Goal: Task Accomplishment & Management: Use online tool/utility

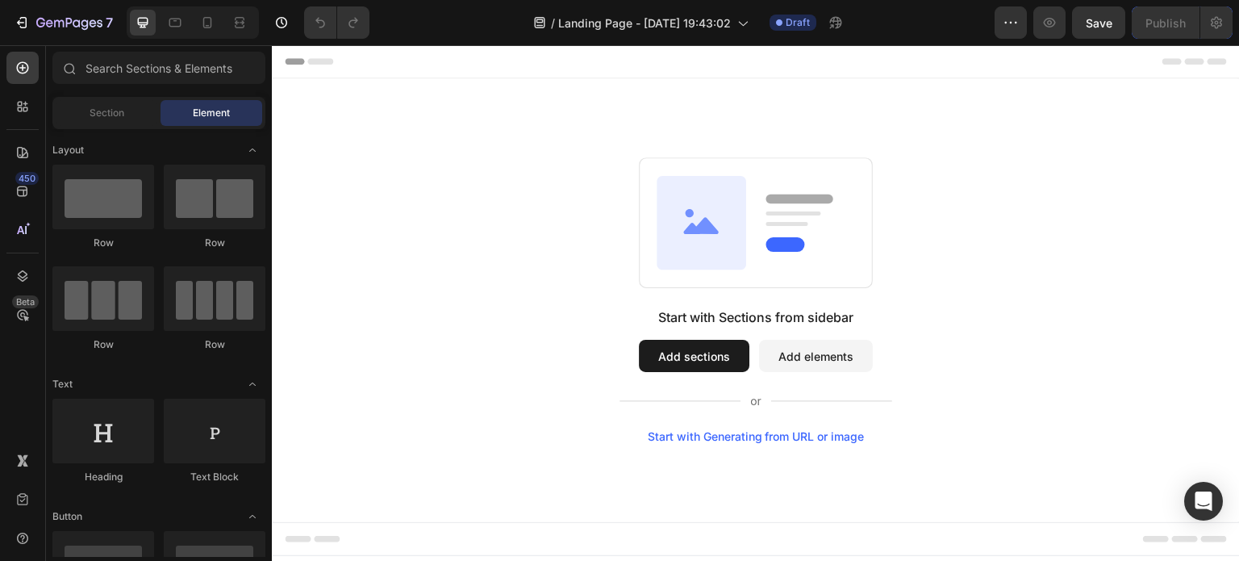
click at [701, 346] on button "Add sections" at bounding box center [694, 356] width 111 height 32
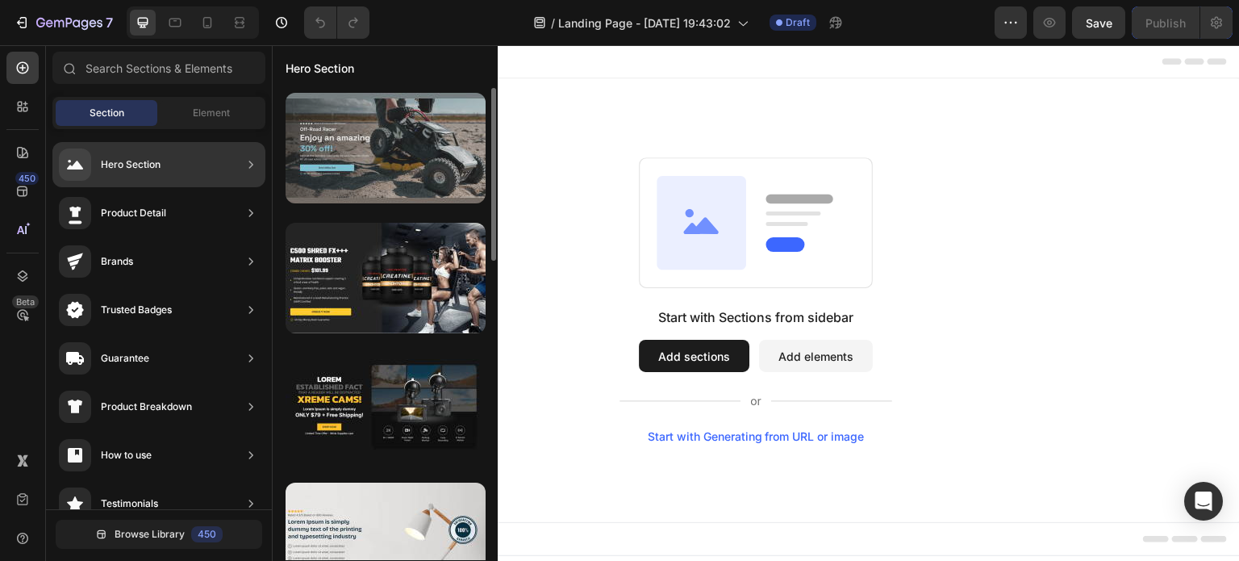
click at [391, 165] on div at bounding box center [386, 148] width 200 height 111
click at [347, 152] on div at bounding box center [386, 148] width 200 height 111
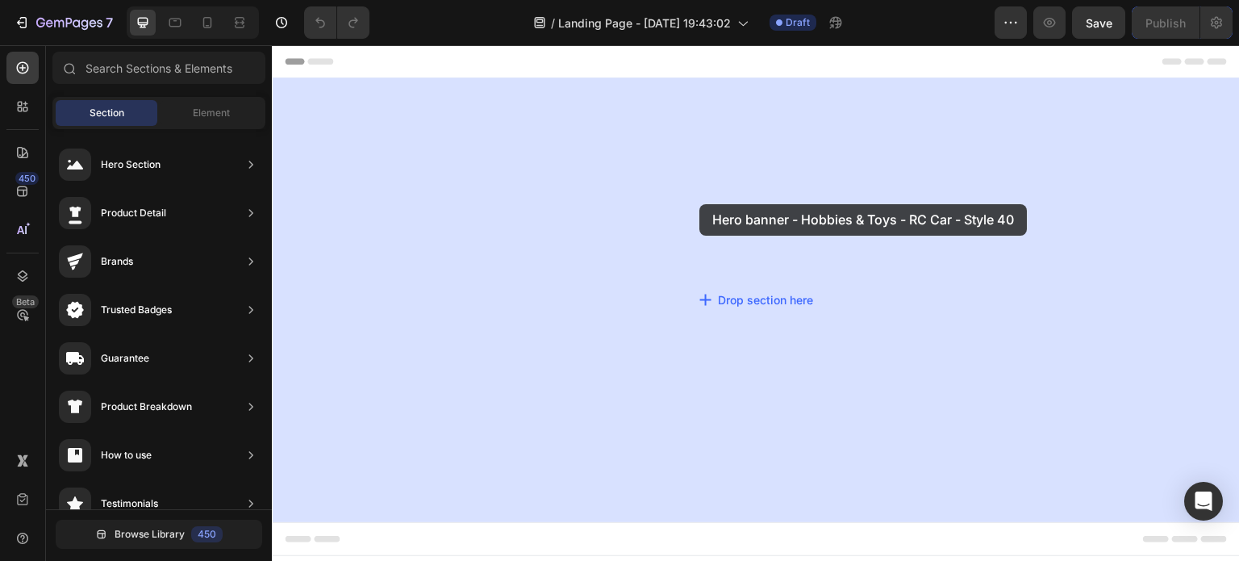
drag, startPoint x: 619, startPoint y: 197, endPoint x: 695, endPoint y: 209, distance: 76.8
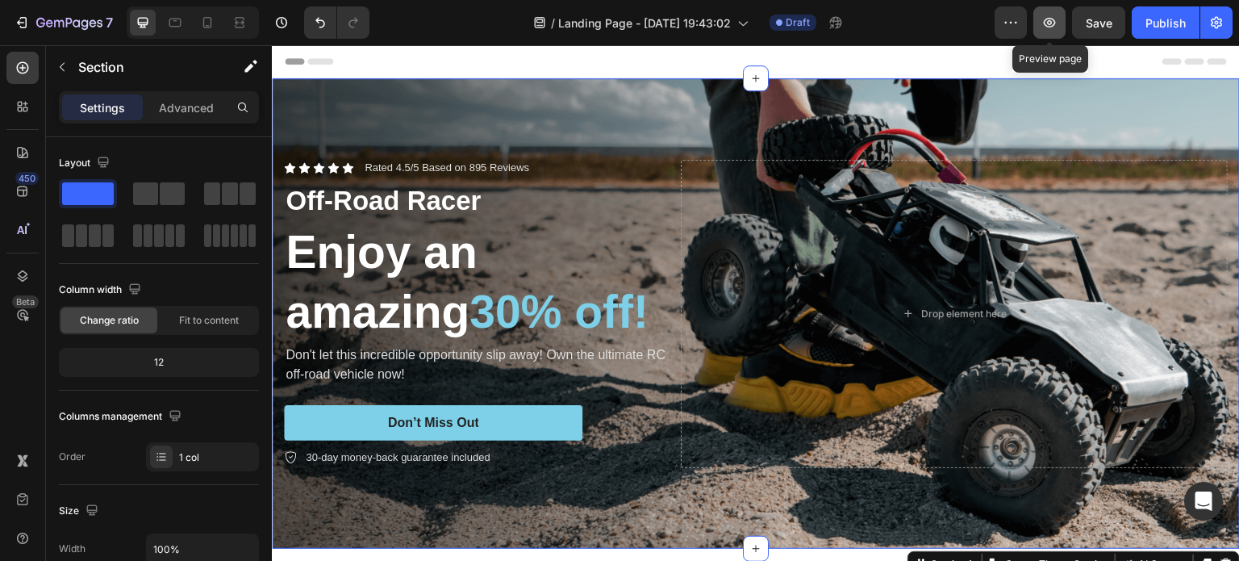
click at [1052, 19] on icon "button" at bounding box center [1050, 23] width 12 height 10
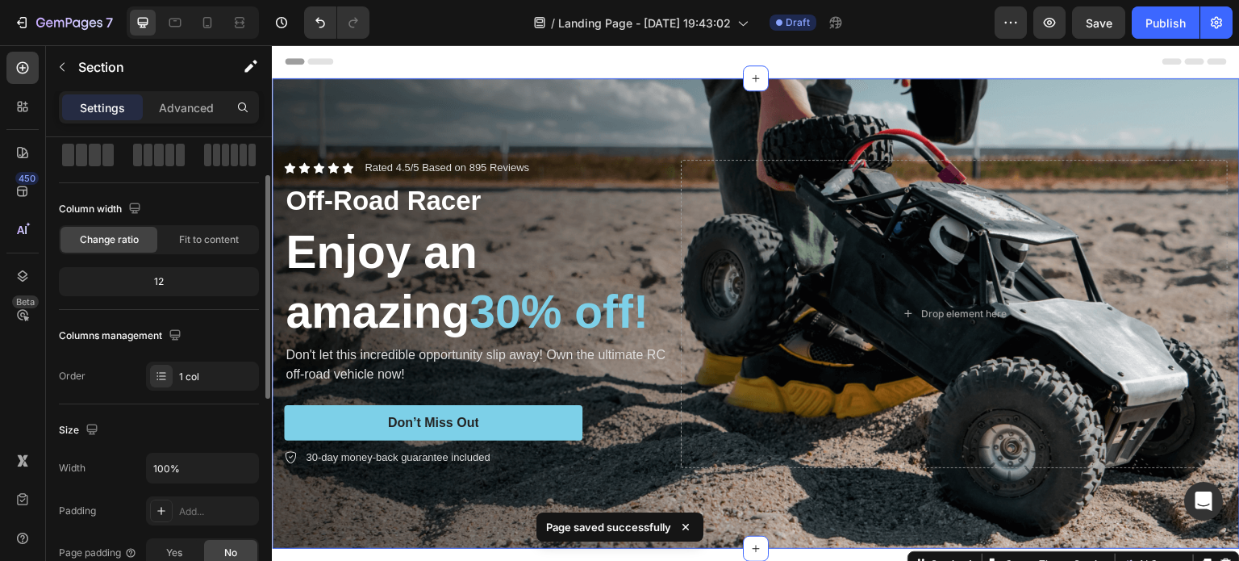
scroll to position [161, 0]
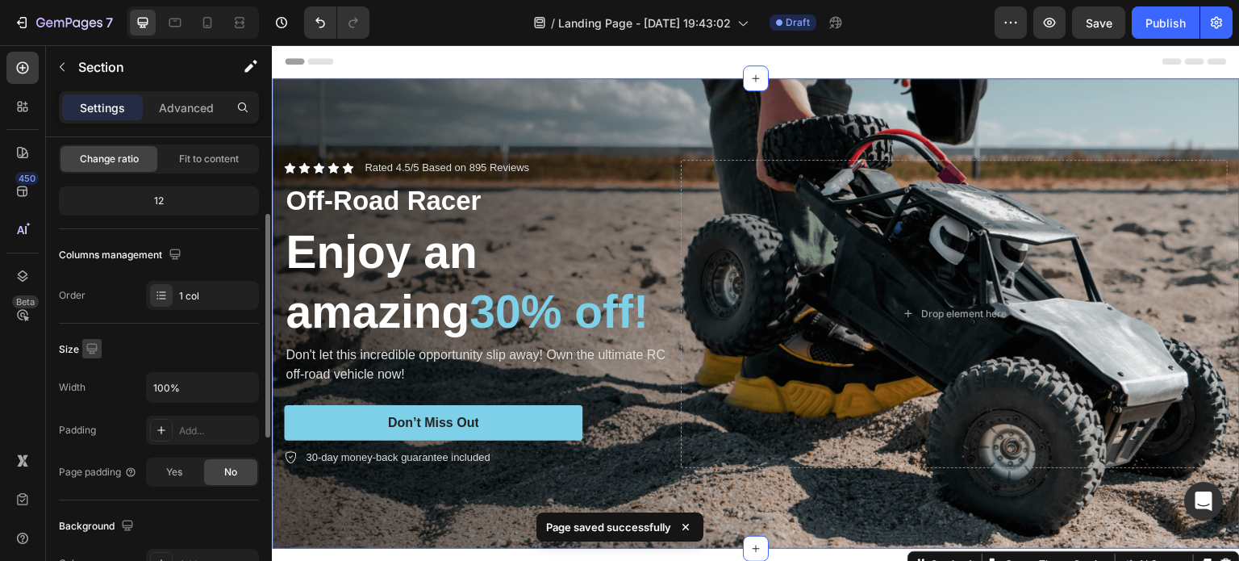
click at [96, 345] on icon "button" at bounding box center [91, 348] width 10 height 10
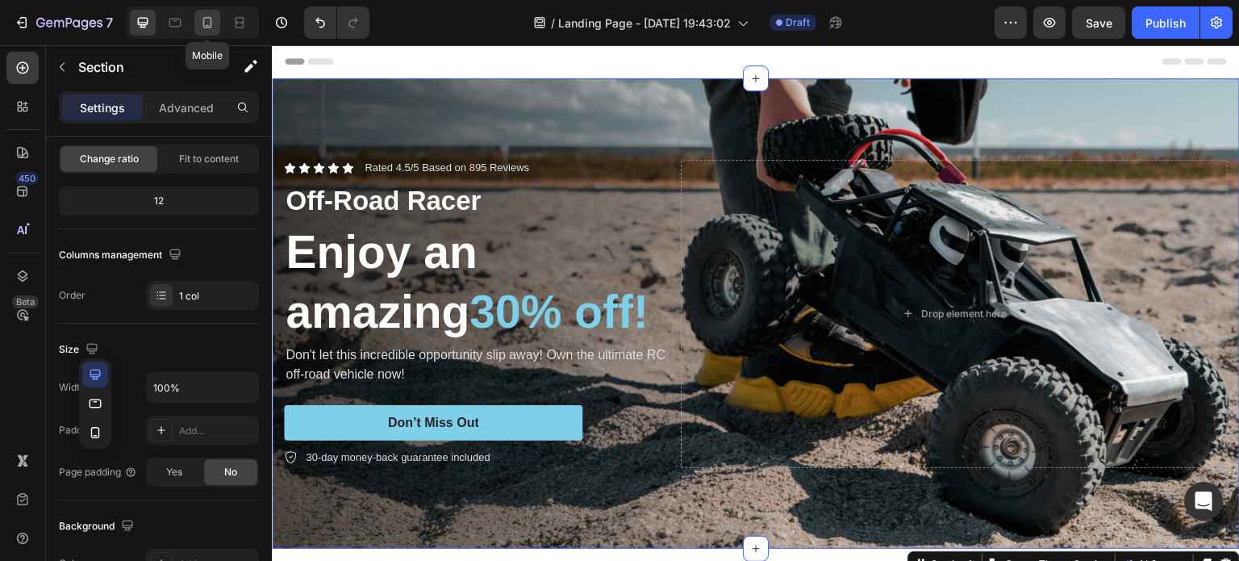
click at [210, 28] on icon at bounding box center [207, 23] width 16 height 16
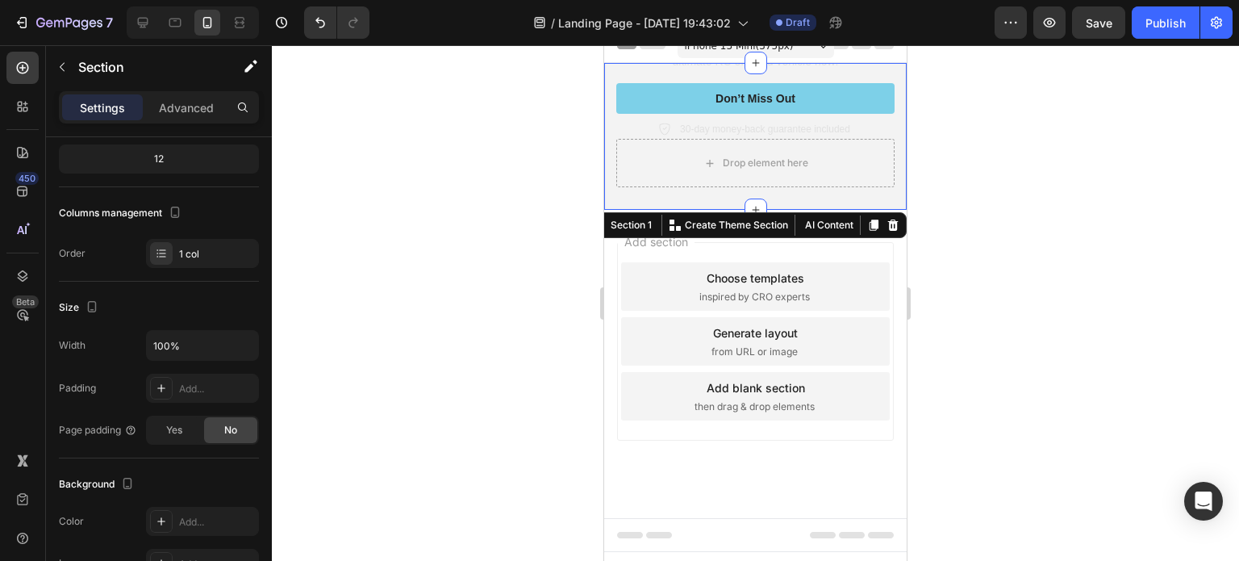
scroll to position [215, 0]
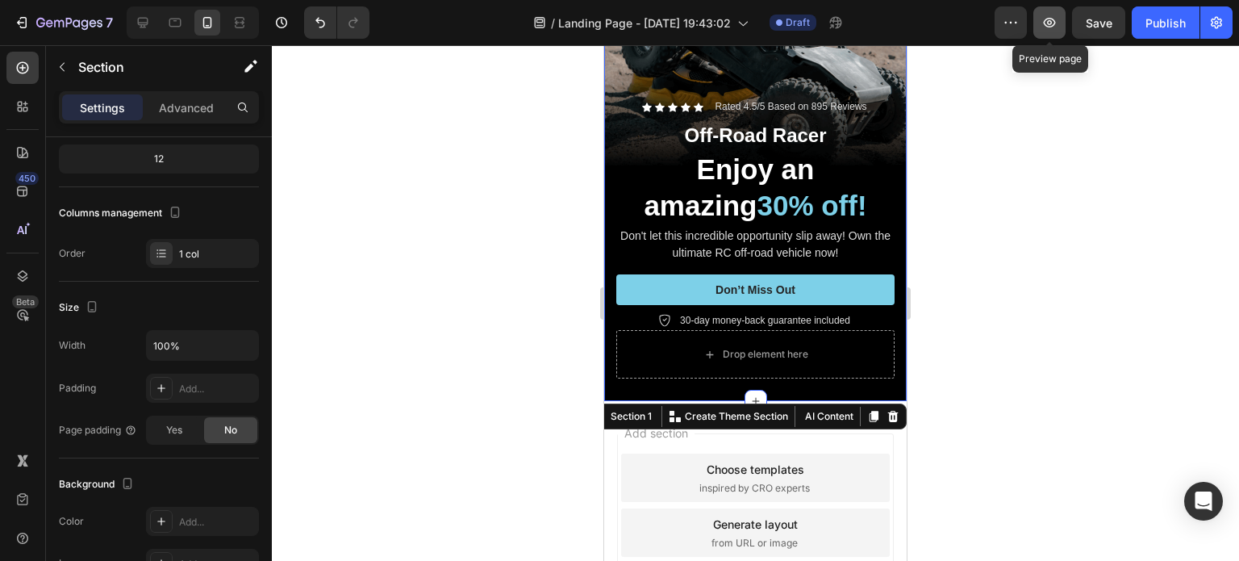
click at [1050, 19] on icon "button" at bounding box center [1050, 23] width 12 height 10
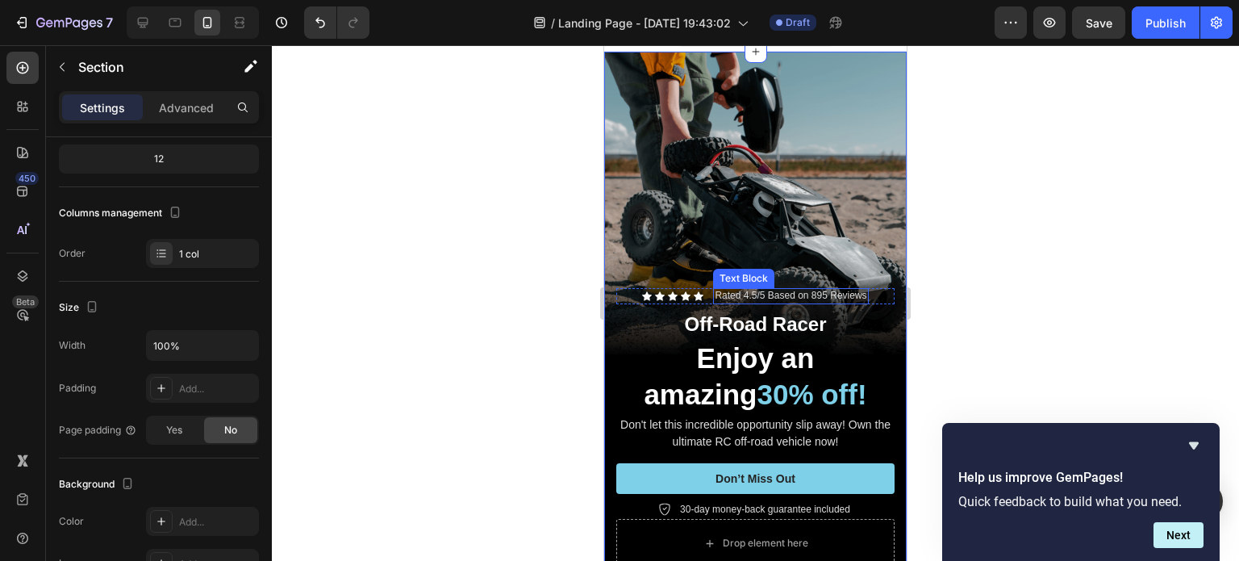
scroll to position [0, 0]
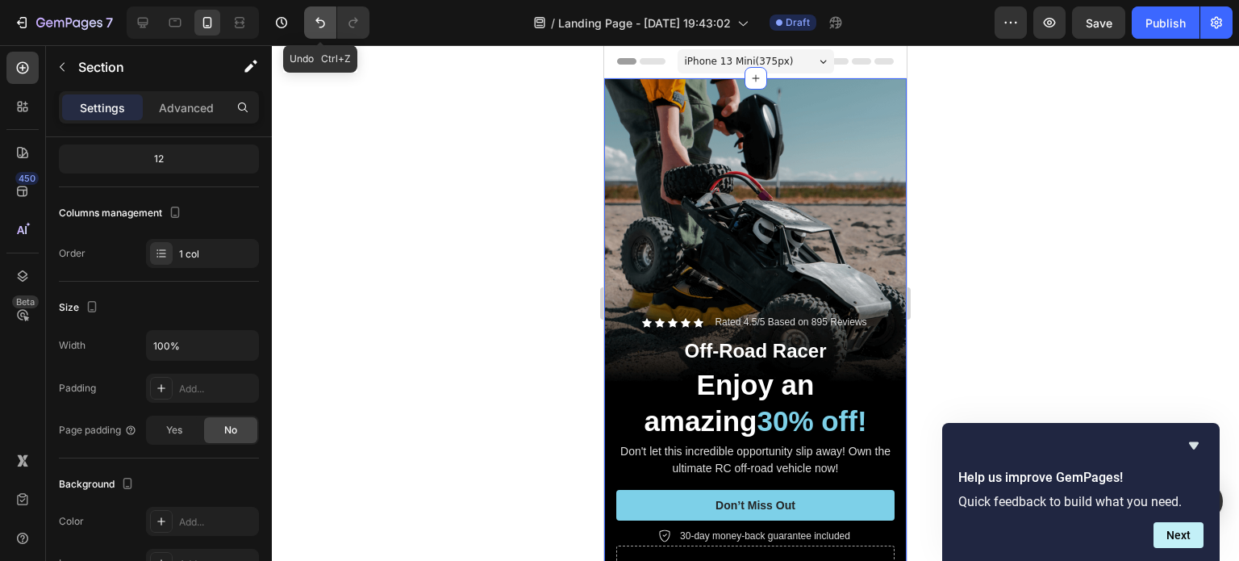
click at [323, 28] on icon "Undo/Redo" at bounding box center [320, 23] width 16 height 16
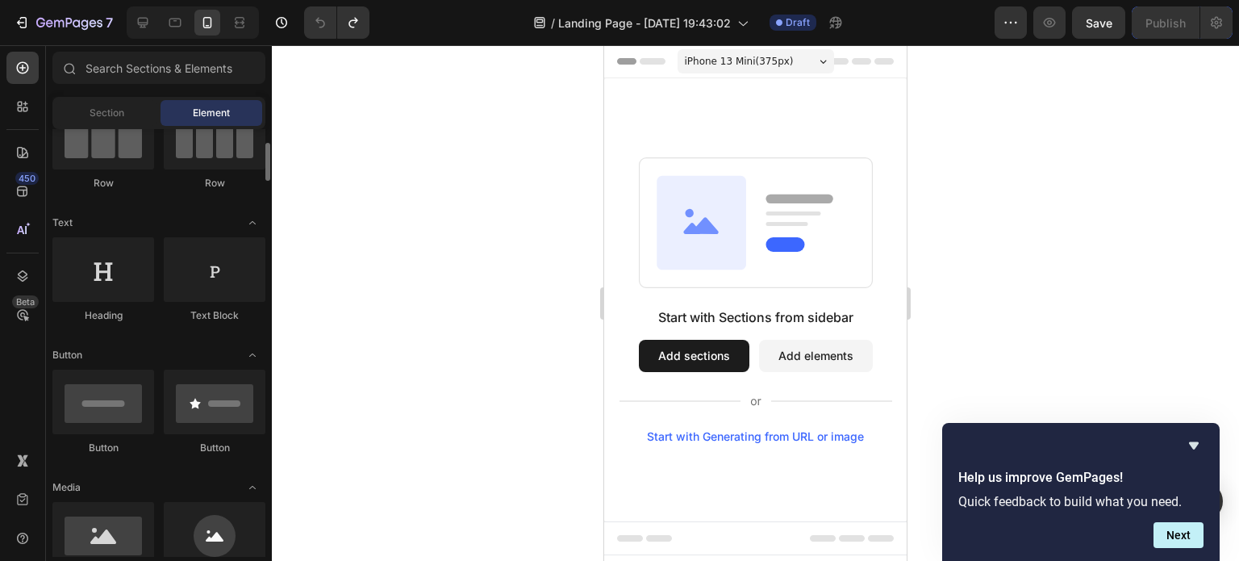
scroll to position [242, 0]
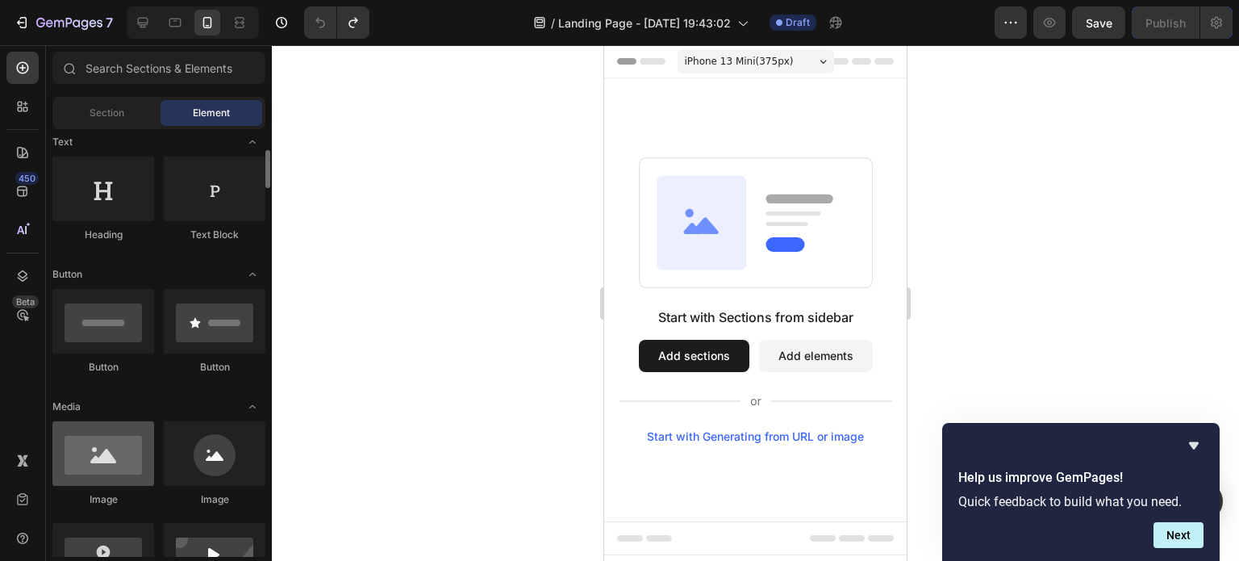
click at [107, 445] on div at bounding box center [103, 453] width 102 height 65
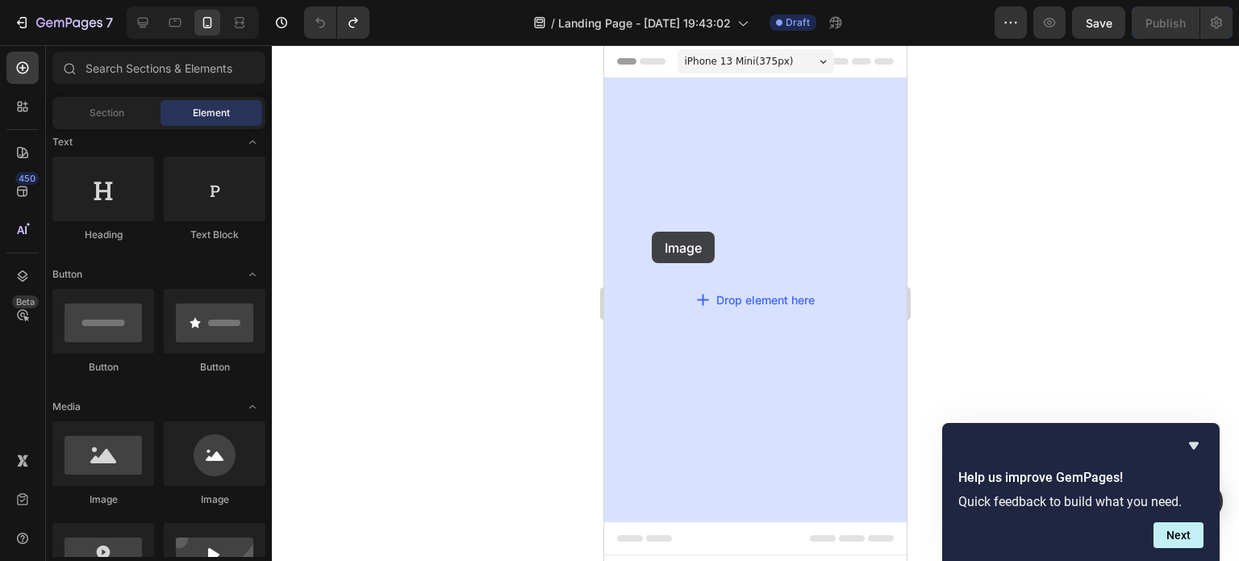
drag, startPoint x: 707, startPoint y: 504, endPoint x: 652, endPoint y: 232, distance: 278.2
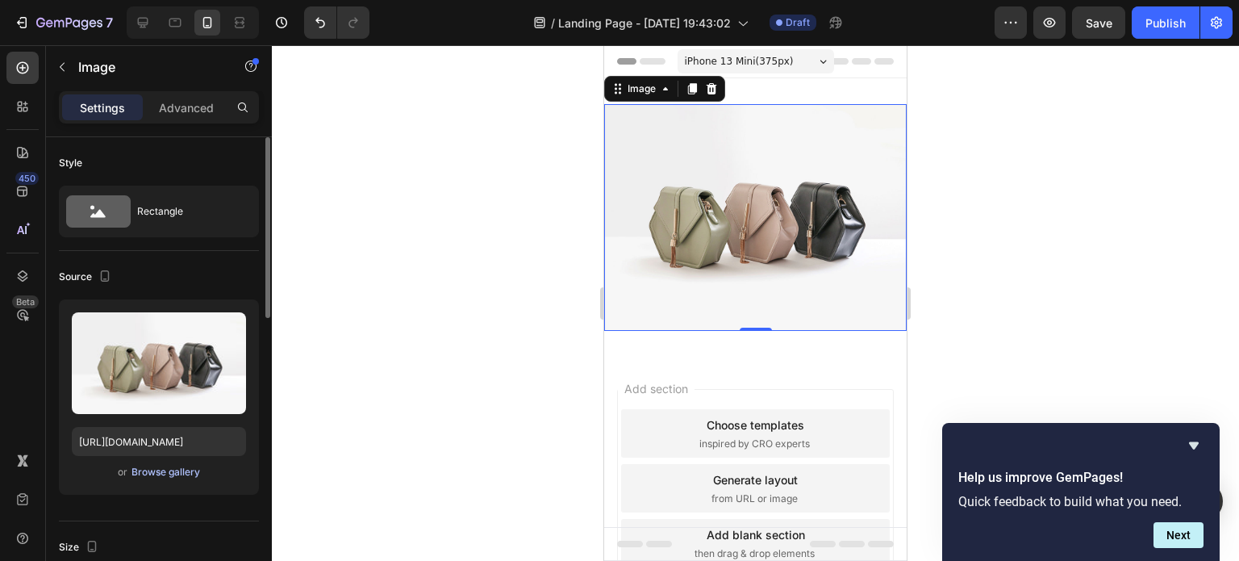
click at [168, 471] on div "Browse gallery" at bounding box center [166, 472] width 69 height 15
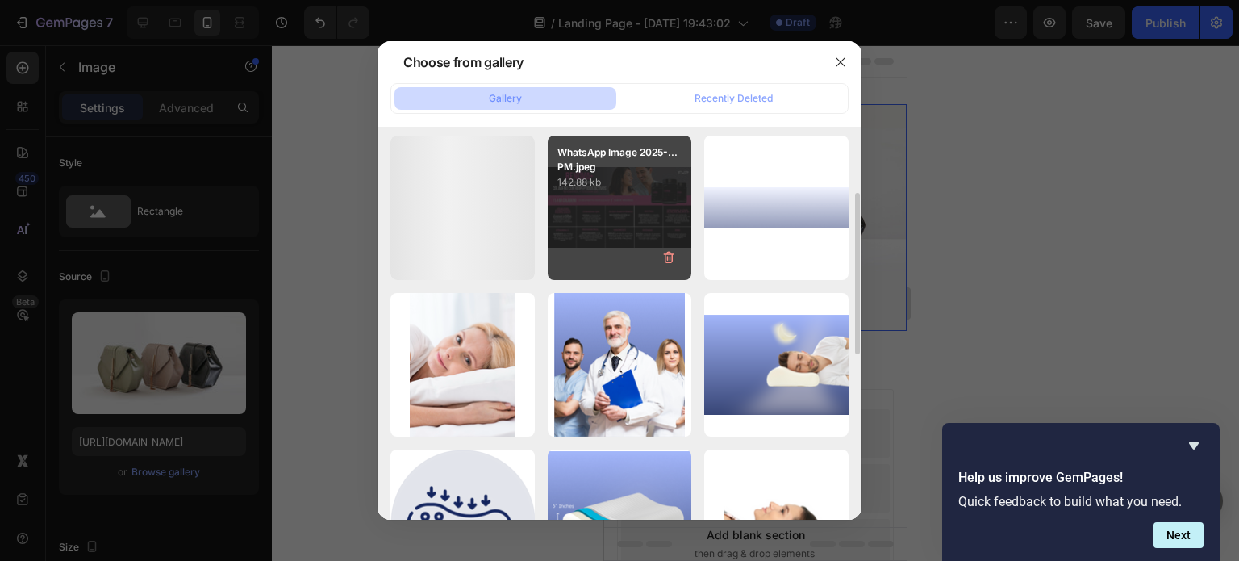
scroll to position [0, 0]
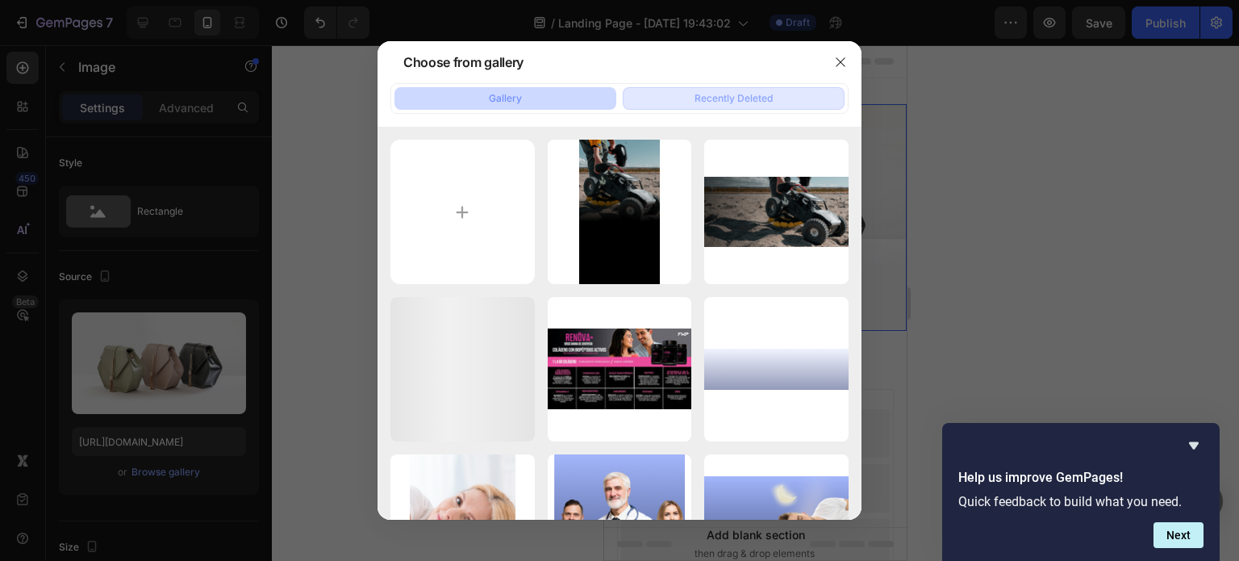
click at [746, 97] on div "Recently Deleted" at bounding box center [734, 98] width 78 height 15
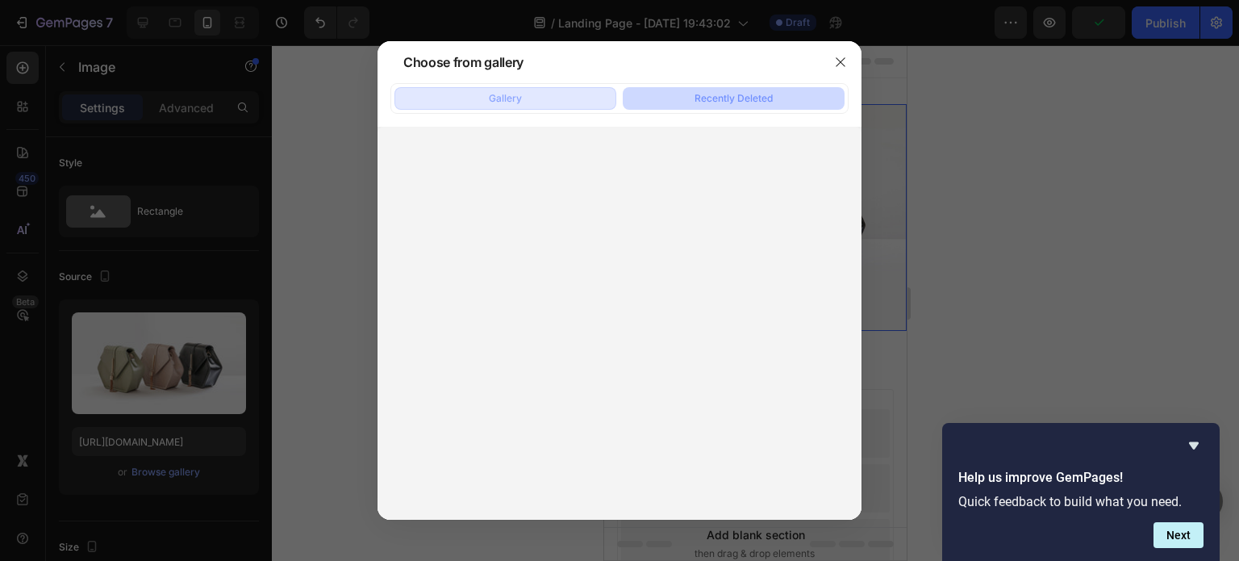
click at [478, 90] on button "Gallery" at bounding box center [506, 98] width 222 height 23
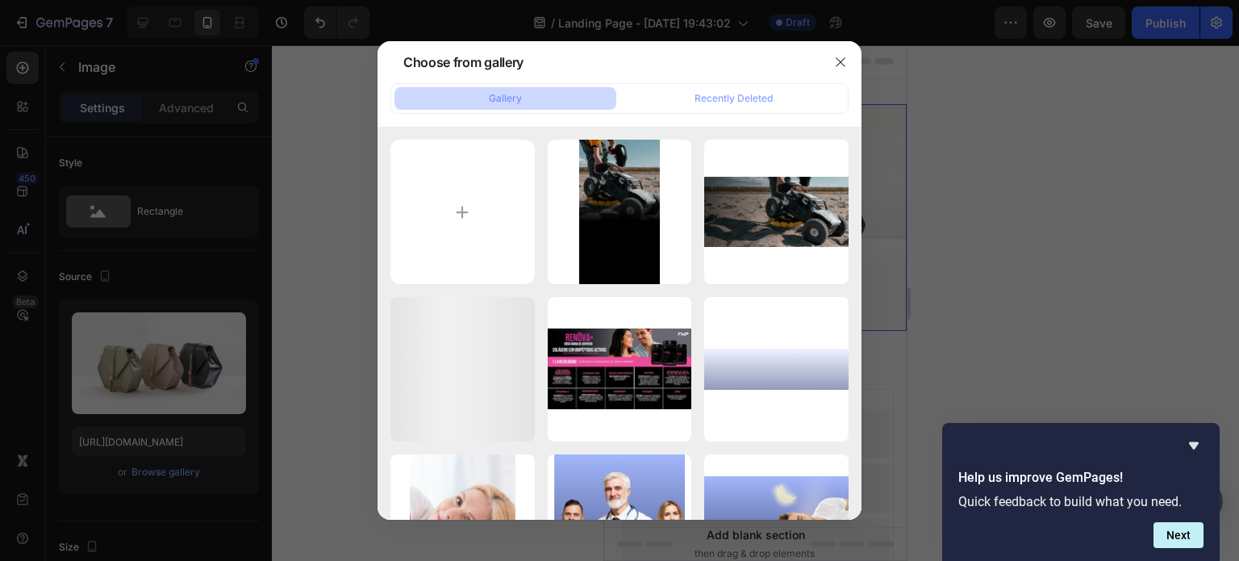
click at [316, 221] on div at bounding box center [619, 280] width 1239 height 561
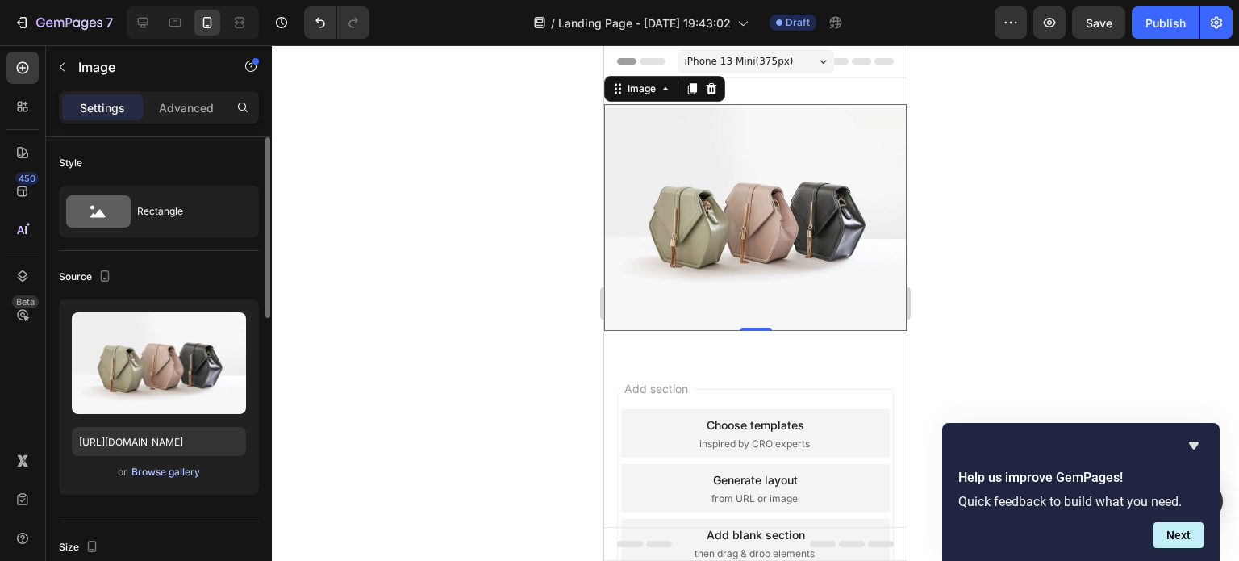
scroll to position [81, 0]
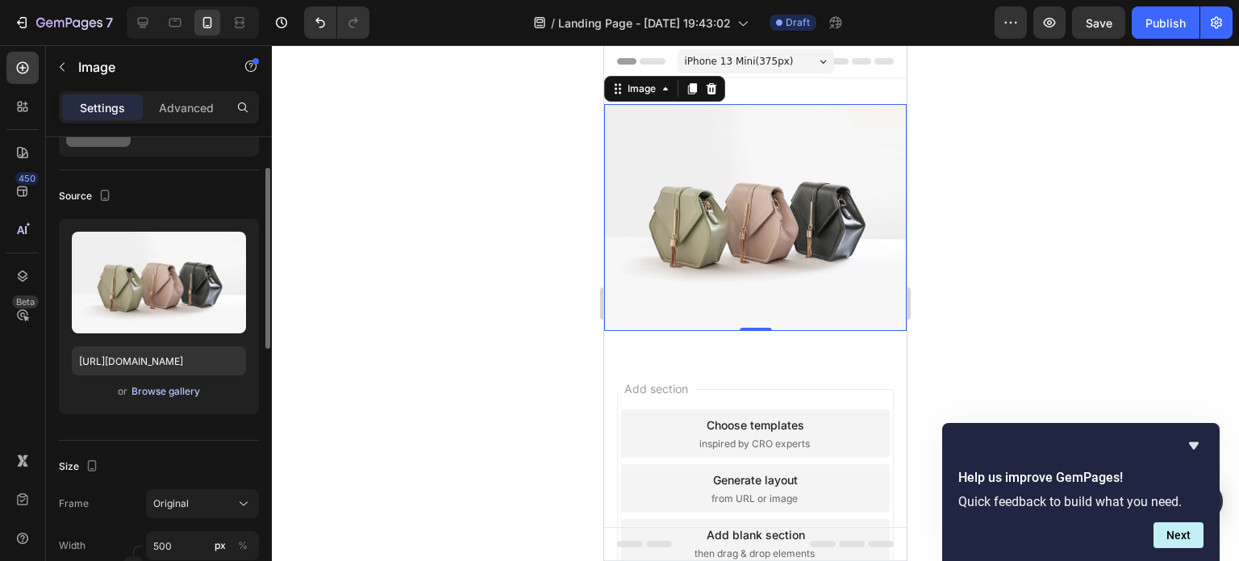
click at [180, 393] on div "Browse gallery" at bounding box center [166, 391] width 69 height 15
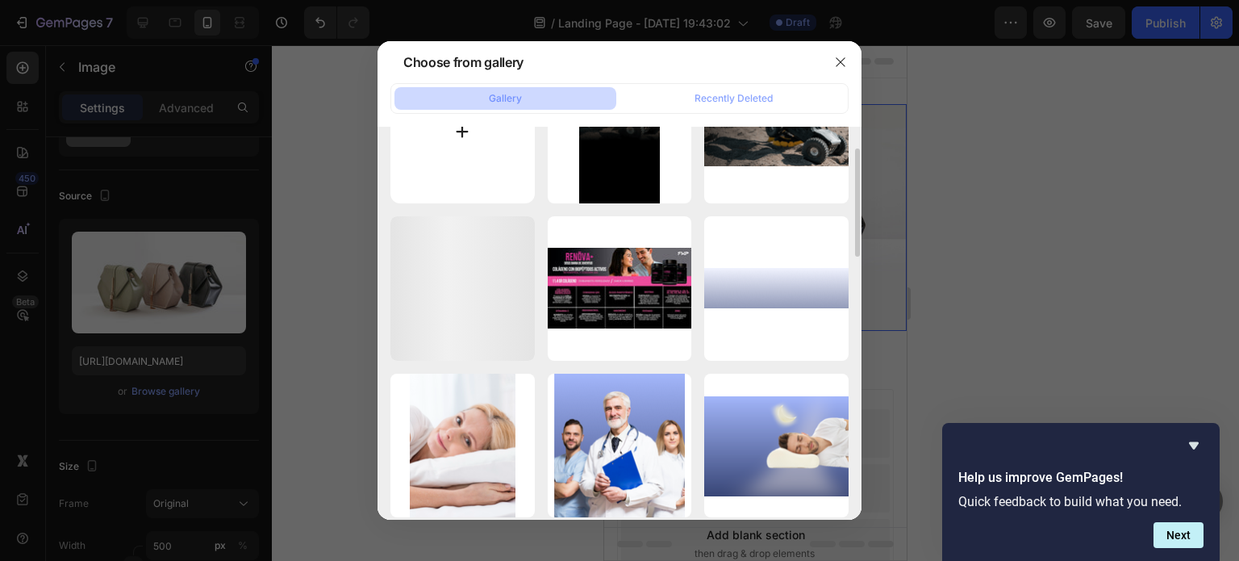
scroll to position [161, 0]
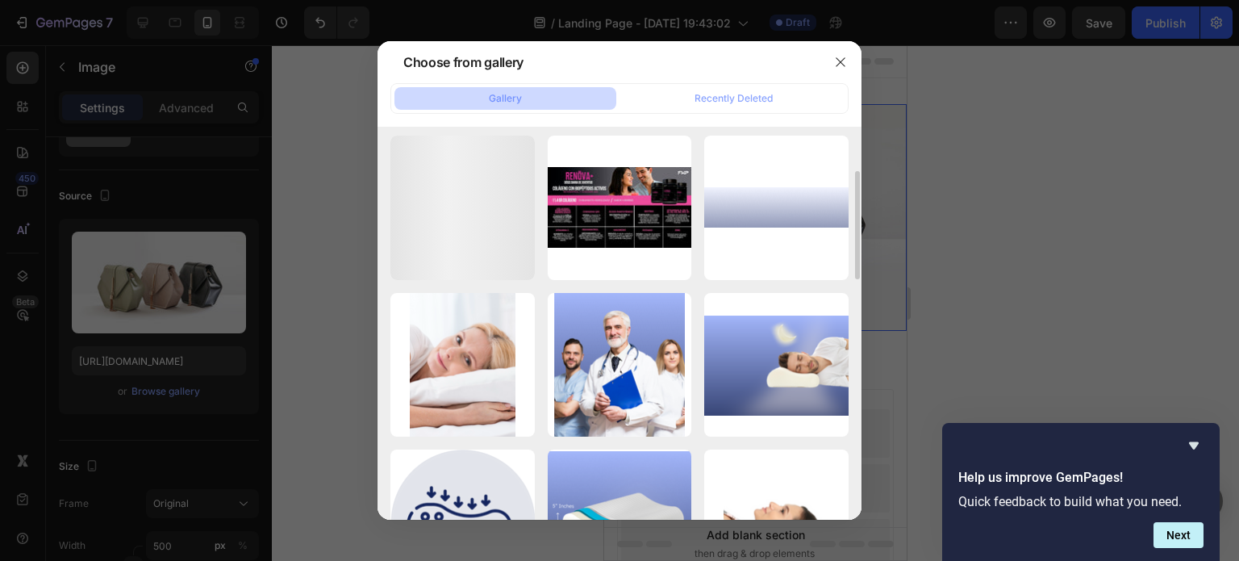
click at [331, 218] on div at bounding box center [619, 280] width 1239 height 561
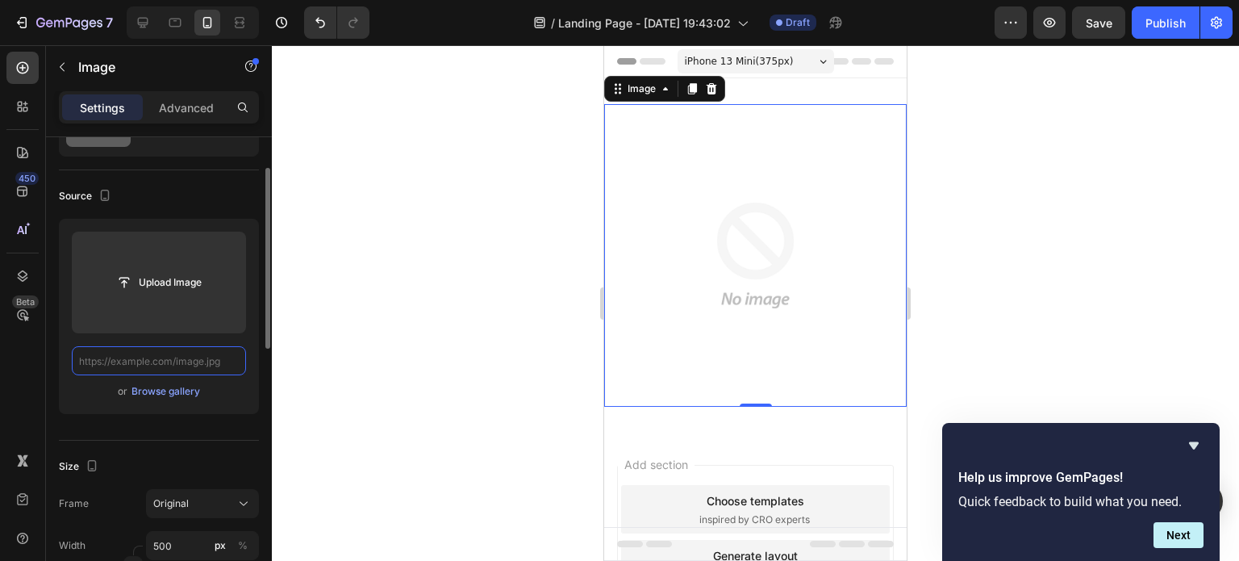
scroll to position [0, 0]
paste input "https://cdn.shopify.com/s/files/1/0760/1445/2965/files/CUIDAMOS_TU_SALUD.jpg?v=…"
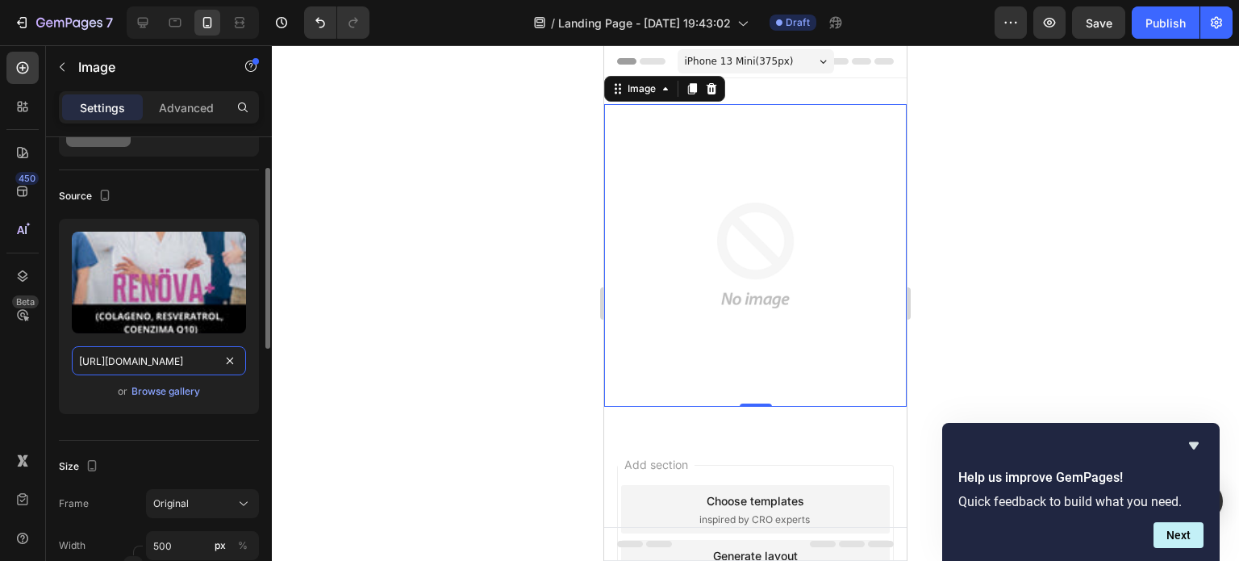
scroll to position [0, 315]
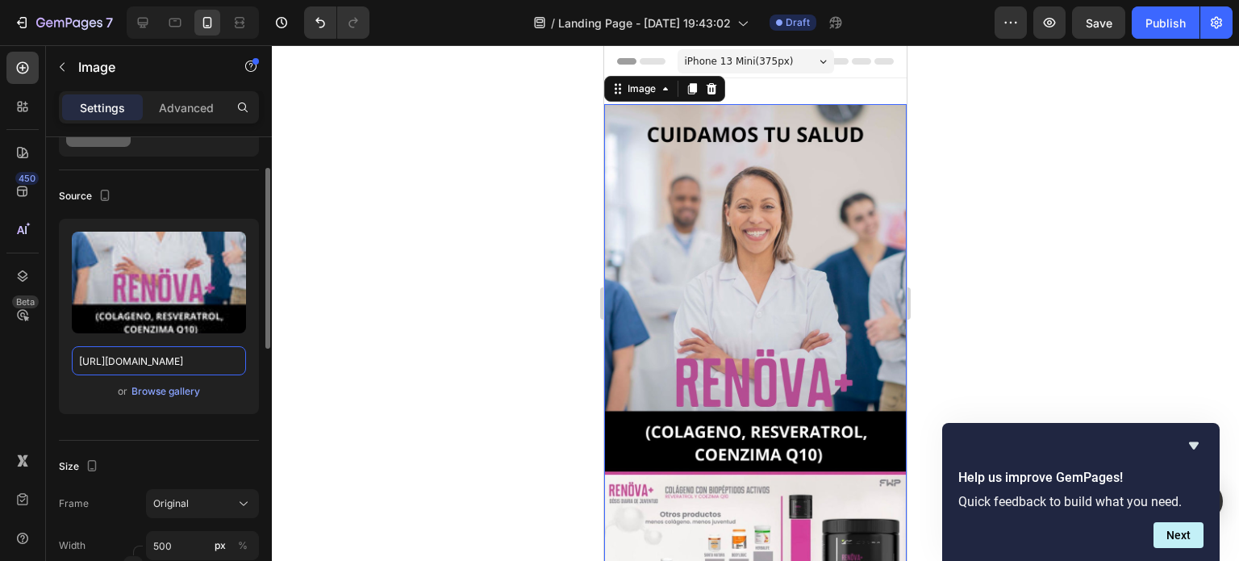
type input "https://cdn.shopify.com/s/files/1/0760/1445/2965/files/CUIDAMOS_TU_SALUD.jpg?v=…"
click at [252, 408] on div "Upload Image https://cdn.shopify.com/s/files/1/0760/1445/2965/files/CUIDAMOS_TU…" at bounding box center [159, 316] width 200 height 195
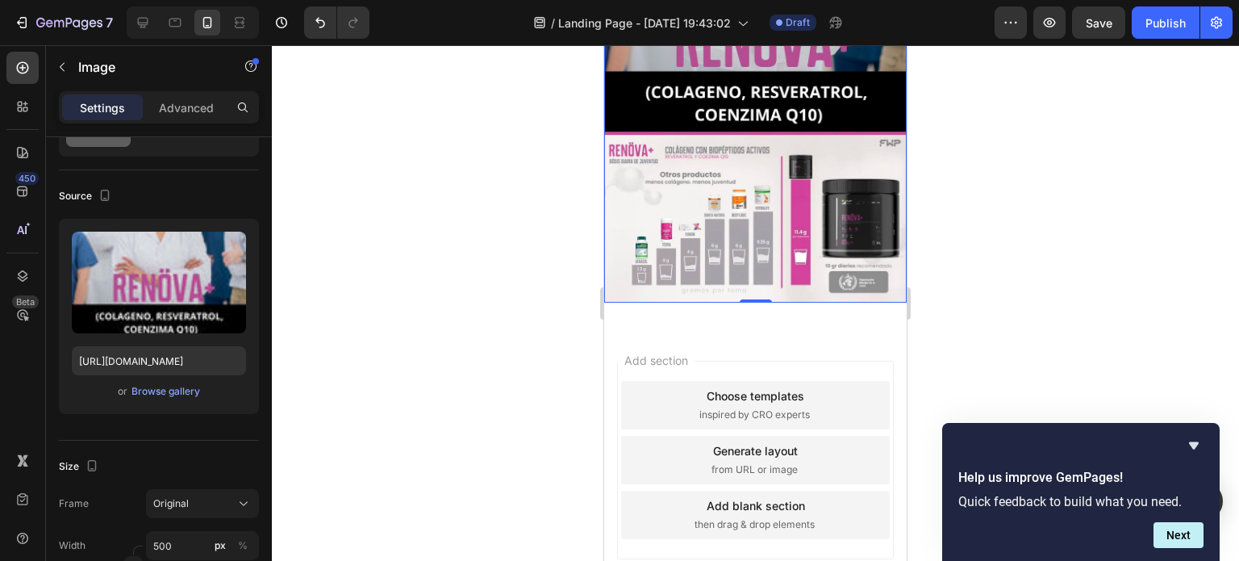
scroll to position [347, 0]
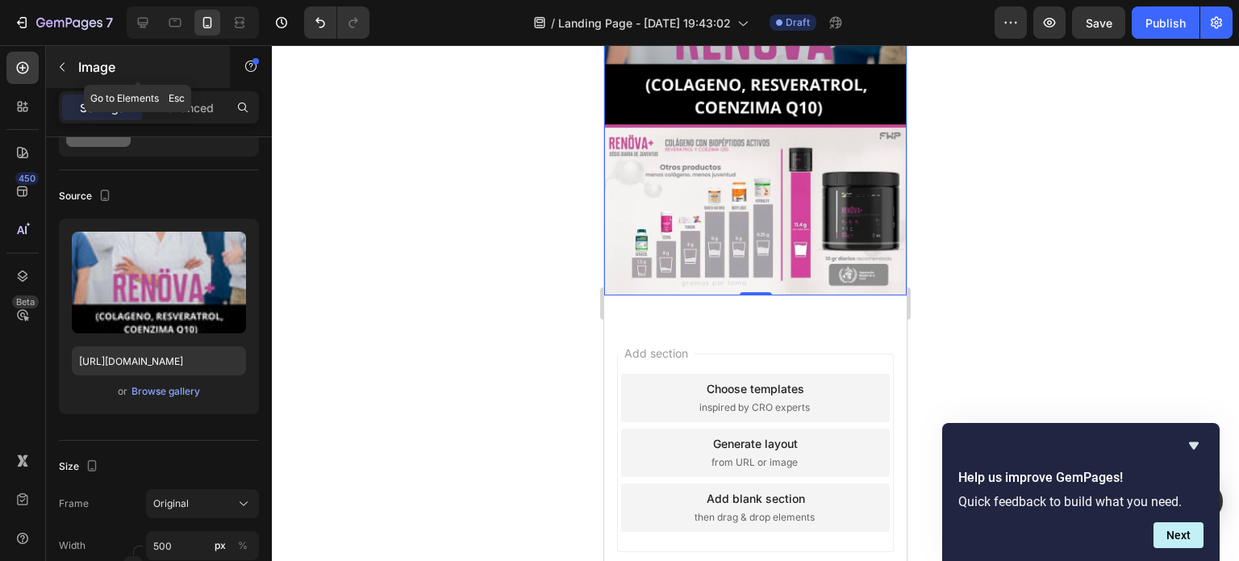
click at [60, 63] on icon "button" at bounding box center [62, 67] width 13 height 13
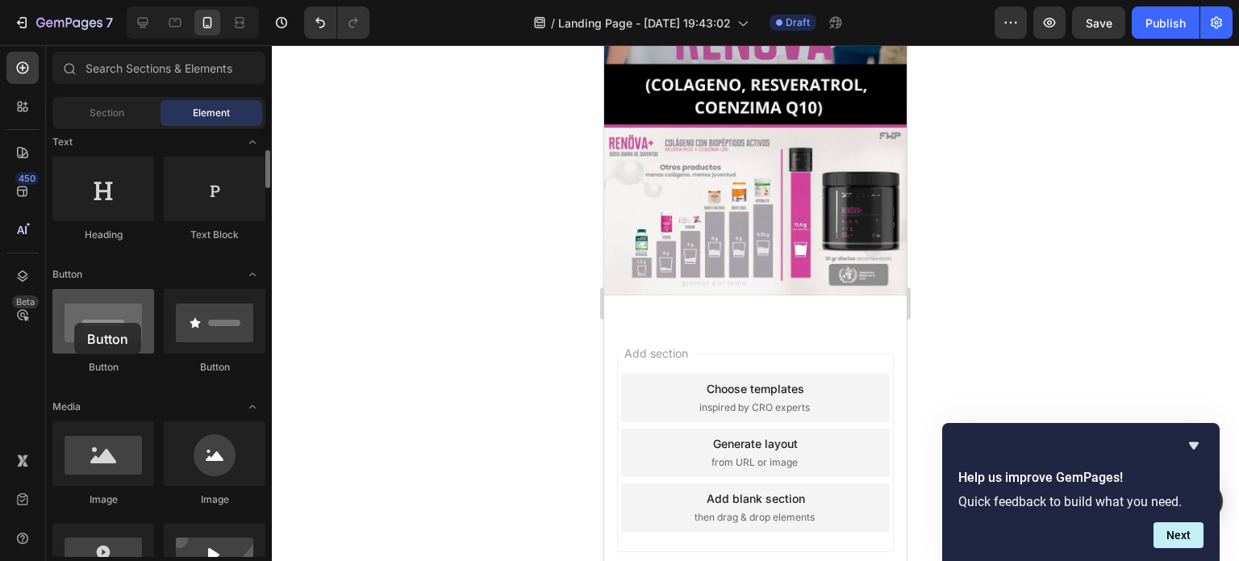
click at [74, 323] on div at bounding box center [103, 321] width 102 height 65
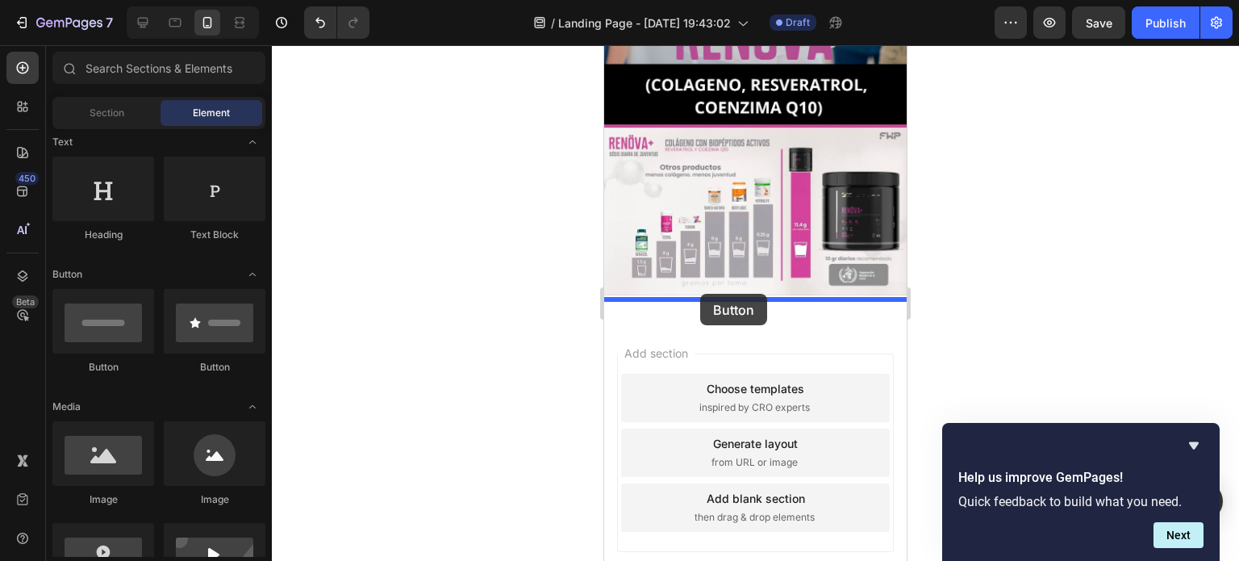
drag, startPoint x: 701, startPoint y: 374, endPoint x: 700, endPoint y: 294, distance: 80.7
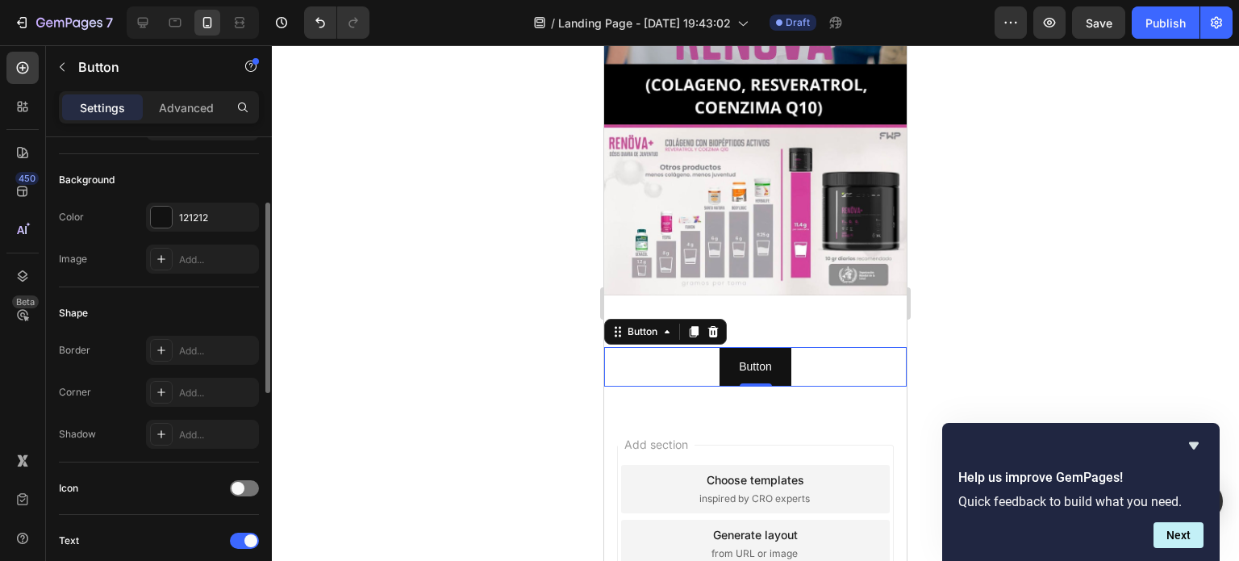
scroll to position [242, 0]
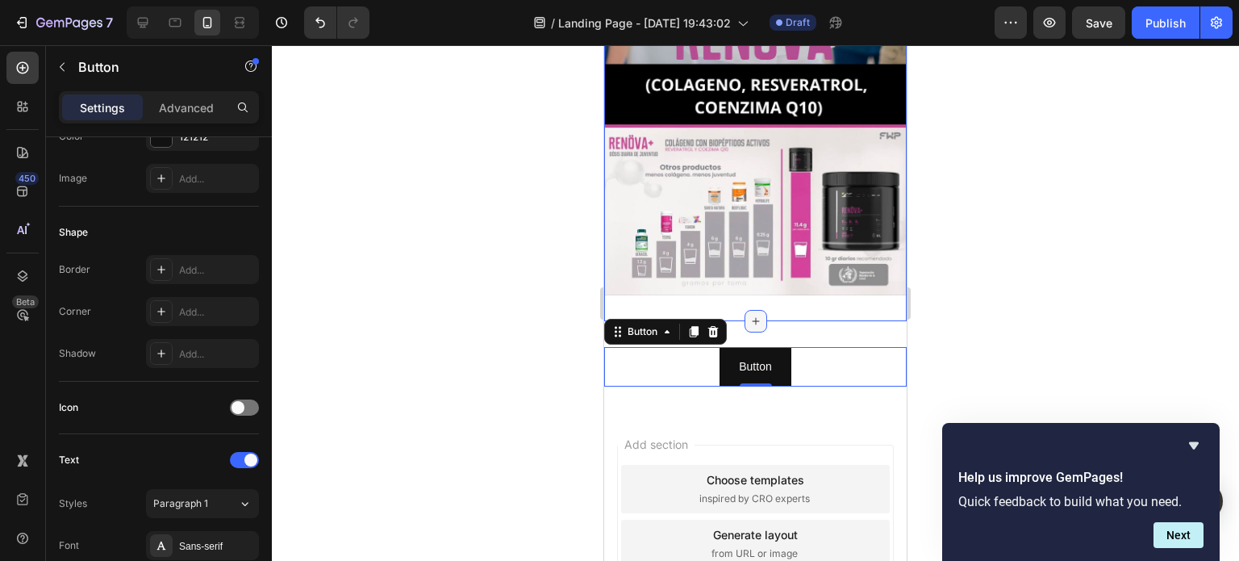
click at [754, 315] on icon at bounding box center [756, 321] width 13 height 13
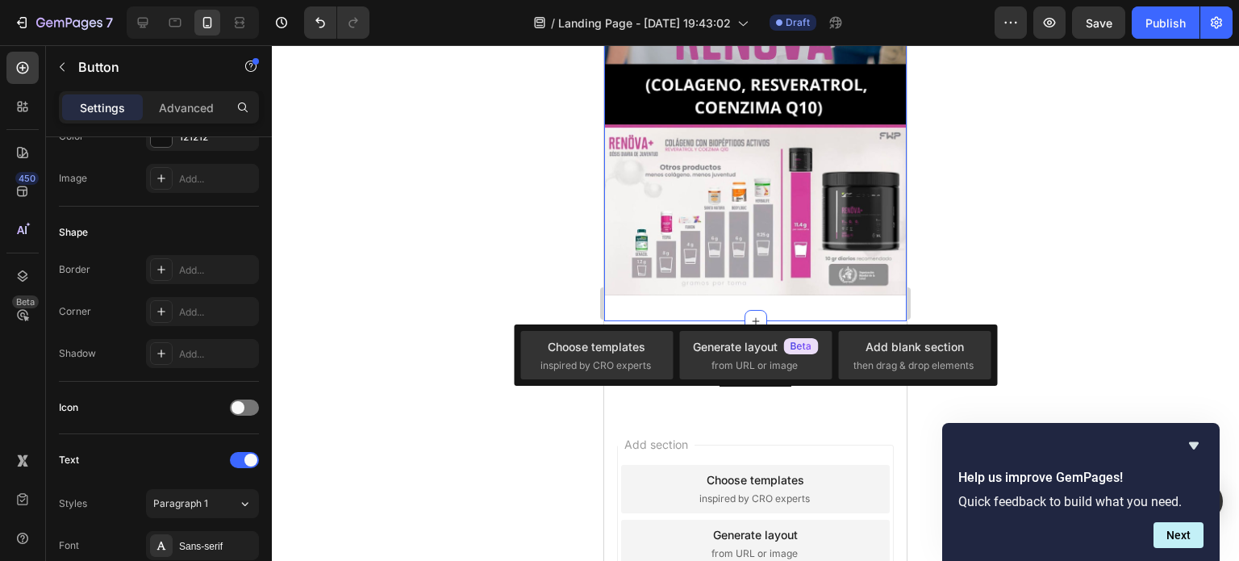
click at [794, 294] on div "Image Section 1 You can create reusable sections Create Theme Section AI Conten…" at bounding box center [755, 26] width 303 height 590
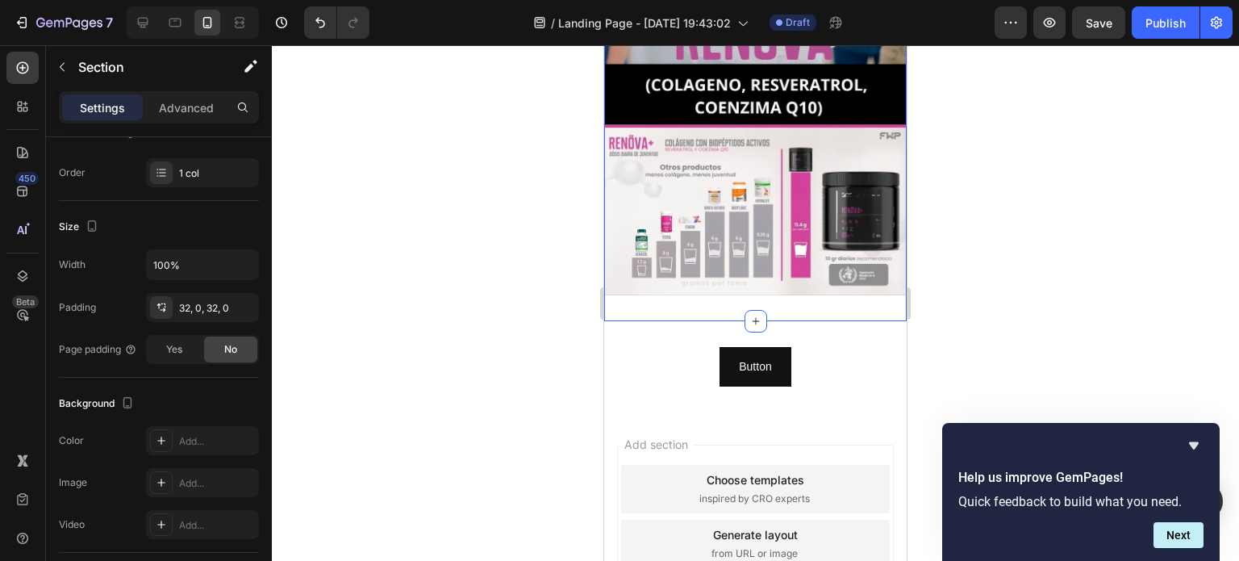
scroll to position [0, 0]
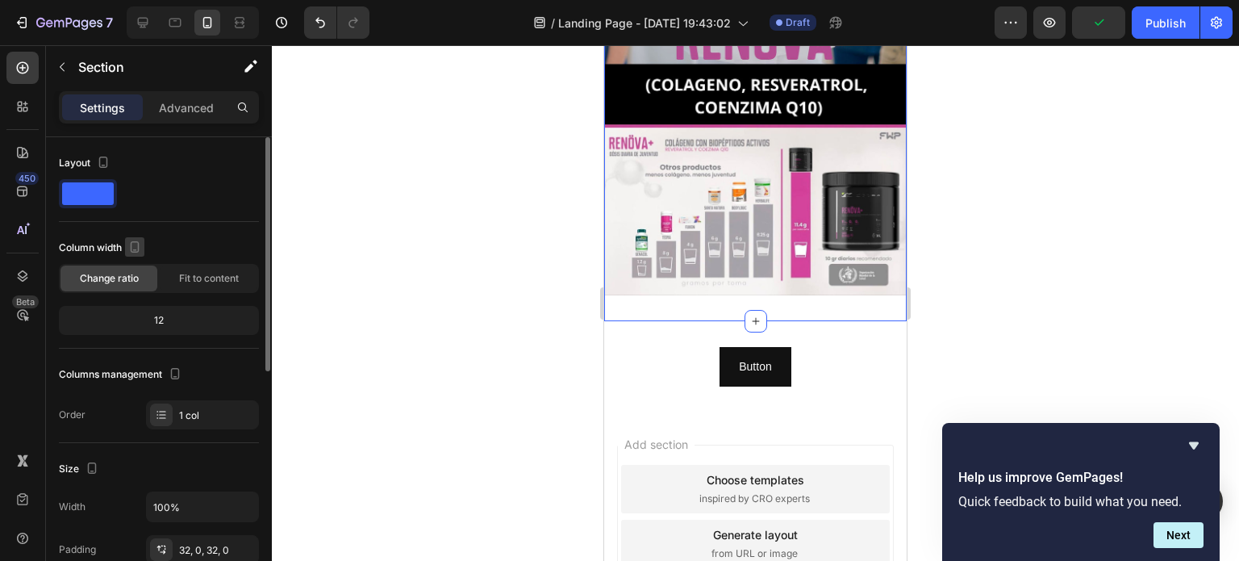
click at [141, 246] on icon "button" at bounding box center [135, 247] width 16 height 16
click at [174, 108] on p "Advanced" at bounding box center [186, 107] width 55 height 17
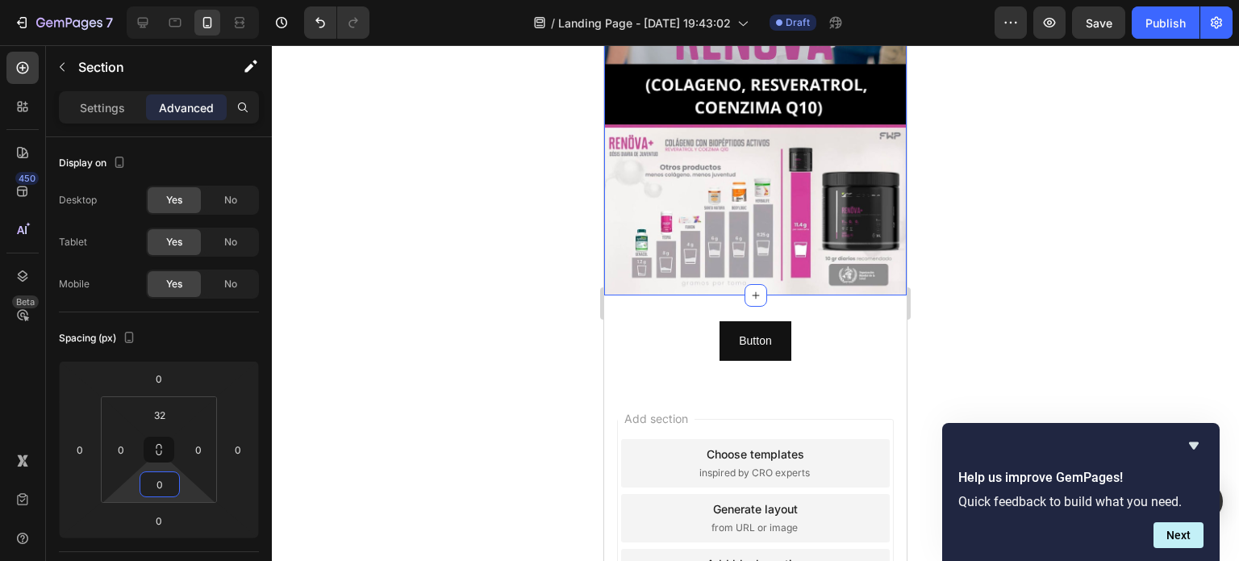
type input "0"
click at [327, 332] on div at bounding box center [756, 303] width 968 height 516
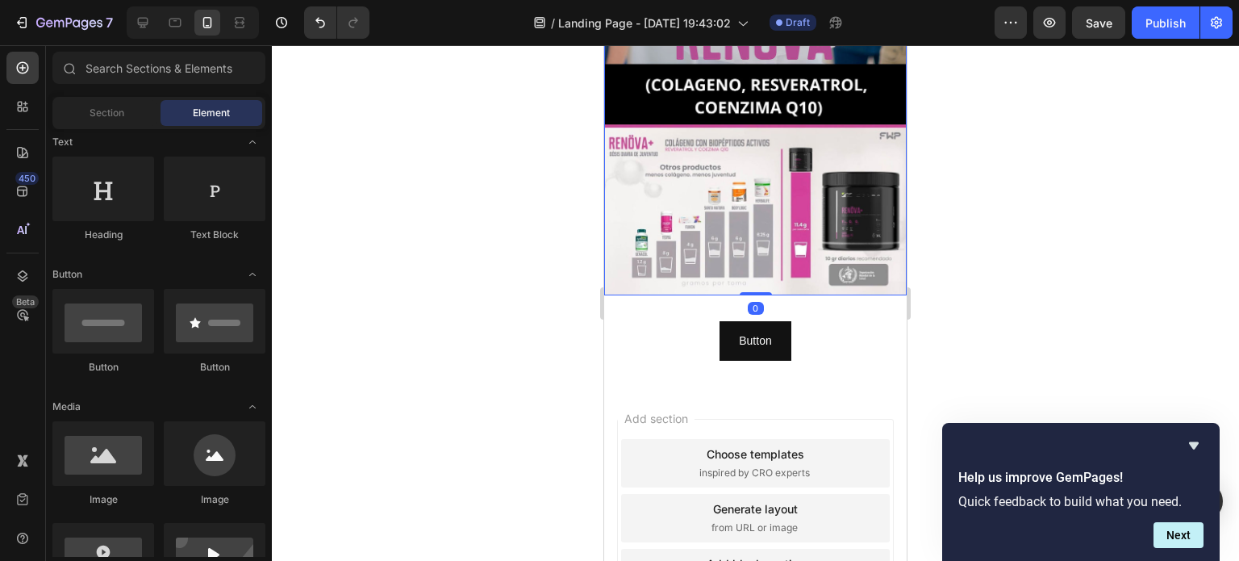
click at [633, 186] on img at bounding box center [755, 26] width 303 height 538
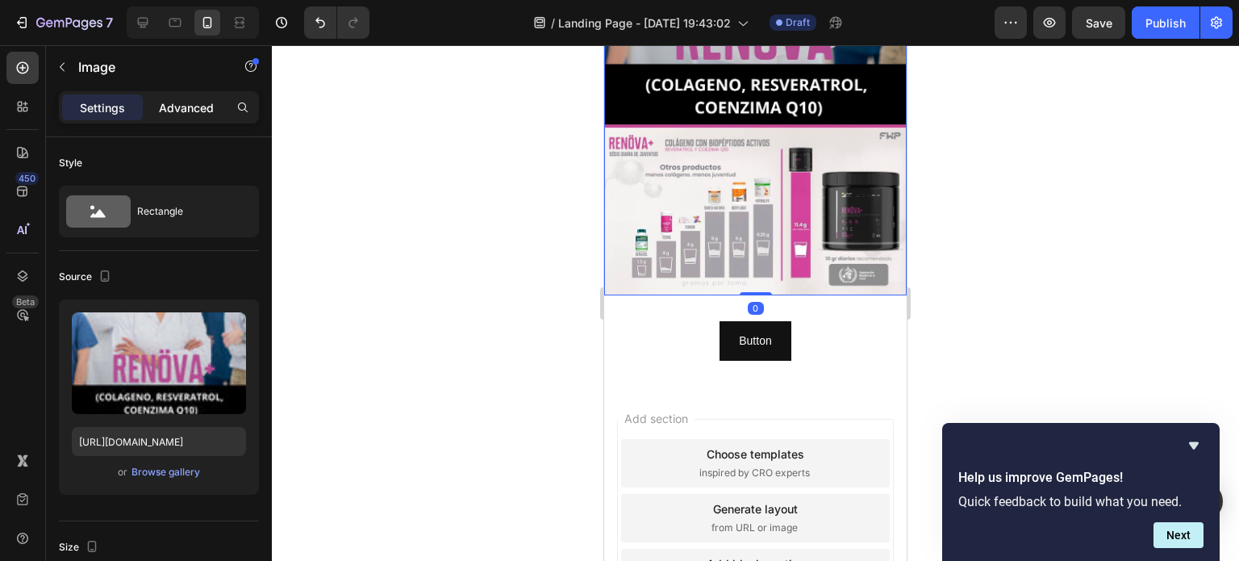
click at [194, 107] on p "Advanced" at bounding box center [186, 107] width 55 height 17
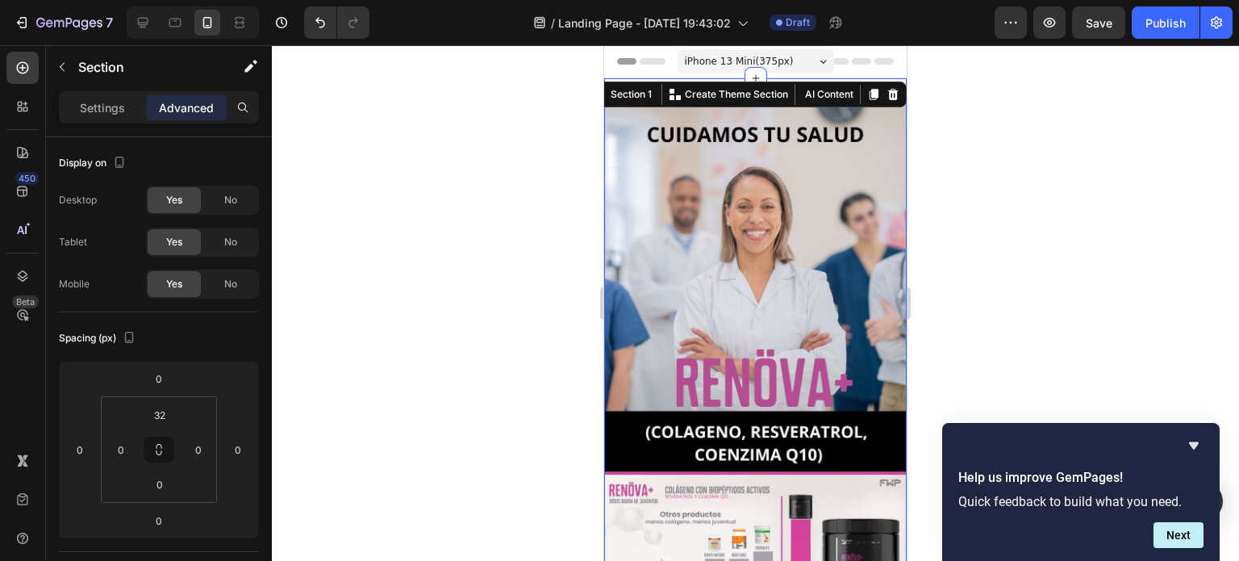
click at [737, 90] on div "Image Section 1 You can create reusable sections Create Theme Section AI Conten…" at bounding box center [755, 360] width 303 height 564
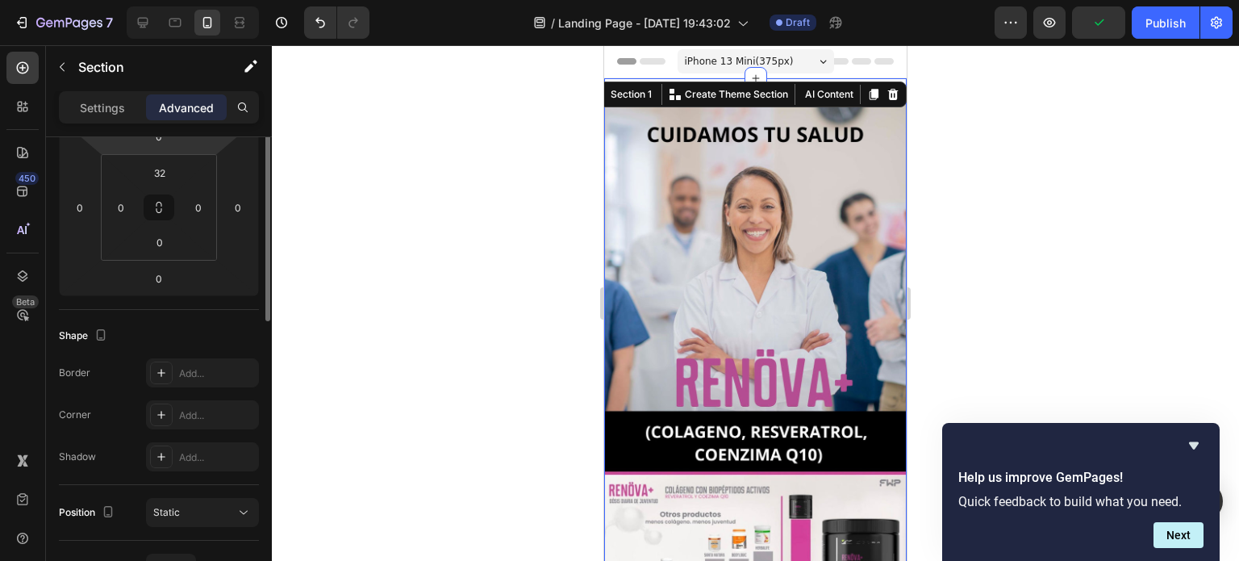
scroll to position [161, 0]
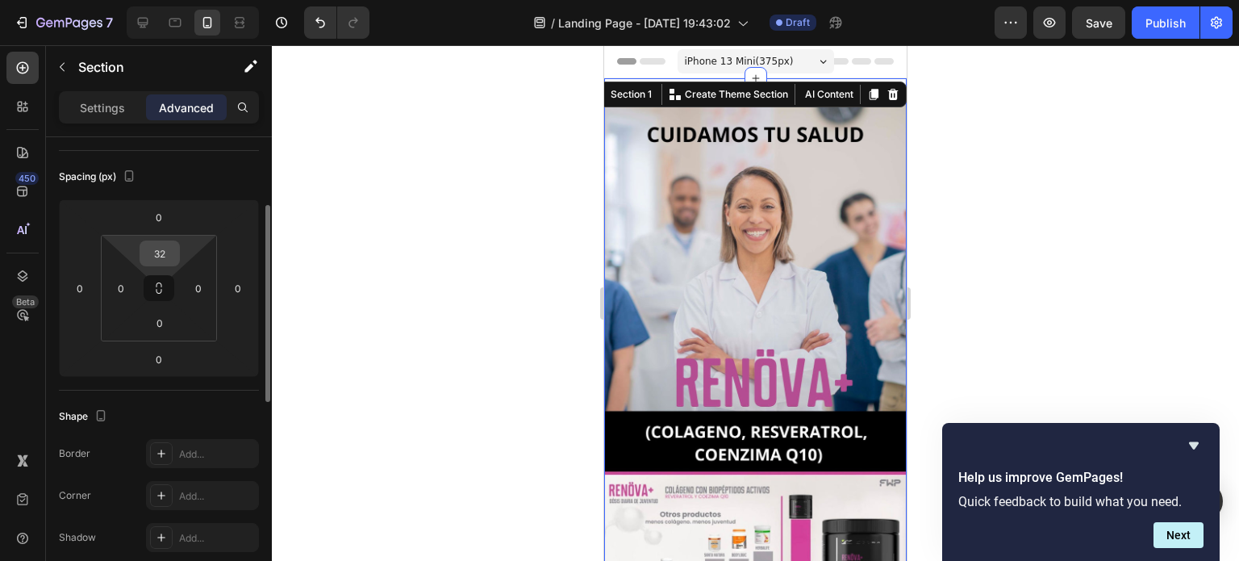
click at [158, 250] on input "32" at bounding box center [160, 253] width 32 height 24
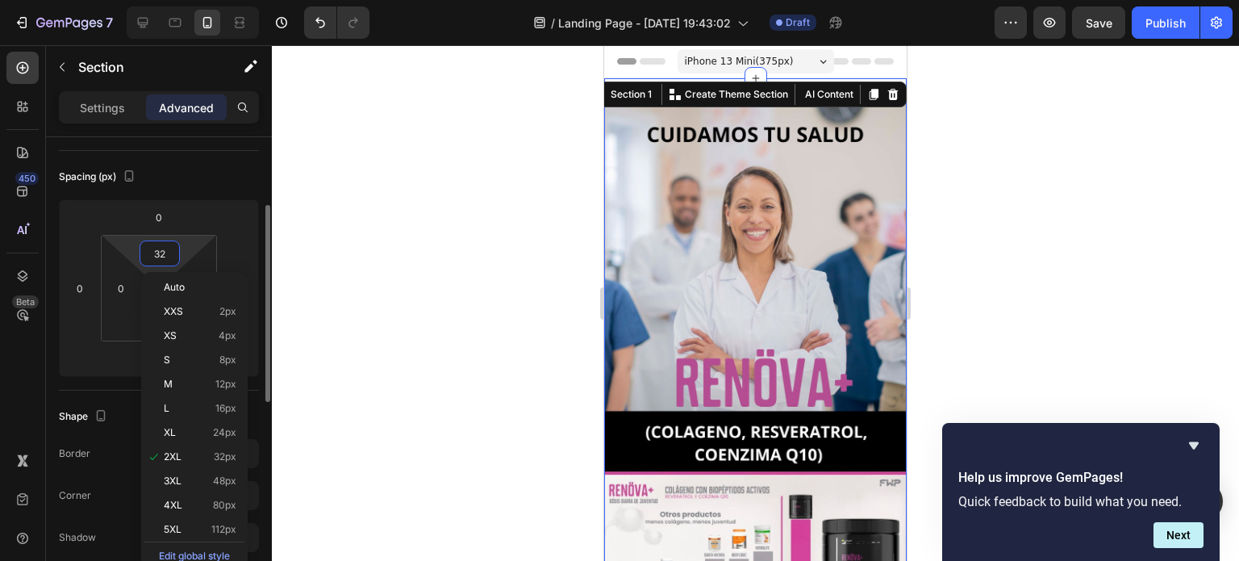
click at [158, 250] on input "32" at bounding box center [160, 253] width 32 height 24
type input "0"
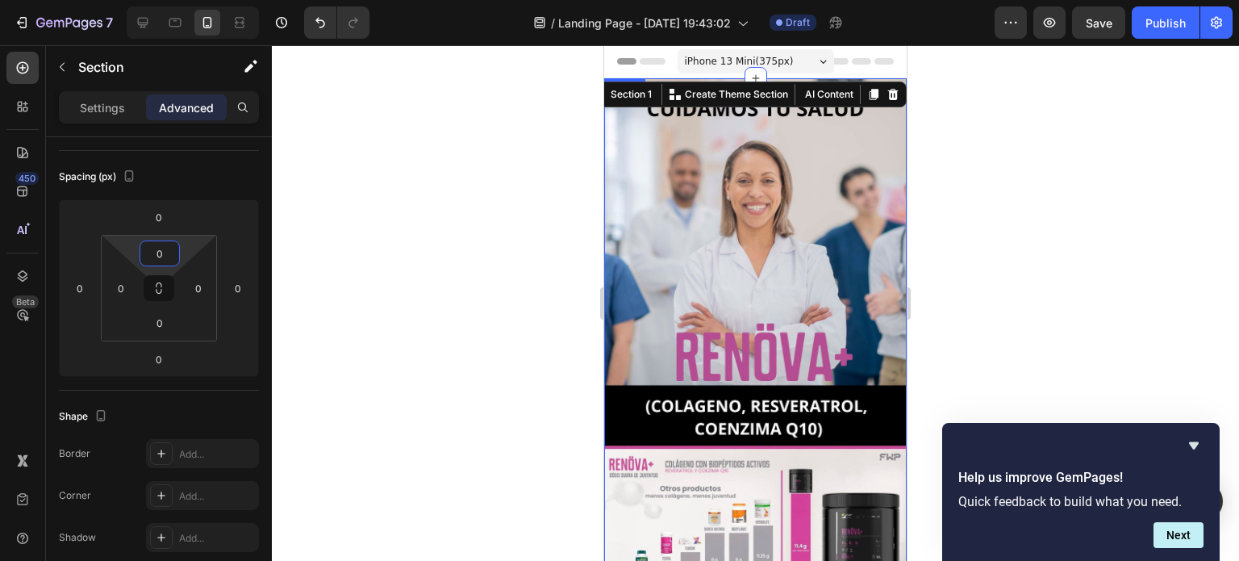
click at [1028, 282] on div at bounding box center [756, 303] width 968 height 516
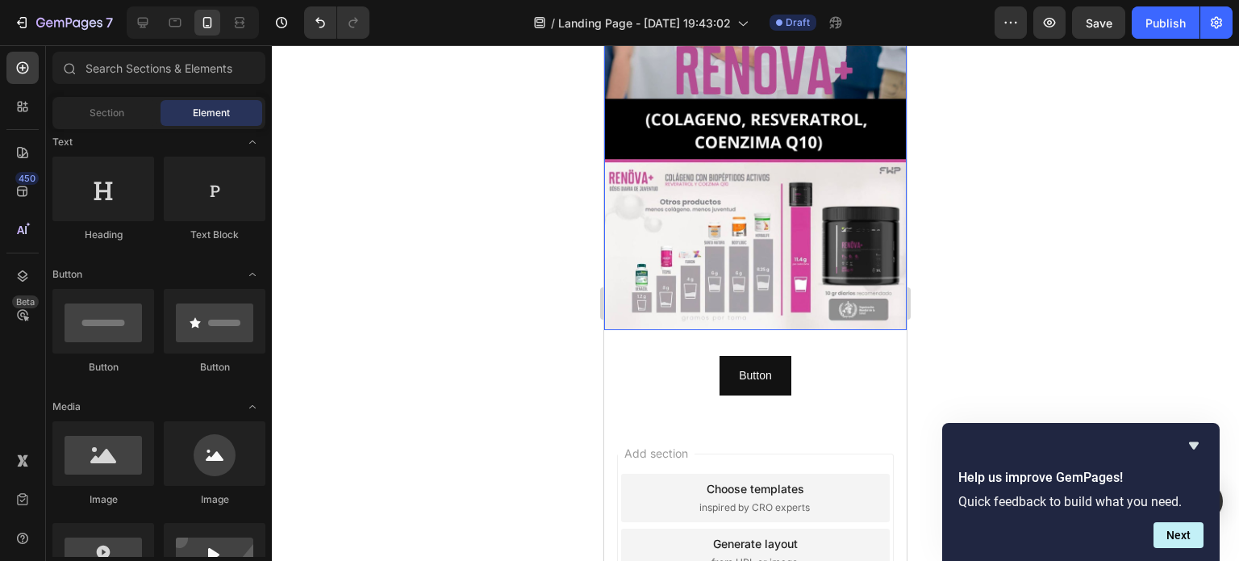
scroll to position [323, 0]
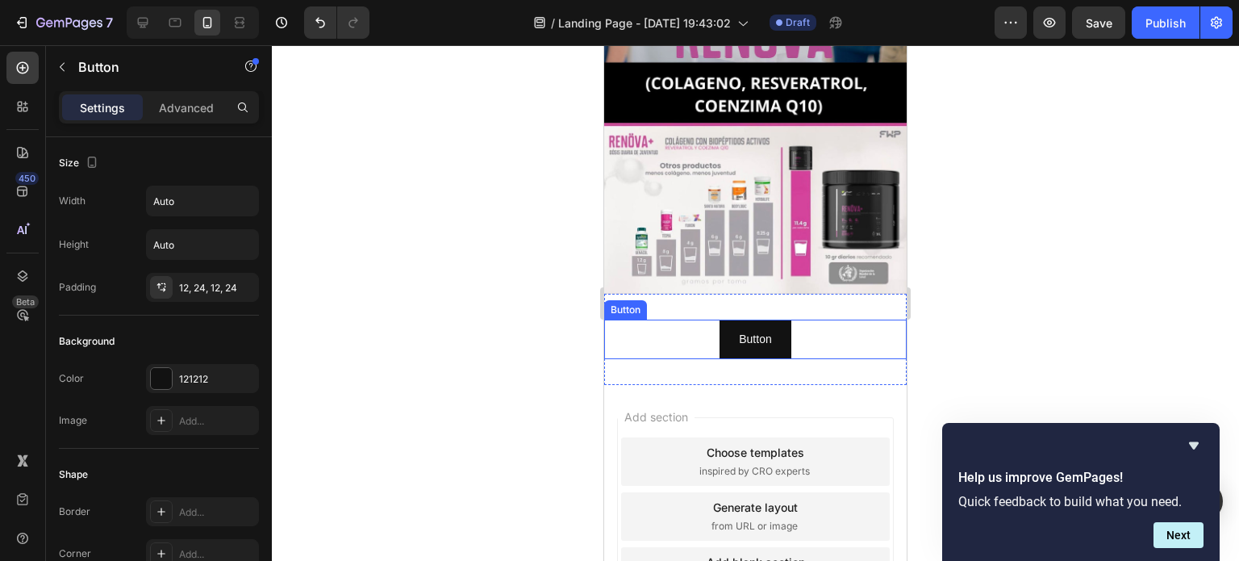
click at [671, 320] on div "Button Button" at bounding box center [755, 340] width 303 height 40
click at [197, 106] on p "Advanced" at bounding box center [186, 107] width 55 height 17
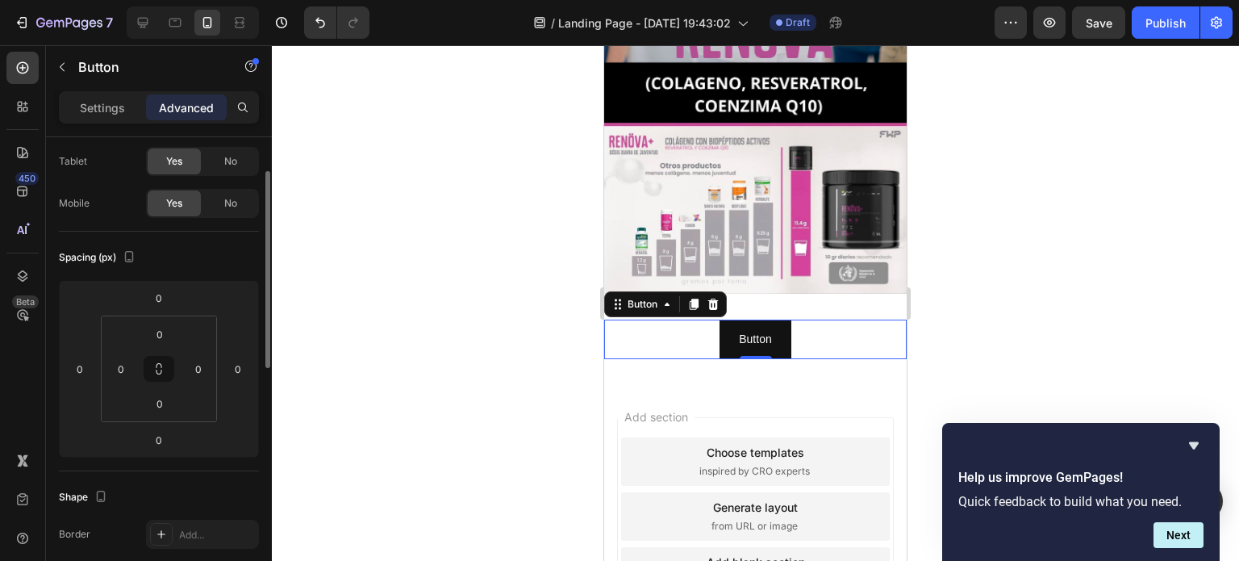
scroll to position [161, 0]
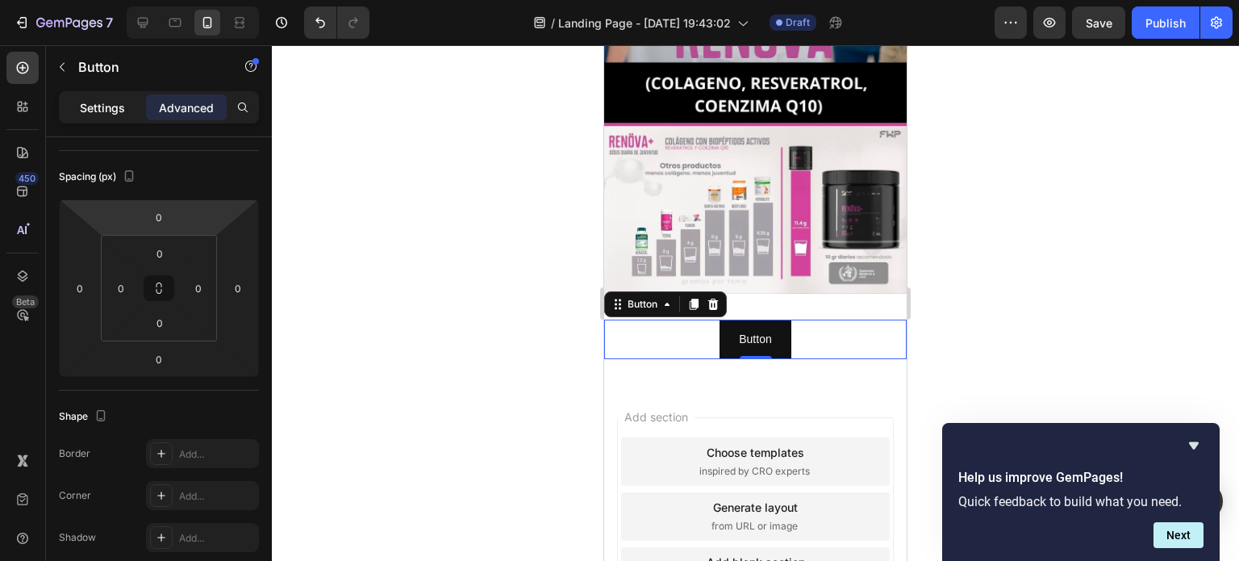
click at [102, 115] on p "Settings" at bounding box center [102, 107] width 45 height 17
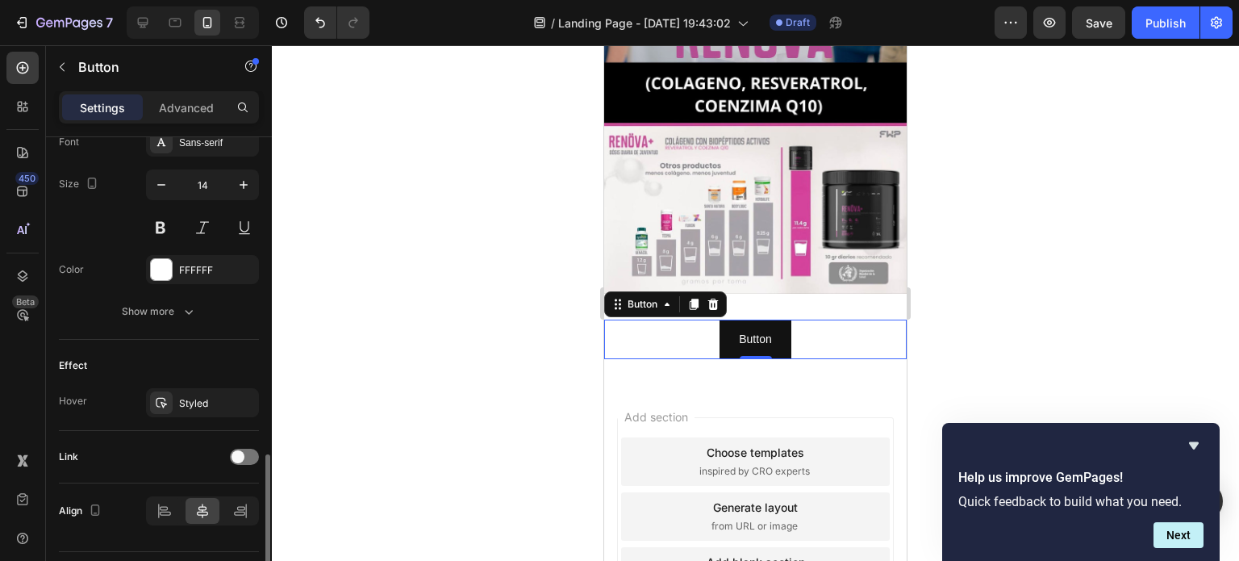
scroll to position [684, 0]
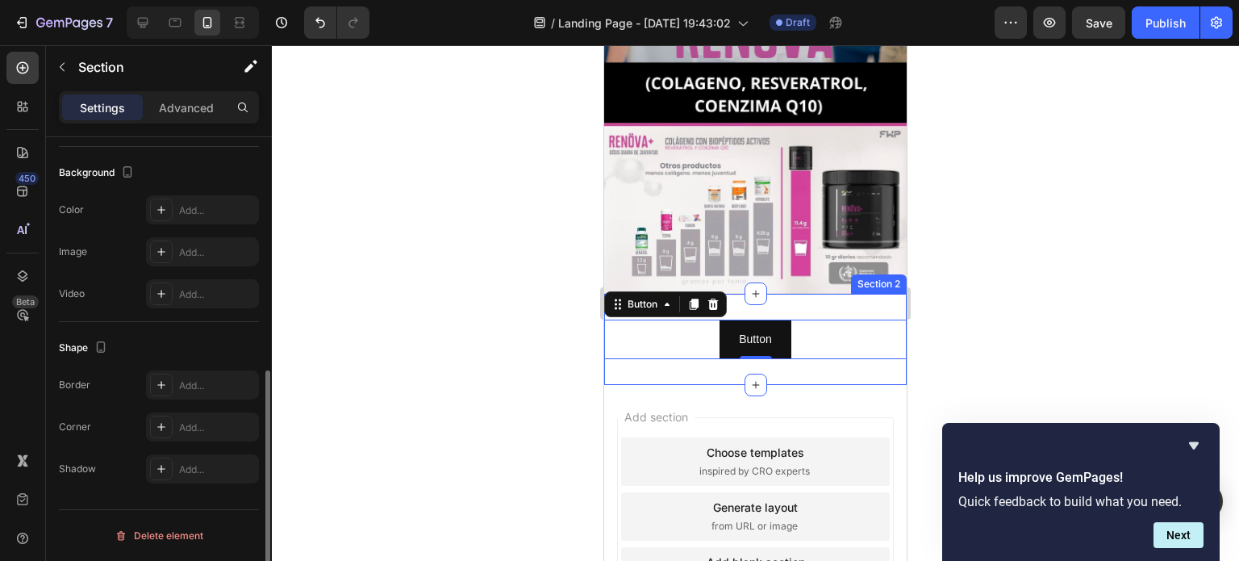
click at [636, 357] on div "Button Button 0 Section 2" at bounding box center [755, 339] width 303 height 91
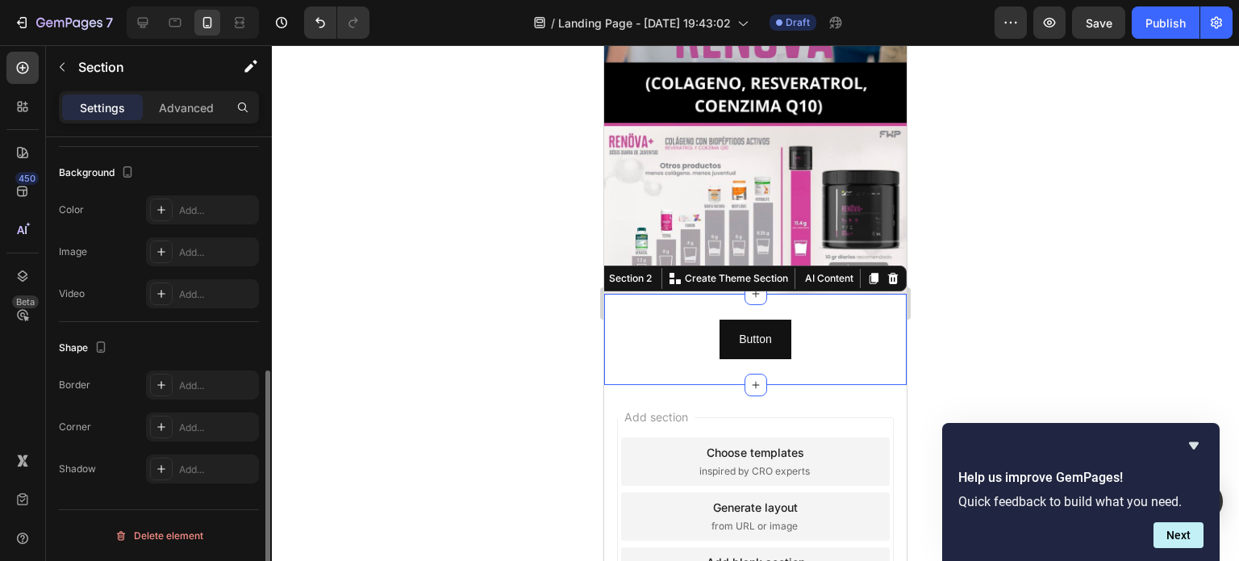
scroll to position [0, 0]
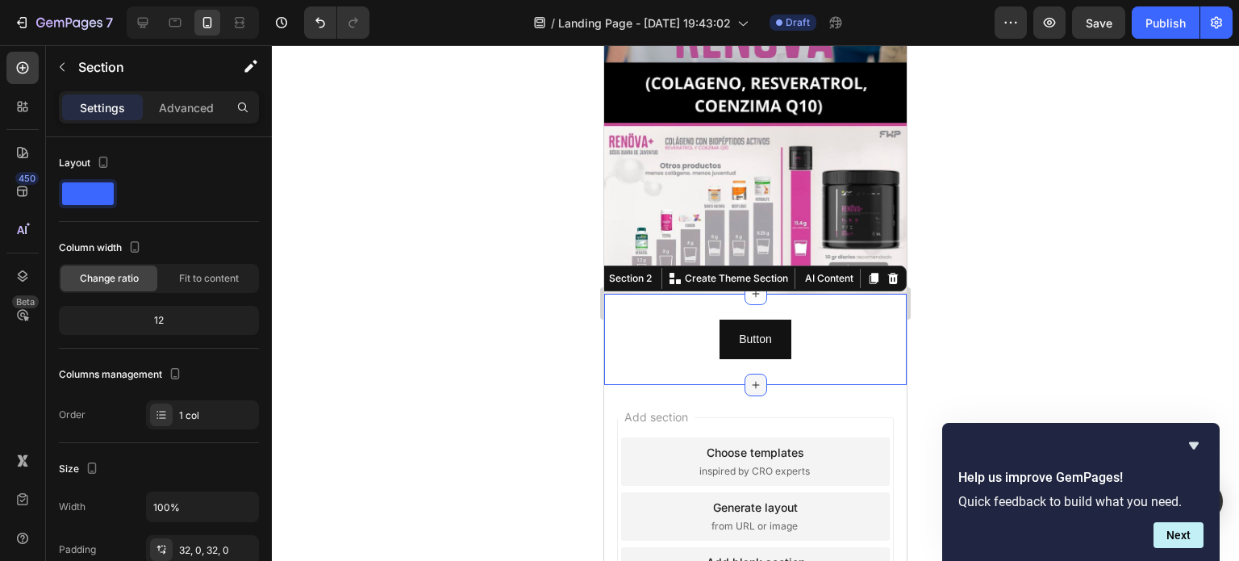
click at [750, 378] on icon at bounding box center [756, 384] width 13 height 13
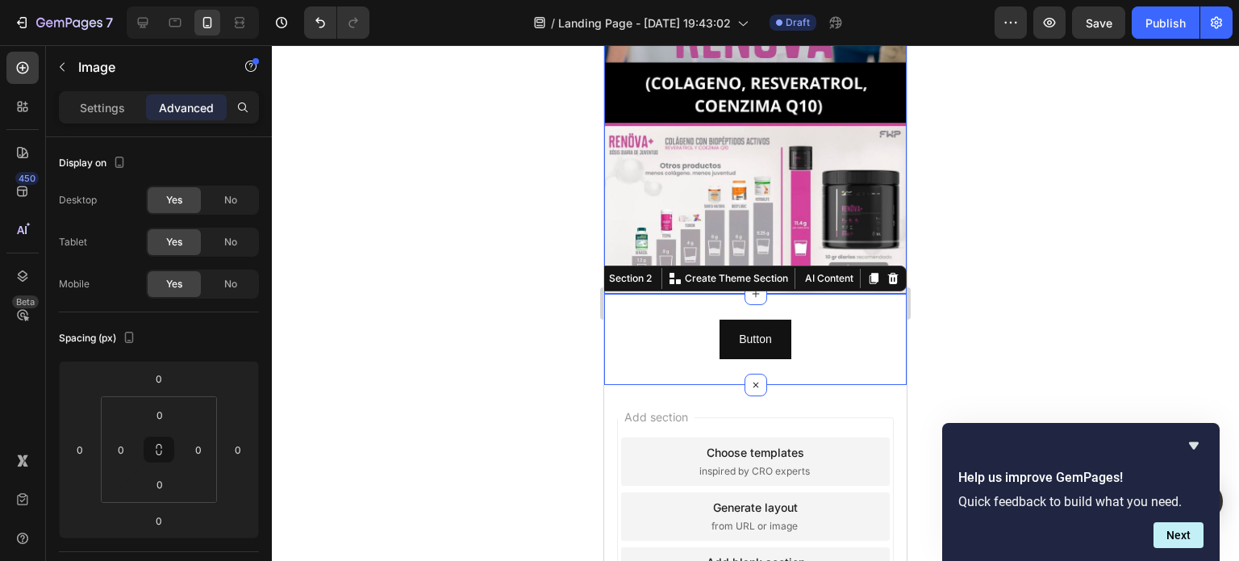
click at [691, 119] on img at bounding box center [755, 25] width 303 height 538
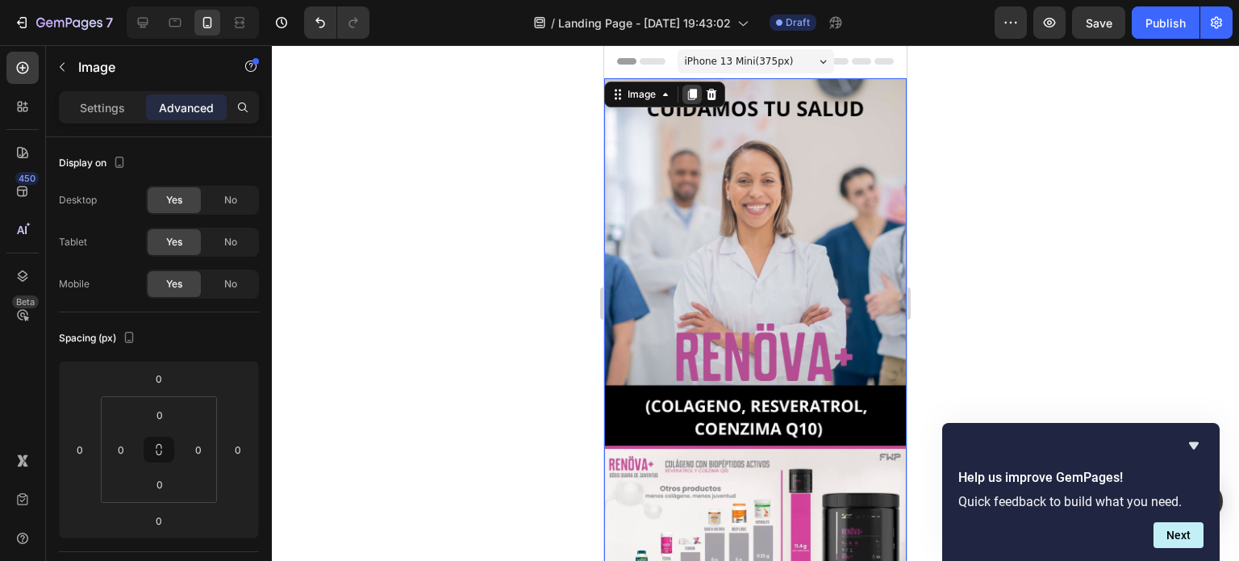
click at [688, 92] on icon at bounding box center [692, 94] width 9 height 11
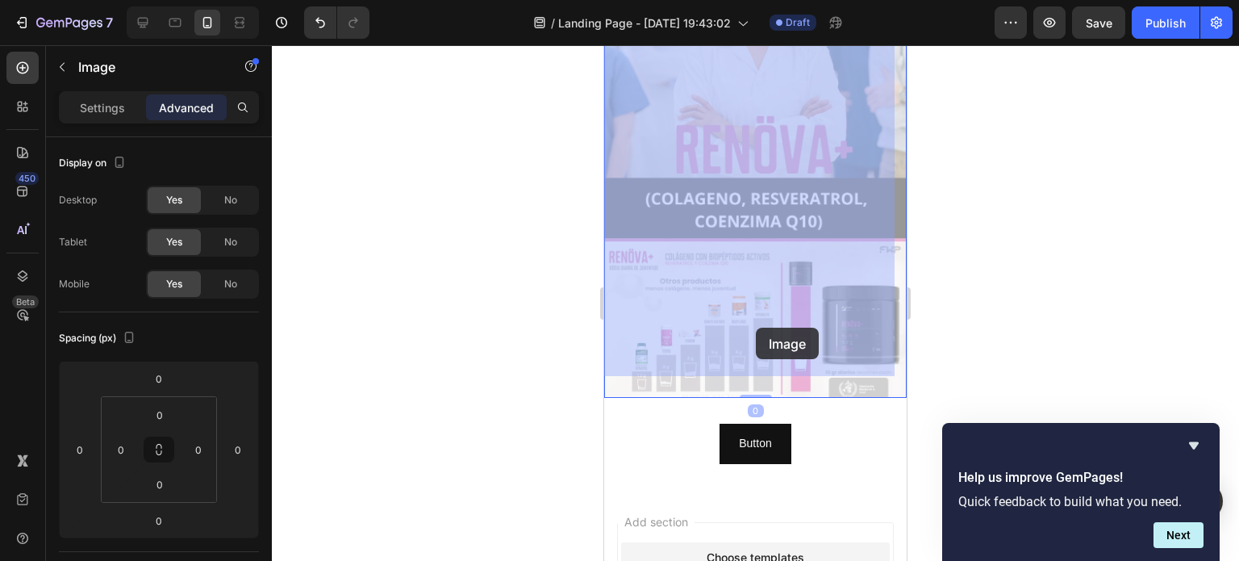
scroll to position [815, 0]
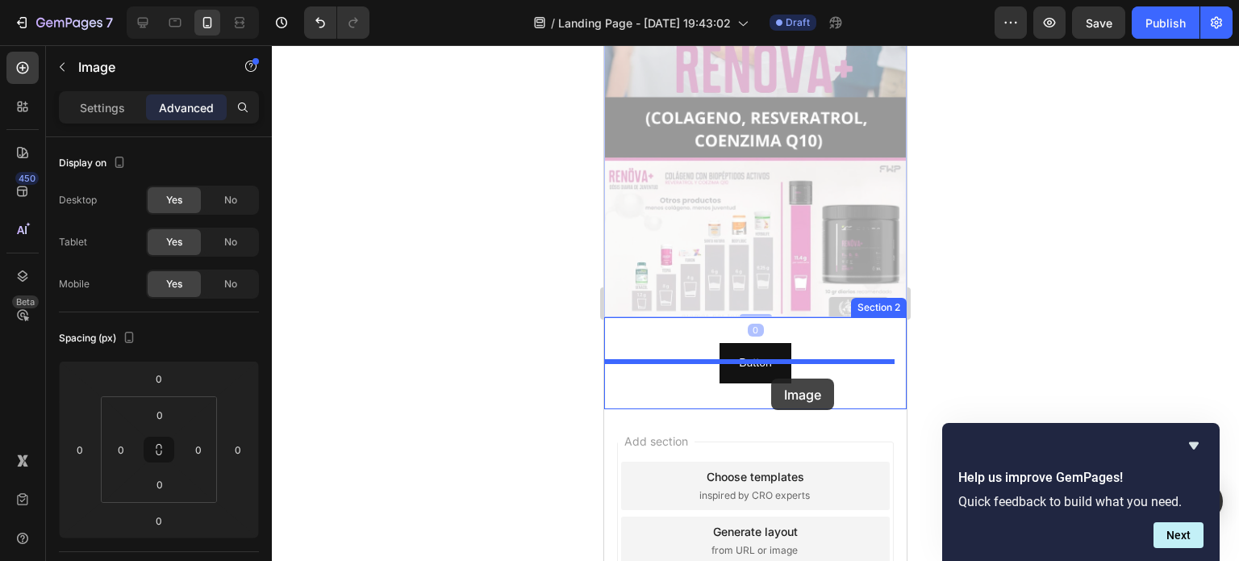
drag, startPoint x: 776, startPoint y: 283, endPoint x: 771, endPoint y: 378, distance: 95.3
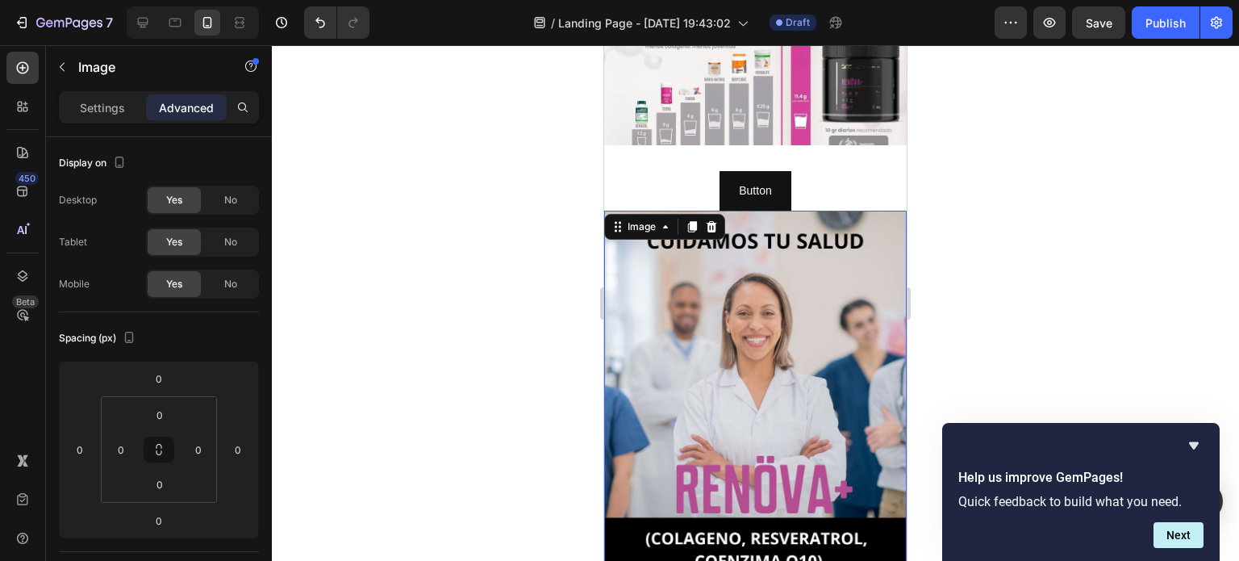
scroll to position [412, 0]
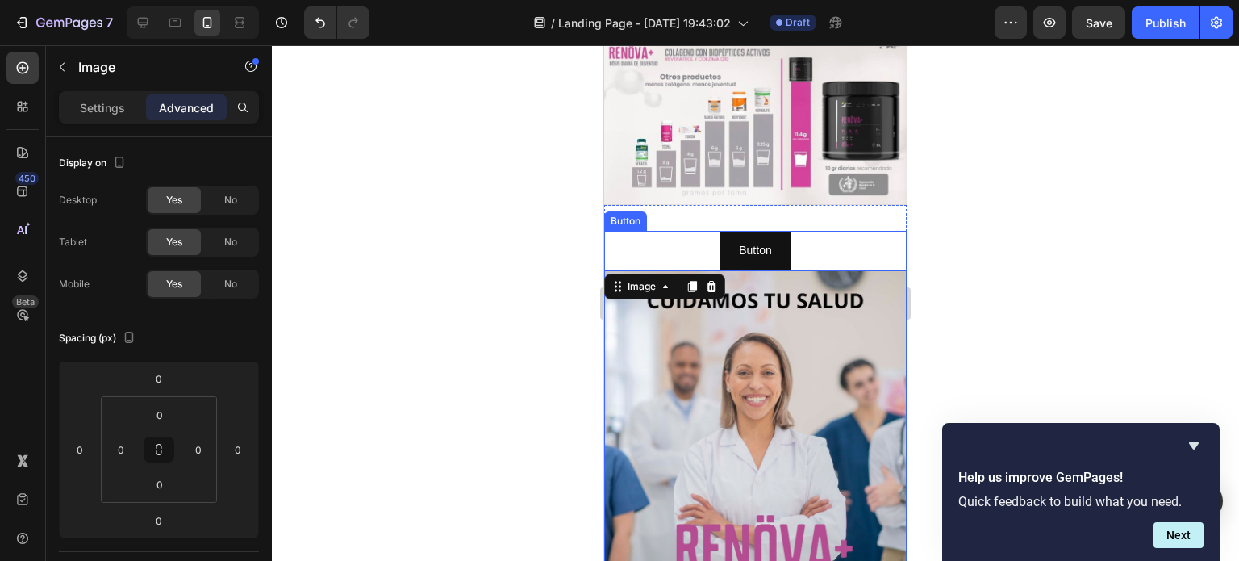
click at [832, 231] on div "Button Button" at bounding box center [755, 251] width 303 height 40
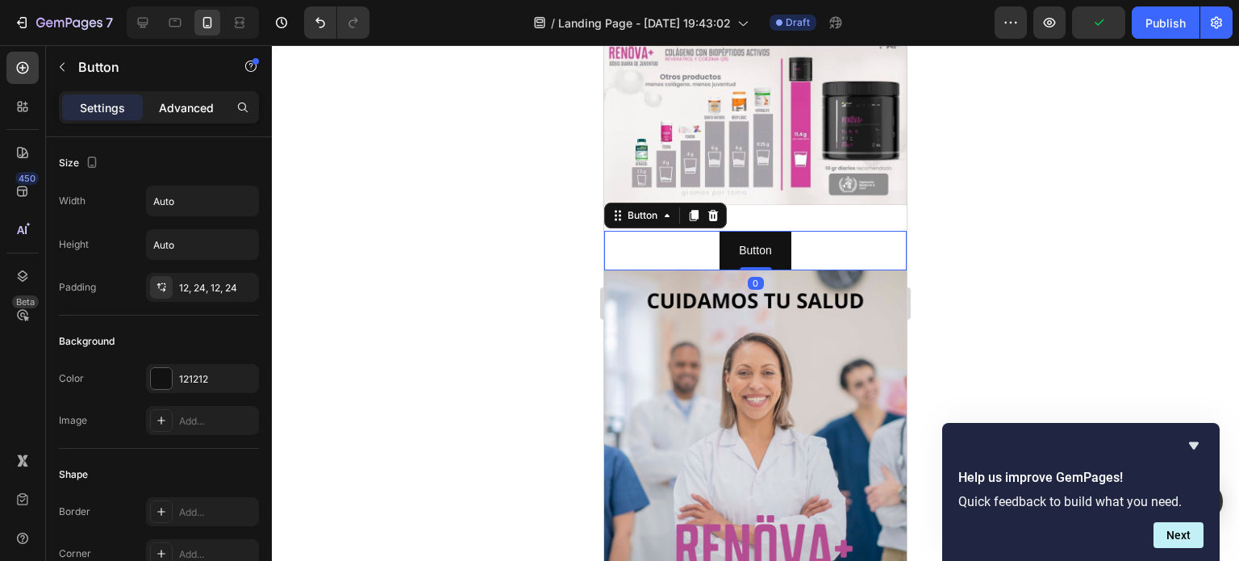
click at [205, 112] on p "Advanced" at bounding box center [186, 107] width 55 height 17
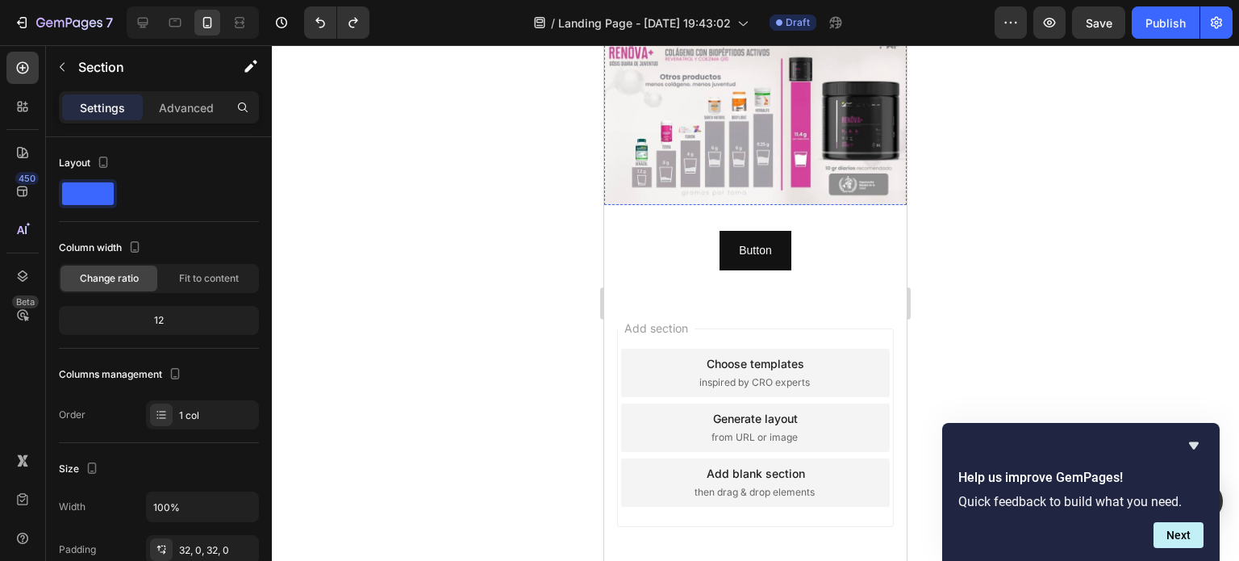
scroll to position [387, 0]
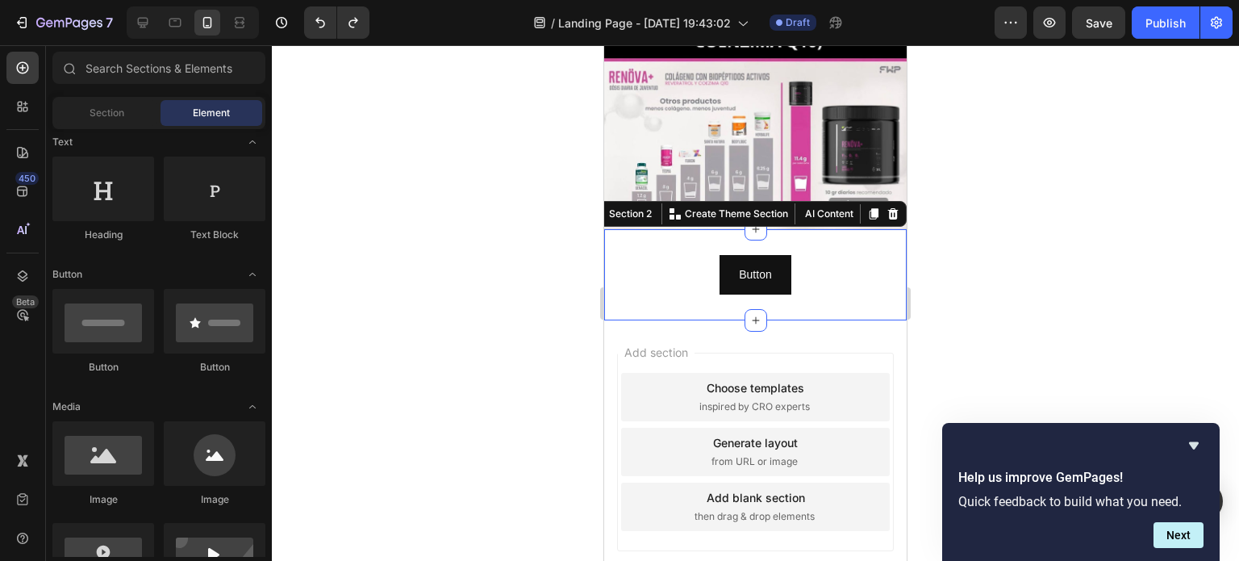
click at [725, 229] on div "Button Button Section 2 You can create reusable sections Create Theme Section A…" at bounding box center [755, 274] width 303 height 91
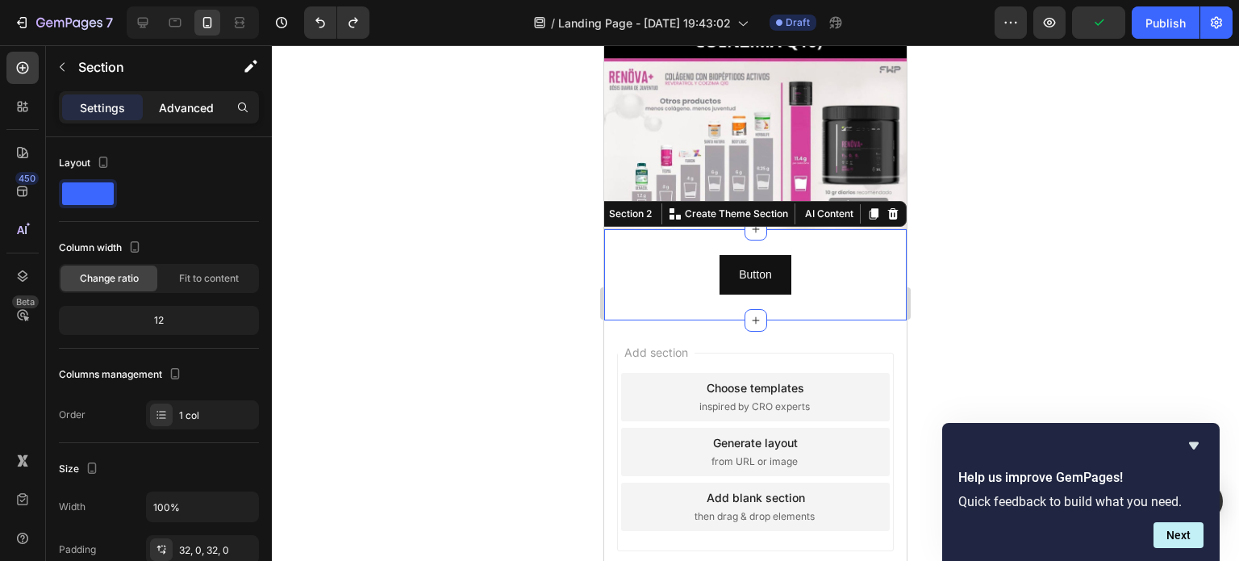
click at [189, 106] on p "Advanced" at bounding box center [186, 107] width 55 height 17
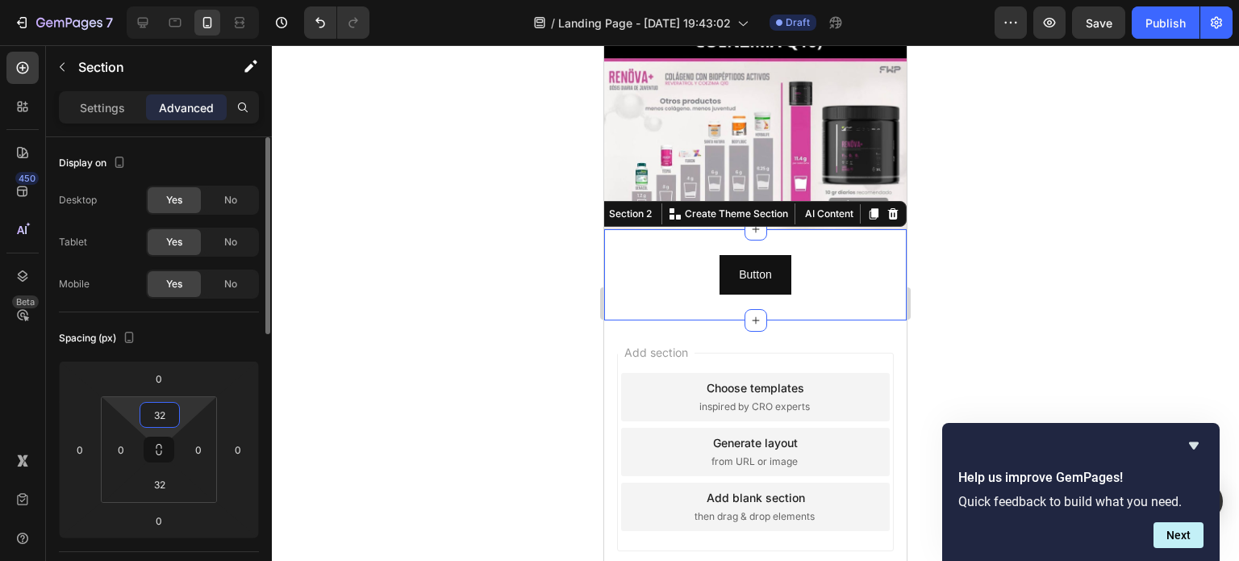
click at [159, 412] on input "32" at bounding box center [160, 415] width 32 height 24
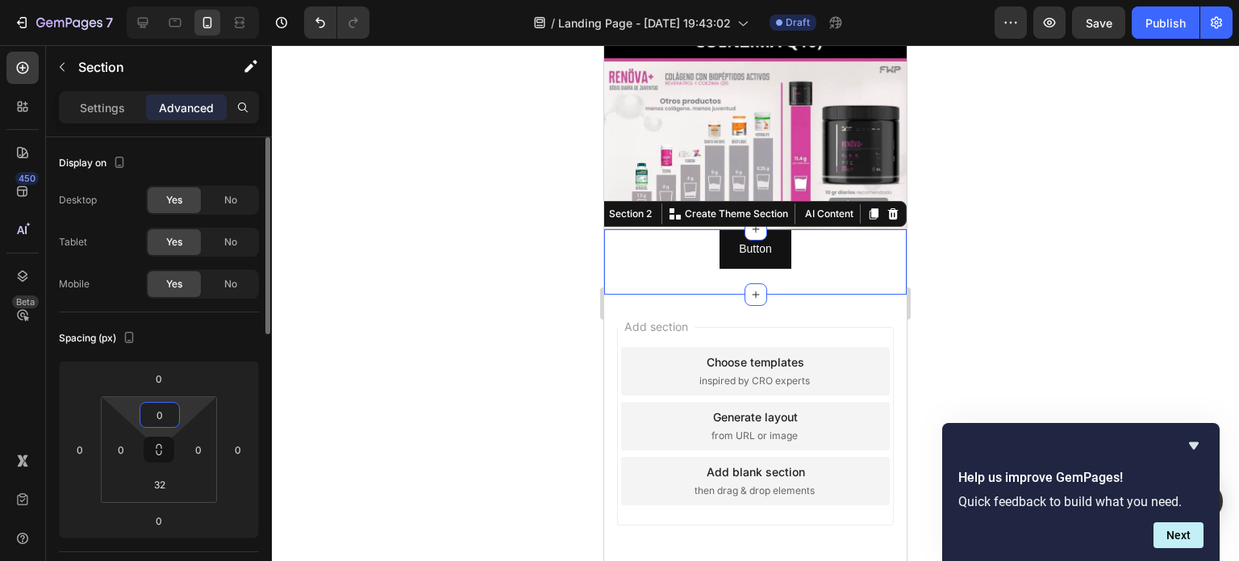
scroll to position [362, 0]
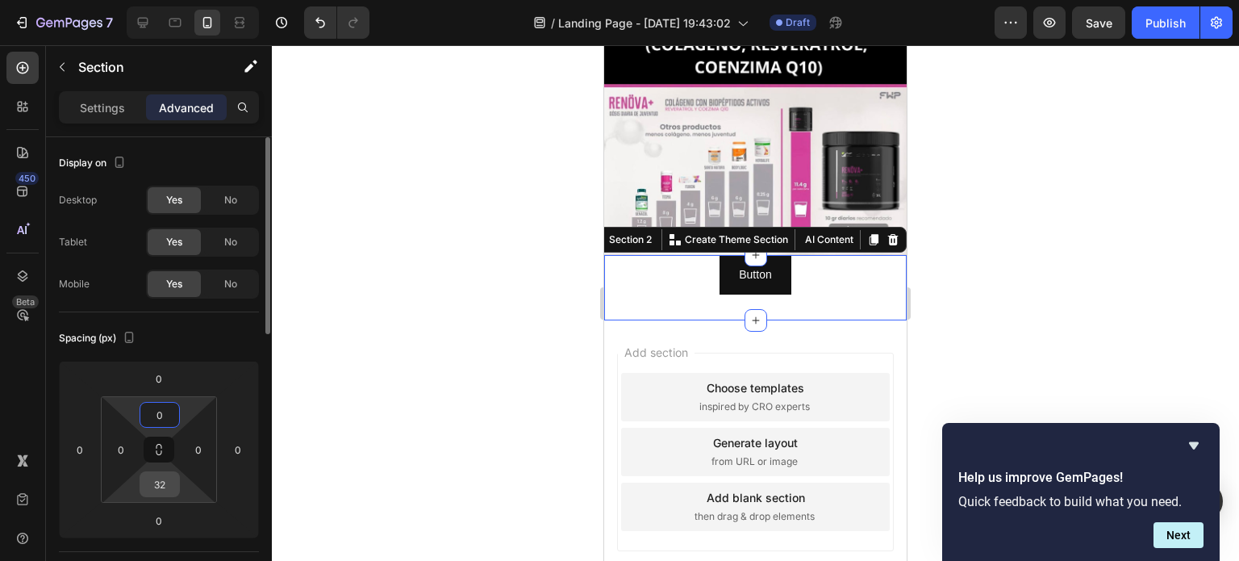
type input "0"
click at [164, 485] on input "32" at bounding box center [160, 484] width 32 height 24
type input "0"
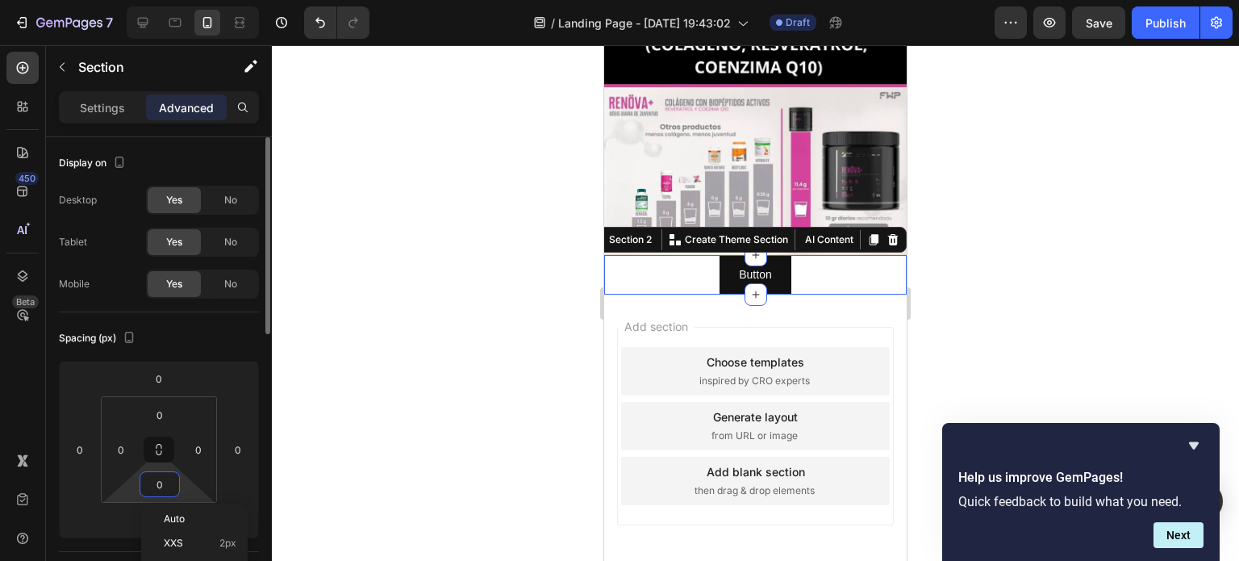
scroll to position [336, 0]
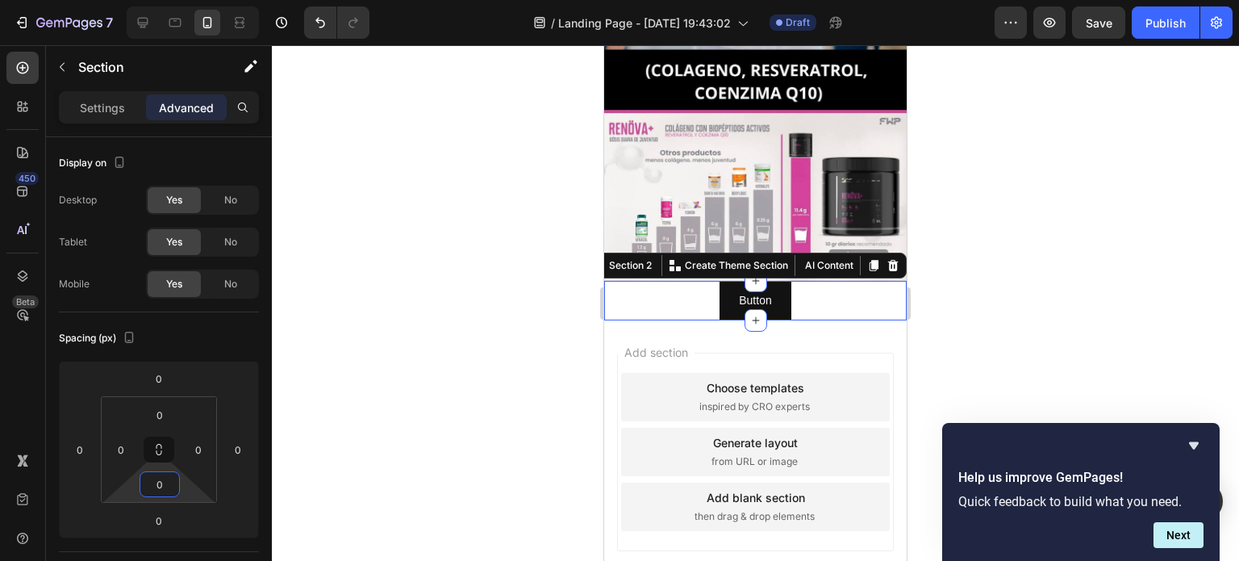
click at [407, 363] on div at bounding box center [756, 303] width 968 height 516
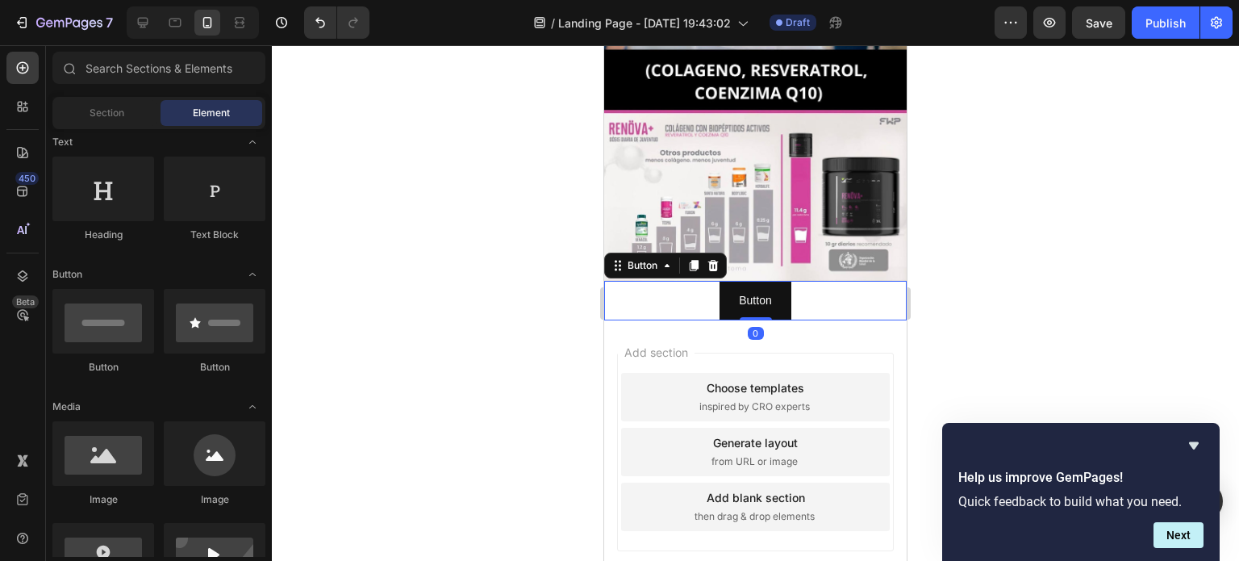
click at [842, 290] on div "Button Button 0" at bounding box center [755, 301] width 303 height 40
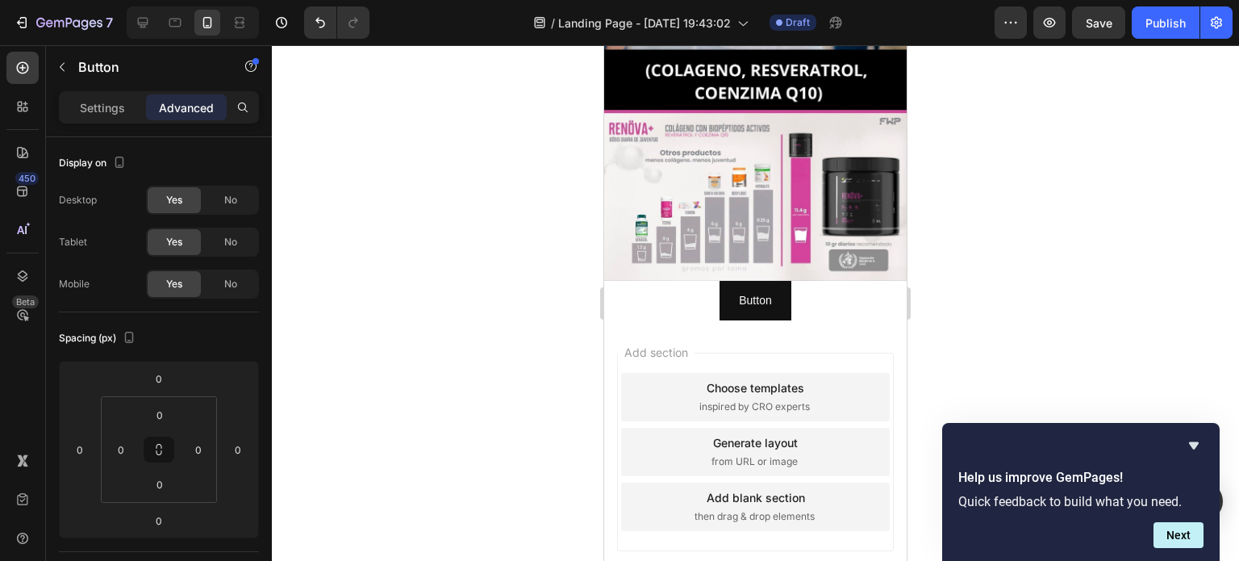
click at [695, 344] on span "Add section" at bounding box center [656, 352] width 77 height 17
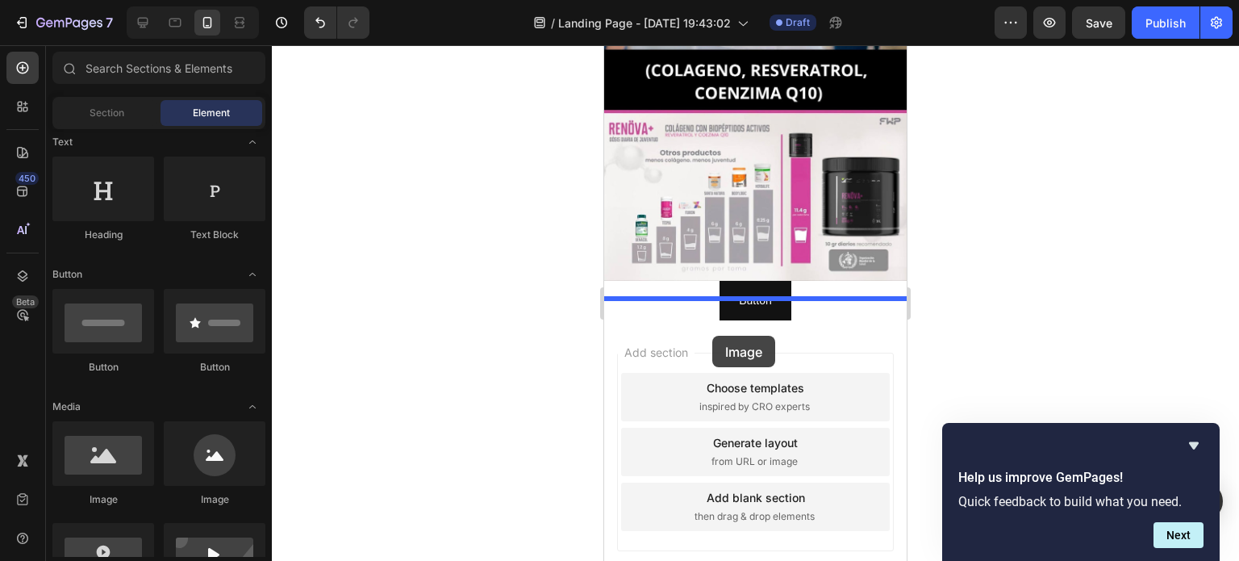
drag, startPoint x: 695, startPoint y: 523, endPoint x: 713, endPoint y: 317, distance: 206.5
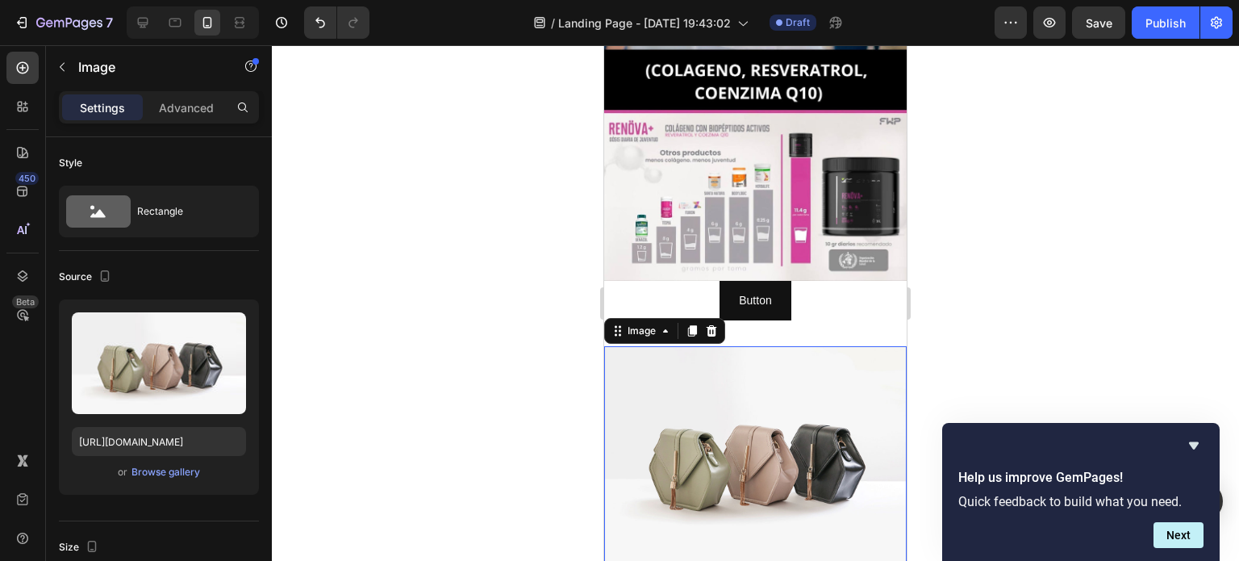
scroll to position [412, 0]
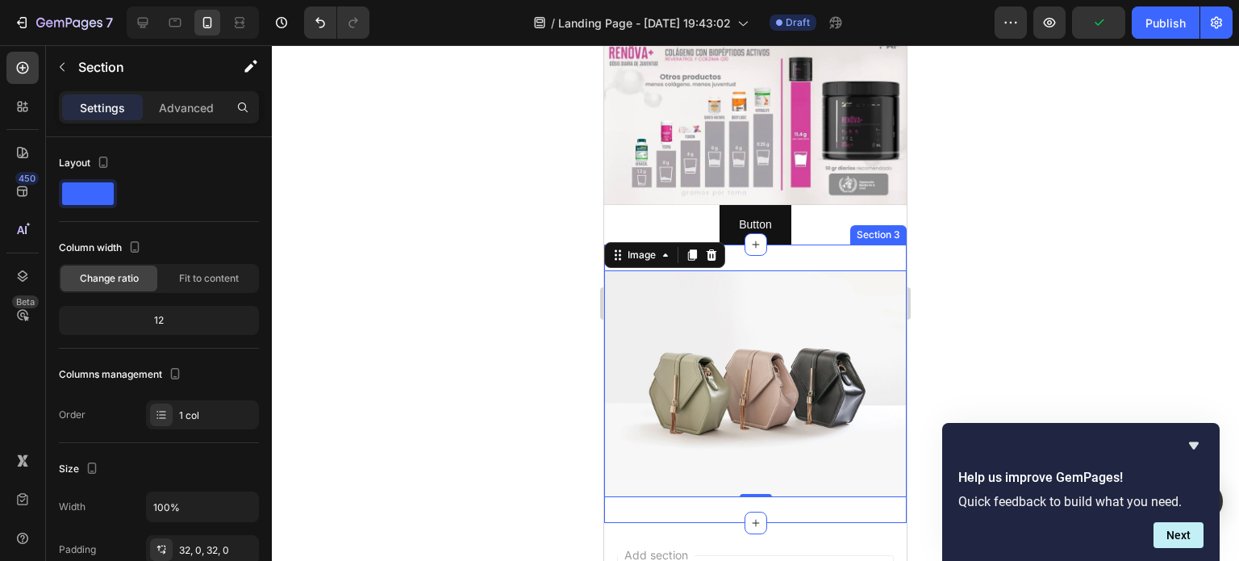
click at [829, 244] on div "Image 0 Section 3" at bounding box center [755, 383] width 303 height 278
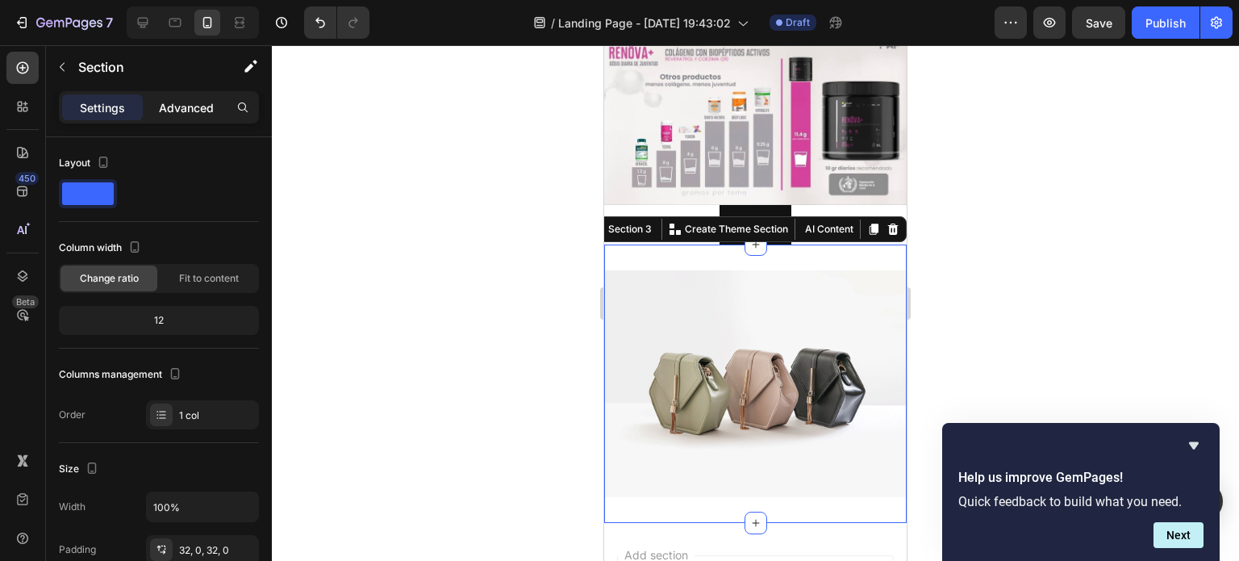
click at [190, 107] on p "Advanced" at bounding box center [186, 107] width 55 height 17
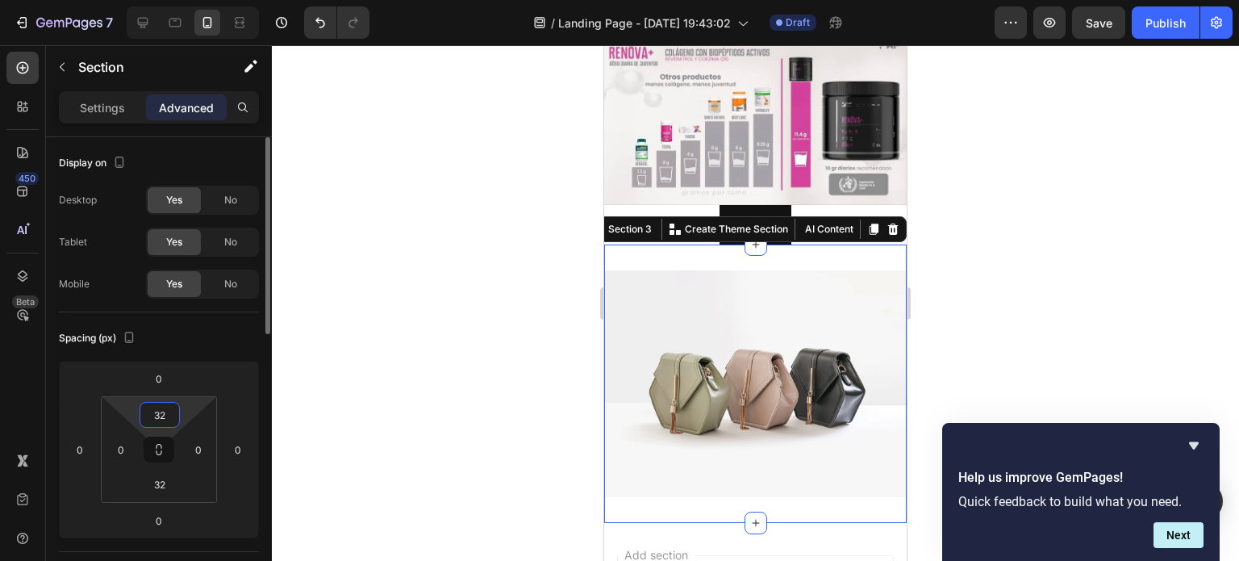
click at [168, 425] on input "32" at bounding box center [160, 415] width 32 height 24
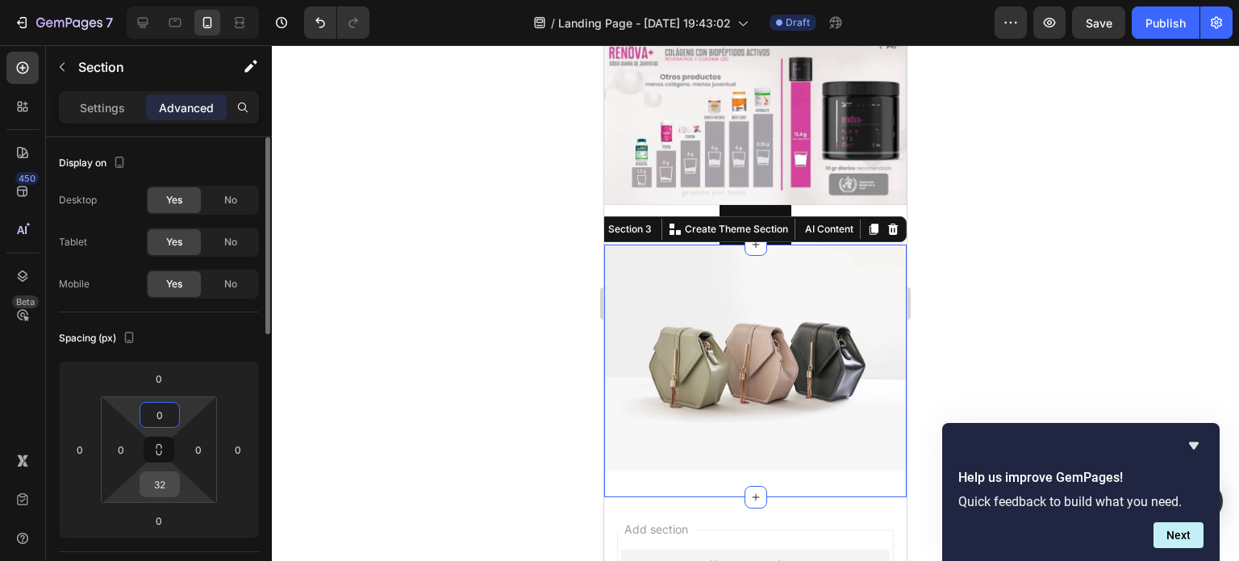
type input "0"
click at [165, 480] on input "32" at bounding box center [160, 484] width 32 height 24
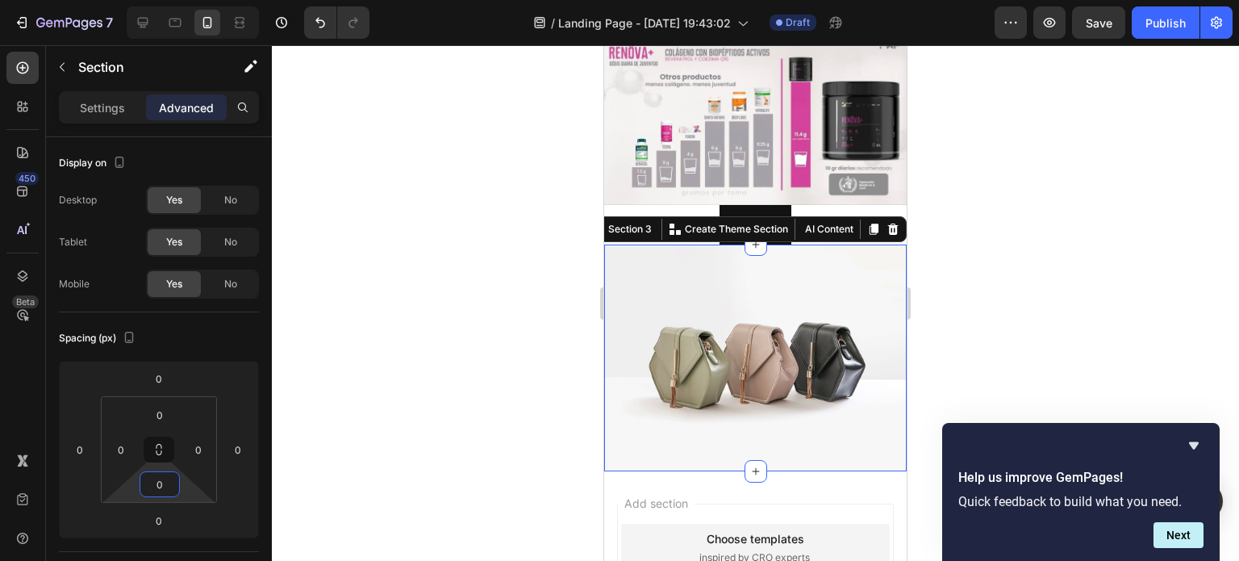
type input "0"
click at [371, 354] on div at bounding box center [756, 303] width 968 height 516
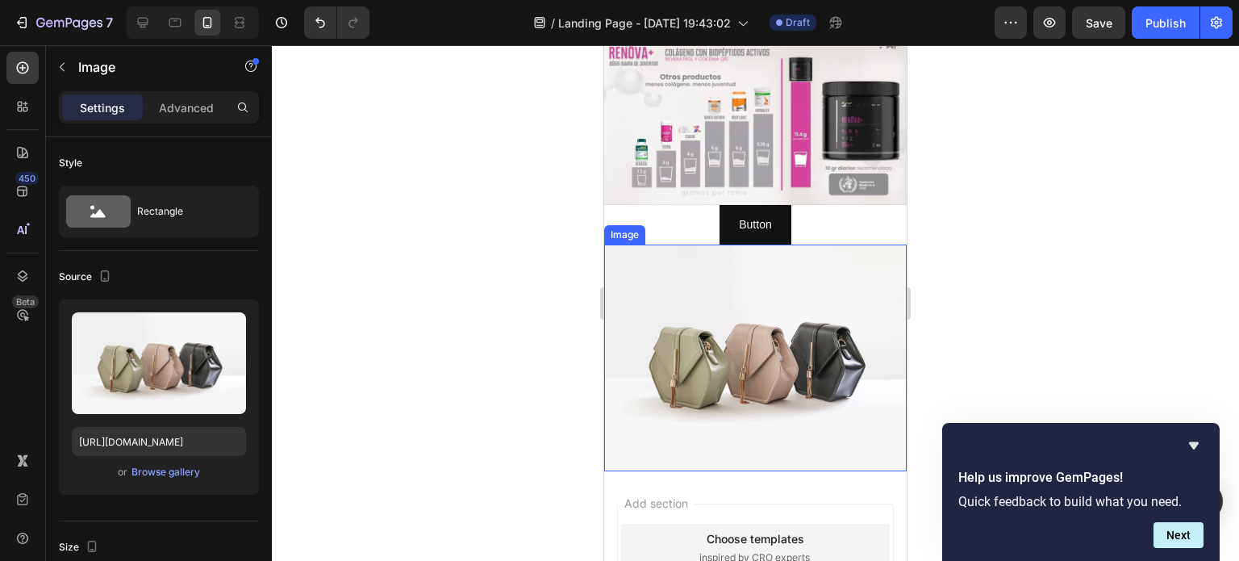
click at [691, 273] on img at bounding box center [755, 357] width 303 height 227
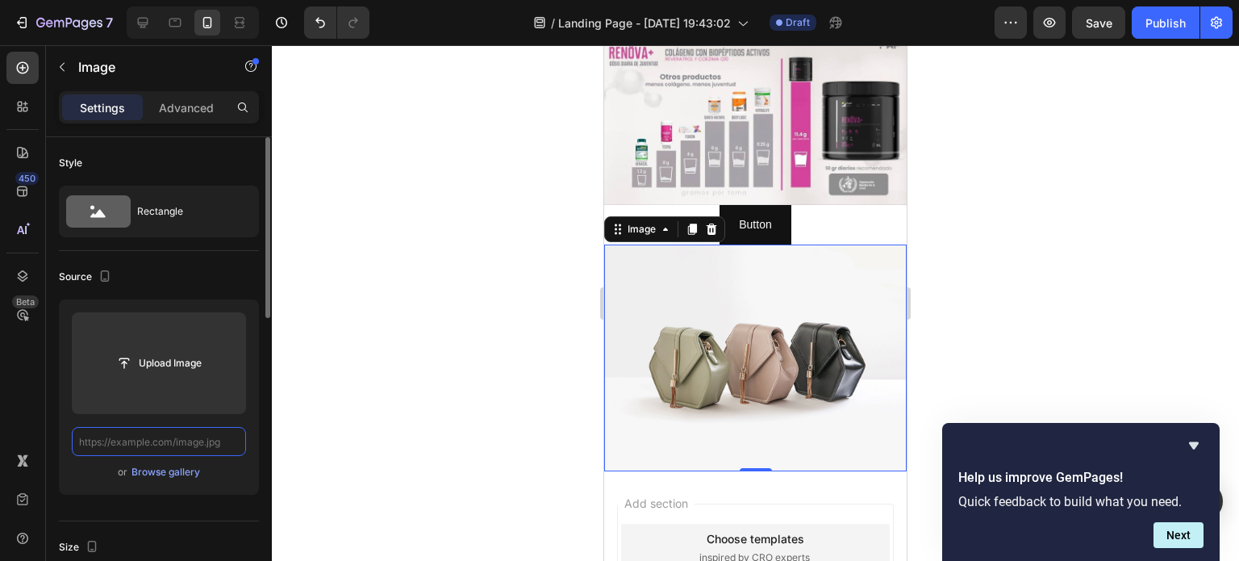
scroll to position [0, 0]
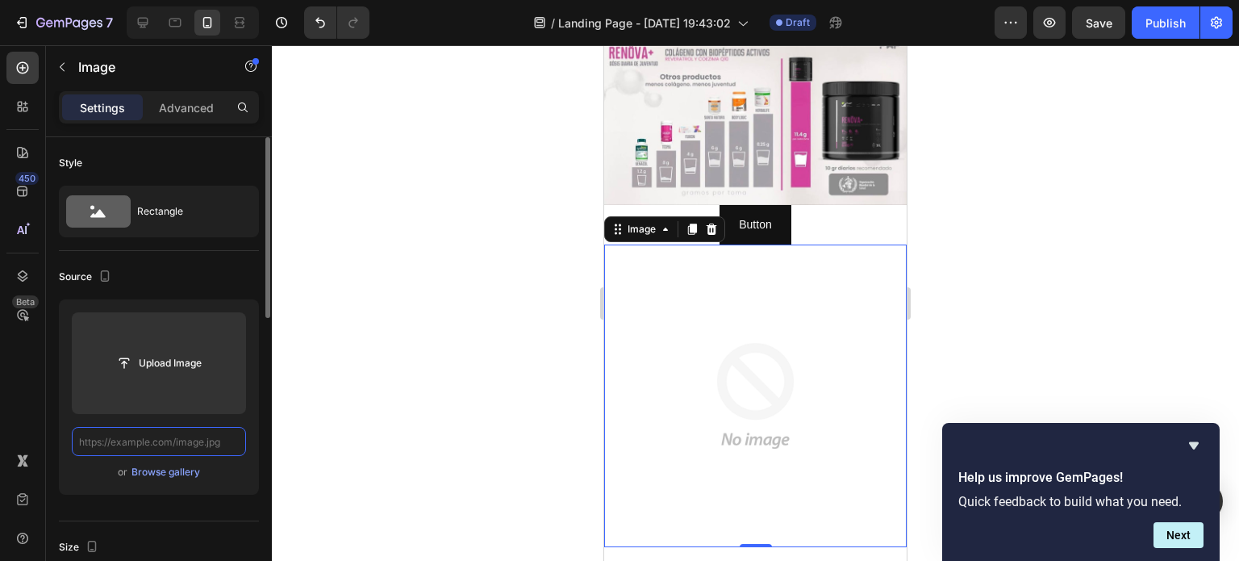
paste input "https://cdn.shopify.com/s/files/1/0760/1445/2965/files/CUIDAMOS_TU_SALUD_1.jpg?…"
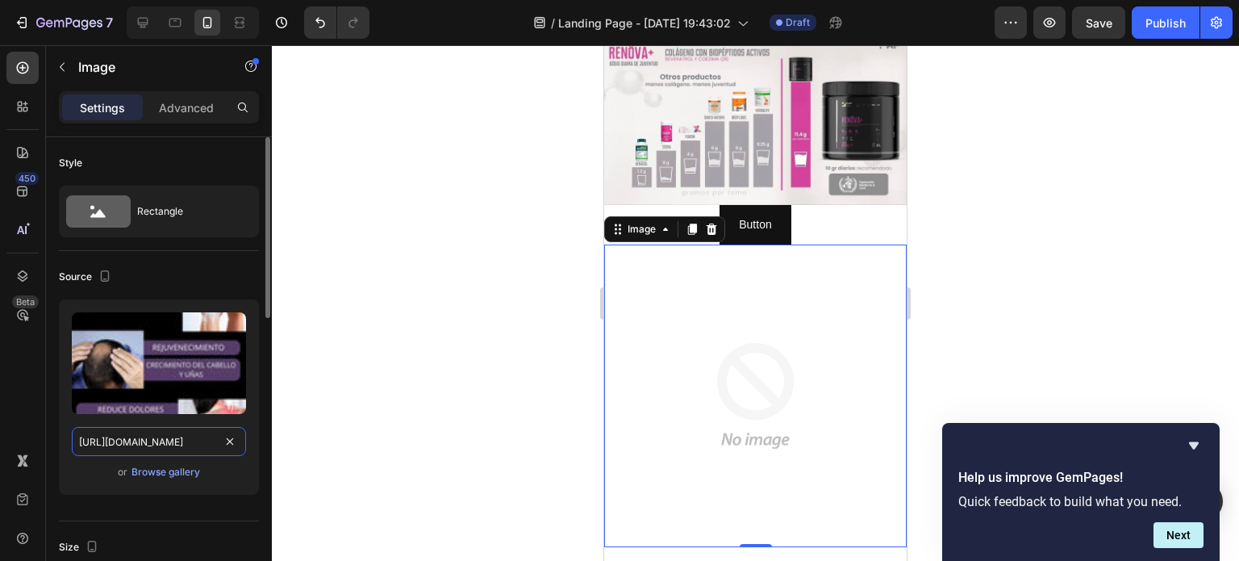
scroll to position [0, 319]
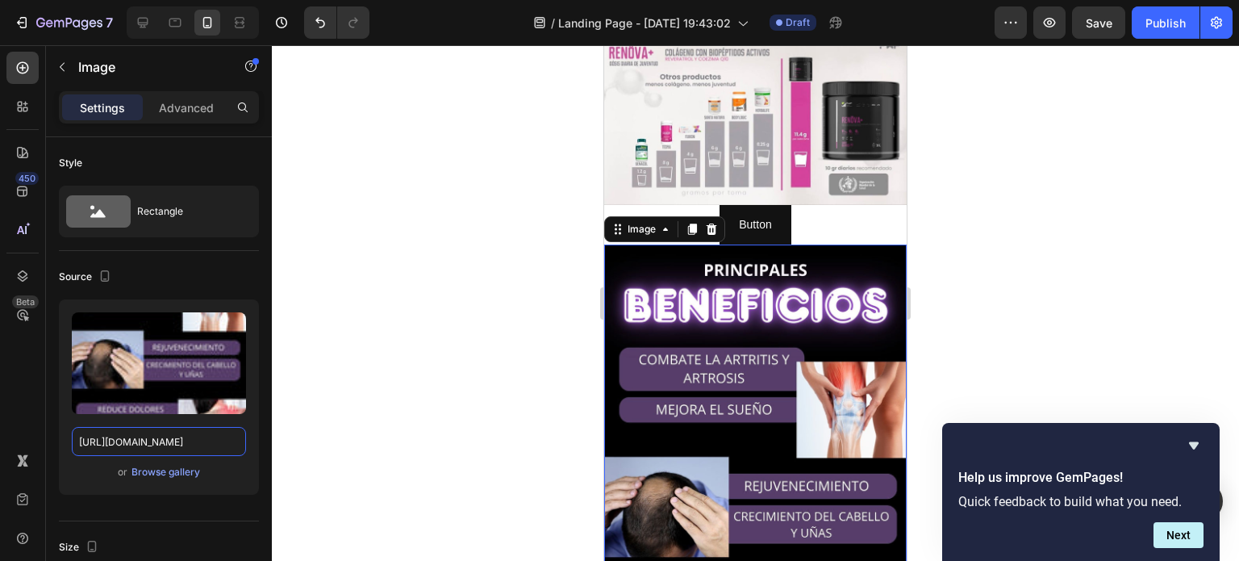
type input "https://cdn.shopify.com/s/files/1/0760/1445/2965/files/CUIDAMOS_TU_SALUD_1.jpg?…"
click at [305, 401] on div at bounding box center [756, 303] width 968 height 516
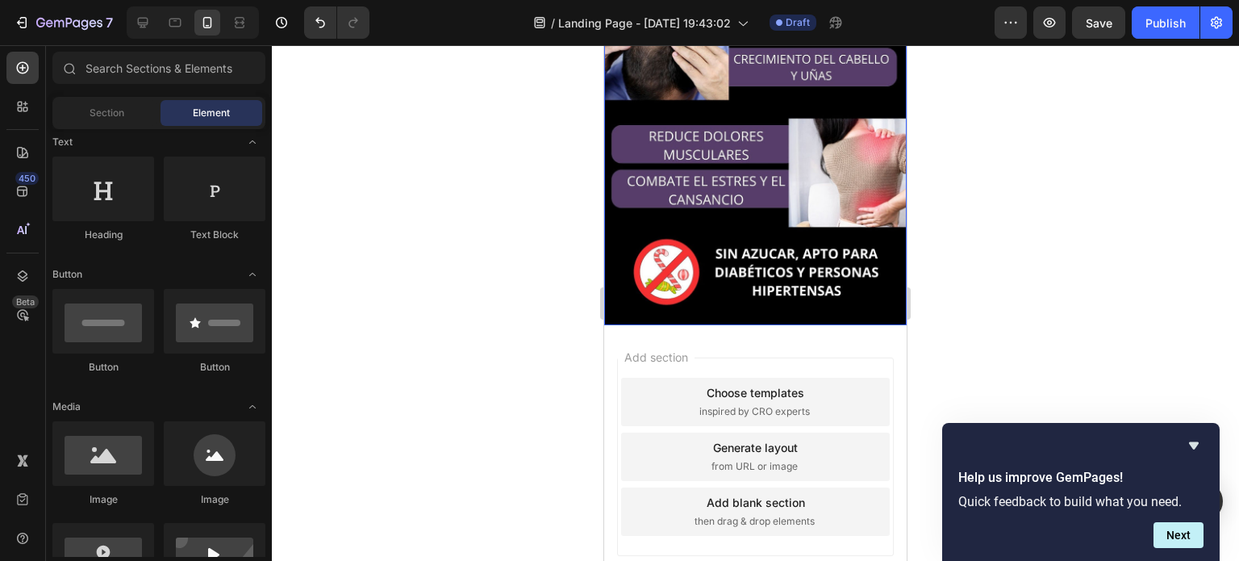
scroll to position [852, 0]
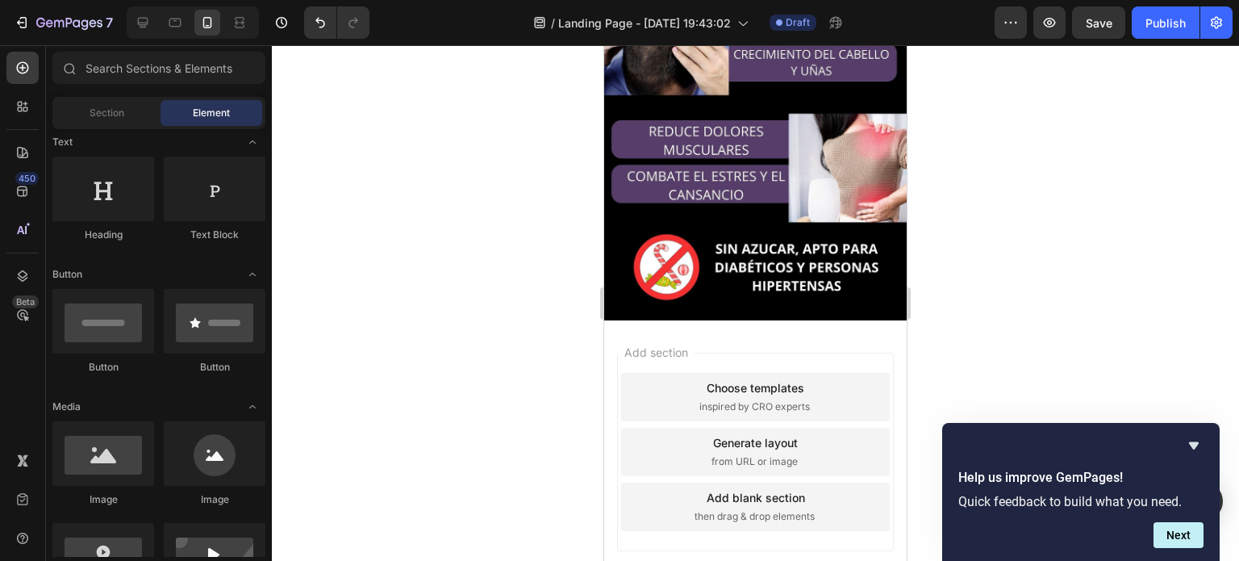
click at [379, 236] on div at bounding box center [756, 303] width 968 height 516
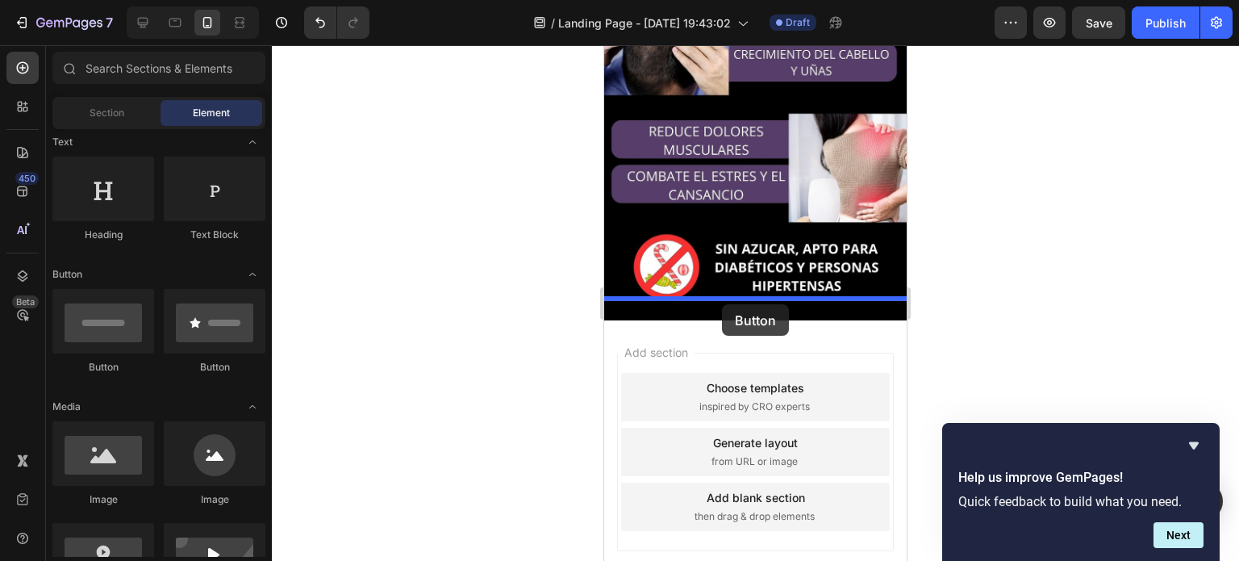
drag, startPoint x: 685, startPoint y: 345, endPoint x: 722, endPoint y: 304, distance: 54.8
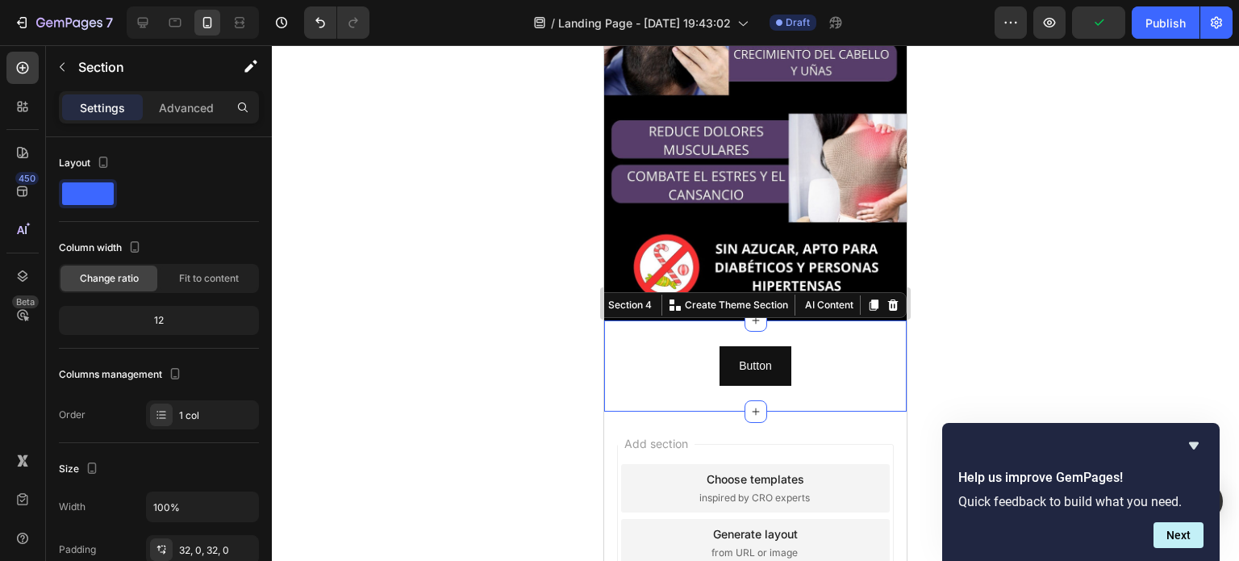
click at [788, 320] on div "Button Button Section 4 You can create reusable sections Create Theme Section A…" at bounding box center [755, 365] width 303 height 91
click at [178, 103] on p "Advanced" at bounding box center [186, 107] width 55 height 17
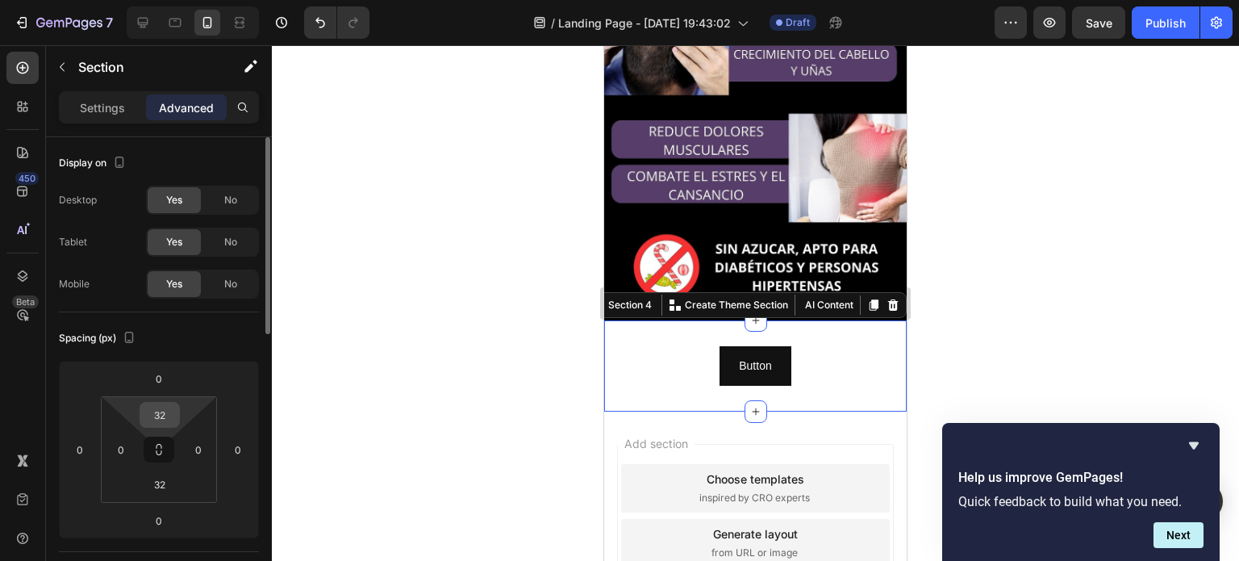
click at [168, 416] on input "32" at bounding box center [160, 415] width 32 height 24
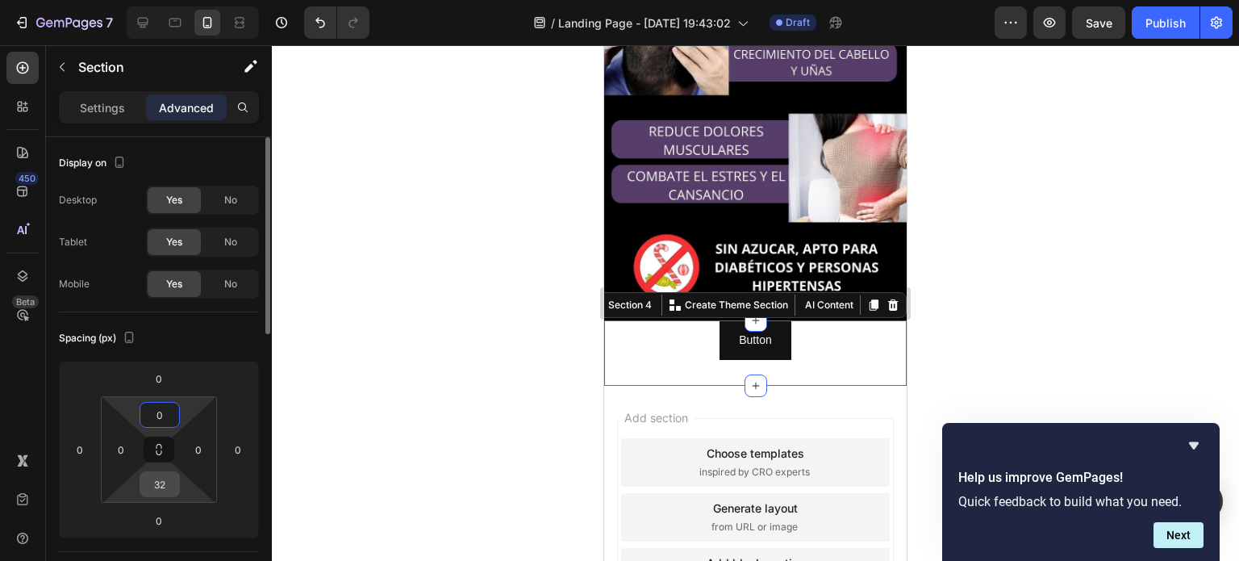
type input "0"
click at [162, 489] on input "32" at bounding box center [160, 484] width 32 height 24
type input "0"
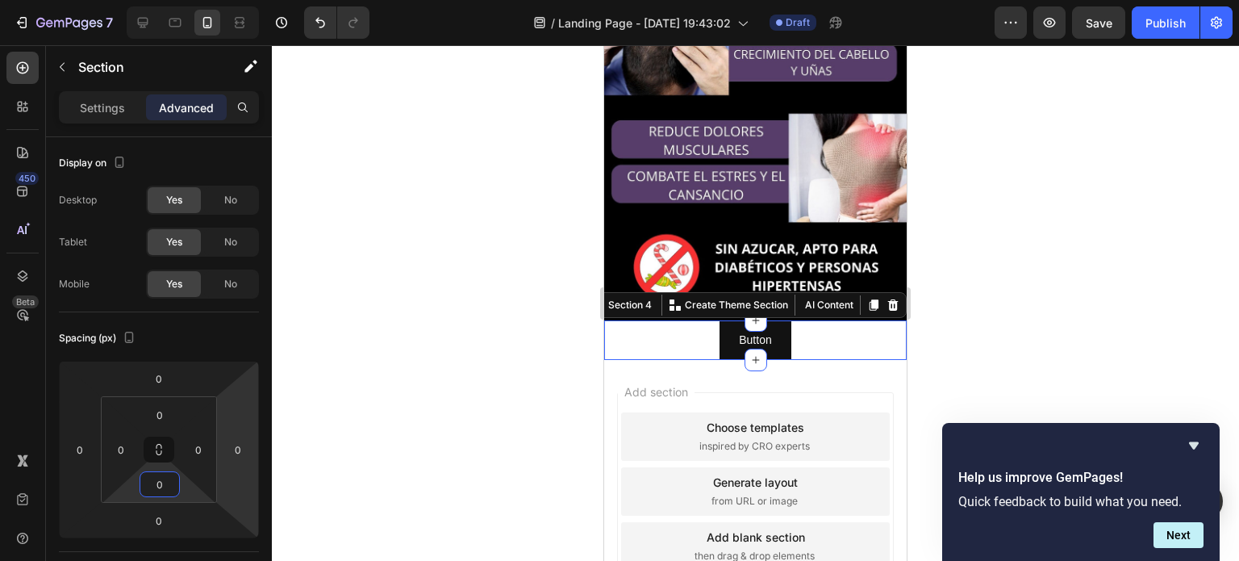
click at [362, 400] on div at bounding box center [756, 303] width 968 height 516
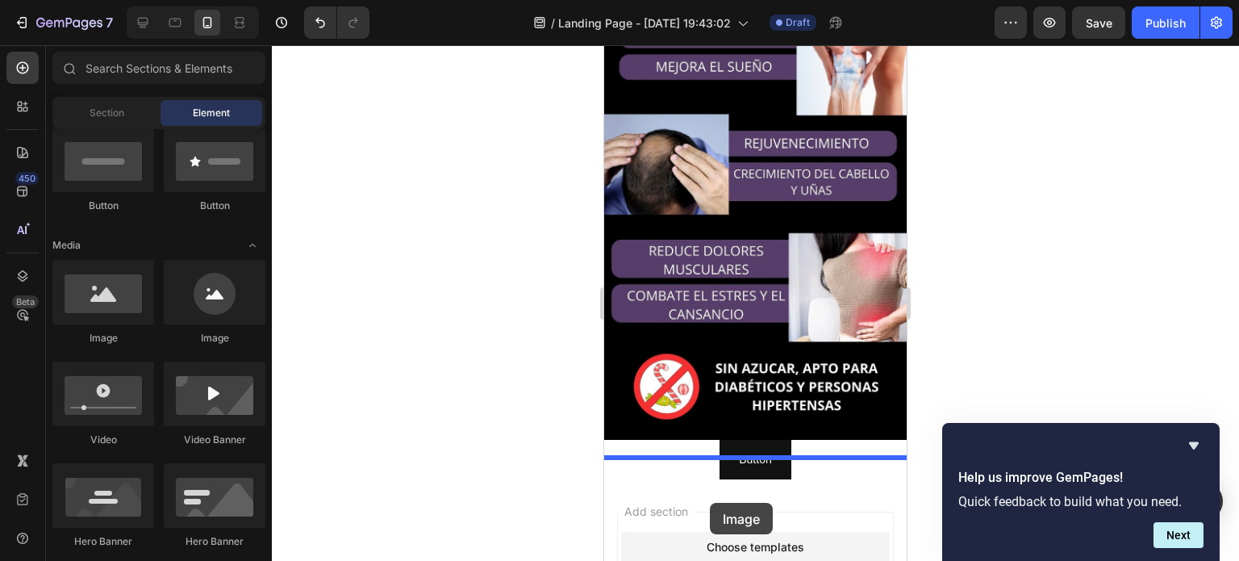
scroll to position [754, 0]
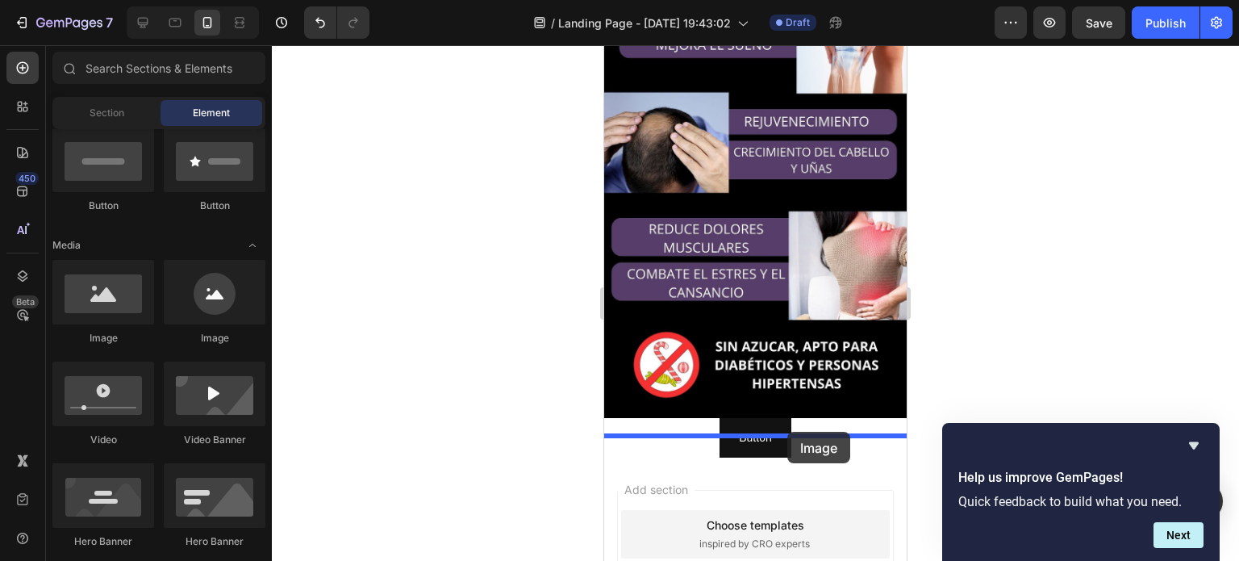
drag, startPoint x: 796, startPoint y: 333, endPoint x: 791, endPoint y: 435, distance: 101.8
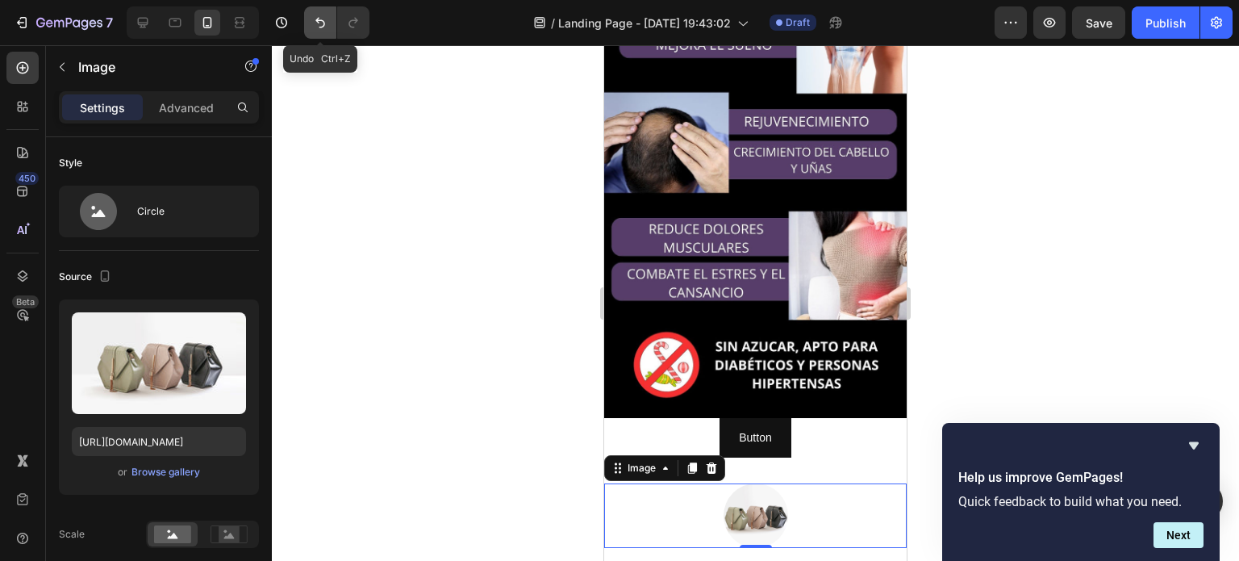
click at [318, 22] on icon "Undo/Redo" at bounding box center [321, 23] width 10 height 10
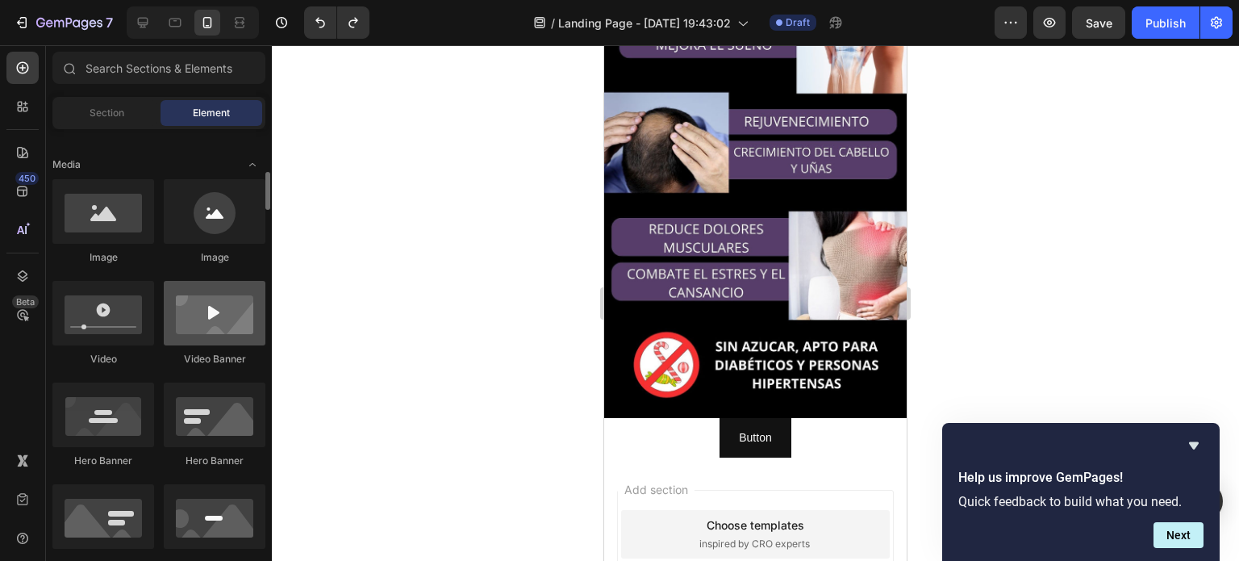
scroll to position [403, 0]
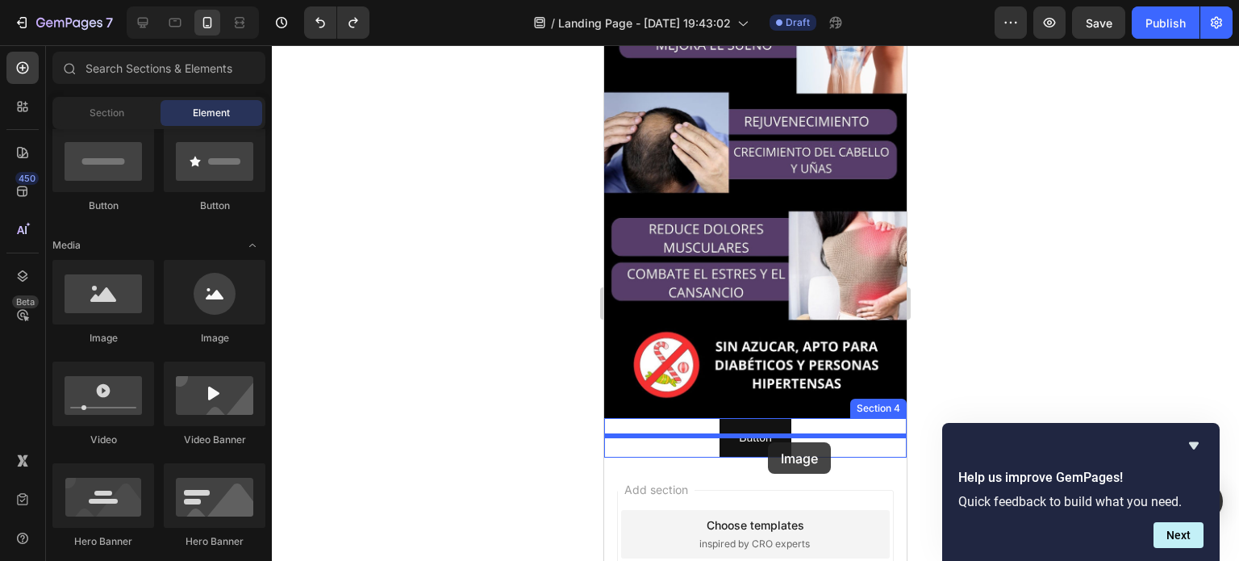
drag, startPoint x: 712, startPoint y: 354, endPoint x: 769, endPoint y: 441, distance: 104.3
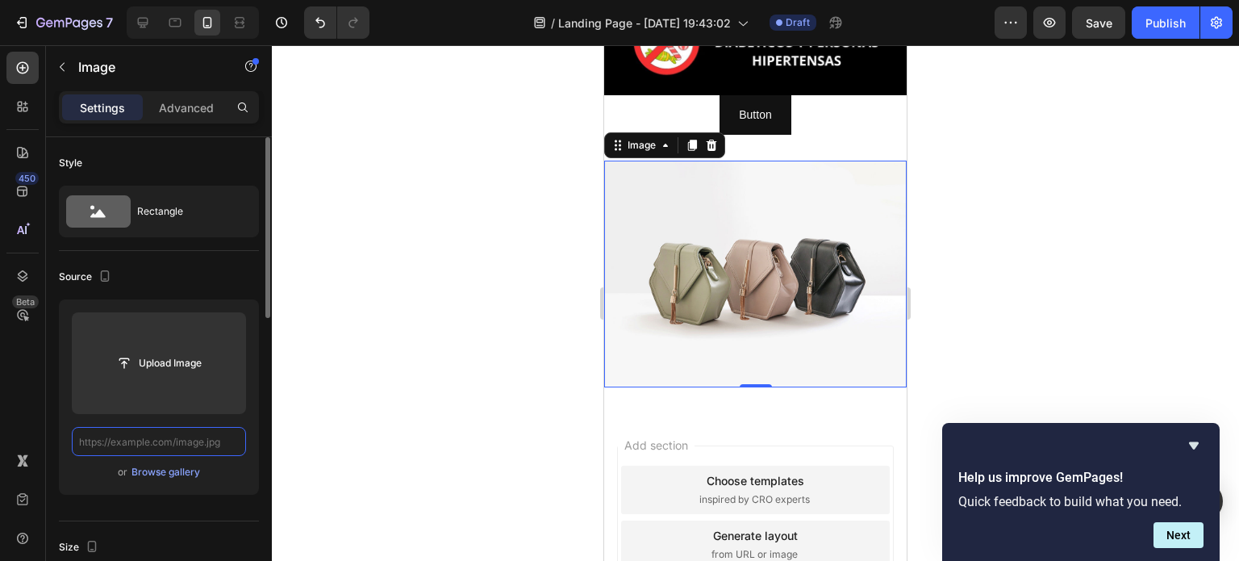
scroll to position [0, 0]
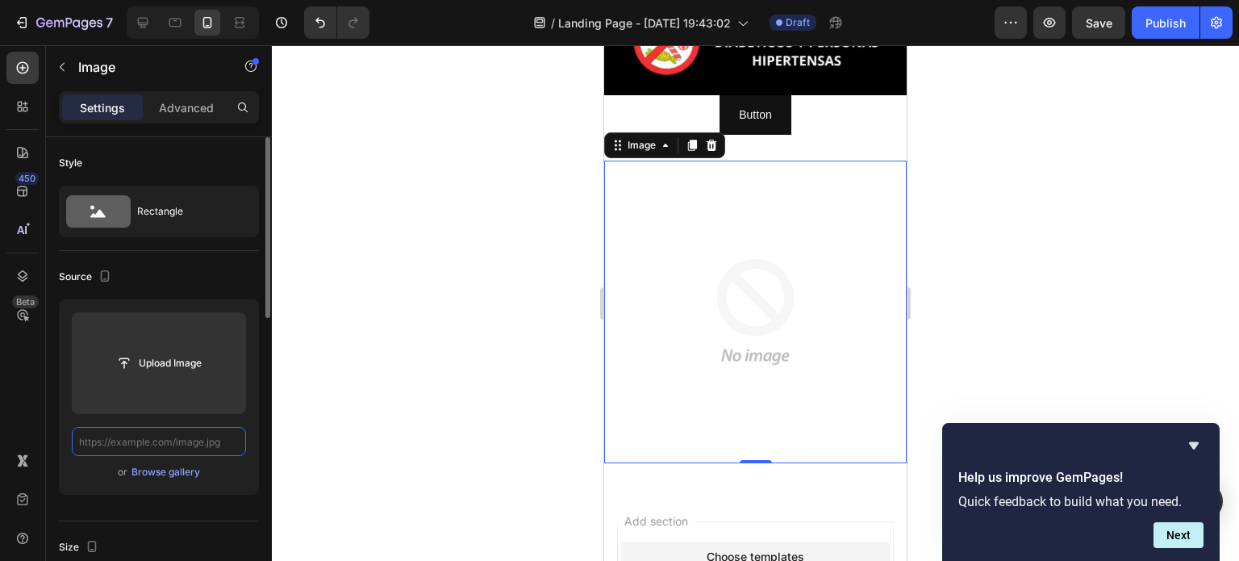
paste input "https://cdn.shopify.com/s/files/1/0760/1445/2965/files/CUIDAMOS_TU_SALUD_1.gif?…"
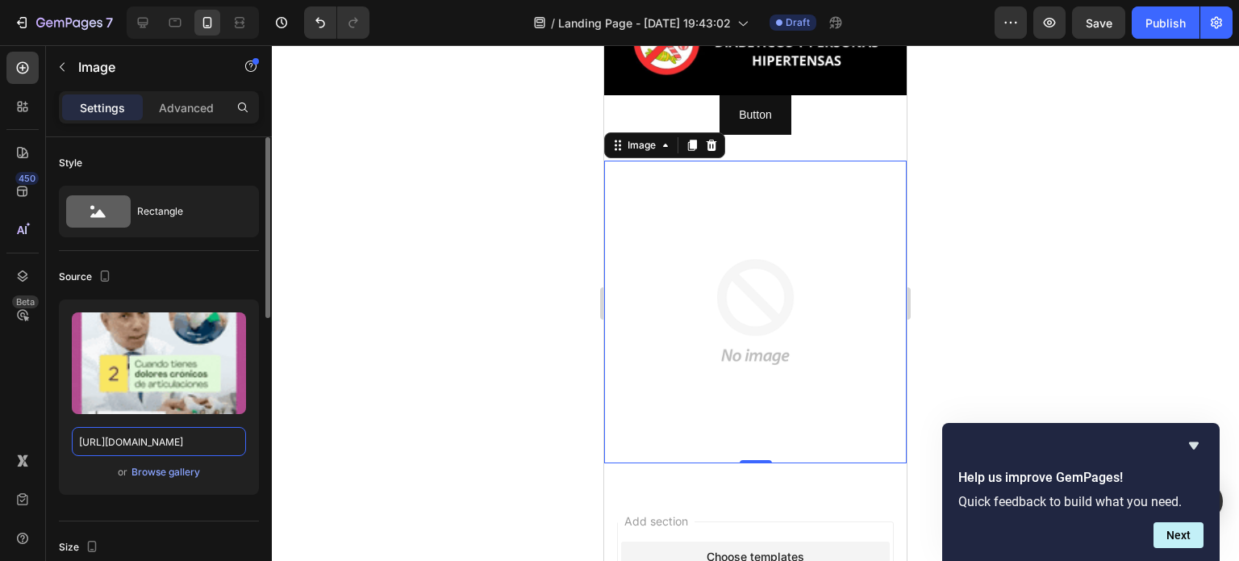
type input "https://cdn.shopify.com/s/files/1/0760/1445/2965/files/CUIDAMOS_TU_SALUD_1.gif?…"
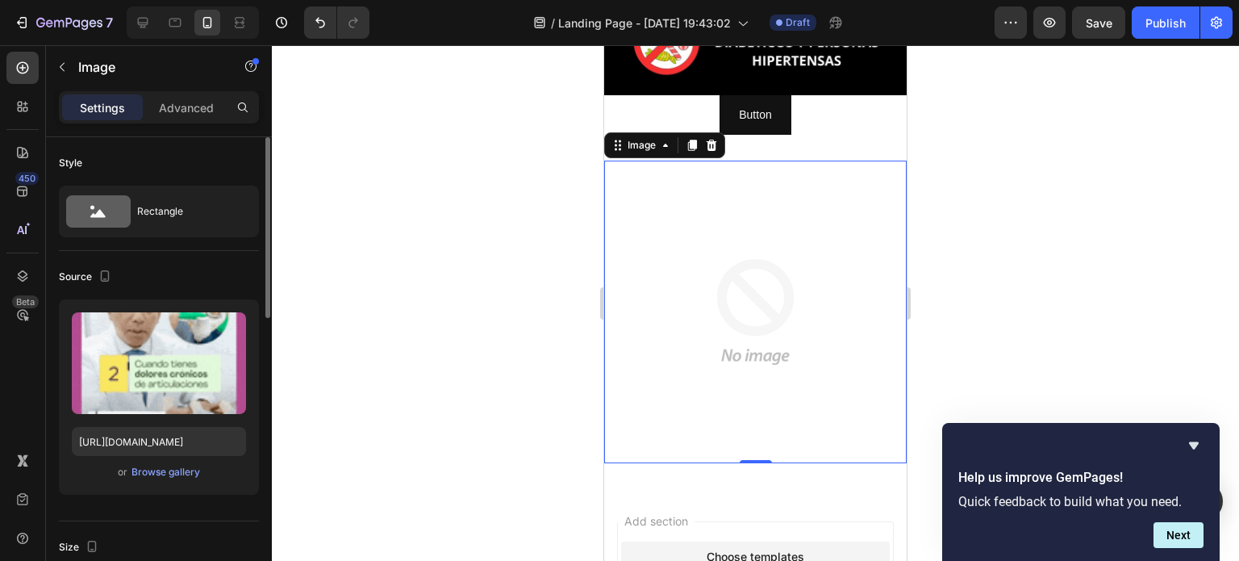
click at [255, 474] on div "Upload Image https://cdn.shopify.com/s/files/1/0760/1445/2965/files/CUIDAMOS_TU…" at bounding box center [159, 396] width 200 height 195
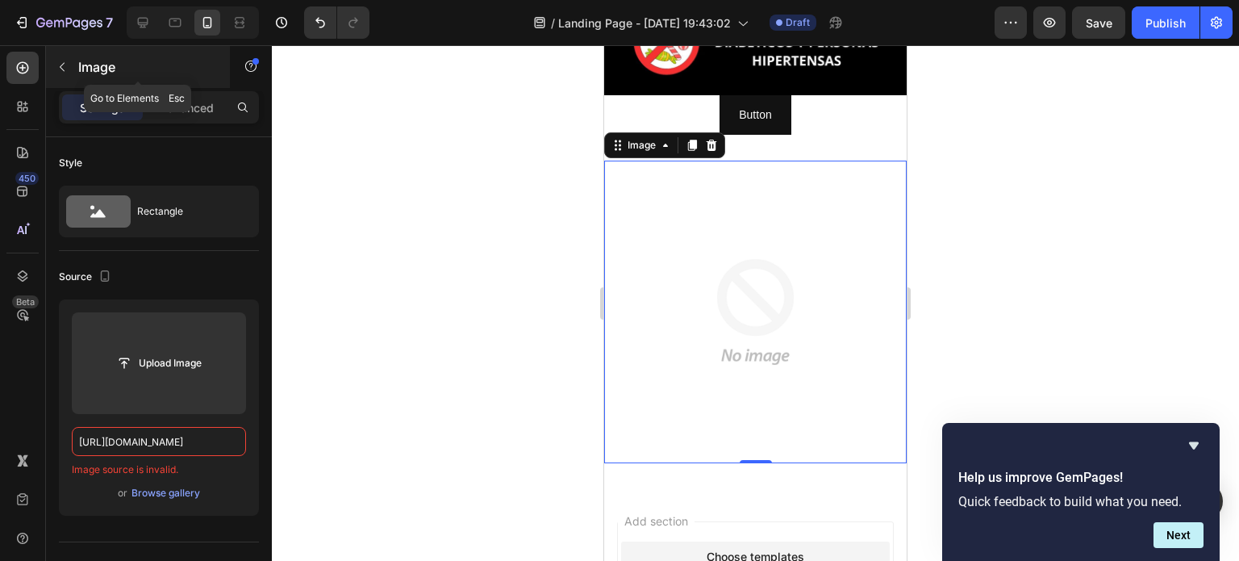
click at [65, 67] on icon "button" at bounding box center [62, 67] width 13 height 13
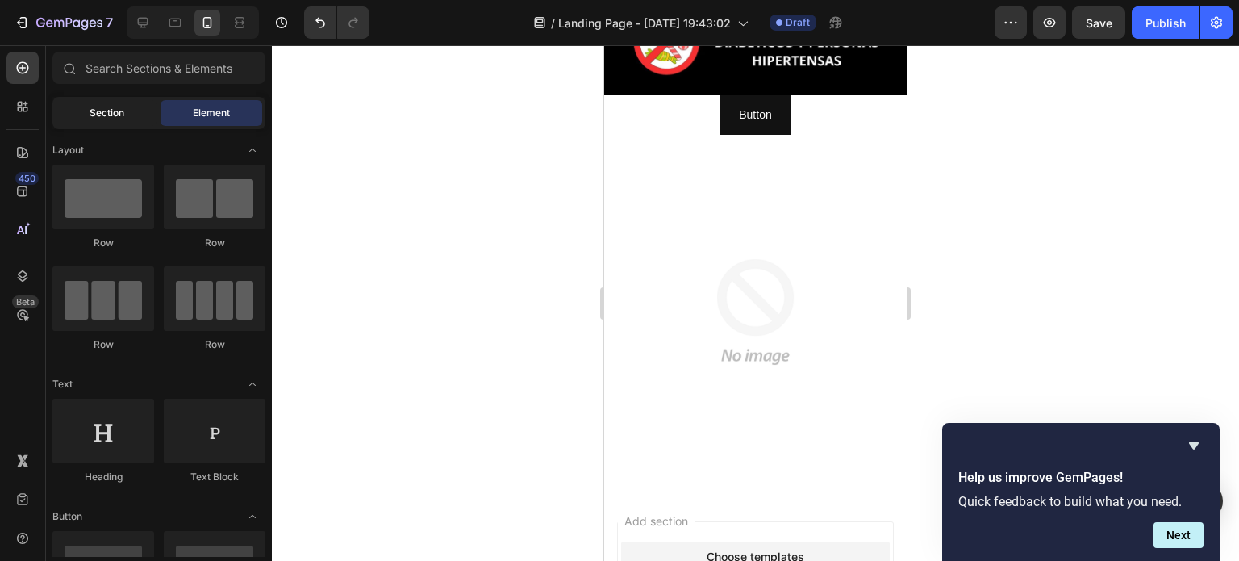
click at [97, 115] on span "Section" at bounding box center [107, 113] width 35 height 15
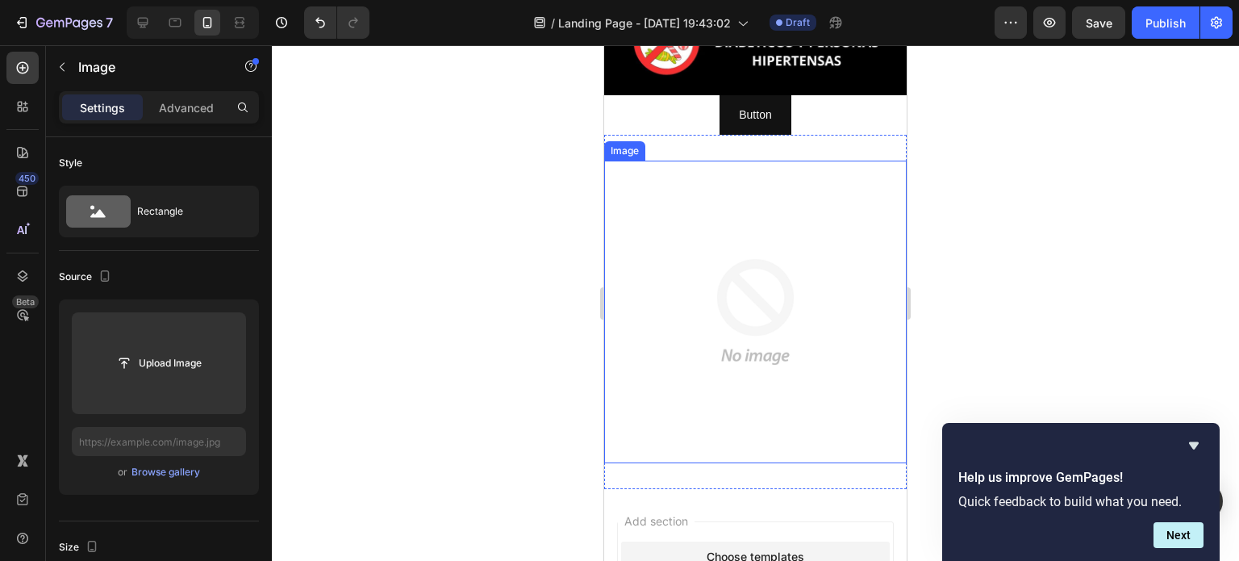
click at [729, 216] on img at bounding box center [755, 312] width 303 height 303
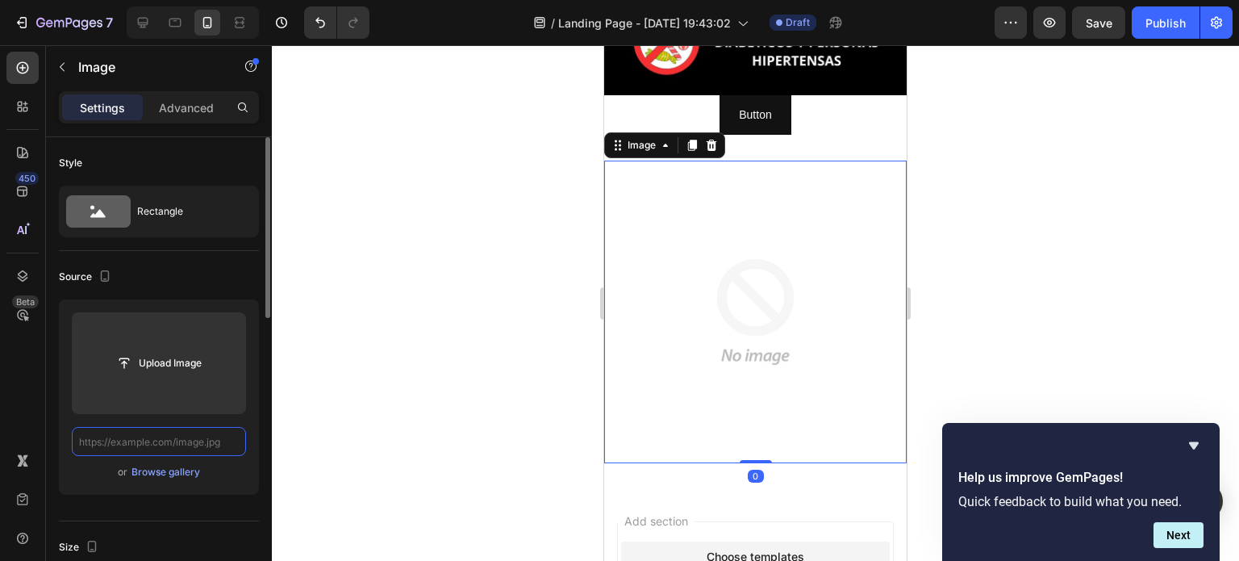
click at [200, 443] on input "text" at bounding box center [159, 441] width 174 height 29
paste input "https://cdn.shopify.com/s/files/1/0760/1445/2965/files/CUIDAMOS_TU_SALUD_1.gif?…"
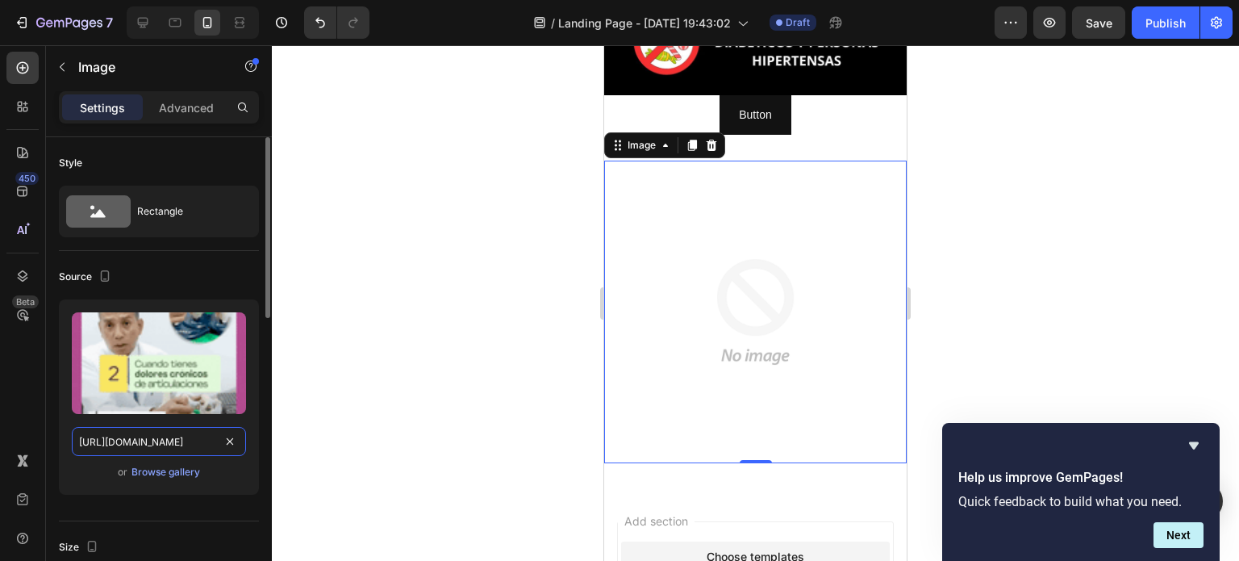
scroll to position [0, 318]
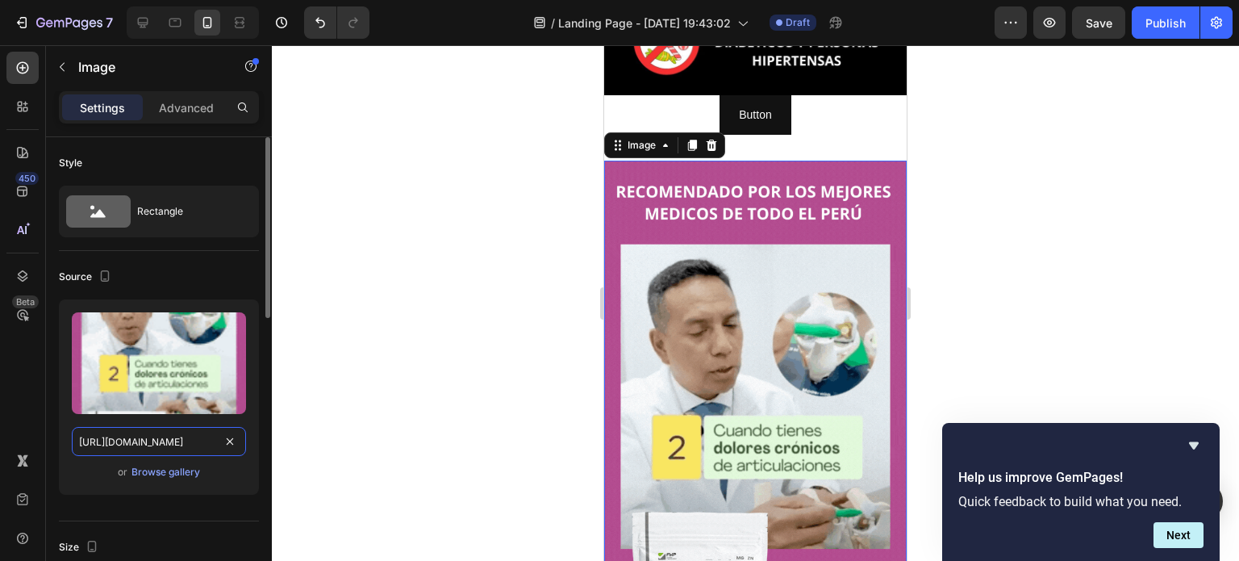
type input "https://cdn.shopify.com/s/files/1/0760/1445/2965/files/CUIDAMOS_TU_SALUD_1.gif?…"
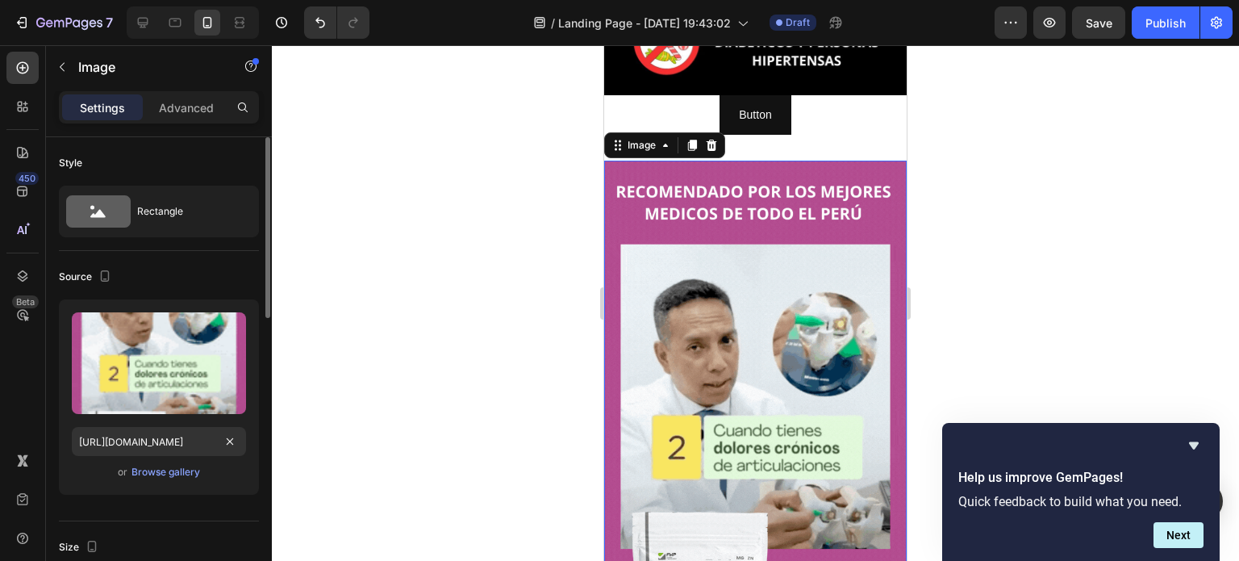
click at [232, 488] on div "Upload Image https://cdn.shopify.com/s/files/1/0760/1445/2965/files/CUIDAMOS_TU…" at bounding box center [159, 396] width 200 height 195
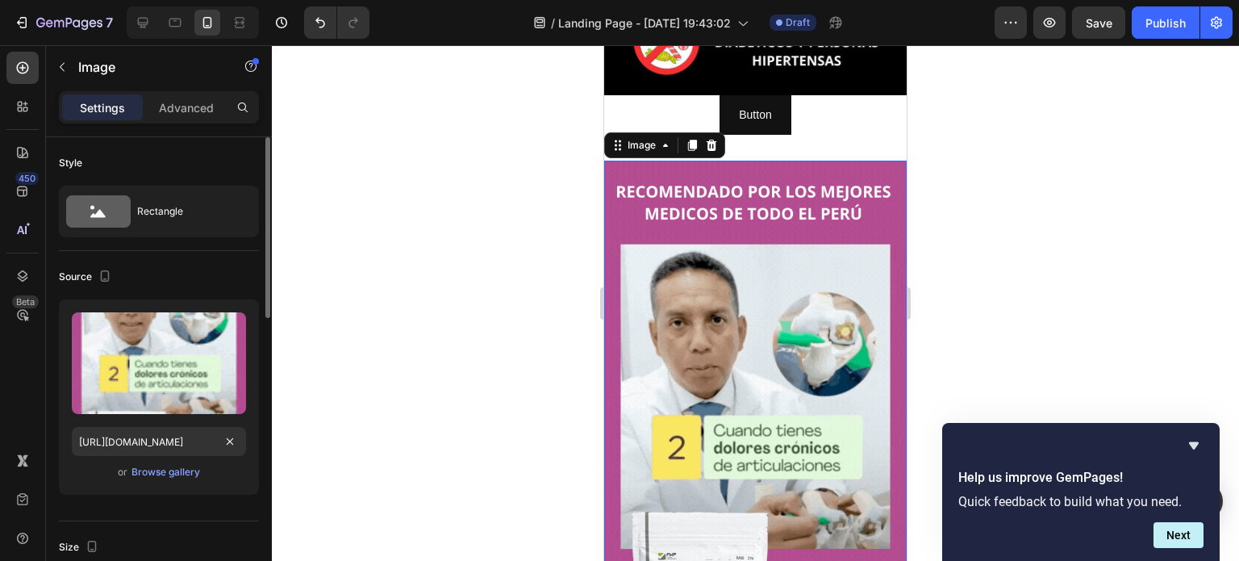
scroll to position [0, 0]
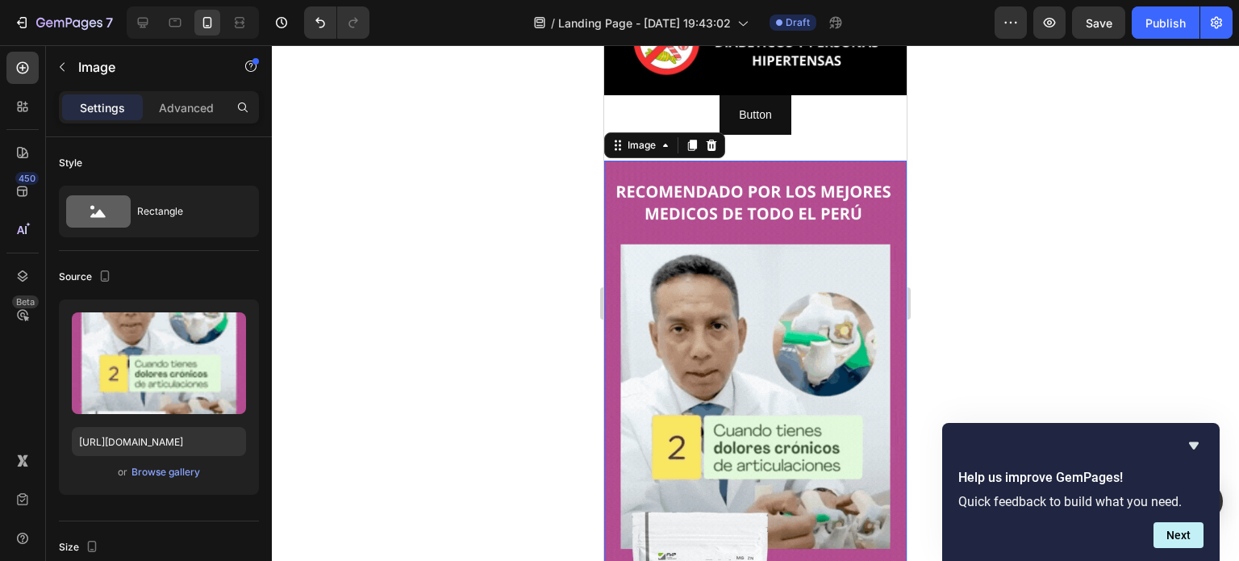
click at [491, 388] on div at bounding box center [756, 303] width 968 height 516
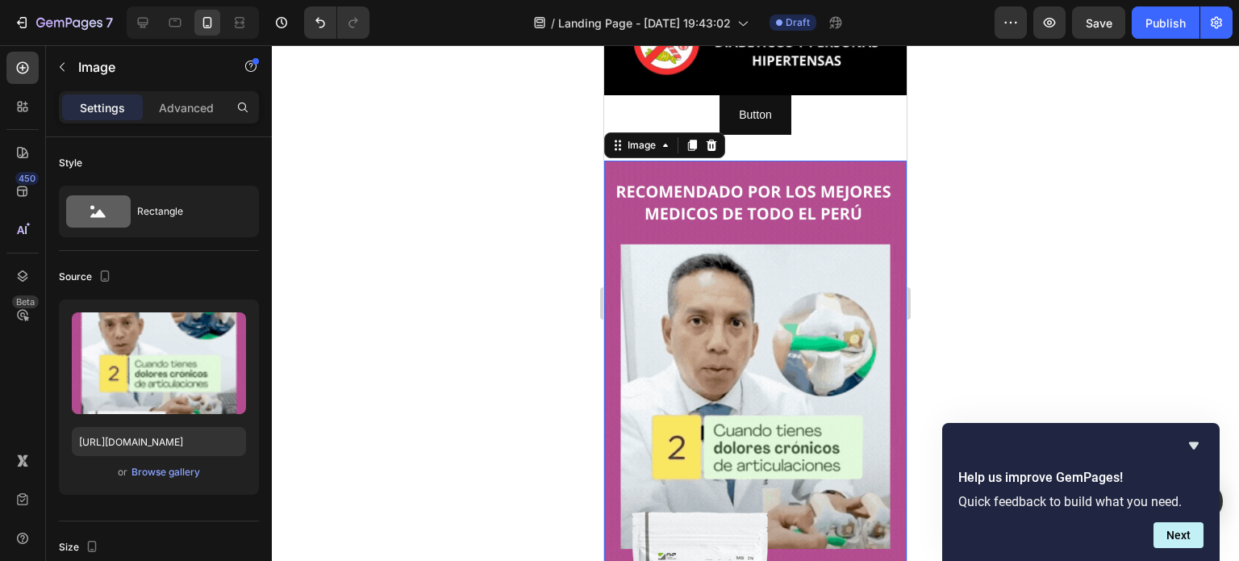
click at [820, 303] on img at bounding box center [755, 430] width 303 height 538
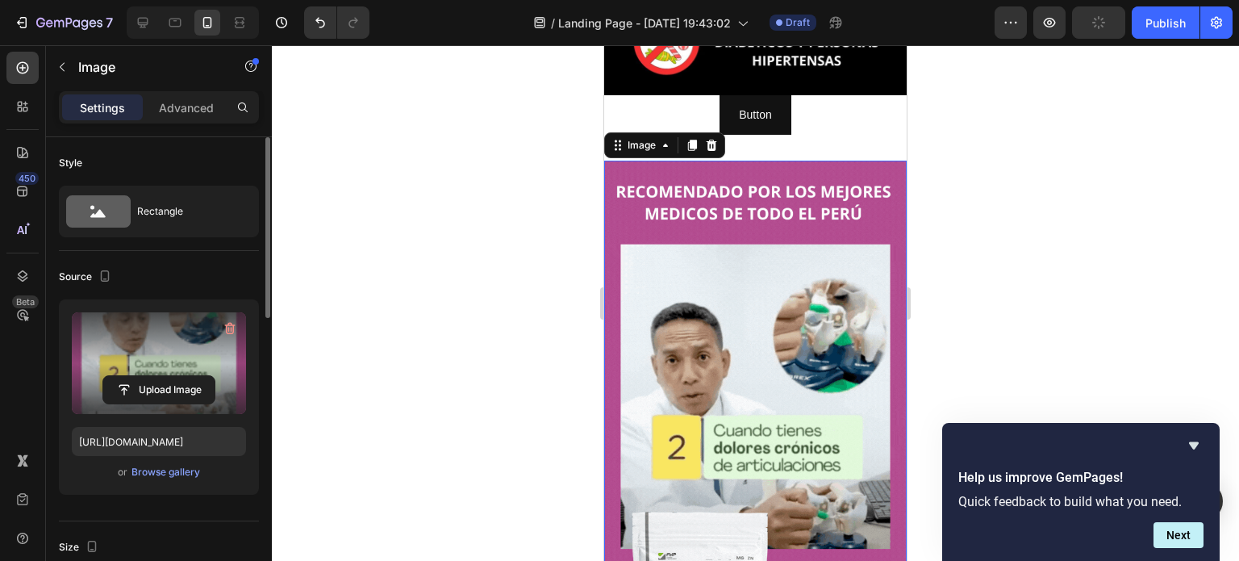
click at [172, 341] on label at bounding box center [159, 363] width 174 height 102
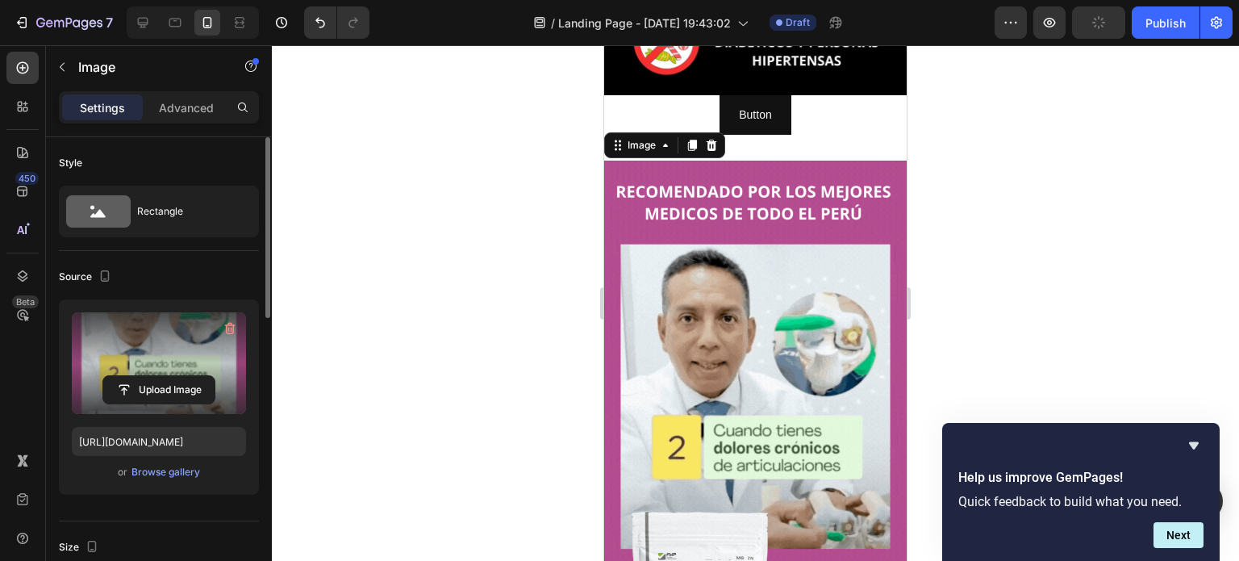
click at [172, 376] on input "file" at bounding box center [158, 389] width 111 height 27
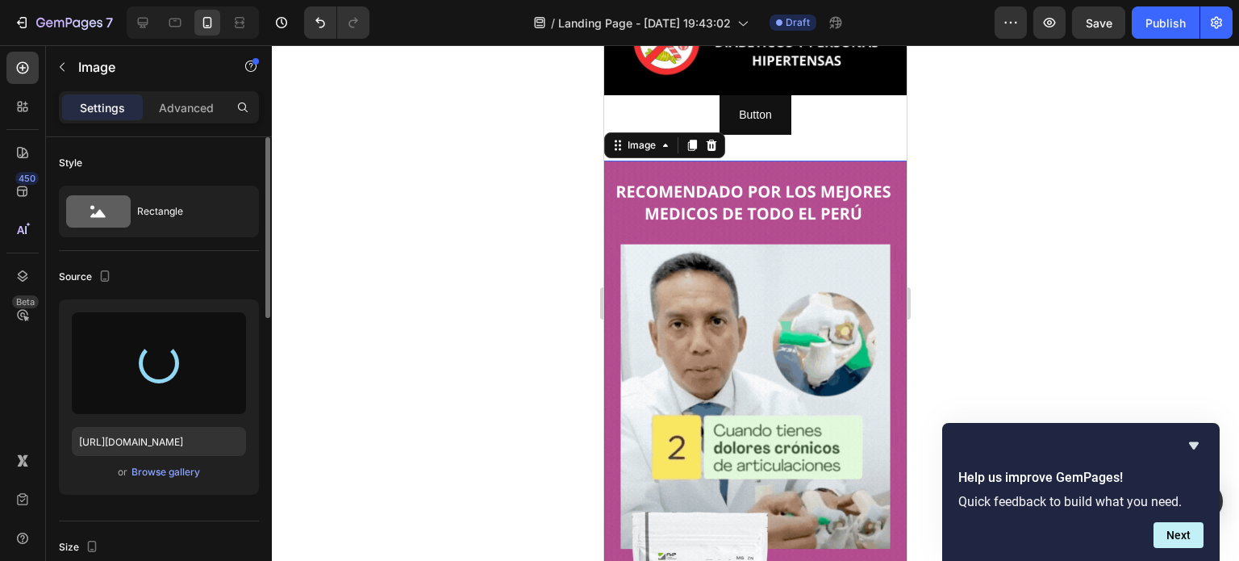
type input "[URL][DOMAIN_NAME]"
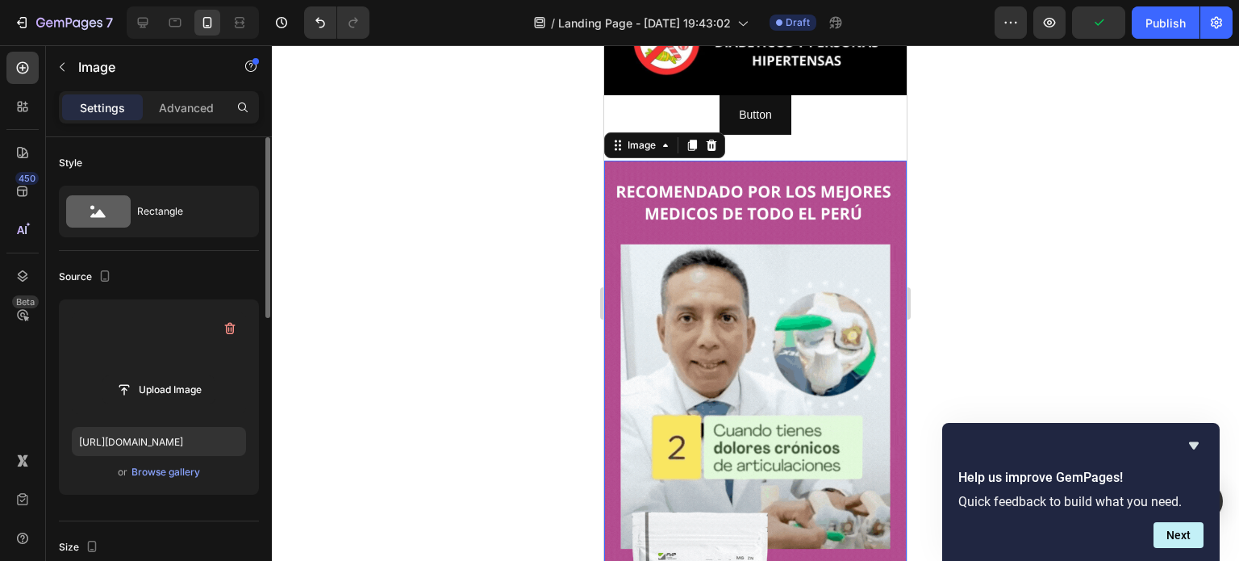
click at [975, 235] on div at bounding box center [756, 303] width 968 height 516
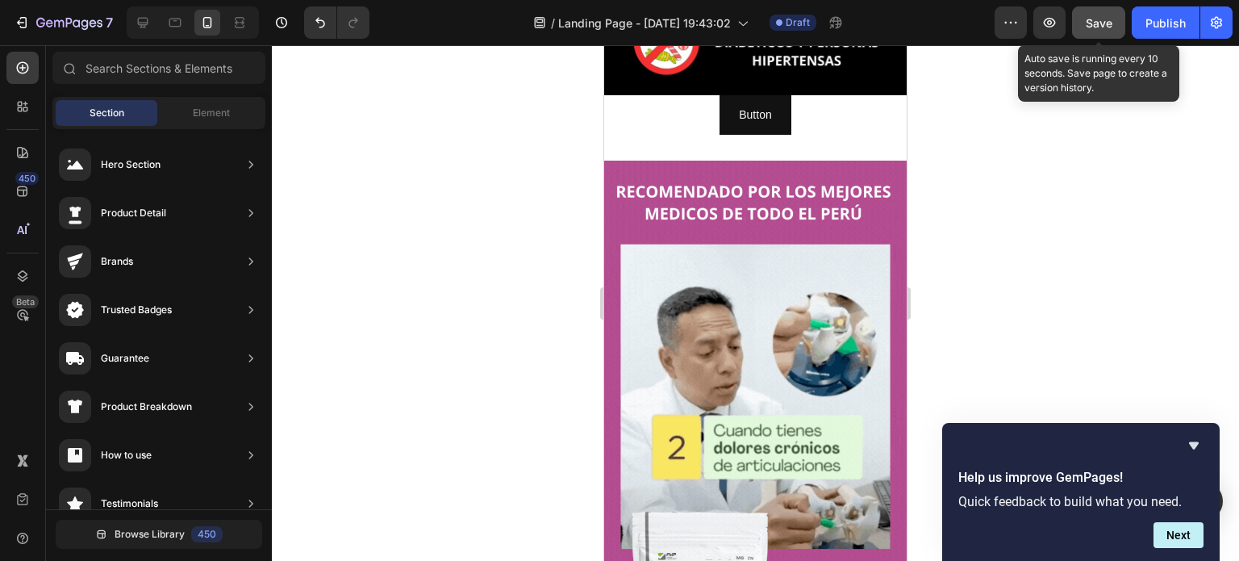
click at [1092, 21] on span "Save" at bounding box center [1099, 23] width 27 height 14
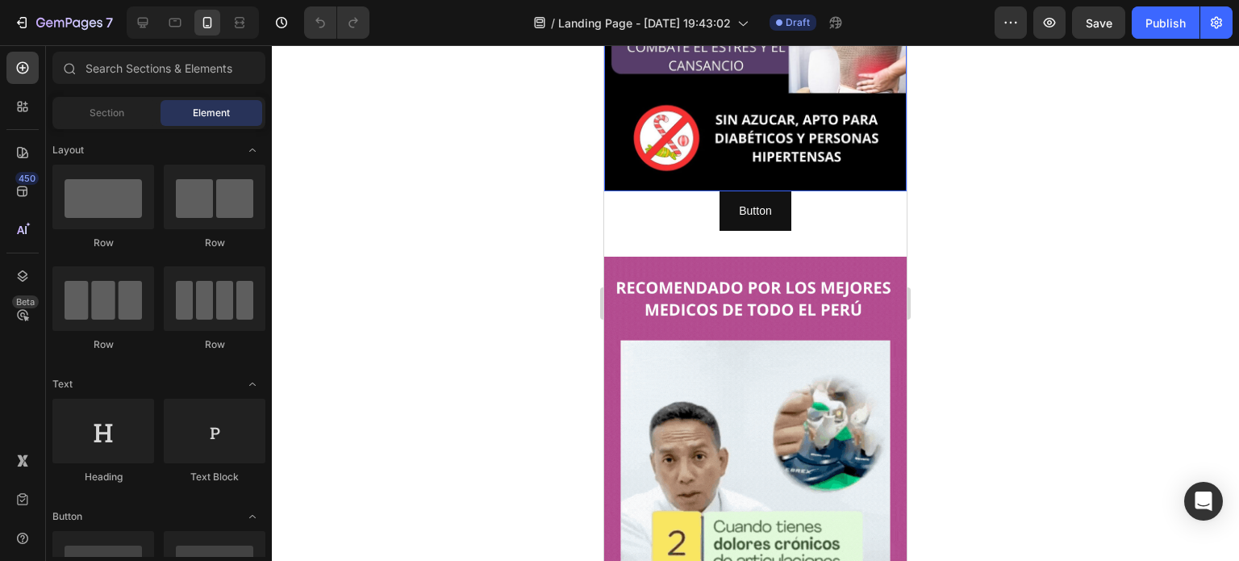
scroll to position [1049, 0]
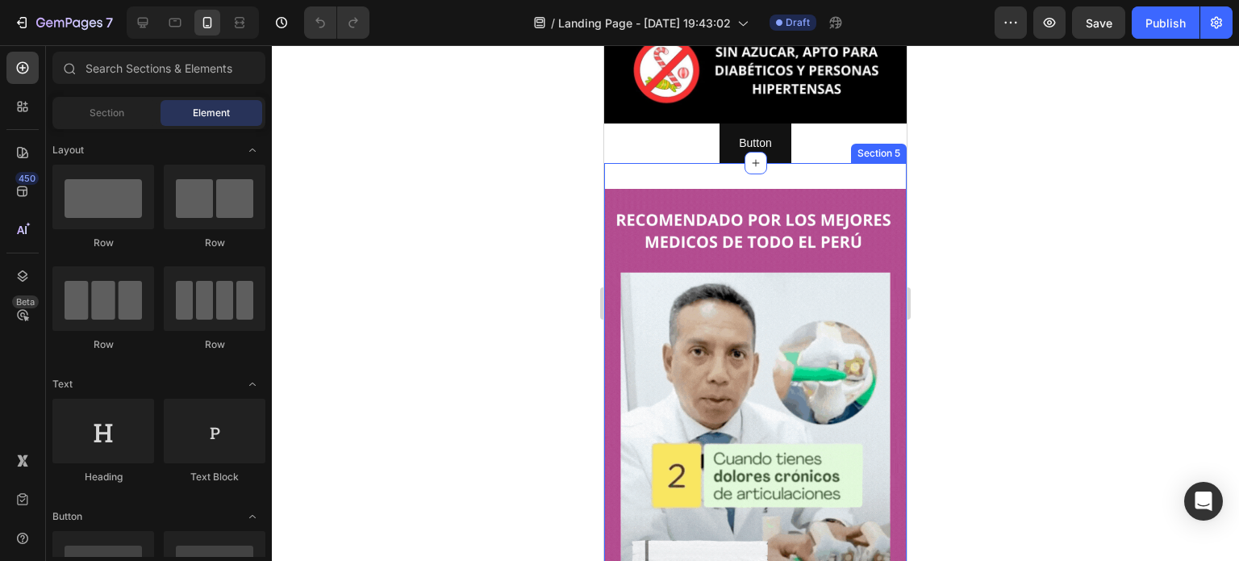
click at [834, 163] on div "Image Section 5" at bounding box center [755, 458] width 303 height 590
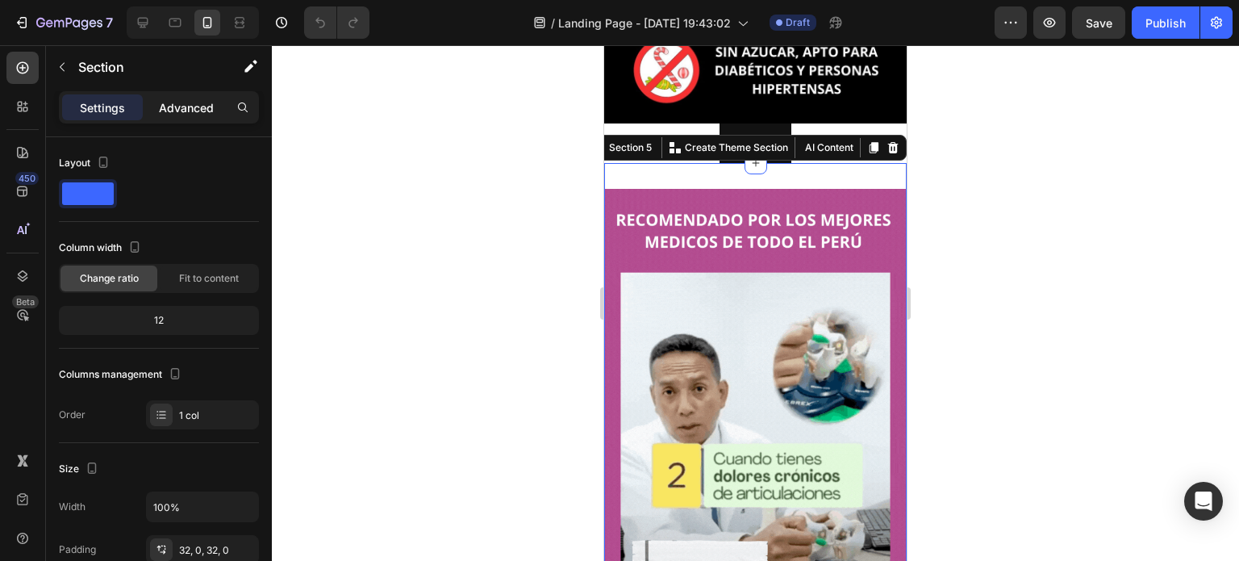
click at [173, 102] on p "Advanced" at bounding box center [186, 107] width 55 height 17
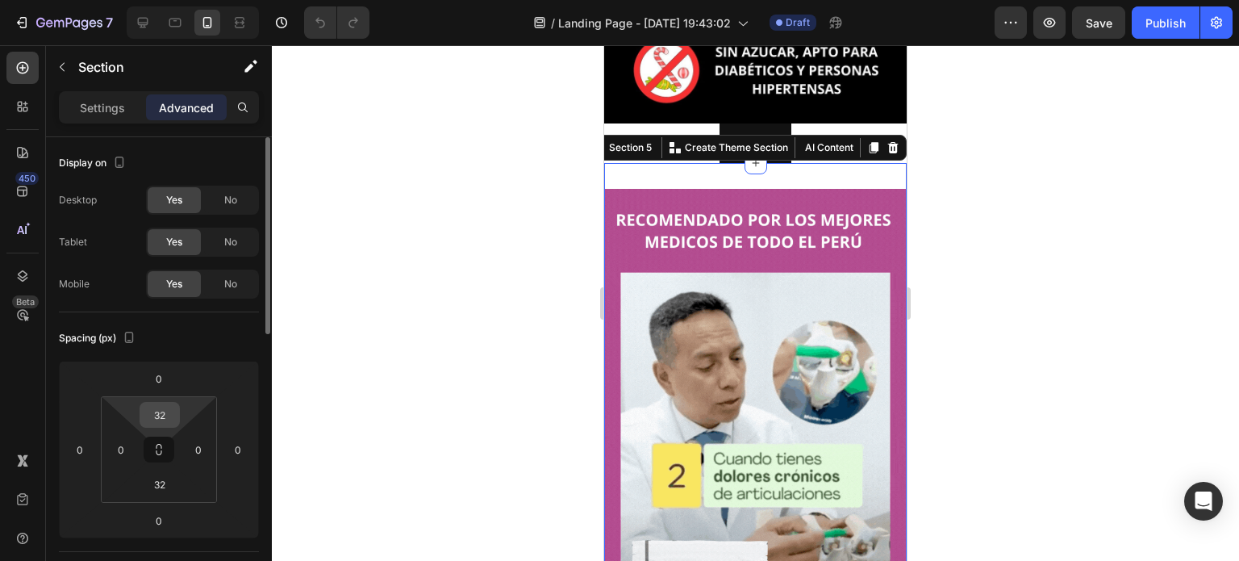
click at [167, 420] on input "32" at bounding box center [160, 415] width 32 height 24
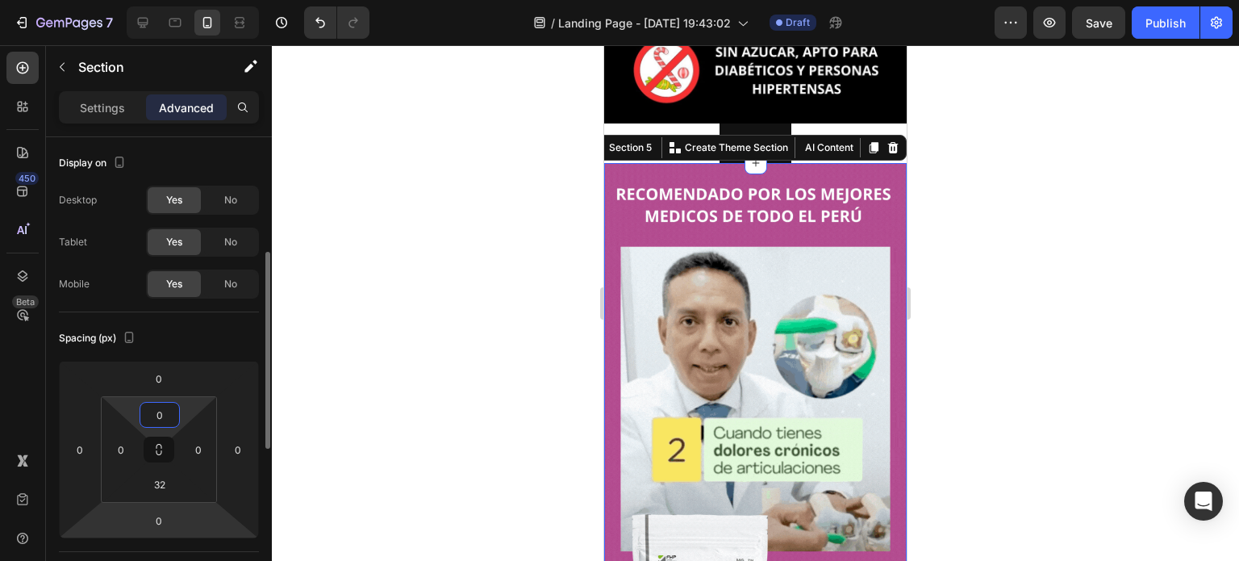
scroll to position [81, 0]
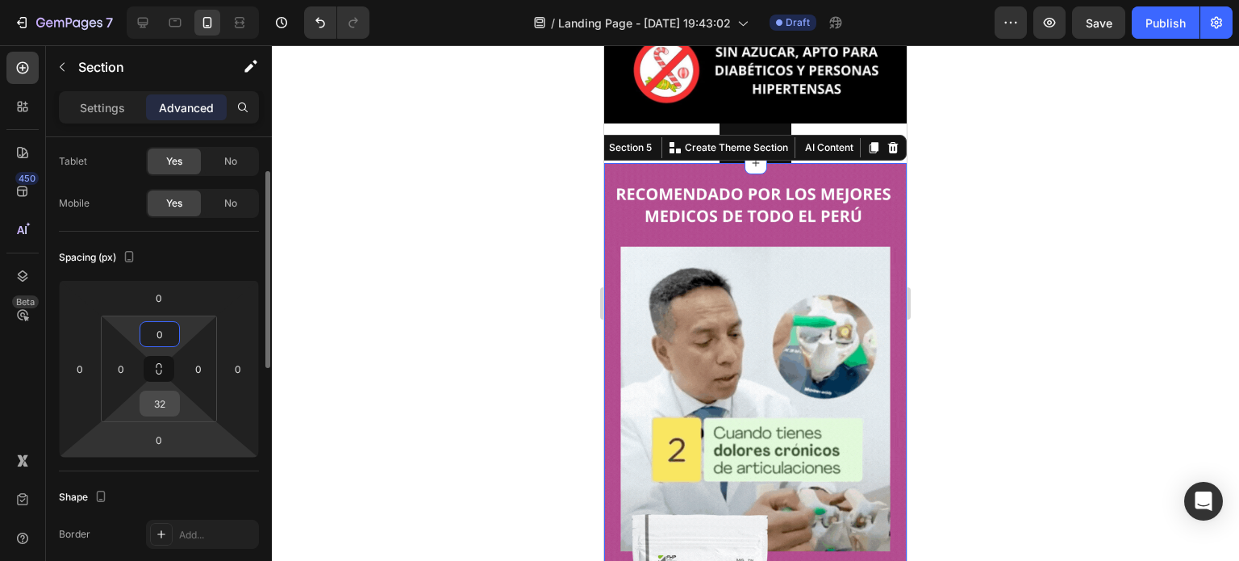
type input "0"
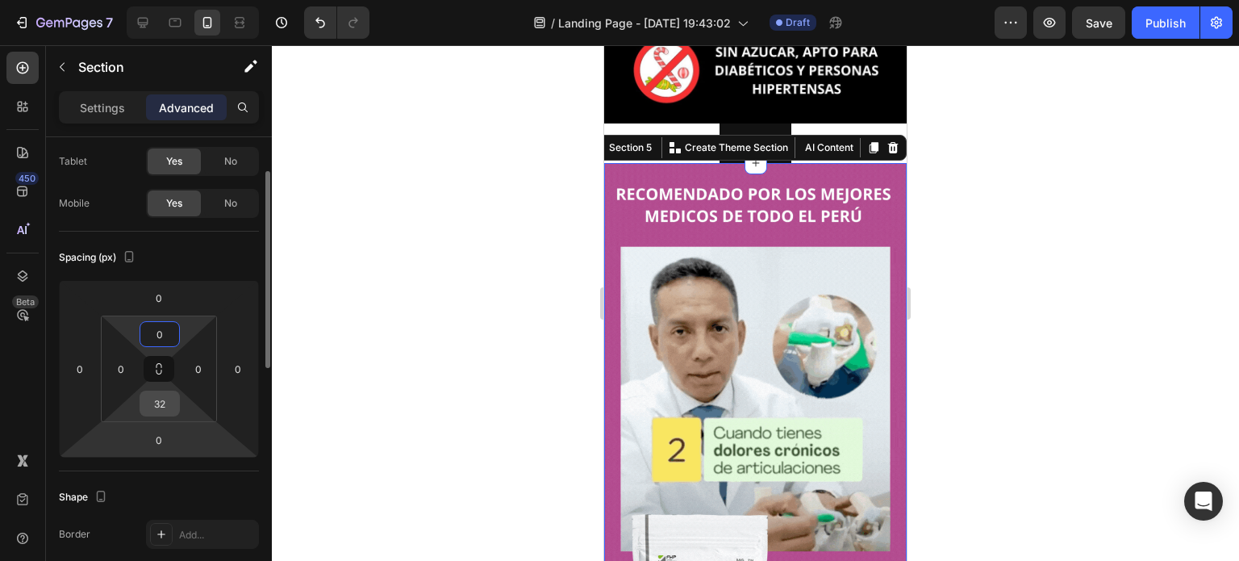
click at [159, 406] on input "32" at bounding box center [160, 403] width 32 height 24
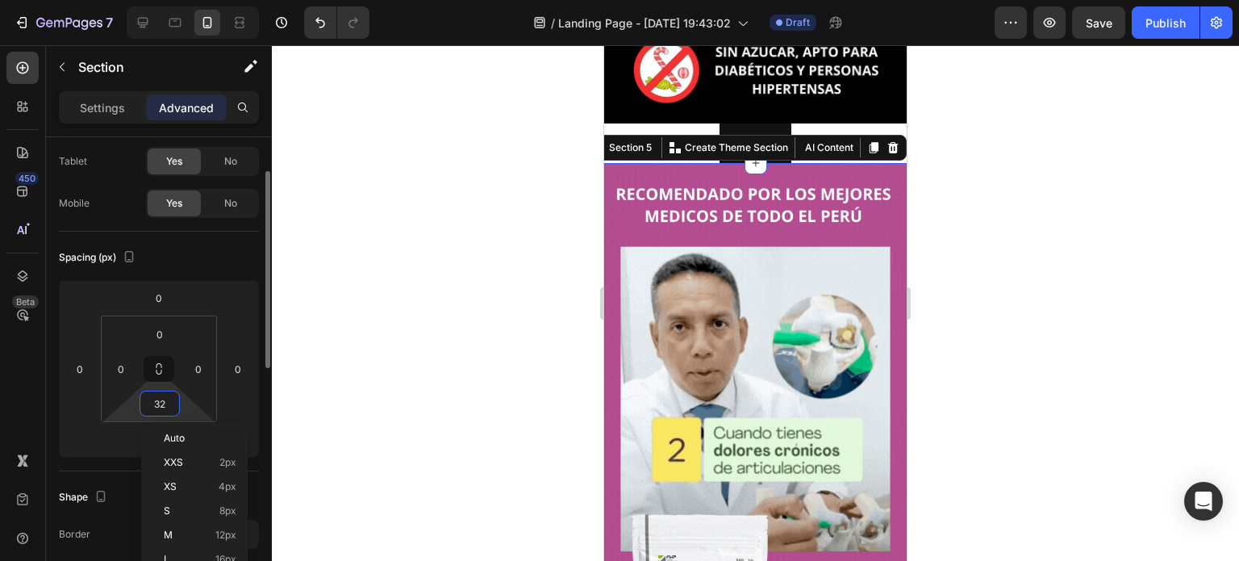
click at [159, 406] on input "32" at bounding box center [160, 403] width 32 height 24
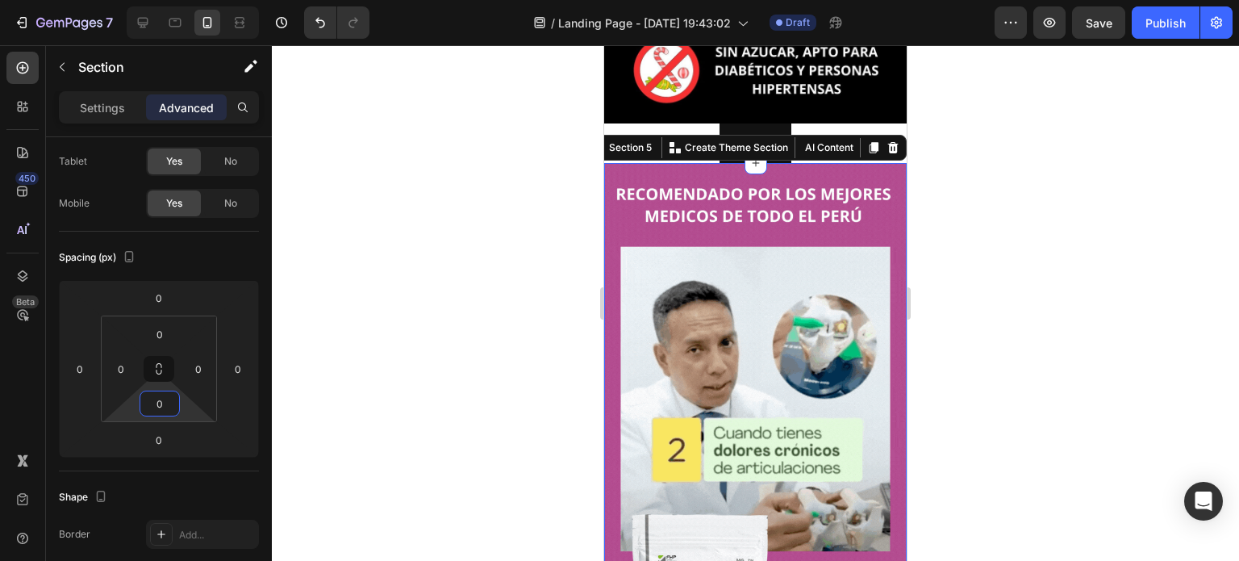
type input "0"
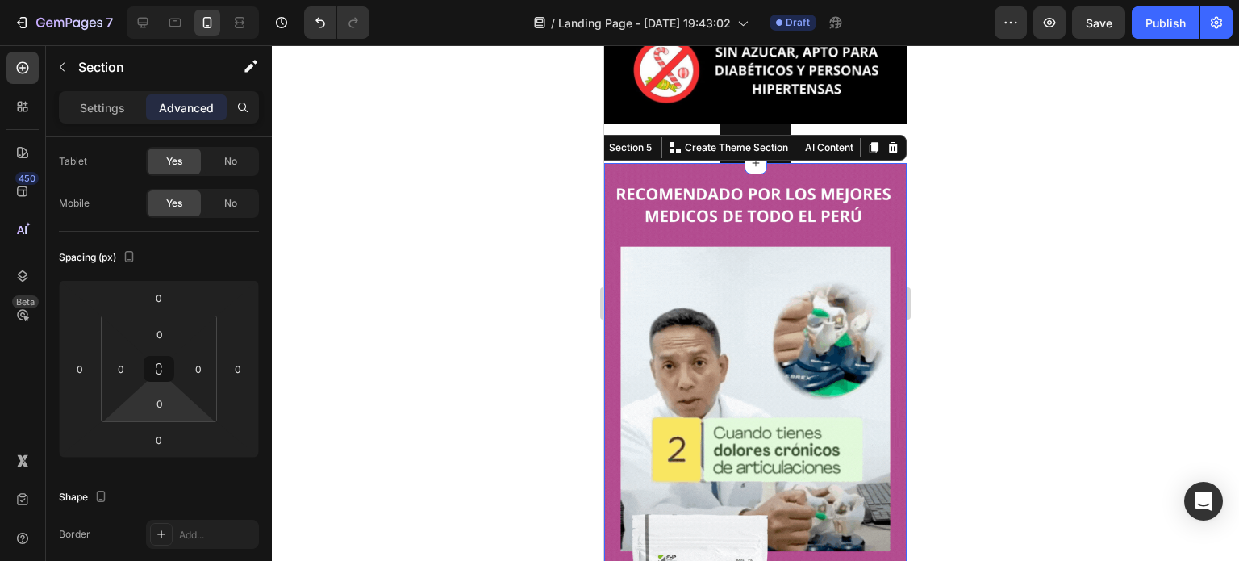
click at [366, 373] on div at bounding box center [756, 303] width 968 height 516
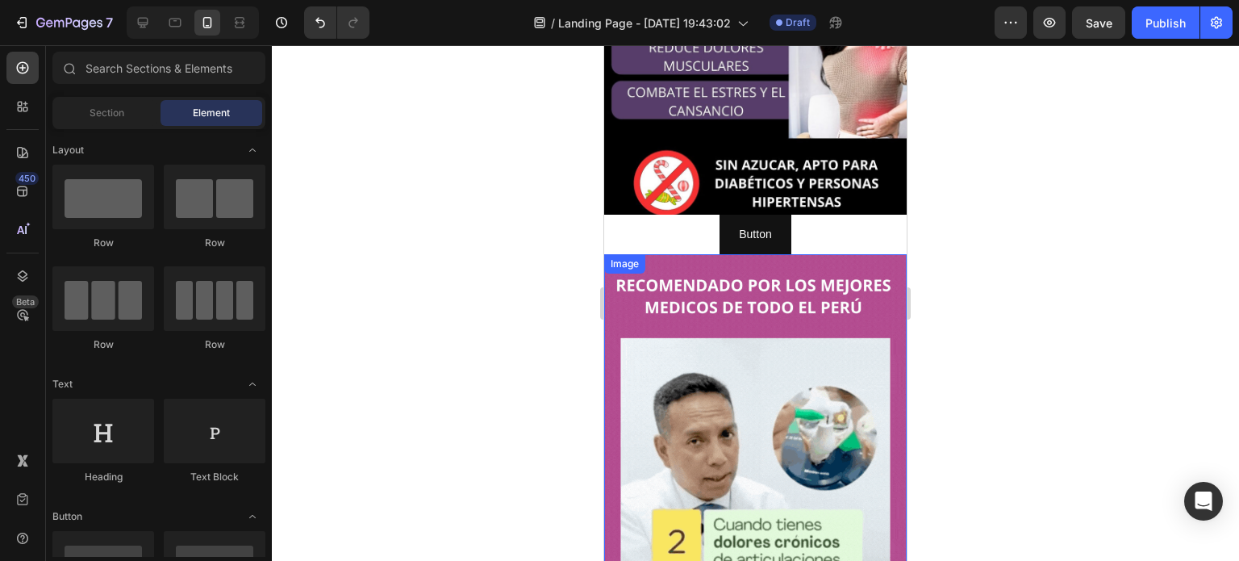
scroll to position [923, 0]
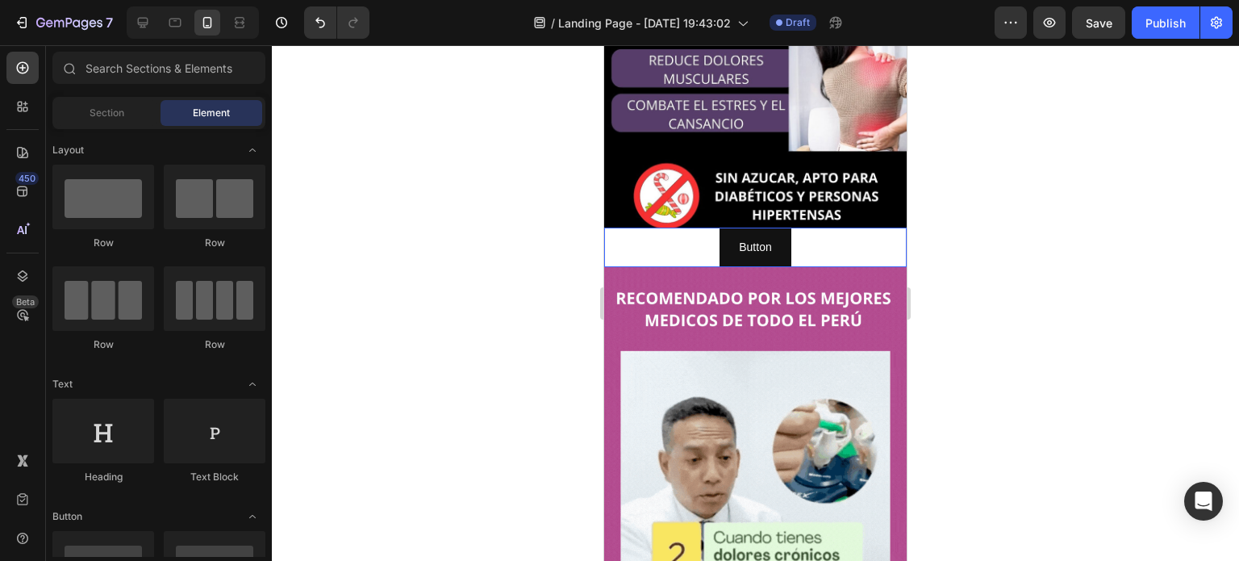
click at [665, 237] on div "Button Button" at bounding box center [755, 248] width 303 height 40
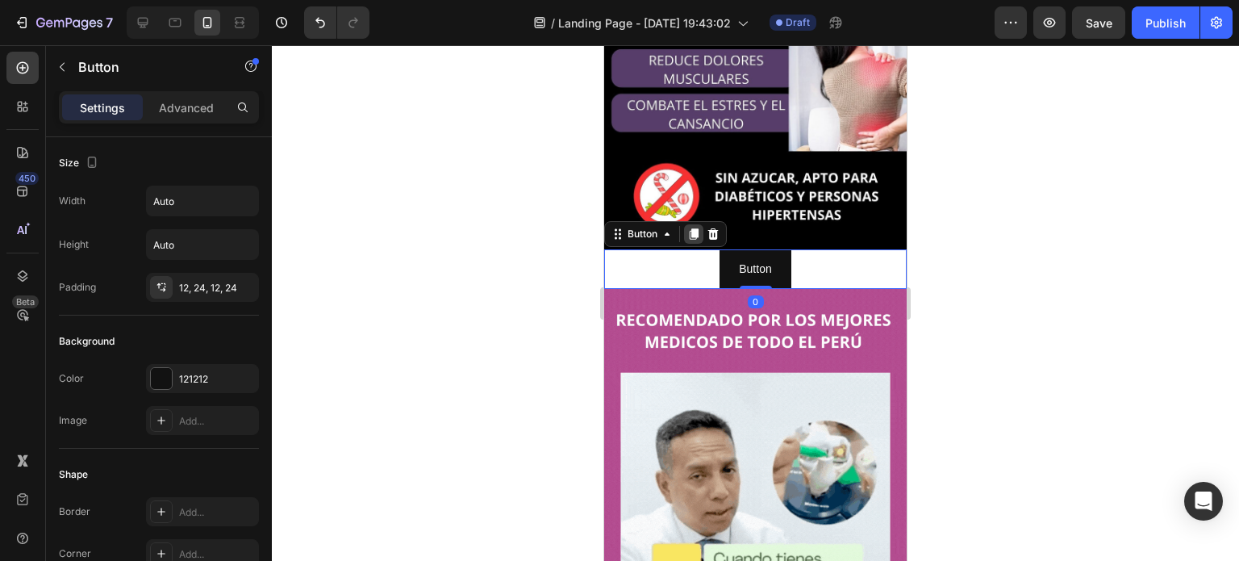
click at [688, 228] on icon at bounding box center [694, 234] width 13 height 13
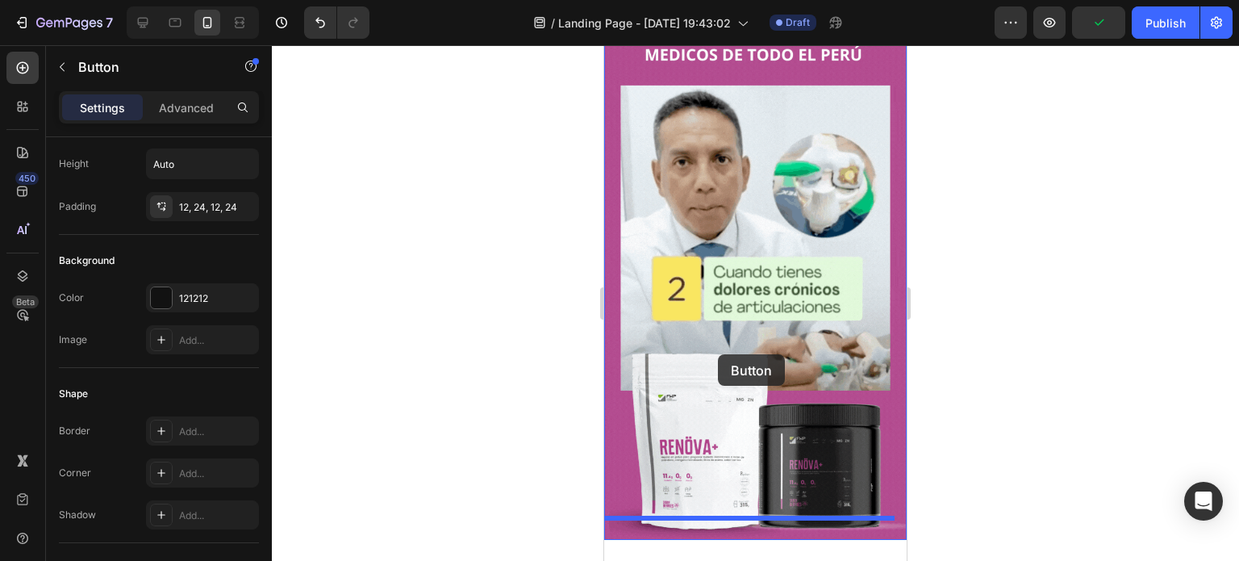
scroll to position [1327, 0]
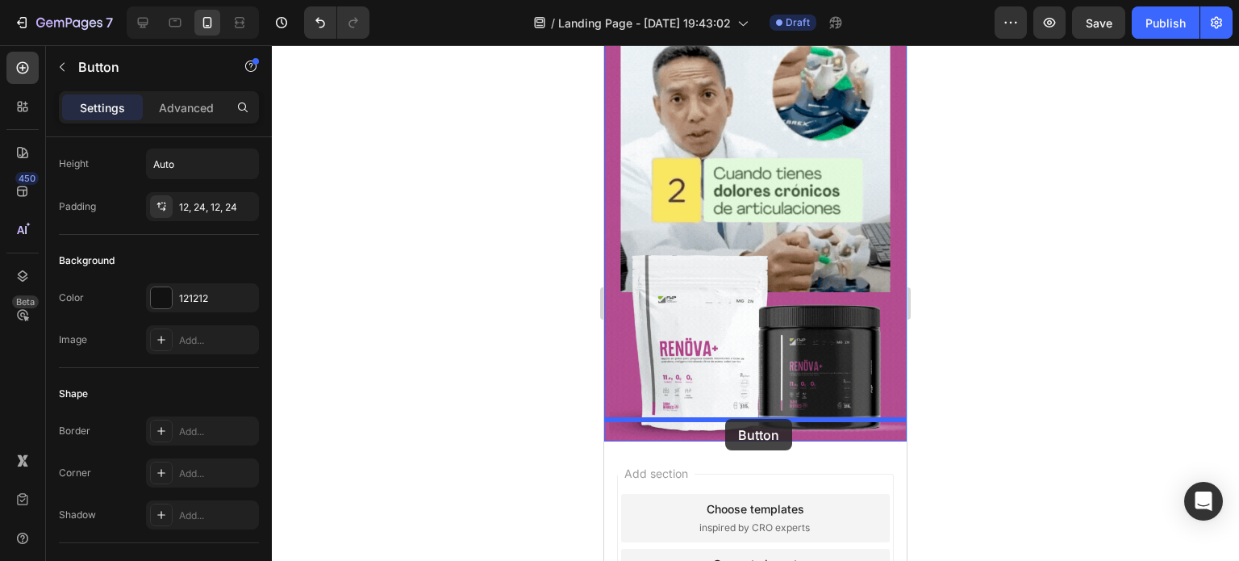
drag, startPoint x: 717, startPoint y: 275, endPoint x: 725, endPoint y: 420, distance: 145.5
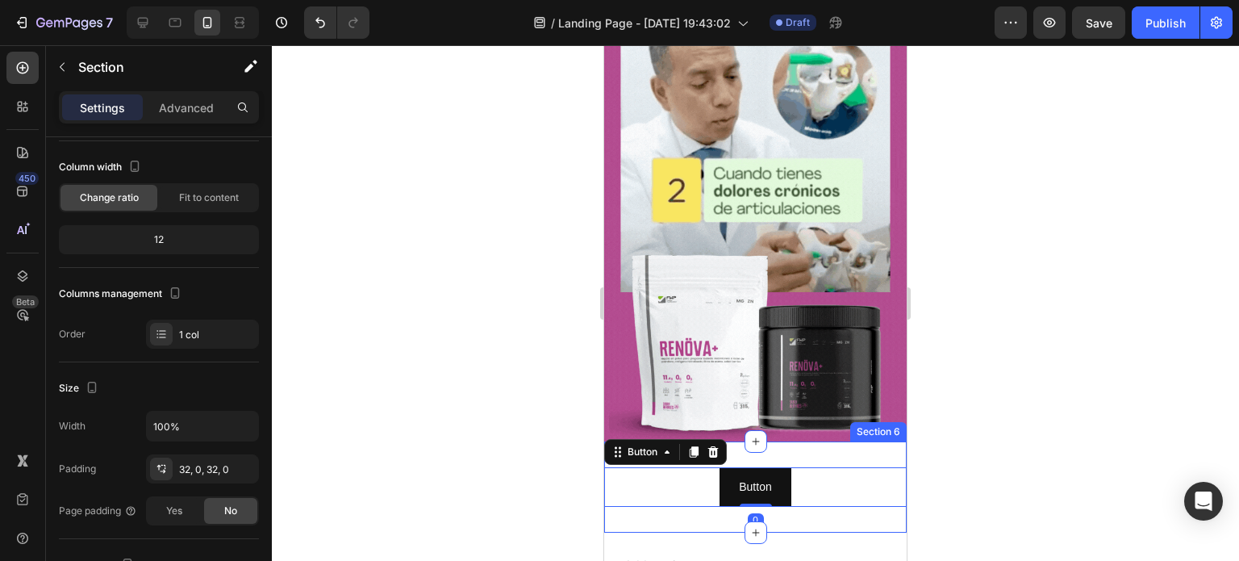
click at [804, 441] on div "Button Button 0 Section 6" at bounding box center [755, 486] width 303 height 91
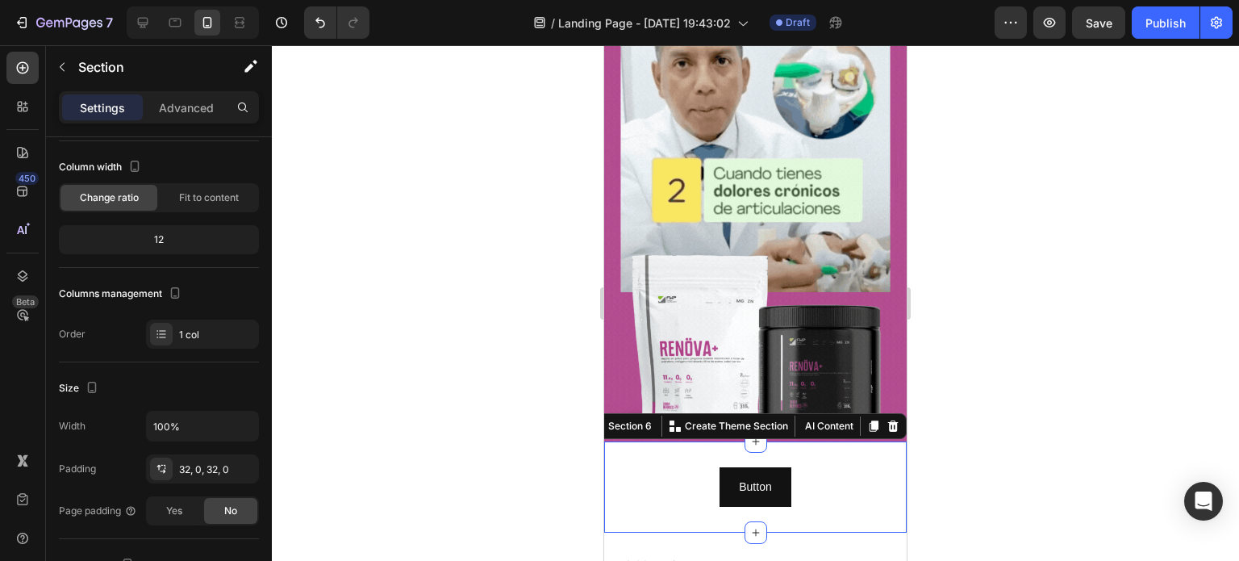
scroll to position [0, 0]
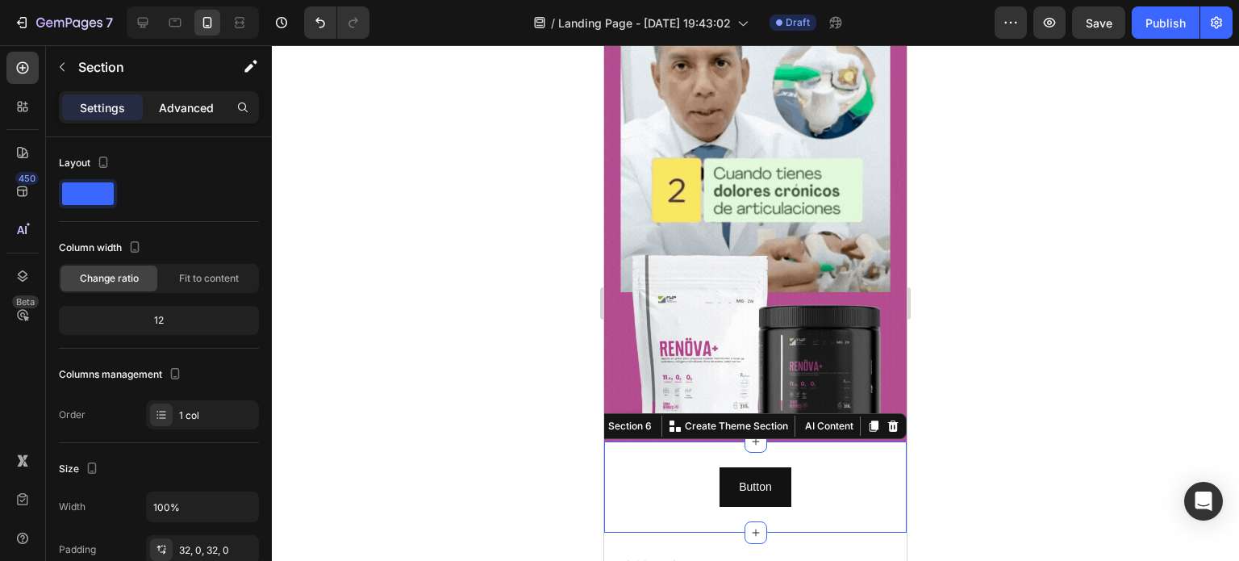
click at [188, 99] on p "Advanced" at bounding box center [186, 107] width 55 height 17
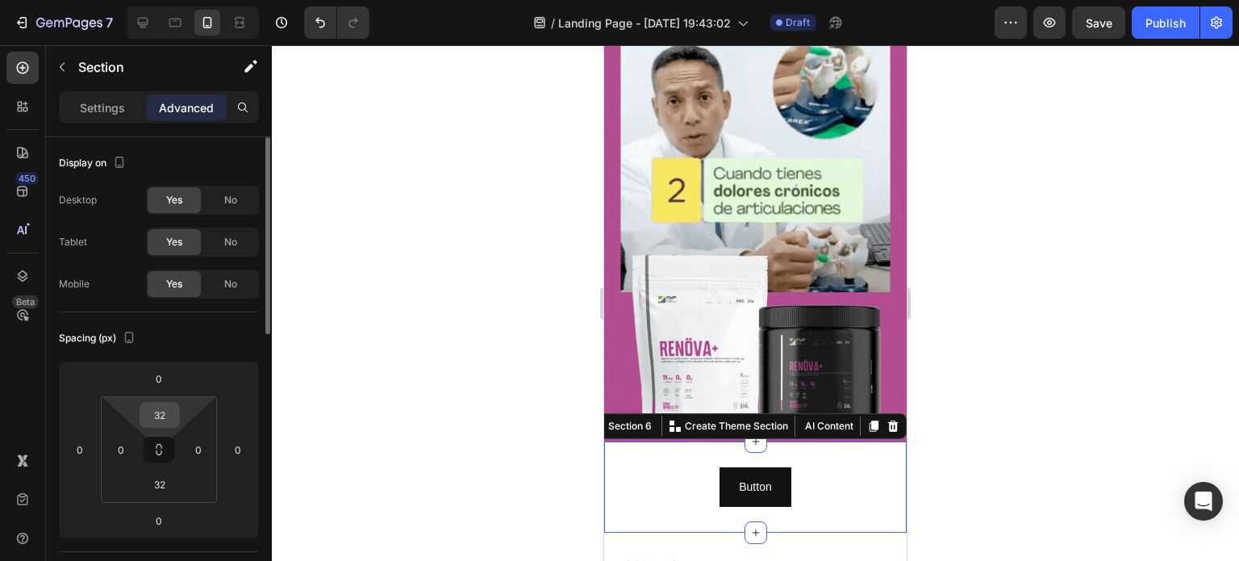
click at [173, 405] on input "32" at bounding box center [160, 415] width 32 height 24
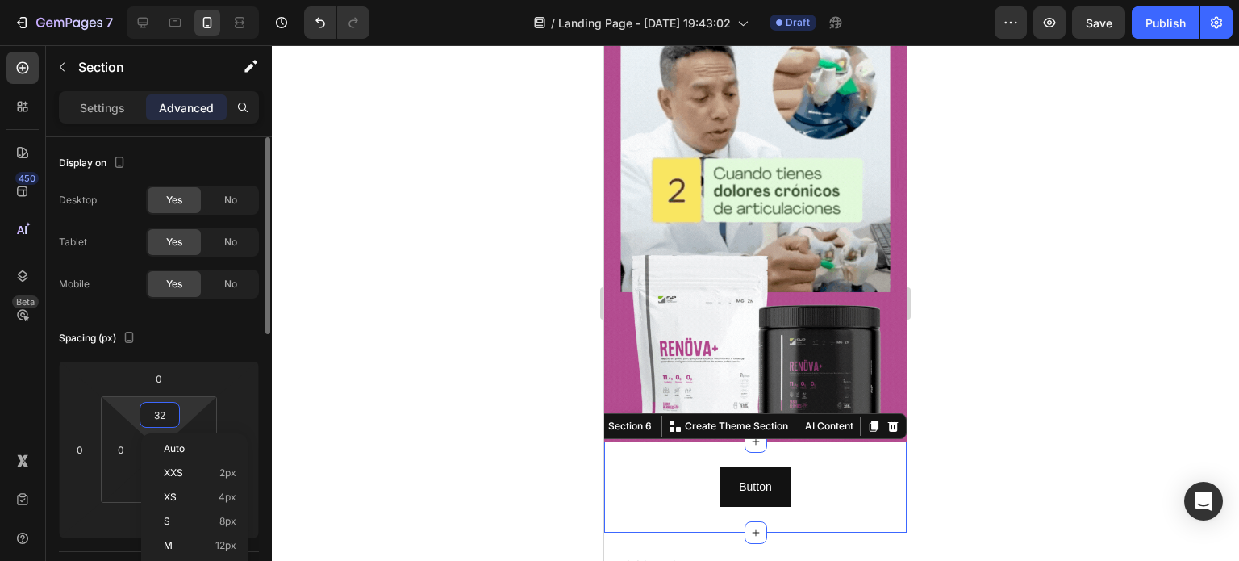
click at [173, 405] on input "32" at bounding box center [160, 415] width 32 height 24
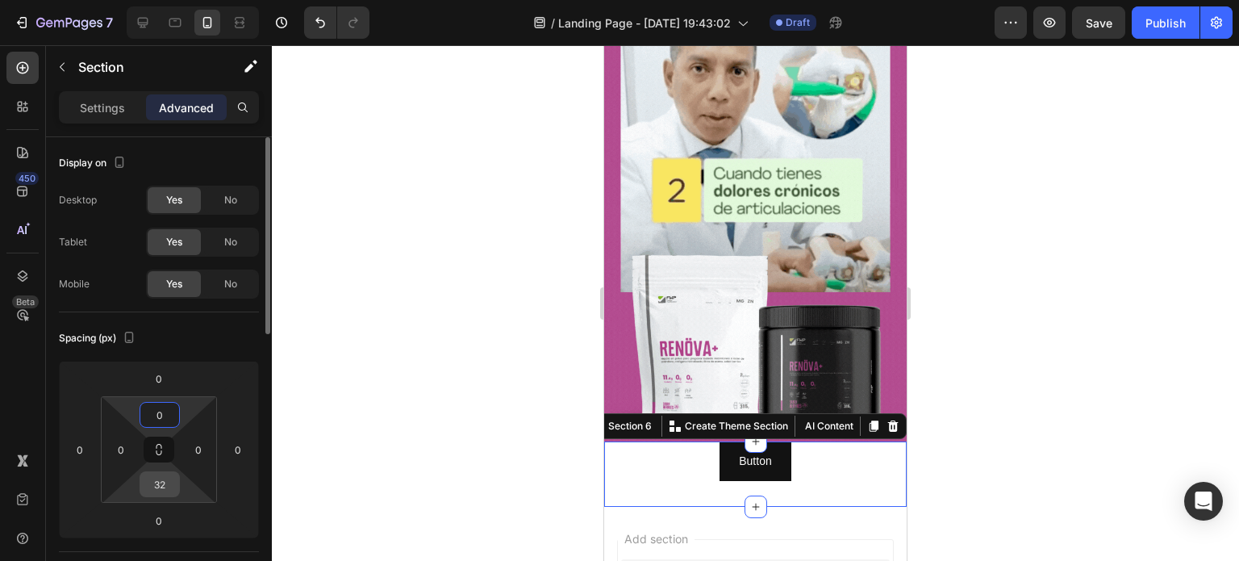
type input "0"
click at [163, 487] on input "32" at bounding box center [160, 484] width 32 height 24
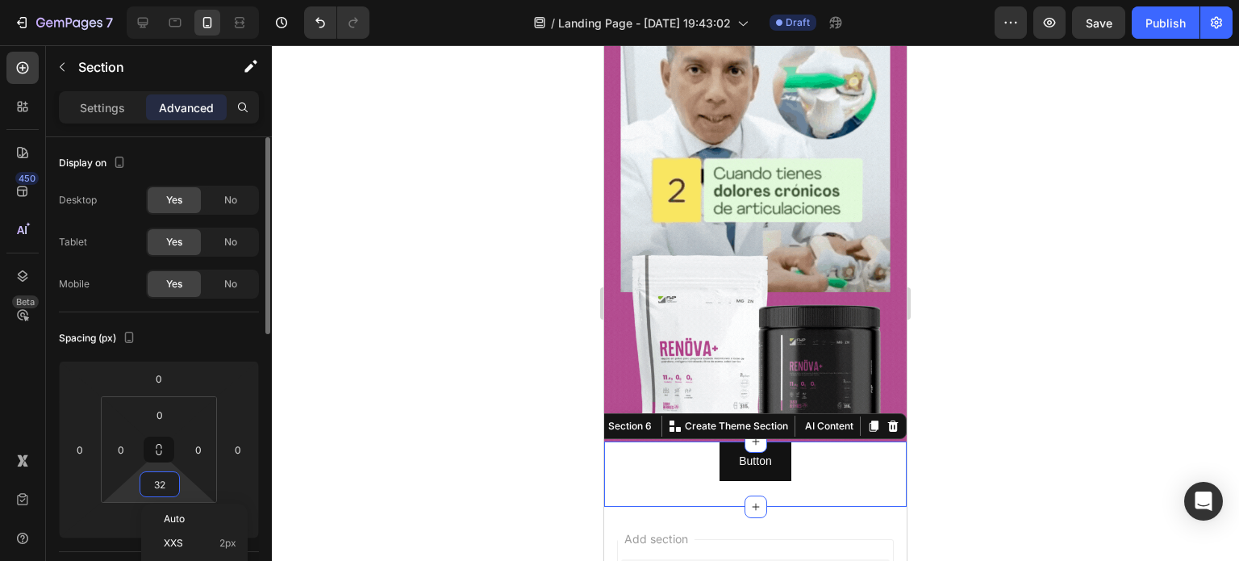
click at [163, 487] on input "32" at bounding box center [160, 484] width 32 height 24
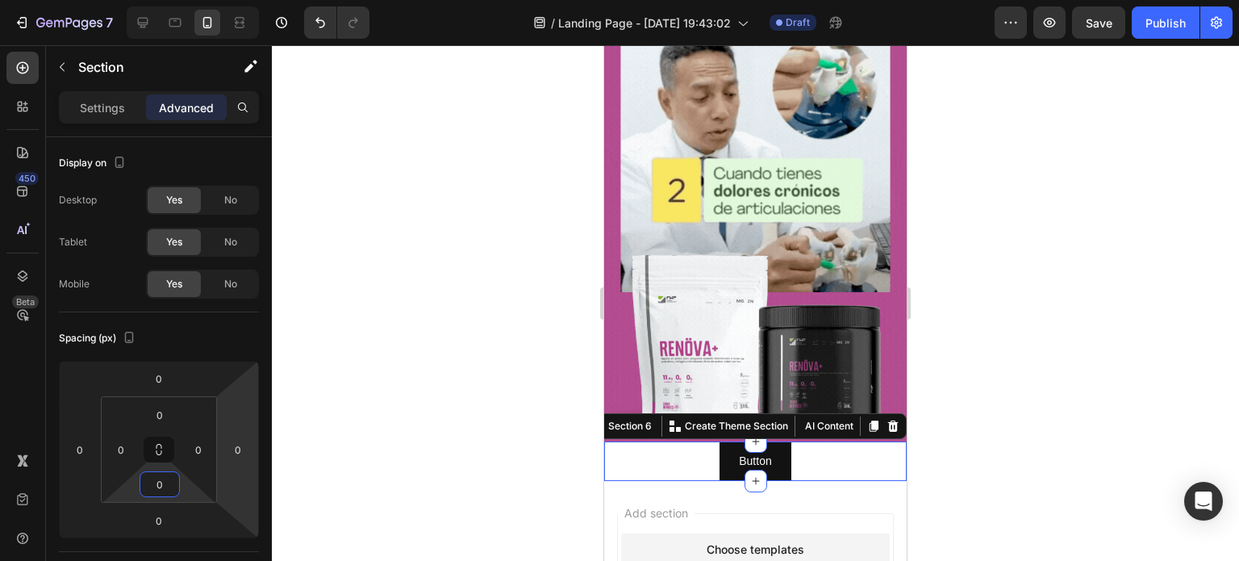
type input "0"
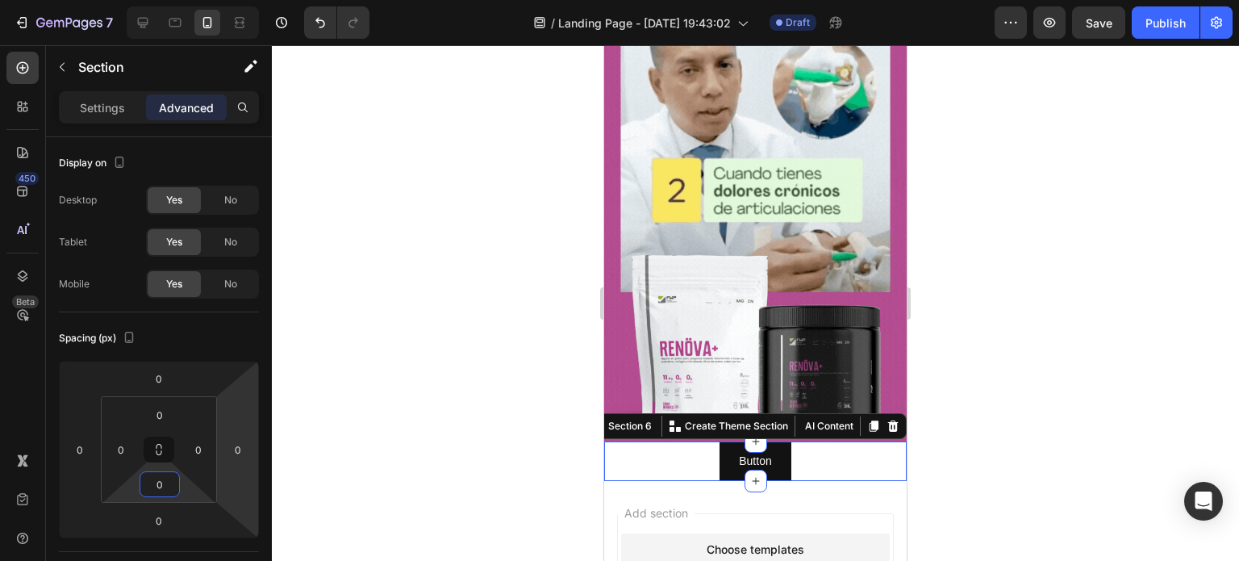
click at [405, 416] on div at bounding box center [756, 303] width 968 height 516
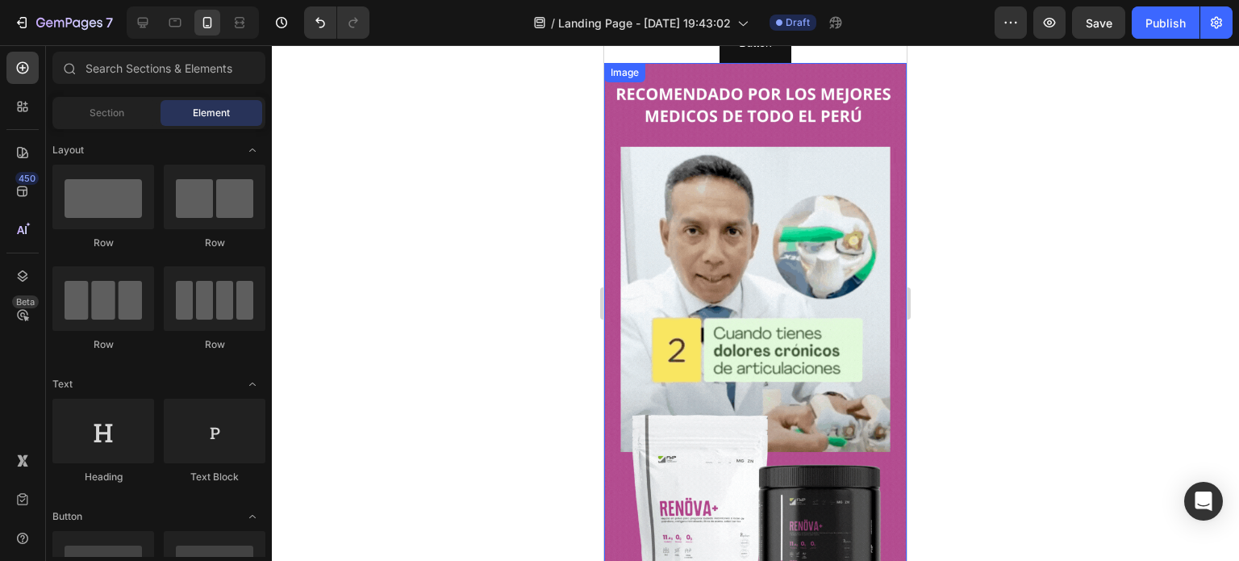
scroll to position [1125, 0]
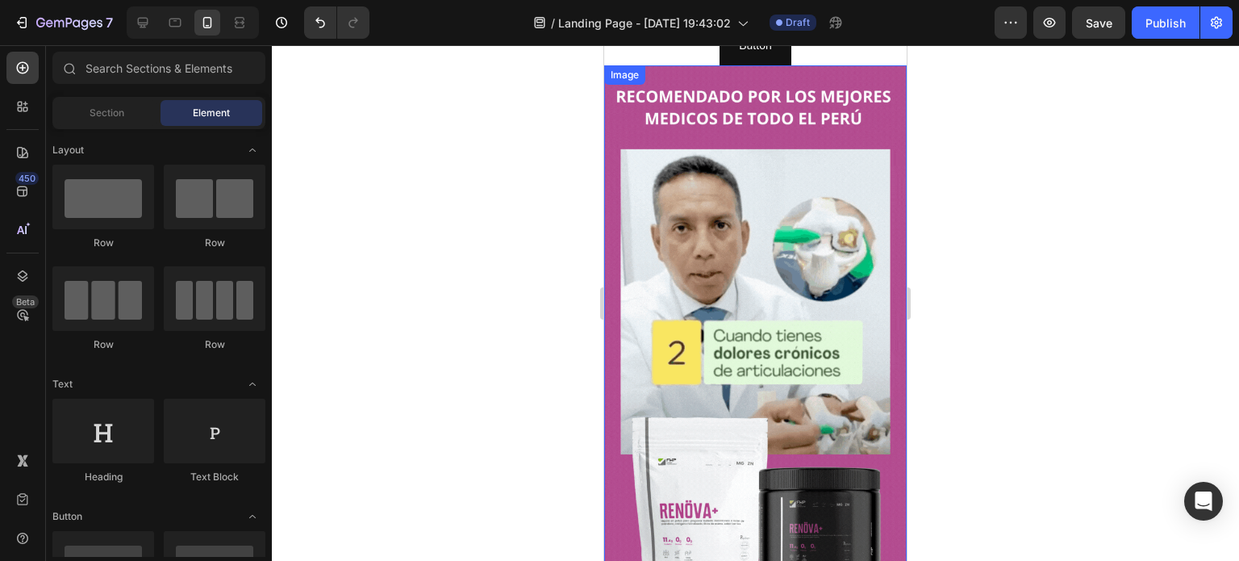
click at [782, 202] on img at bounding box center [755, 334] width 303 height 538
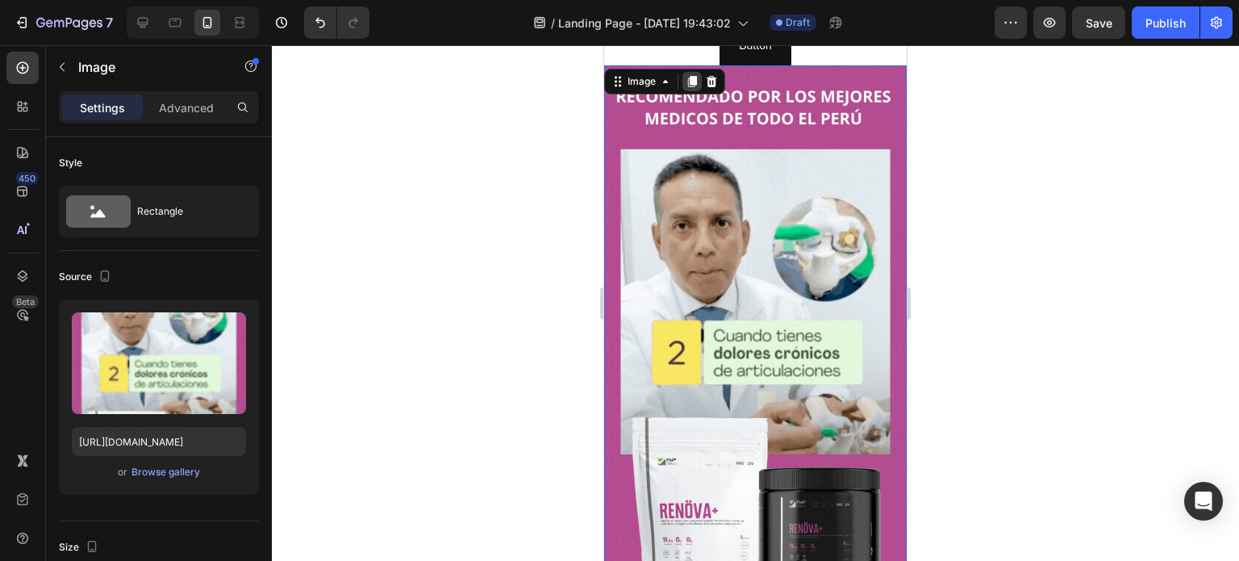
click at [686, 75] on icon at bounding box center [692, 81] width 13 height 13
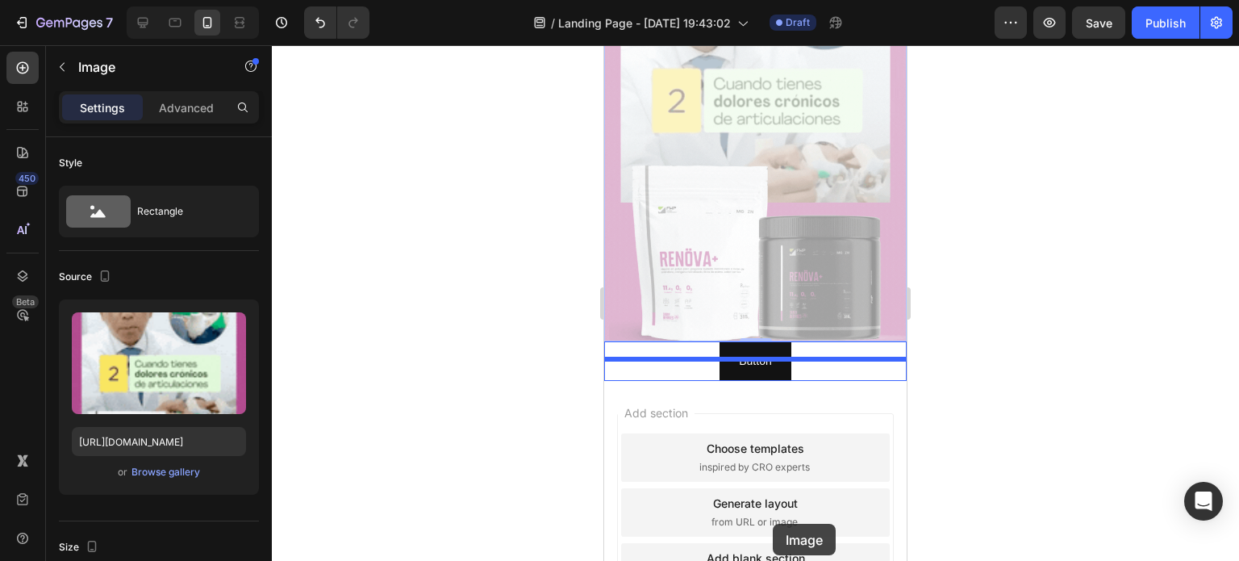
scroll to position [1927, 0]
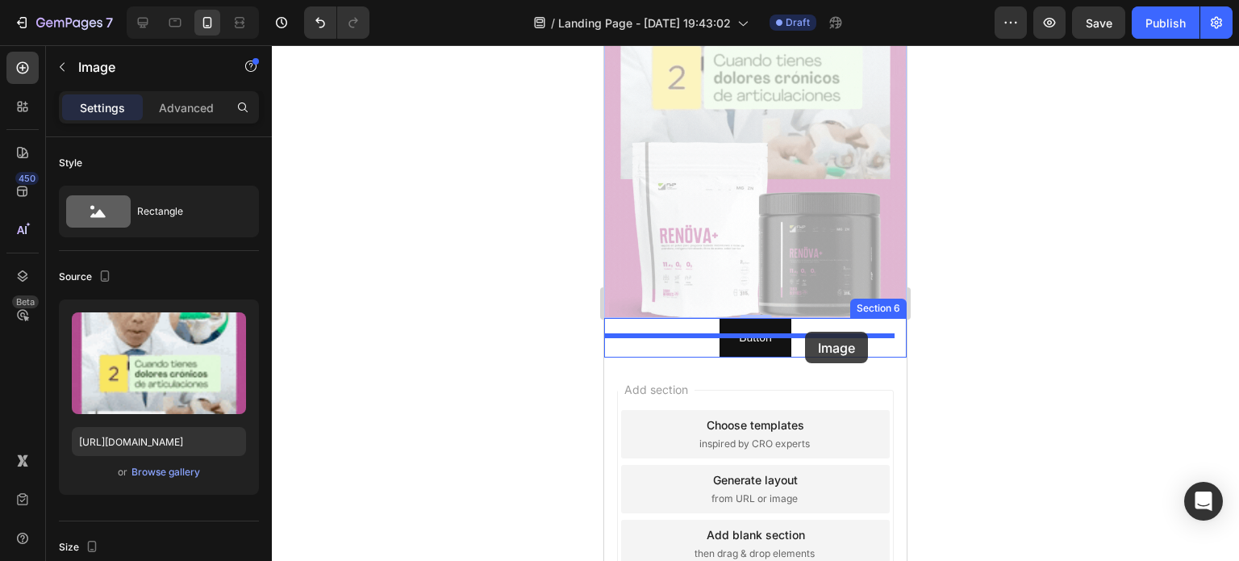
drag, startPoint x: 778, startPoint y: 112, endPoint x: 805, endPoint y: 332, distance: 221.2
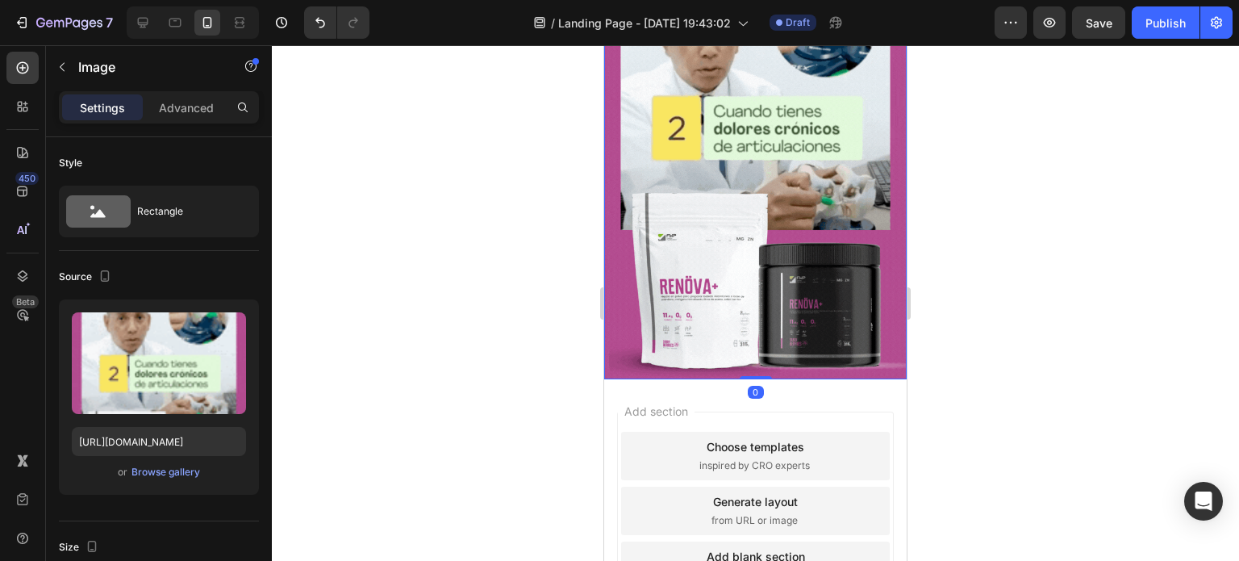
click at [765, 219] on img at bounding box center [755, 110] width 303 height 538
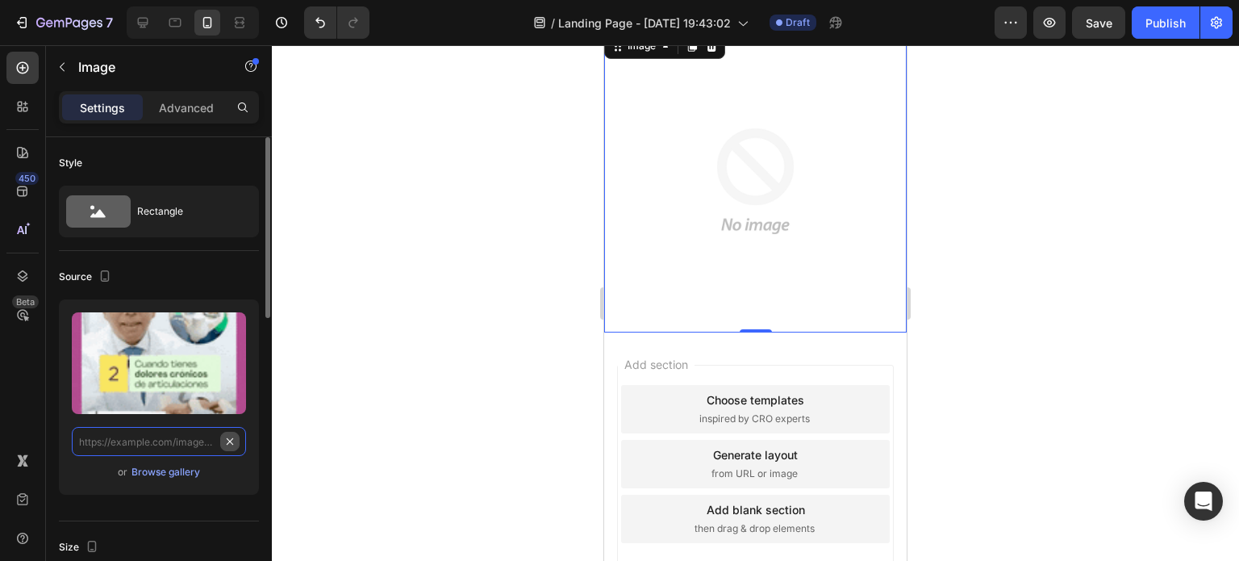
scroll to position [0, 0]
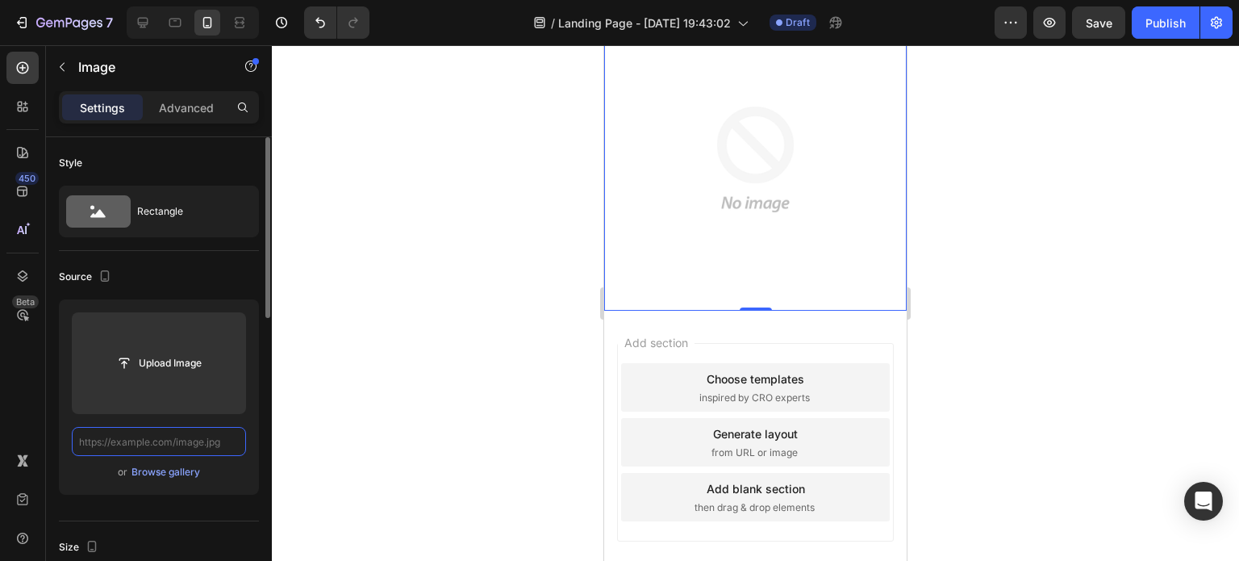
paste input "[URL][DOMAIN_NAME]"
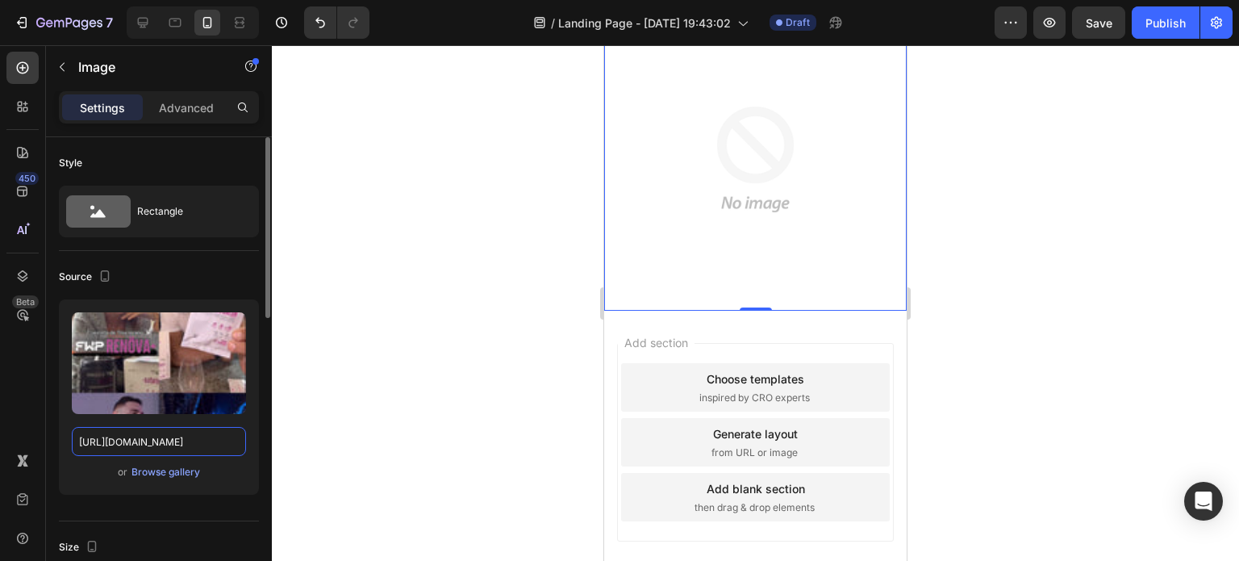
scroll to position [0, 325]
type input "[URL][DOMAIN_NAME]"
click at [238, 505] on div "Upload Image [URL][DOMAIN_NAME] or Browse gallery" at bounding box center [159, 403] width 200 height 208
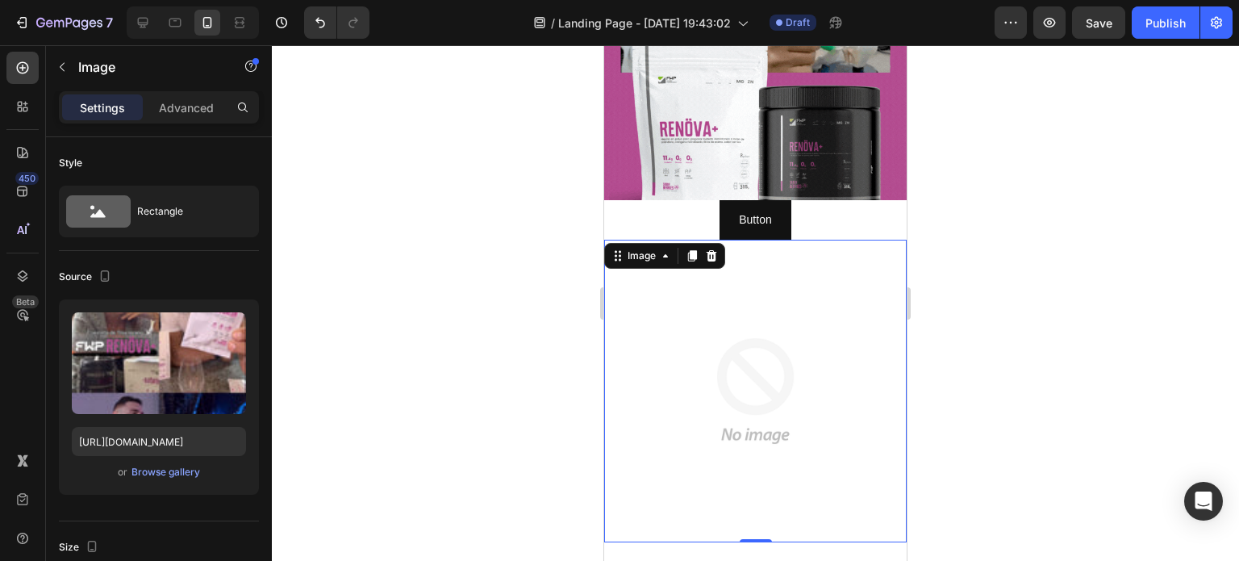
scroll to position [1496, 0]
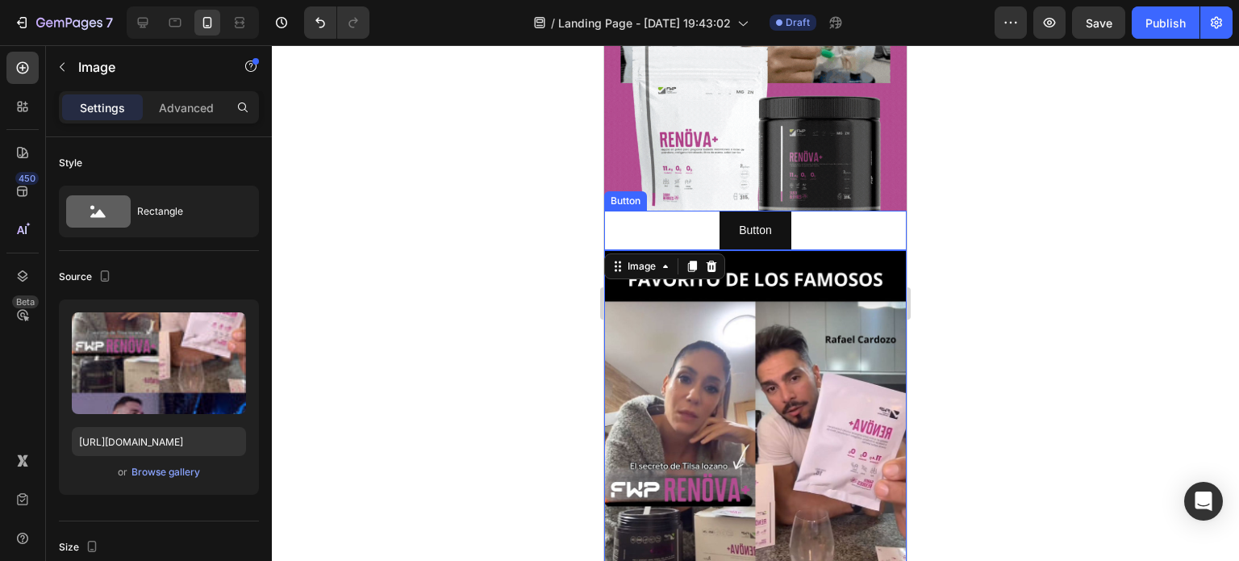
click at [850, 228] on div "Button Button" at bounding box center [755, 231] width 303 height 40
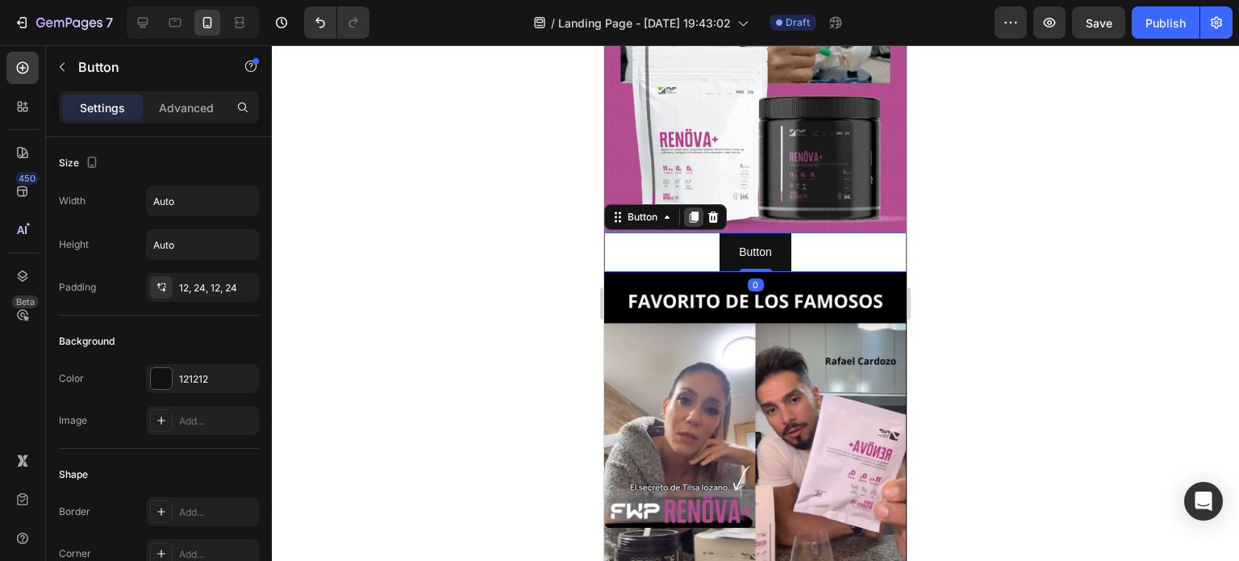
click at [692, 207] on div at bounding box center [693, 216] width 19 height 19
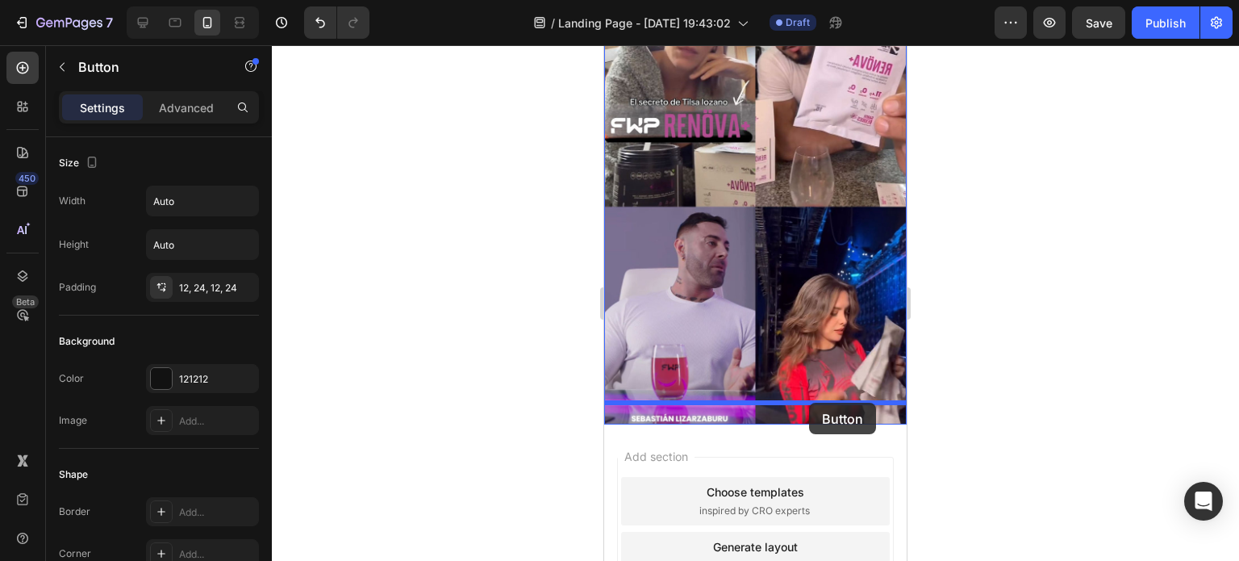
drag, startPoint x: 806, startPoint y: 257, endPoint x: 809, endPoint y: 403, distance: 146.1
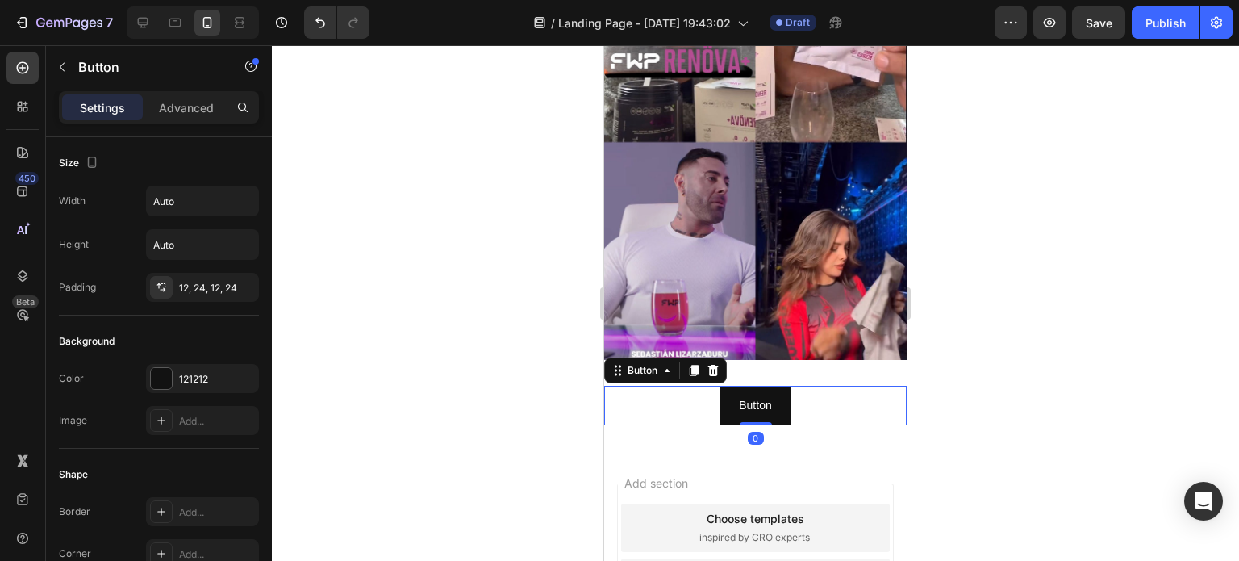
scroll to position [2021, 0]
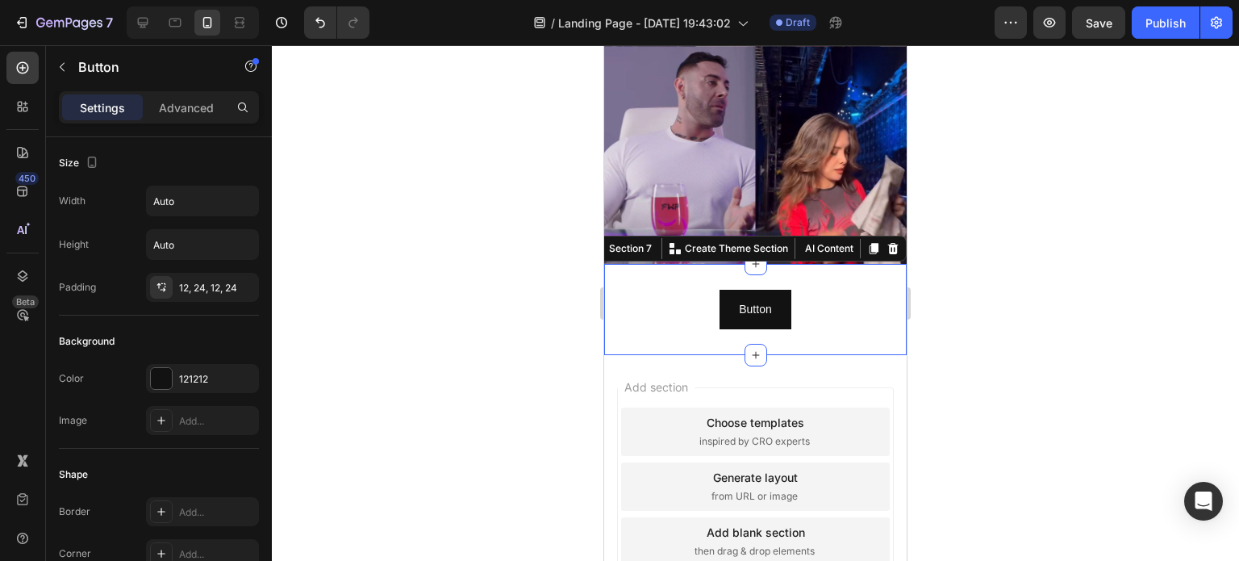
click at [830, 264] on div "Button Button Section 7 You can create reusable sections Create Theme Section A…" at bounding box center [755, 309] width 303 height 91
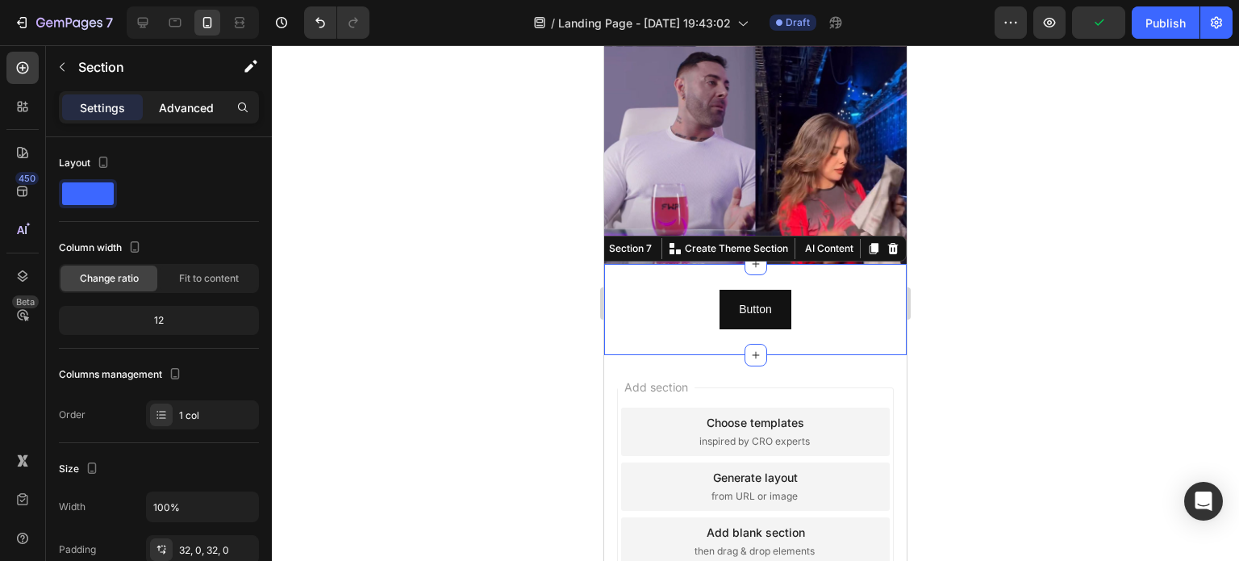
click at [197, 106] on p "Advanced" at bounding box center [186, 107] width 55 height 17
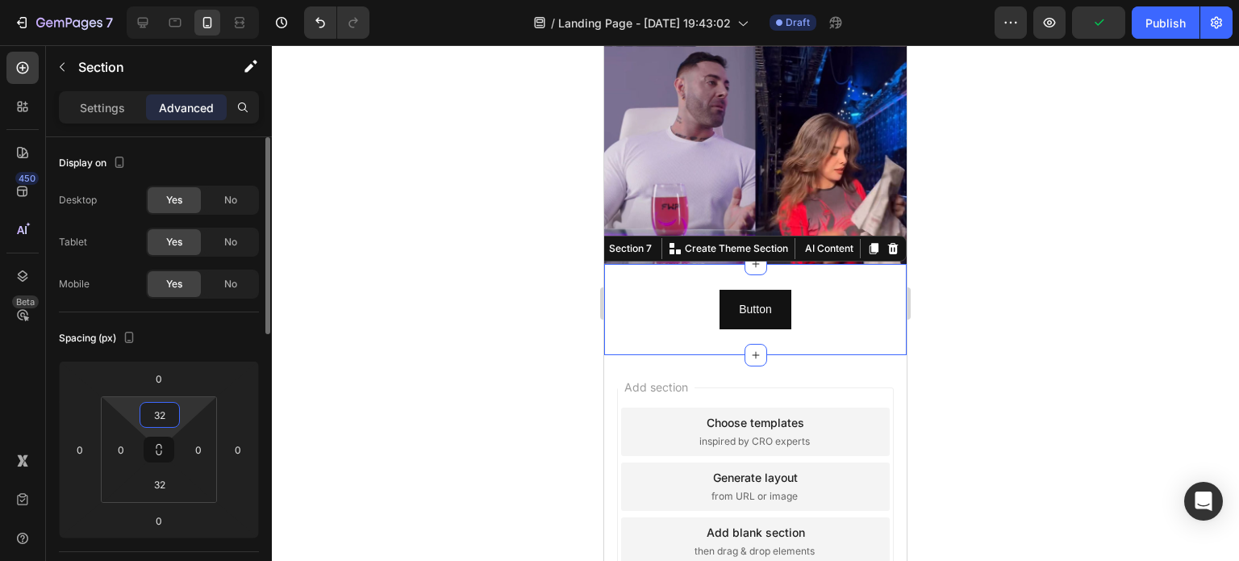
click at [163, 403] on input "32" at bounding box center [160, 415] width 32 height 24
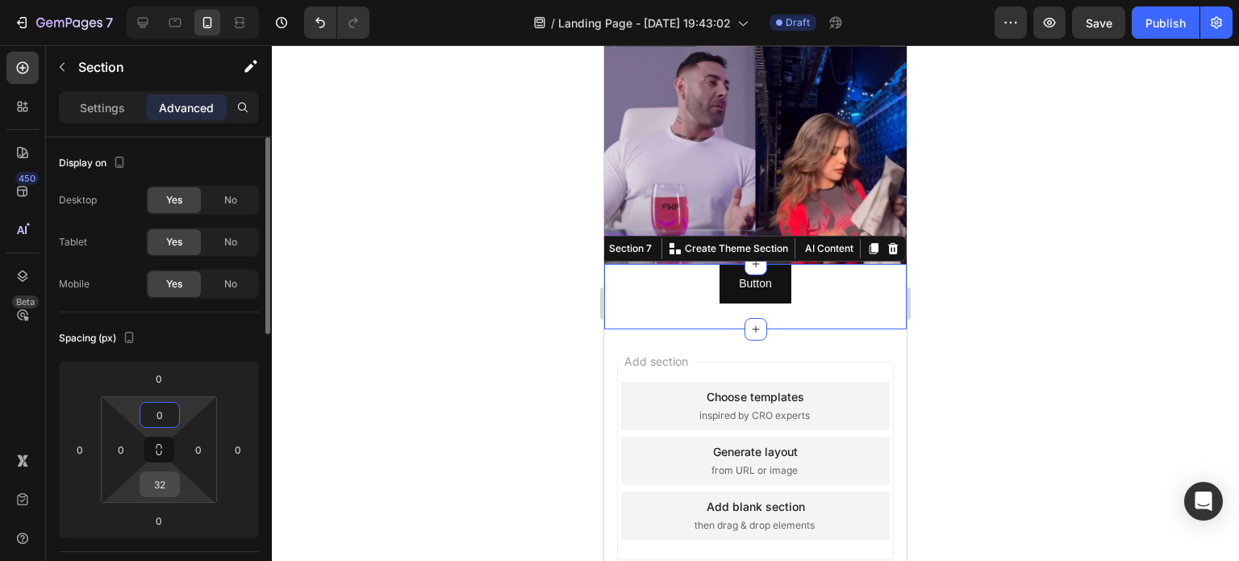
type input "0"
click at [161, 485] on input "32" at bounding box center [160, 484] width 32 height 24
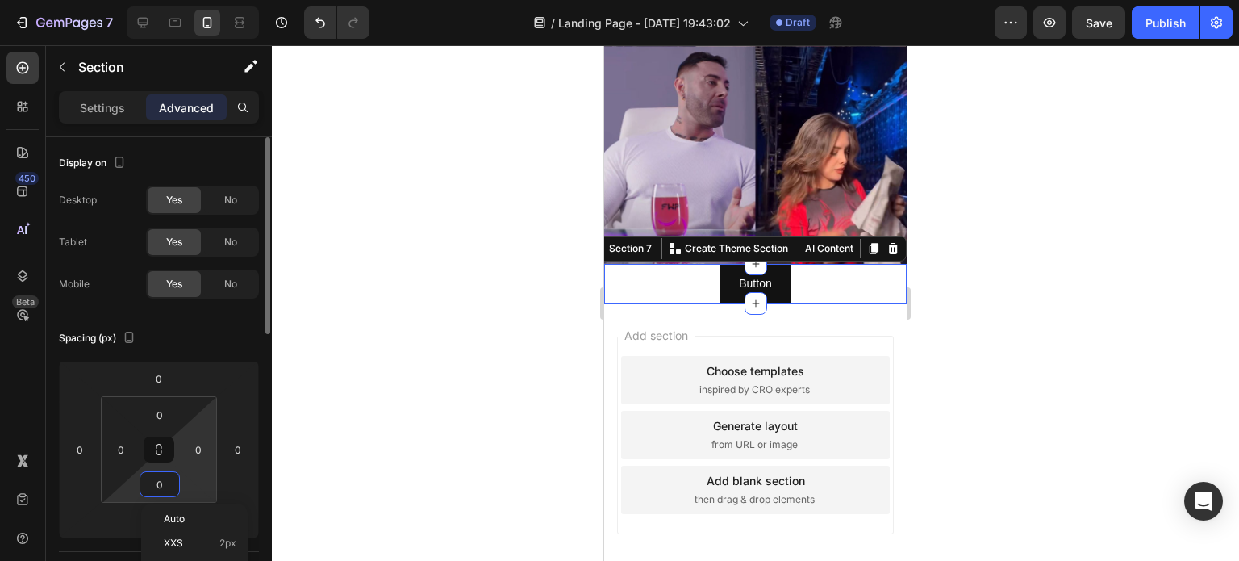
scroll to position [2004, 0]
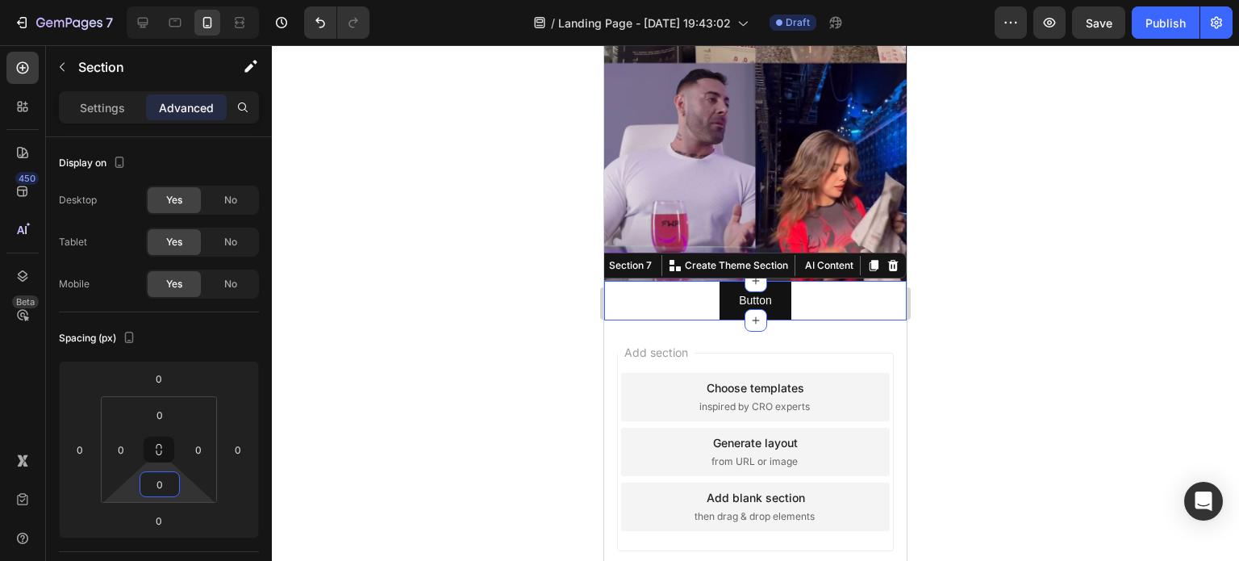
type input "0"
click at [414, 403] on div at bounding box center [756, 303] width 968 height 516
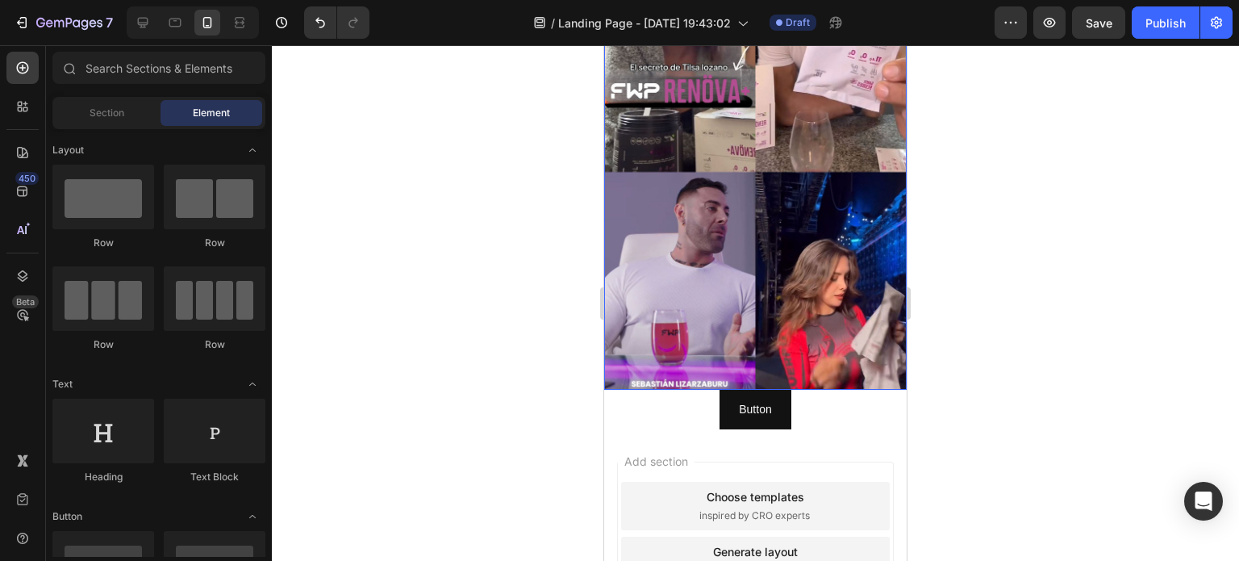
scroll to position [1923, 0]
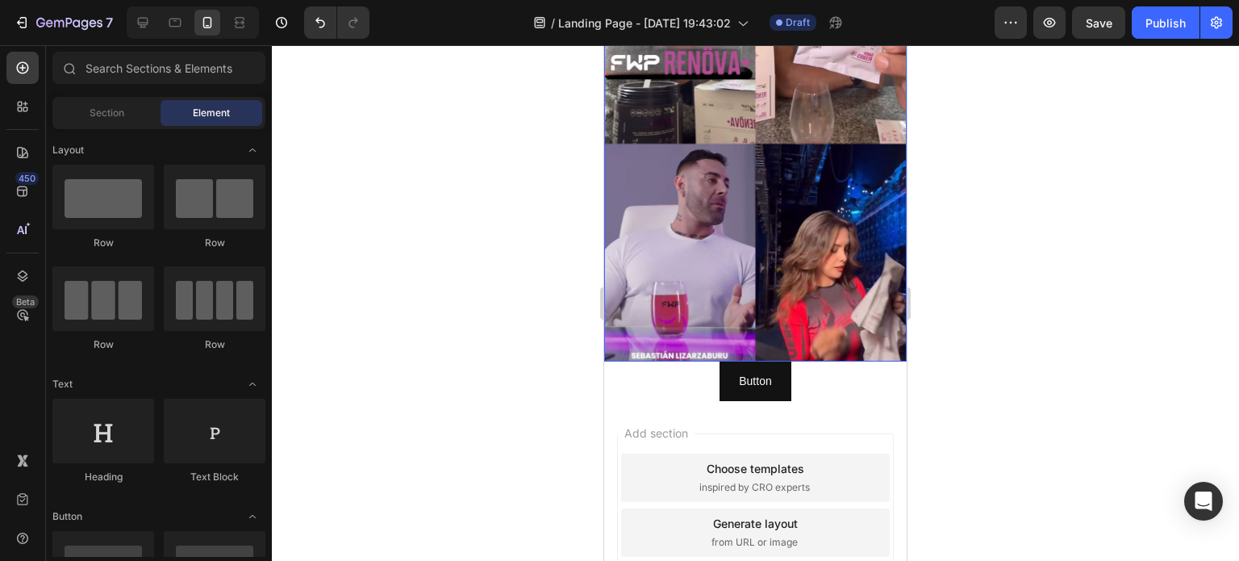
click at [817, 226] on img at bounding box center [755, 92] width 303 height 538
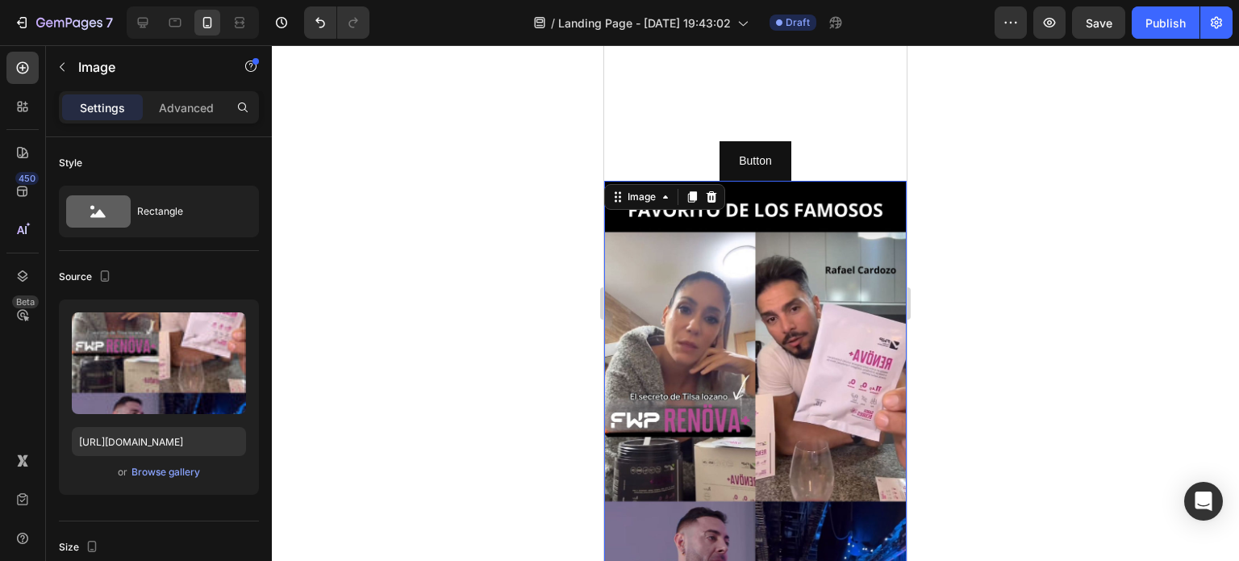
scroll to position [1519, 0]
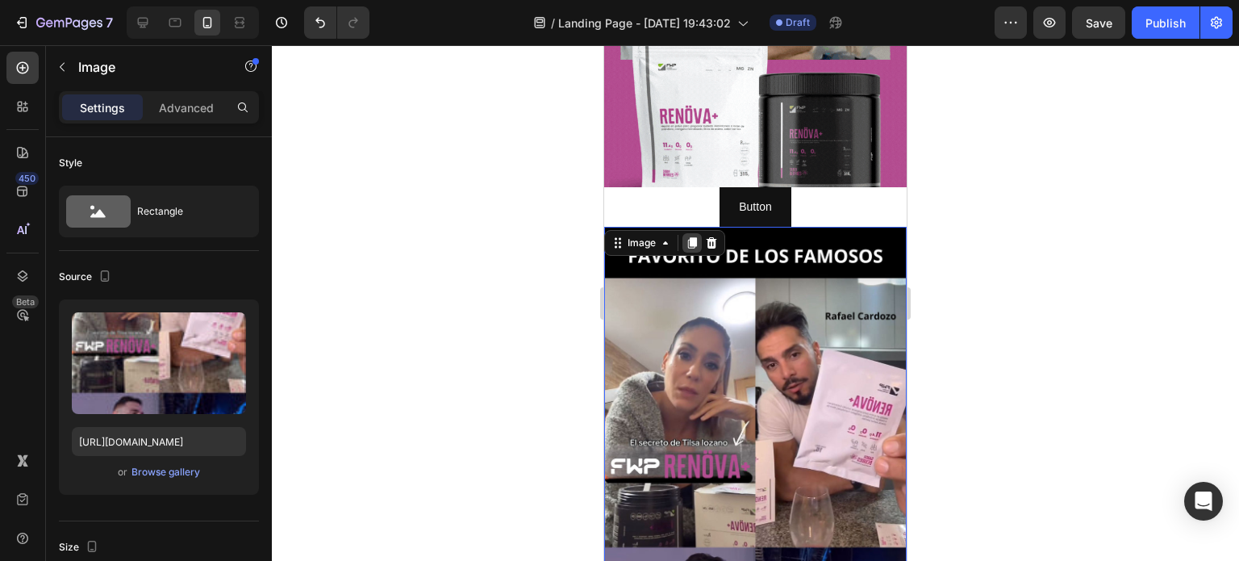
click at [690, 244] on icon at bounding box center [692, 242] width 9 height 11
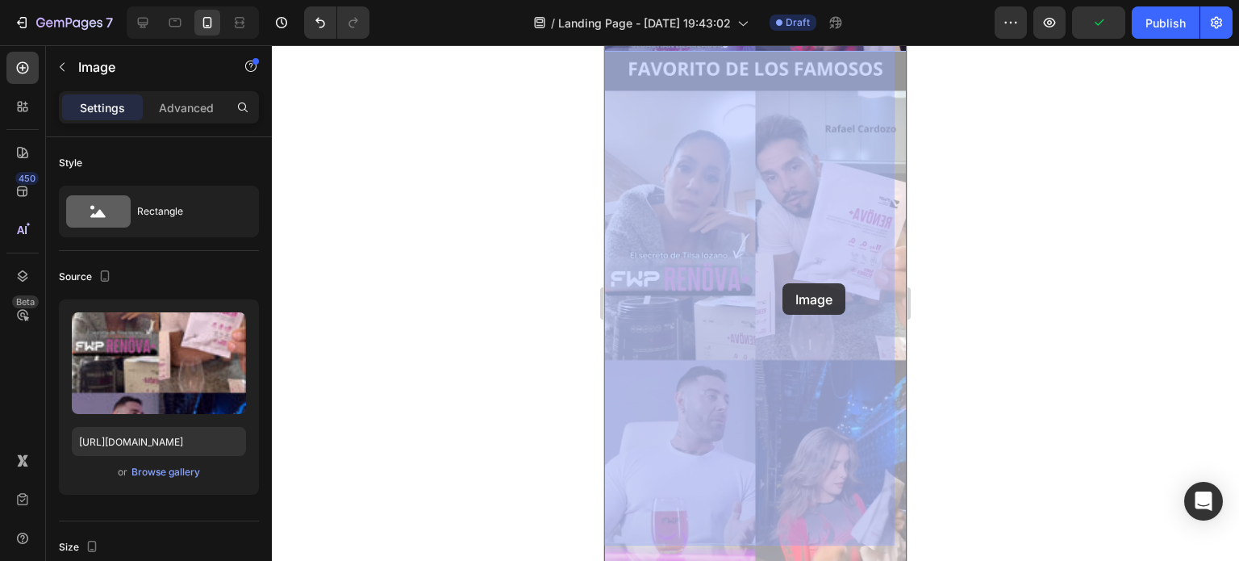
scroll to position [2402, 0]
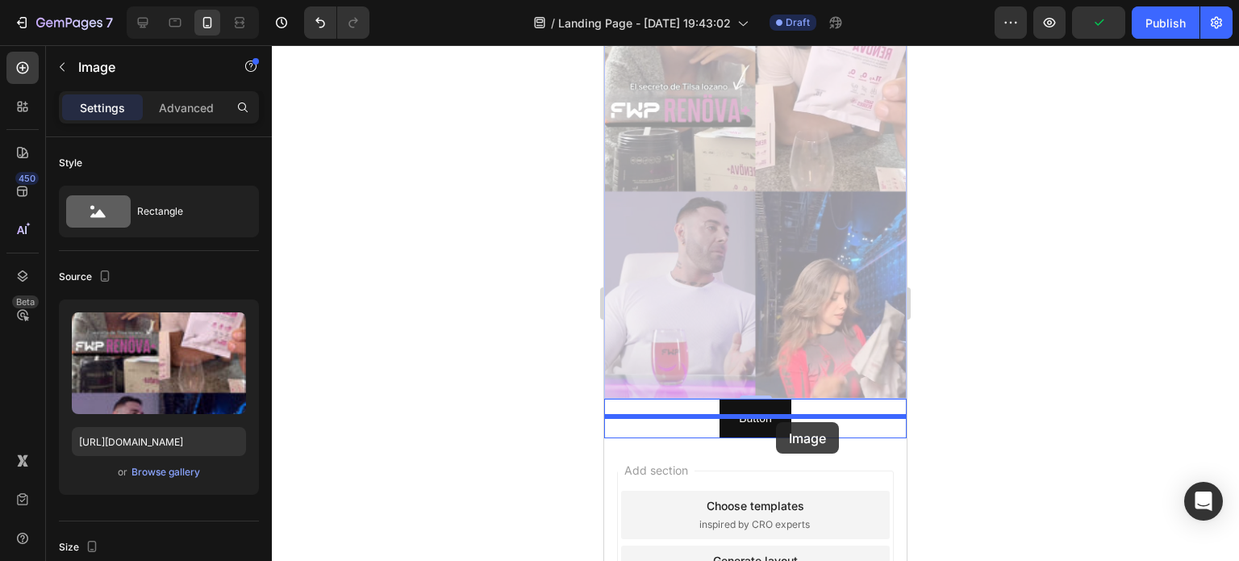
drag, startPoint x: 800, startPoint y: 173, endPoint x: 776, endPoint y: 422, distance: 249.7
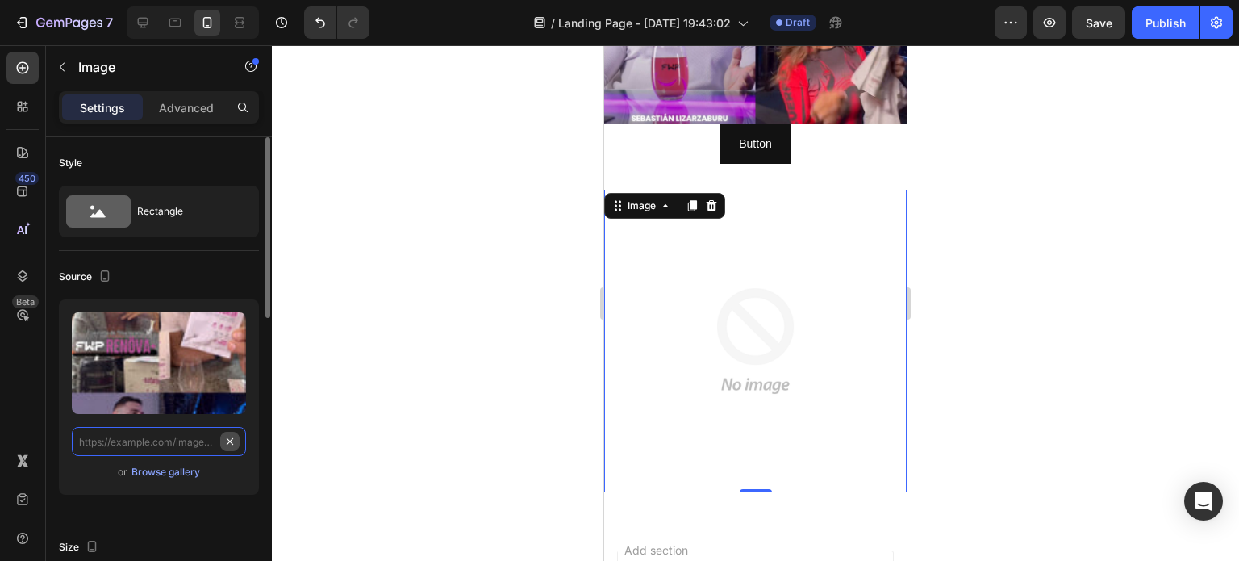
scroll to position [0, 0]
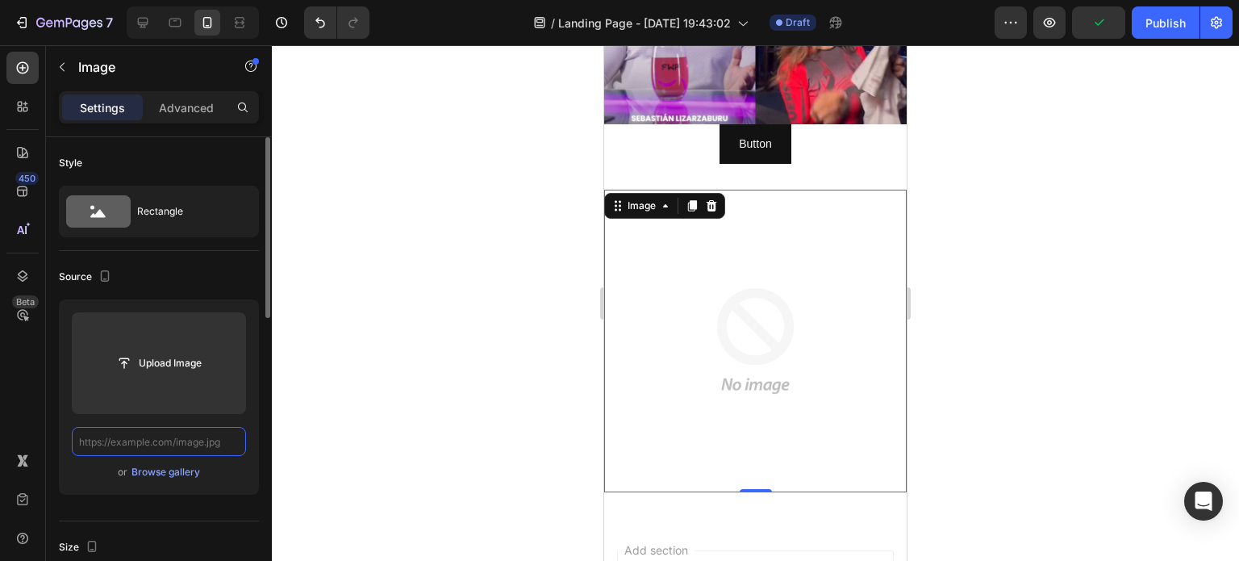
paste input "[URL][DOMAIN_NAME]"
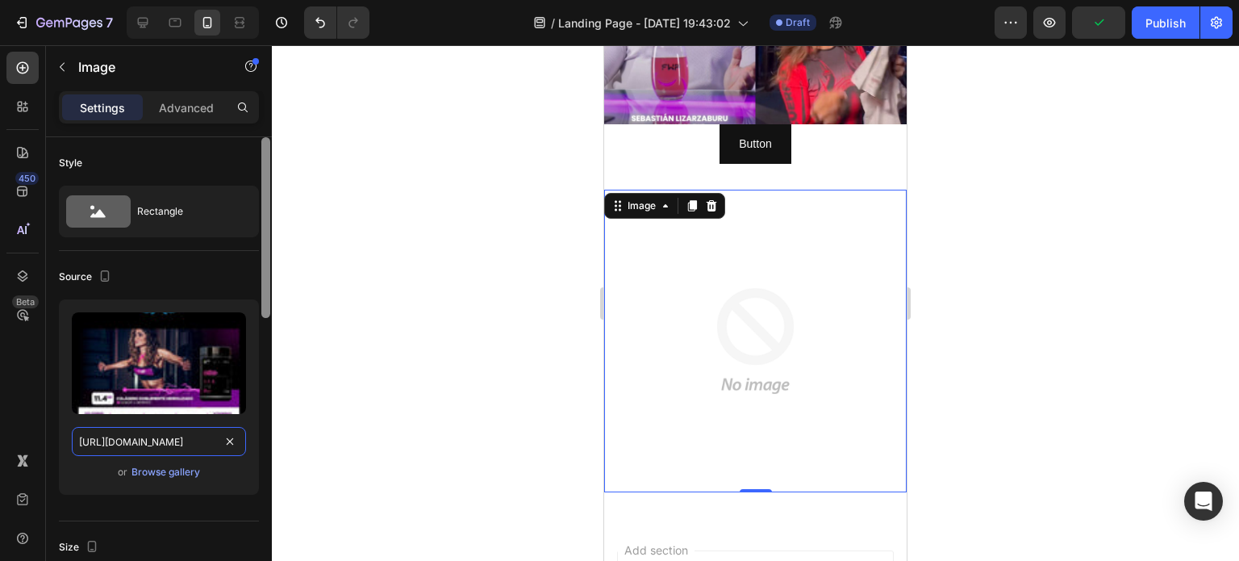
type input "[URL][DOMAIN_NAME]"
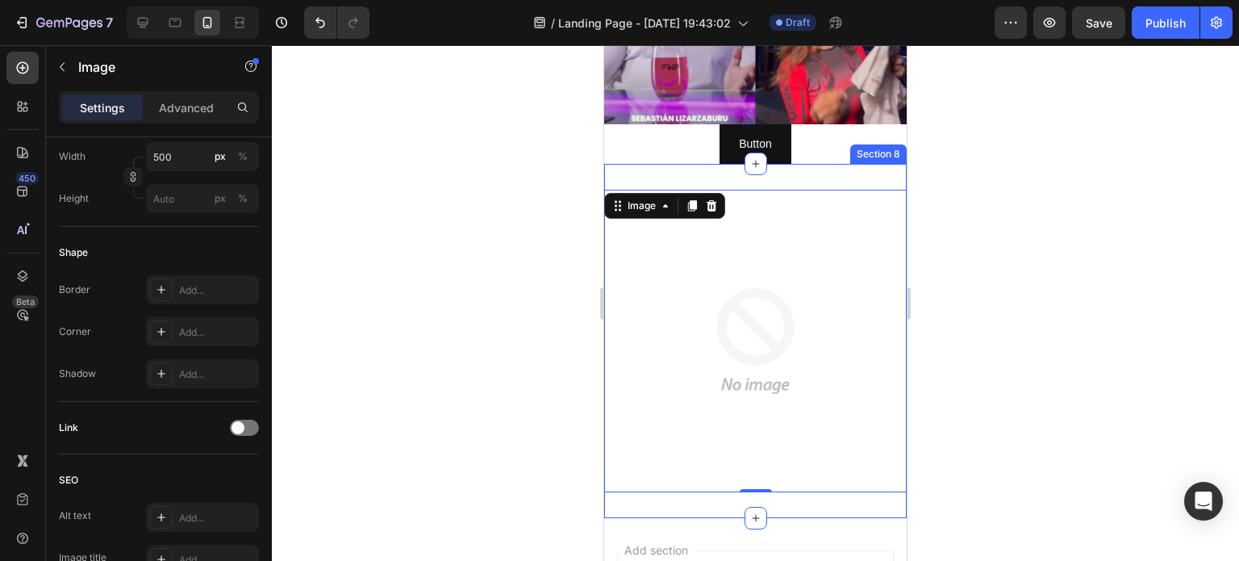
click at [808, 164] on div "Image 0 Section 8" at bounding box center [755, 459] width 303 height 590
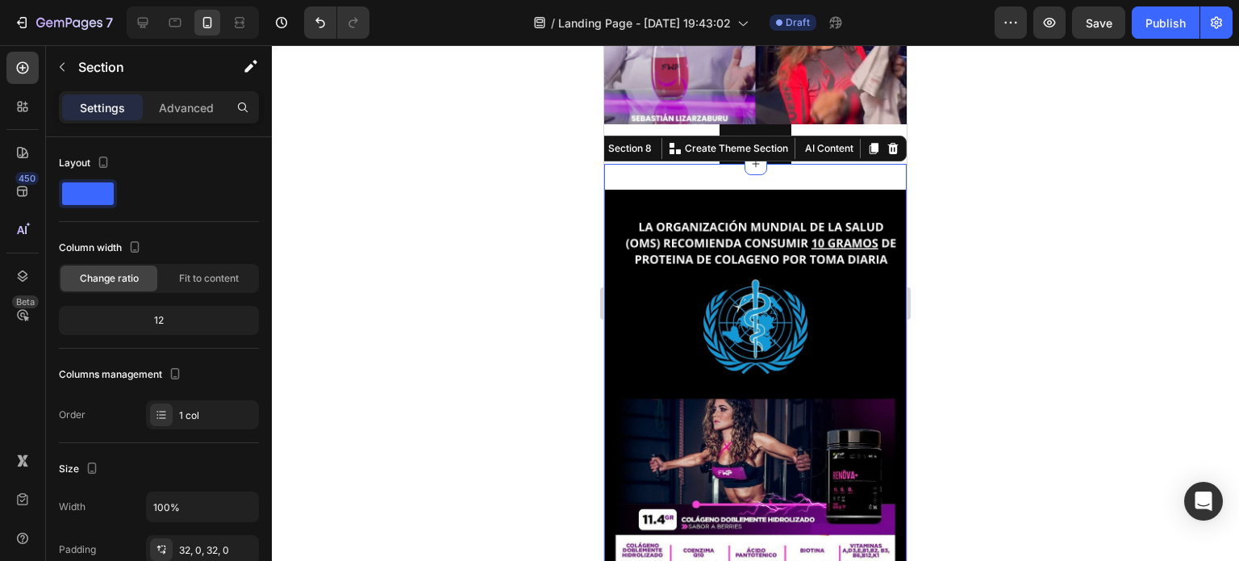
click at [195, 107] on p "Advanced" at bounding box center [186, 107] width 55 height 17
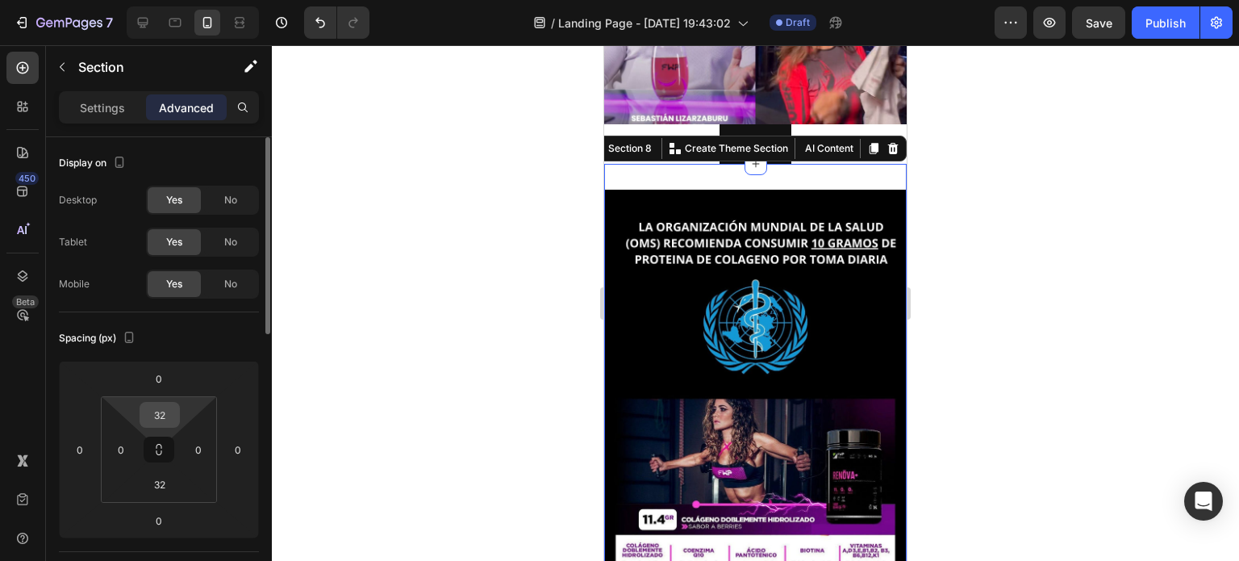
click at [157, 424] on input "32" at bounding box center [160, 415] width 32 height 24
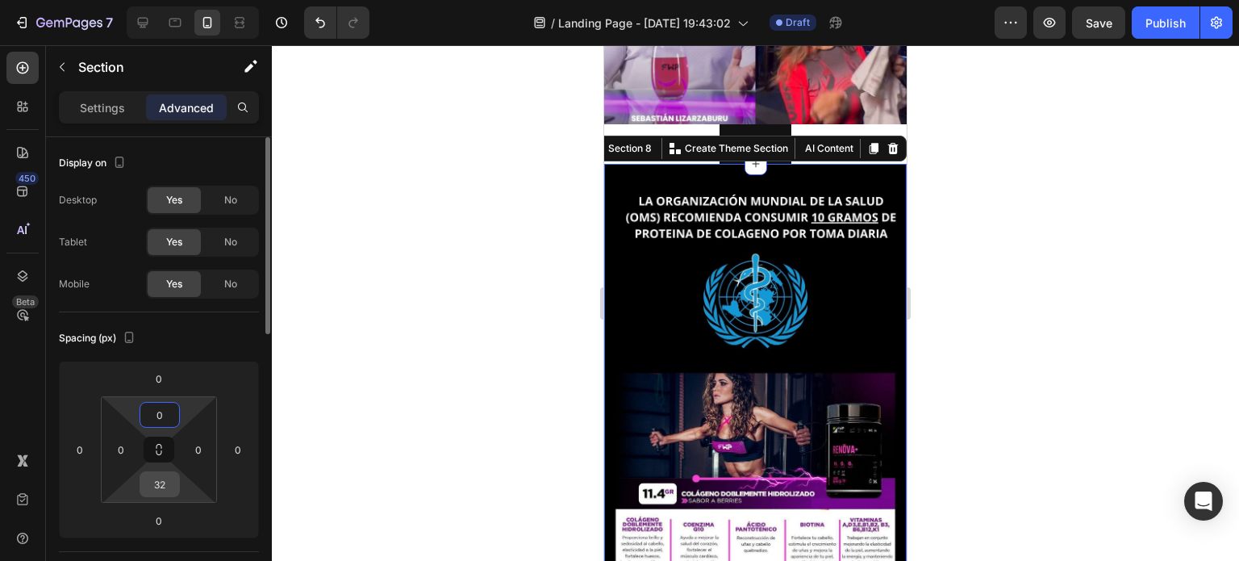
type input "0"
click at [160, 494] on input "32" at bounding box center [160, 484] width 32 height 24
click at [160, 493] on input "32" at bounding box center [160, 484] width 32 height 24
type input "0"
click at [450, 414] on div at bounding box center [756, 303] width 968 height 516
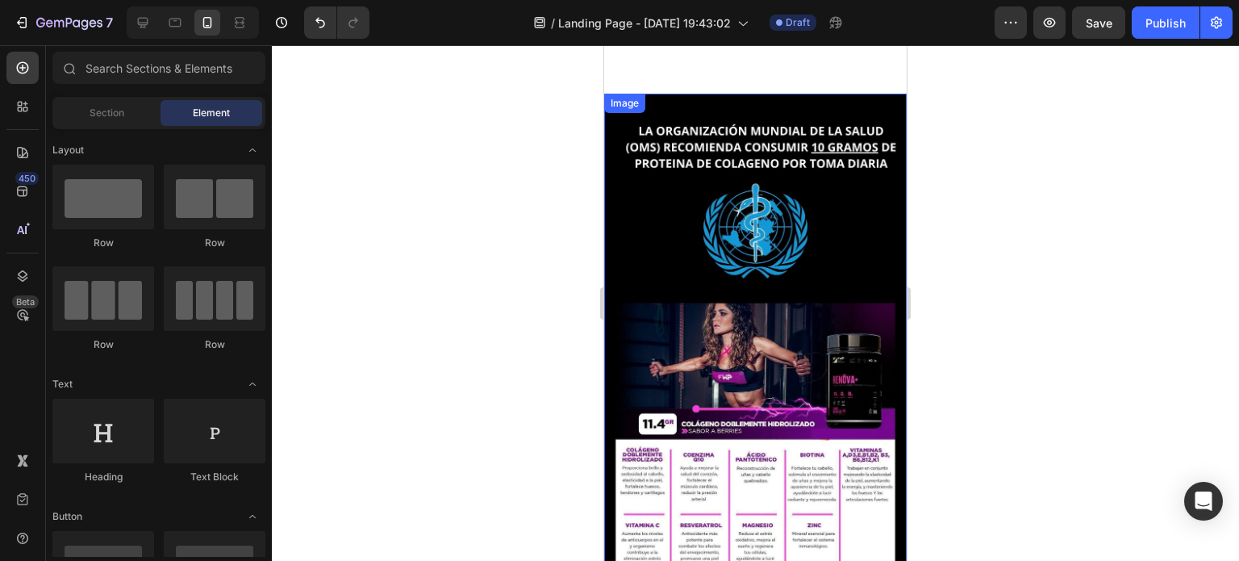
scroll to position [2117, 0]
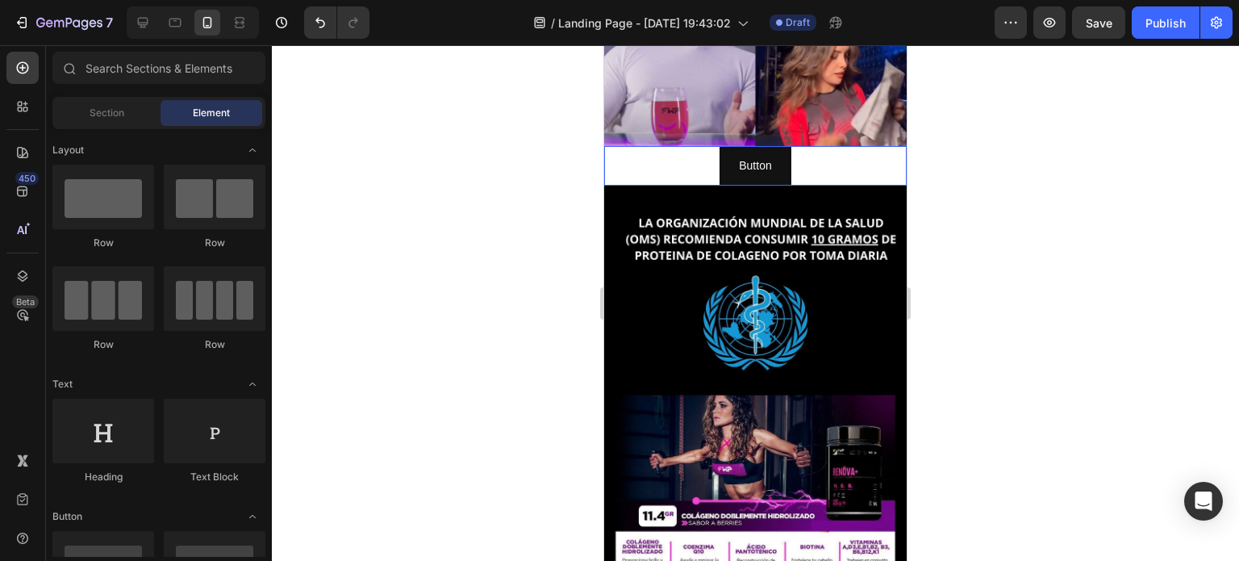
click at [842, 156] on div "Button Button" at bounding box center [755, 166] width 303 height 40
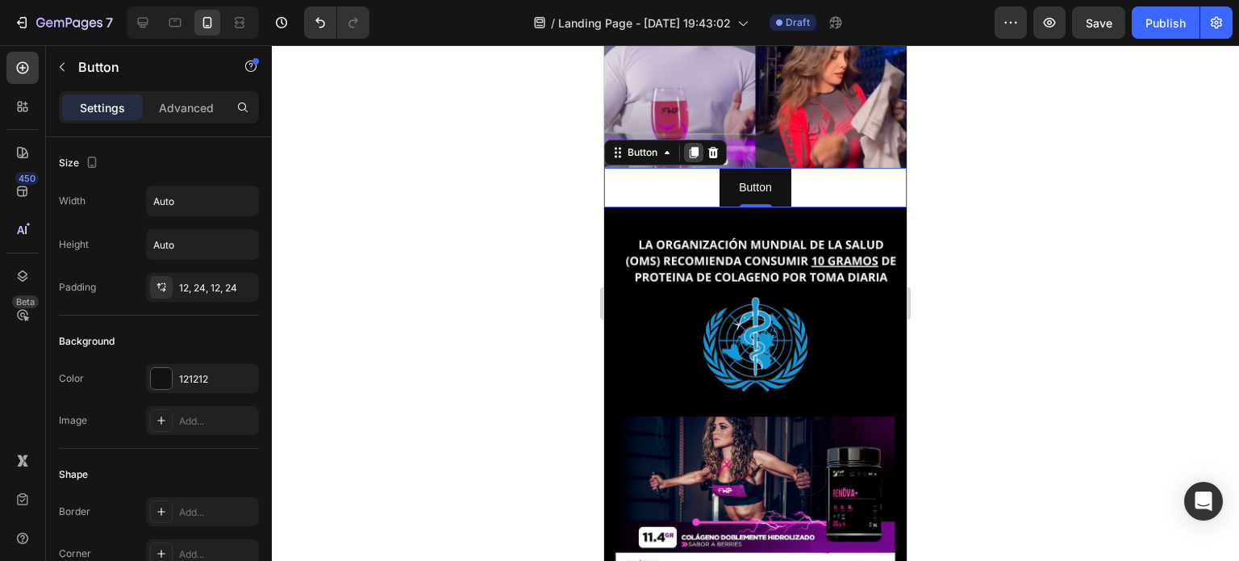
click at [697, 147] on icon at bounding box center [694, 152] width 9 height 11
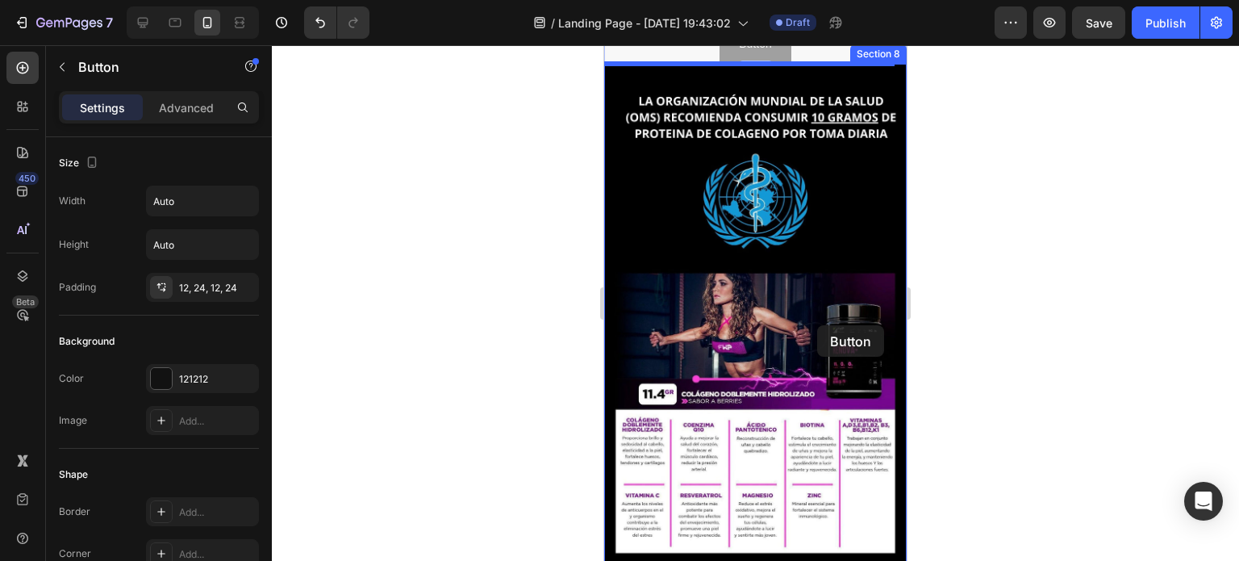
scroll to position [2439, 0]
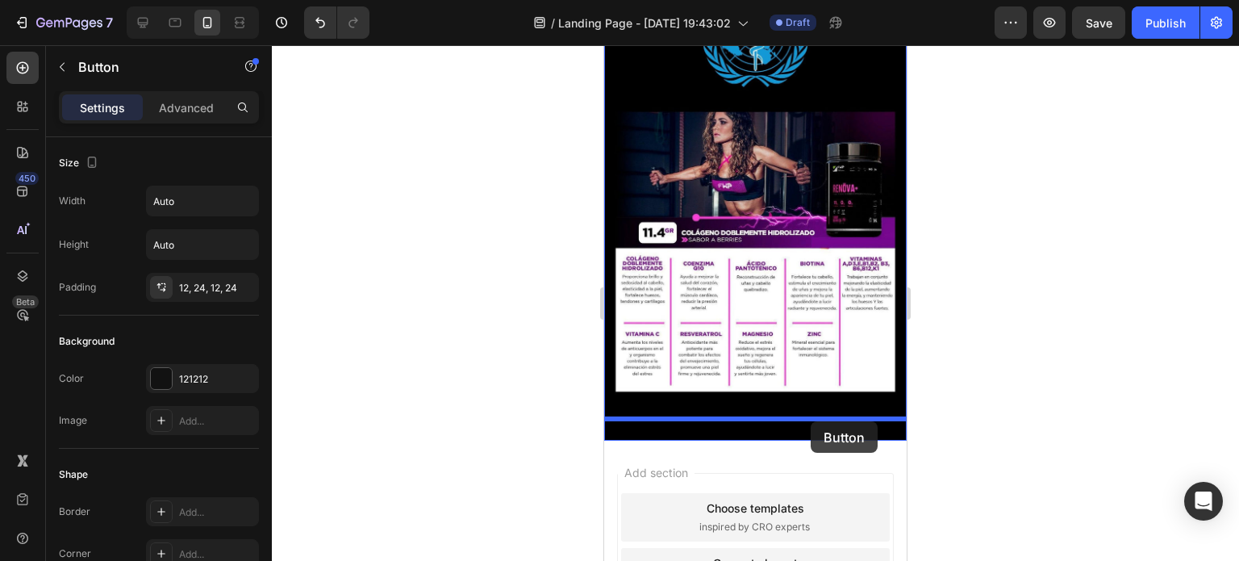
drag, startPoint x: 833, startPoint y: 193, endPoint x: 811, endPoint y: 421, distance: 229.4
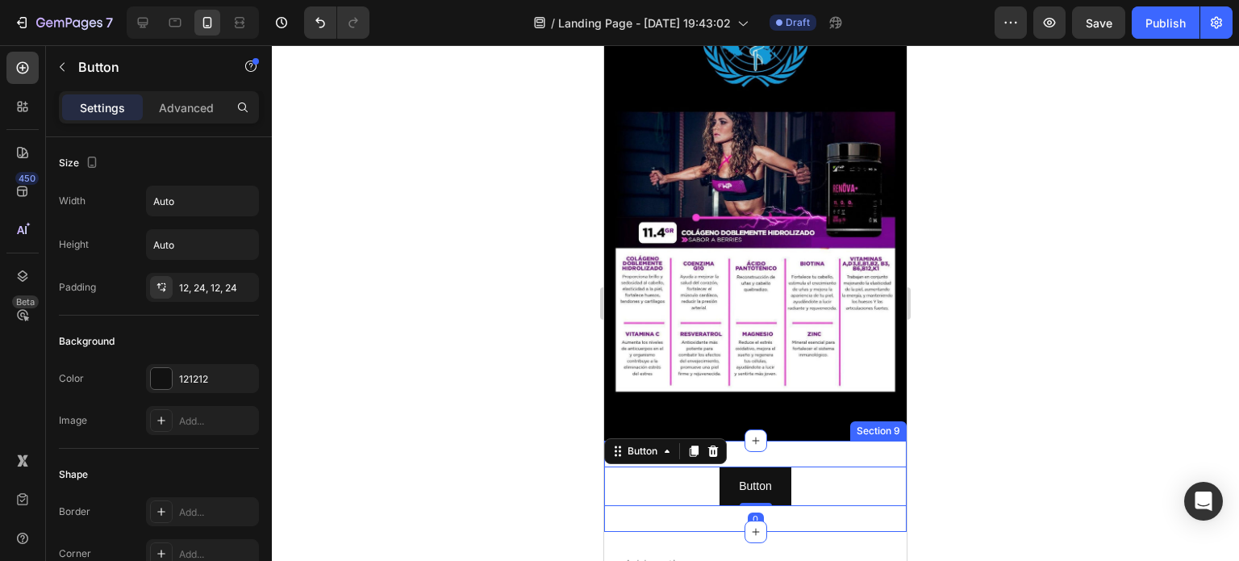
click at [773, 441] on div "Button Button 0 Section 9" at bounding box center [755, 486] width 303 height 91
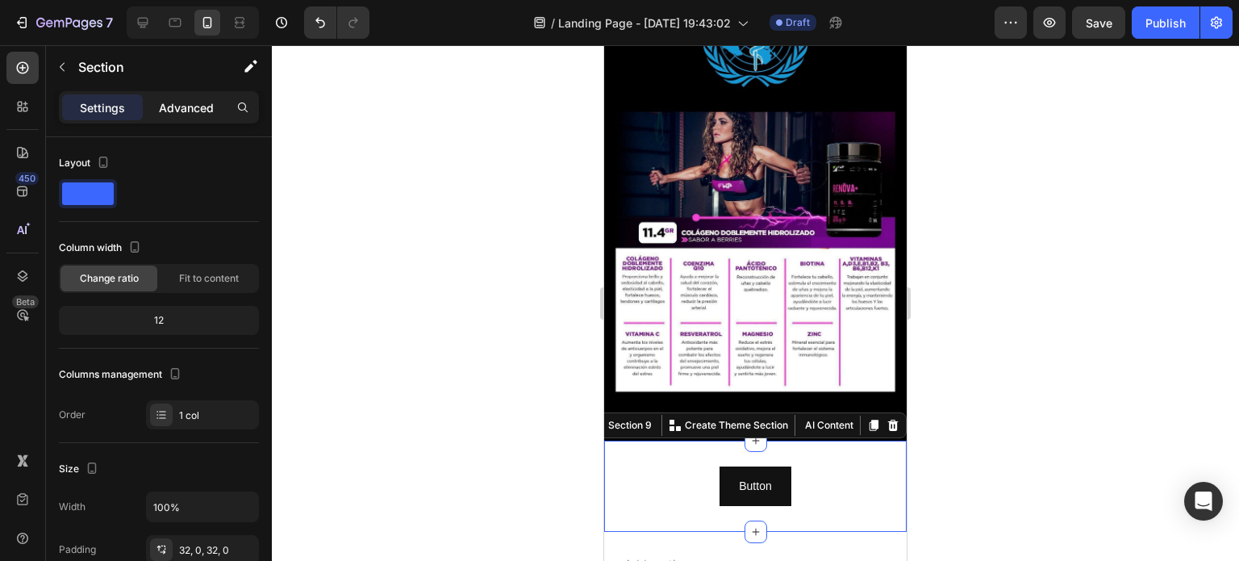
drag, startPoint x: 179, startPoint y: 111, endPoint x: 182, endPoint y: 119, distance: 8.4
click at [180, 111] on p "Advanced" at bounding box center [186, 107] width 55 height 17
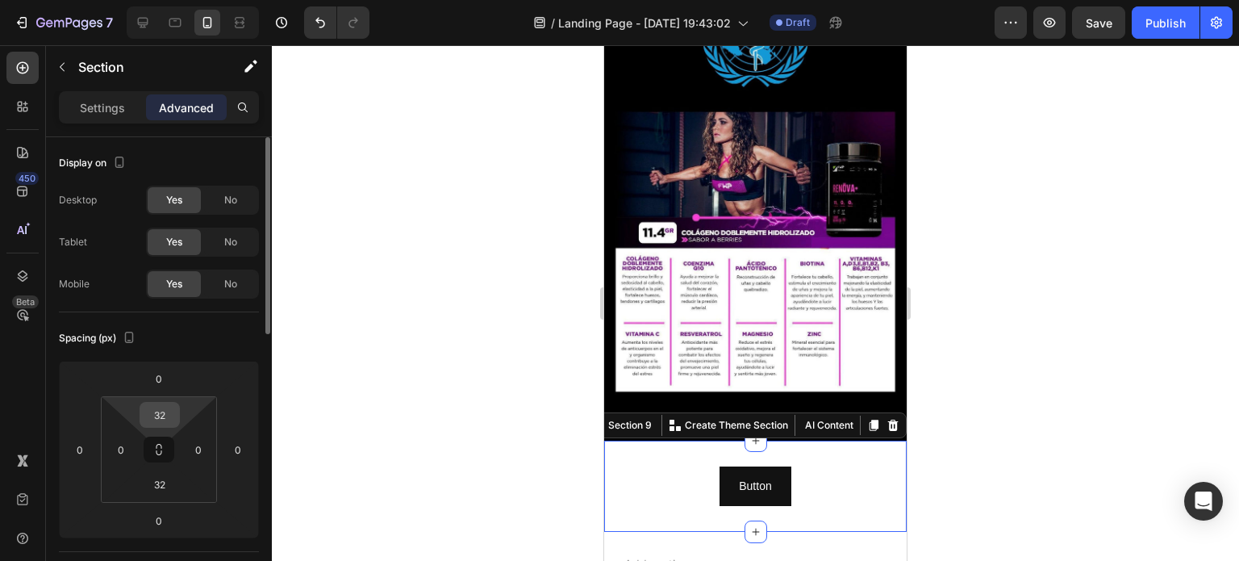
click at [165, 412] on input "32" at bounding box center [160, 415] width 32 height 24
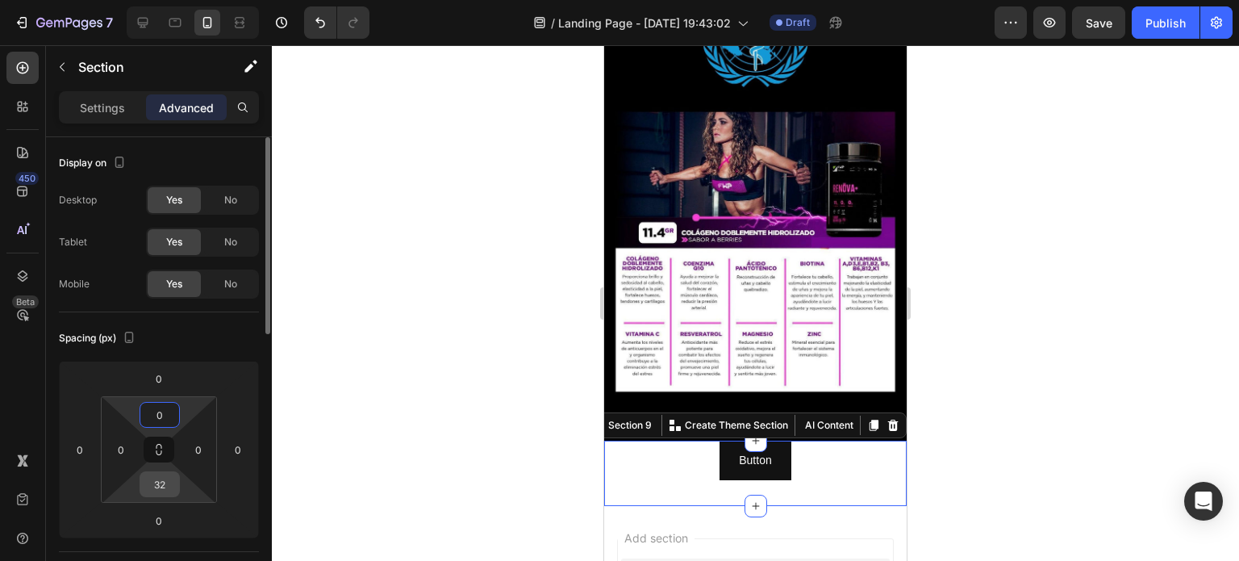
type input "0"
click at [153, 489] on input "32" at bounding box center [160, 484] width 32 height 24
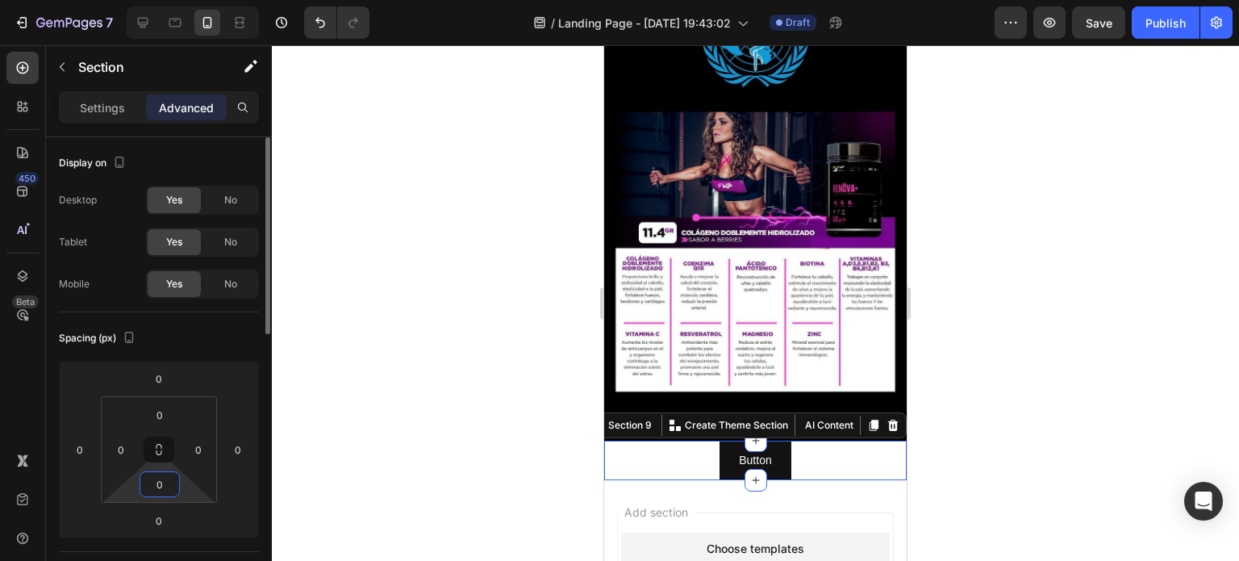
type input "0"
click at [229, 343] on div "Spacing (px)" at bounding box center [159, 338] width 200 height 26
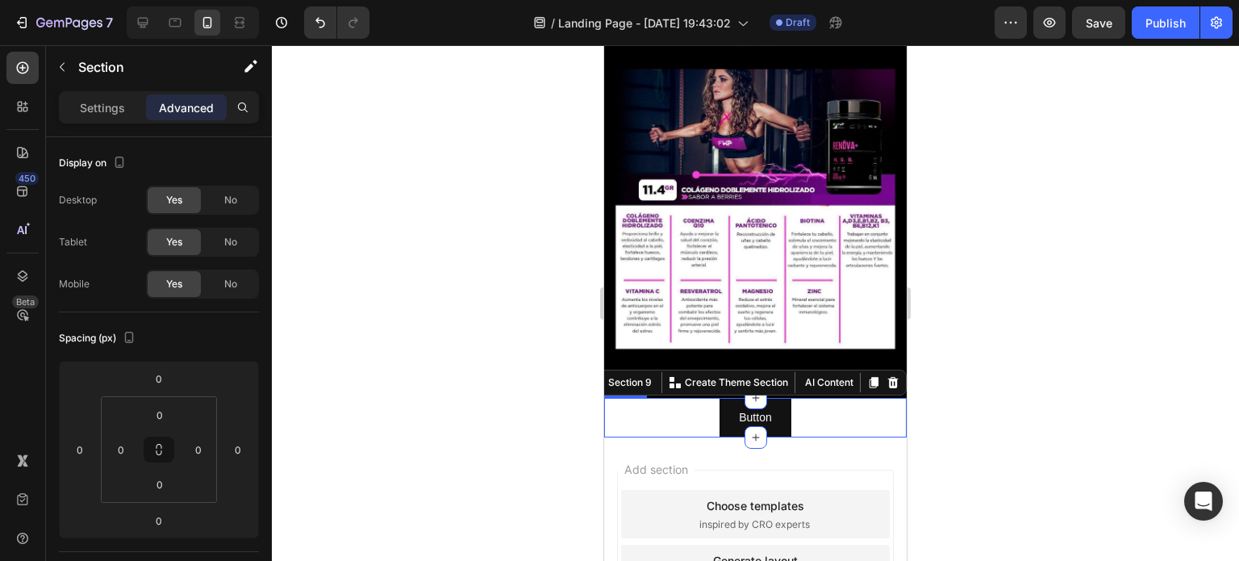
scroll to position [2520, 0]
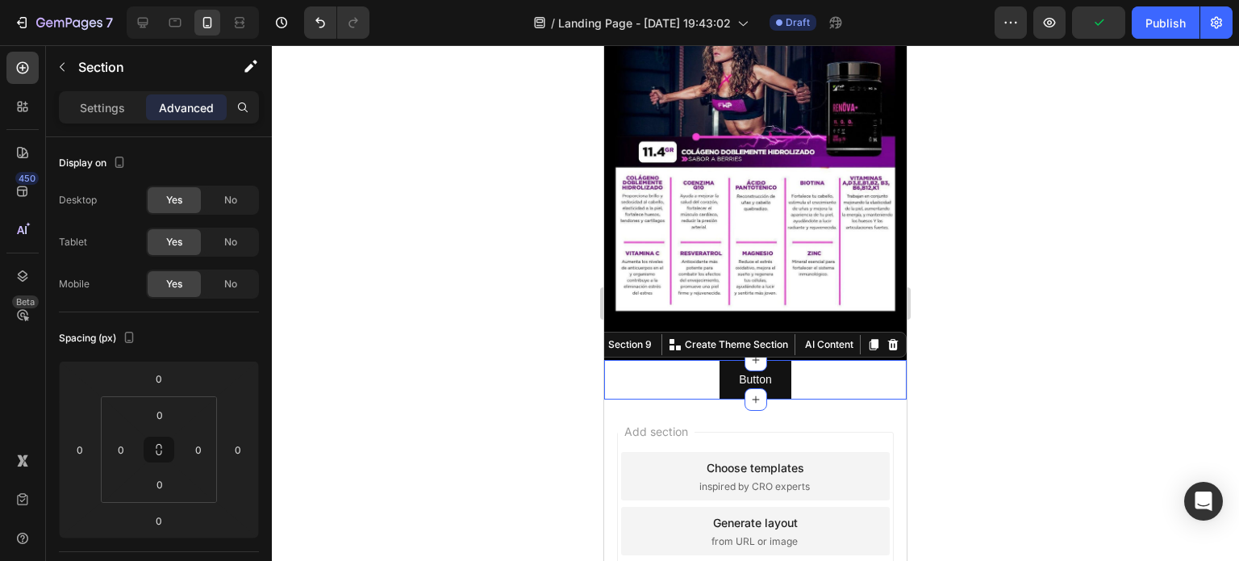
click at [661, 399] on div "Add section Choose templates inspired by CRO experts Generate layout from URL o…" at bounding box center [755, 553] width 303 height 308
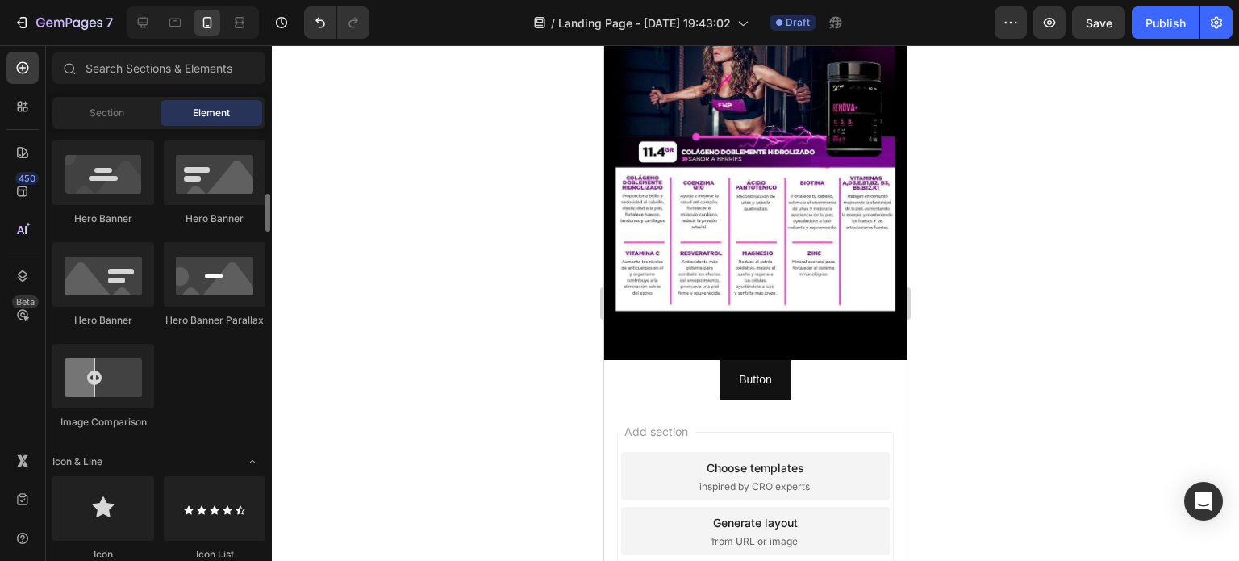
scroll to position [807, 0]
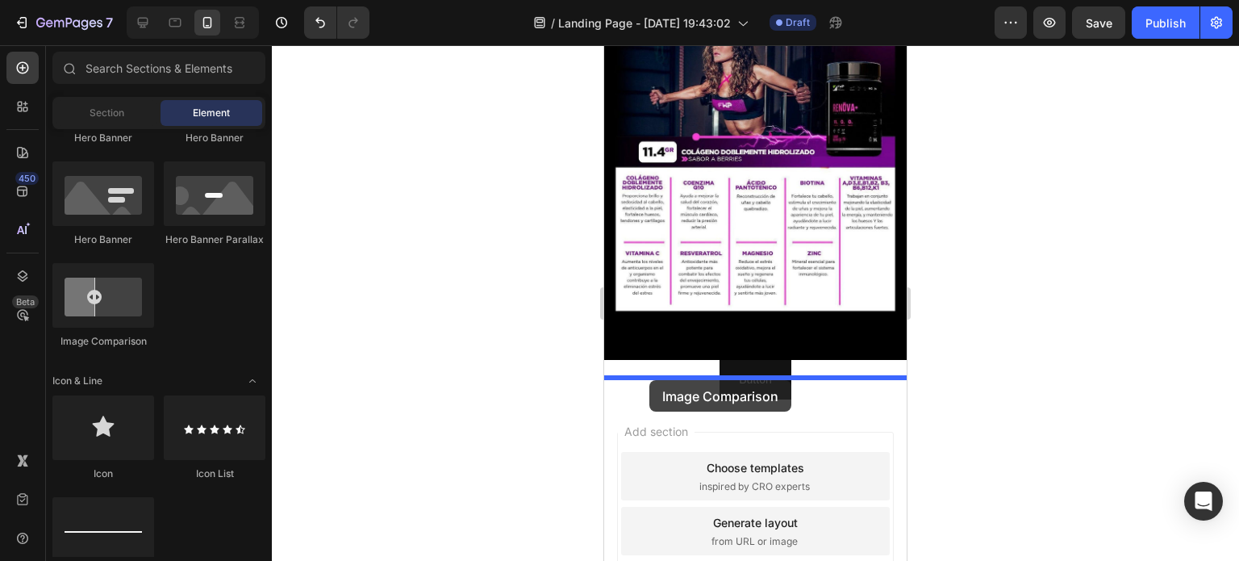
drag, startPoint x: 738, startPoint y: 366, endPoint x: 650, endPoint y: 380, distance: 89.1
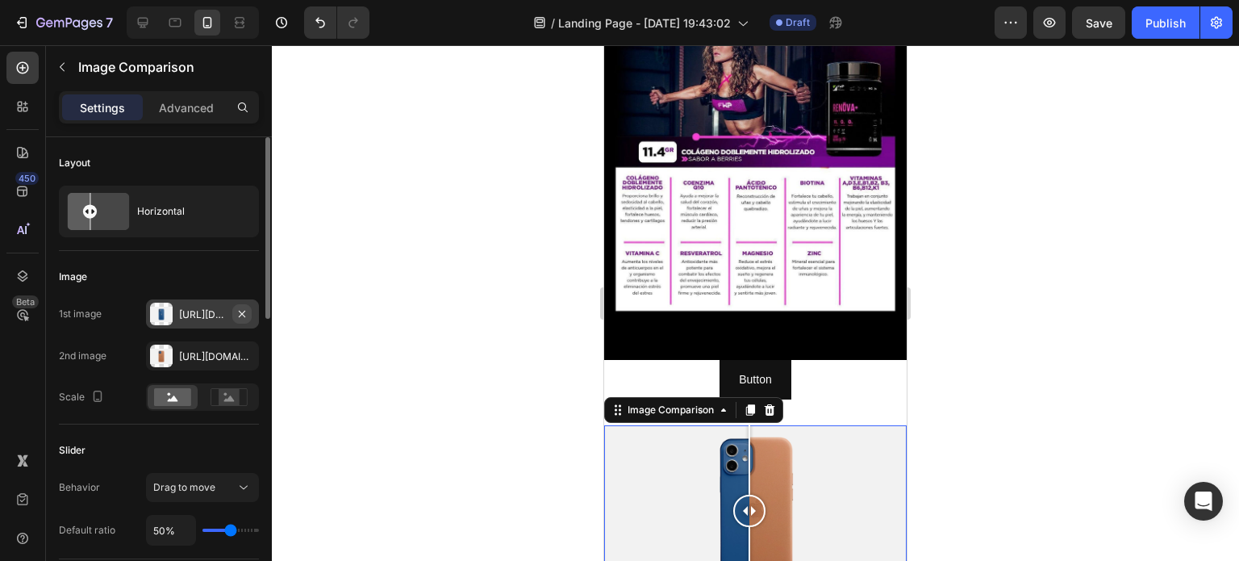
click at [242, 312] on icon "button" at bounding box center [242, 313] width 6 height 6
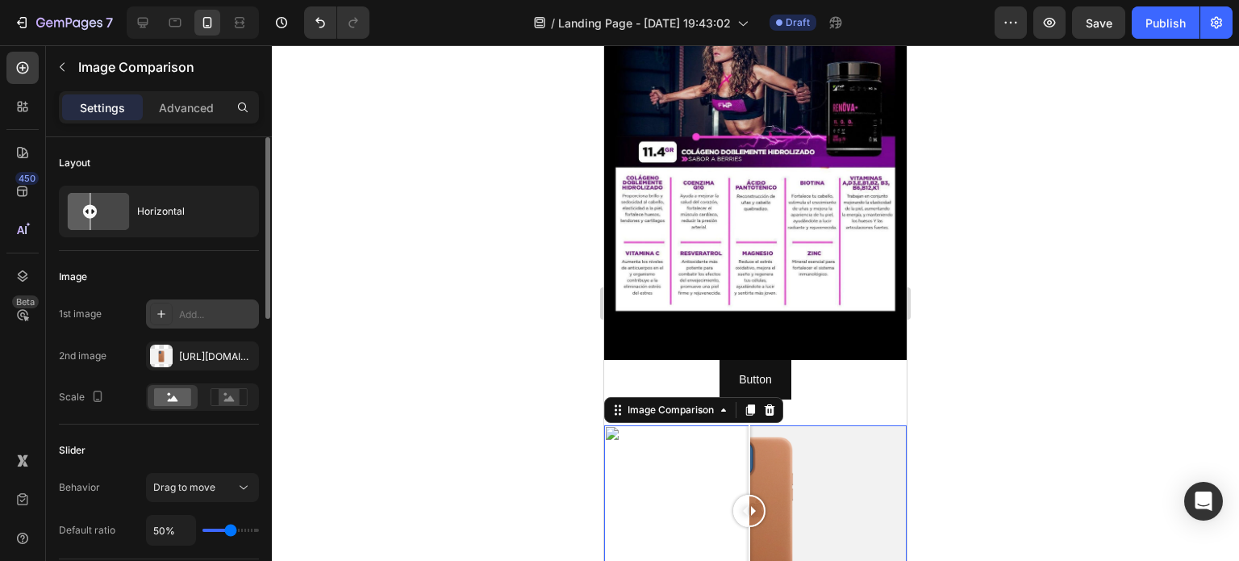
click at [192, 316] on div "Add..." at bounding box center [217, 314] width 76 height 15
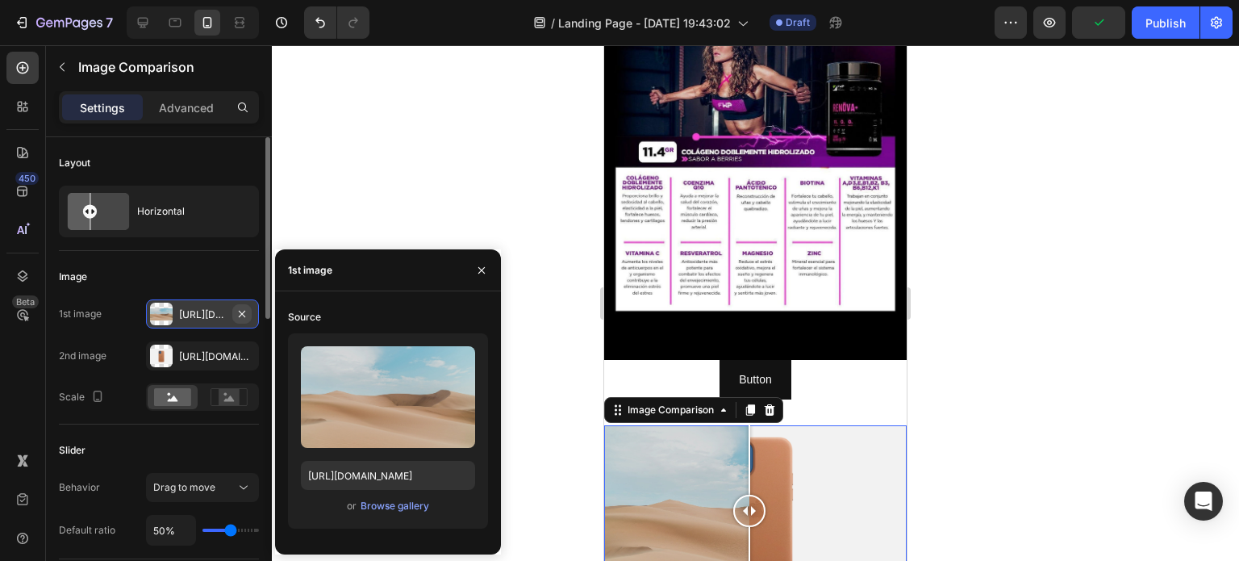
click at [238, 314] on icon "button" at bounding box center [242, 313] width 13 height 13
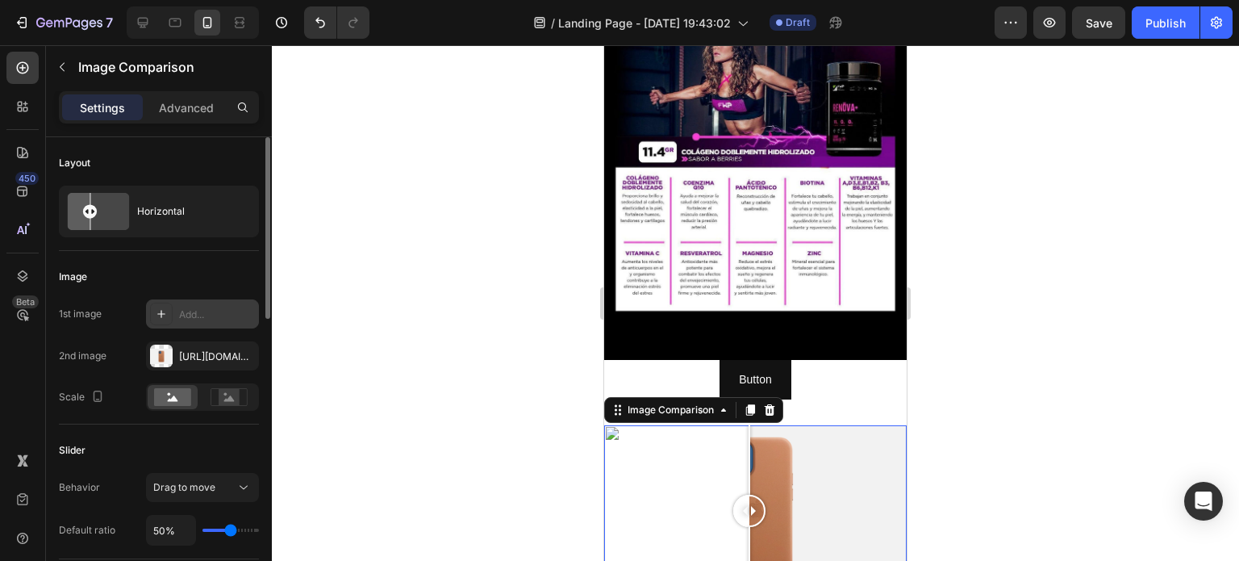
click at [195, 312] on div "Add..." at bounding box center [217, 314] width 76 height 15
type input "[URL][DOMAIN_NAME]"
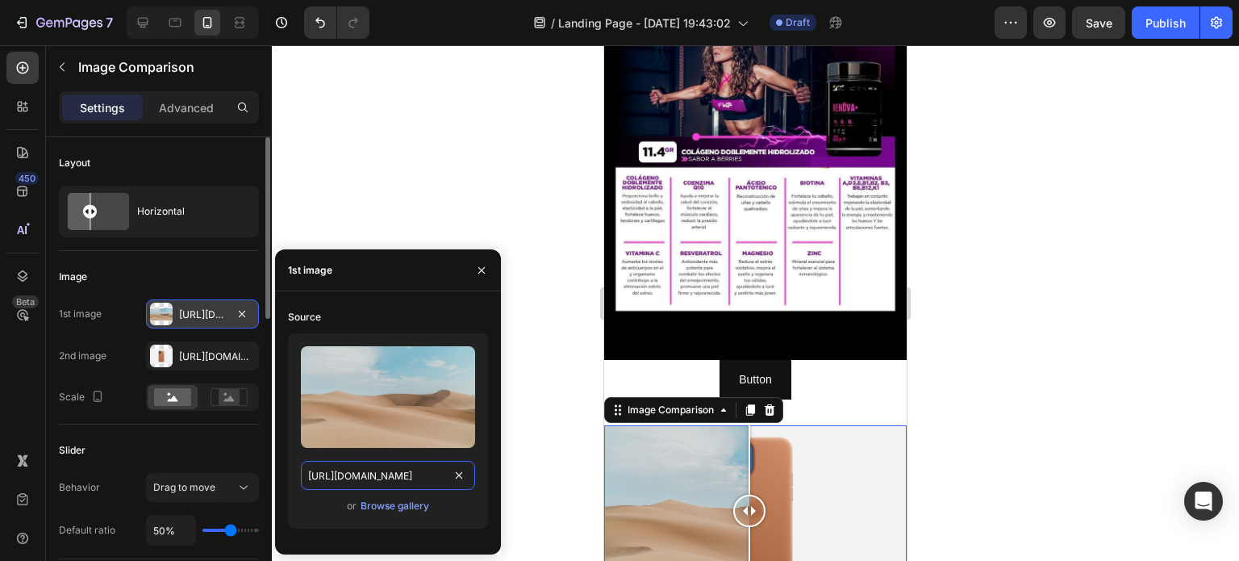
click at [394, 480] on input "[URL][DOMAIN_NAME]" at bounding box center [388, 475] width 174 height 29
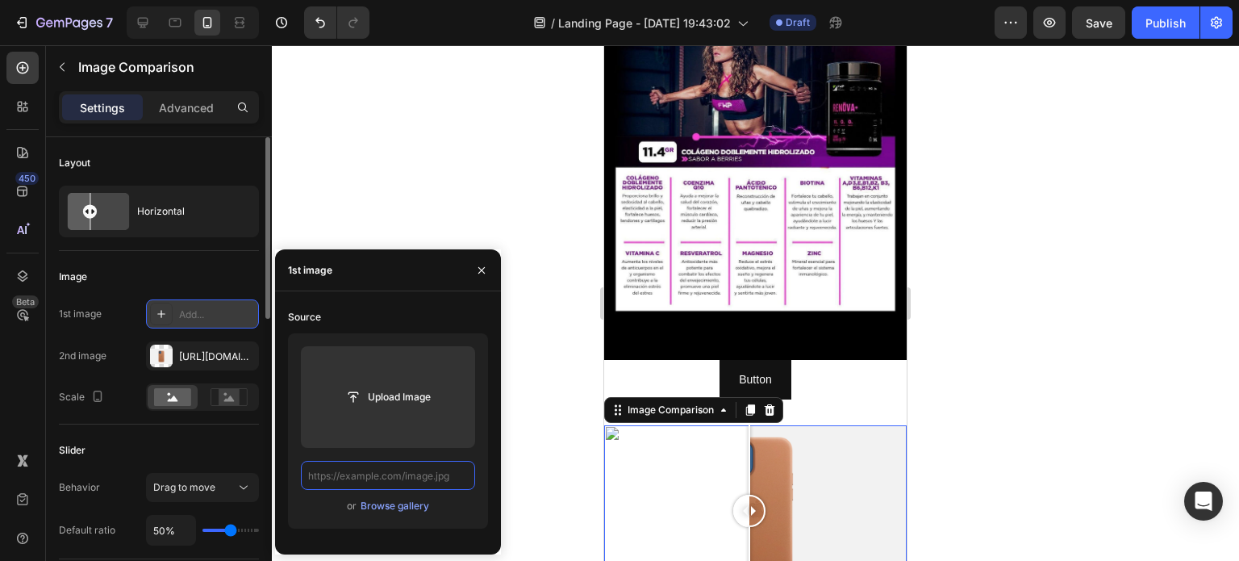
paste input "[URL][DOMAIN_NAME]"
type input "[URL][DOMAIN_NAME]"
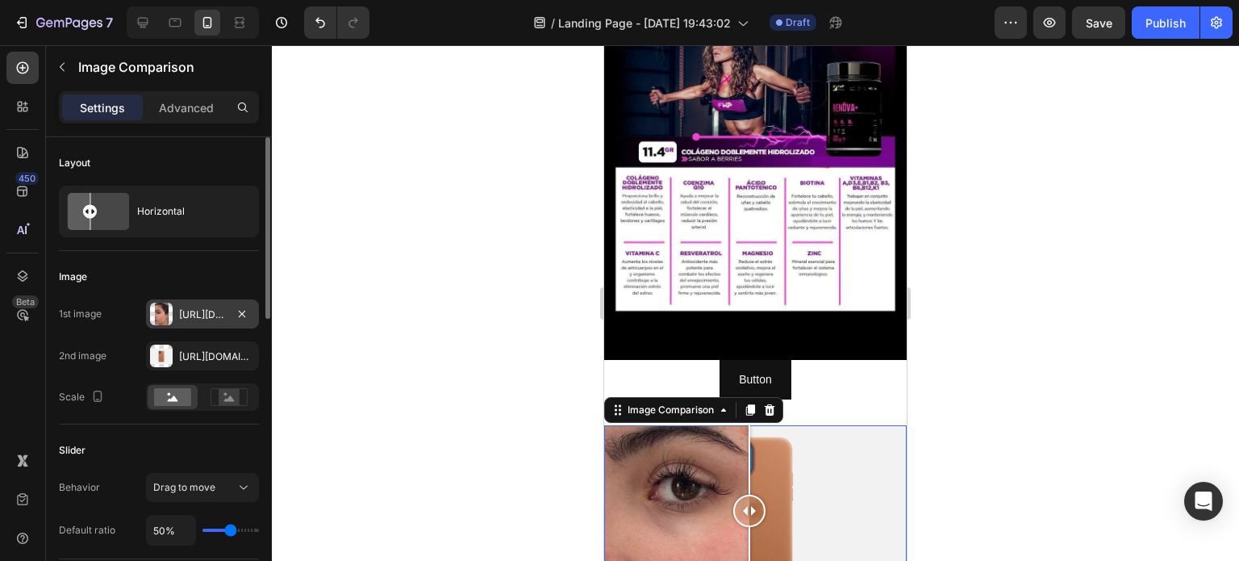
click at [550, 357] on div at bounding box center [756, 303] width 968 height 516
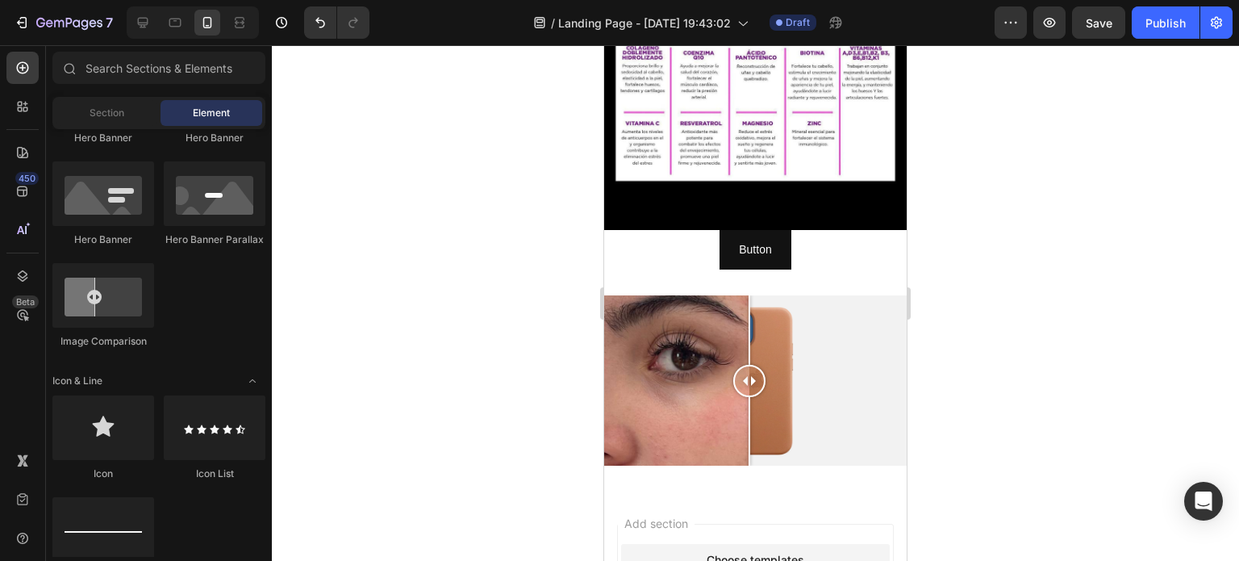
scroll to position [2815, 0]
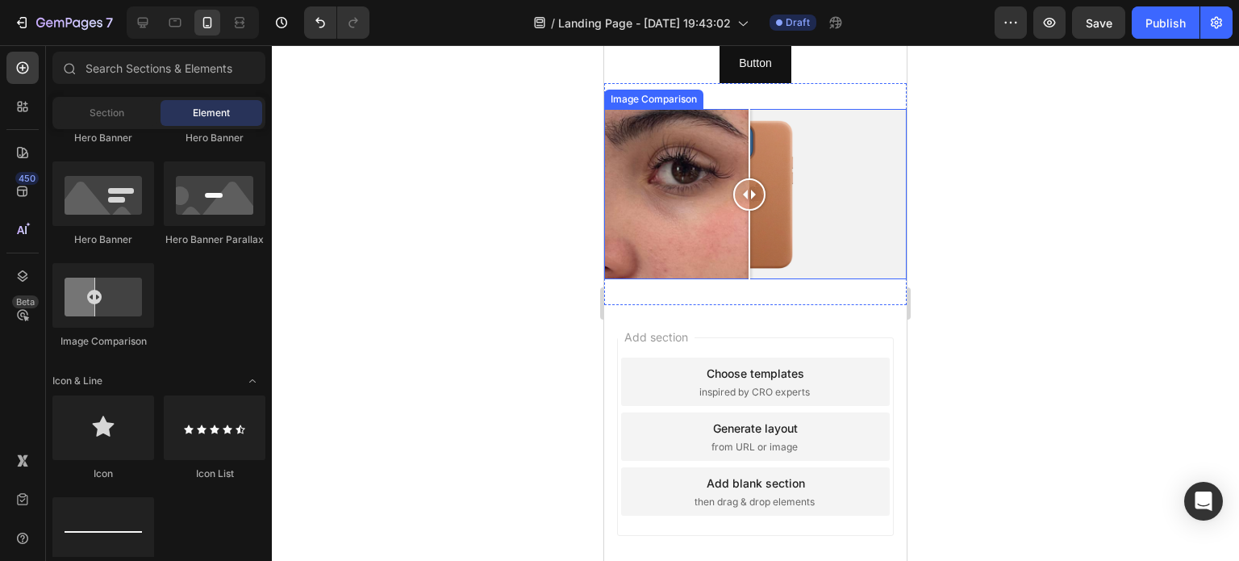
click at [709, 200] on div at bounding box center [755, 194] width 303 height 170
drag, startPoint x: 725, startPoint y: 193, endPoint x: 762, endPoint y: 186, distance: 36.9
click at [762, 186] on div at bounding box center [762, 194] width 32 height 32
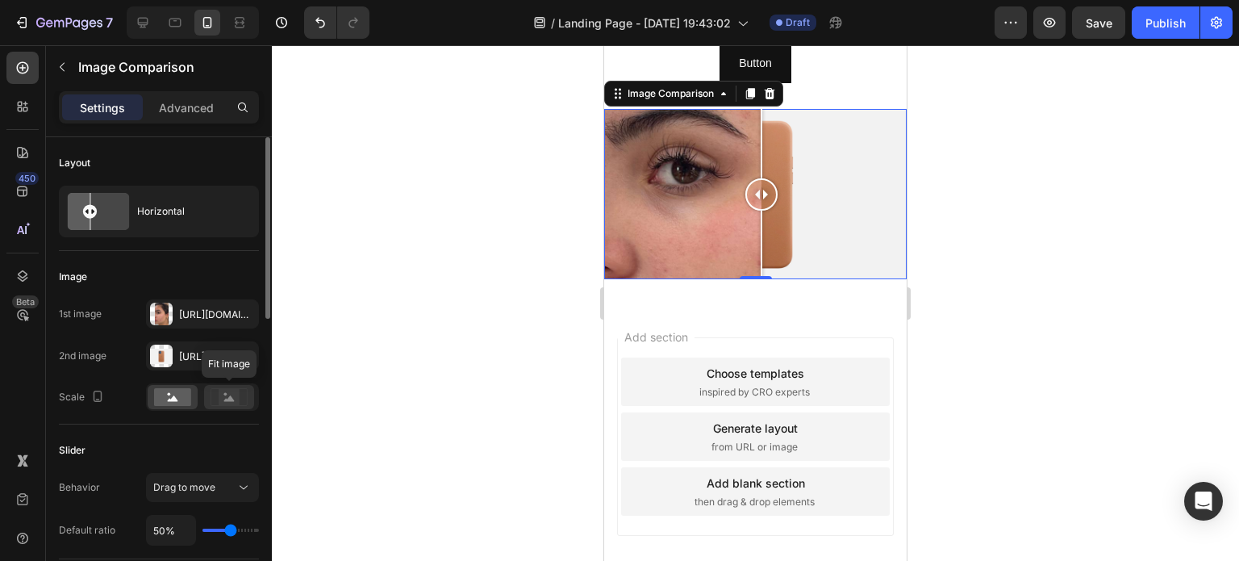
click at [214, 399] on icon at bounding box center [229, 397] width 37 height 18
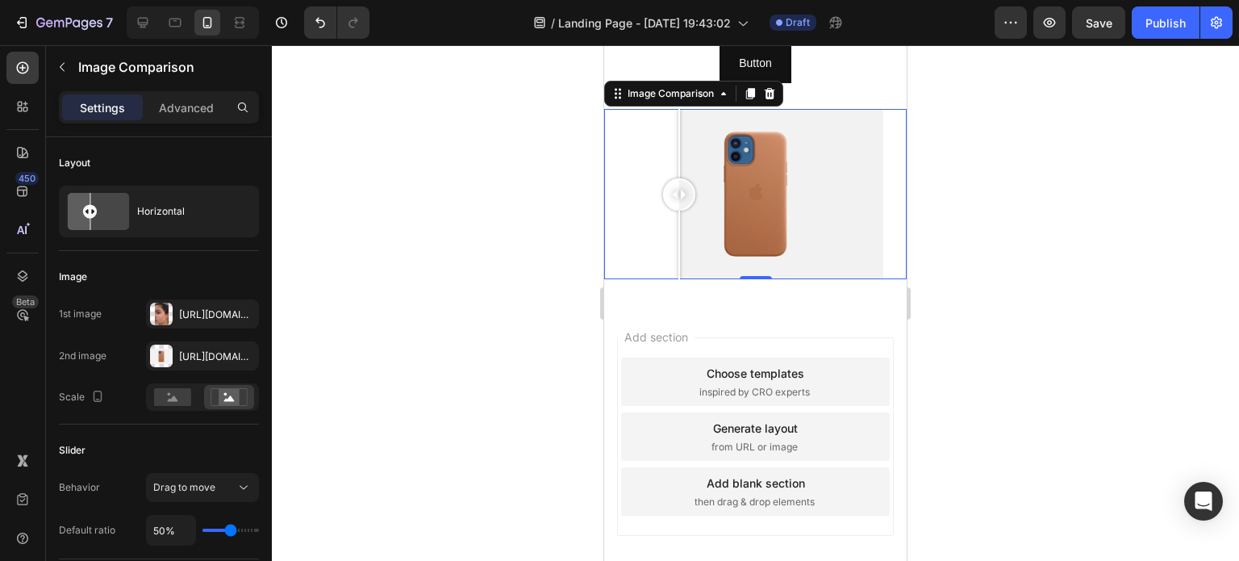
drag, startPoint x: 753, startPoint y: 190, endPoint x: 687, endPoint y: 192, distance: 66.2
click at [687, 192] on div at bounding box center [679, 194] width 32 height 32
click at [177, 397] on rect at bounding box center [172, 397] width 37 height 18
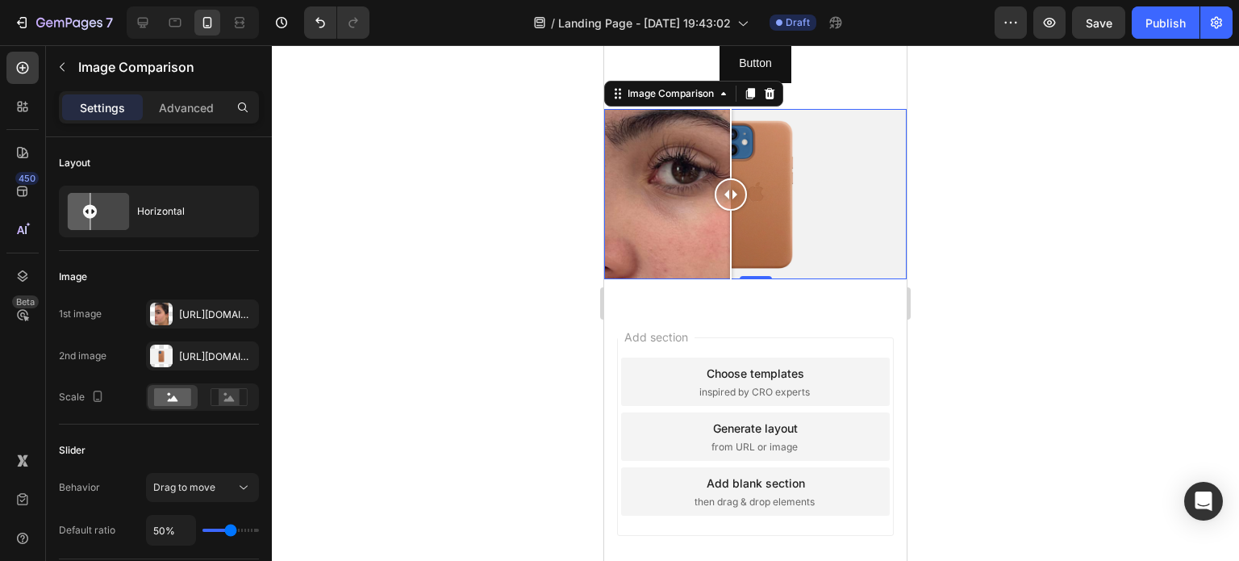
drag, startPoint x: 697, startPoint y: 192, endPoint x: 746, endPoint y: 206, distance: 51.1
click at [746, 206] on div at bounding box center [731, 194] width 32 height 32
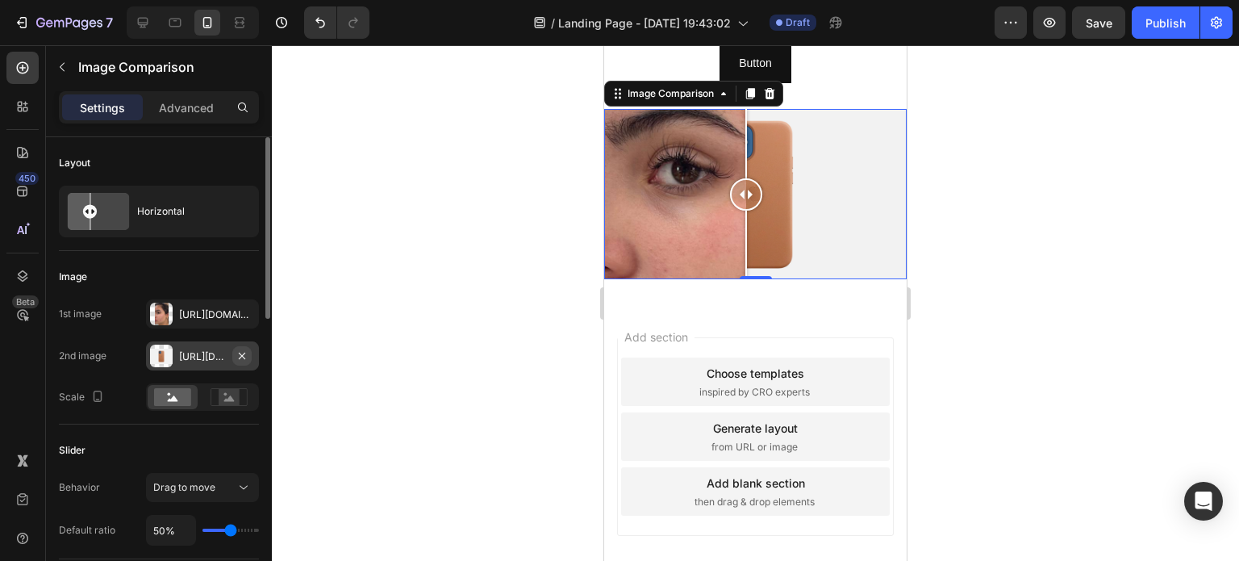
click at [249, 355] on icon "button" at bounding box center [242, 355] width 13 height 13
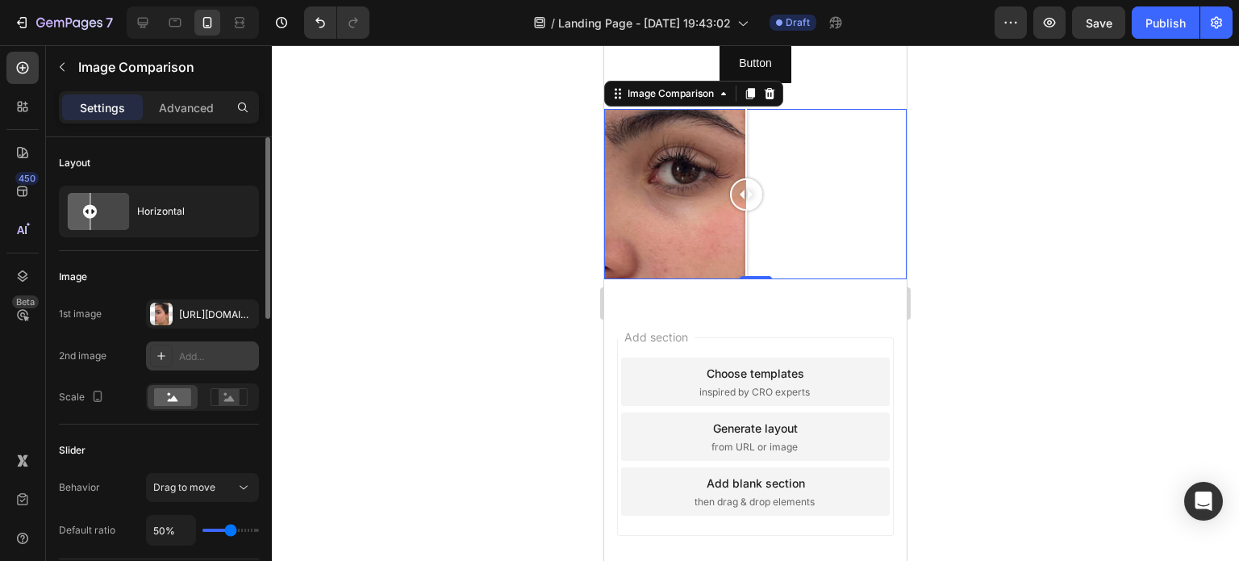
click at [190, 353] on div "Add..." at bounding box center [217, 356] width 76 height 15
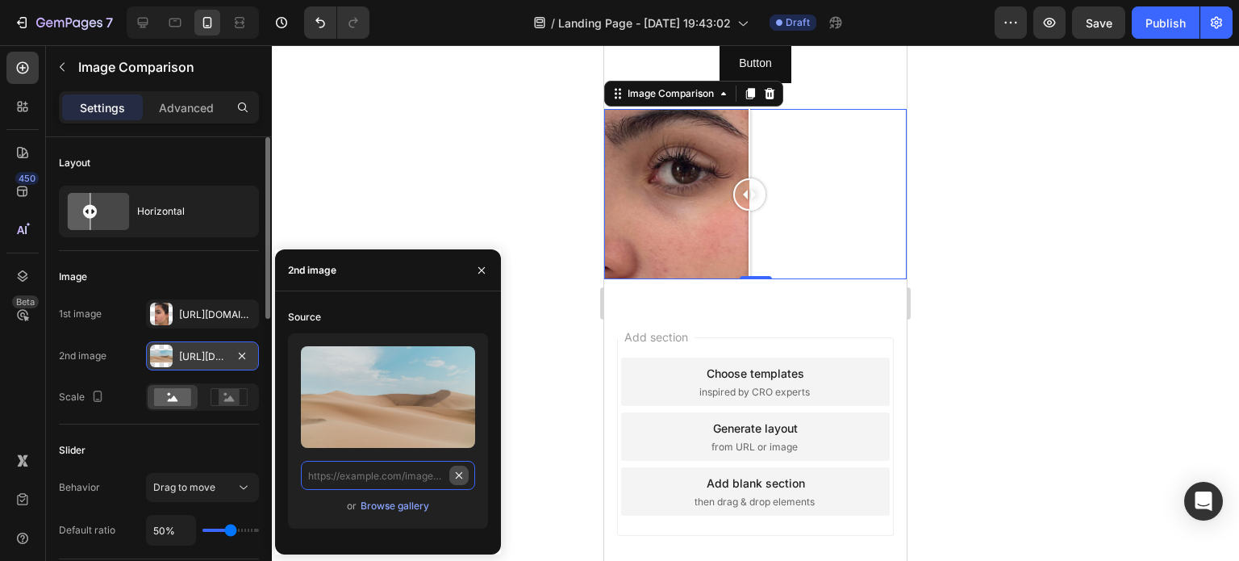
scroll to position [0, 0]
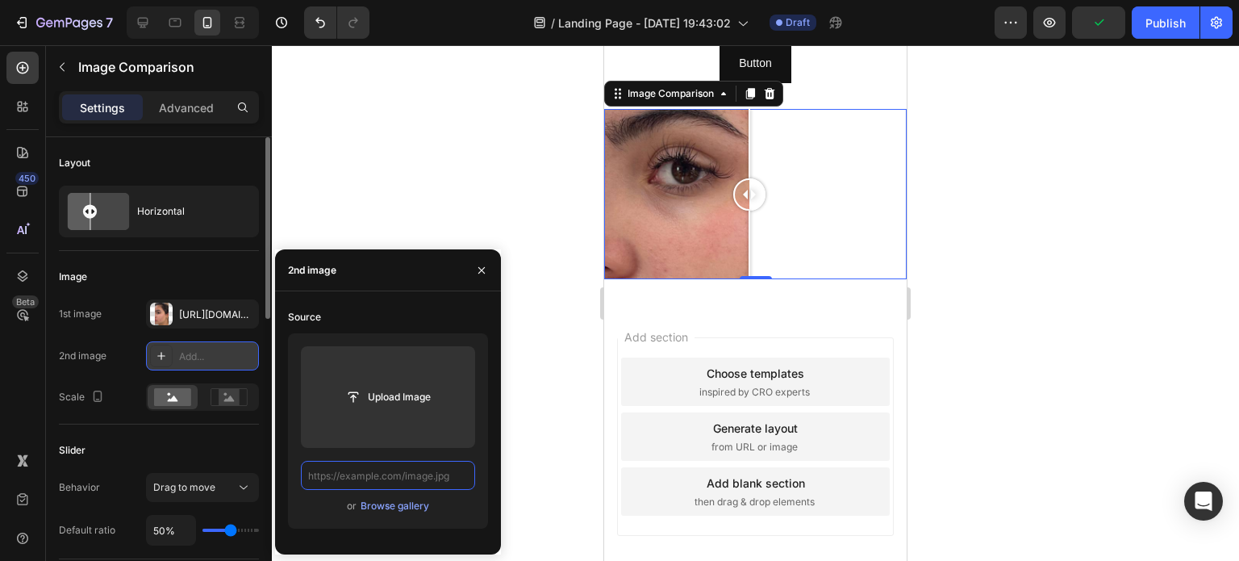
paste input "[URL][DOMAIN_NAME]"
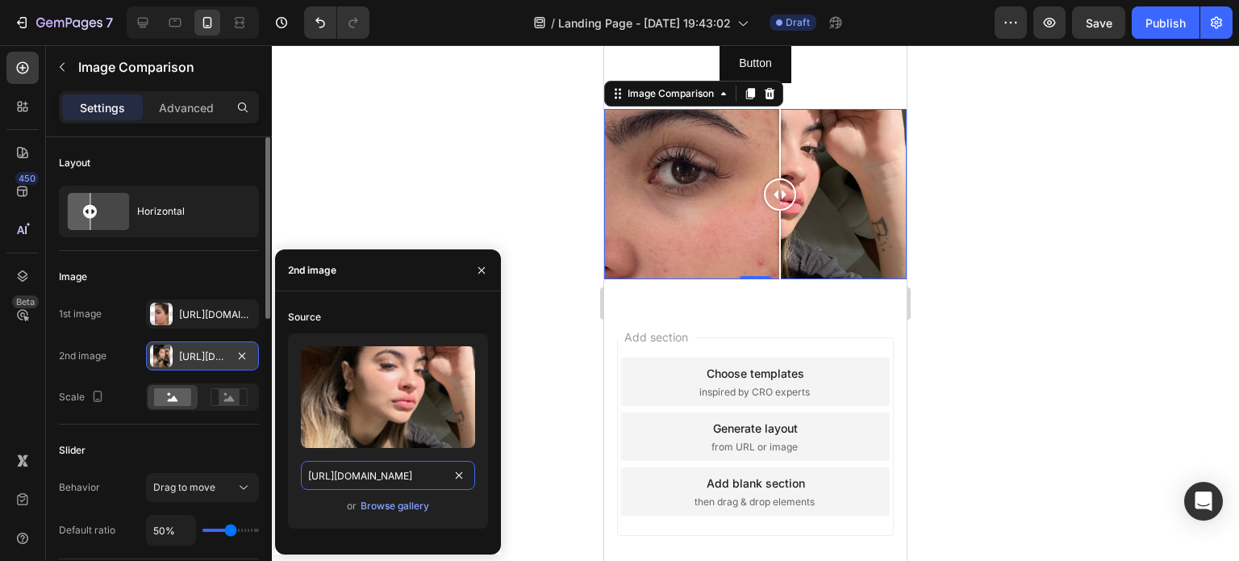
drag, startPoint x: 738, startPoint y: 185, endPoint x: 800, endPoint y: 183, distance: 62.2
click at [796, 183] on div at bounding box center [780, 194] width 32 height 32
type input "[URL][DOMAIN_NAME]"
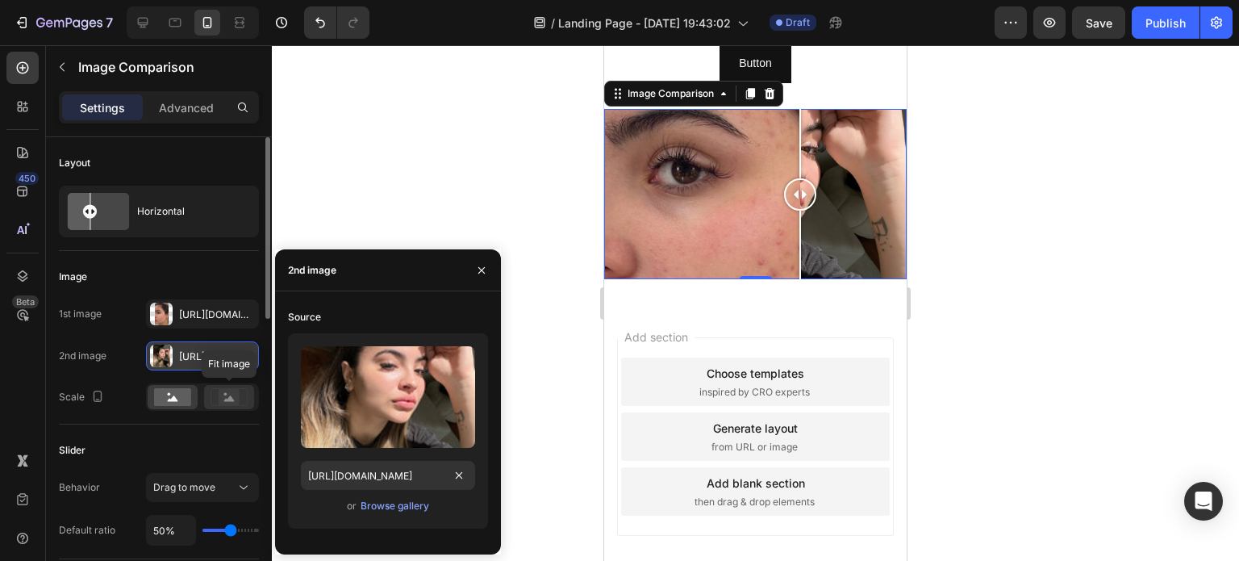
click at [231, 400] on icon at bounding box center [229, 398] width 10 height 6
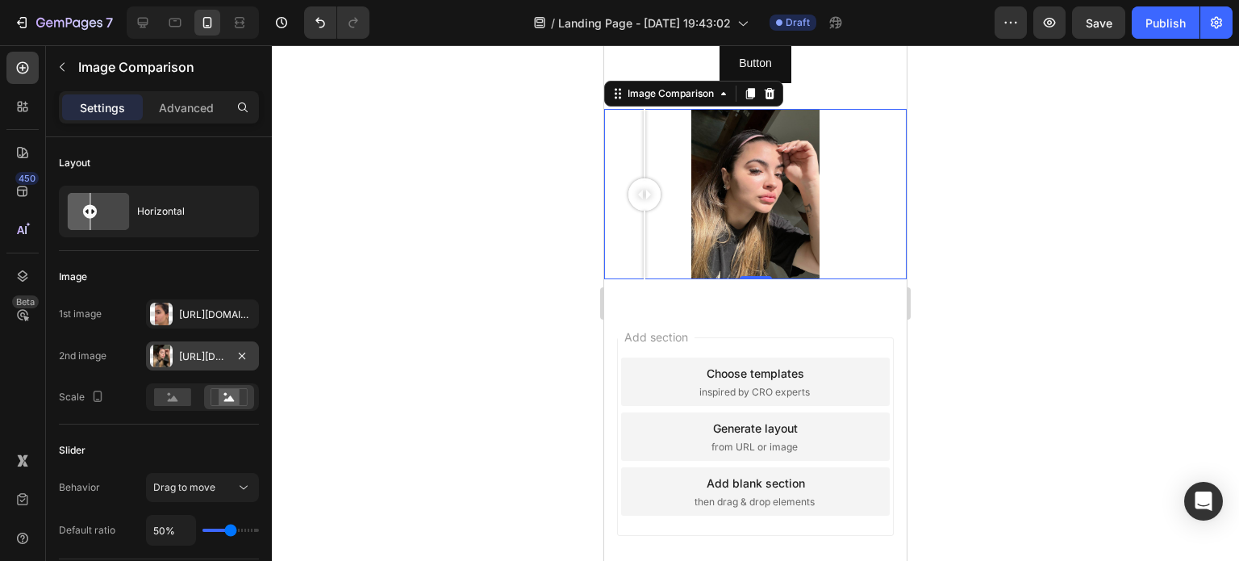
drag, startPoint x: 807, startPoint y: 193, endPoint x: 645, endPoint y: 188, distance: 162.3
click at [645, 188] on div at bounding box center [645, 194] width 32 height 32
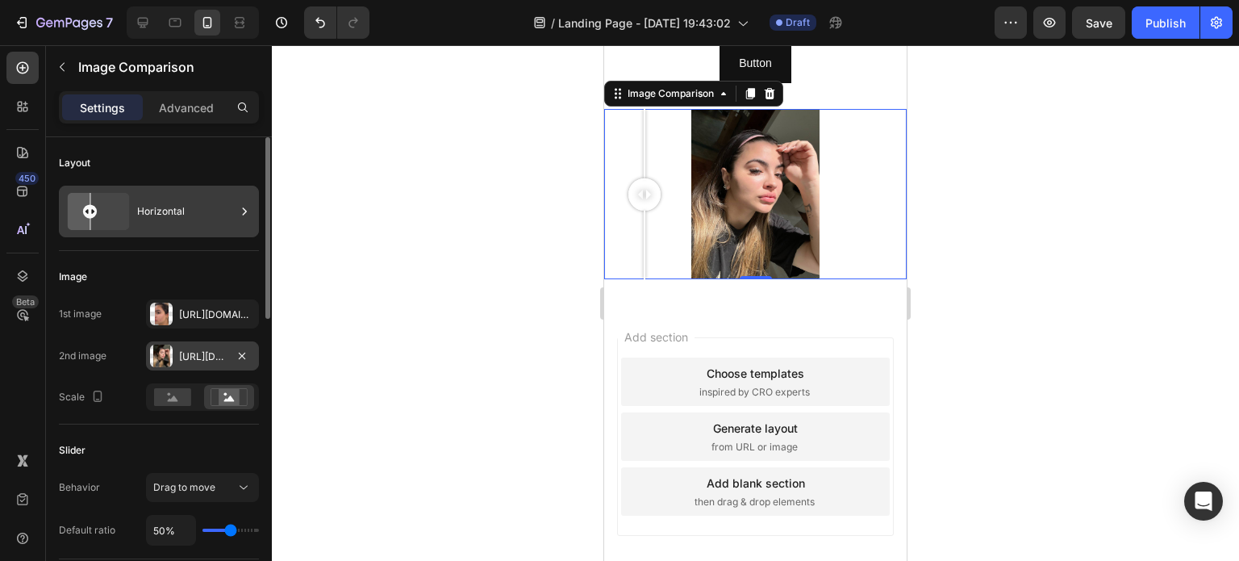
click at [230, 211] on div "Horizontal" at bounding box center [186, 211] width 98 height 37
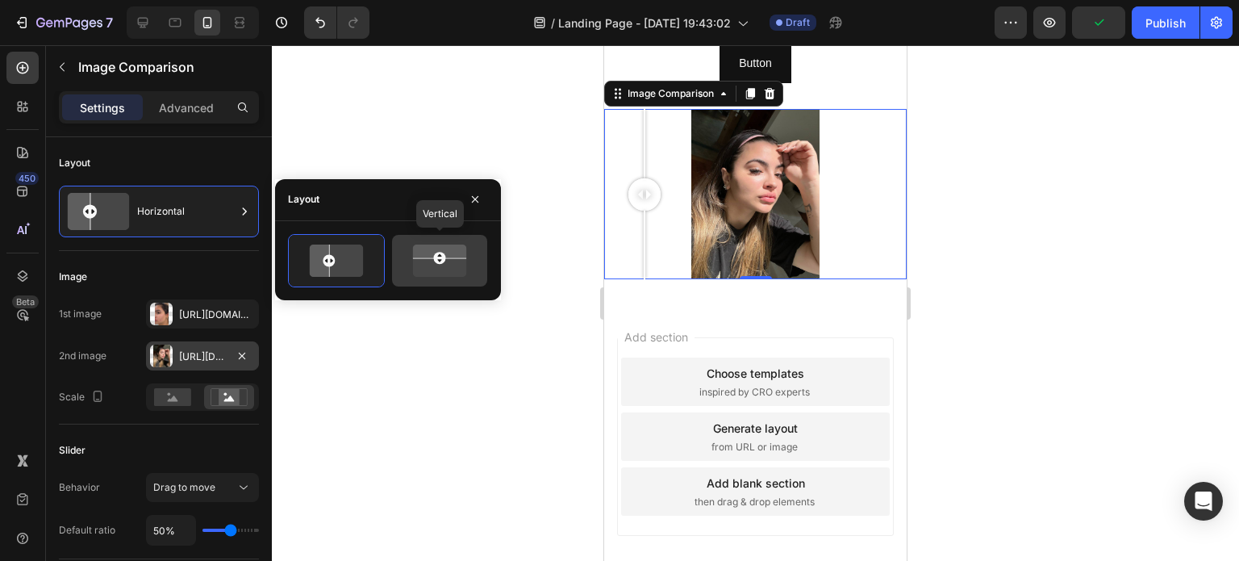
click at [457, 267] on icon at bounding box center [439, 260] width 65 height 38
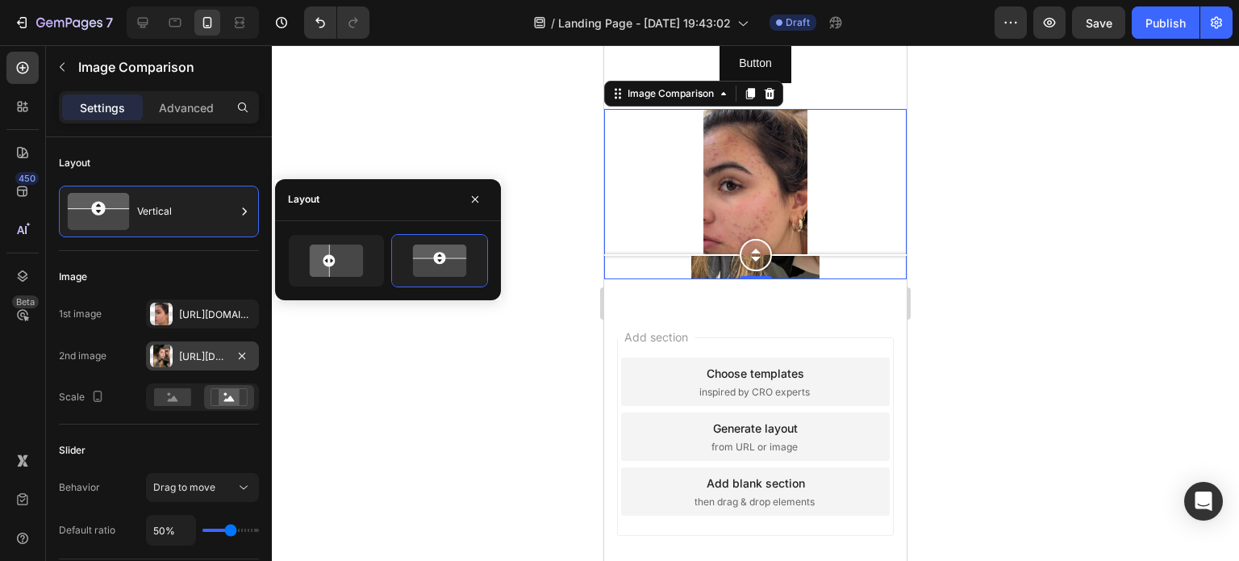
drag, startPoint x: 748, startPoint y: 187, endPoint x: 768, endPoint y: 303, distance: 117.1
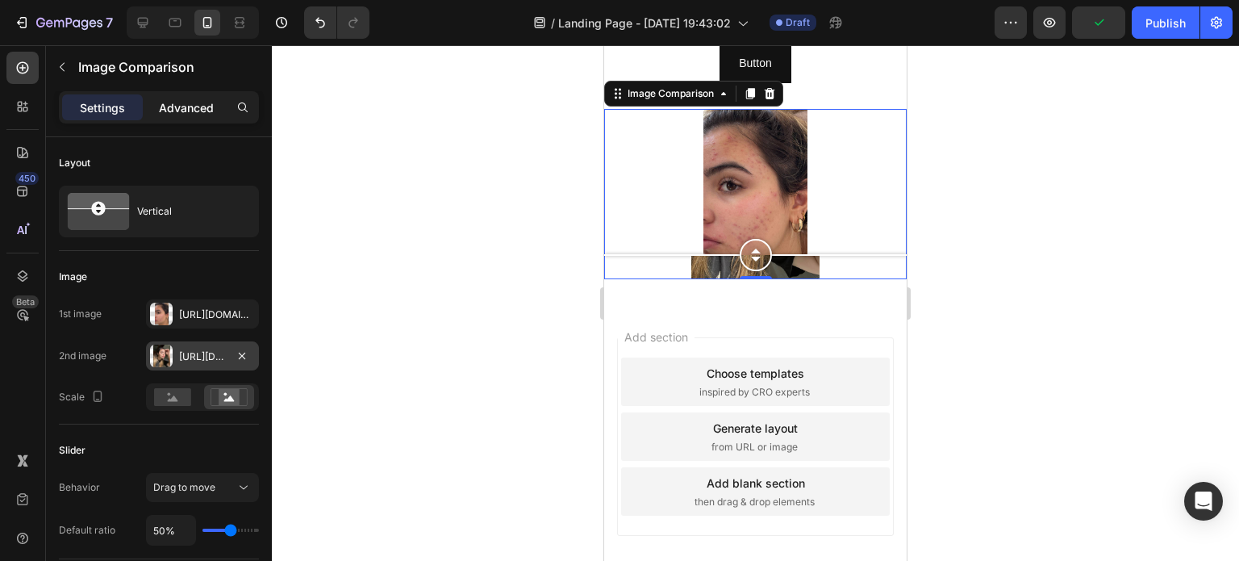
click at [194, 102] on p "Advanced" at bounding box center [186, 107] width 55 height 17
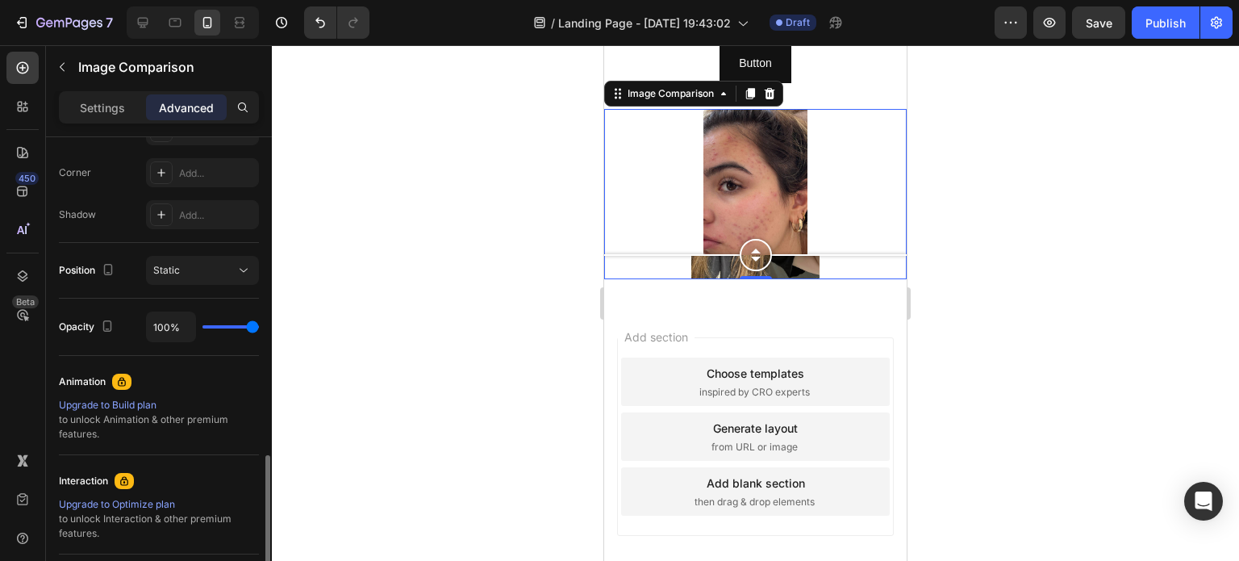
scroll to position [565, 0]
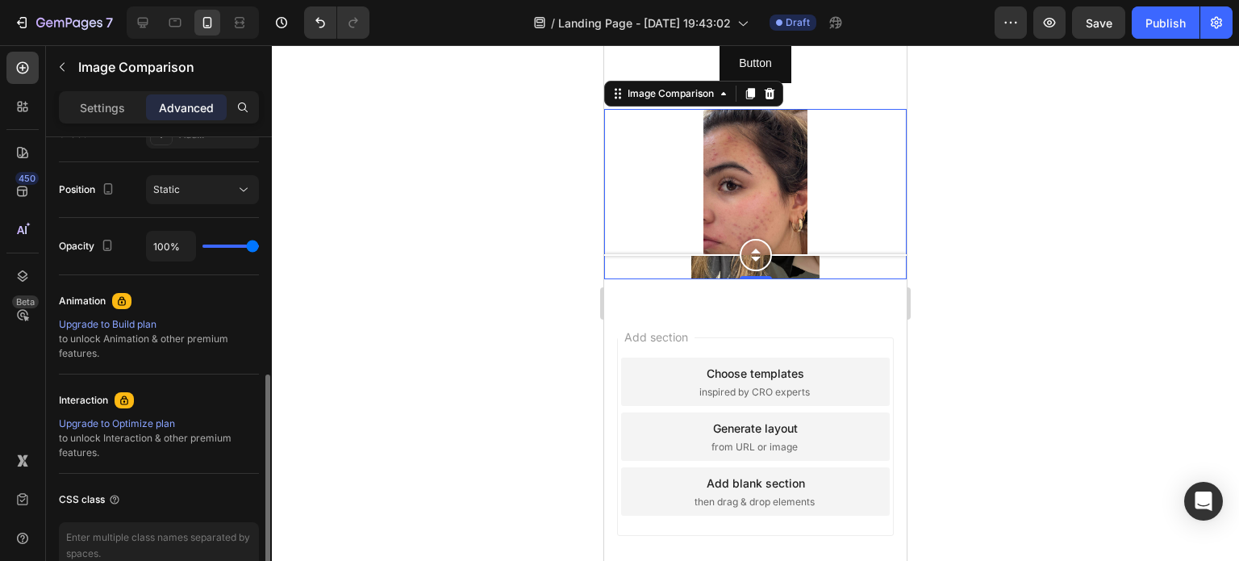
type input "60%"
type input "60"
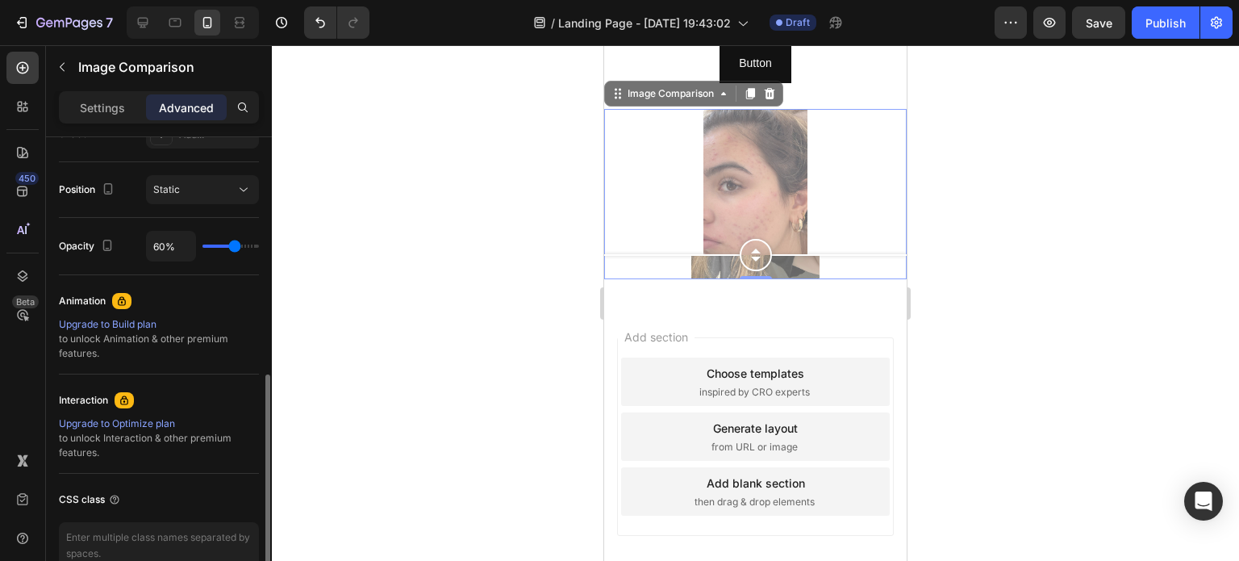
type input "57%"
type input "57"
type input "54%"
type input "54"
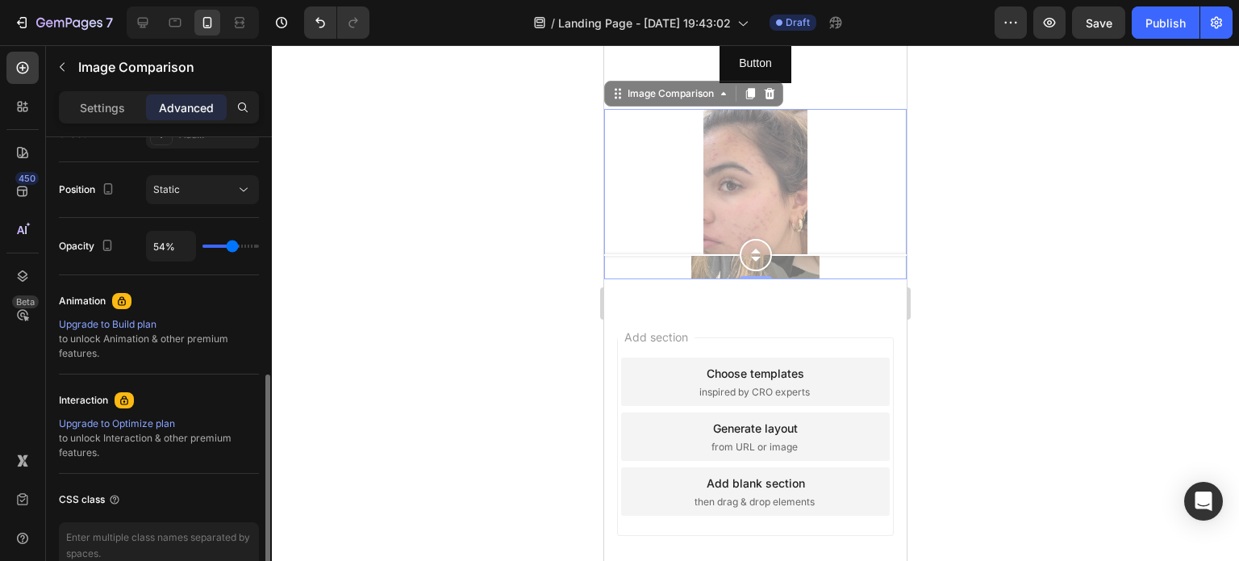
type input "49%"
type input "49"
type input "45%"
type input "45"
type input "36%"
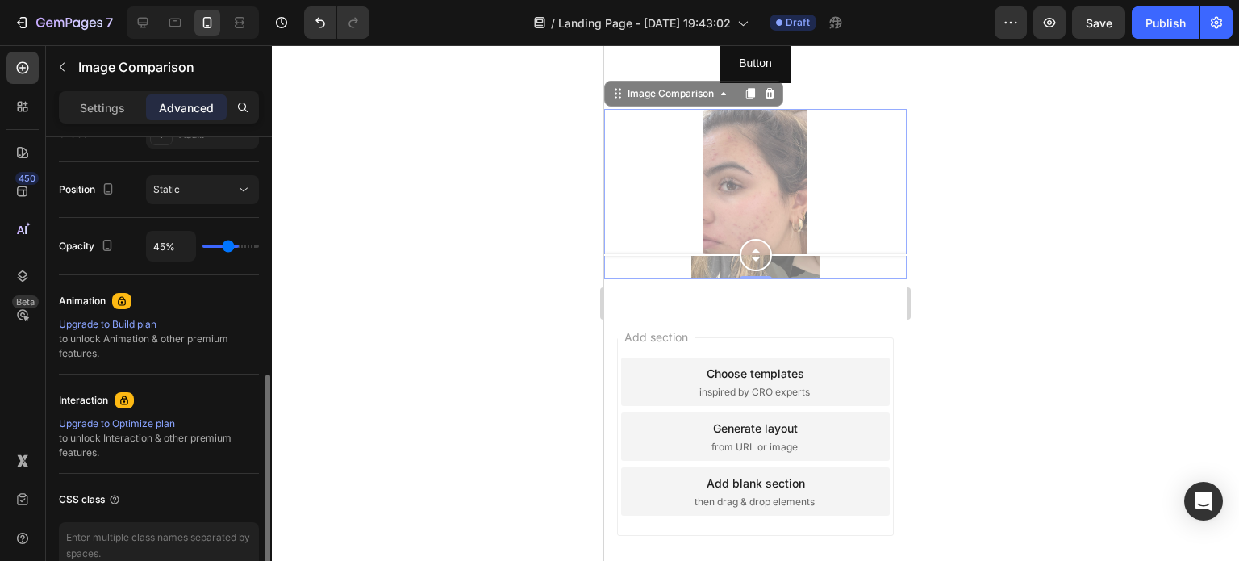
type input "36"
type input "30%"
type input "30"
type input "29%"
type input "29"
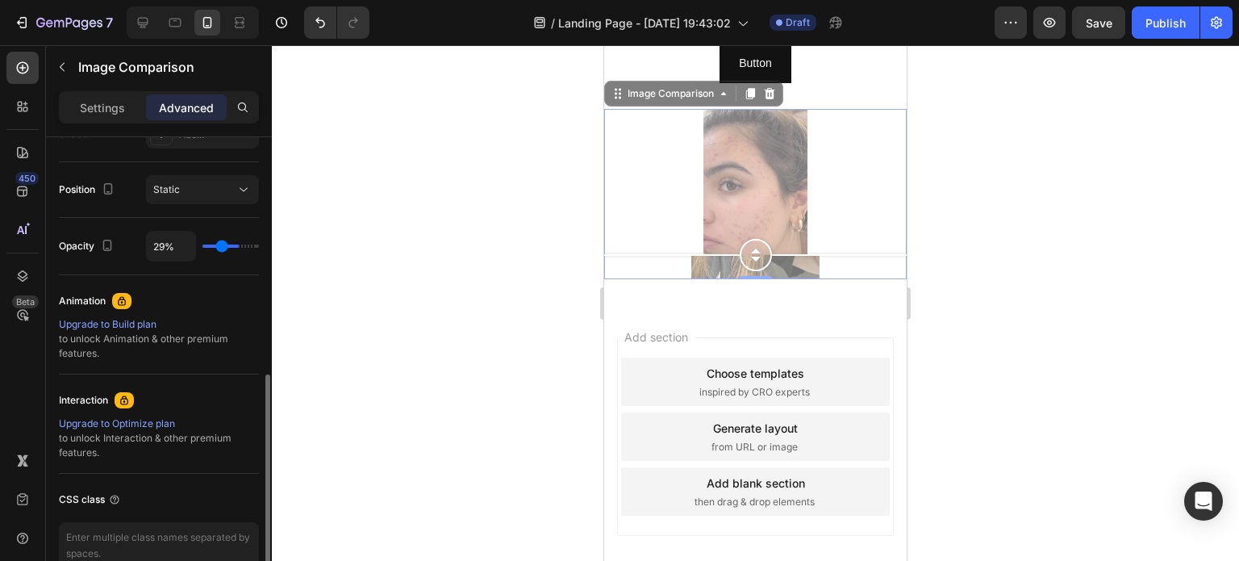
type input "26%"
type input "26"
type input "23%"
type input "23"
type input "18%"
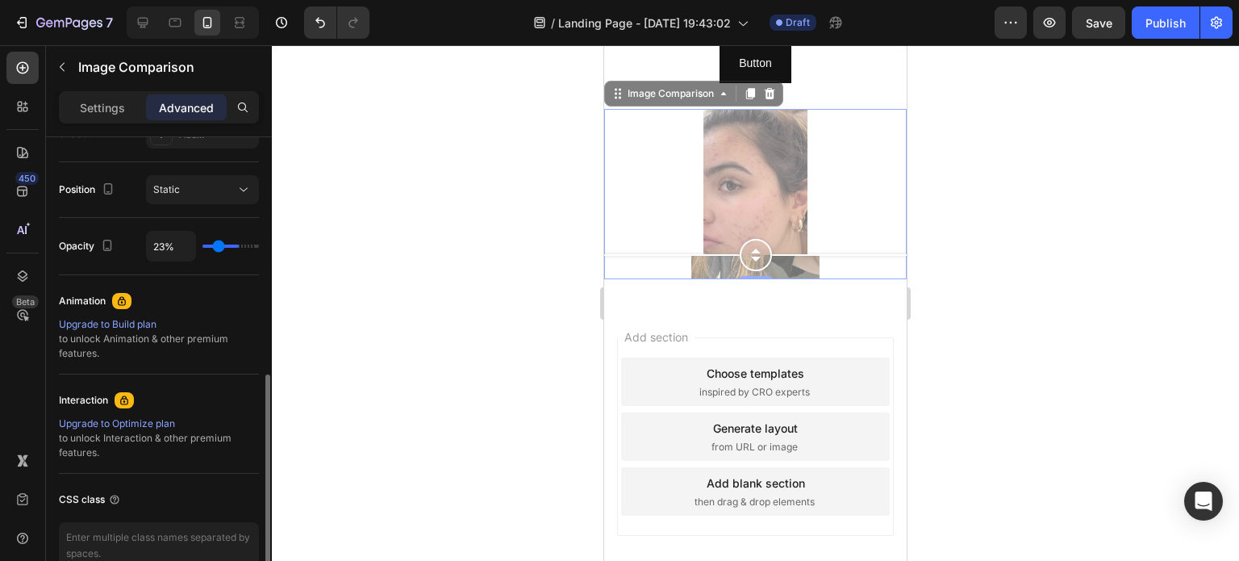
type input "18"
type input "15%"
type input "15"
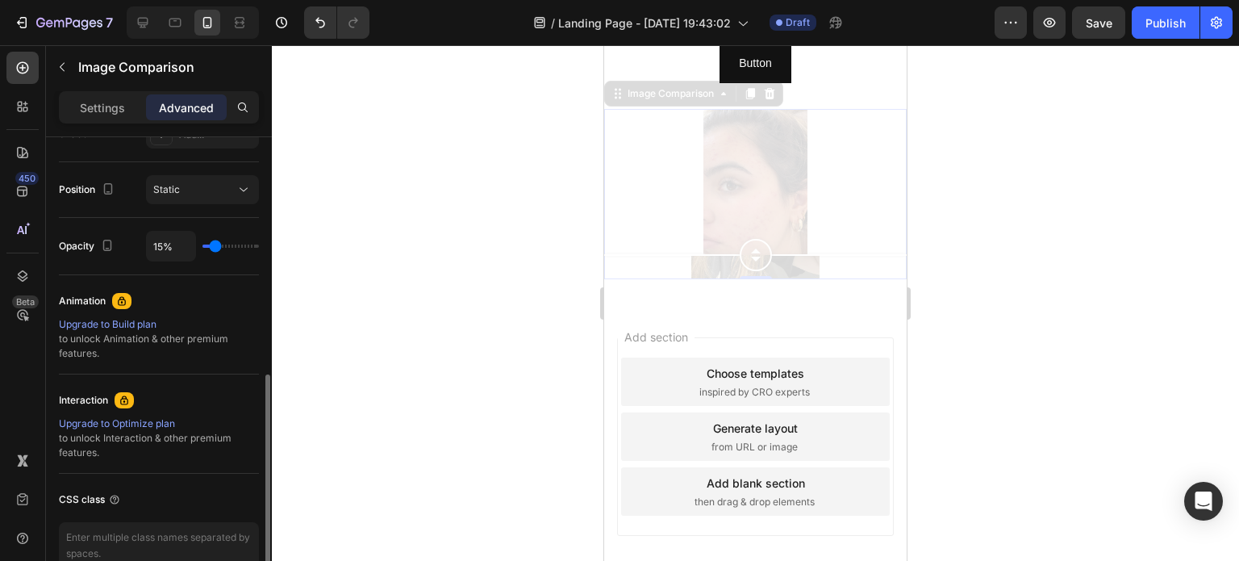
type input "17%"
type input "17"
type input "21%"
type input "21"
type input "30%"
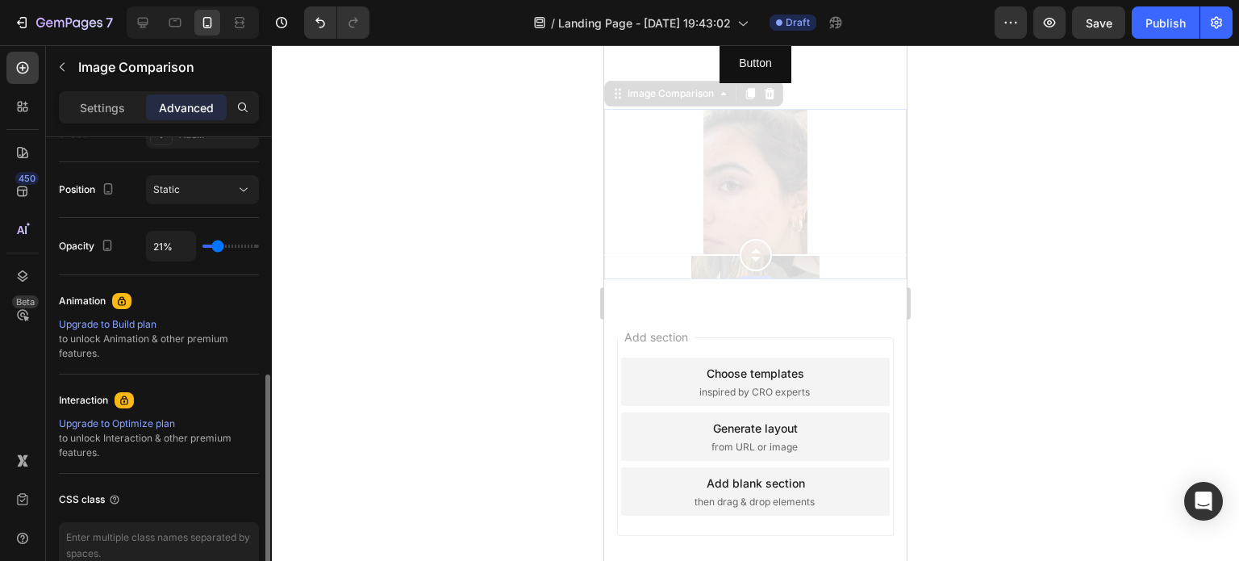
type input "30"
type input "37%"
type input "37"
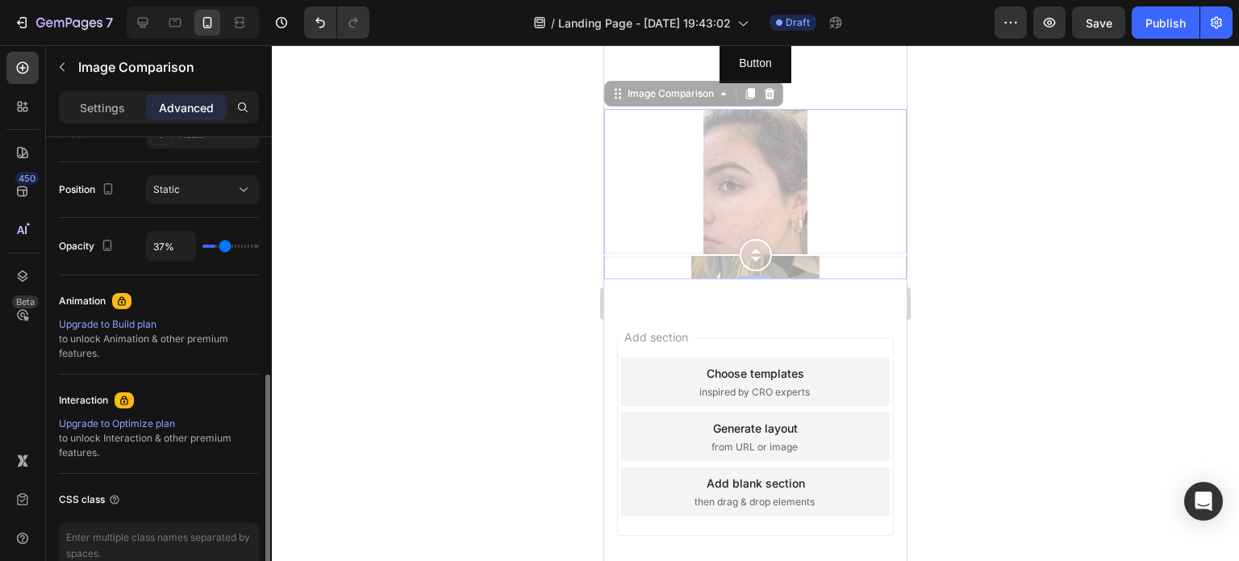
type input "43%"
type input "43"
type input "51%"
type input "51"
type input "60%"
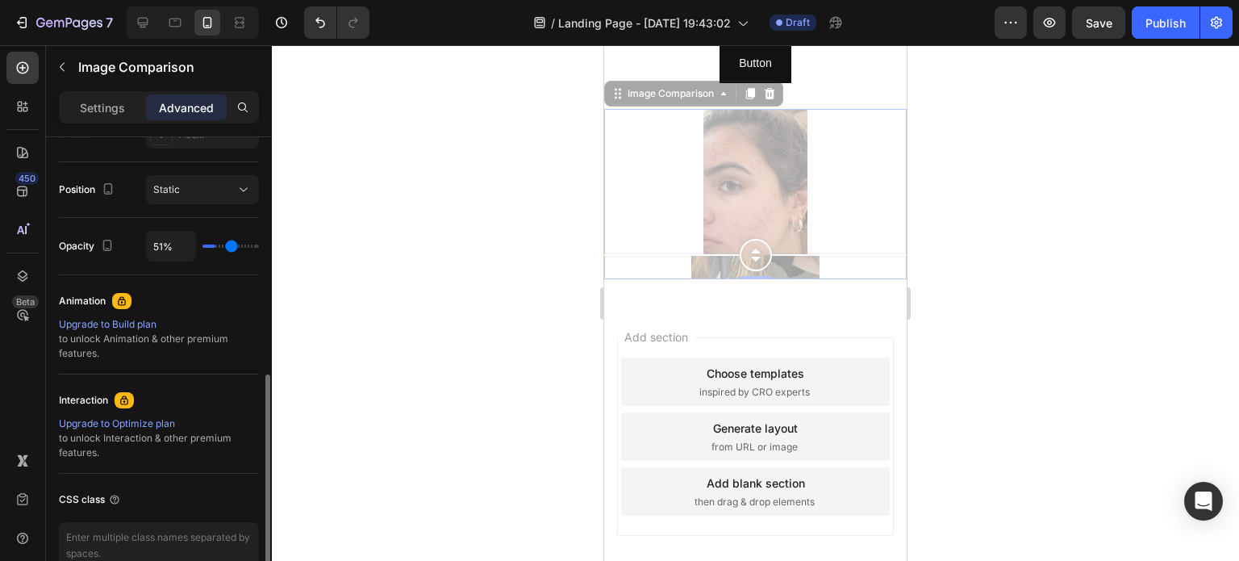
type input "60"
type input "67%"
type input "67"
type input "74%"
type input "74"
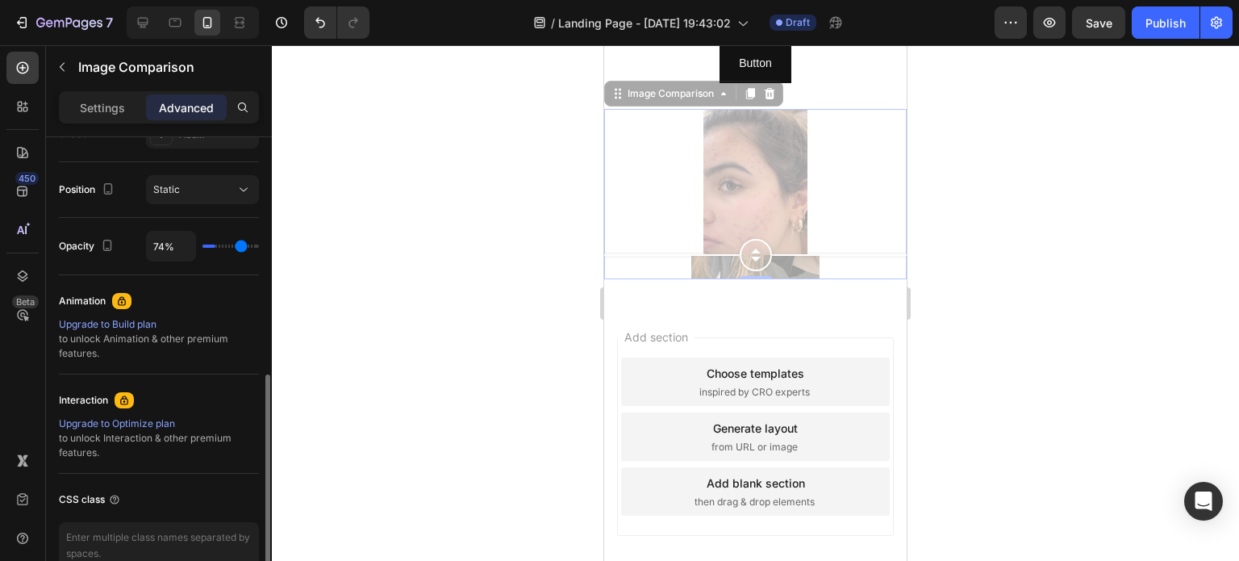
type input "79%"
type input "79"
type input "88%"
type input "88"
type input "100%"
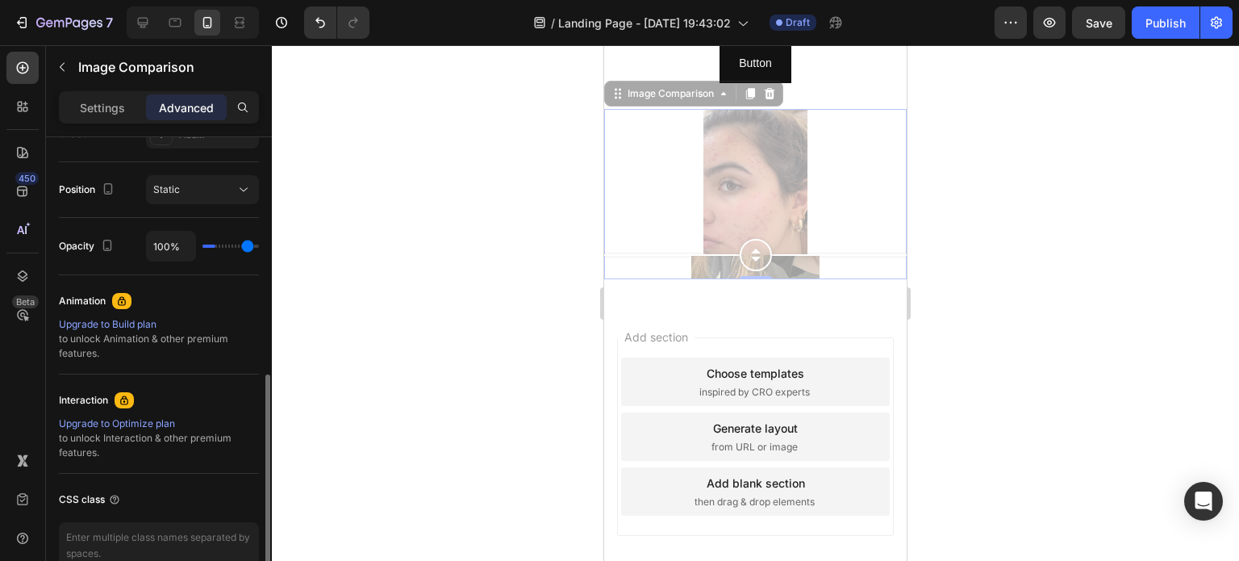
type input "100"
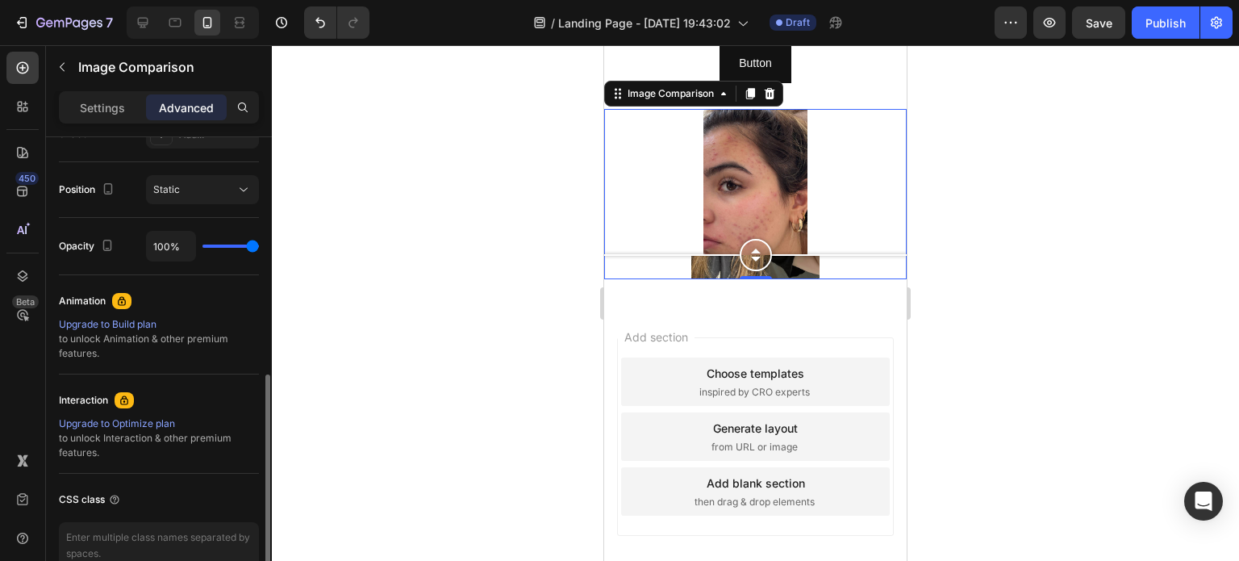
drag, startPoint x: 249, startPoint y: 241, endPoint x: 291, endPoint y: 243, distance: 42.8
click at [259, 244] on input "range" at bounding box center [231, 245] width 56 height 3
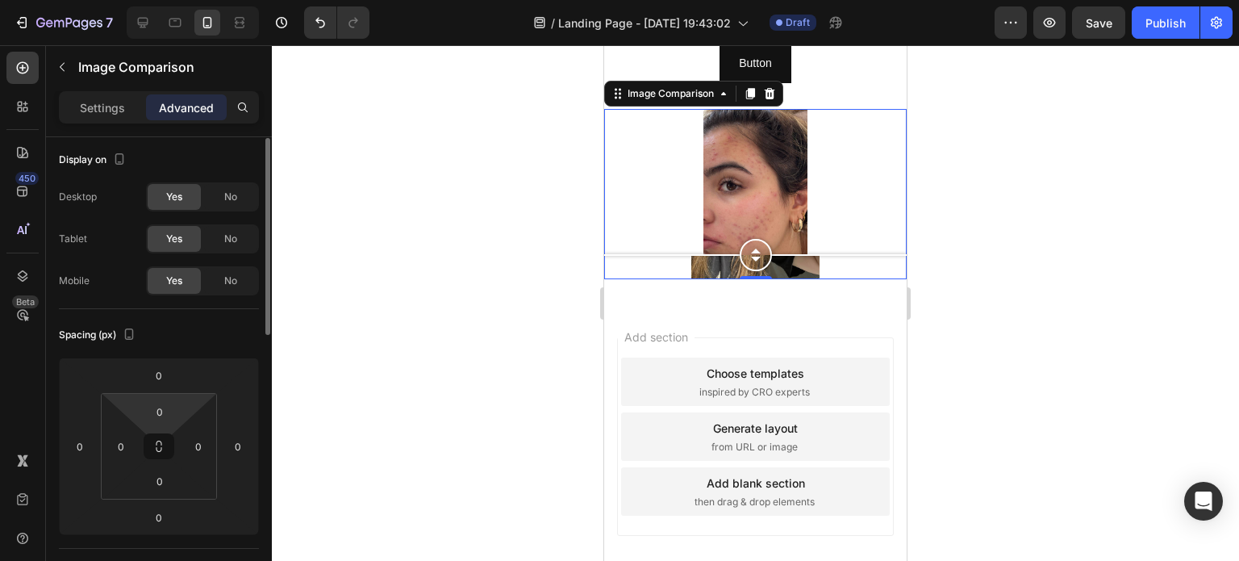
scroll to position [0, 0]
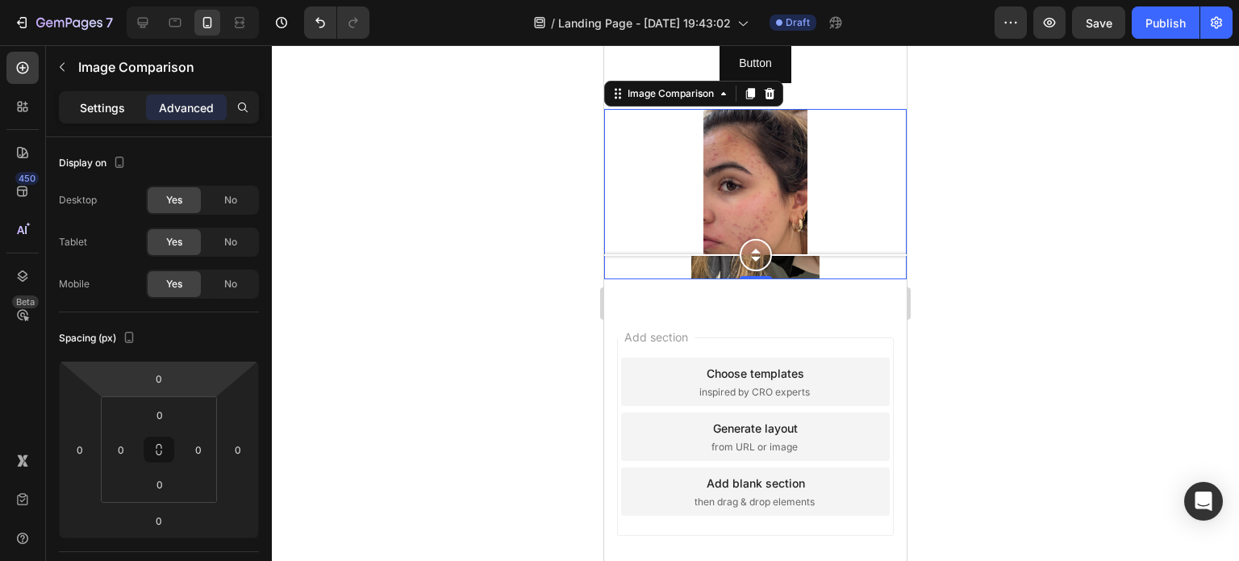
click at [105, 108] on p "Settings" at bounding box center [102, 107] width 45 height 17
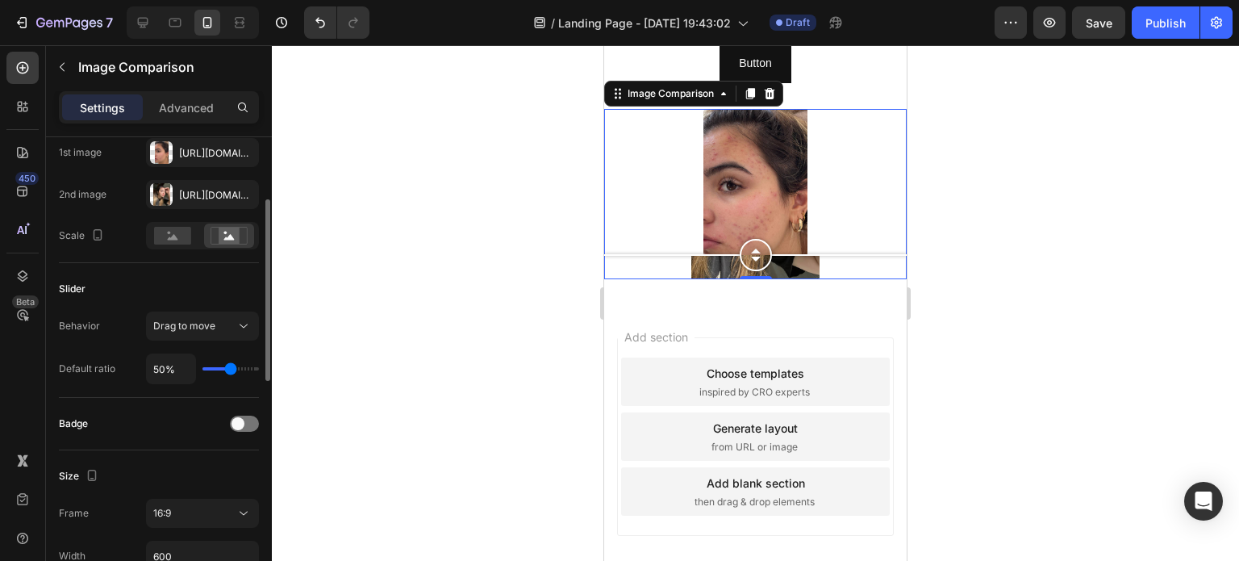
scroll to position [242, 0]
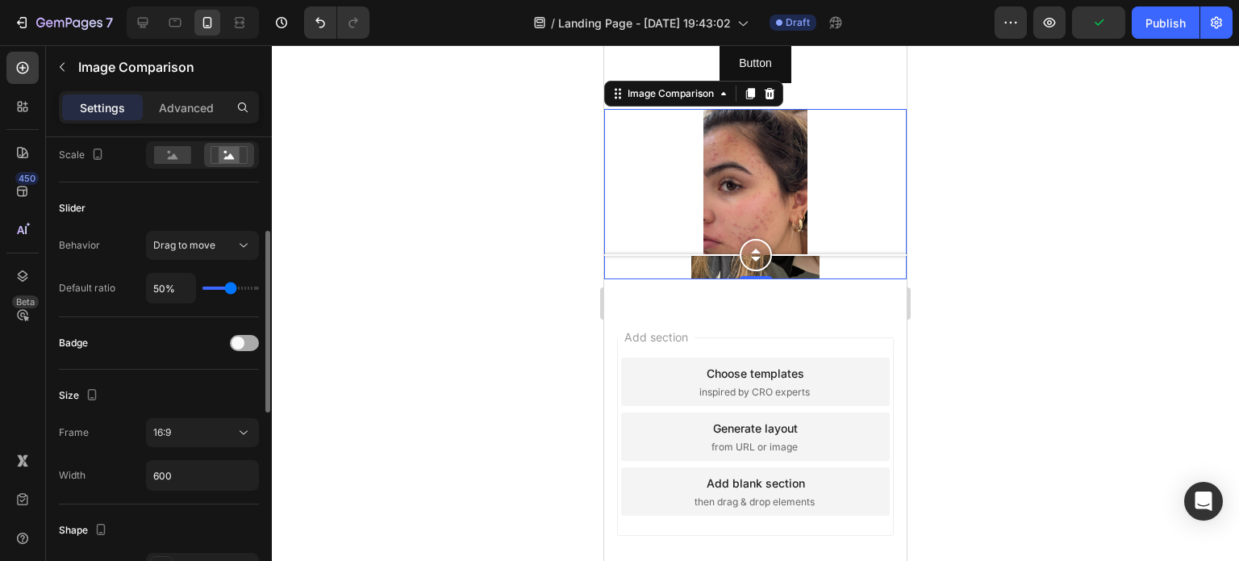
click at [240, 341] on span at bounding box center [238, 342] width 13 height 13
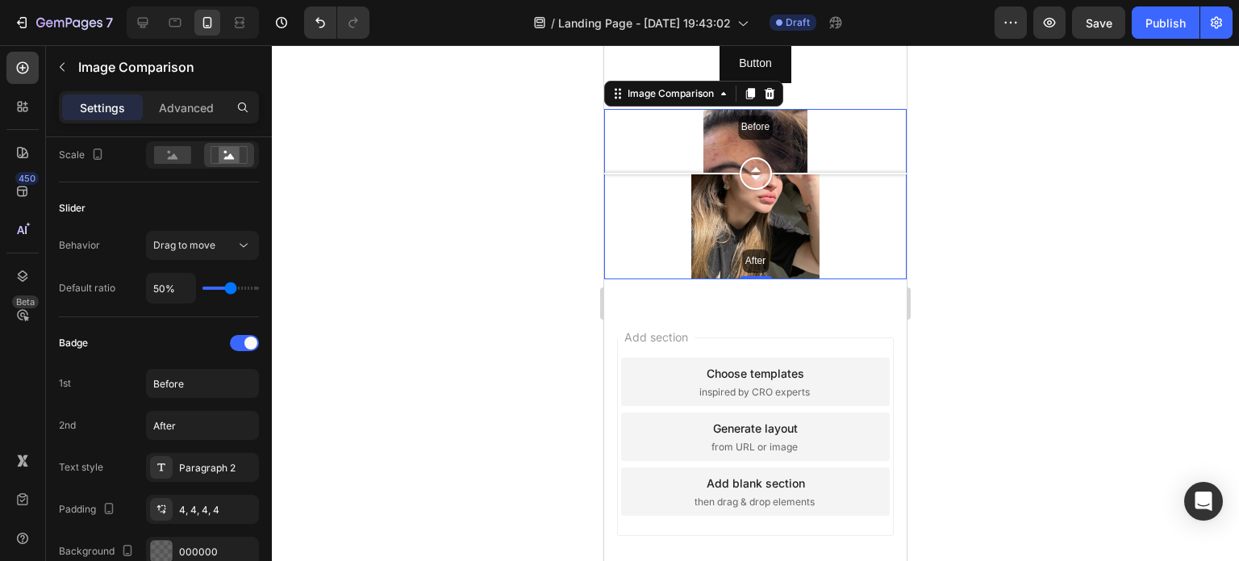
drag, startPoint x: 750, startPoint y: 248, endPoint x: 771, endPoint y: 173, distance: 77.4
click at [771, 173] on div at bounding box center [755, 173] width 303 height 32
click at [750, 125] on div "Before After" at bounding box center [755, 194] width 303 height 170
drag, startPoint x: 750, startPoint y: 125, endPoint x: 746, endPoint y: 183, distance: 58.3
click at [746, 183] on div at bounding box center [756, 183] width 32 height 32
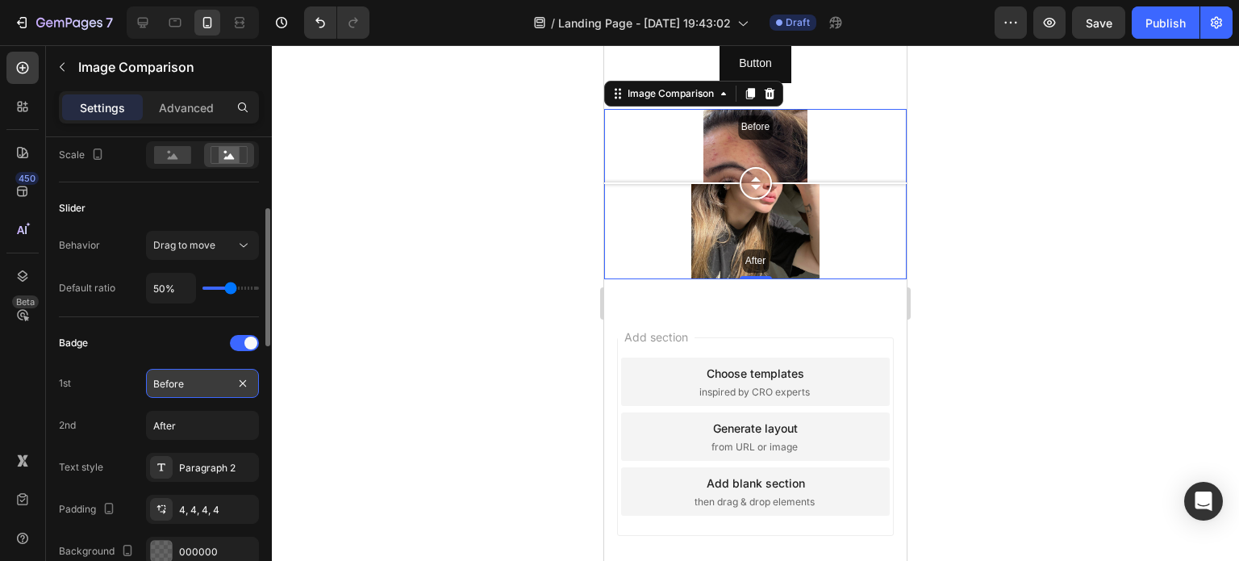
click at [184, 386] on input "Before" at bounding box center [202, 383] width 113 height 29
type input "ANTES"
click at [193, 431] on input "After" at bounding box center [202, 425] width 113 height 29
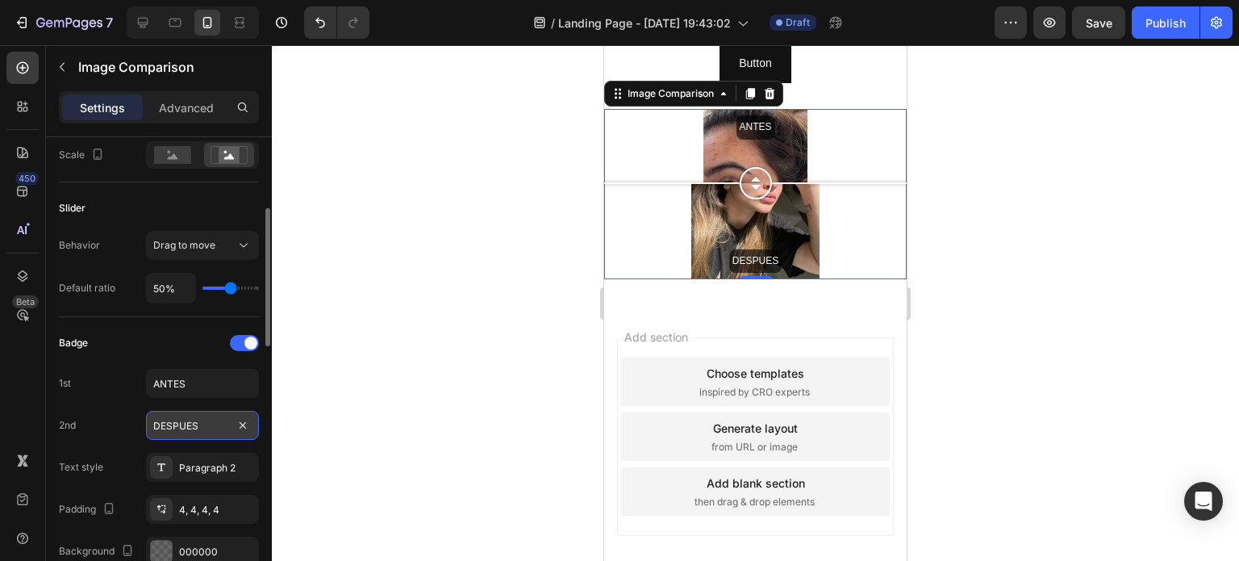
scroll to position [323, 0]
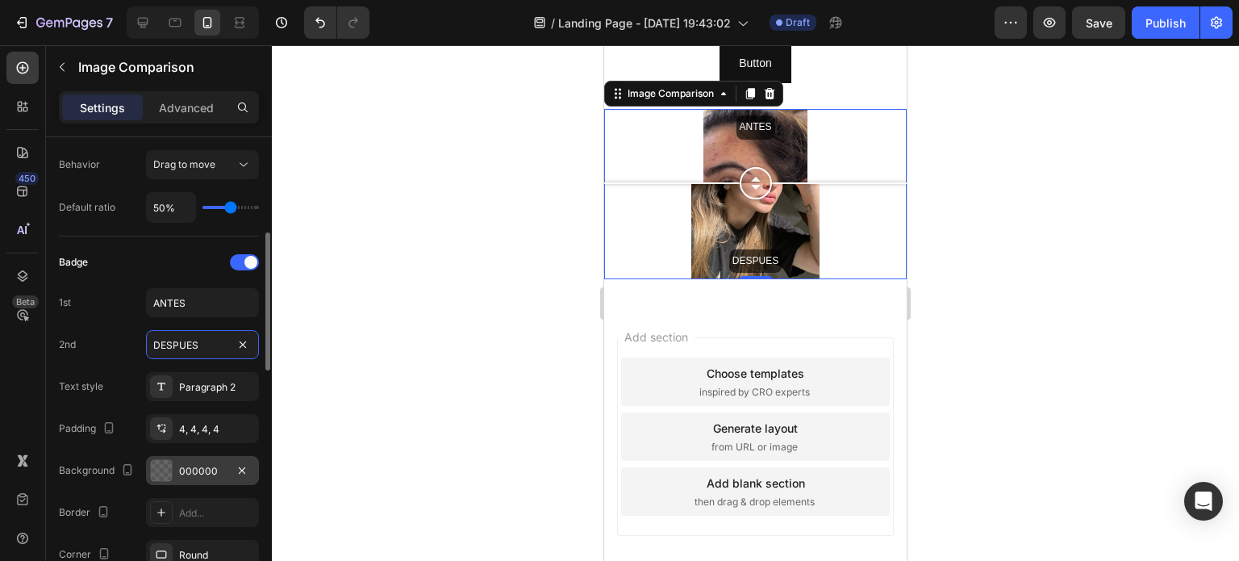
type input "DESPUES"
click at [203, 460] on div "000000" at bounding box center [202, 470] width 113 height 29
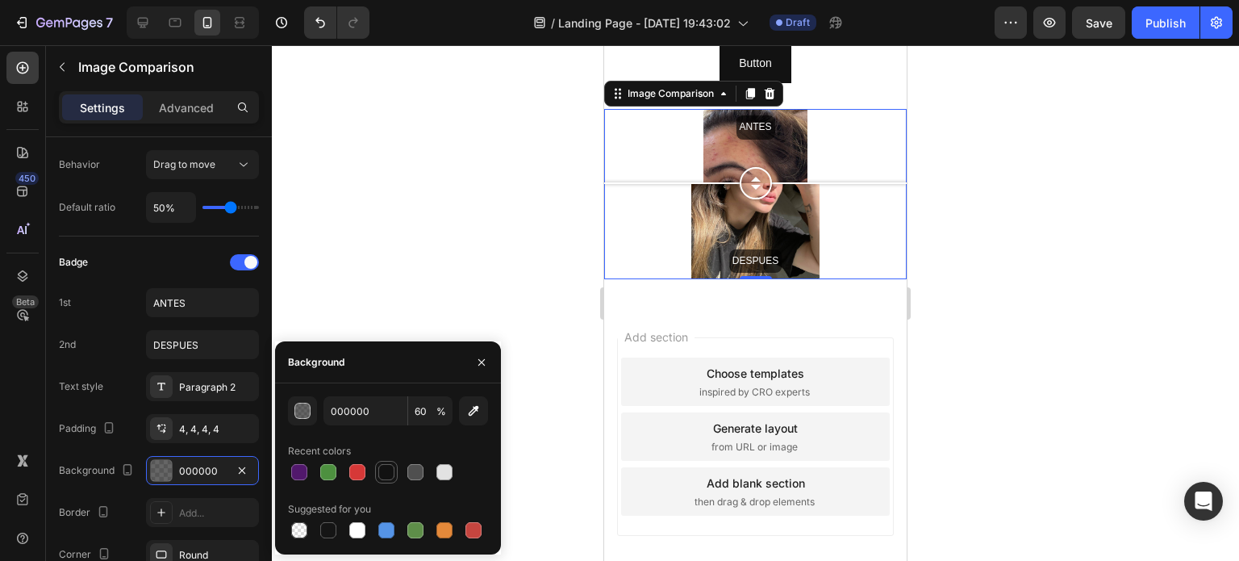
click at [389, 470] on div at bounding box center [386, 472] width 16 height 16
type input "121212"
type input "100"
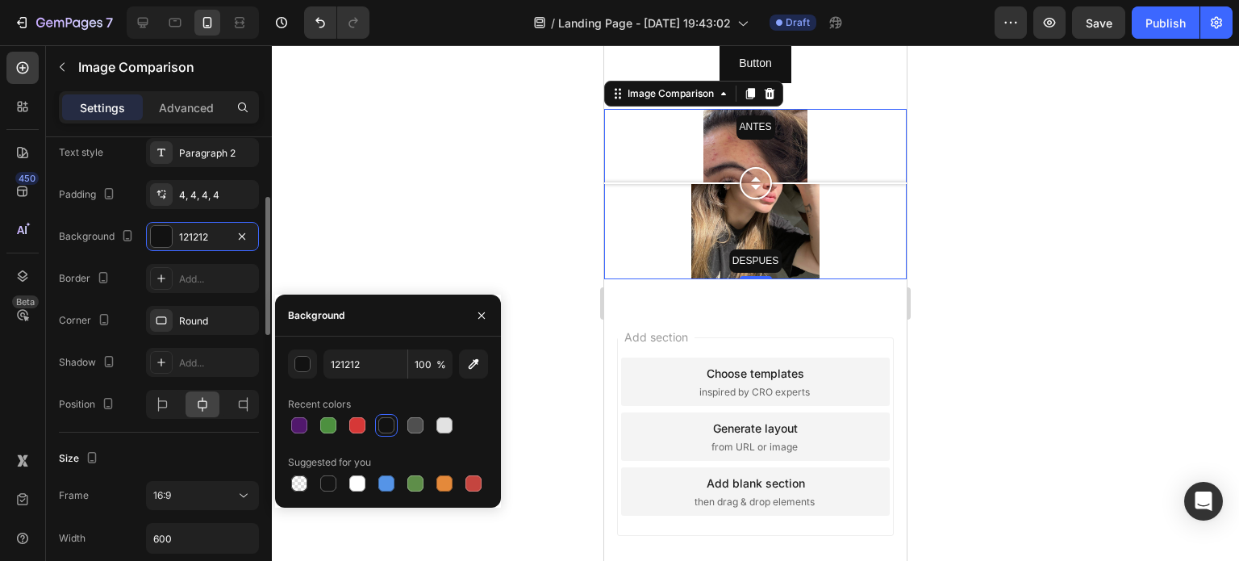
scroll to position [476, 0]
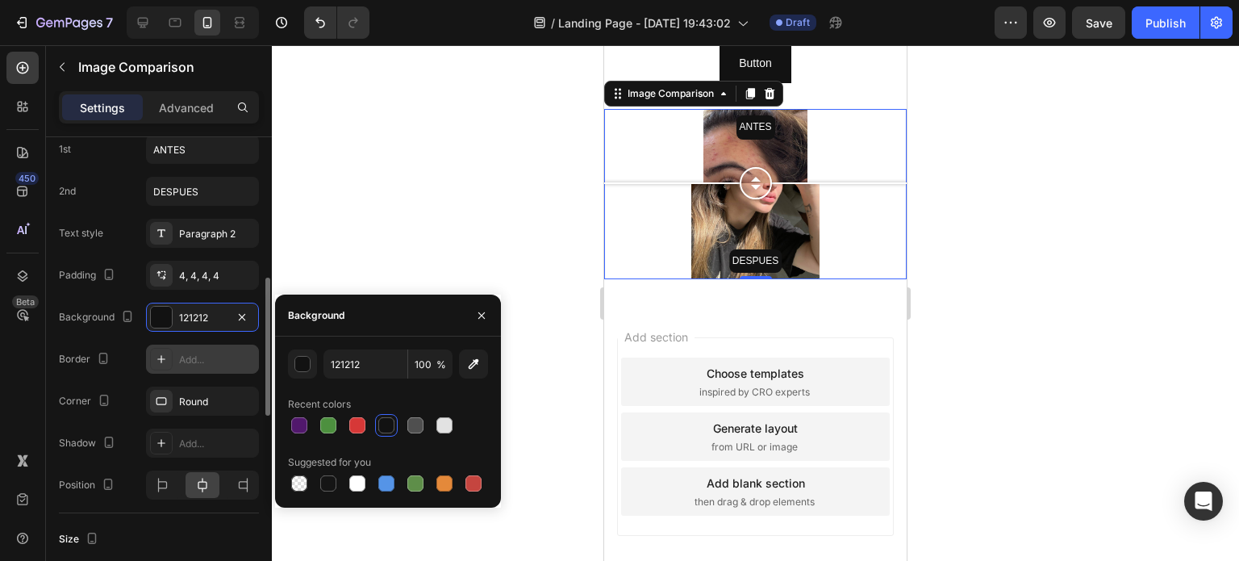
click at [207, 357] on div "Add..." at bounding box center [217, 360] width 76 height 15
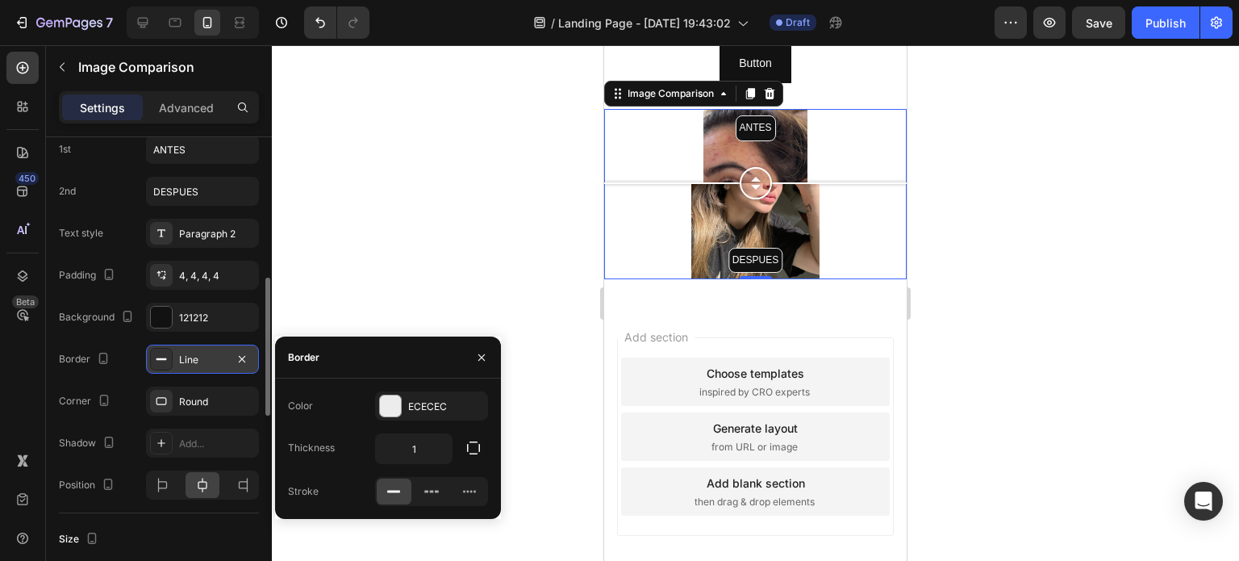
click at [207, 357] on div "Line" at bounding box center [202, 360] width 47 height 15
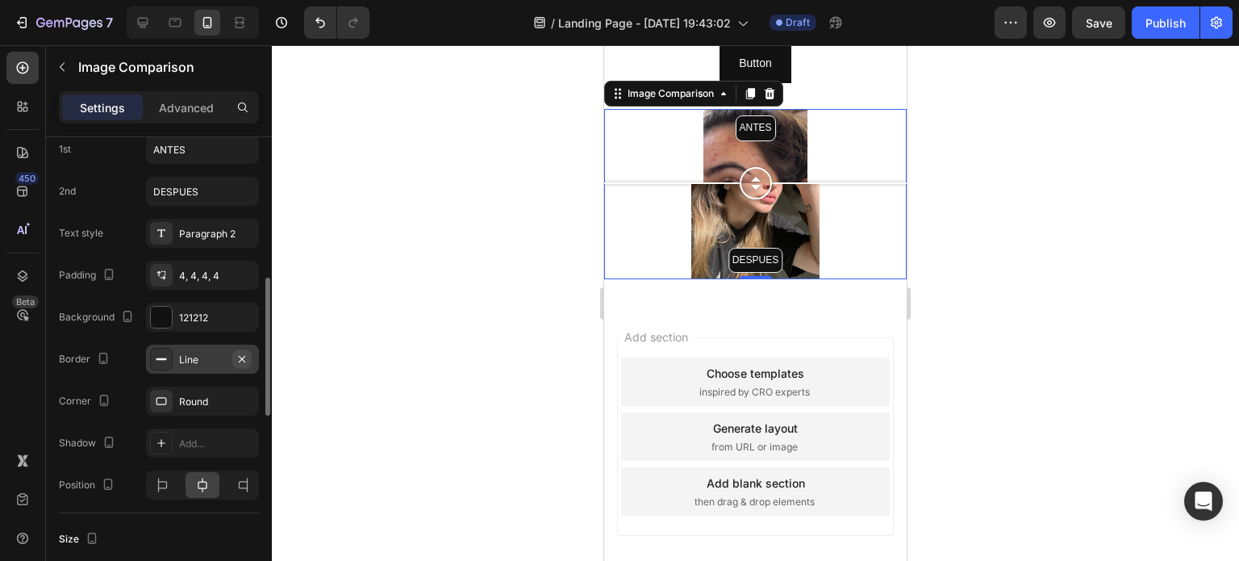
click at [238, 355] on icon "button" at bounding box center [242, 359] width 13 height 13
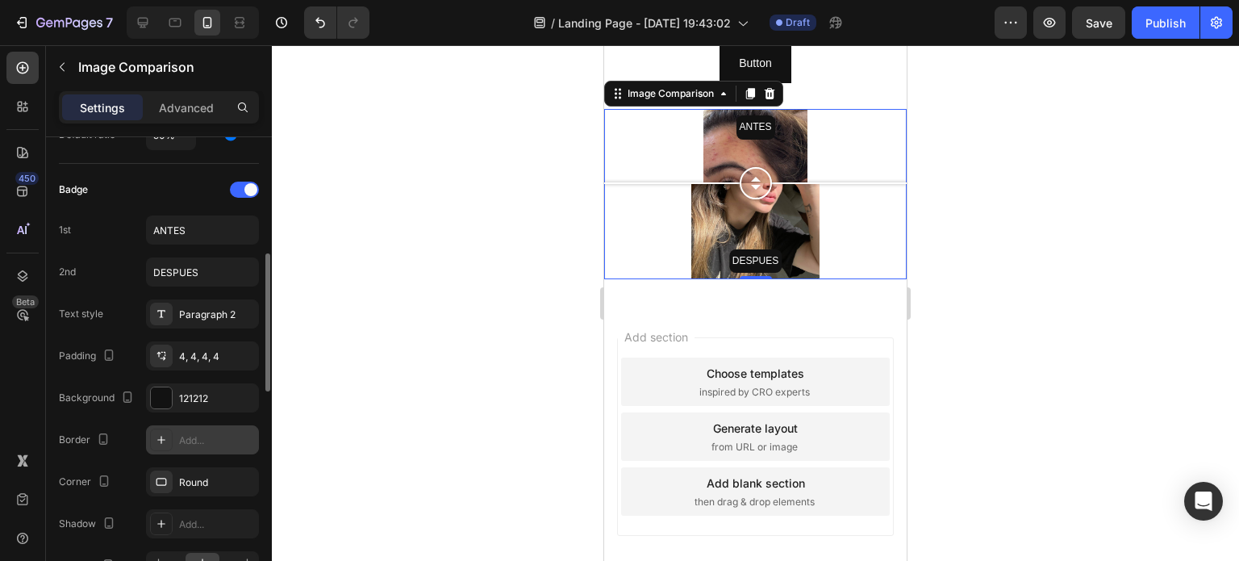
scroll to position [315, 0]
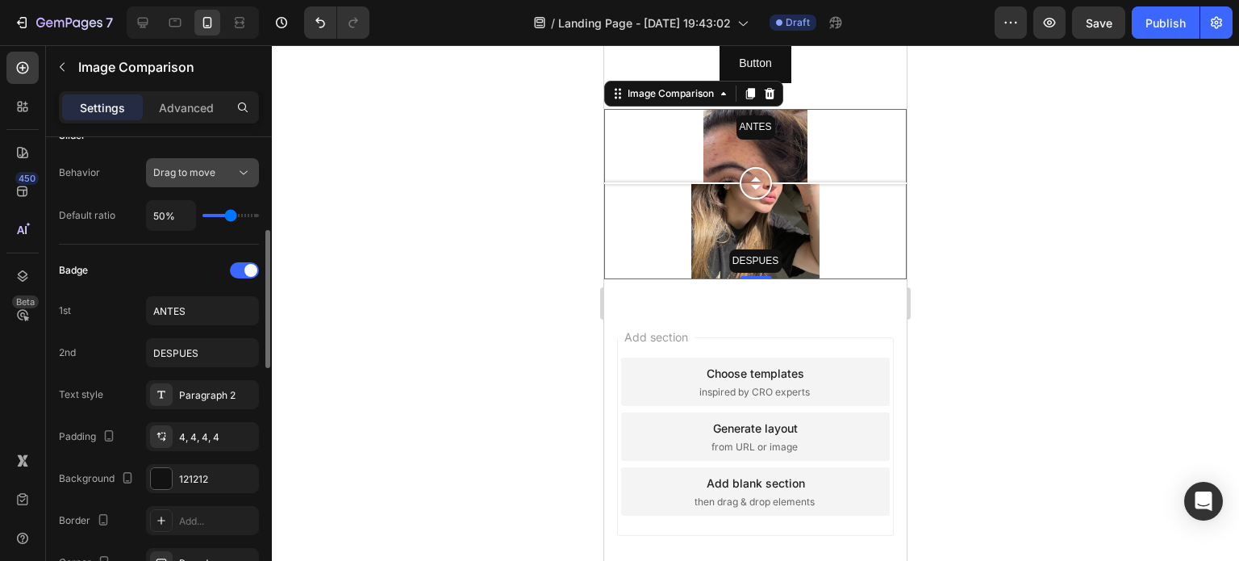
click at [221, 162] on button "Drag to move" at bounding box center [202, 172] width 113 height 29
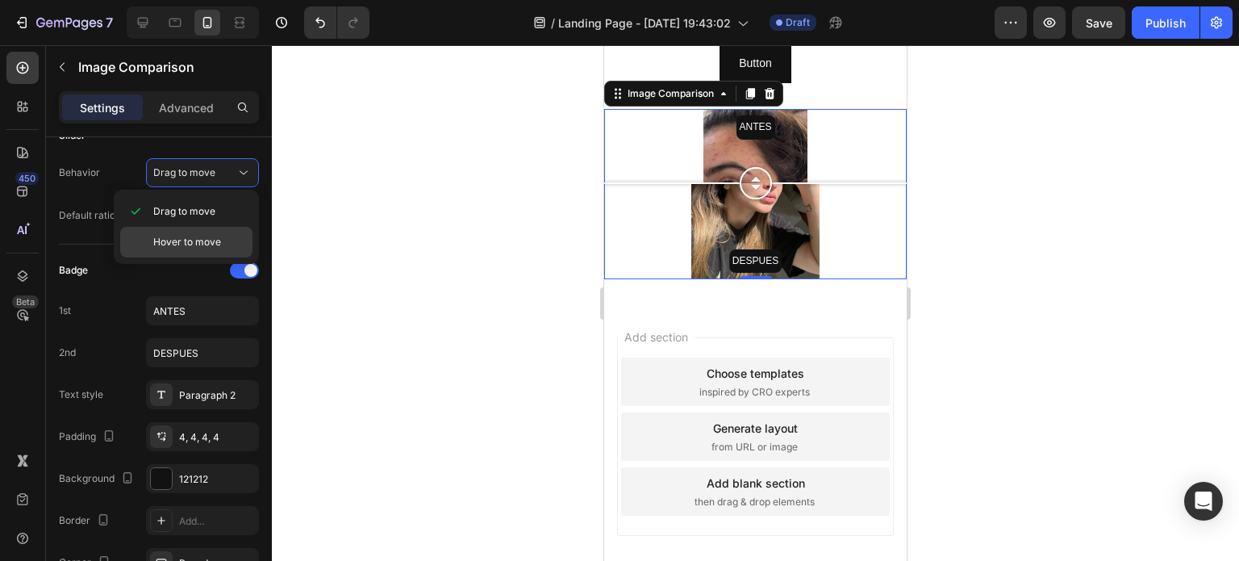
click at [200, 243] on span "Hover to move" at bounding box center [187, 242] width 68 height 15
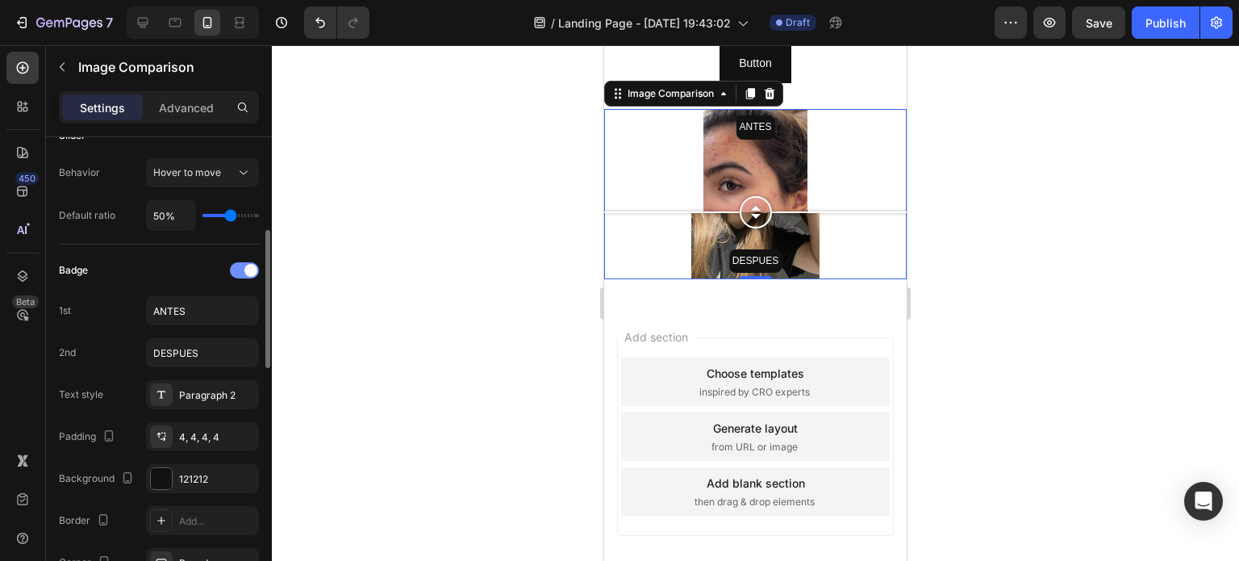
click at [248, 267] on span at bounding box center [250, 270] width 13 height 13
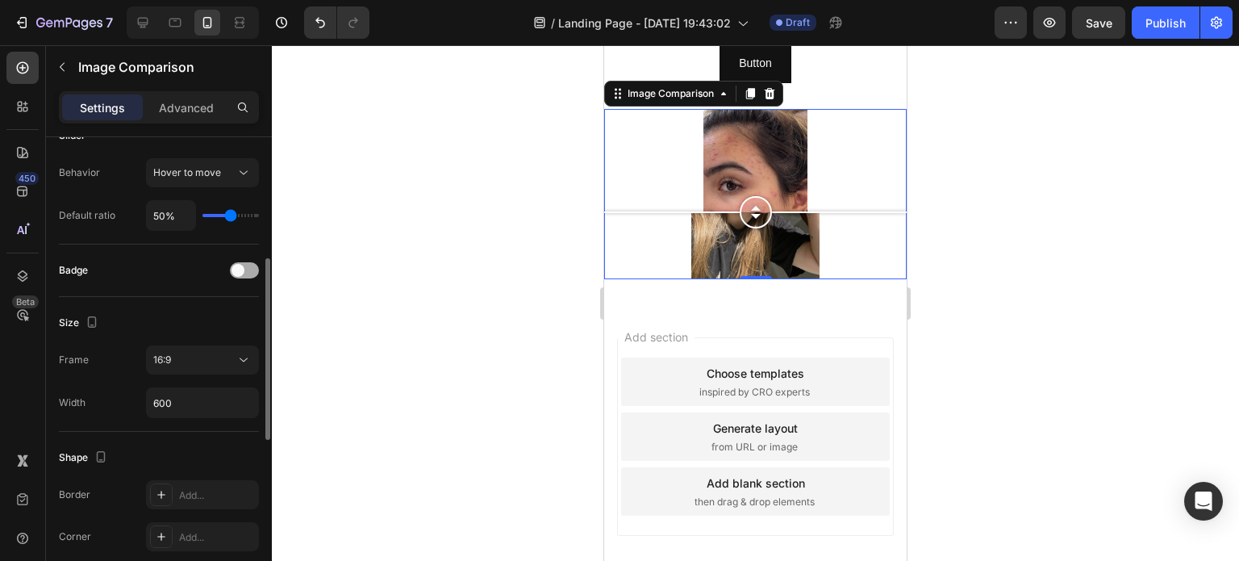
click at [248, 267] on div at bounding box center [244, 270] width 29 height 16
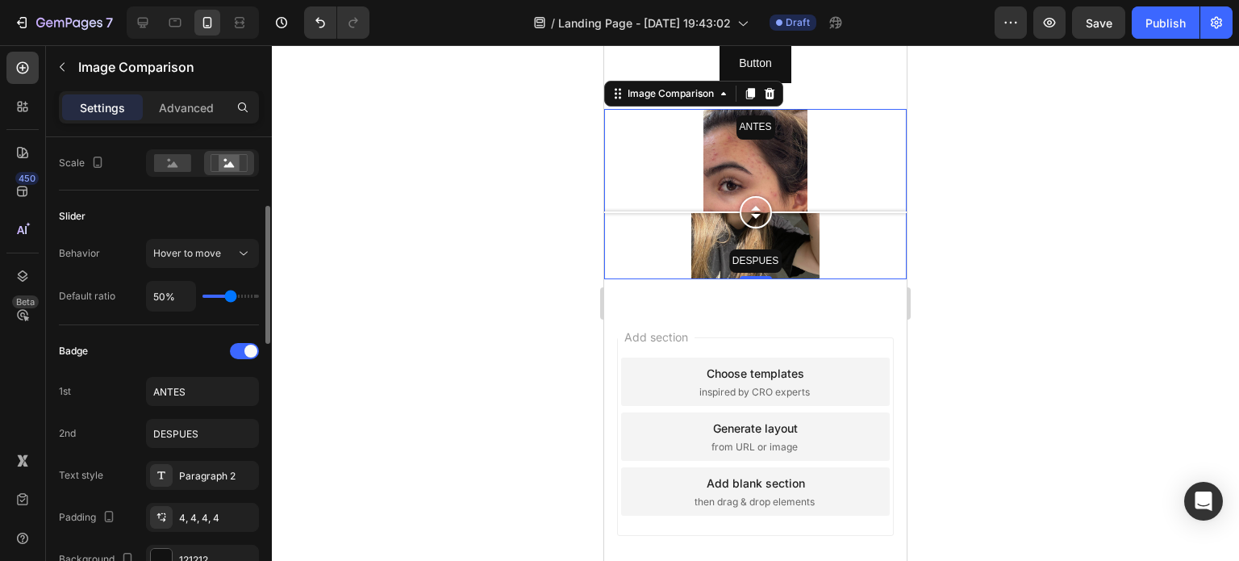
scroll to position [153, 0]
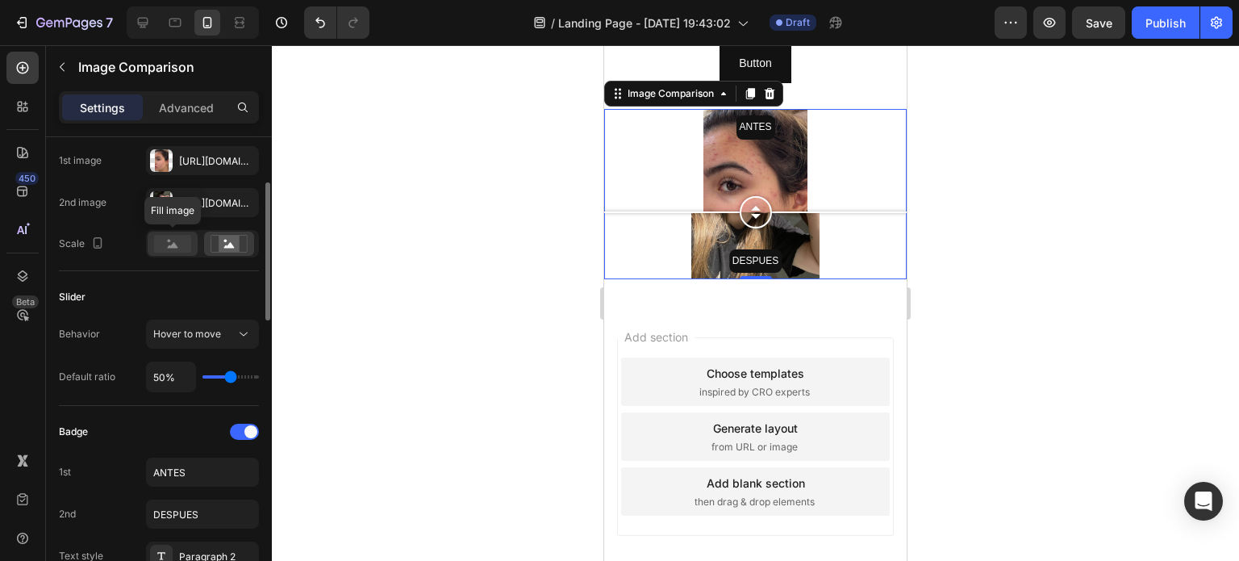
click at [156, 247] on rect at bounding box center [172, 244] width 37 height 18
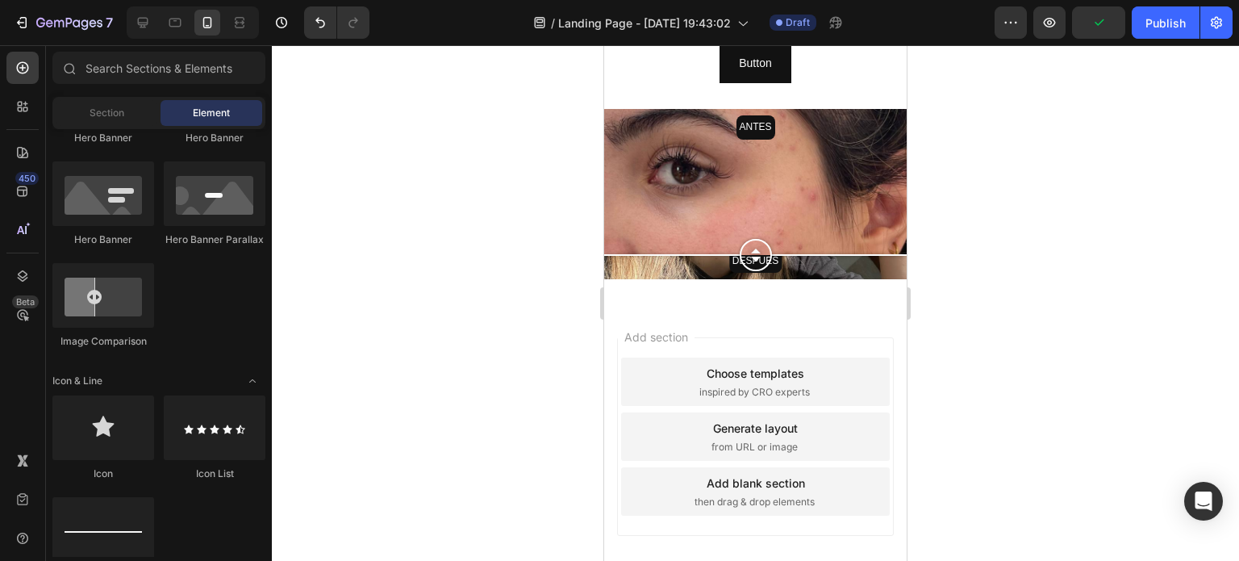
click at [749, 324] on div "Add section Choose templates inspired by CRO experts Generate layout from URL o…" at bounding box center [755, 459] width 303 height 308
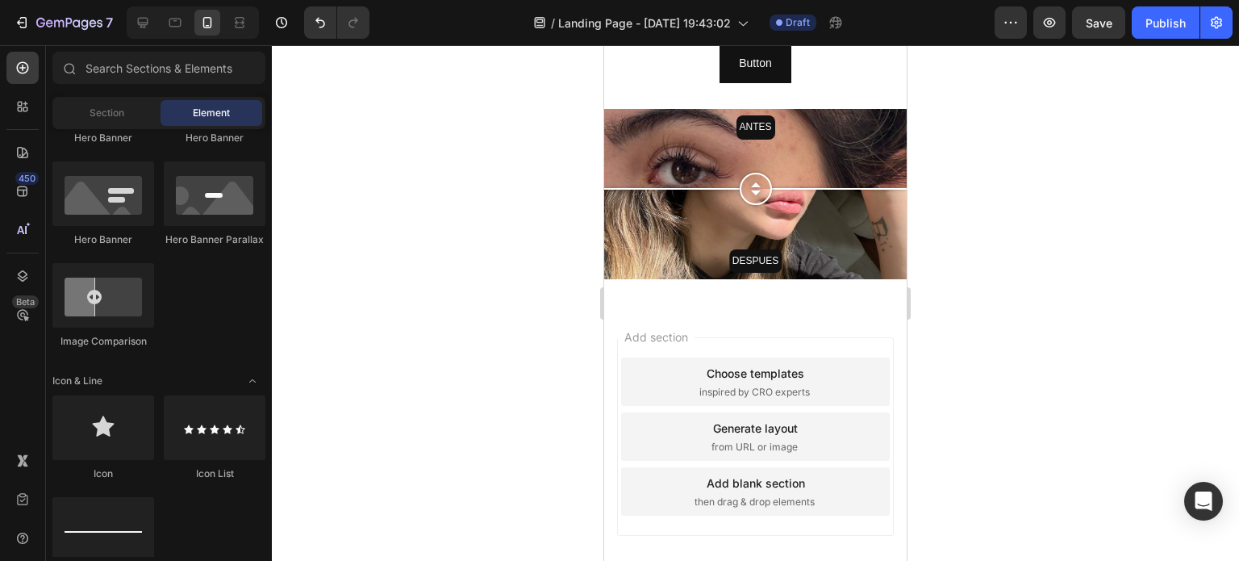
click at [644, 188] on div at bounding box center [672, 189] width 136 height 2
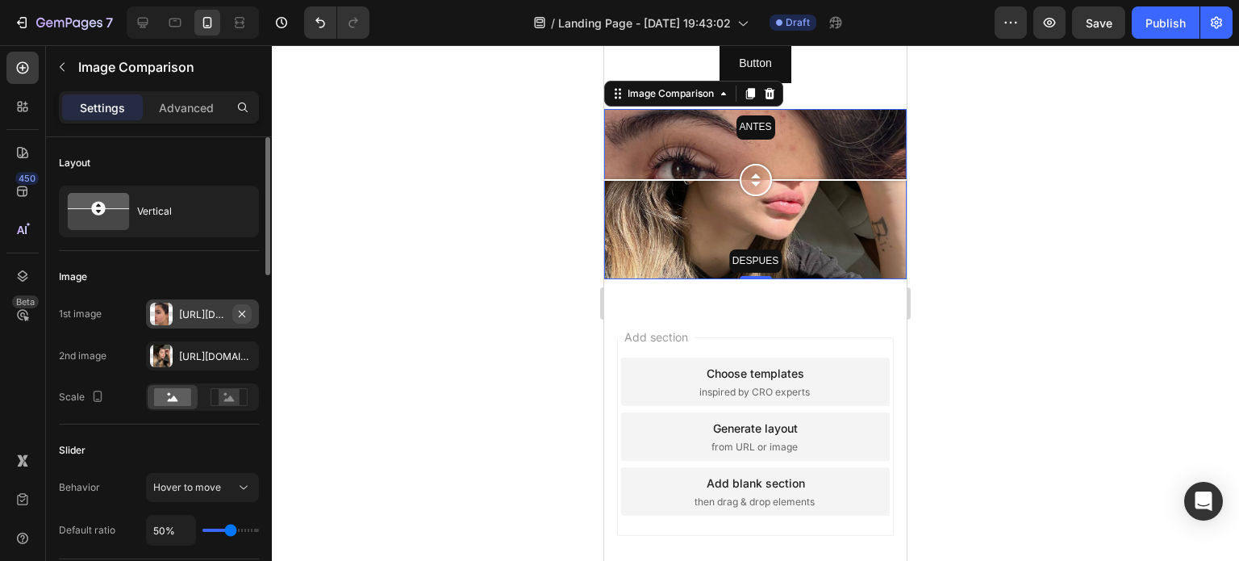
click at [241, 312] on icon "button" at bounding box center [242, 313] width 6 height 6
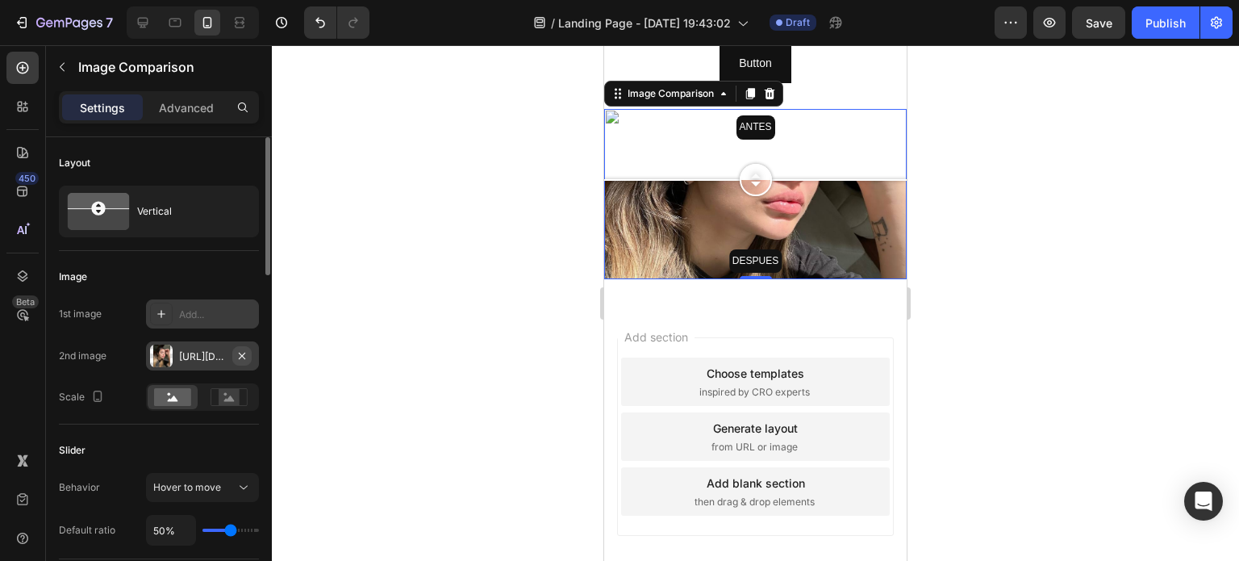
click at [242, 357] on icon "button" at bounding box center [242, 355] width 13 height 13
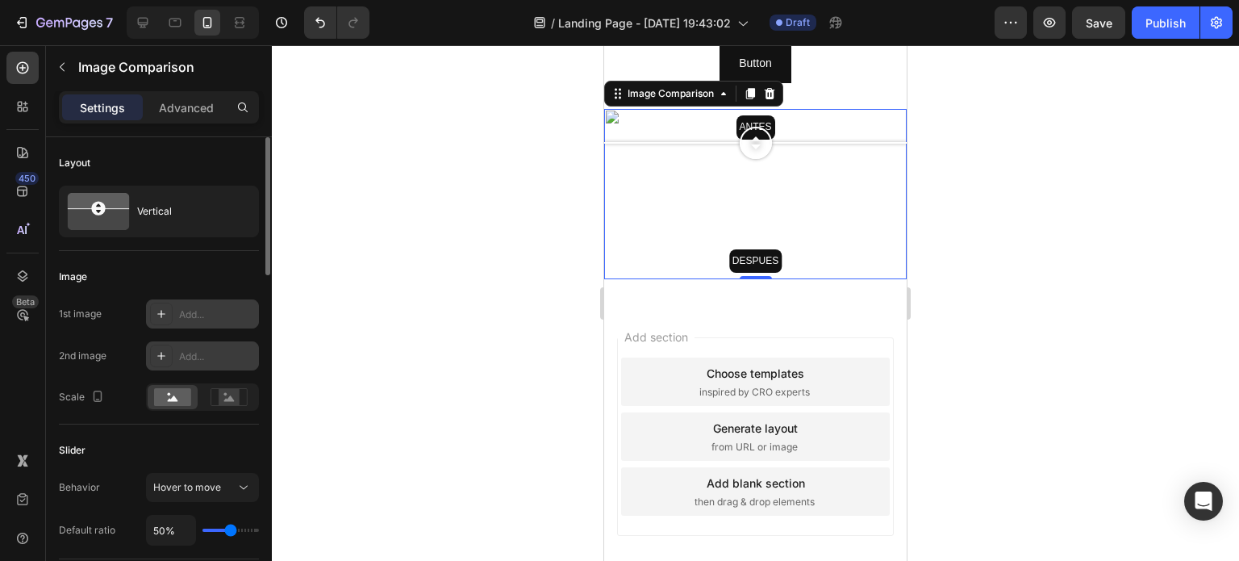
click at [203, 309] on div "Add..." at bounding box center [217, 314] width 76 height 15
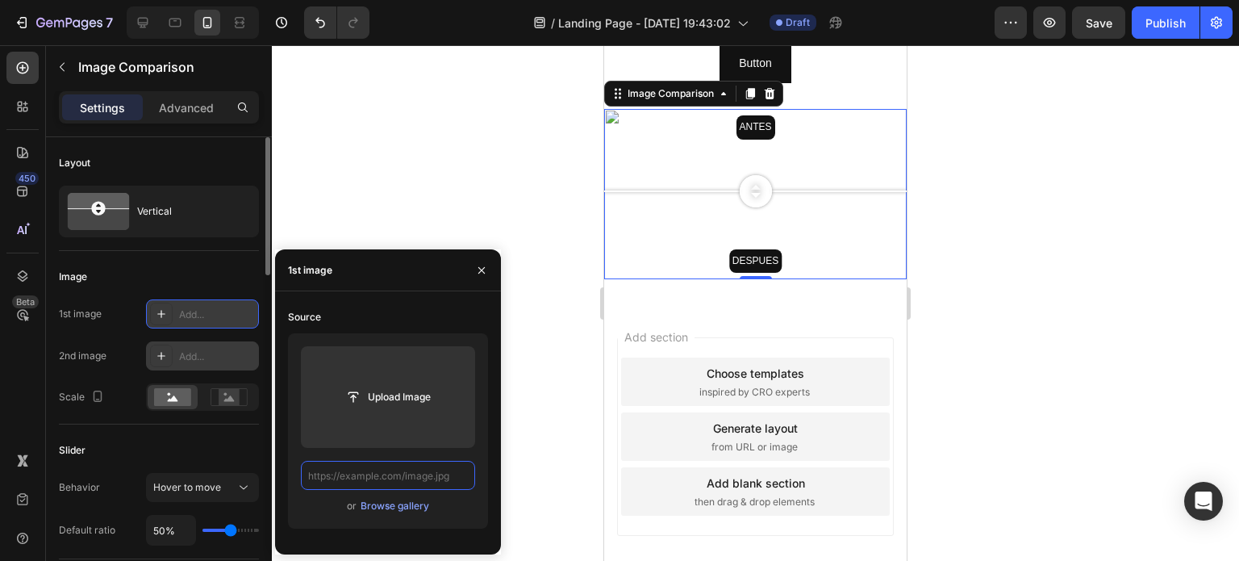
scroll to position [0, 0]
paste input "[URL][DOMAIN_NAME]"
type input "[URL][DOMAIN_NAME]"
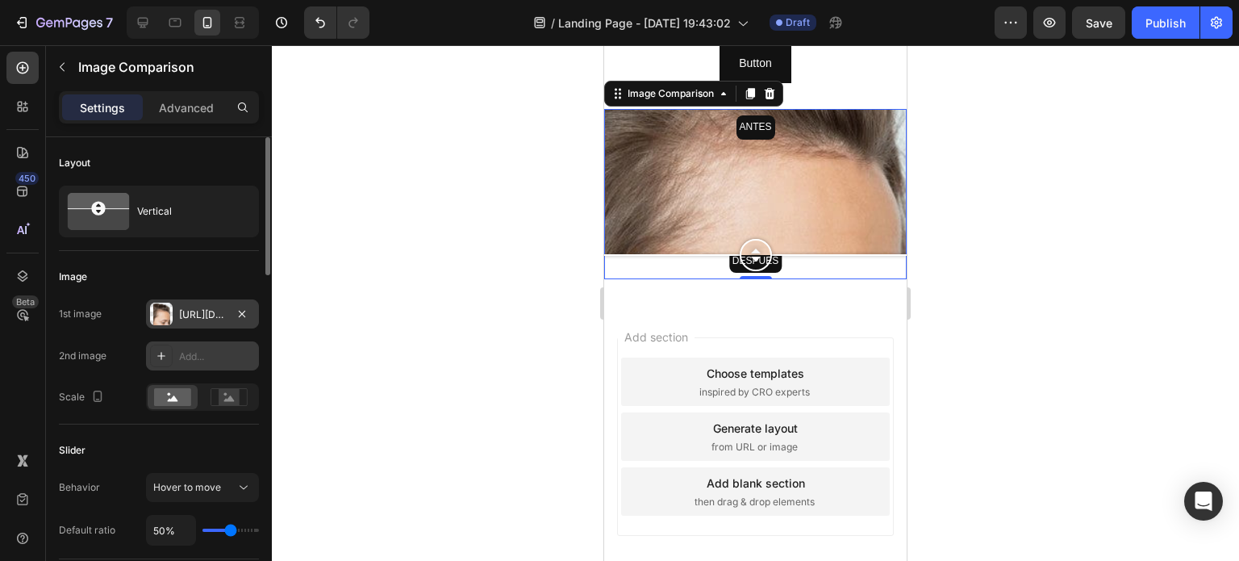
click at [219, 350] on div "Add..." at bounding box center [217, 356] width 76 height 15
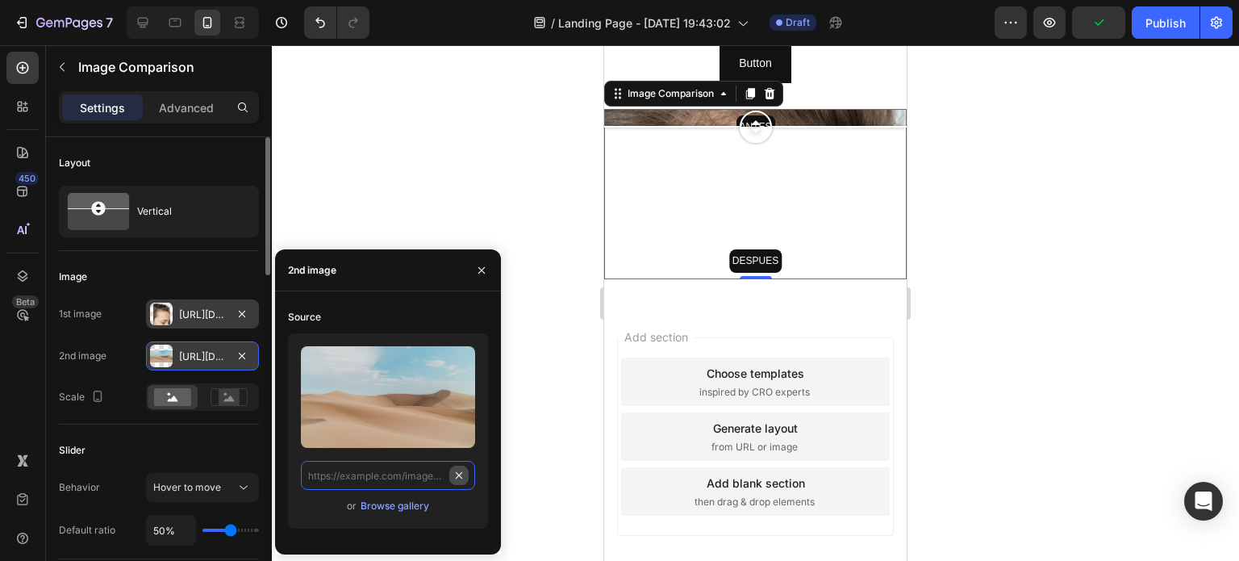
scroll to position [0, 0]
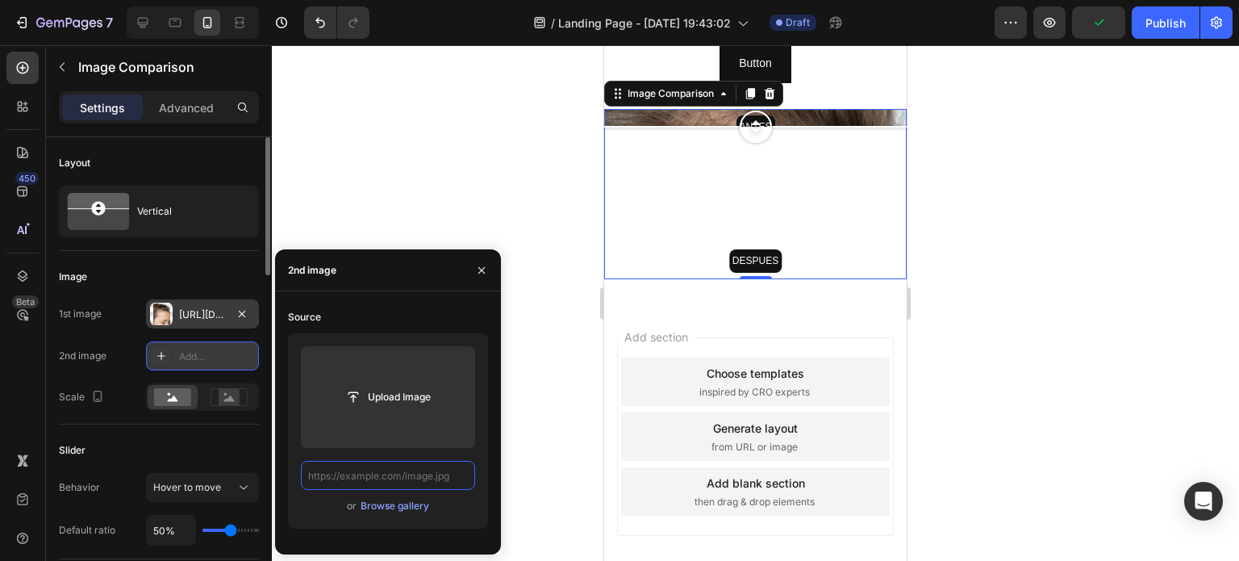
paste input "[URL][DOMAIN_NAME]"
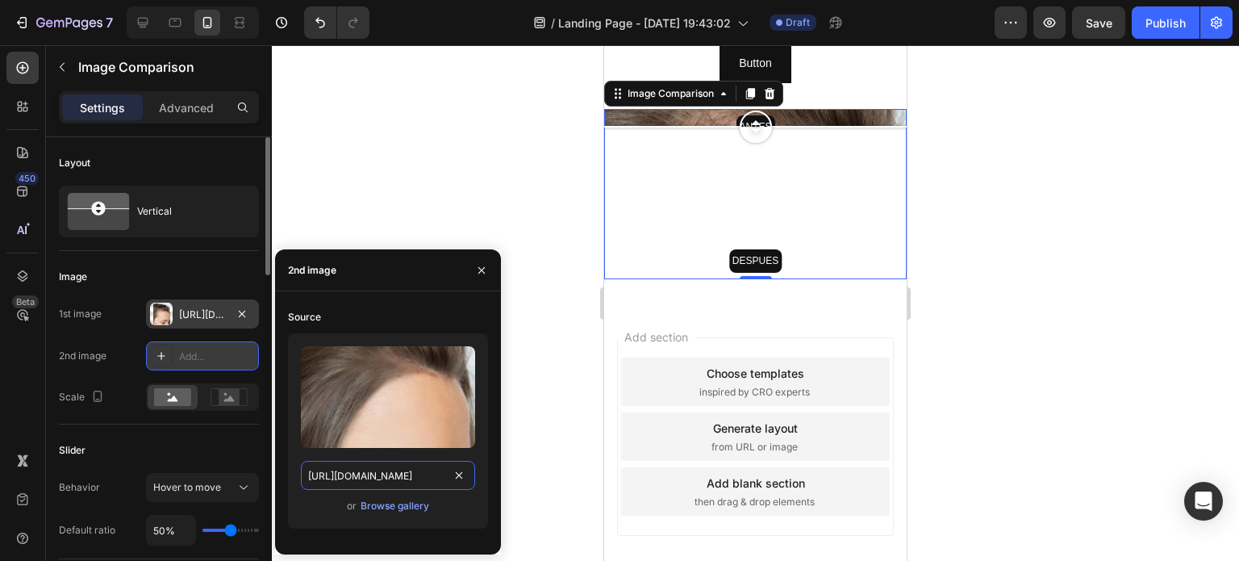
scroll to position [0, 281]
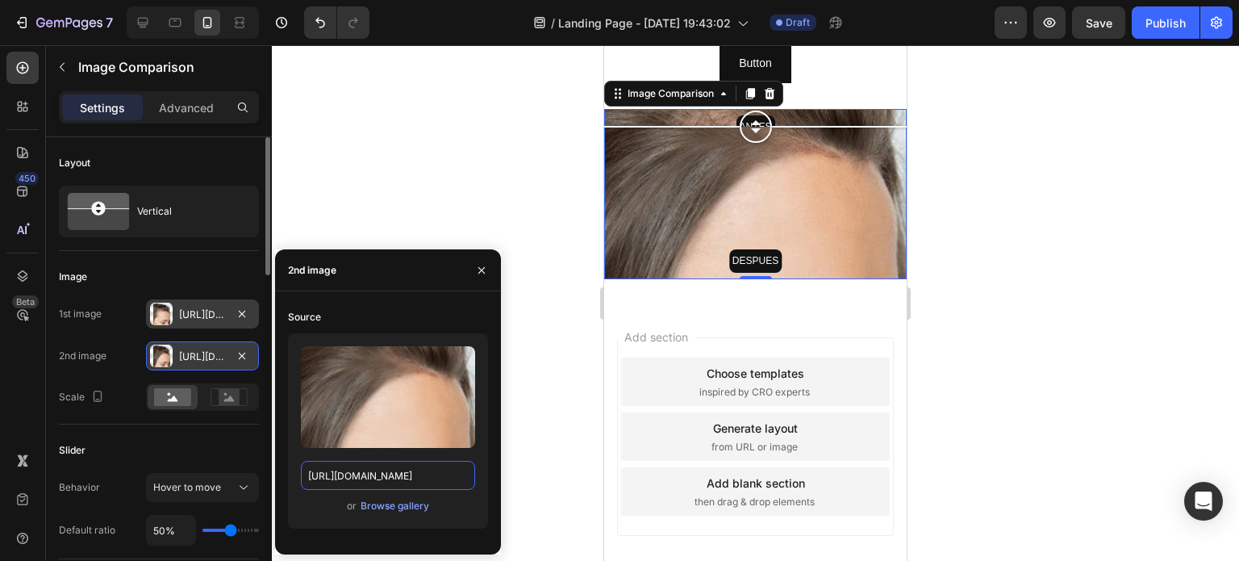
type input "[URL][DOMAIN_NAME]"
click at [489, 409] on div "Source Upload Image [URL][DOMAIN_NAME] or Browse gallery" at bounding box center [388, 422] width 226 height 237
click at [976, 244] on div at bounding box center [756, 303] width 968 height 516
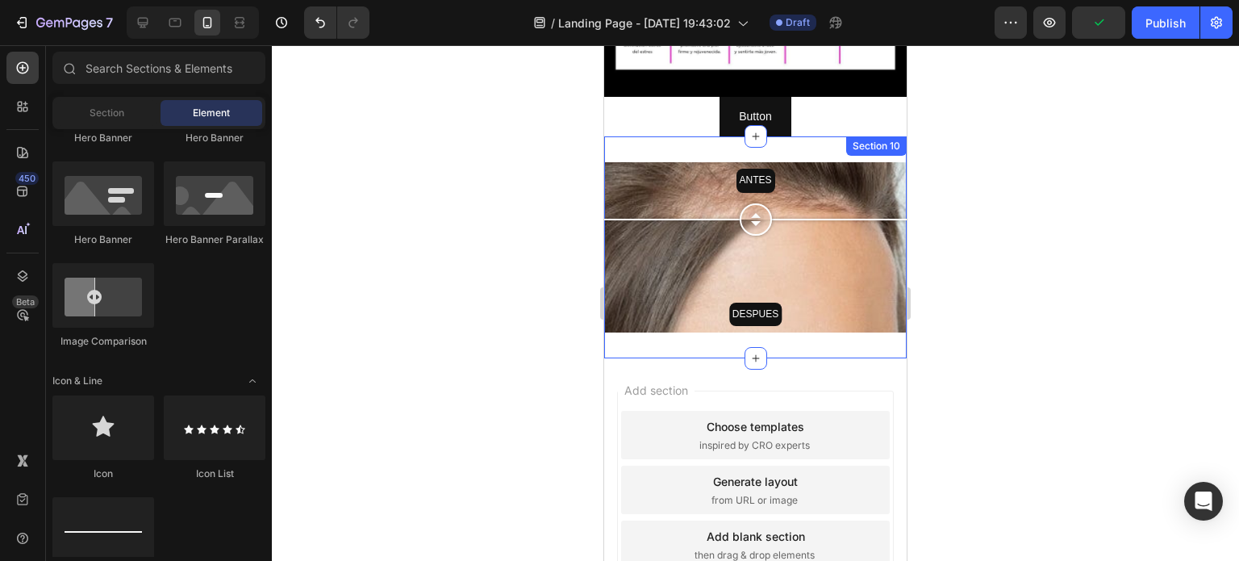
scroll to position [2734, 0]
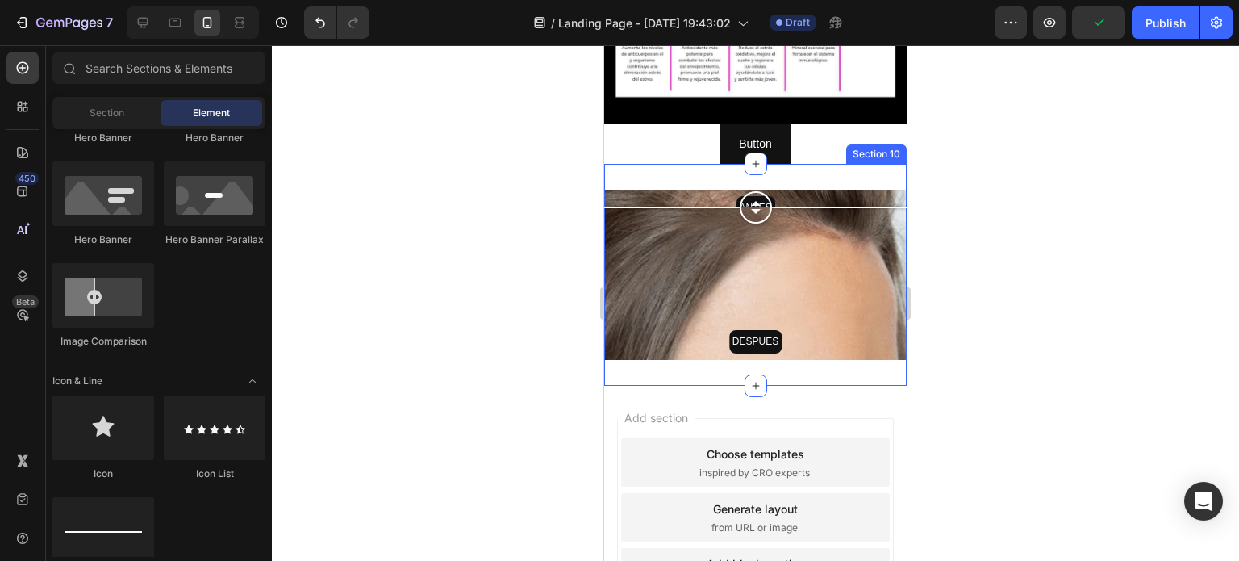
click at [658, 166] on div "ANTES DESPUES Image Comparison Section 10" at bounding box center [755, 275] width 303 height 222
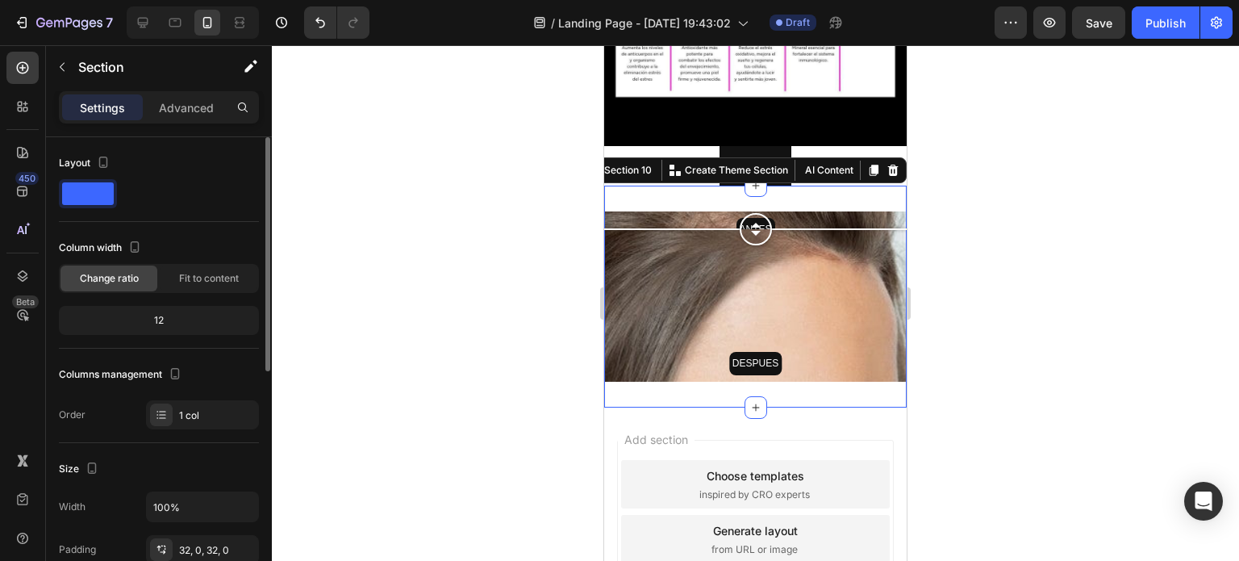
click at [75, 194] on span at bounding box center [88, 193] width 52 height 23
click at [189, 102] on p "Advanced" at bounding box center [186, 107] width 55 height 17
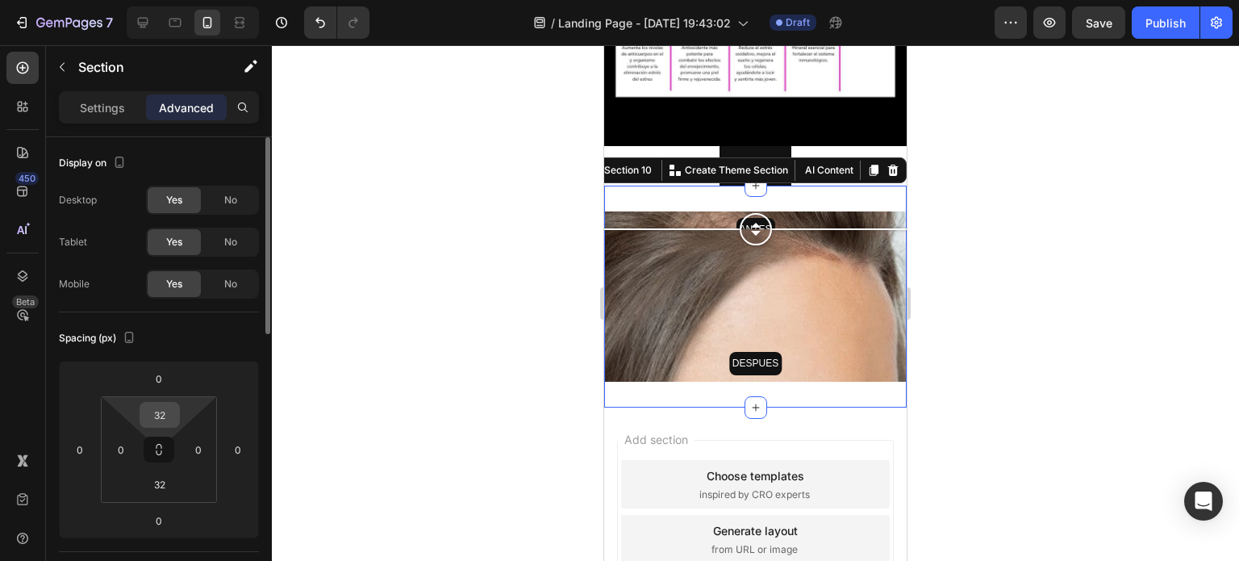
click at [160, 422] on input "32" at bounding box center [160, 415] width 32 height 24
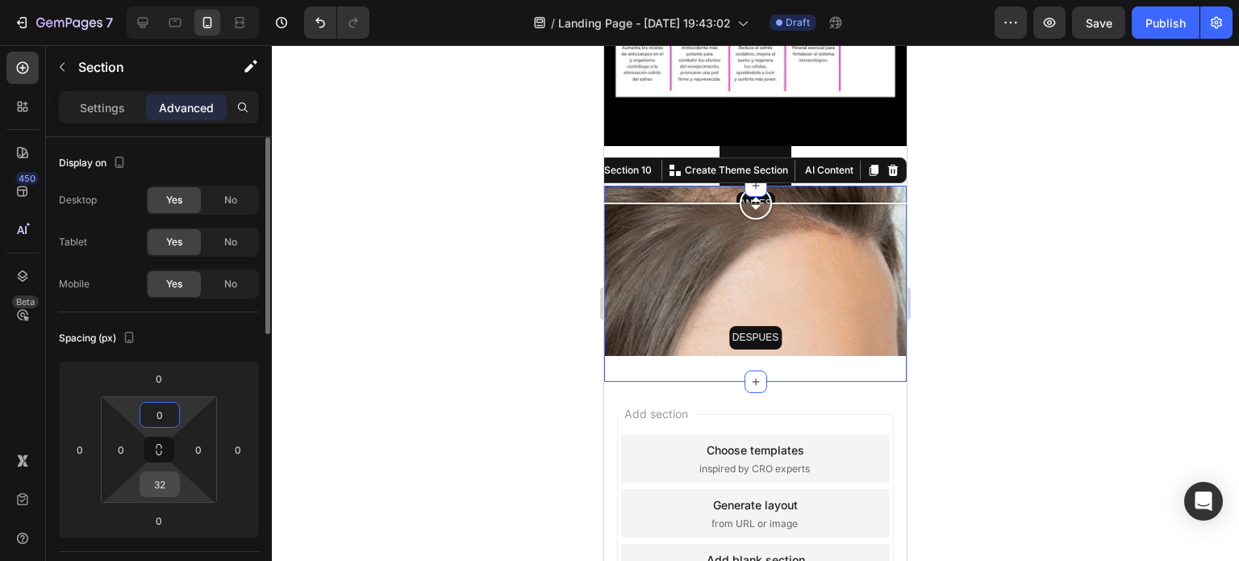
type input "0"
click at [165, 489] on input "32" at bounding box center [160, 484] width 32 height 24
type input "0"
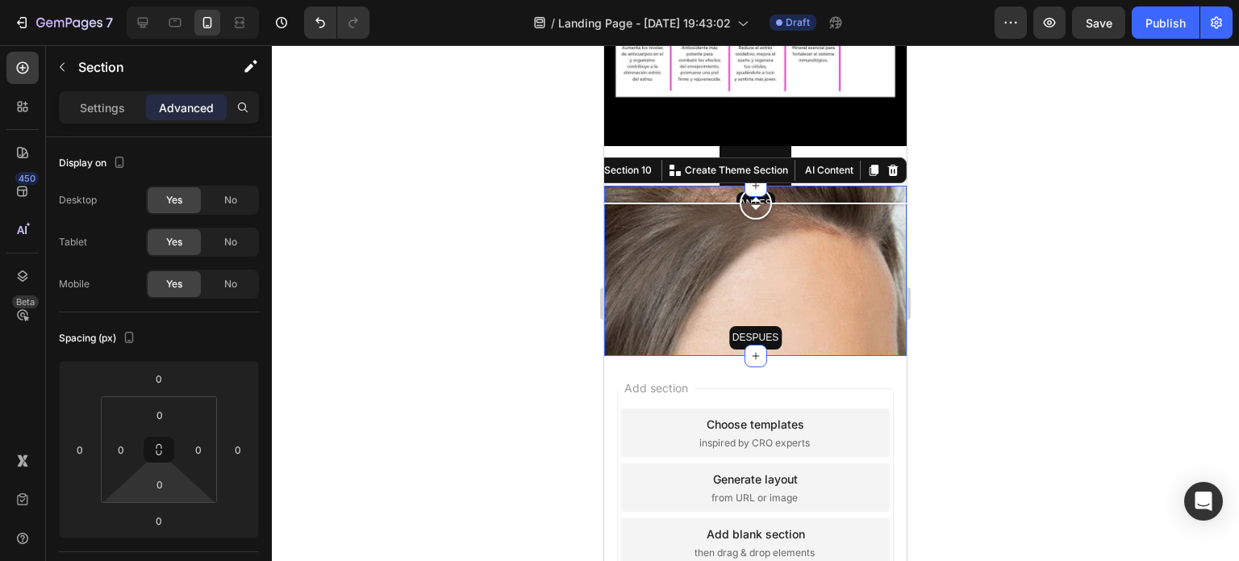
click at [445, 319] on div at bounding box center [756, 303] width 968 height 516
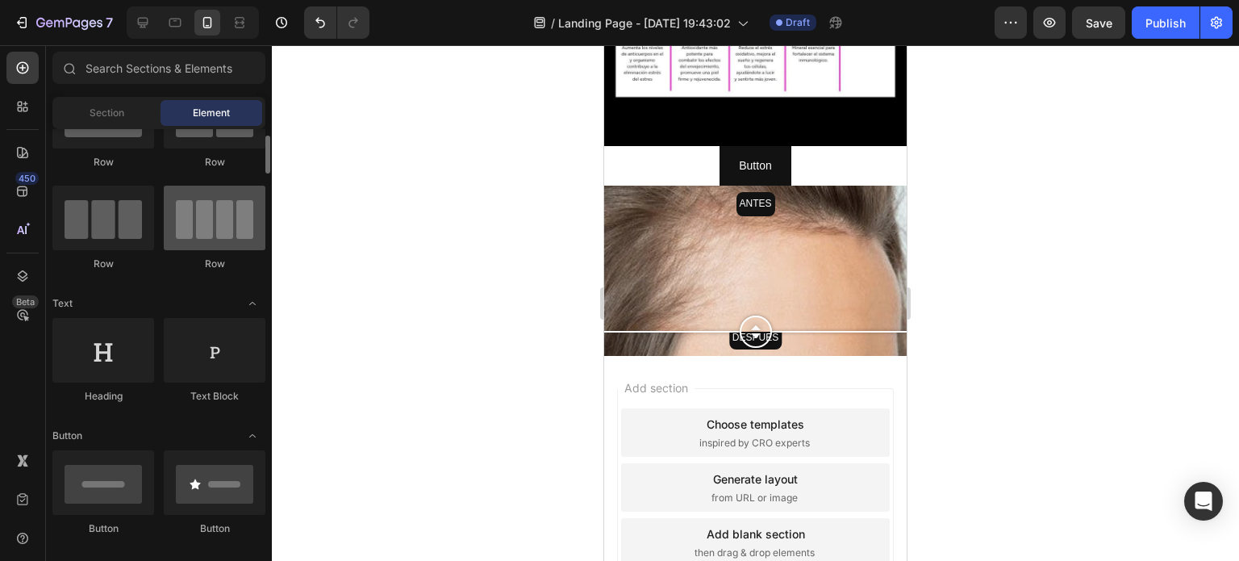
scroll to position [0, 0]
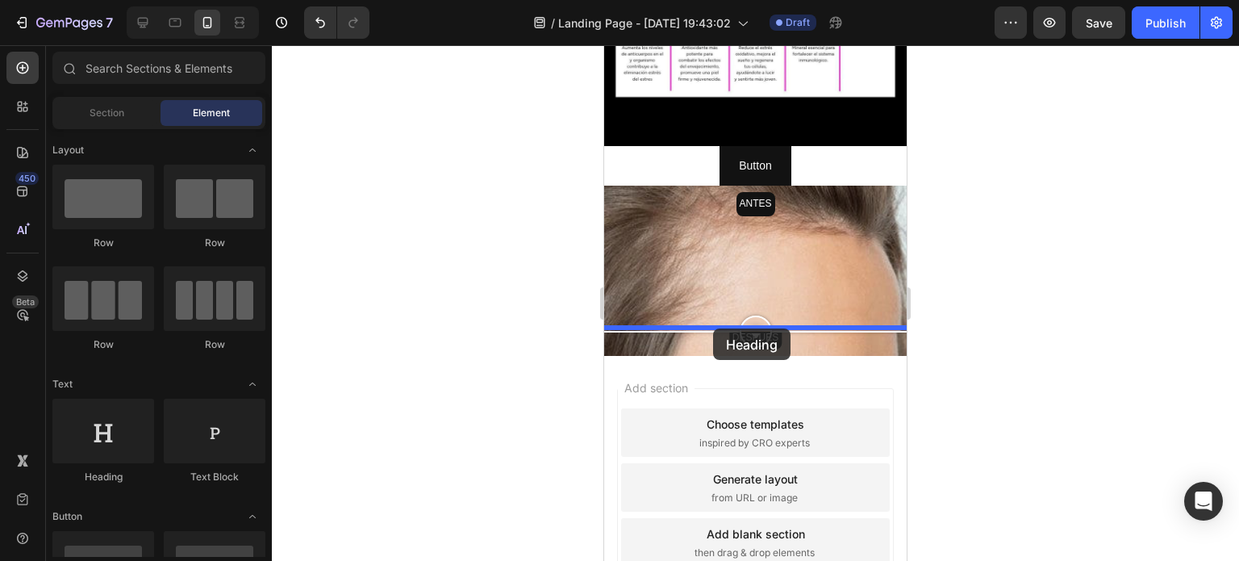
drag, startPoint x: 725, startPoint y: 491, endPoint x: 713, endPoint y: 328, distance: 162.6
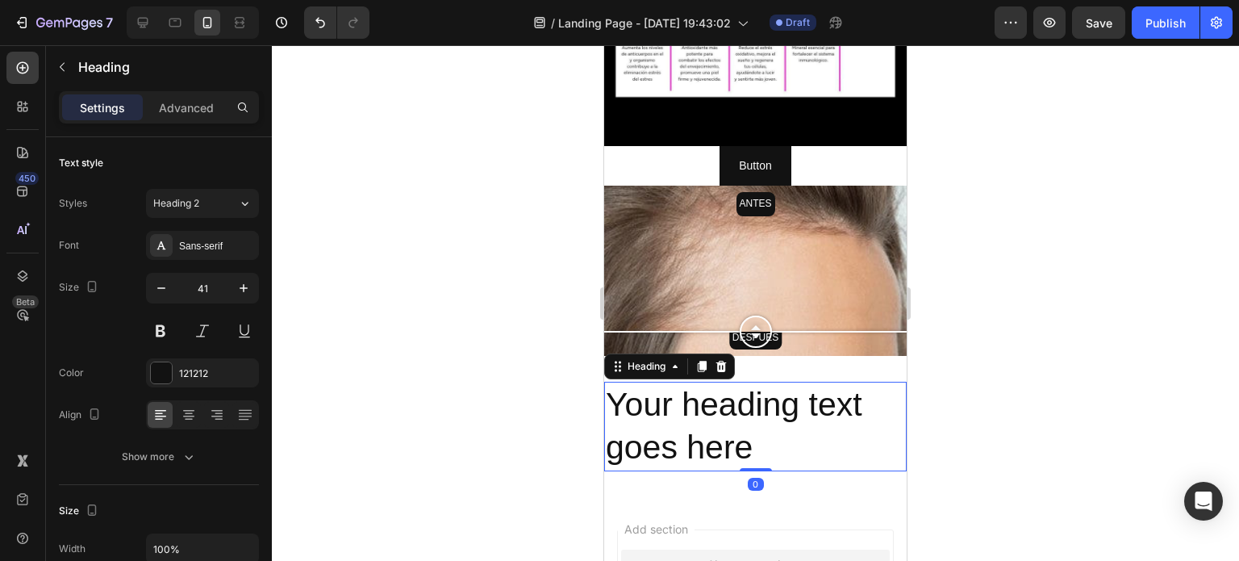
click at [733, 387] on h2 "Your heading text goes here" at bounding box center [755, 427] width 303 height 90
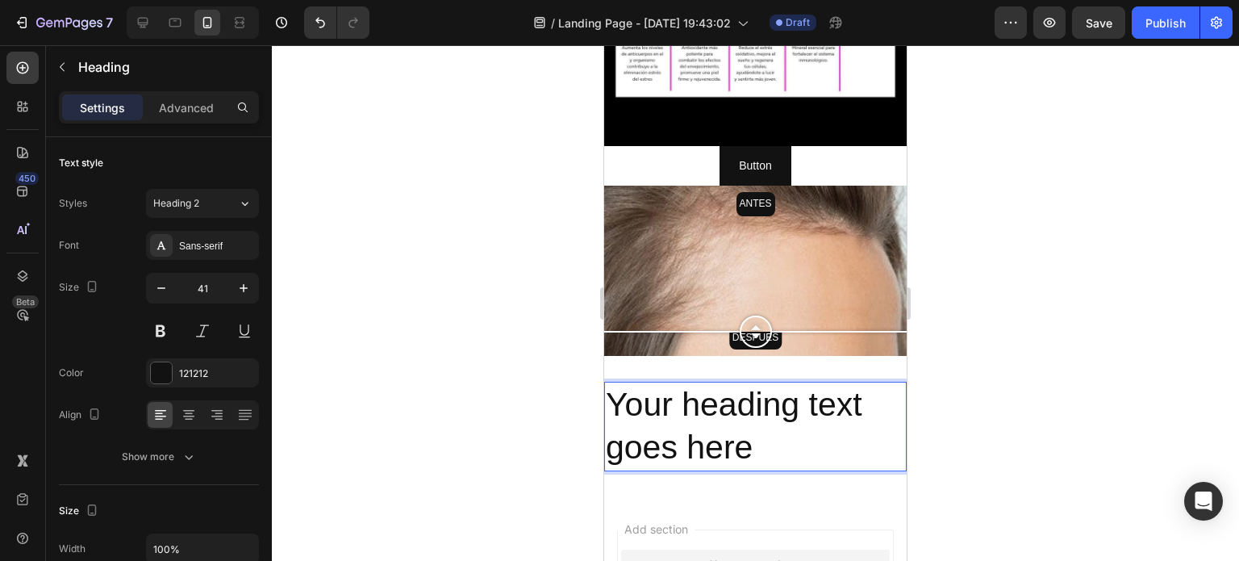
click at [788, 439] on p "Your heading text goes here" at bounding box center [755, 426] width 299 height 86
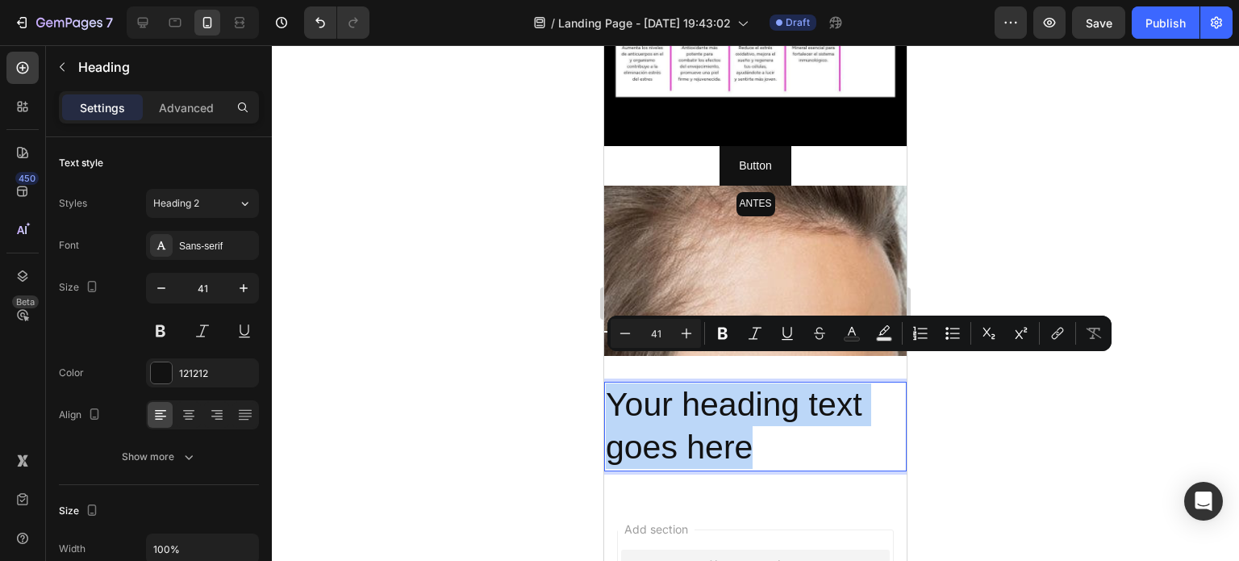
drag, startPoint x: 772, startPoint y: 416, endPoint x: 575, endPoint y: 341, distance: 210.4
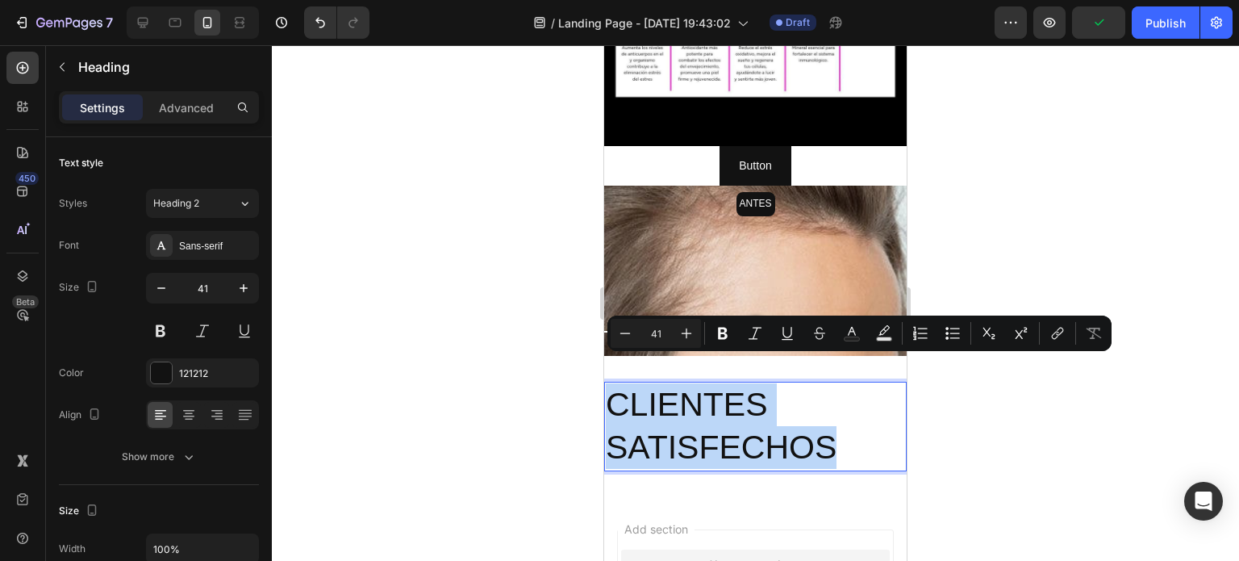
drag, startPoint x: 857, startPoint y: 418, endPoint x: 598, endPoint y: 354, distance: 266.8
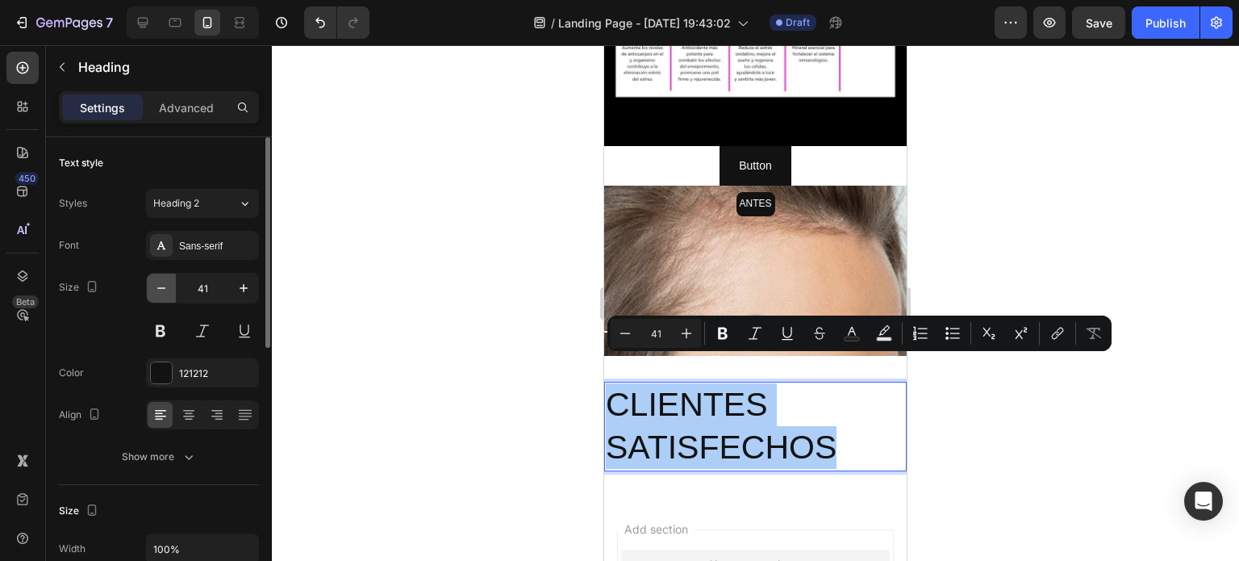
click at [154, 290] on icon "button" at bounding box center [161, 288] width 16 height 16
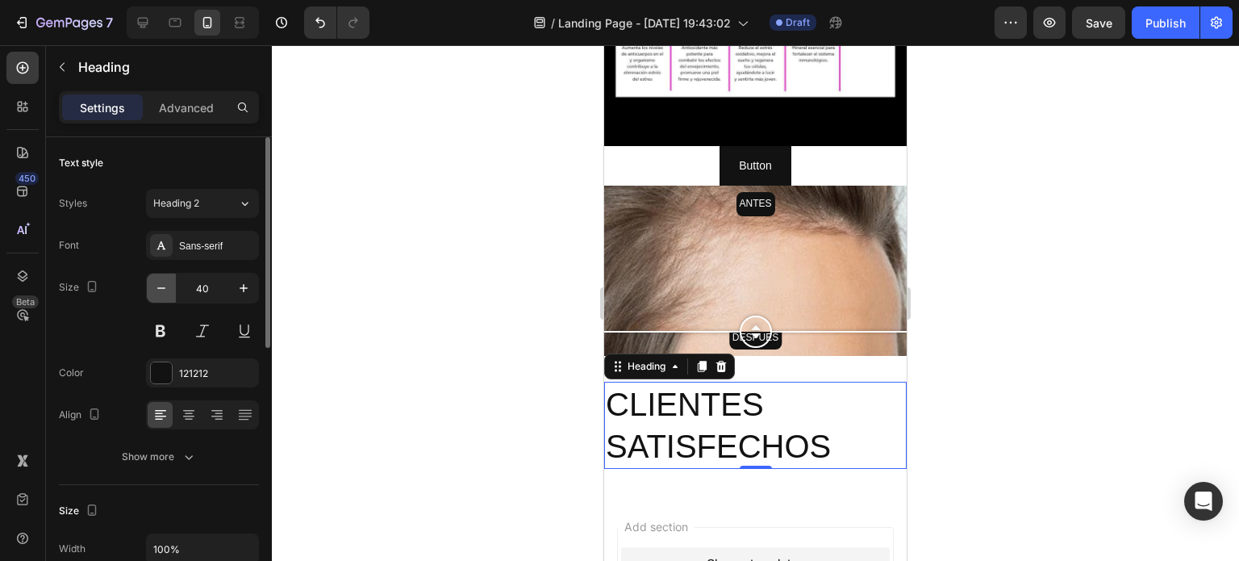
click at [154, 290] on icon "button" at bounding box center [161, 288] width 16 height 16
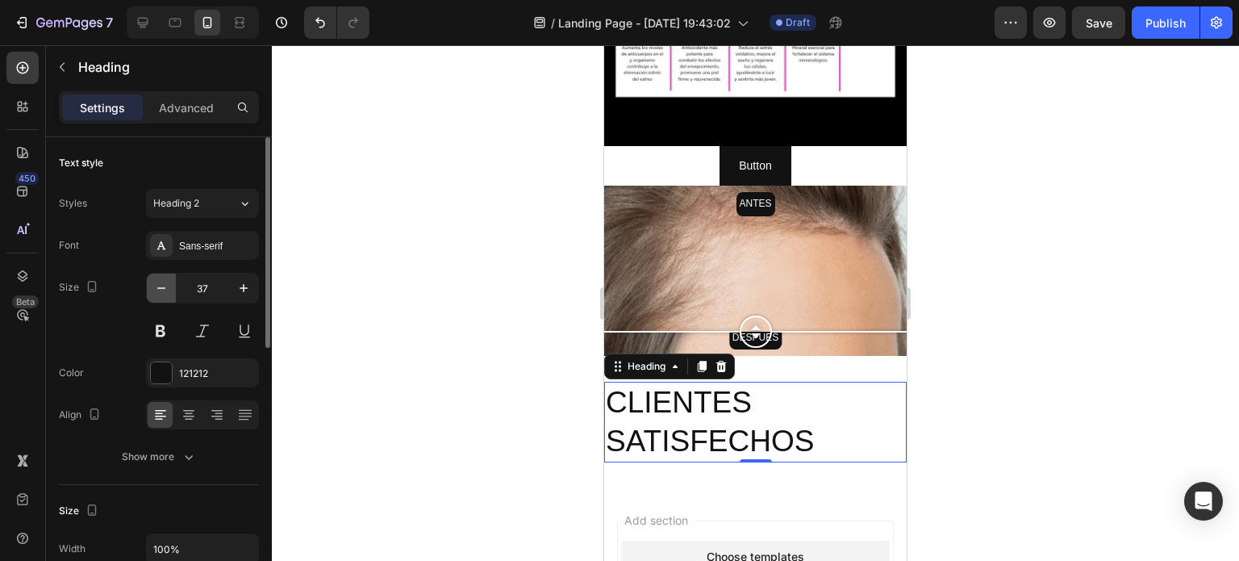
click at [154, 290] on icon "button" at bounding box center [161, 288] width 16 height 16
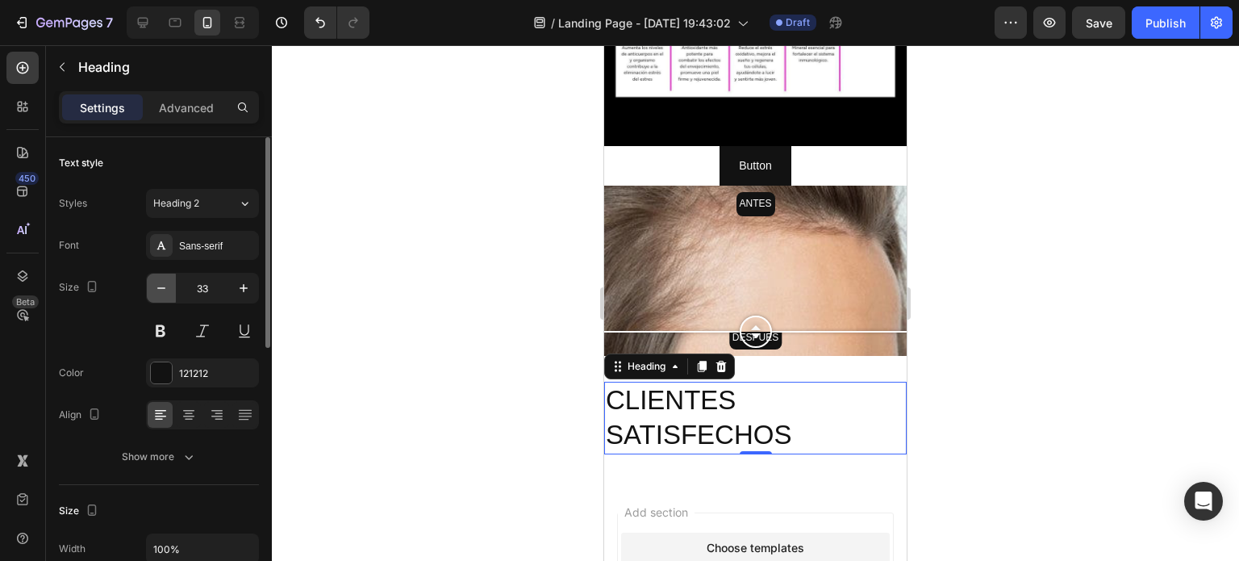
click at [154, 290] on icon "button" at bounding box center [161, 288] width 16 height 16
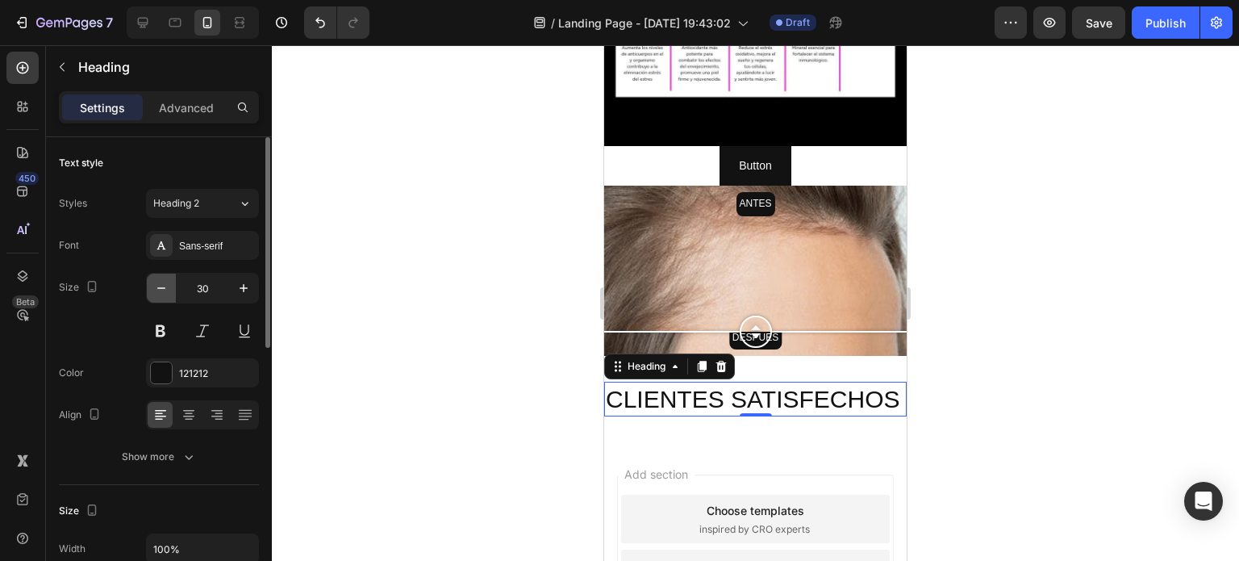
click at [154, 290] on icon "button" at bounding box center [161, 288] width 16 height 16
click at [242, 286] on icon "button" at bounding box center [244, 288] width 16 height 16
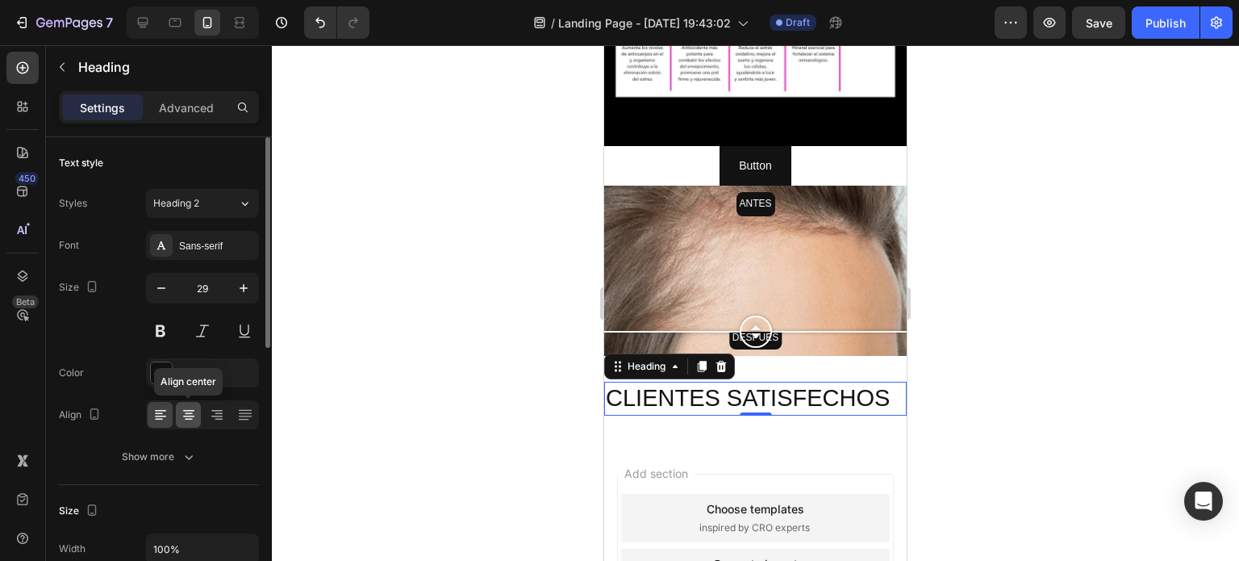
click at [190, 416] on icon at bounding box center [189, 415] width 16 height 16
click at [233, 202] on div "Heading 2" at bounding box center [195, 203] width 85 height 15
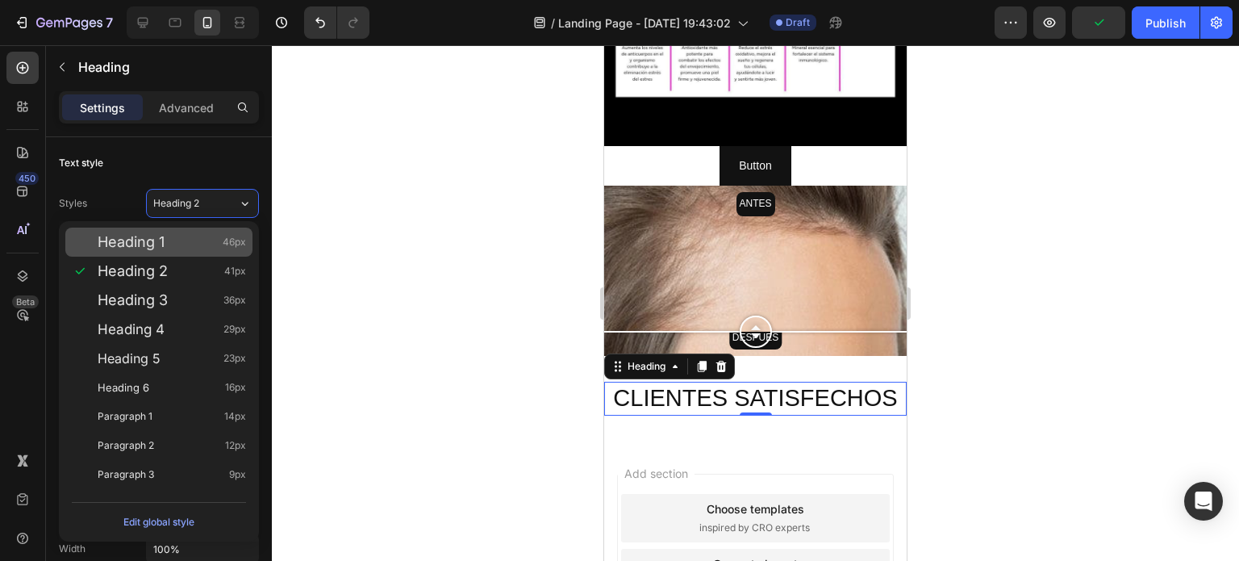
click at [222, 232] on div "Heading 1 46px" at bounding box center [158, 242] width 187 height 29
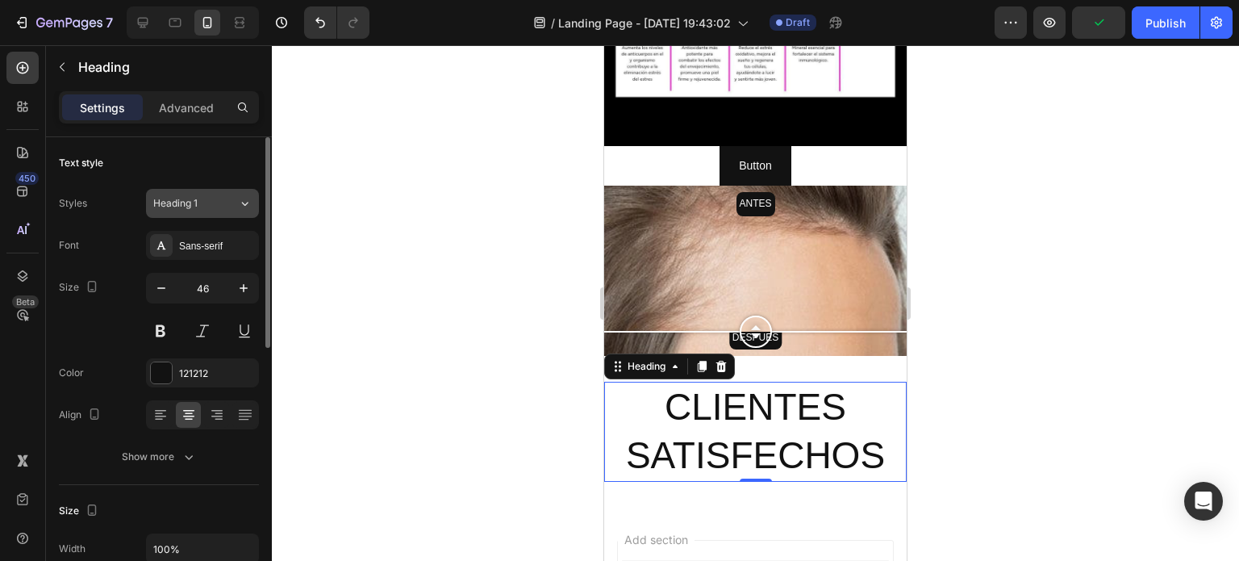
click at [240, 204] on icon at bounding box center [245, 203] width 14 height 16
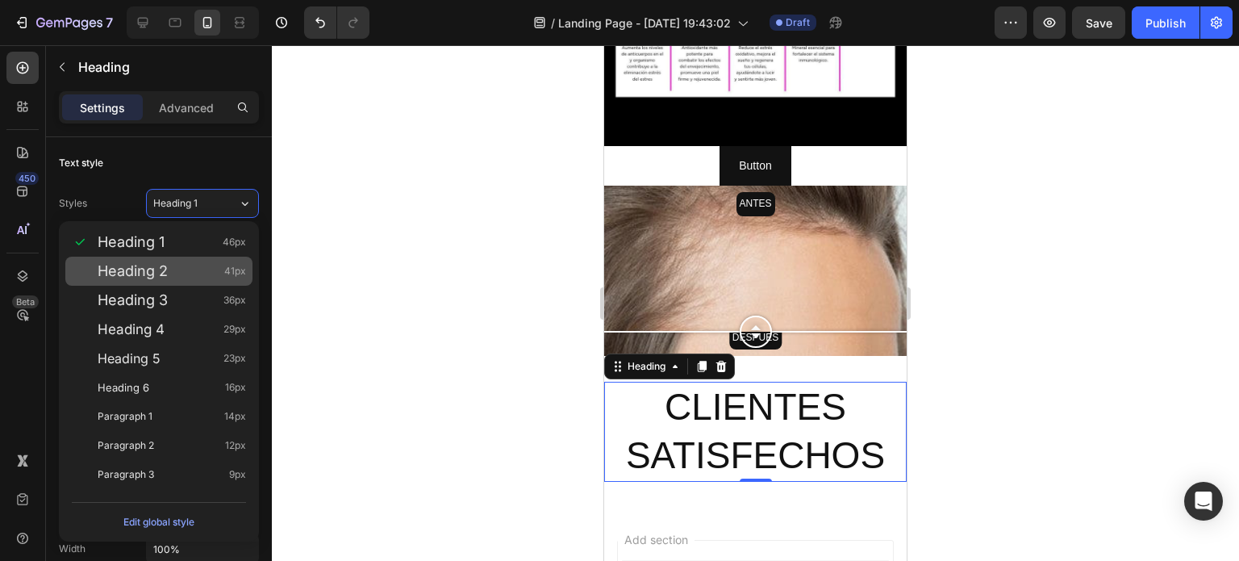
click at [224, 270] on div "Heading 2 41px" at bounding box center [172, 271] width 148 height 16
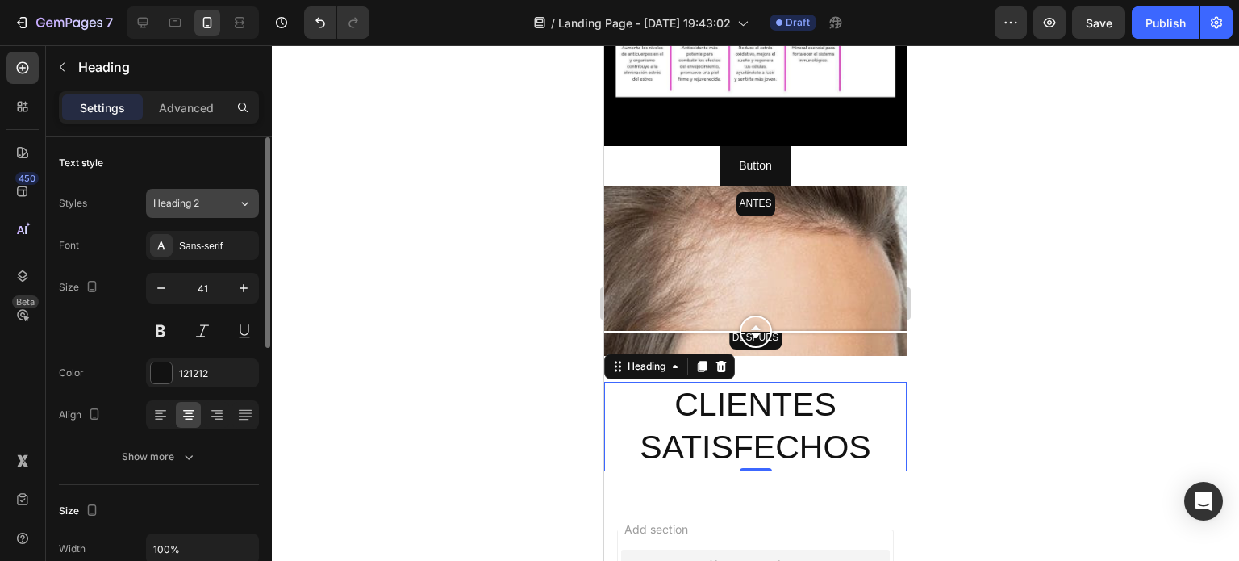
click at [239, 203] on icon at bounding box center [245, 203] width 14 height 16
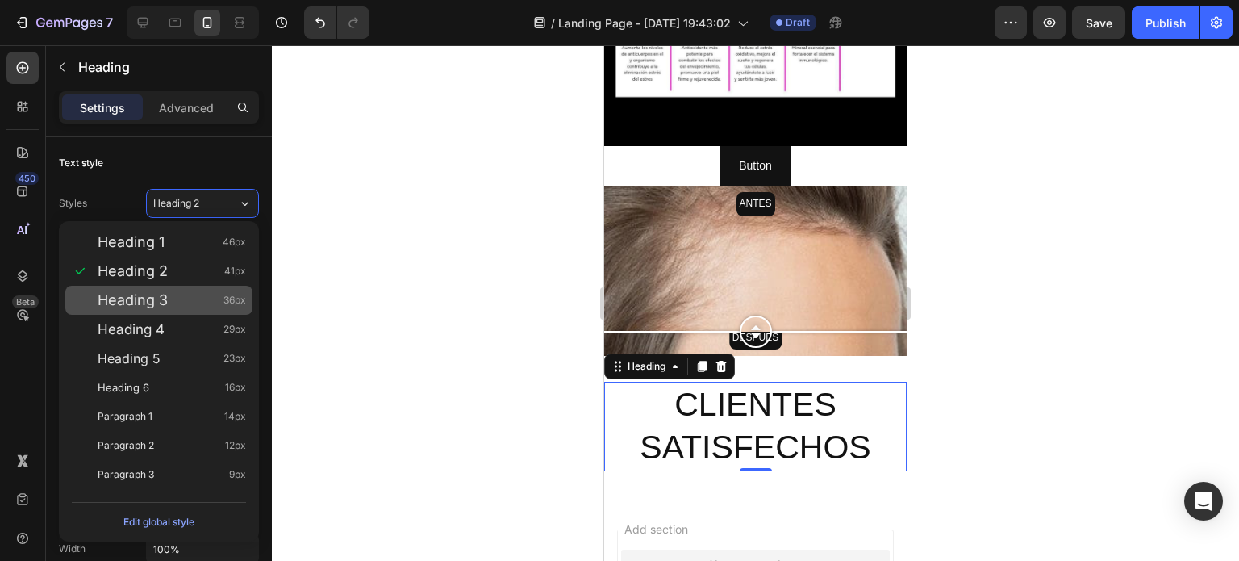
click at [229, 295] on span "36px" at bounding box center [235, 300] width 23 height 16
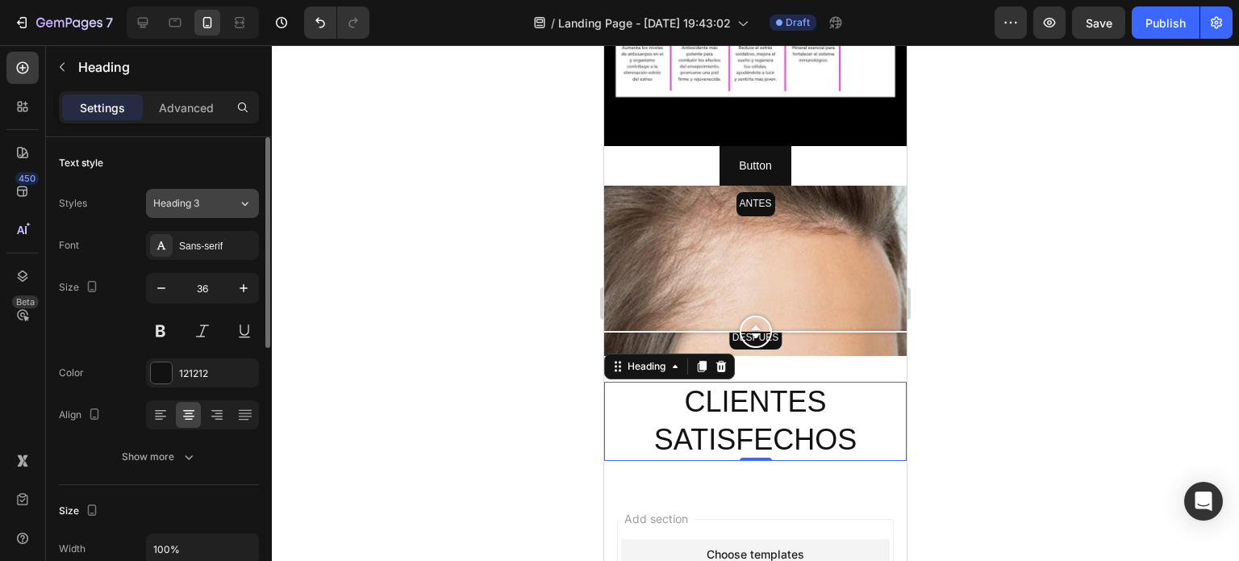
click at [252, 206] on icon at bounding box center [245, 203] width 14 height 16
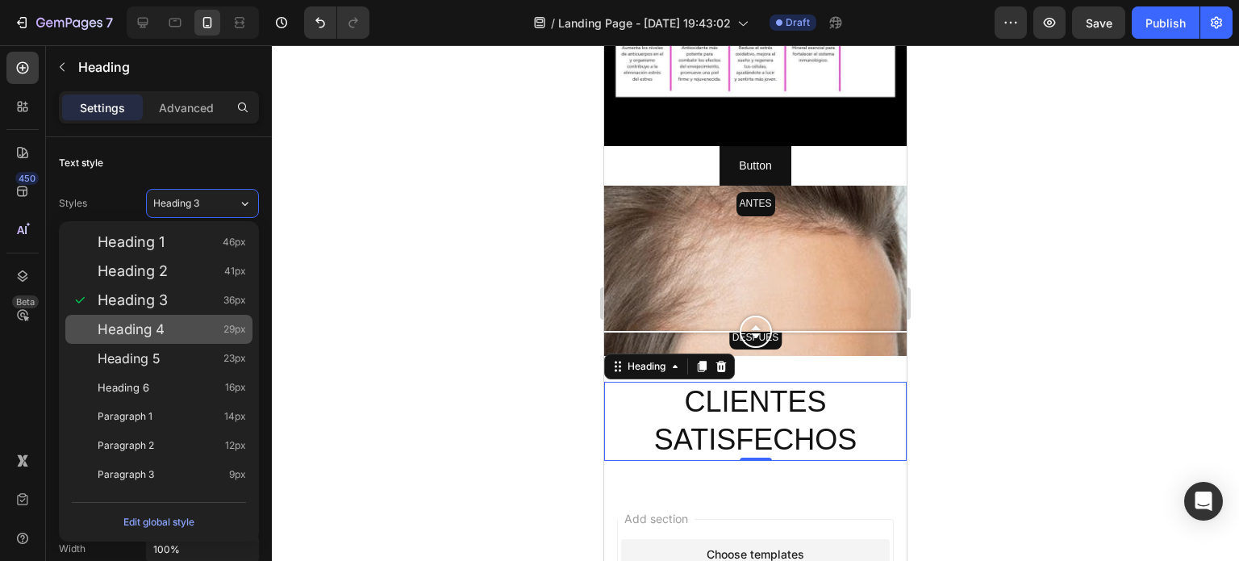
click at [234, 328] on span "29px" at bounding box center [235, 329] width 23 height 16
type input "29"
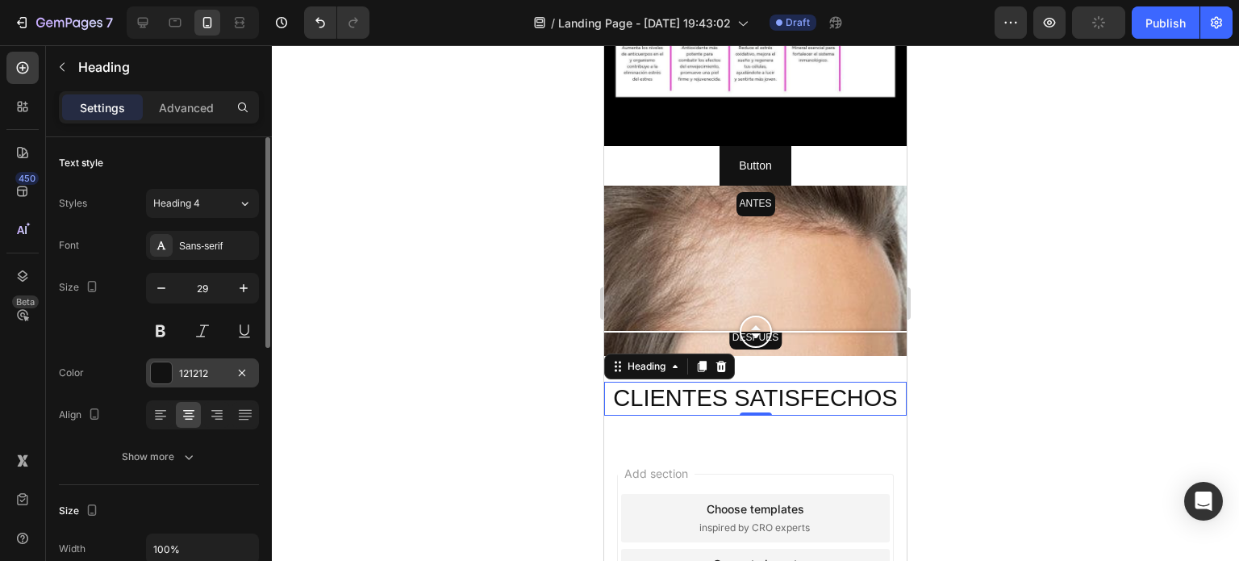
click at [183, 372] on div "121212" at bounding box center [202, 373] width 47 height 15
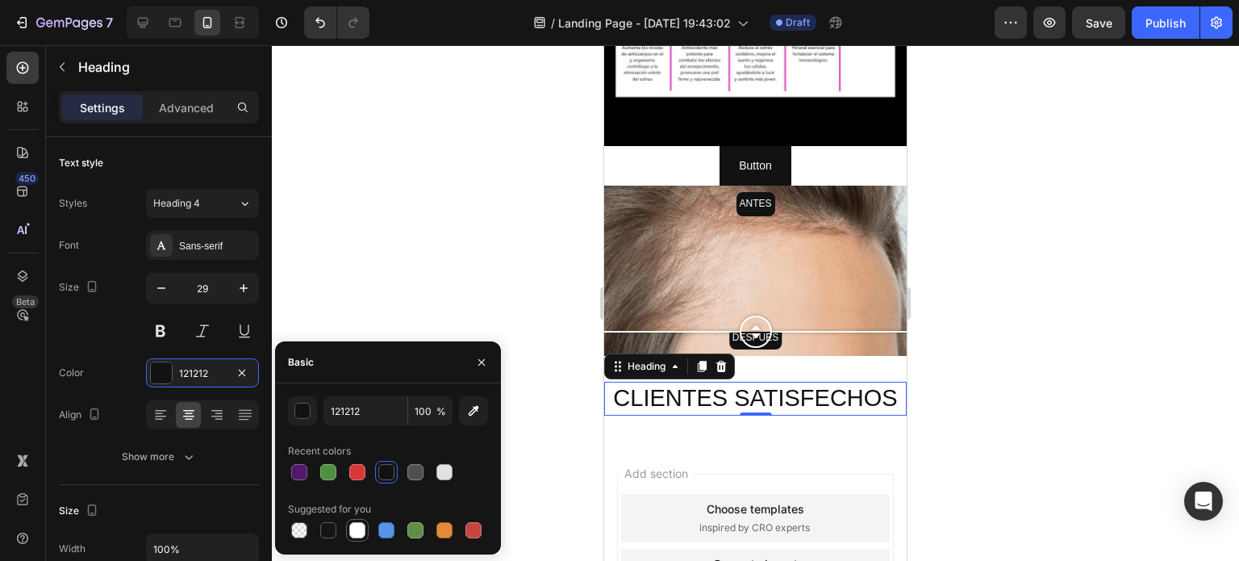
click at [358, 530] on div at bounding box center [357, 530] width 16 height 16
type input "FFFFFF"
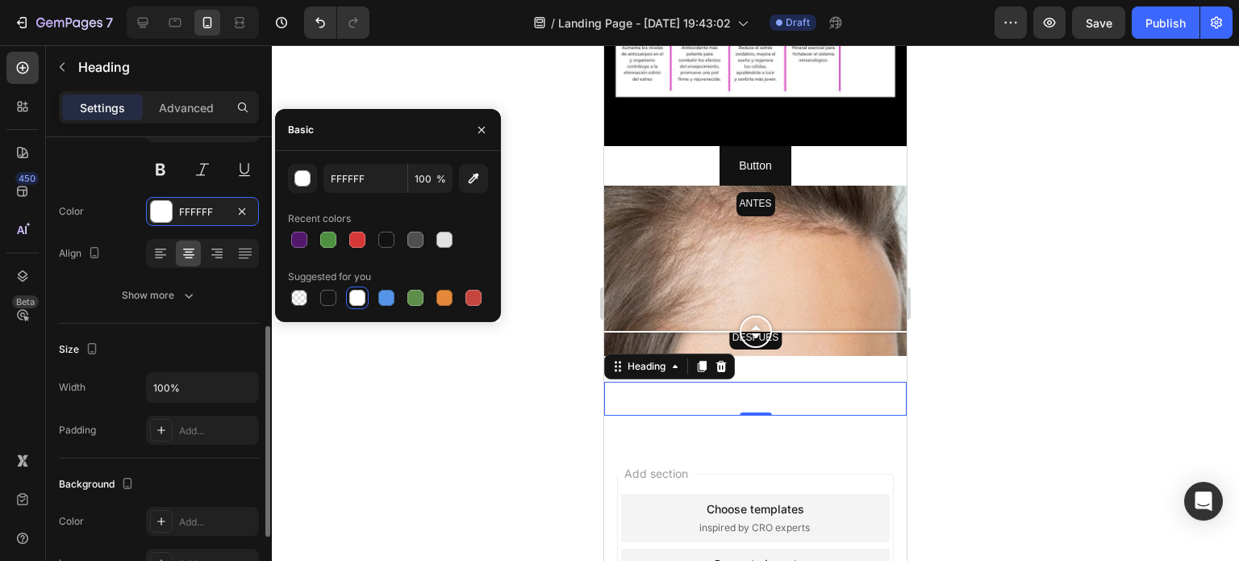
scroll to position [242, 0]
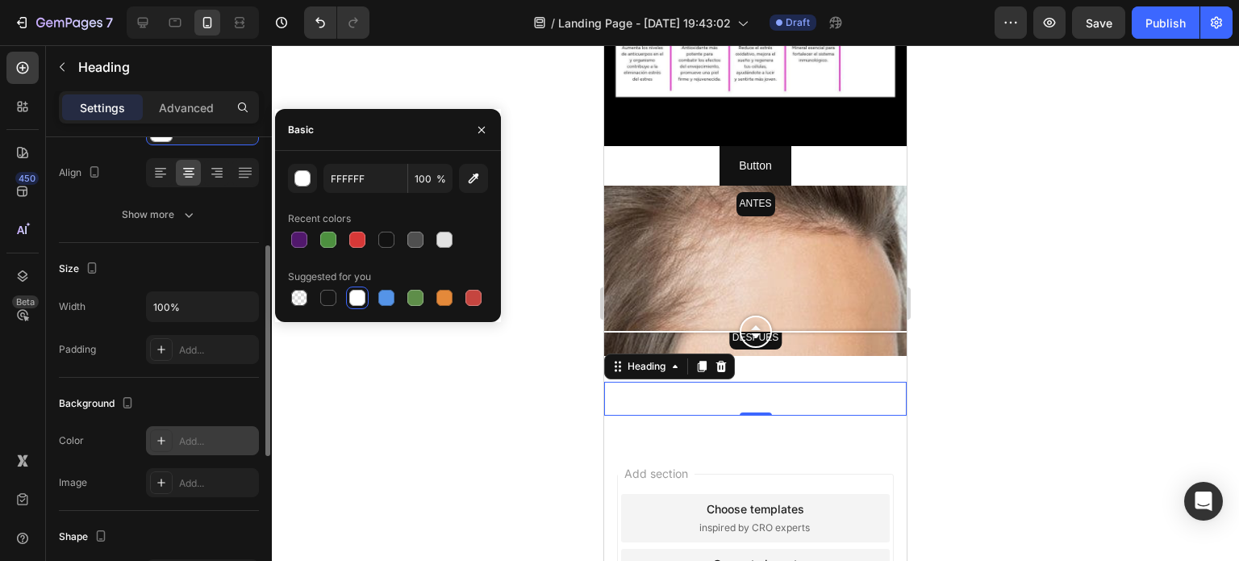
click at [203, 441] on div "Add..." at bounding box center [217, 441] width 76 height 15
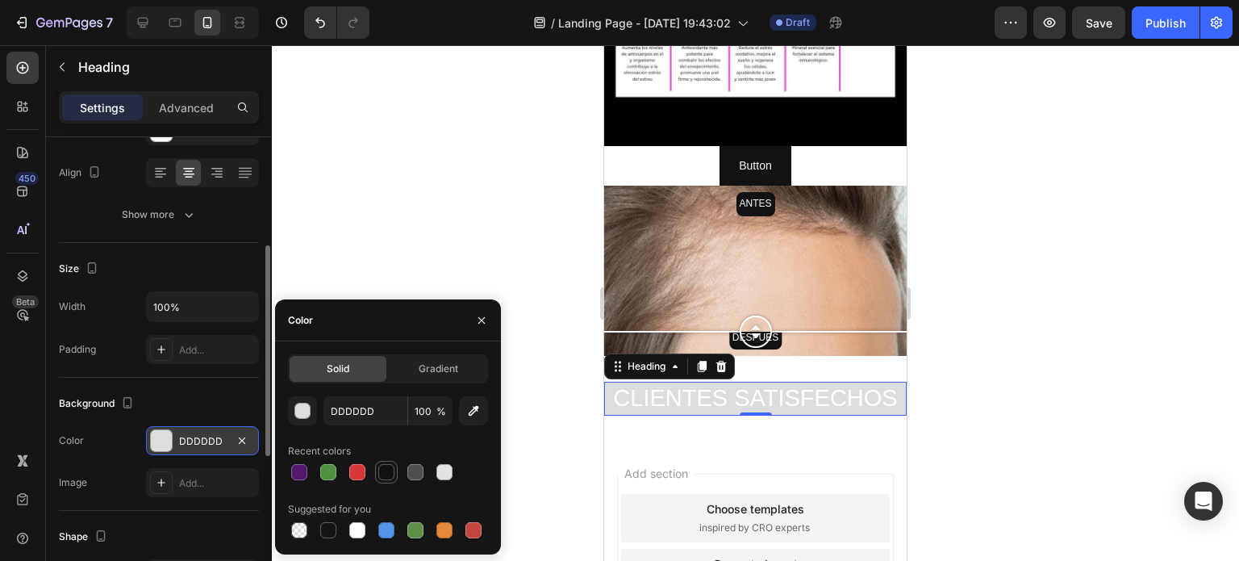
click at [391, 474] on div at bounding box center [386, 472] width 16 height 16
type input "121212"
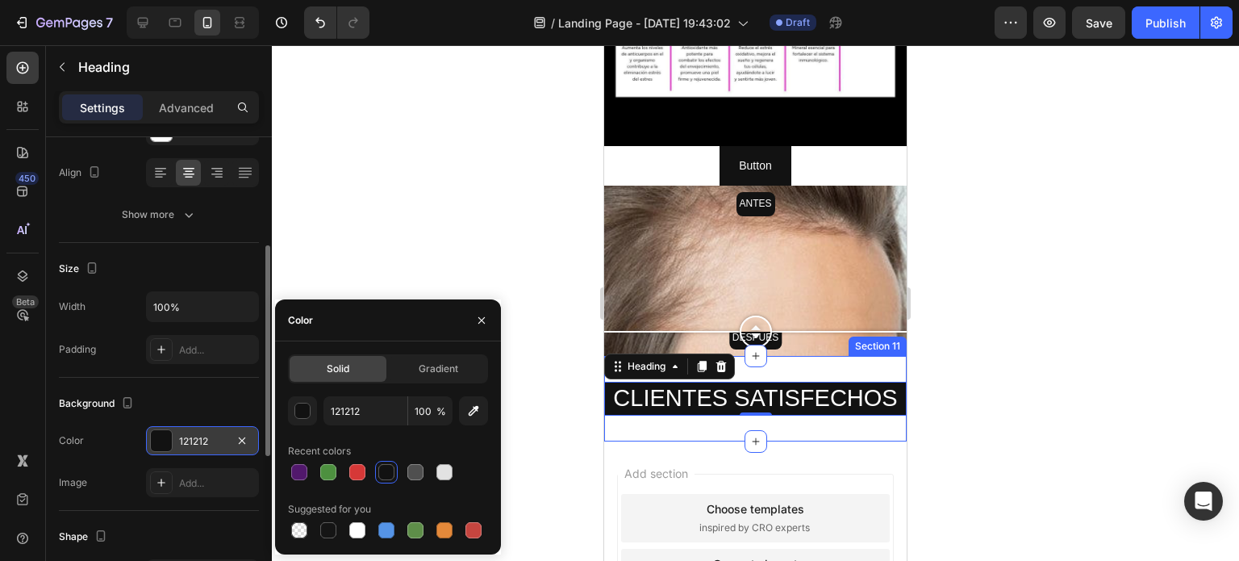
click at [881, 356] on div "CLIENTES SATISFECHOS Heading 0 Section 11" at bounding box center [755, 399] width 303 height 86
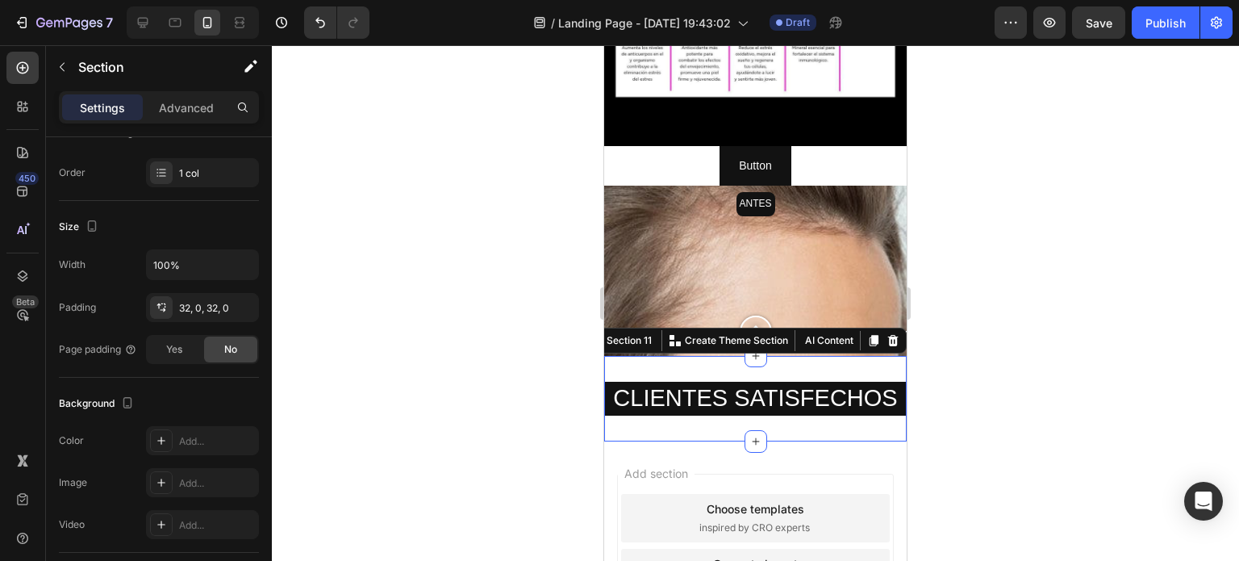
scroll to position [0, 0]
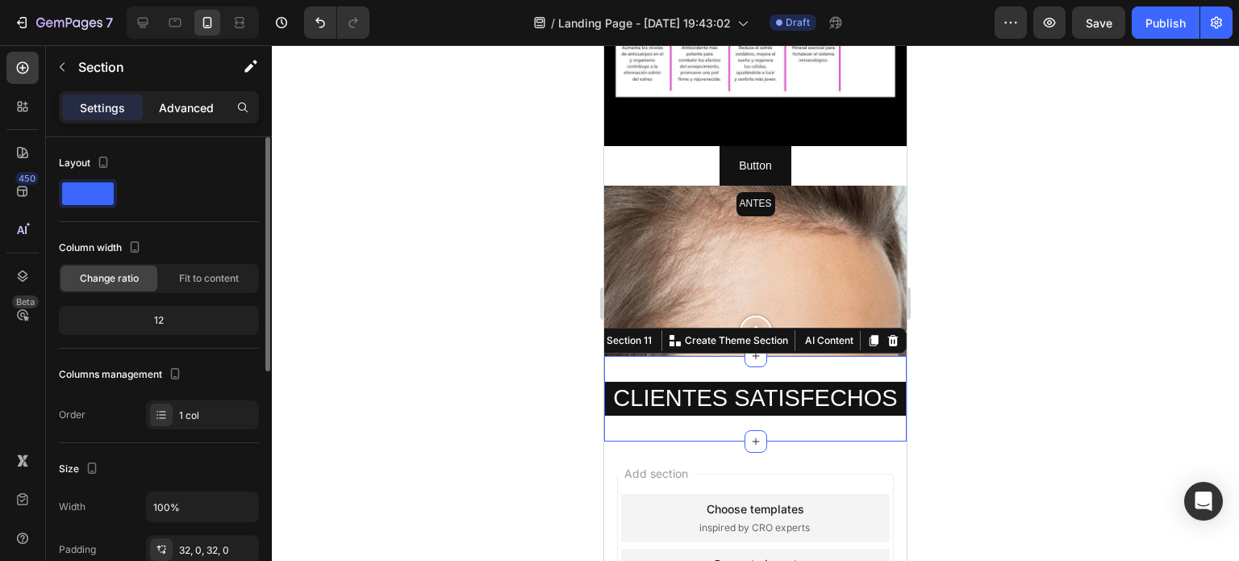
click at [171, 99] on p "Advanced" at bounding box center [186, 107] width 55 height 17
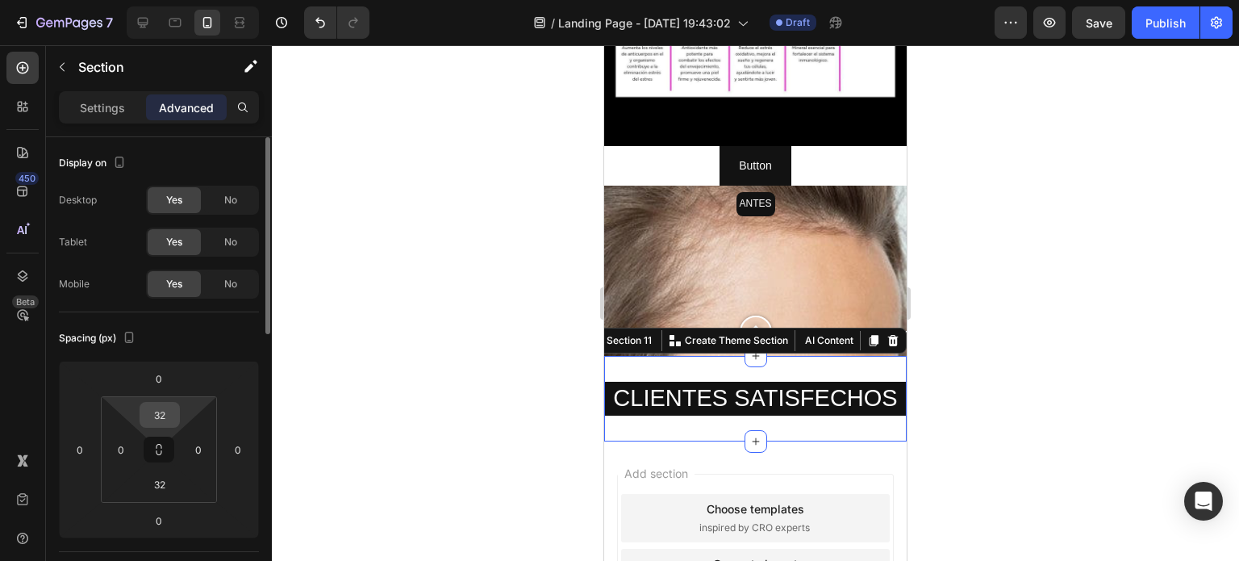
click at [160, 420] on input "32" at bounding box center [160, 415] width 32 height 24
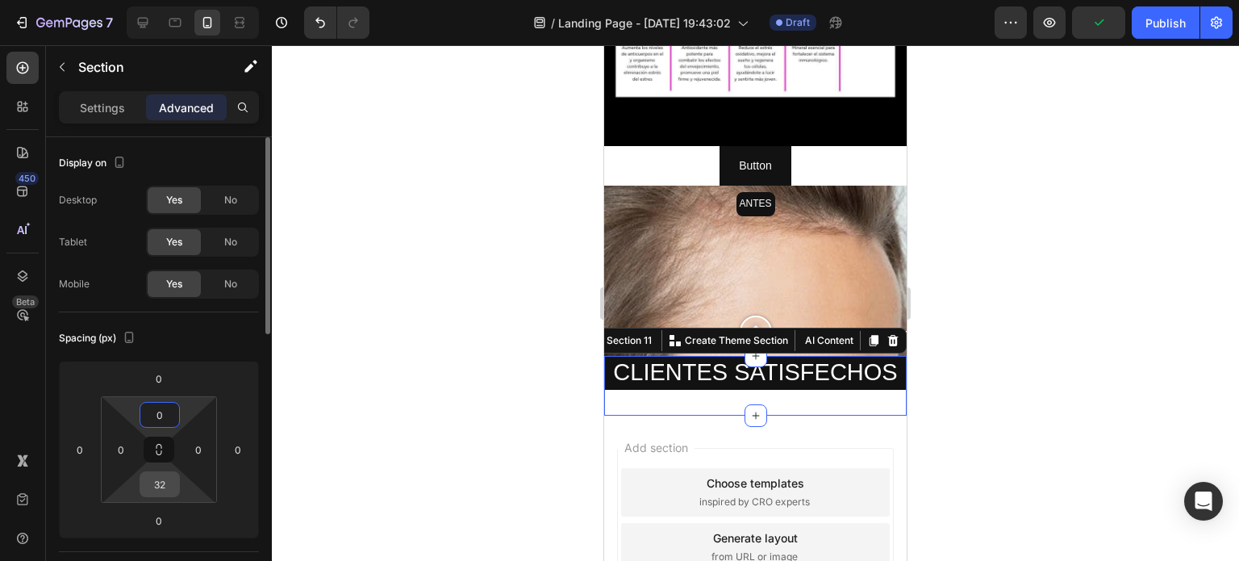
type input "0"
click at [158, 488] on input "32" at bounding box center [160, 484] width 32 height 24
type input "0"
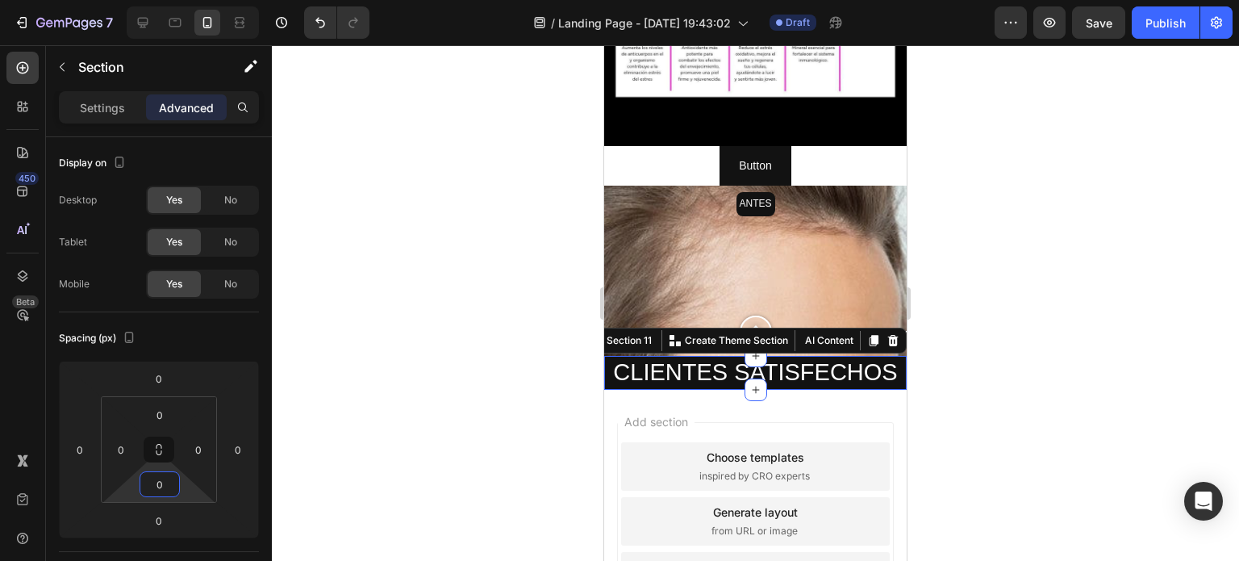
click at [969, 237] on div at bounding box center [756, 303] width 968 height 516
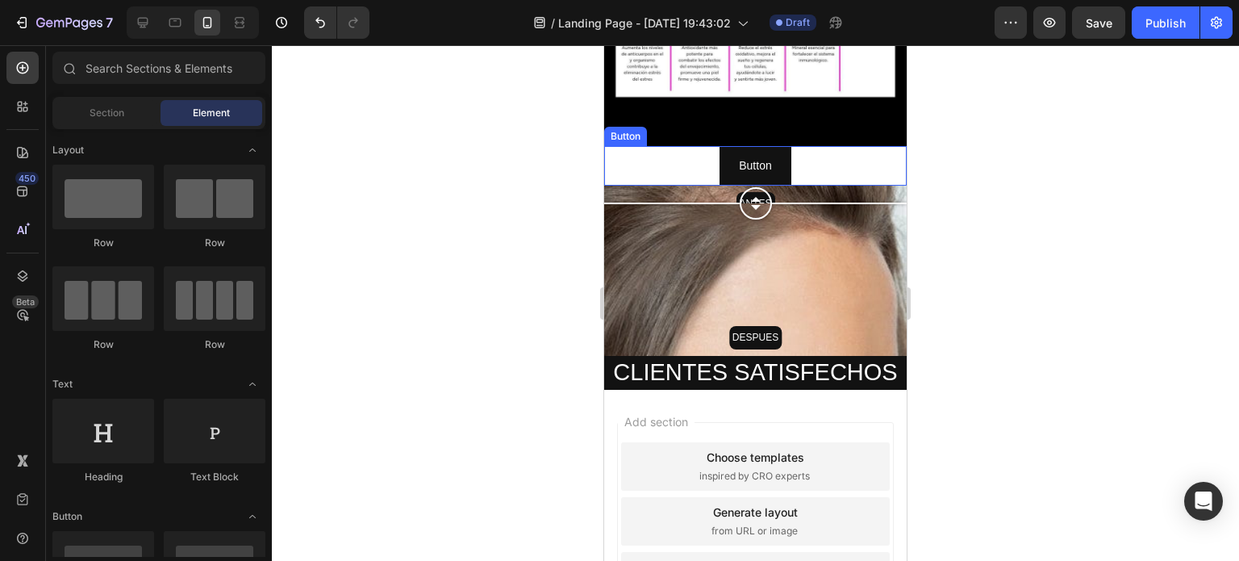
click at [657, 146] on div "Button Button" at bounding box center [755, 166] width 303 height 40
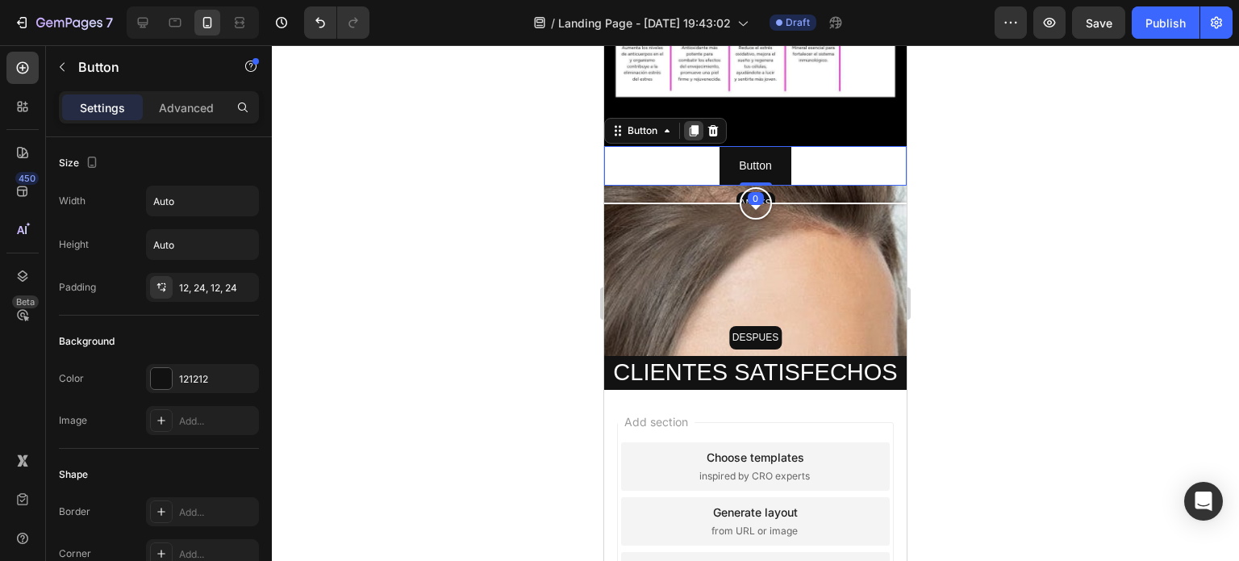
click at [692, 124] on icon at bounding box center [694, 130] width 13 height 13
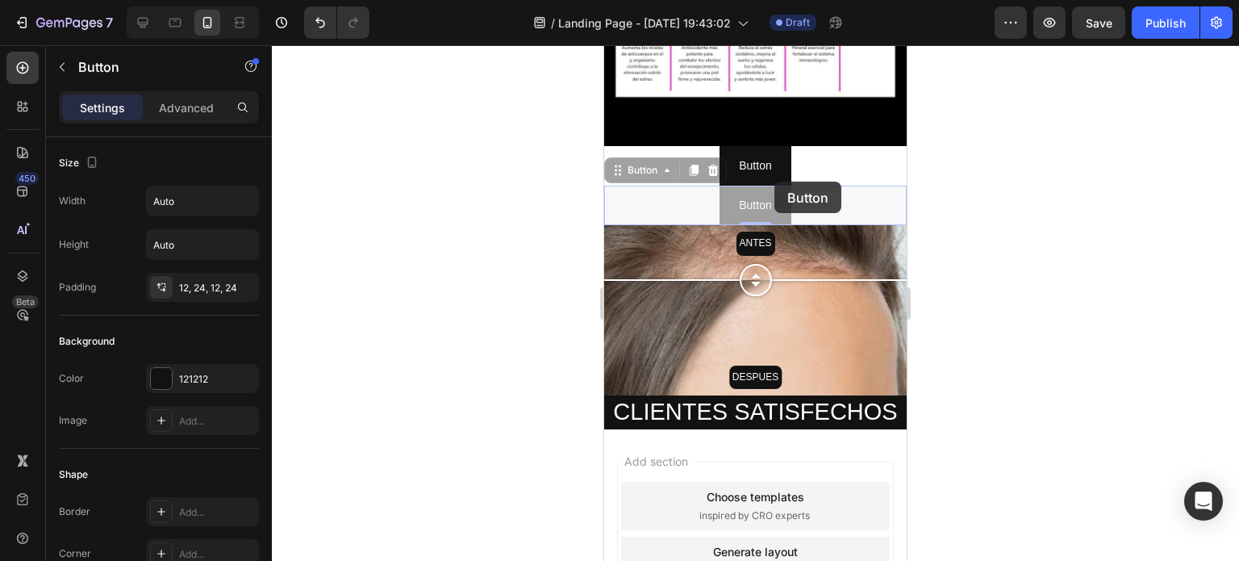
drag, startPoint x: 775, startPoint y: 182, endPoint x: 762, endPoint y: 161, distance: 24.0
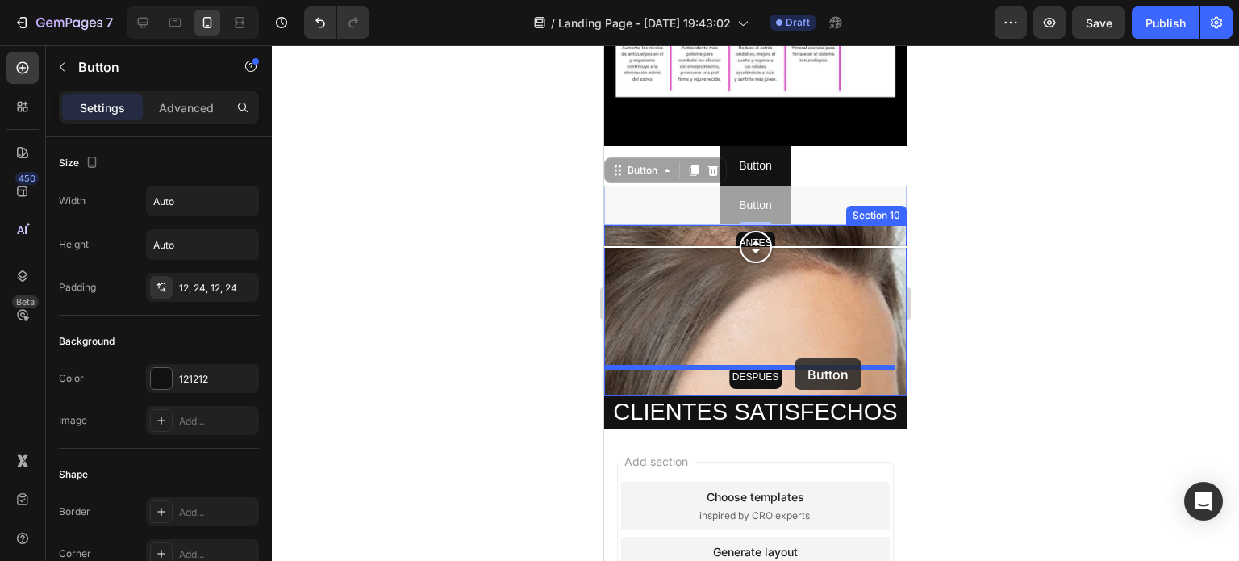
drag, startPoint x: 817, startPoint y: 178, endPoint x: 794, endPoint y: 354, distance: 177.4
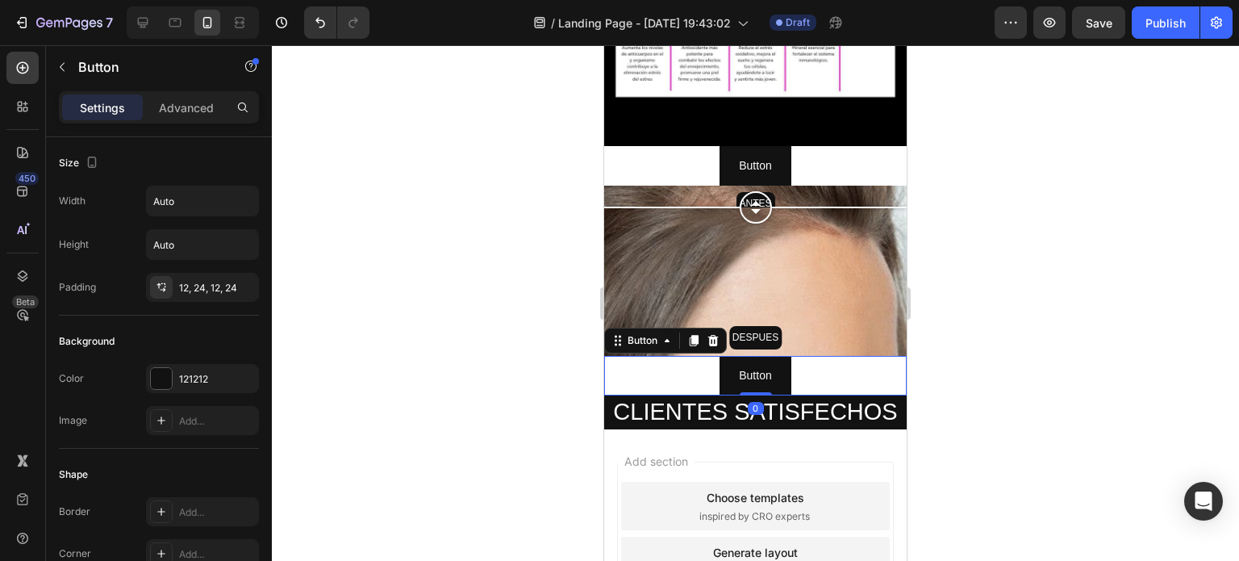
click at [957, 323] on div at bounding box center [756, 303] width 968 height 516
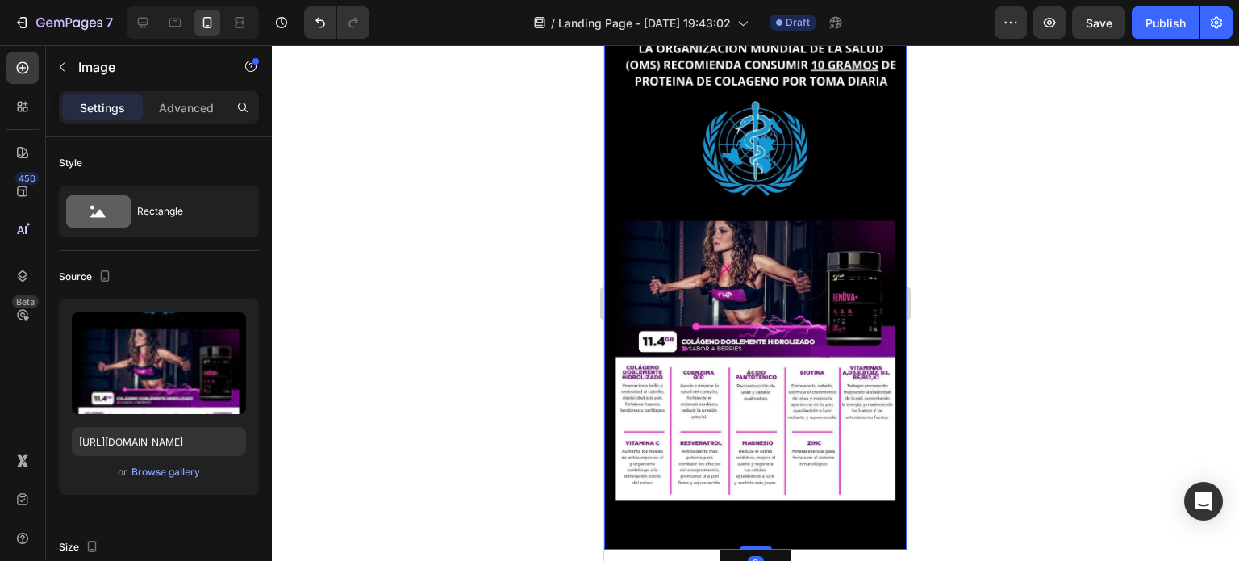
scroll to position [2169, 0]
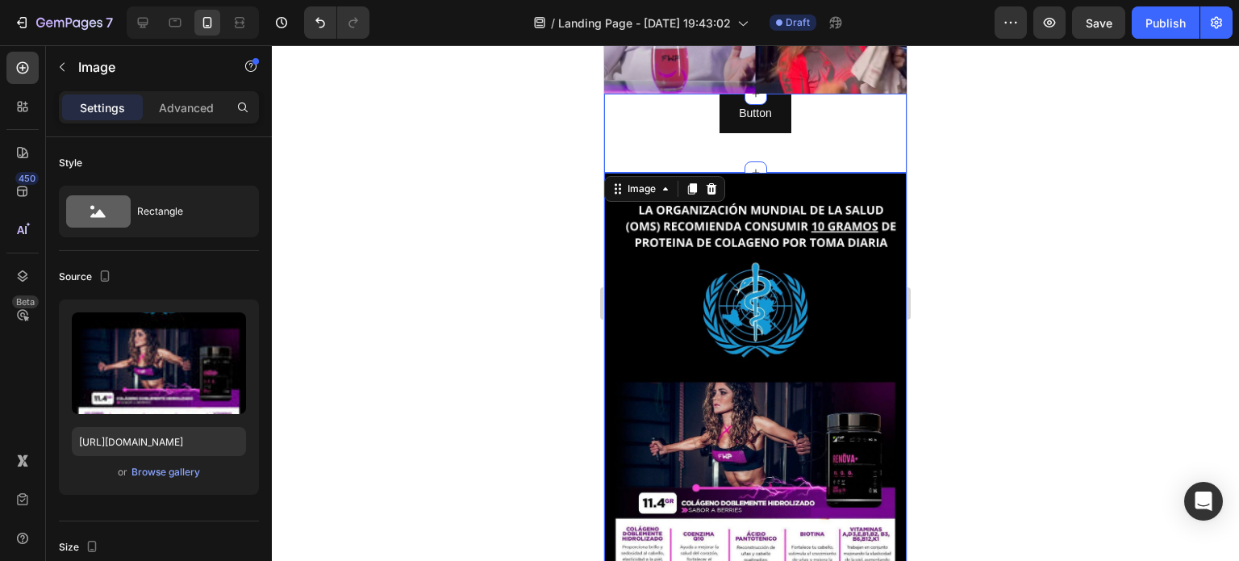
click at [719, 179] on div at bounding box center [711, 188] width 19 height 19
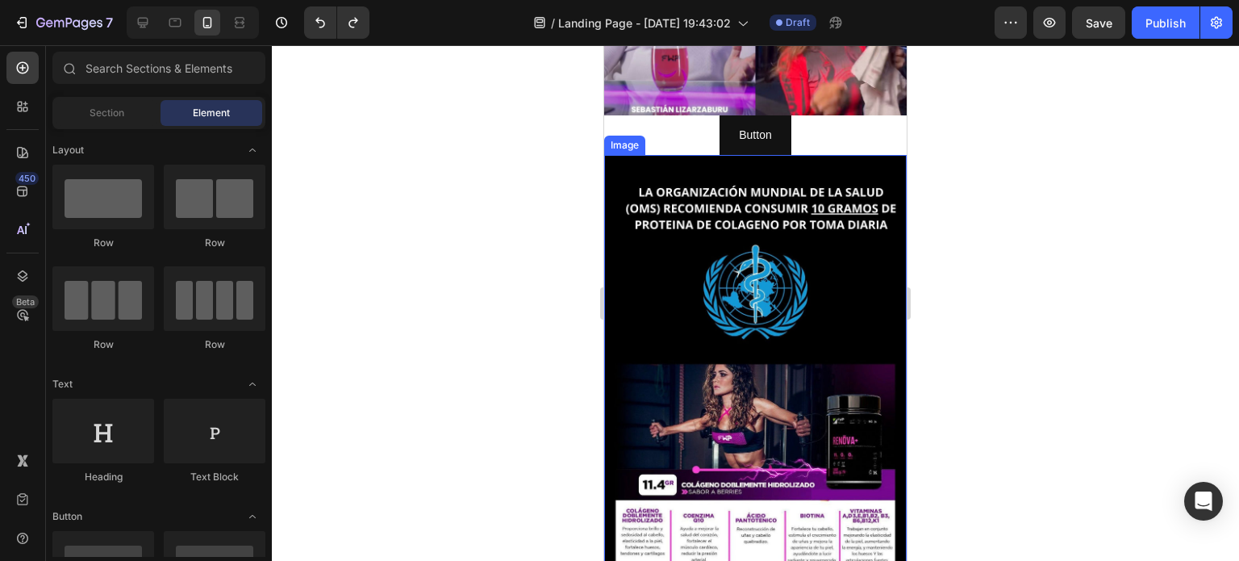
click at [682, 155] on img at bounding box center [755, 424] width 303 height 538
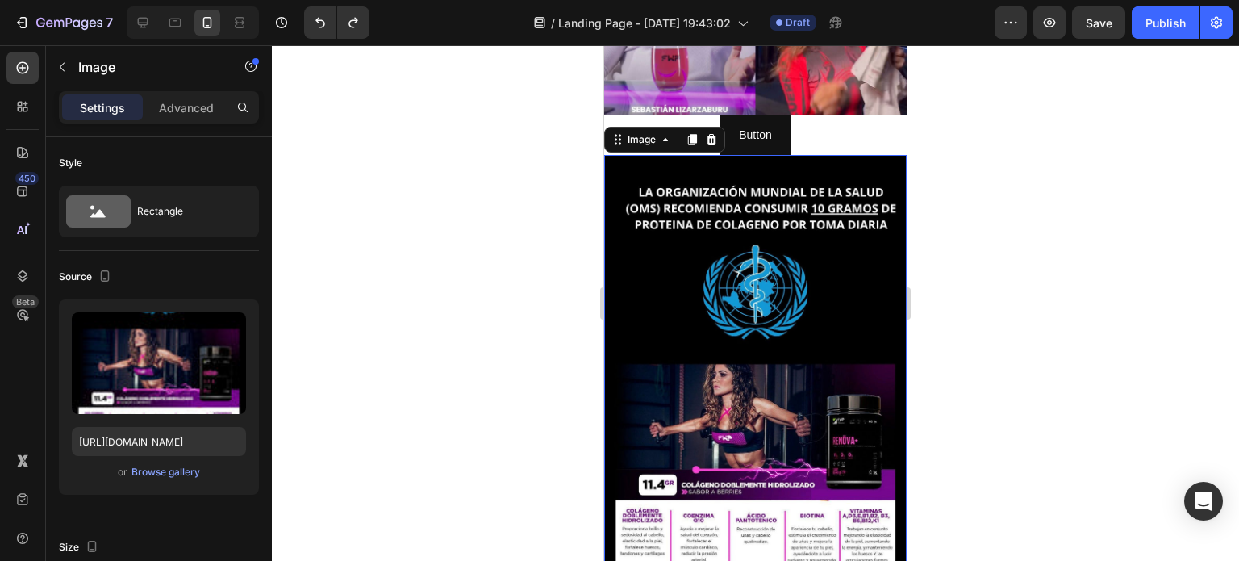
drag, startPoint x: 694, startPoint y: 122, endPoint x: 696, endPoint y: 132, distance: 9.8
click at [695, 134] on icon at bounding box center [692, 139] width 9 height 11
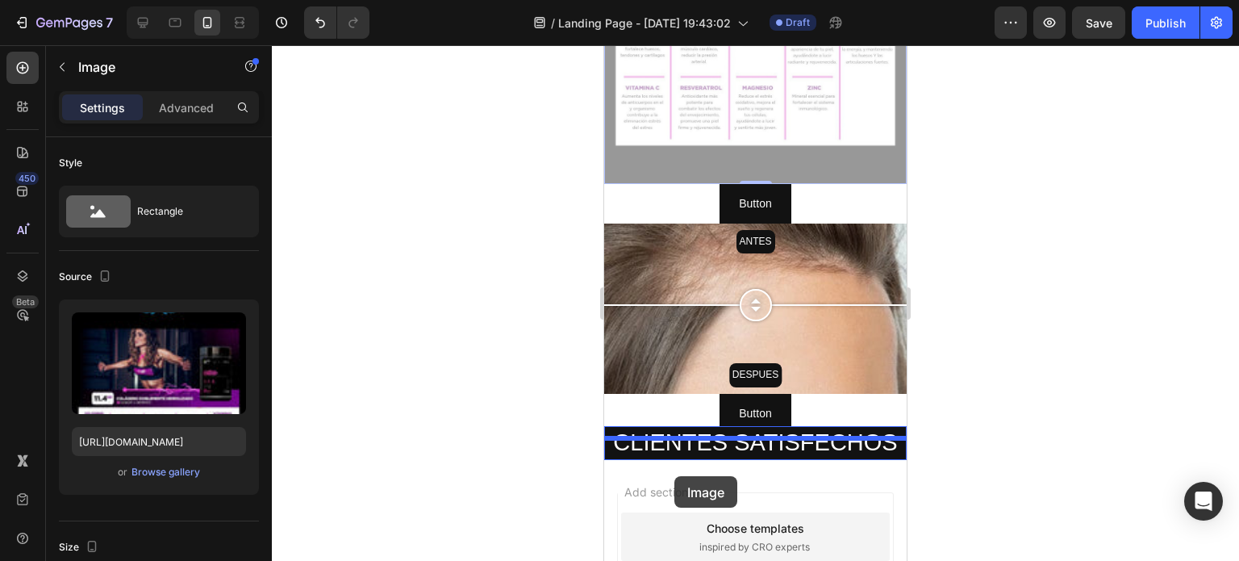
scroll to position [3201, 0]
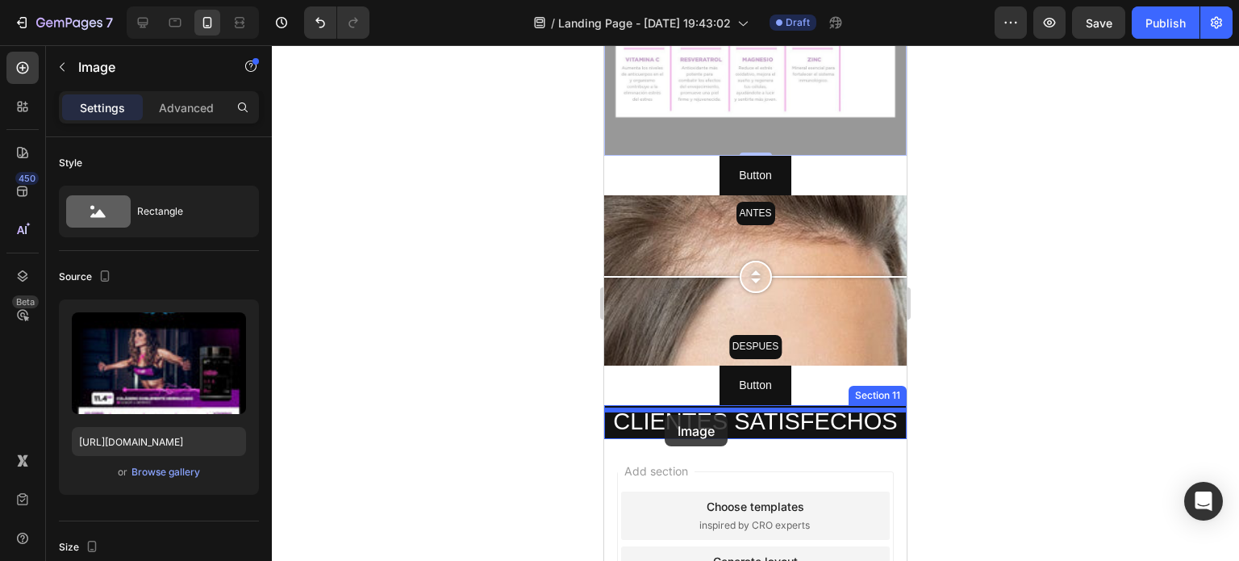
drag, startPoint x: 636, startPoint y: 122, endPoint x: 667, endPoint y: 415, distance: 294.5
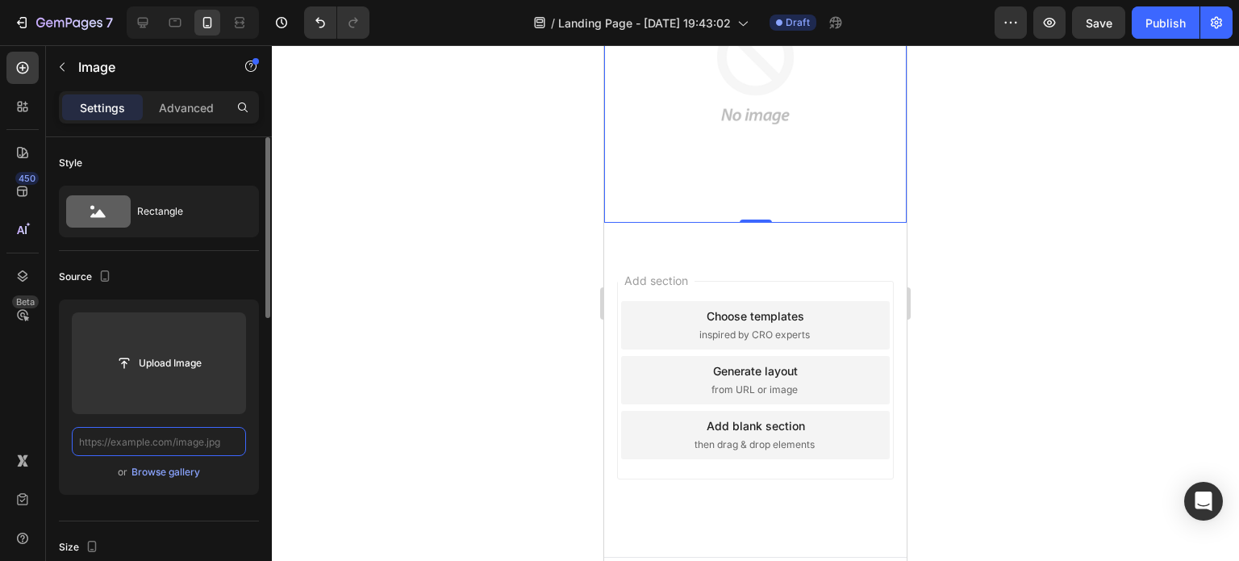
scroll to position [3138, 0]
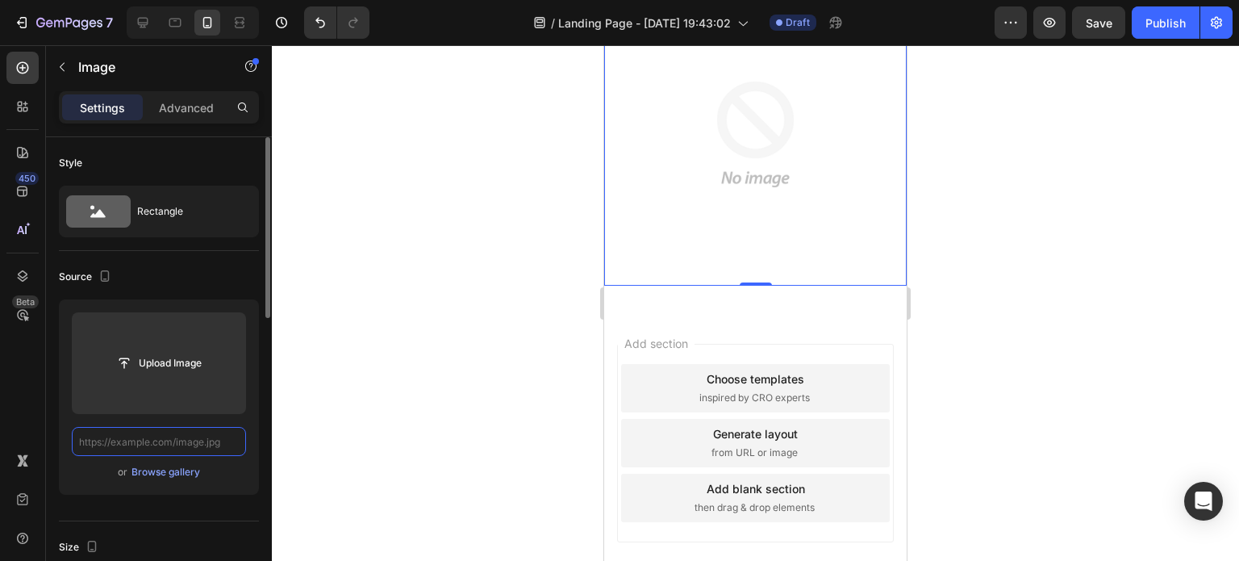
paste input "[URL][DOMAIN_NAME]"
type input "[URL][DOMAIN_NAME]"
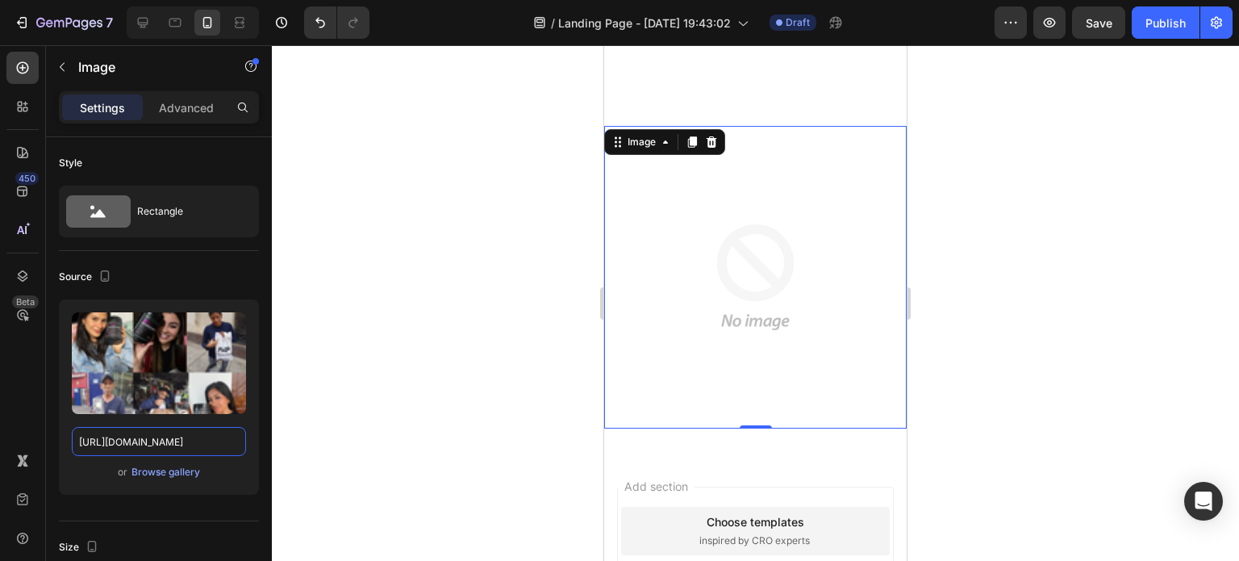
scroll to position [2977, 0]
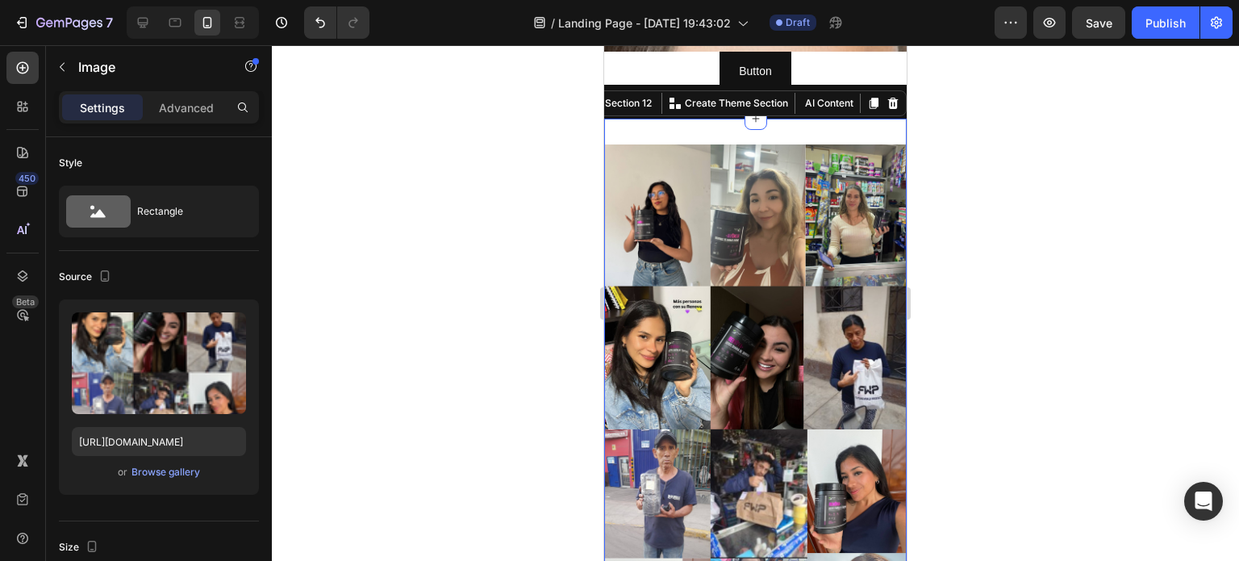
click at [823, 127] on div "Image Section 12 You can create reusable sections Create Theme Section AI Conte…" at bounding box center [755, 414] width 303 height 590
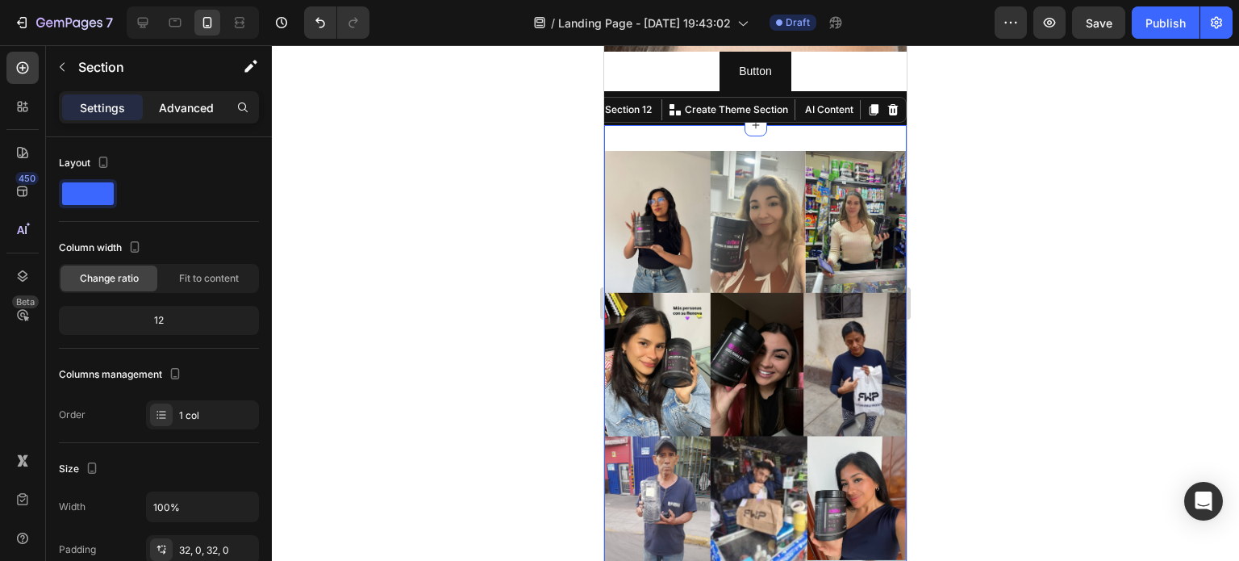
click at [182, 109] on p "Advanced" at bounding box center [186, 107] width 55 height 17
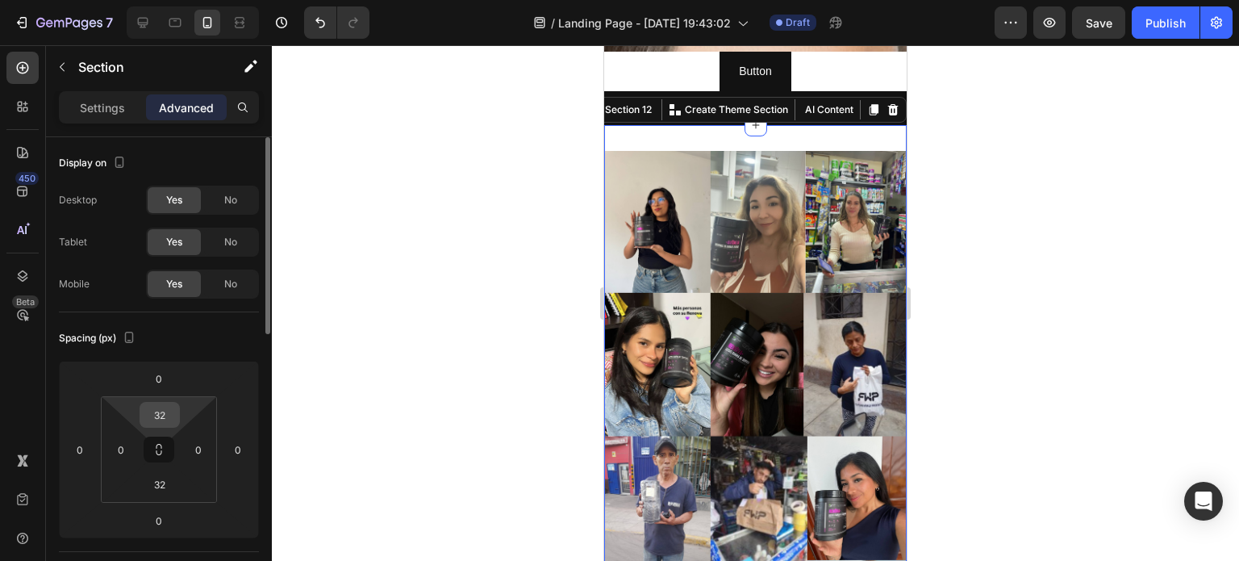
click at [153, 416] on input "32" at bounding box center [160, 415] width 32 height 24
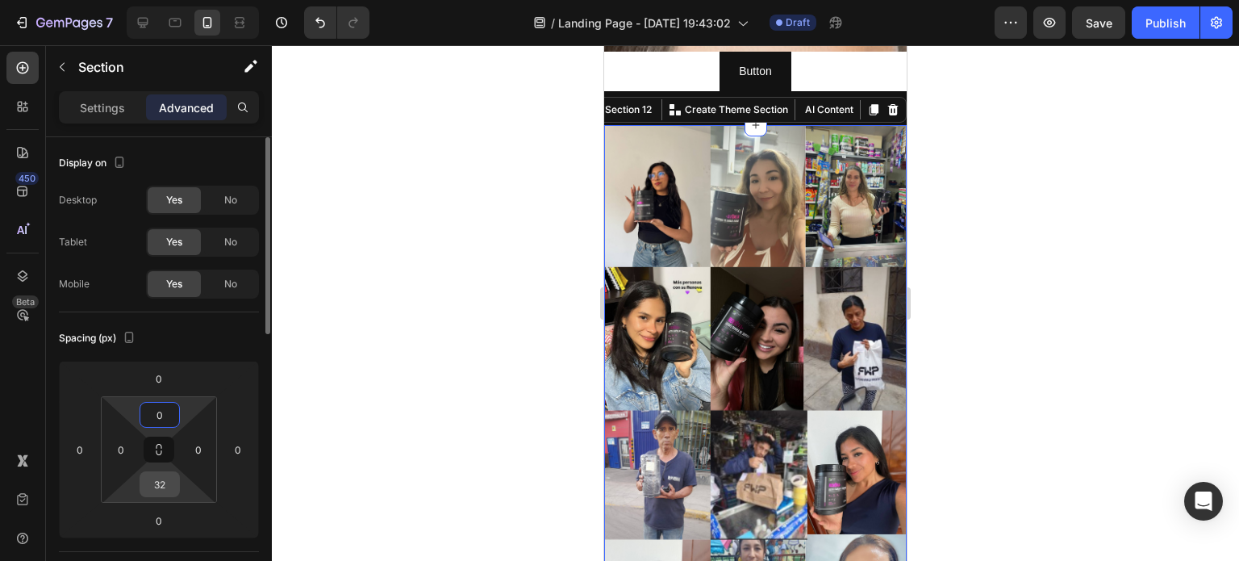
type input "0"
click at [163, 489] on input "32" at bounding box center [160, 484] width 32 height 24
type input "0"
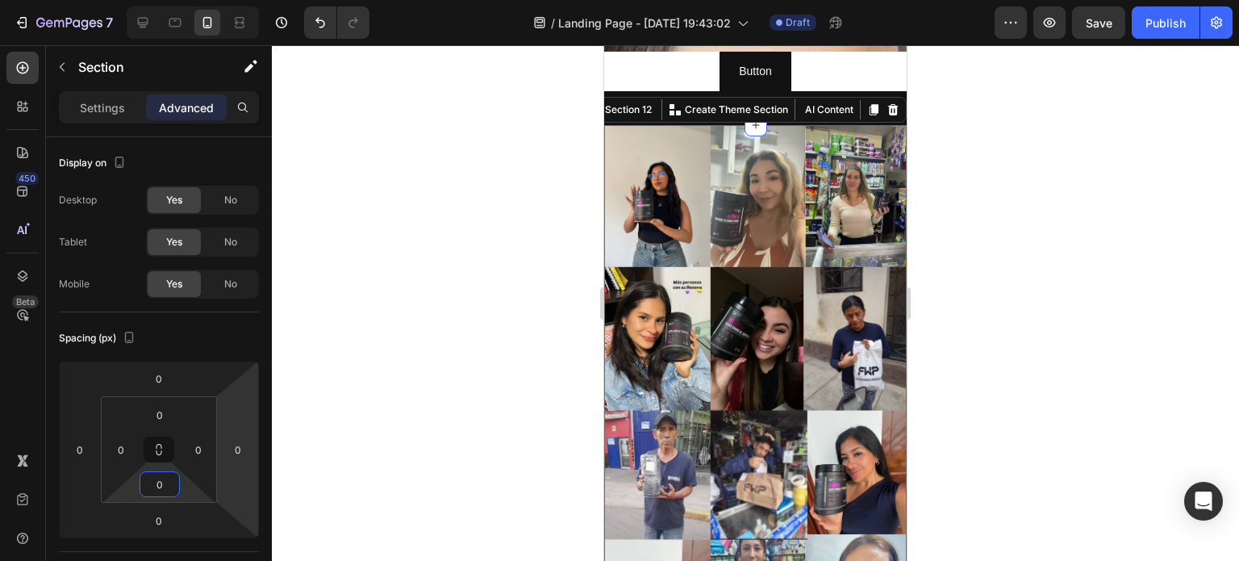
click at [382, 392] on div at bounding box center [756, 303] width 968 height 516
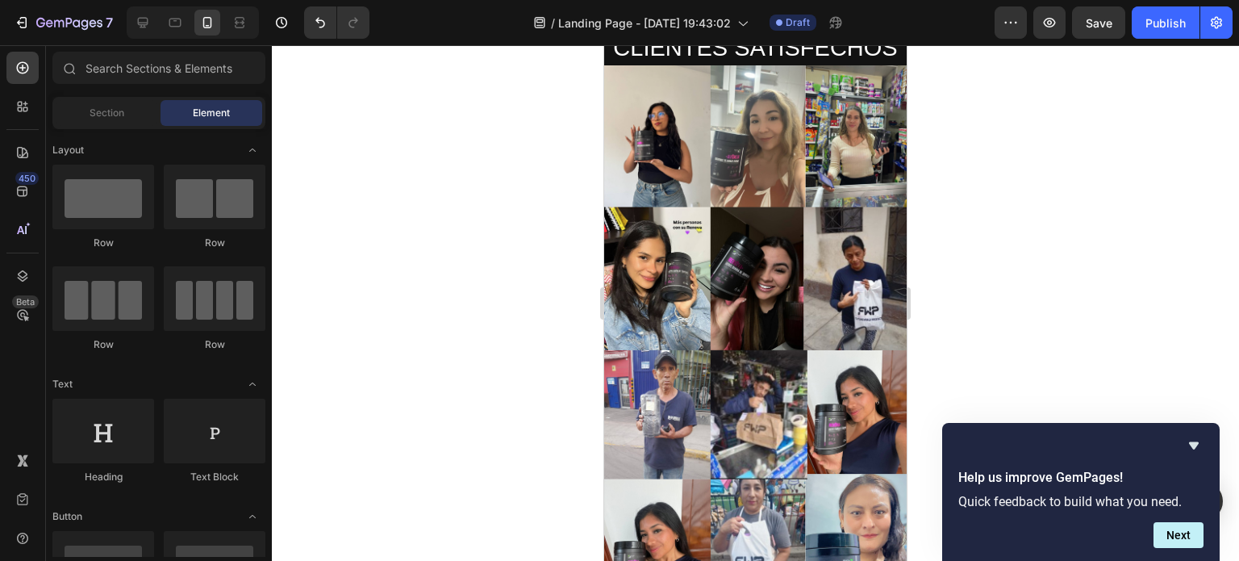
scroll to position [2828, 0]
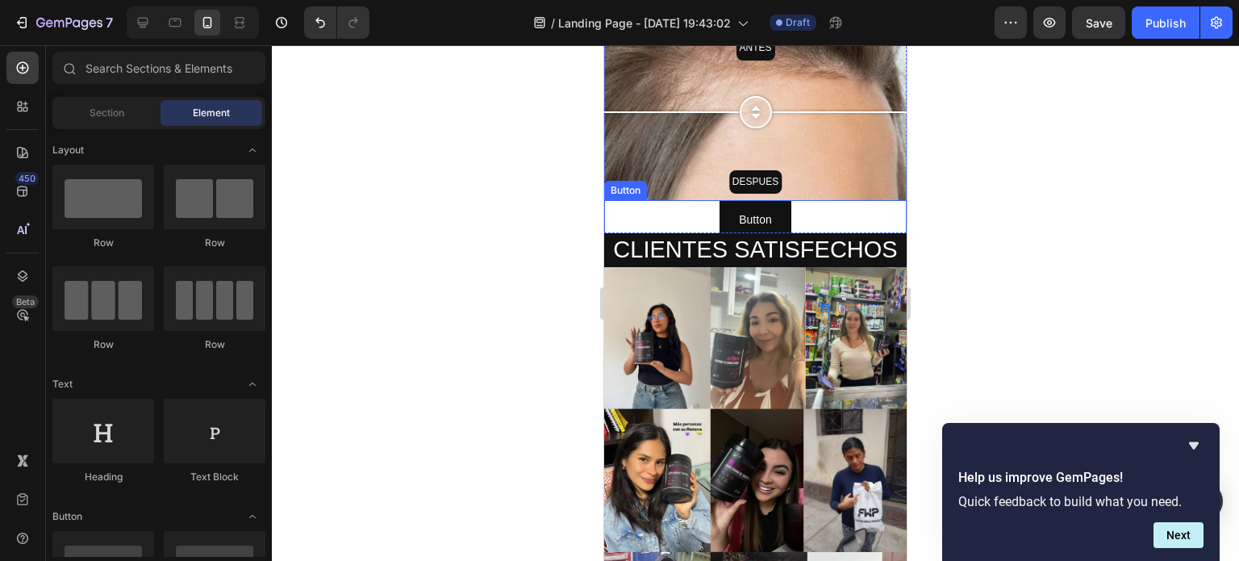
click at [815, 201] on div "Button Button" at bounding box center [755, 220] width 303 height 40
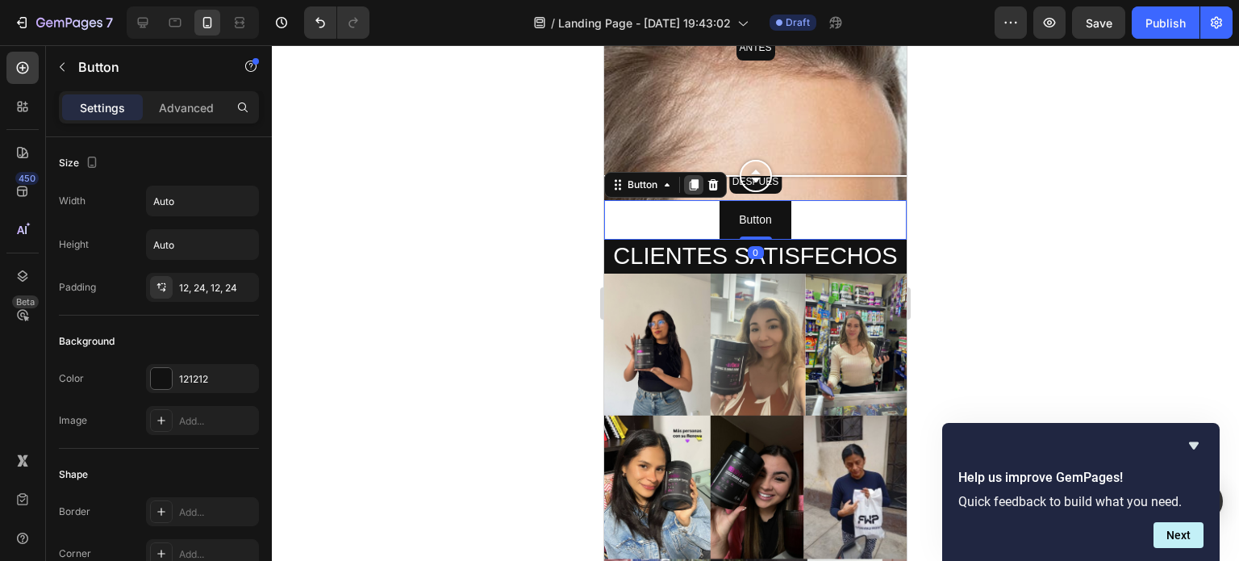
click at [689, 178] on icon at bounding box center [694, 184] width 13 height 13
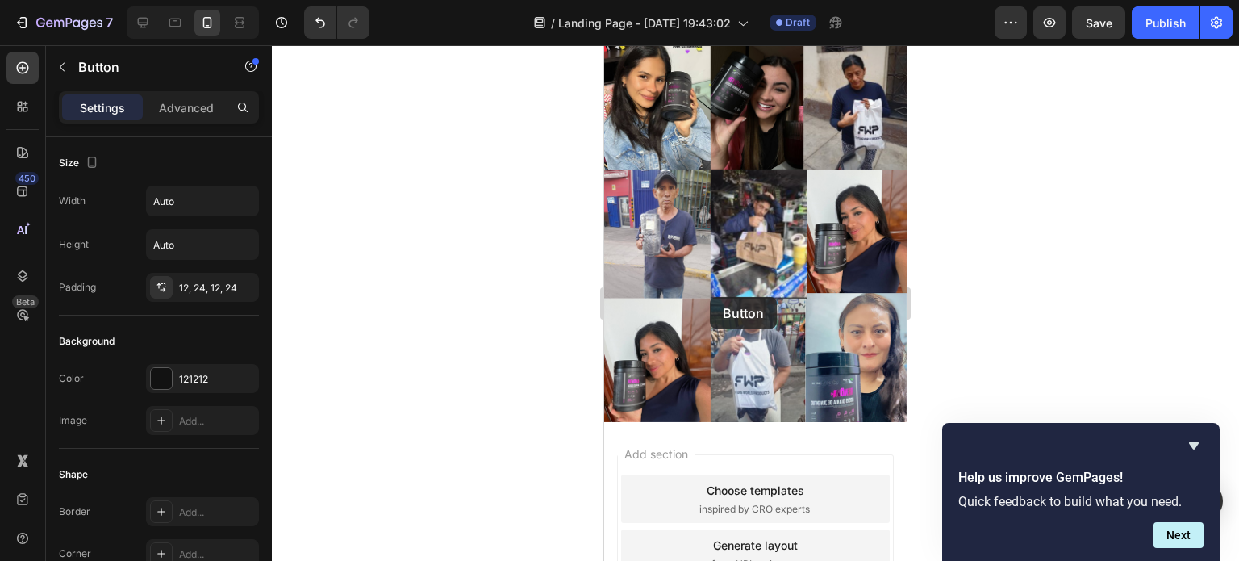
scroll to position [3312, 0]
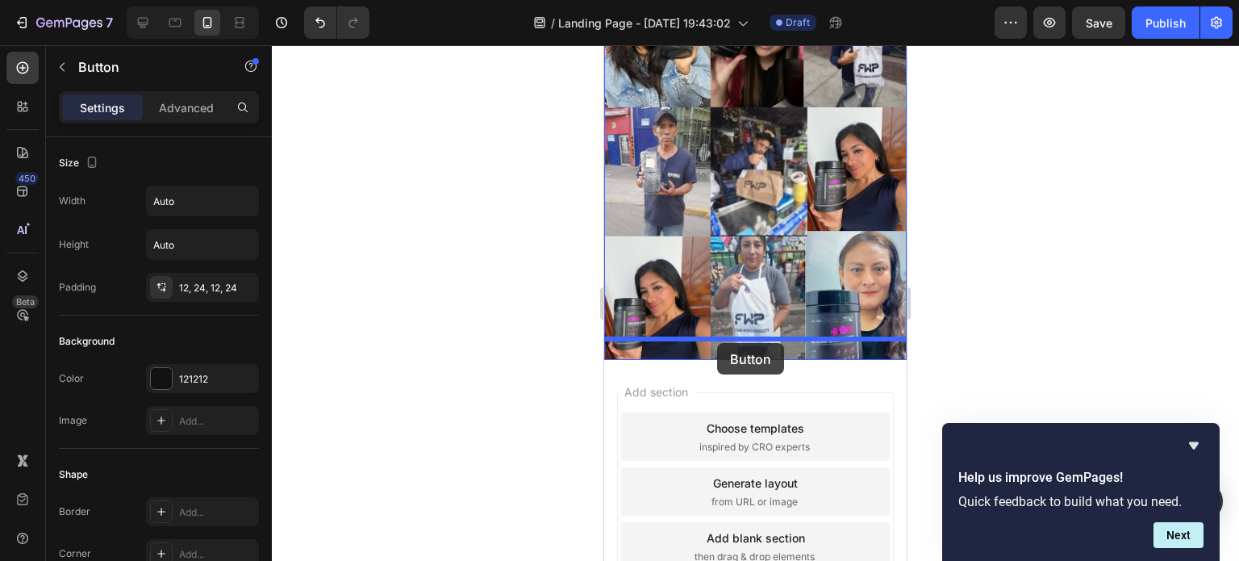
drag, startPoint x: 711, startPoint y: 248, endPoint x: 717, endPoint y: 343, distance: 95.4
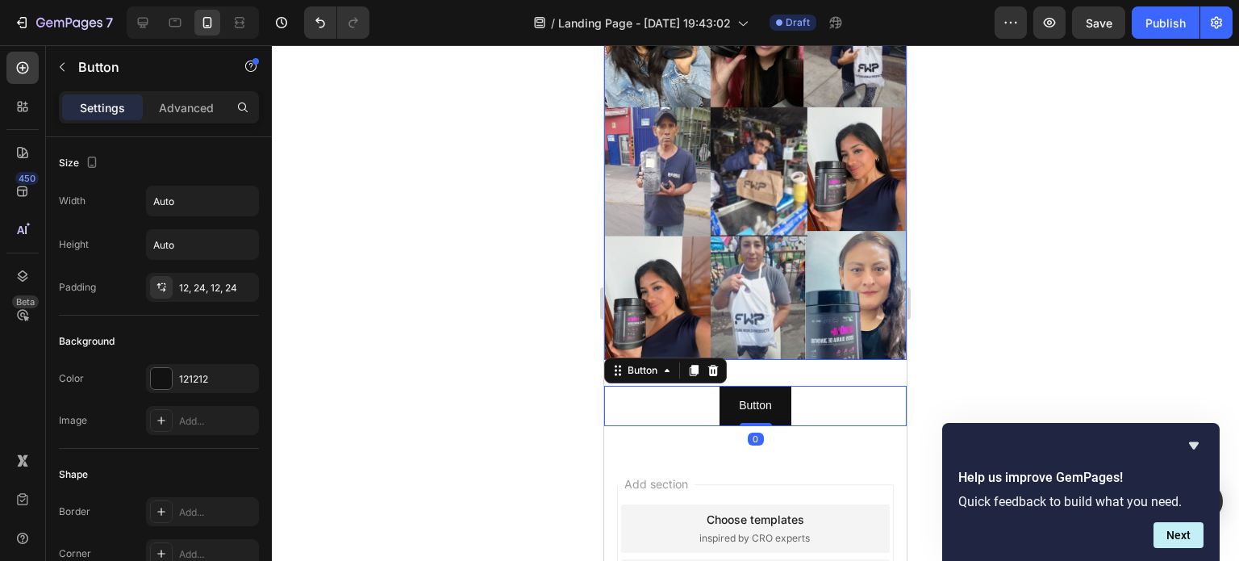
click at [828, 224] on img at bounding box center [755, 91] width 303 height 538
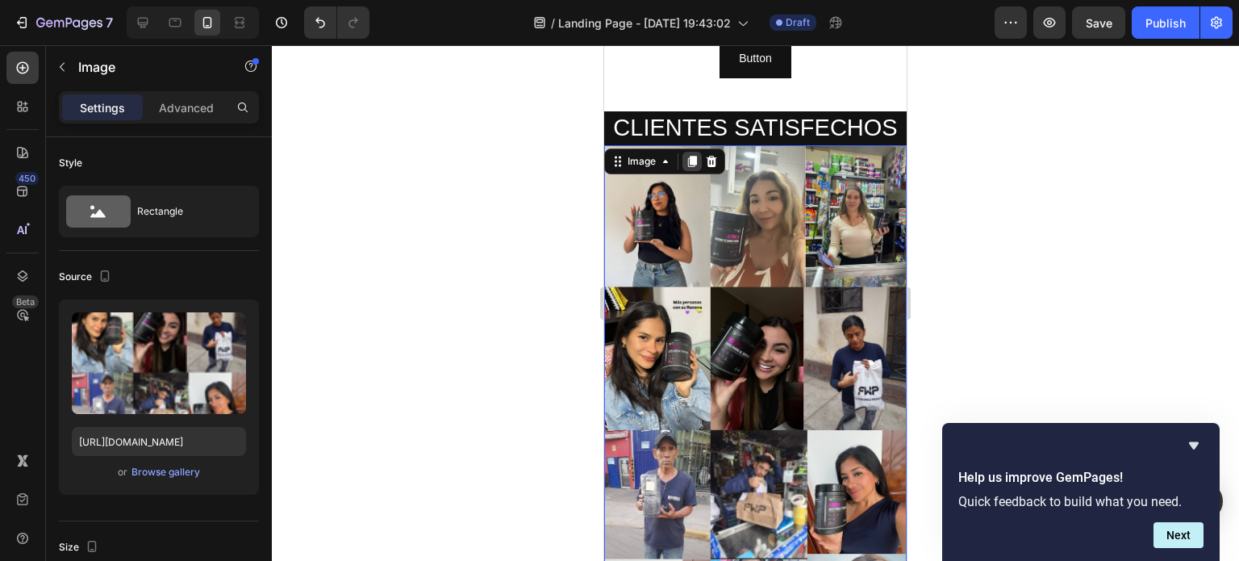
click at [696, 157] on icon at bounding box center [692, 161] width 9 height 11
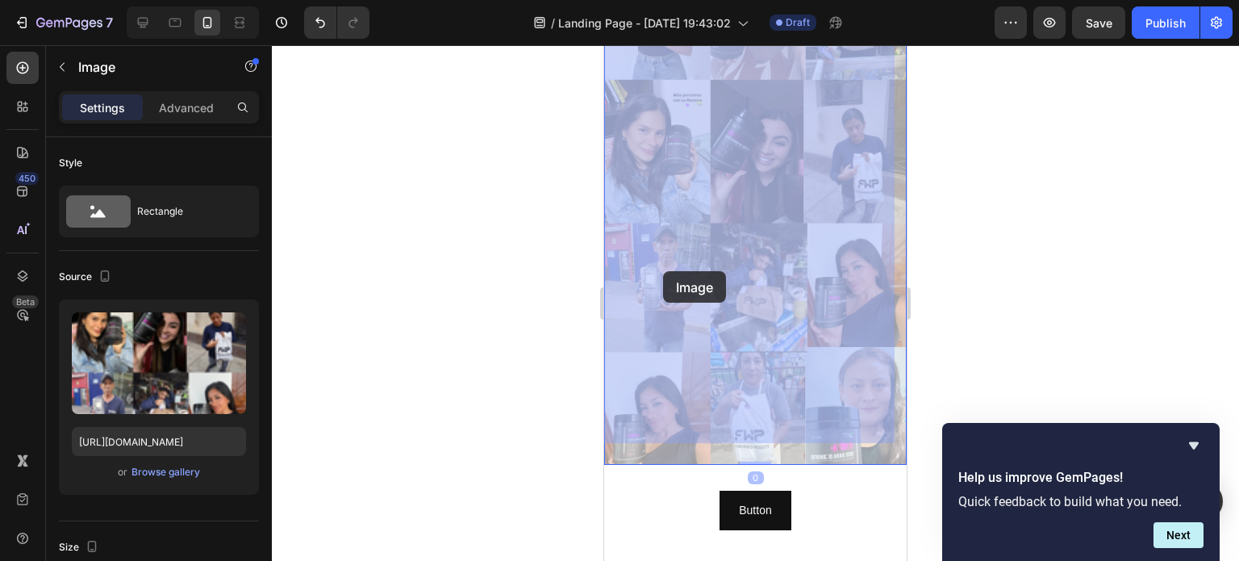
scroll to position [3791, 0]
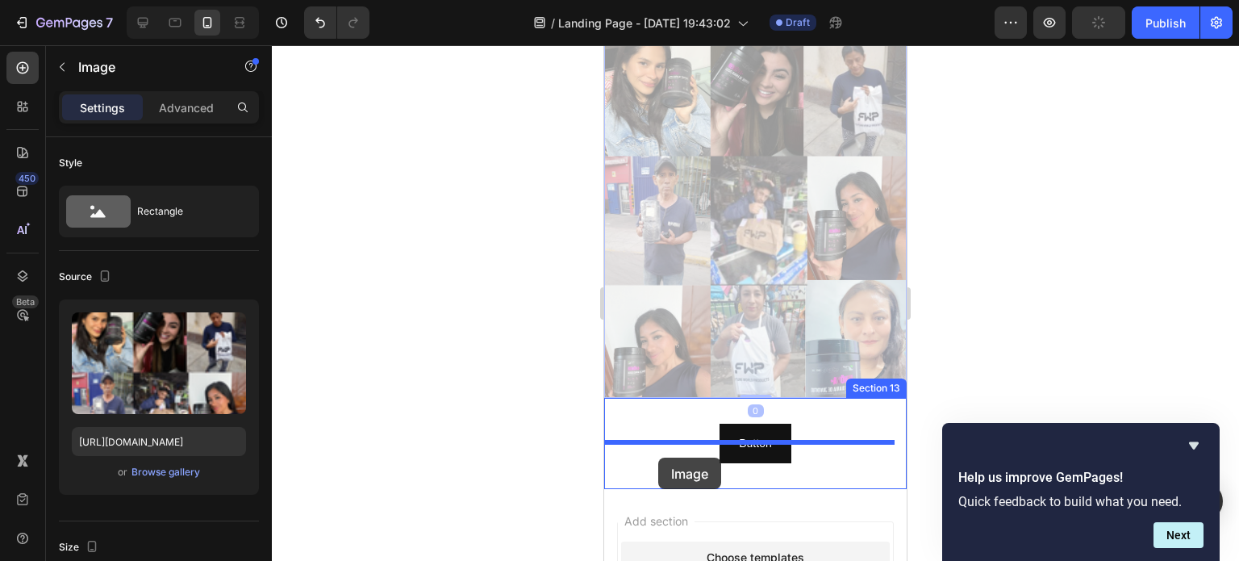
drag, startPoint x: 663, startPoint y: 160, endPoint x: 658, endPoint y: 458, distance: 297.8
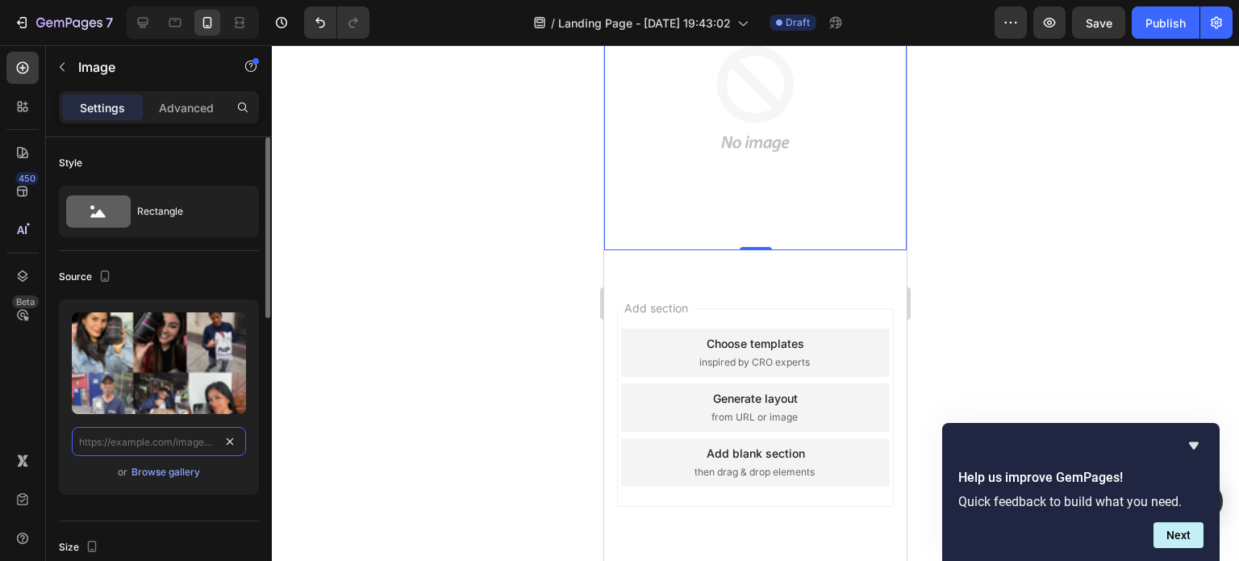
scroll to position [3734, 0]
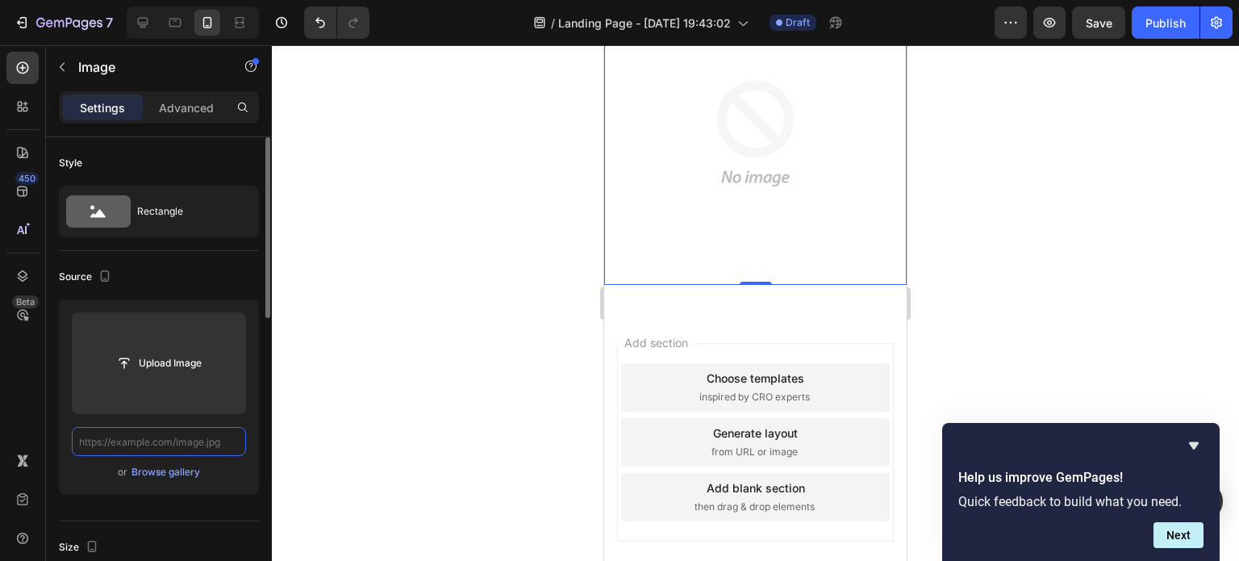
paste input "[URL][DOMAIN_NAME]"
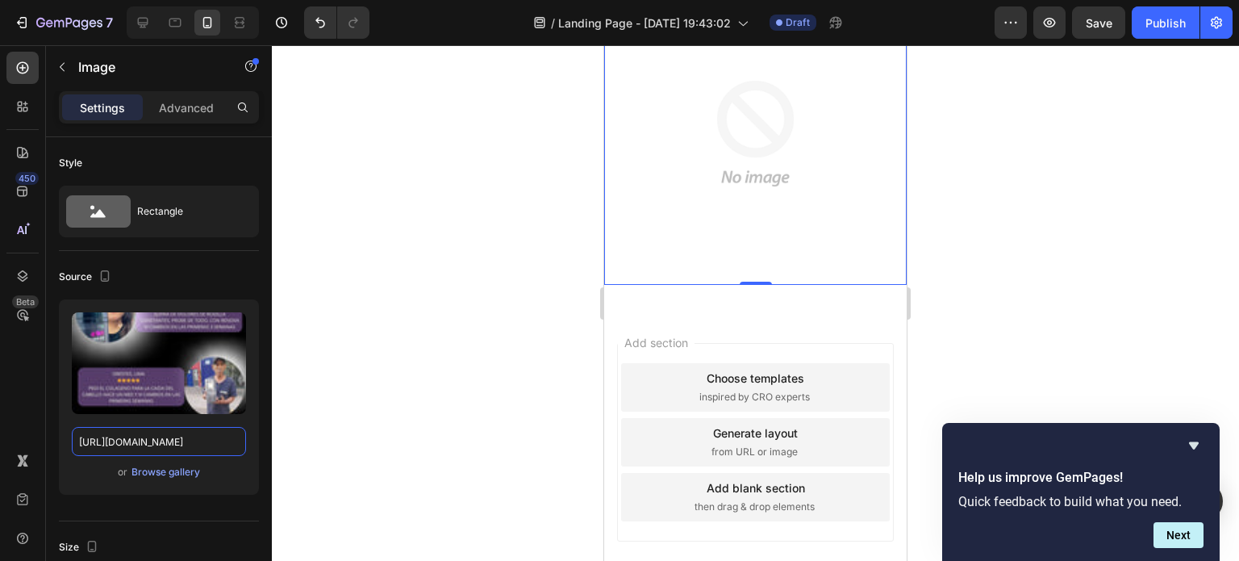
type input "[URL][DOMAIN_NAME]"
click at [305, 392] on div at bounding box center [756, 303] width 968 height 516
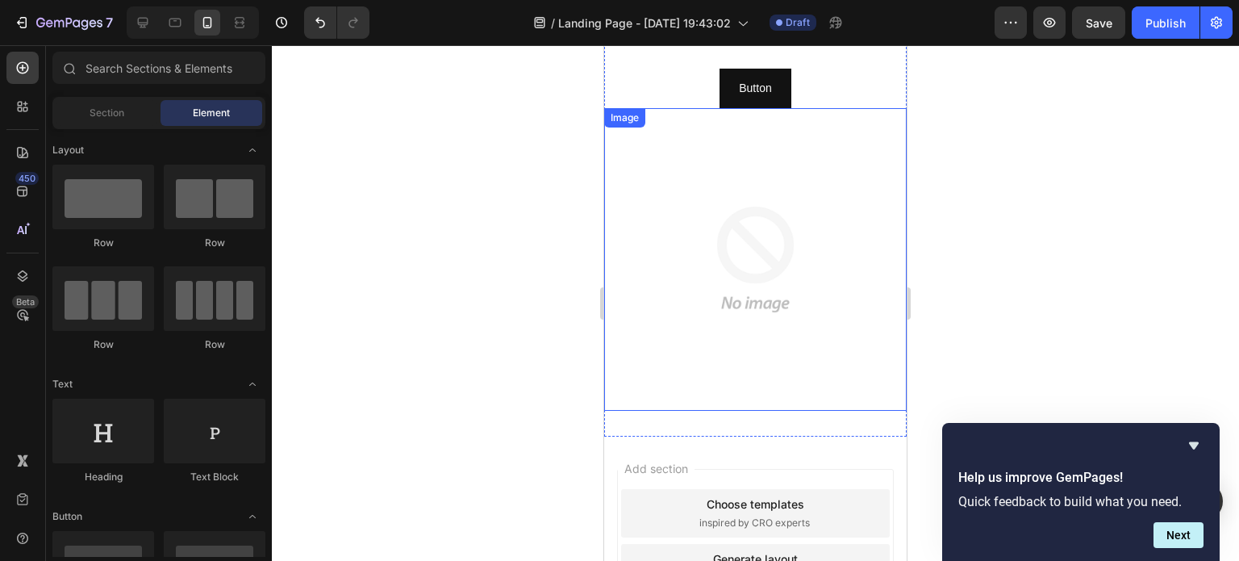
scroll to position [3573, 0]
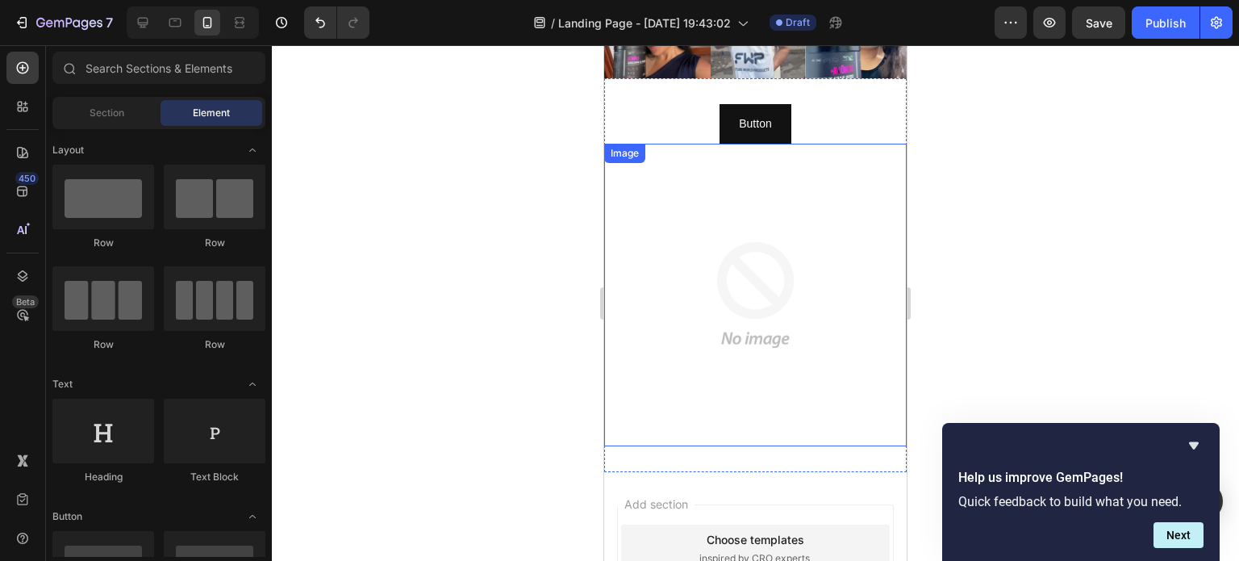
click at [725, 270] on img at bounding box center [755, 295] width 303 height 303
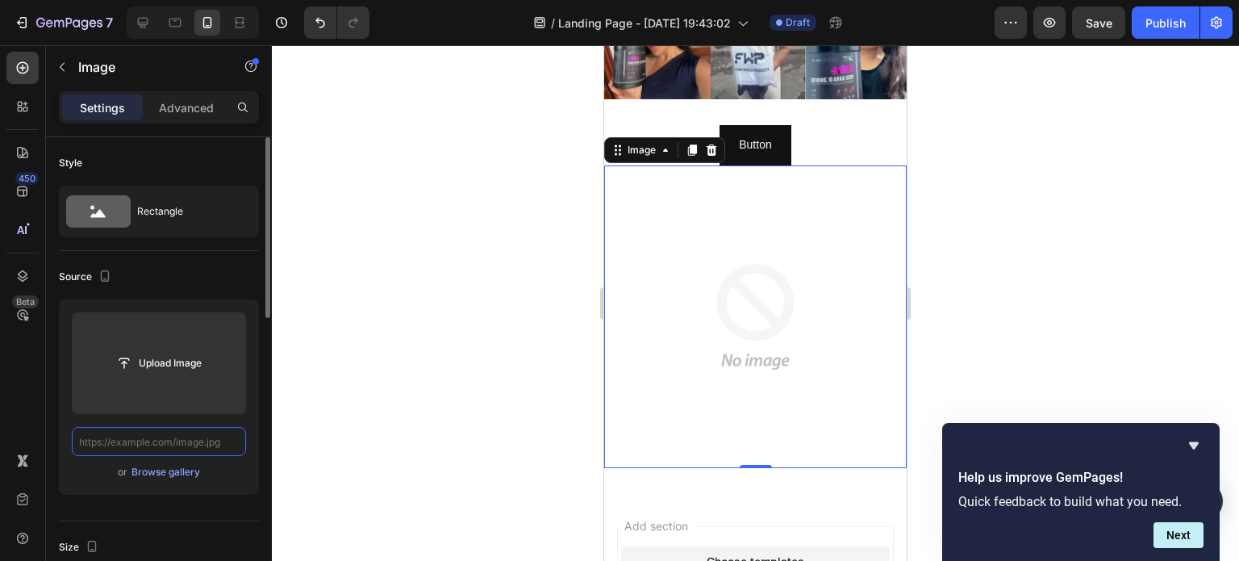
click at [140, 446] on input "text" at bounding box center [159, 441] width 174 height 29
paste input "[URL][DOMAIN_NAME]"
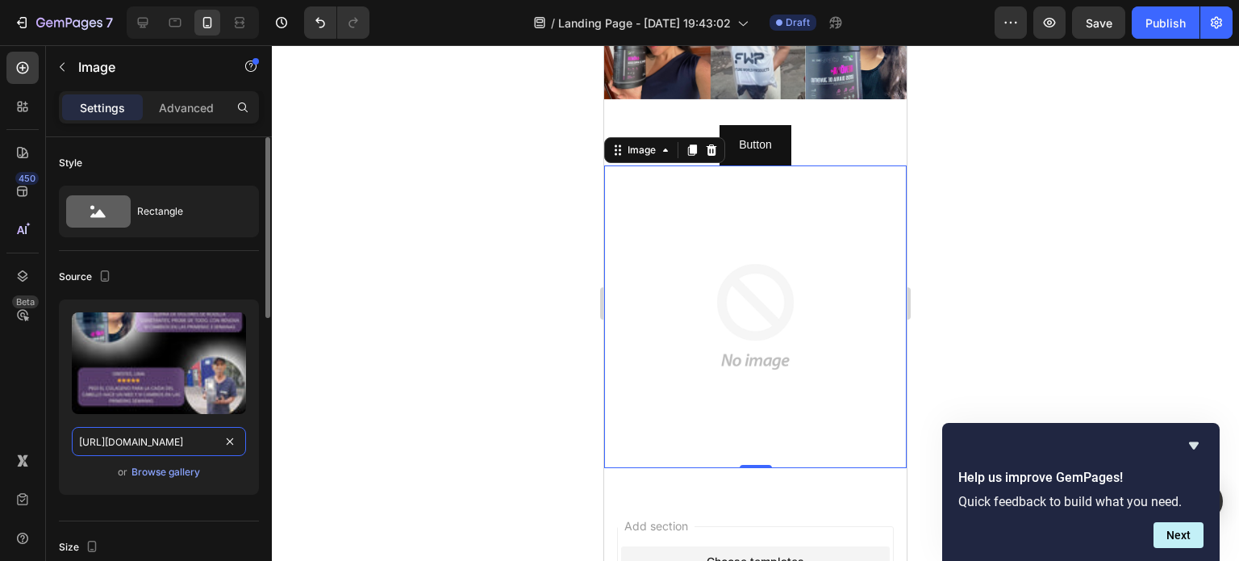
scroll to position [0, 322]
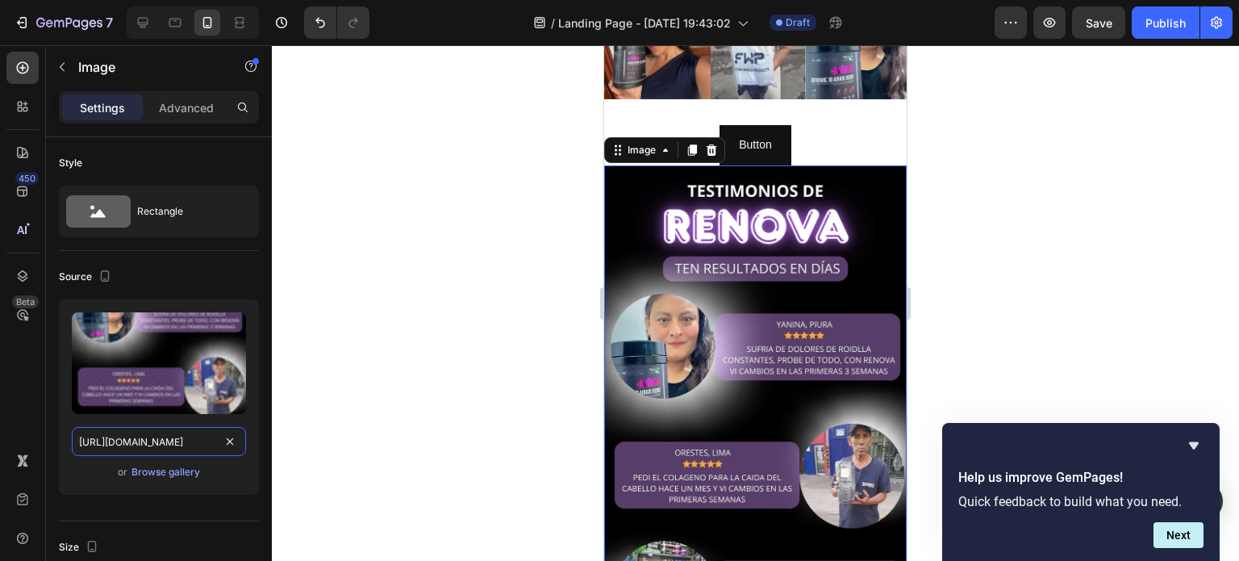
type input "[URL][DOMAIN_NAME]"
click at [456, 354] on div at bounding box center [756, 303] width 968 height 516
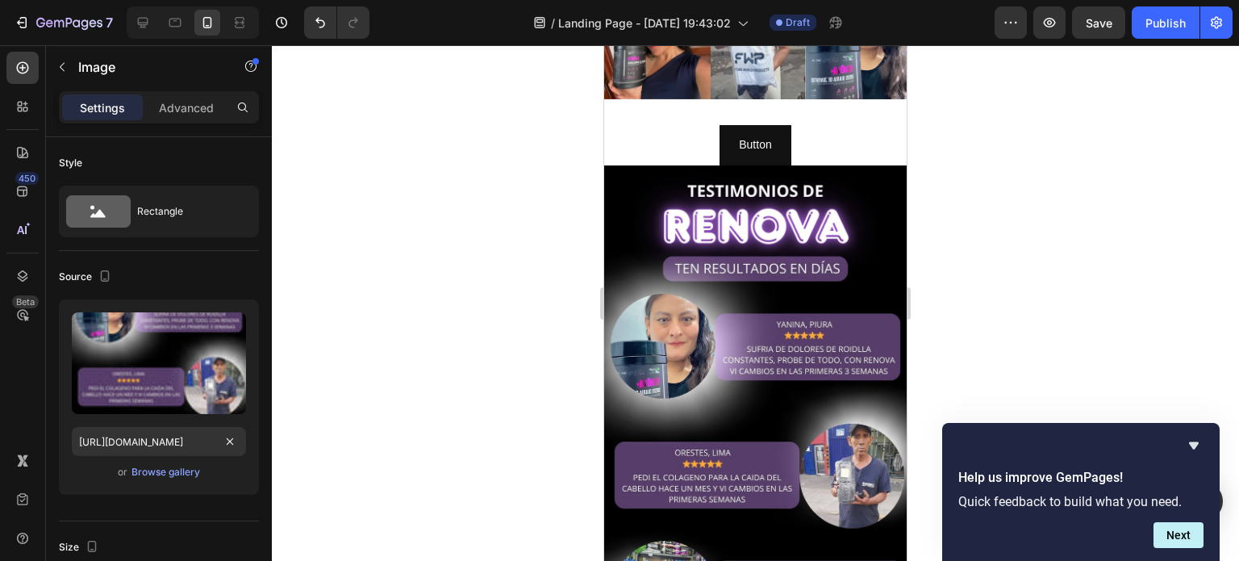
scroll to position [0, 0]
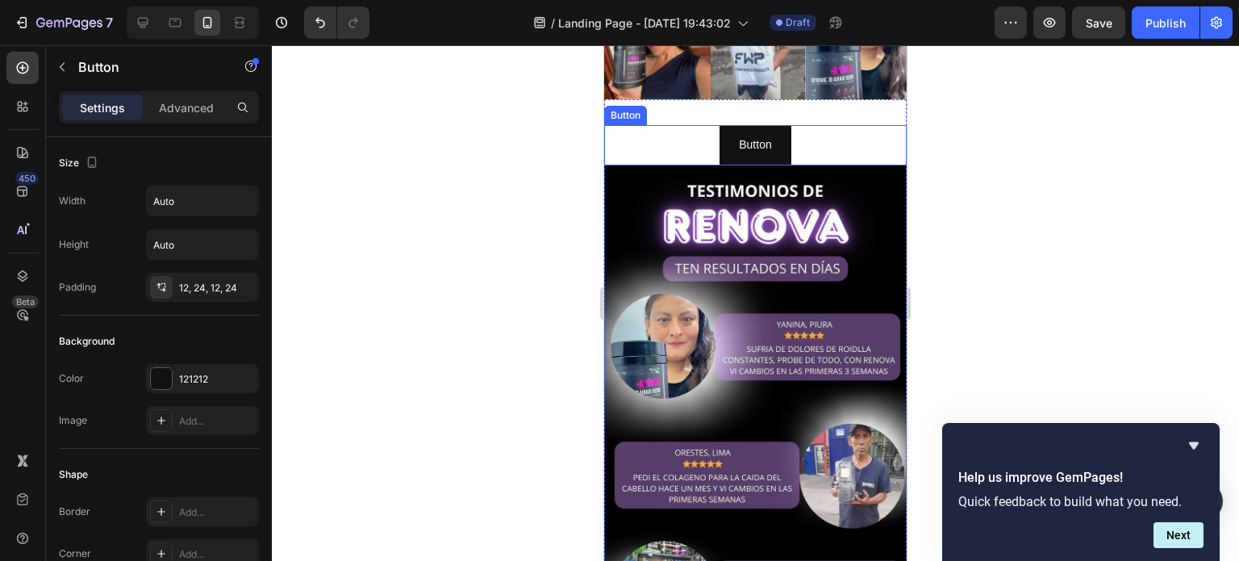
click at [835, 125] on div "Button Button" at bounding box center [755, 145] width 303 height 40
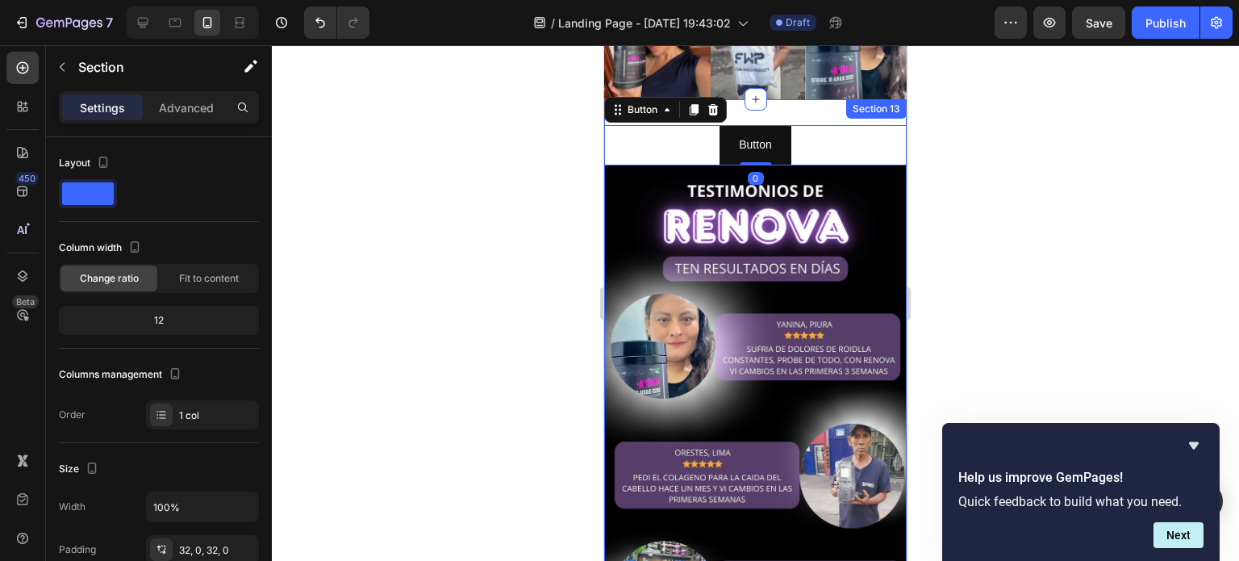
click at [742, 99] on div "Button Button 0 Image Section 13" at bounding box center [755, 413] width 303 height 629
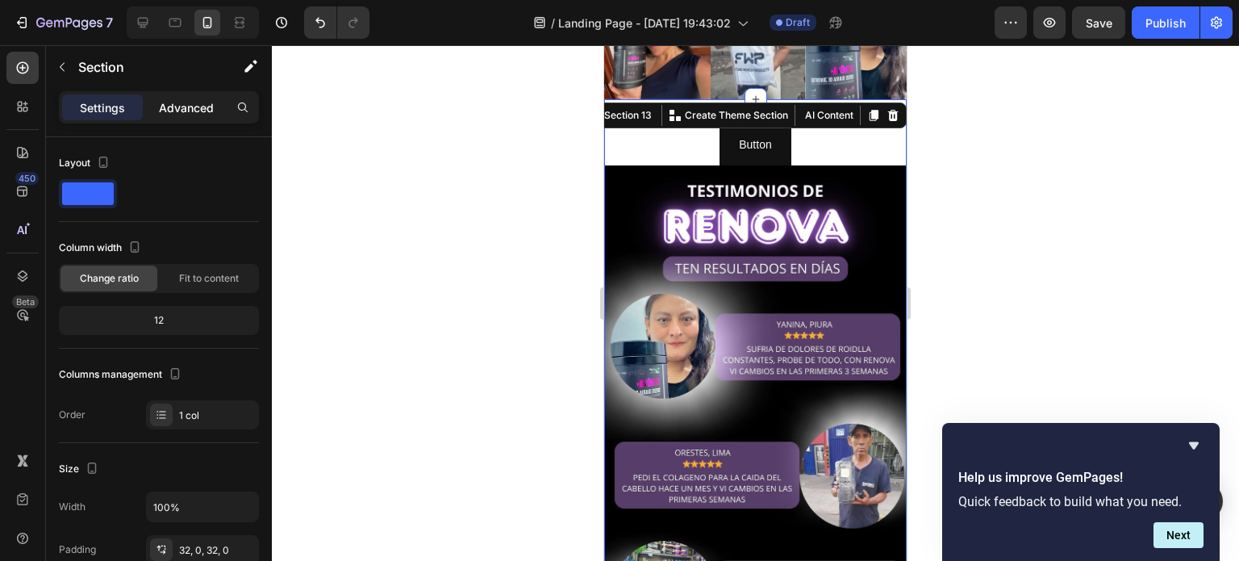
click at [188, 105] on p "Advanced" at bounding box center [186, 107] width 55 height 17
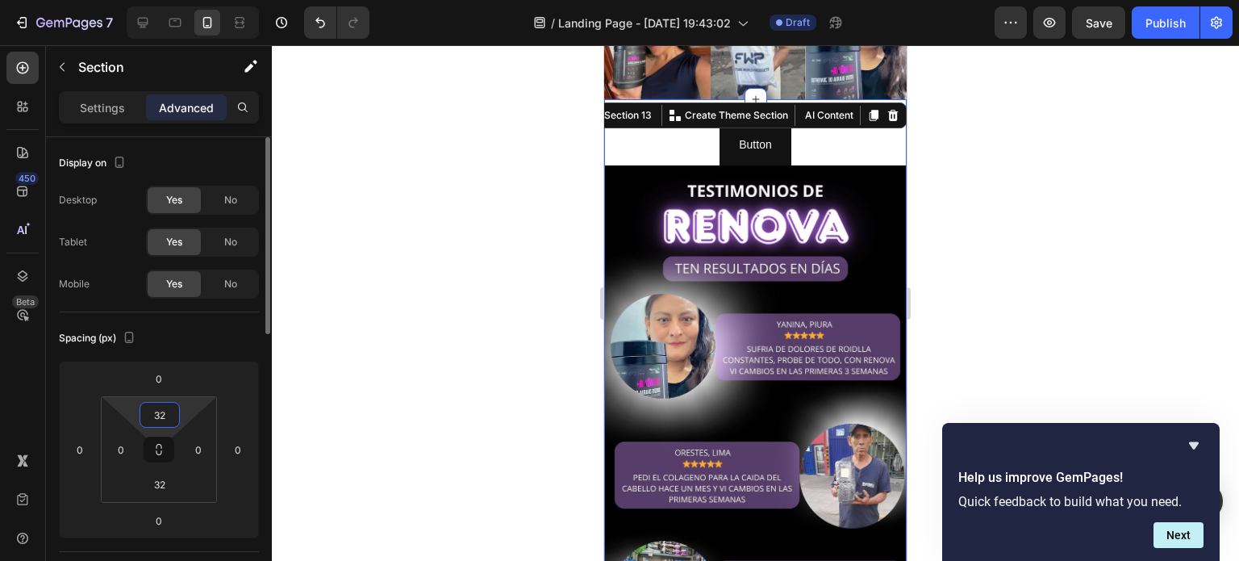
click at [166, 406] on input "32" at bounding box center [160, 415] width 32 height 24
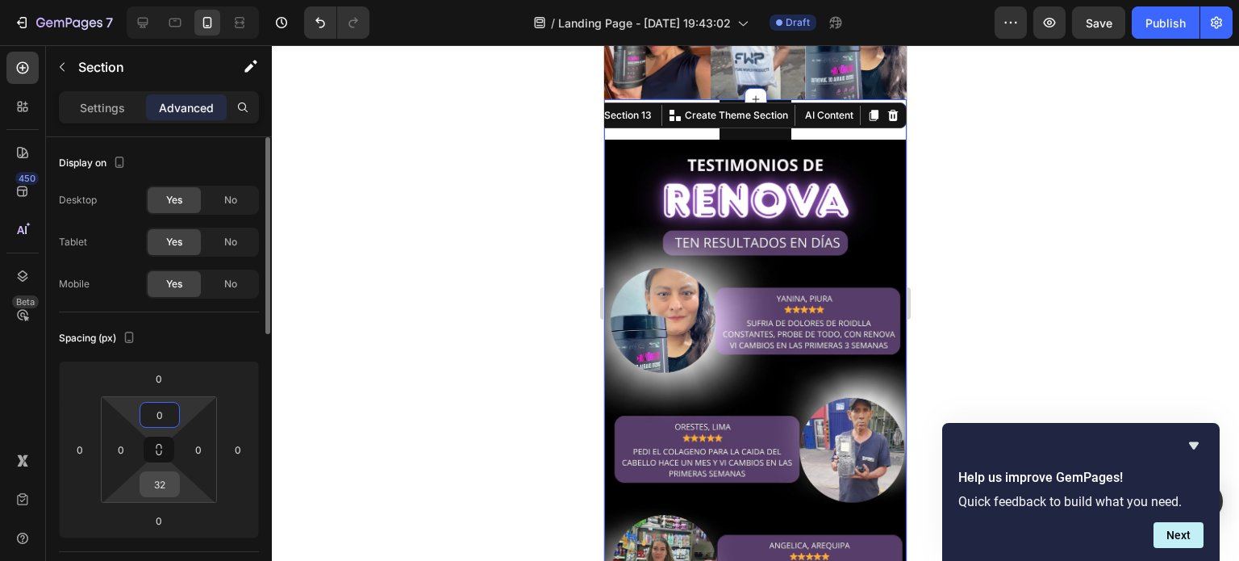
type input "0"
click at [165, 485] on input "32" at bounding box center [160, 484] width 32 height 24
type input "0"
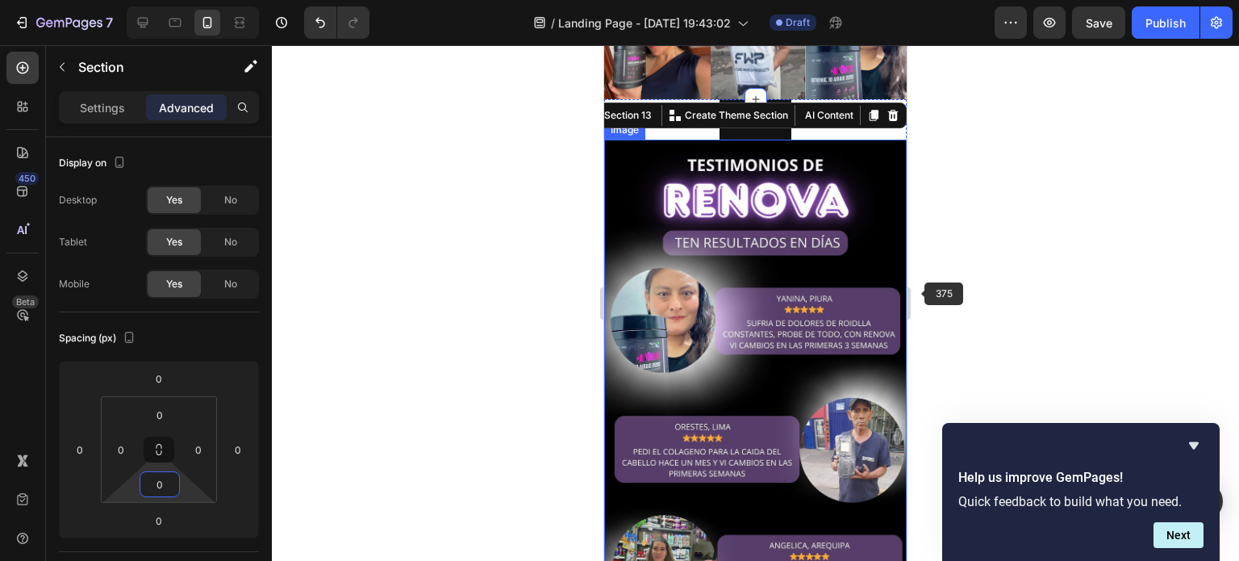
click at [997, 263] on div at bounding box center [756, 303] width 968 height 516
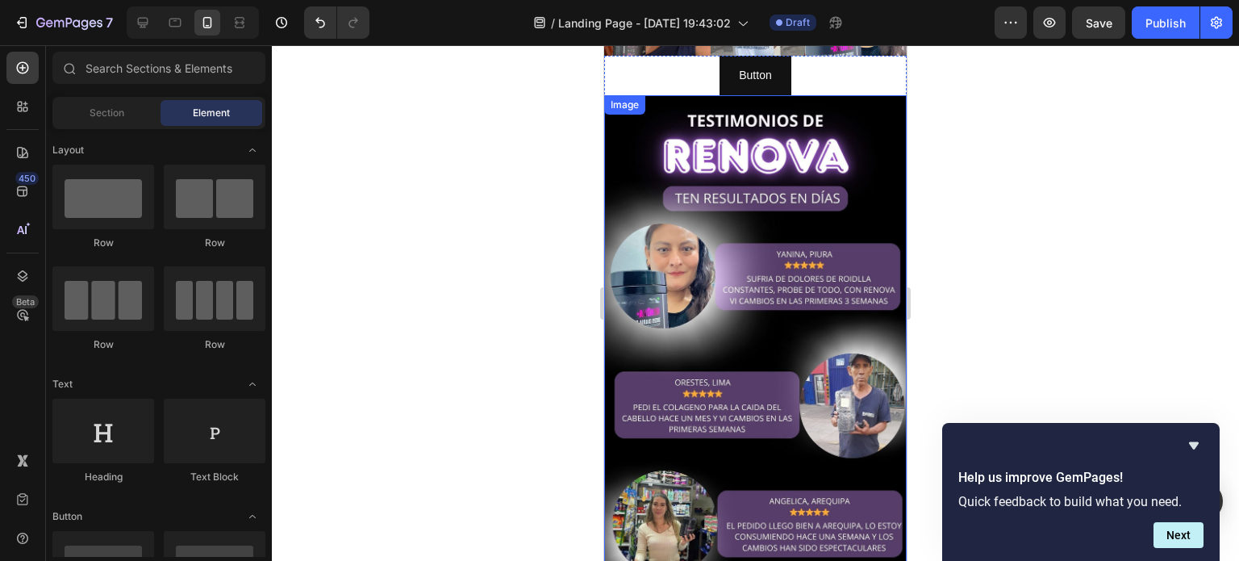
scroll to position [3425, 0]
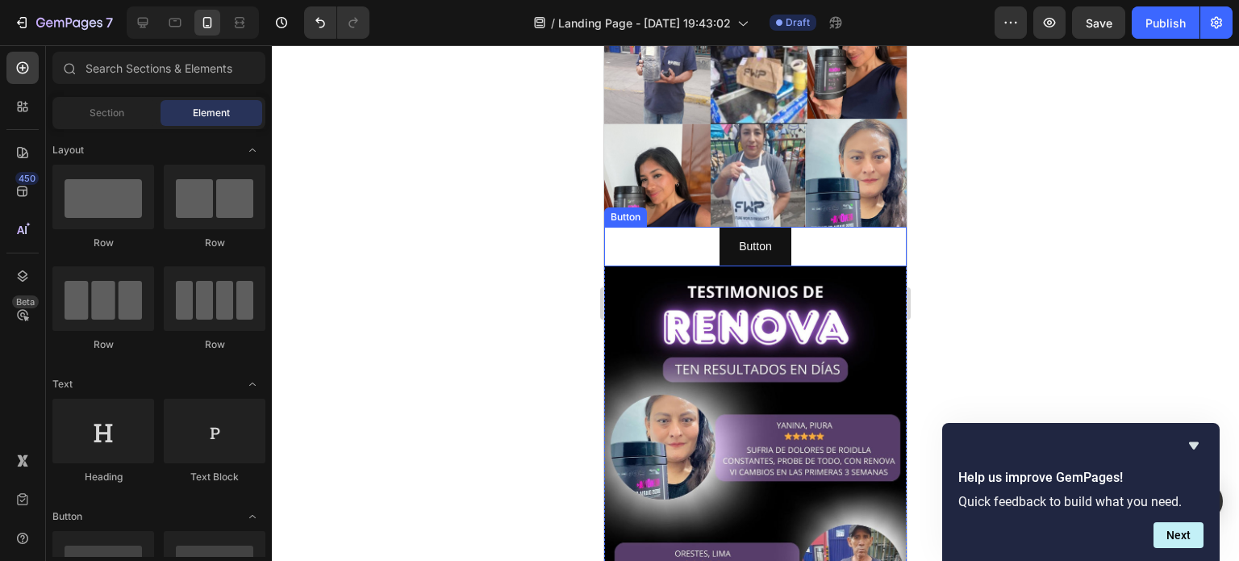
click at [839, 248] on div "Button Button" at bounding box center [755, 247] width 303 height 40
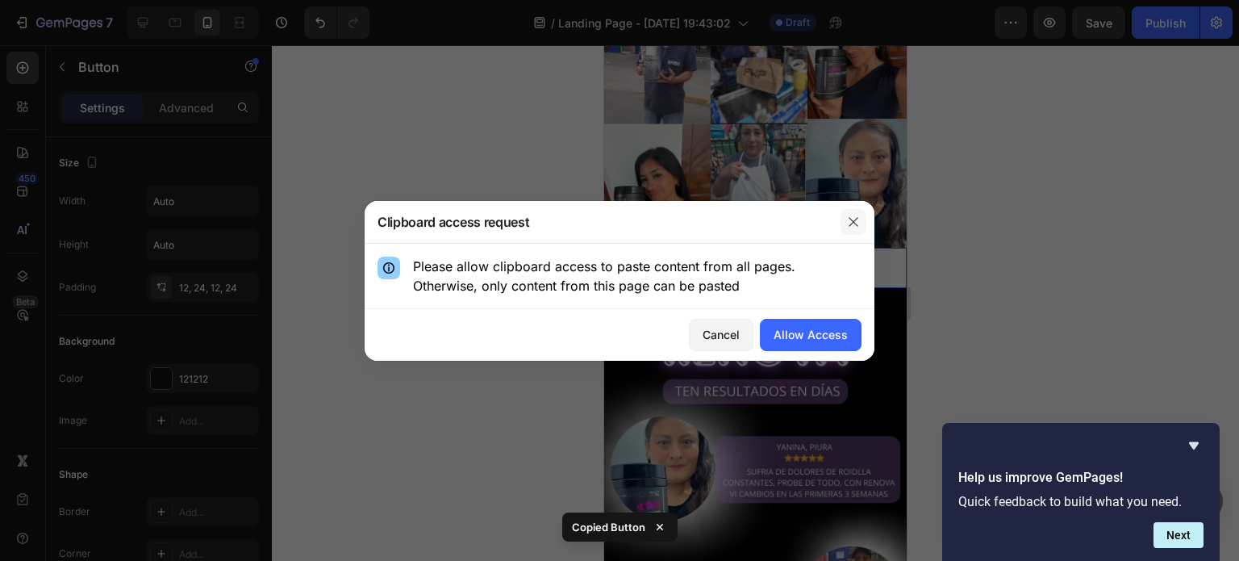
click at [855, 221] on icon "button" at bounding box center [853, 221] width 13 height 13
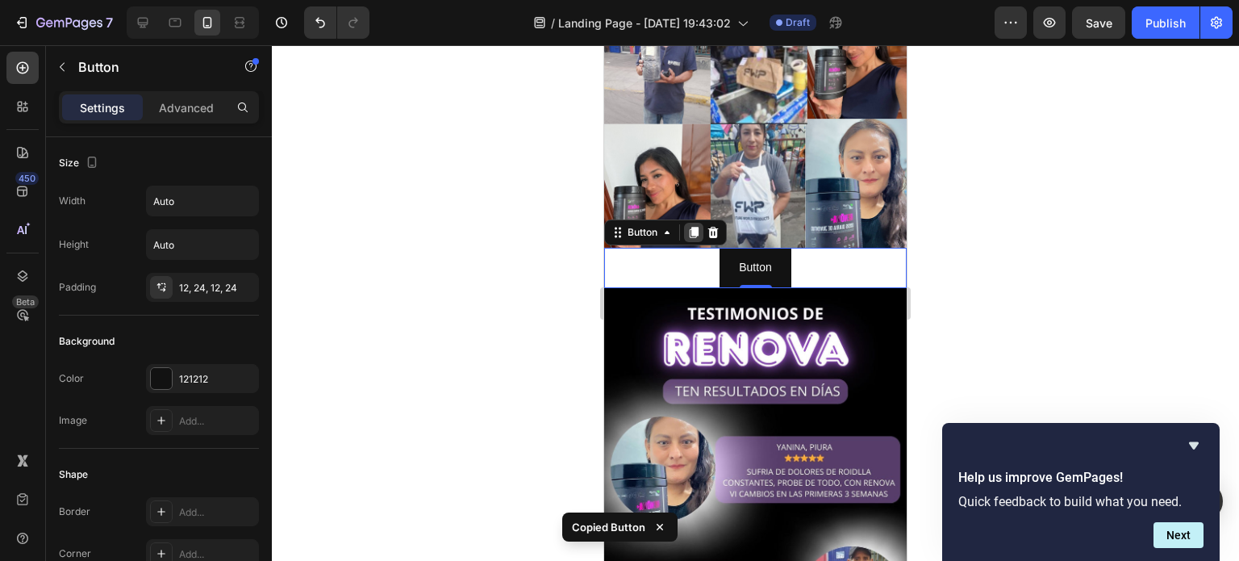
click at [700, 226] on icon at bounding box center [694, 232] width 13 height 13
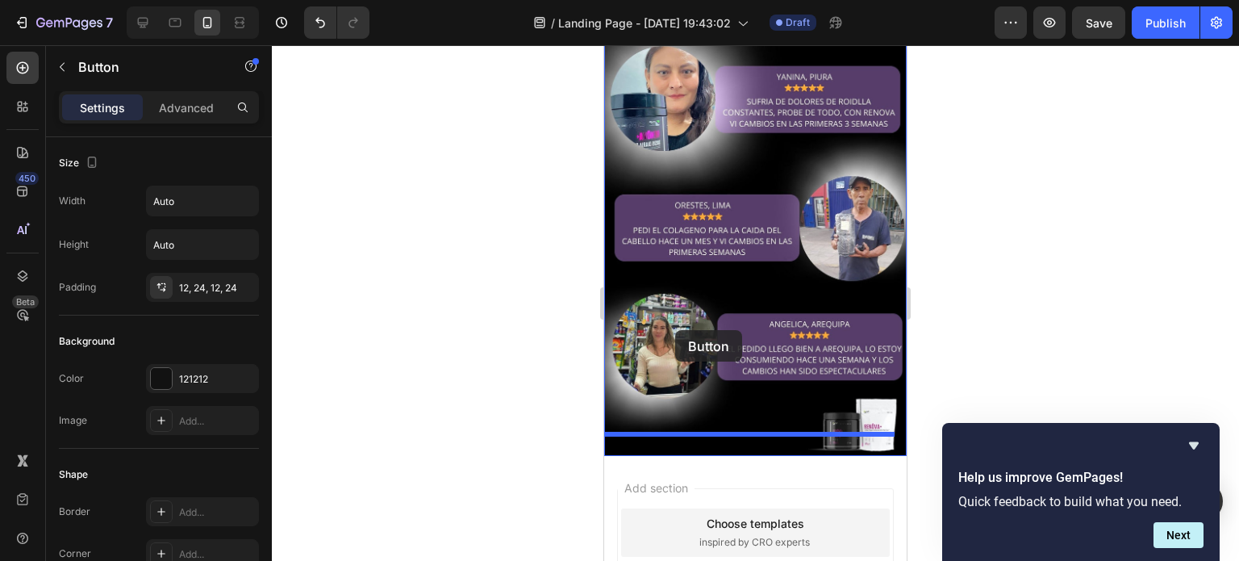
scroll to position [3828, 0]
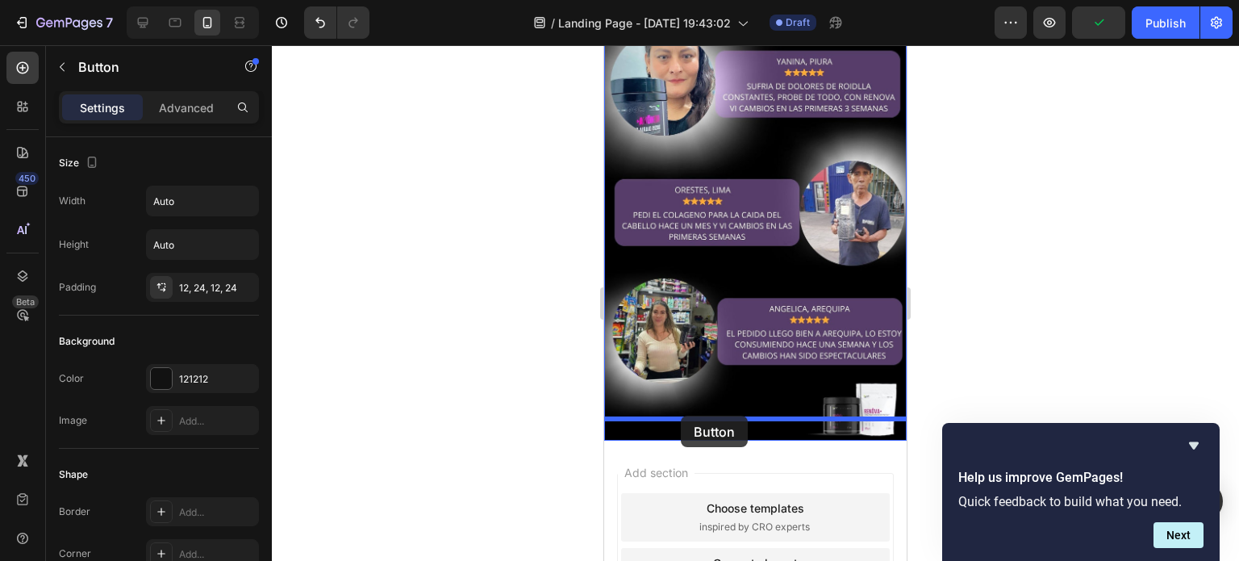
drag, startPoint x: 674, startPoint y: 274, endPoint x: 681, endPoint y: 421, distance: 147.8
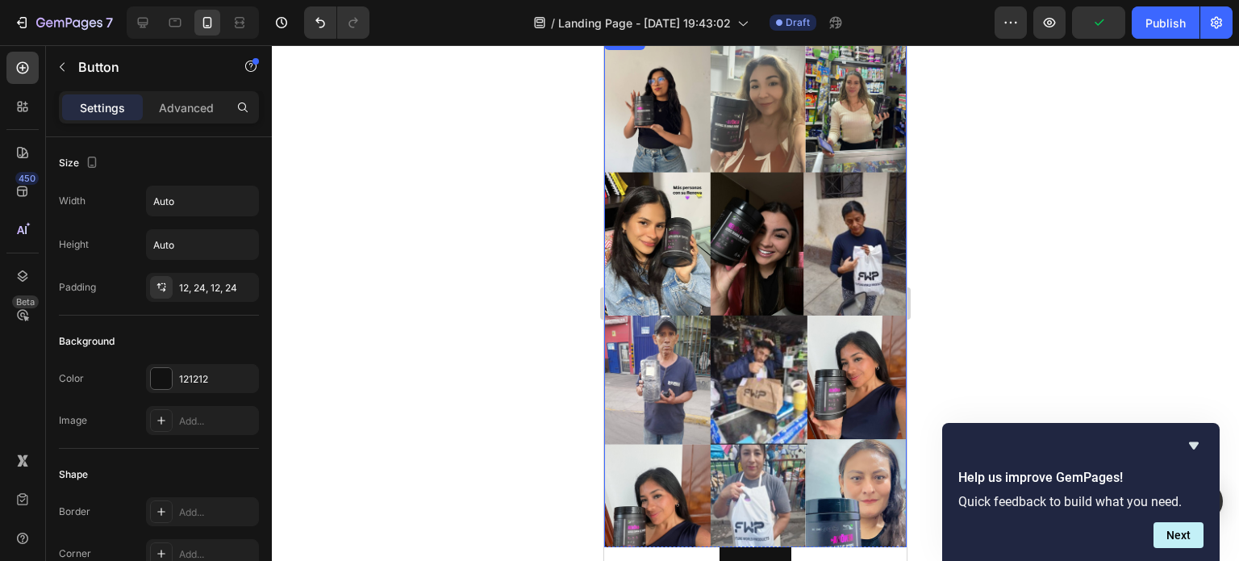
scroll to position [2981, 0]
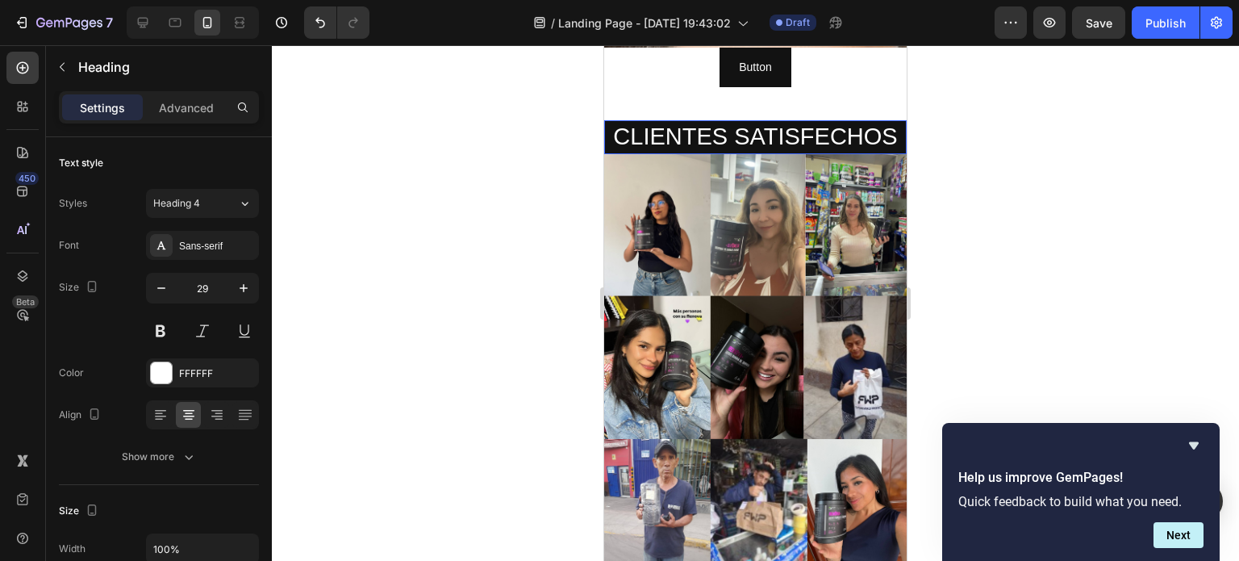
click at [658, 132] on h2 "CLIENTES SATISFECHOS" at bounding box center [755, 137] width 303 height 34
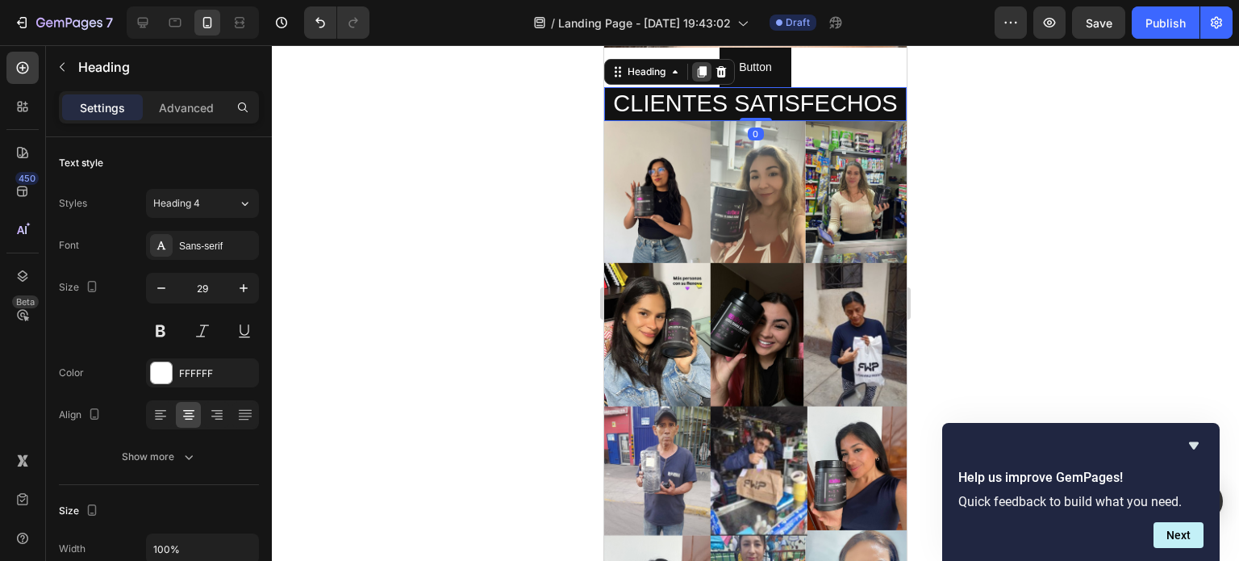
click at [701, 67] on icon at bounding box center [702, 72] width 9 height 11
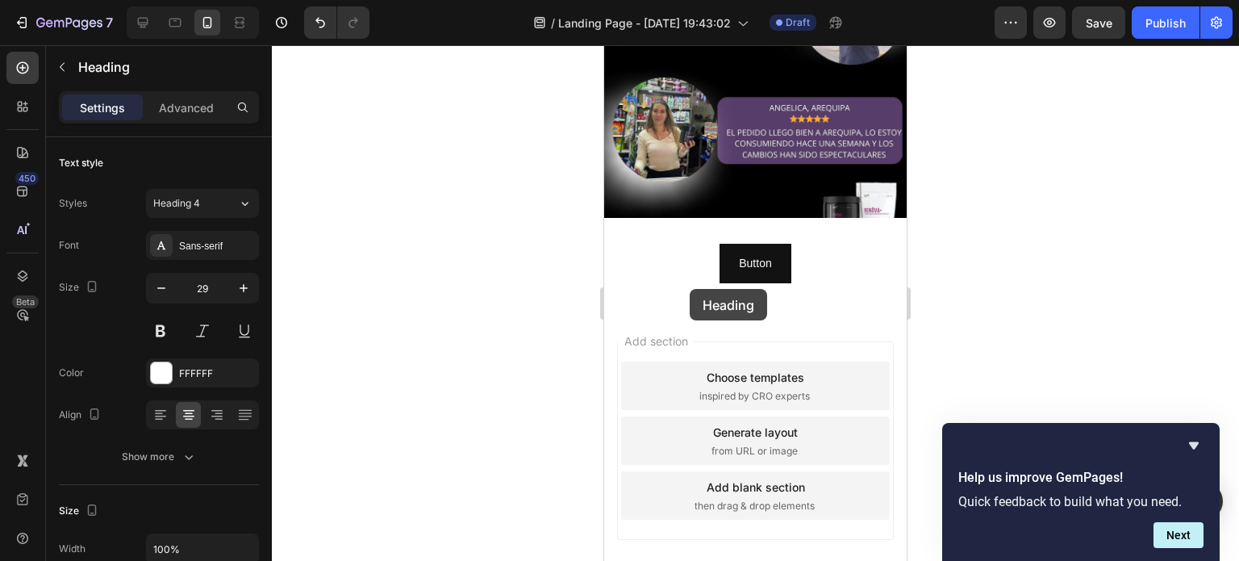
scroll to position [3993, 0]
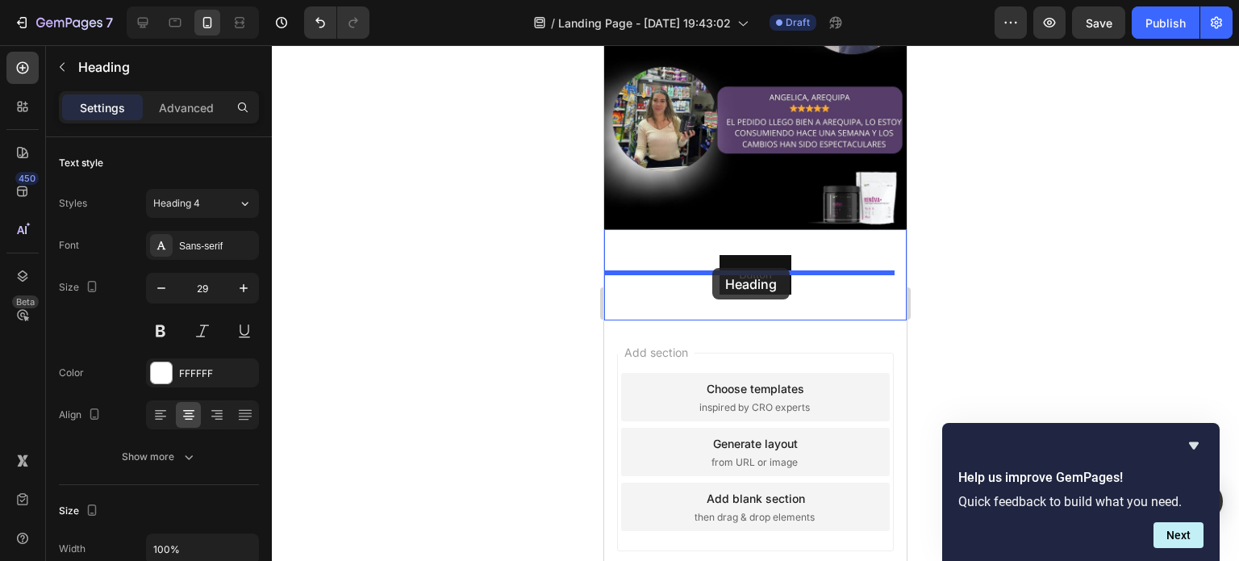
drag, startPoint x: 707, startPoint y: 125, endPoint x: 713, endPoint y: 269, distance: 143.7
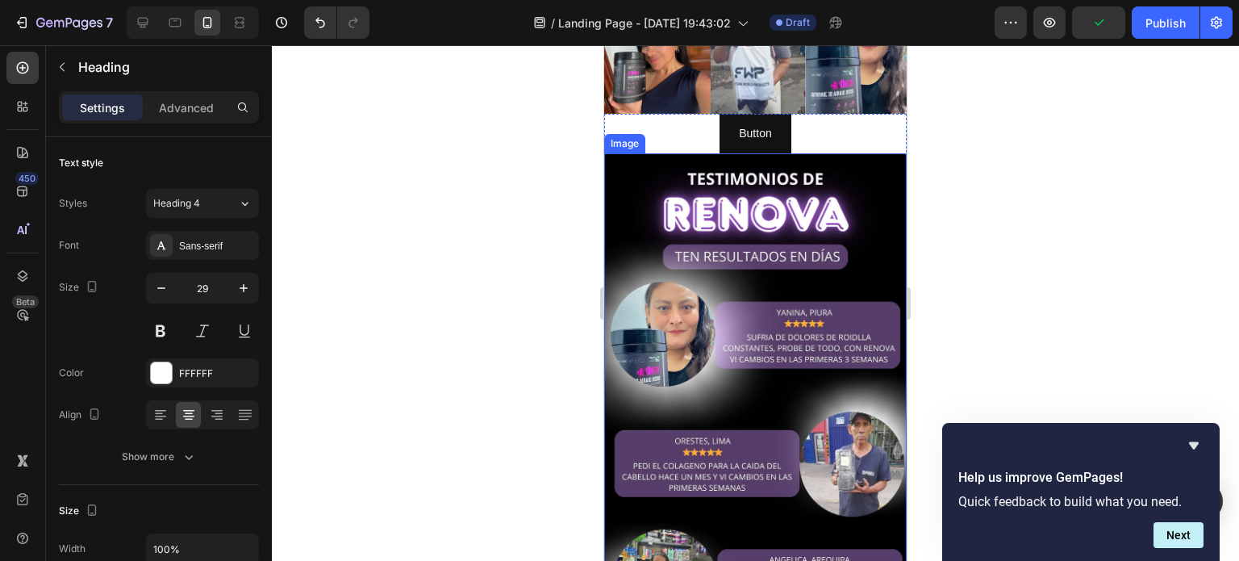
scroll to position [3590, 0]
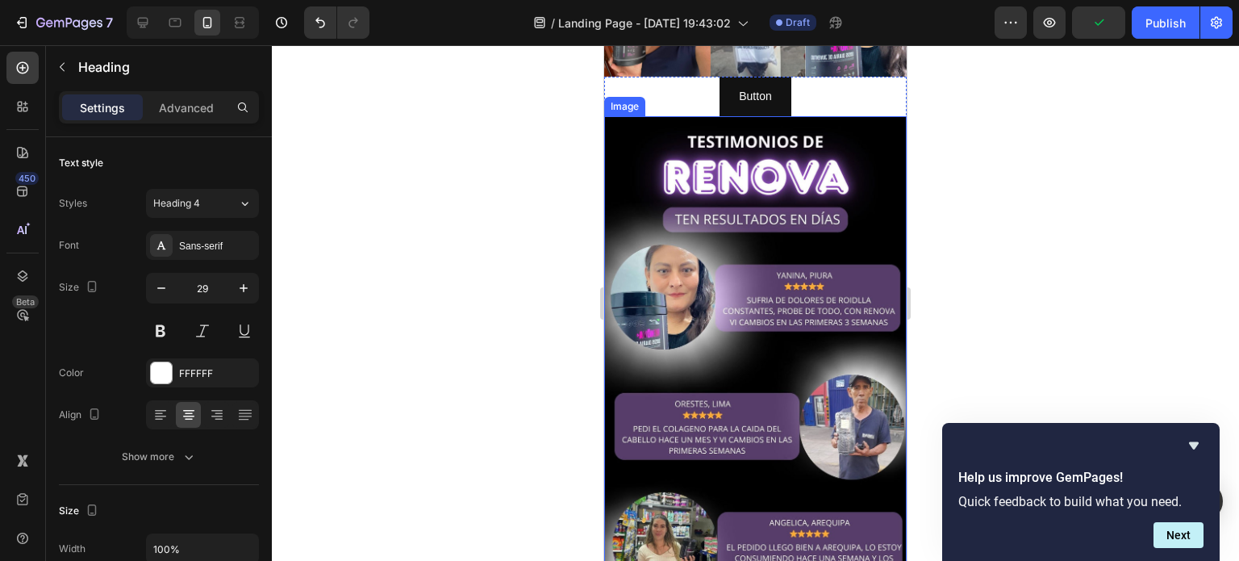
click at [699, 140] on img at bounding box center [755, 385] width 303 height 538
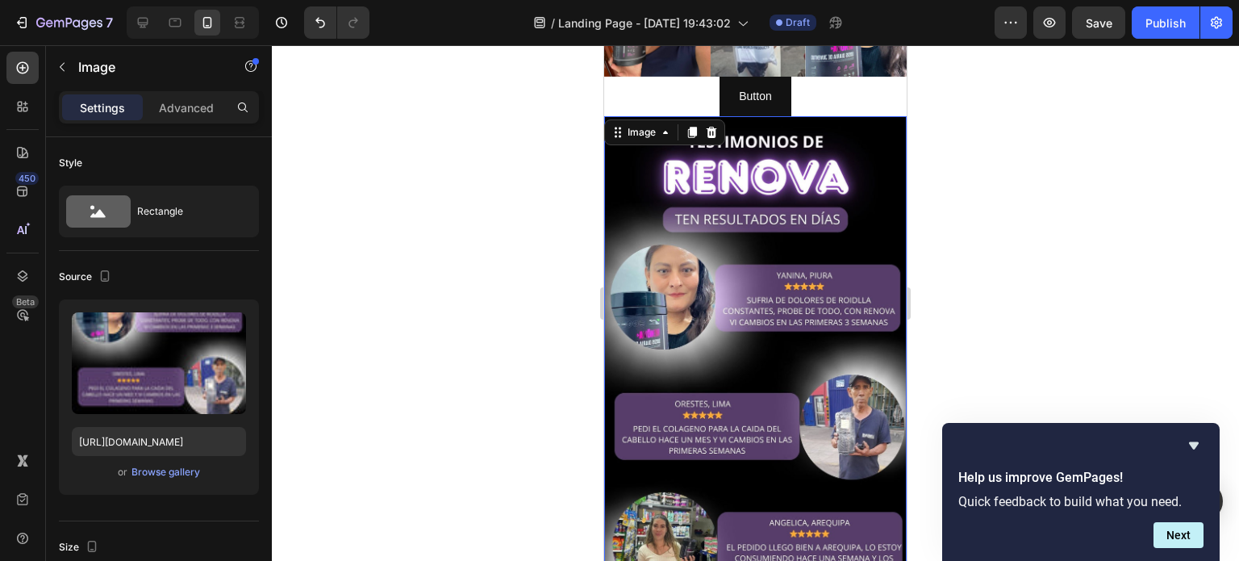
click at [690, 127] on icon at bounding box center [692, 132] width 9 height 11
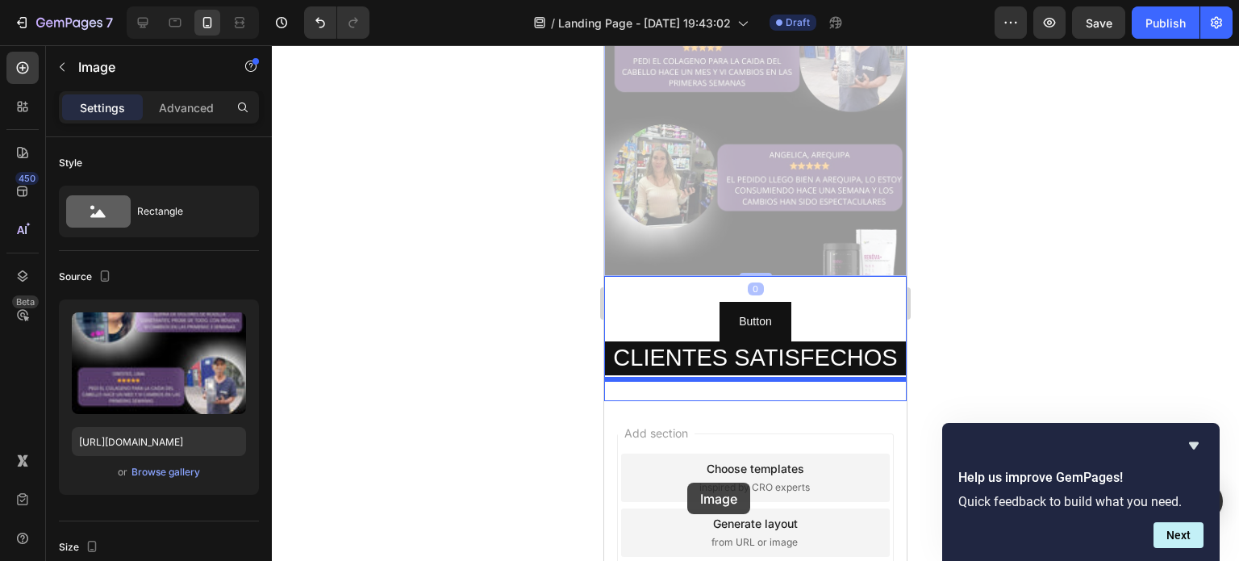
scroll to position [4466, 0]
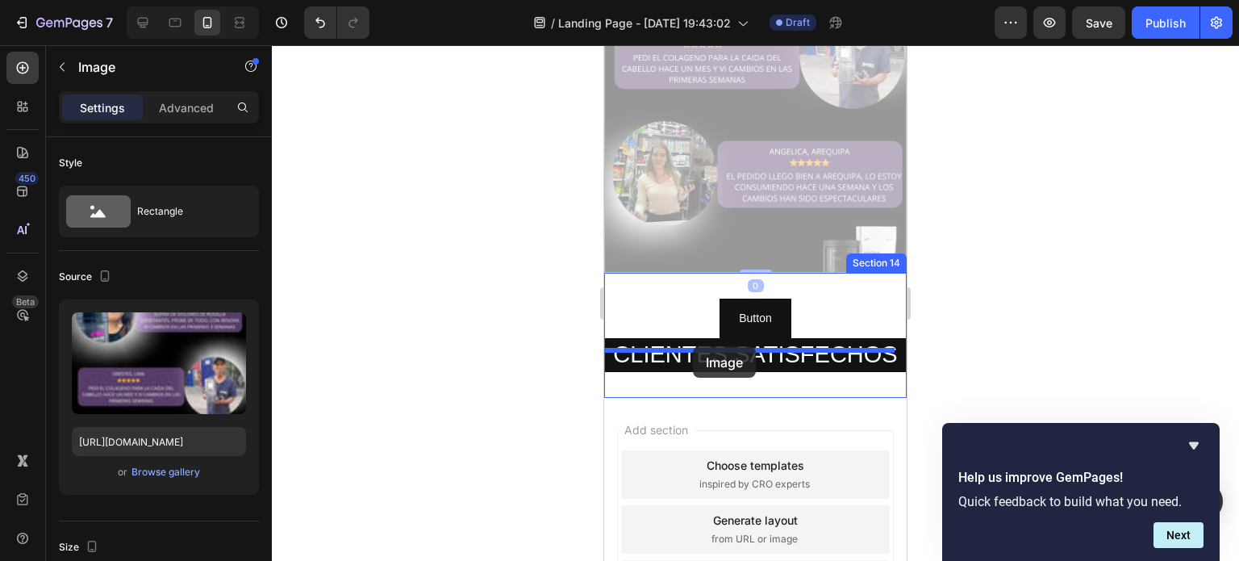
drag, startPoint x: 675, startPoint y: 114, endPoint x: 693, endPoint y: 346, distance: 233.1
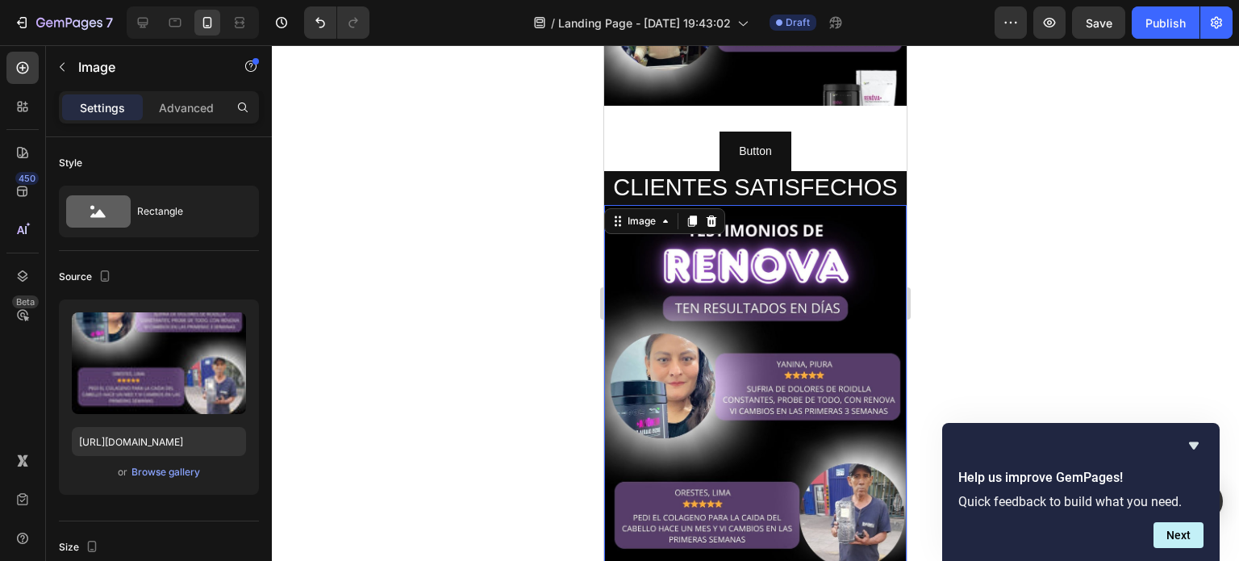
scroll to position [4063, 0]
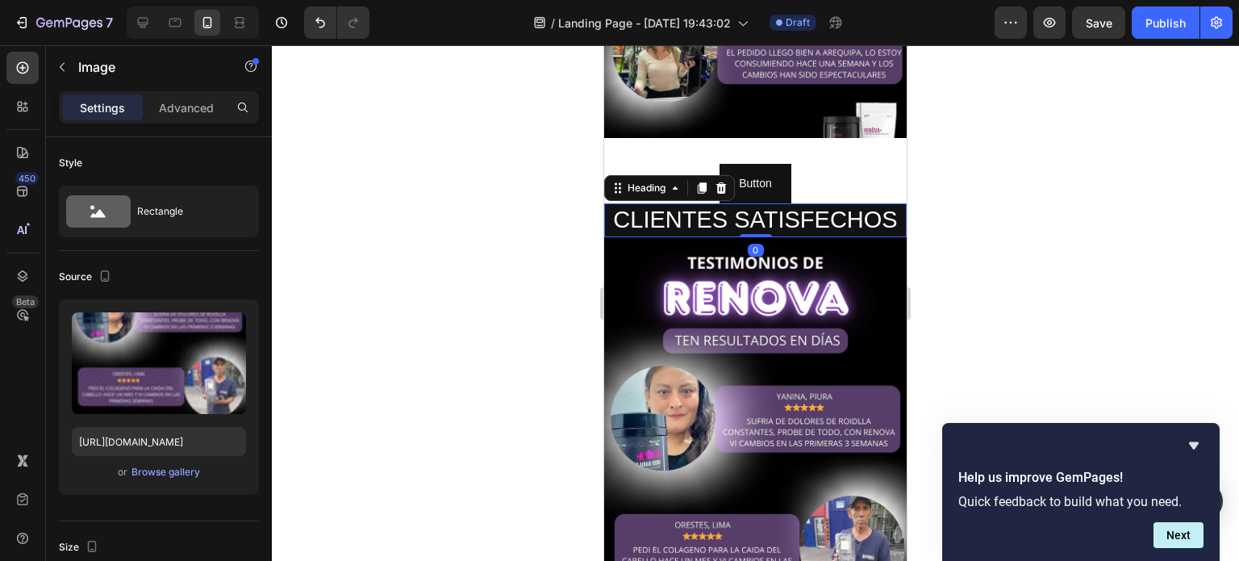
click at [759, 214] on h2 "CLIENTES SATISFECHOS" at bounding box center [755, 220] width 303 height 34
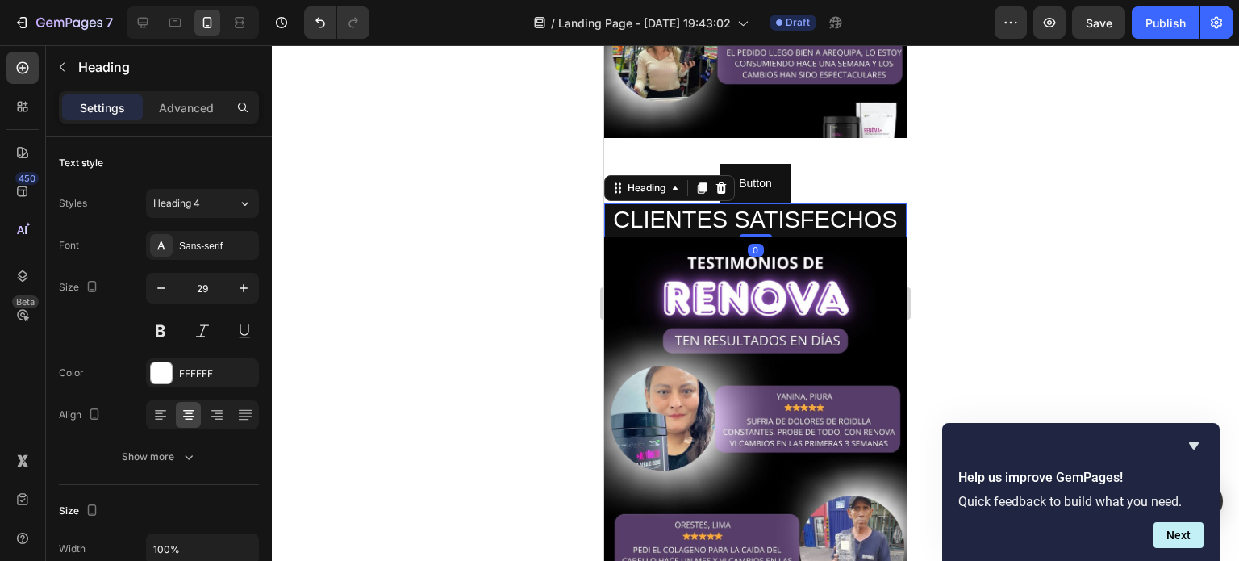
click at [759, 219] on h2 "CLIENTES SATISFECHOS" at bounding box center [755, 220] width 303 height 34
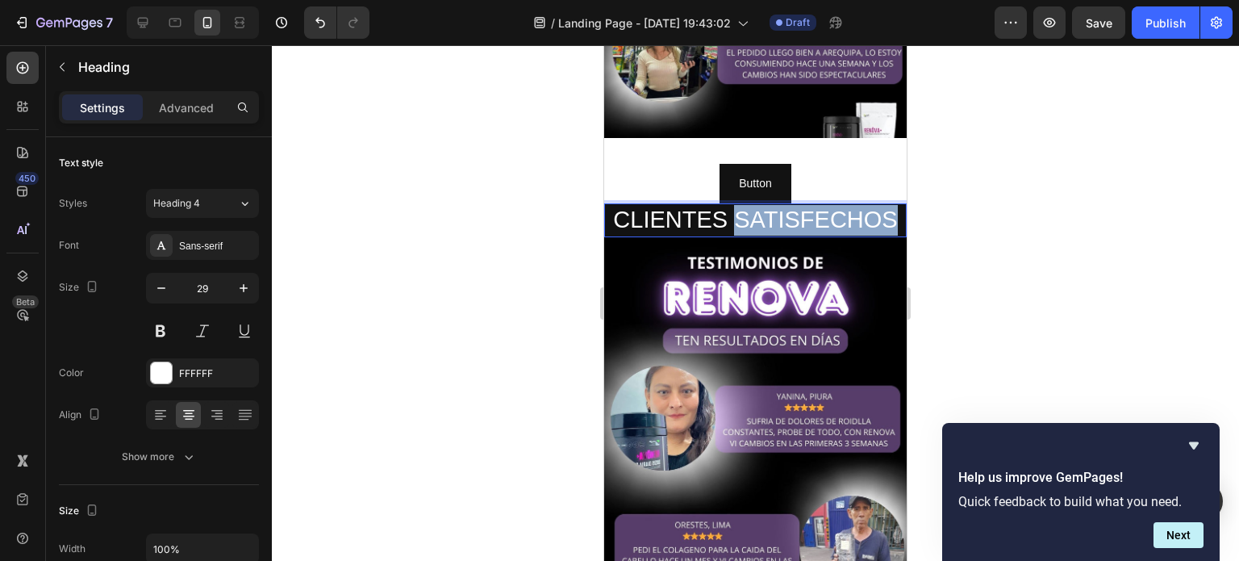
click at [759, 219] on p "CLIENTES SATISFECHOS" at bounding box center [755, 220] width 299 height 31
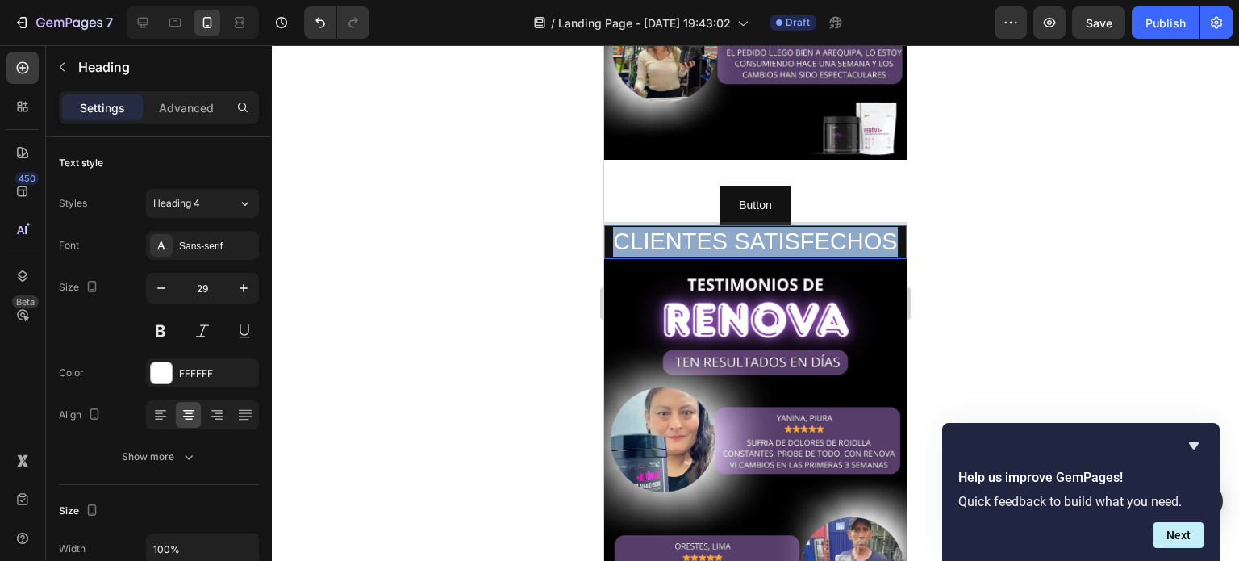
click at [759, 227] on p "CLIENTES SATISFECHOS" at bounding box center [755, 242] width 299 height 31
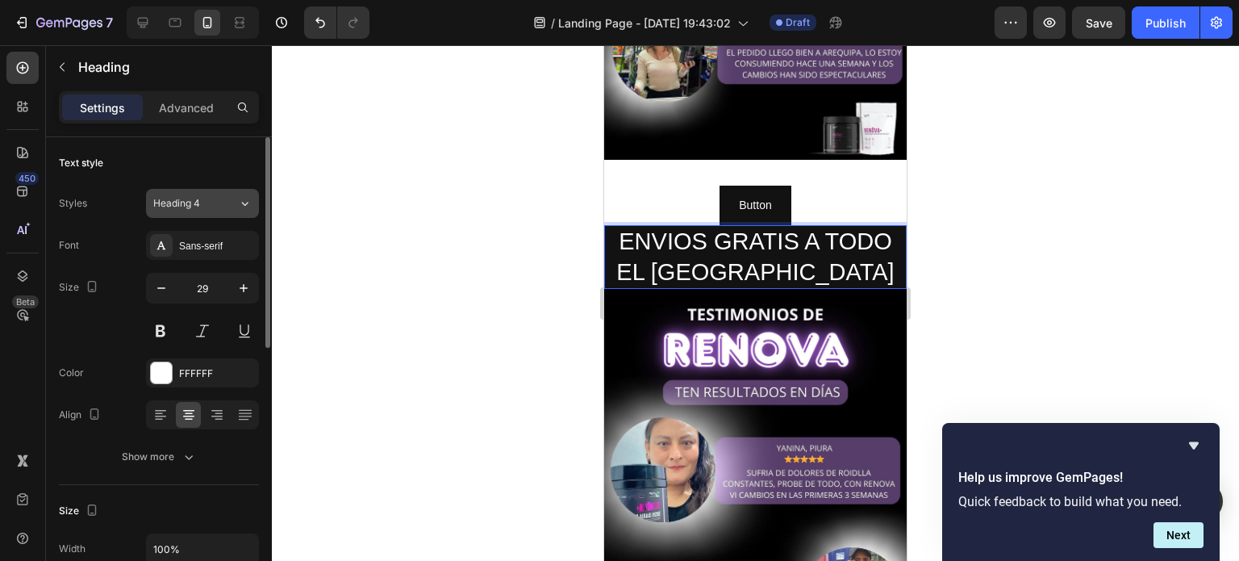
click at [242, 207] on icon at bounding box center [245, 203] width 14 height 16
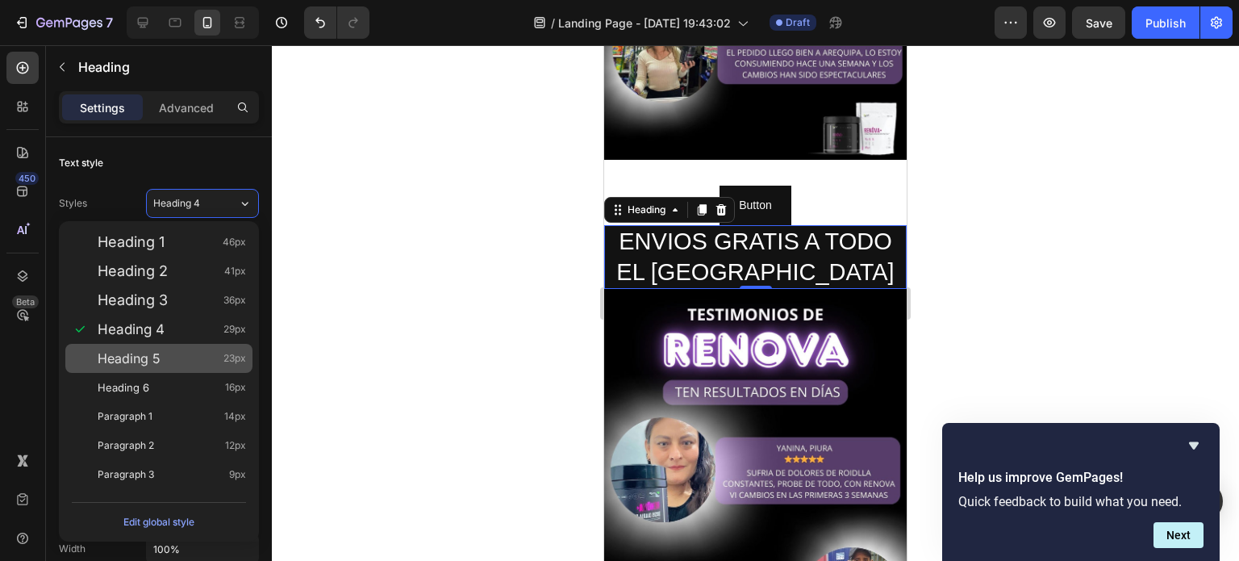
click at [154, 365] on span "Heading 5" at bounding box center [129, 358] width 63 height 16
type input "23"
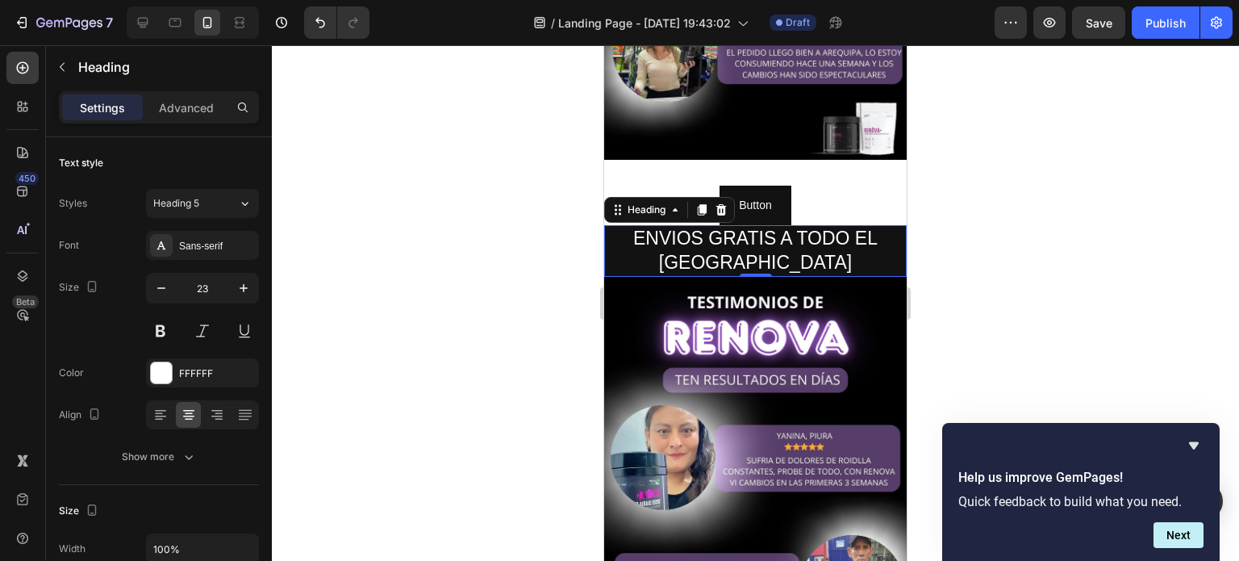
click at [417, 235] on div at bounding box center [756, 303] width 968 height 516
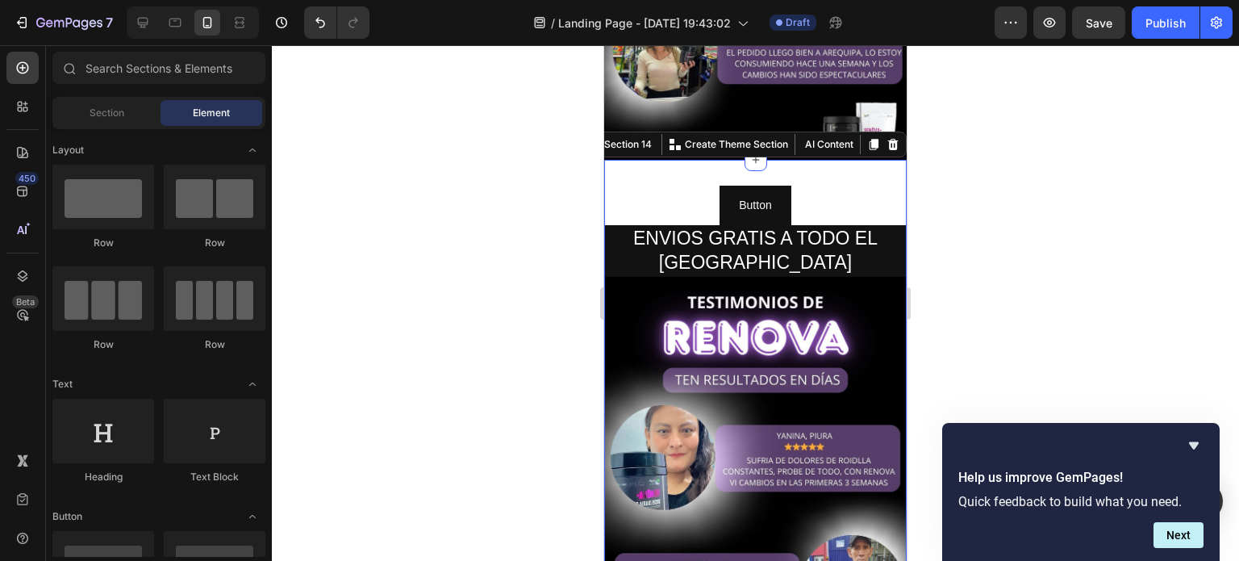
click at [678, 160] on div "Button Button ENVIOS GRATIS A TODO EL PERÚ Heading Image Section 14 You can cre…" at bounding box center [755, 500] width 303 height 681
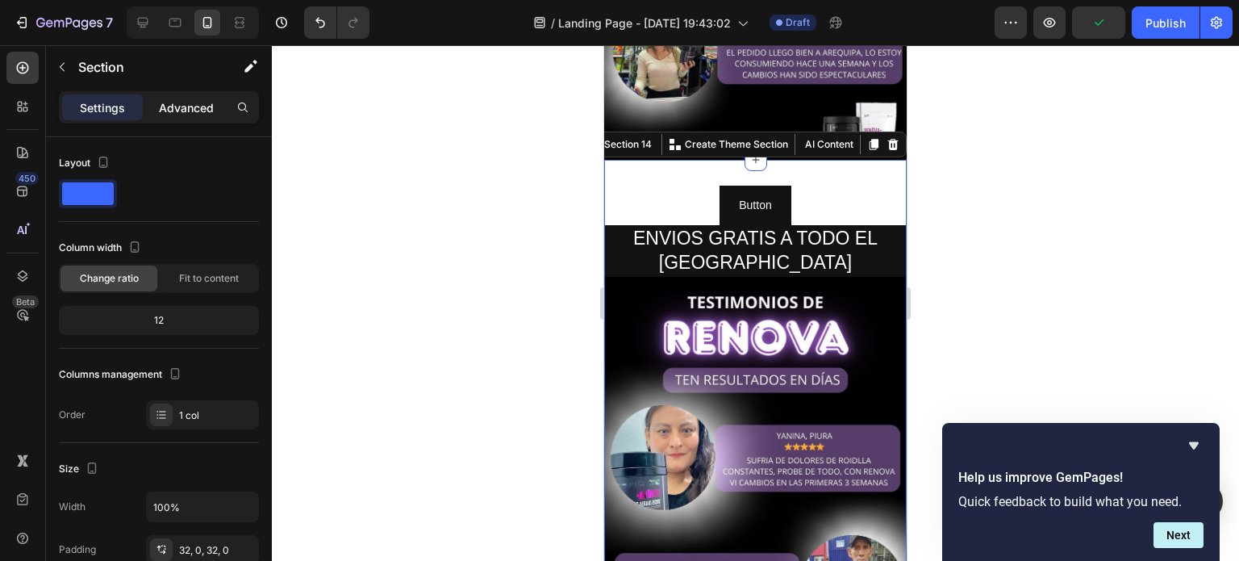
click at [190, 115] on p "Advanced" at bounding box center [186, 107] width 55 height 17
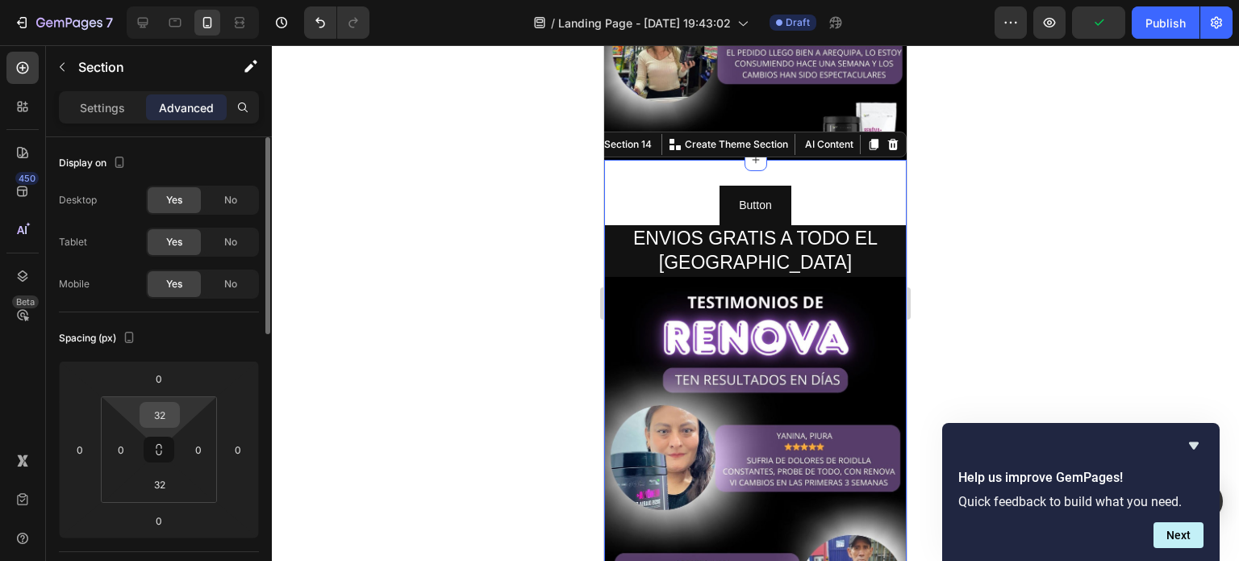
click at [149, 419] on input "32" at bounding box center [160, 415] width 32 height 24
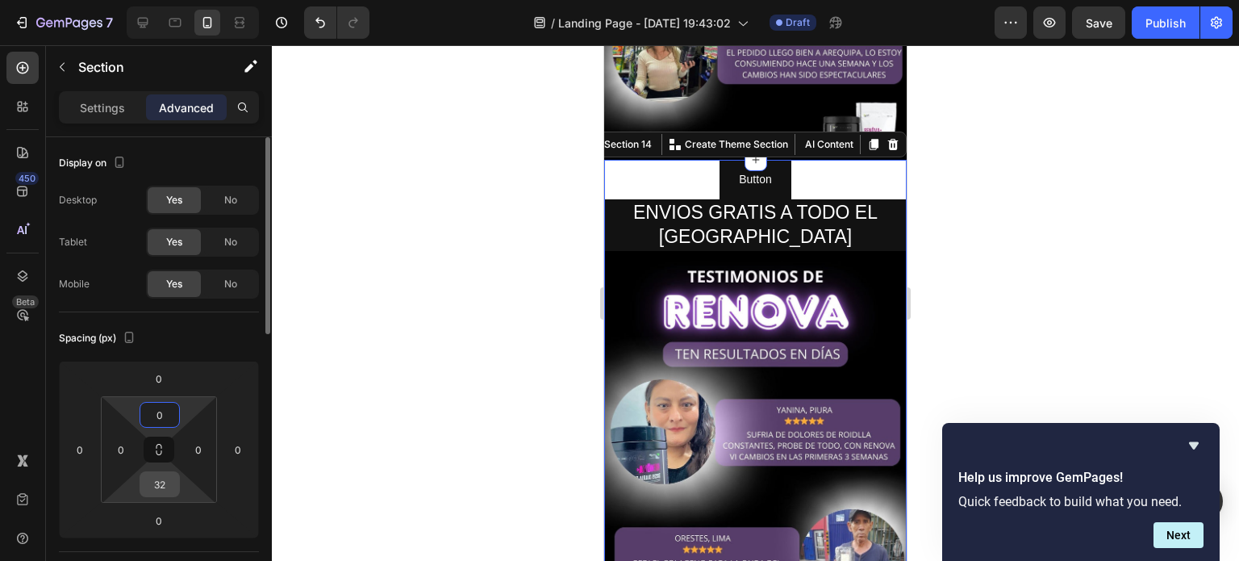
type input "0"
click at [165, 487] on input "32" at bounding box center [160, 484] width 32 height 24
type input "0"
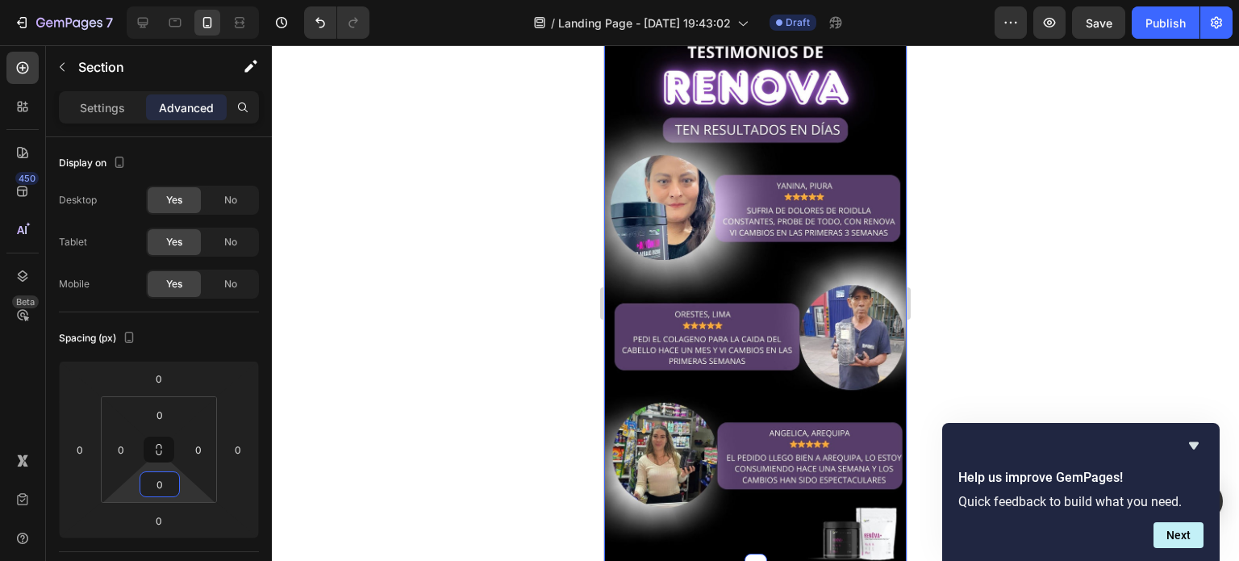
scroll to position [4224, 0]
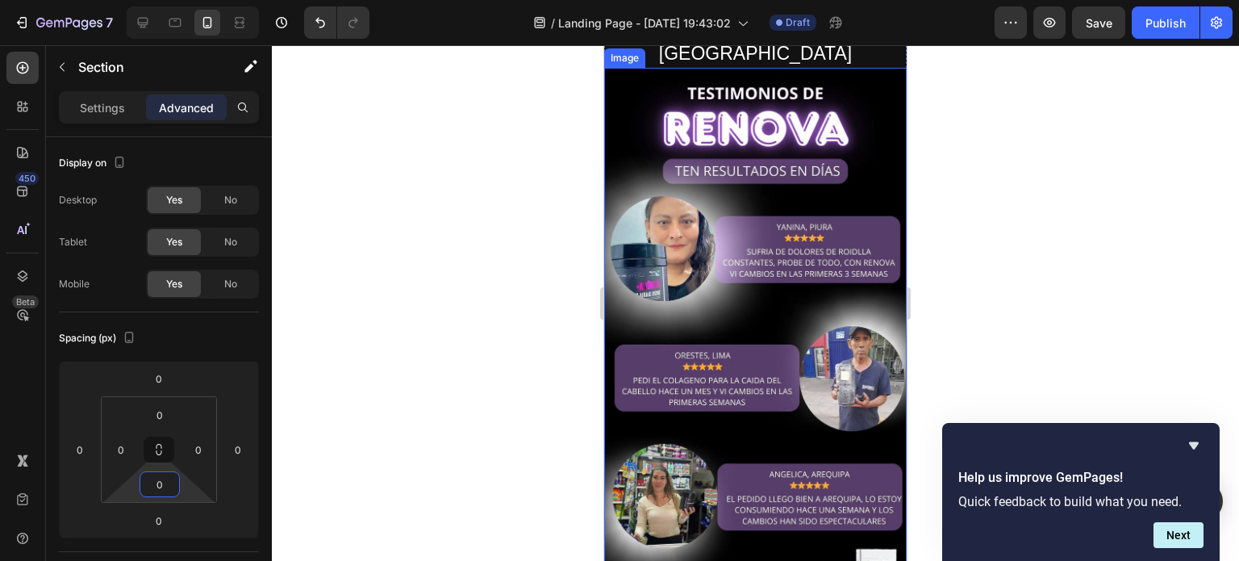
click at [794, 248] on img at bounding box center [755, 337] width 303 height 538
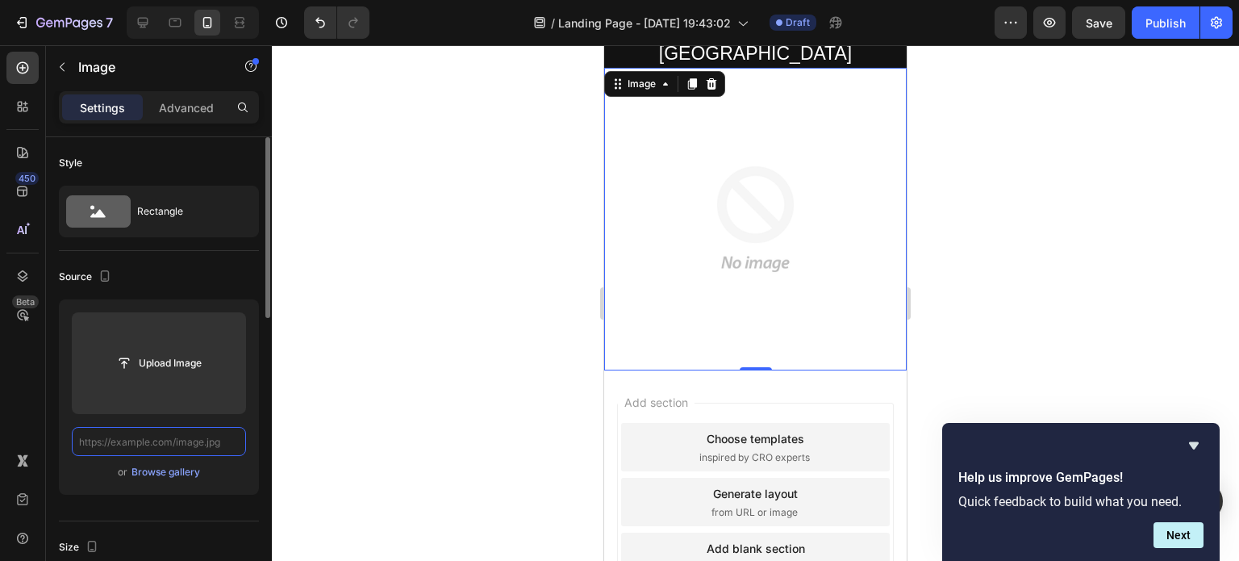
scroll to position [0, 0]
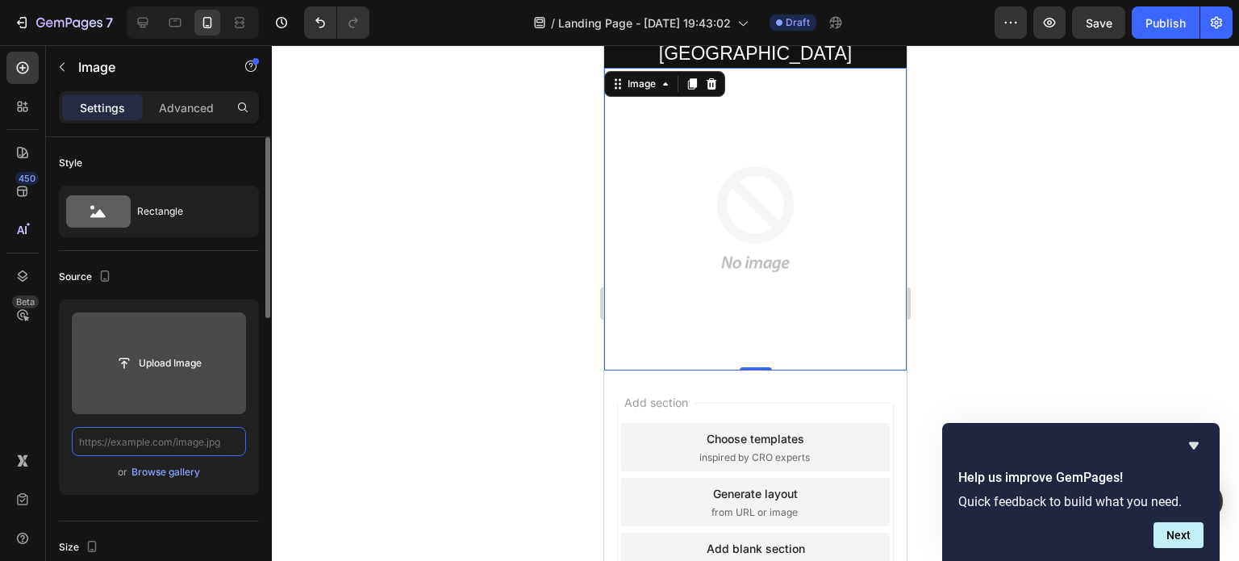
paste input "[URL][DOMAIN_NAME]"
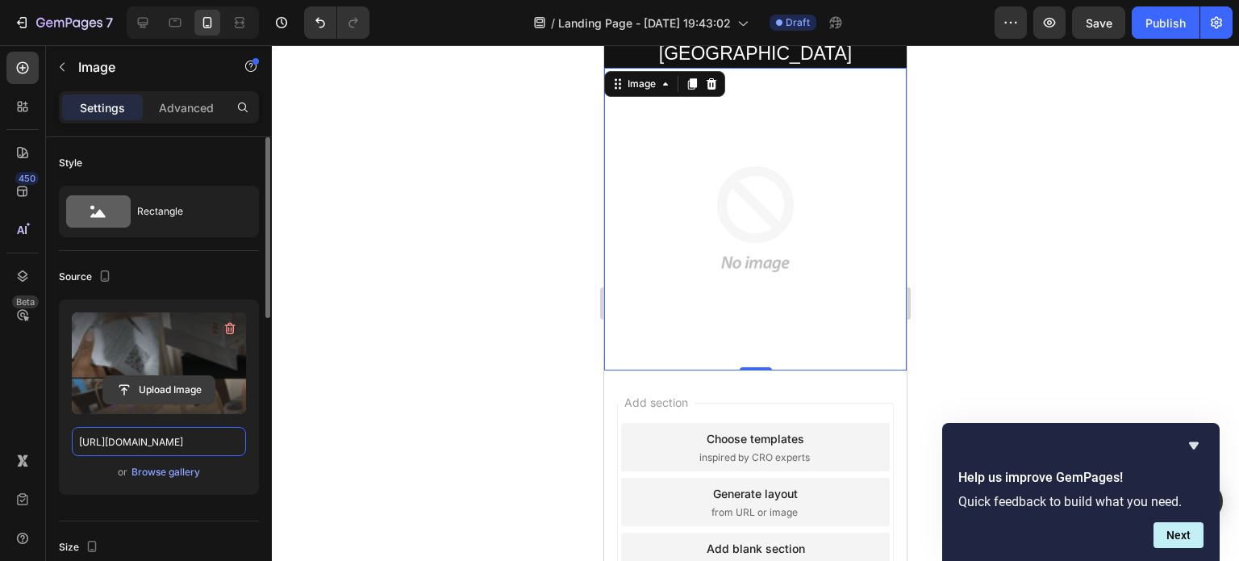
scroll to position [0, 283]
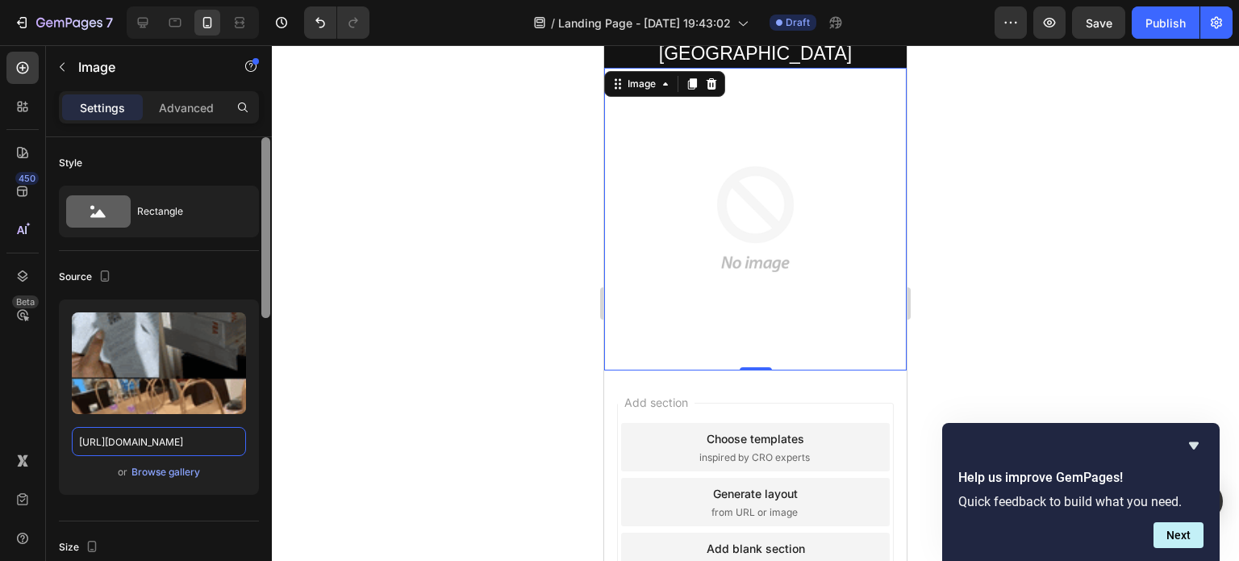
type input "[URL][DOMAIN_NAME]"
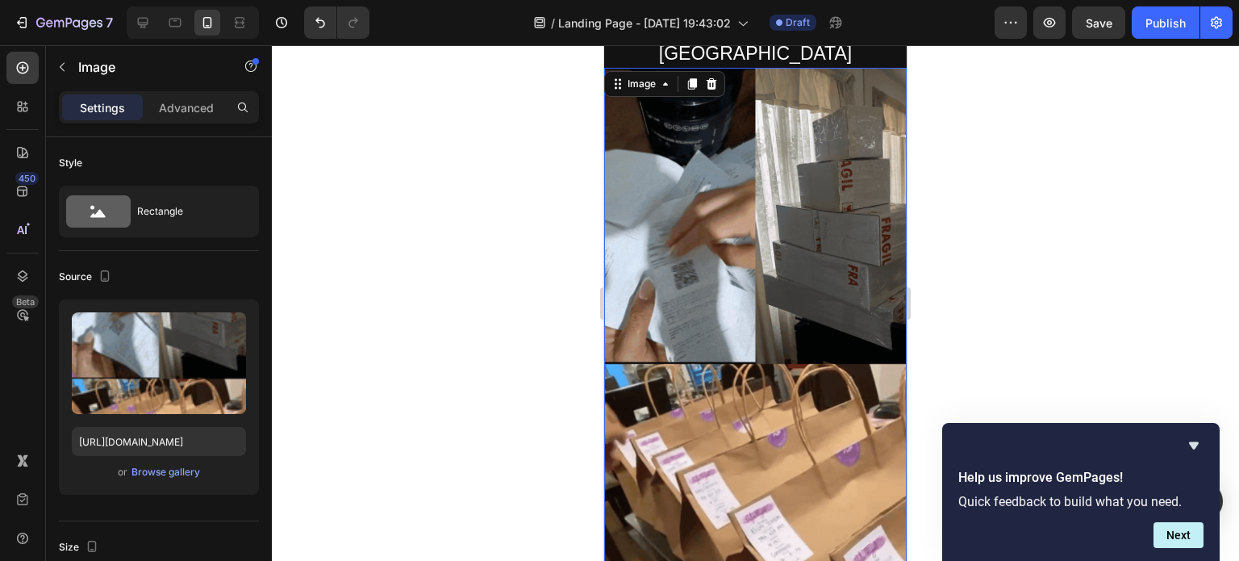
scroll to position [0, 0]
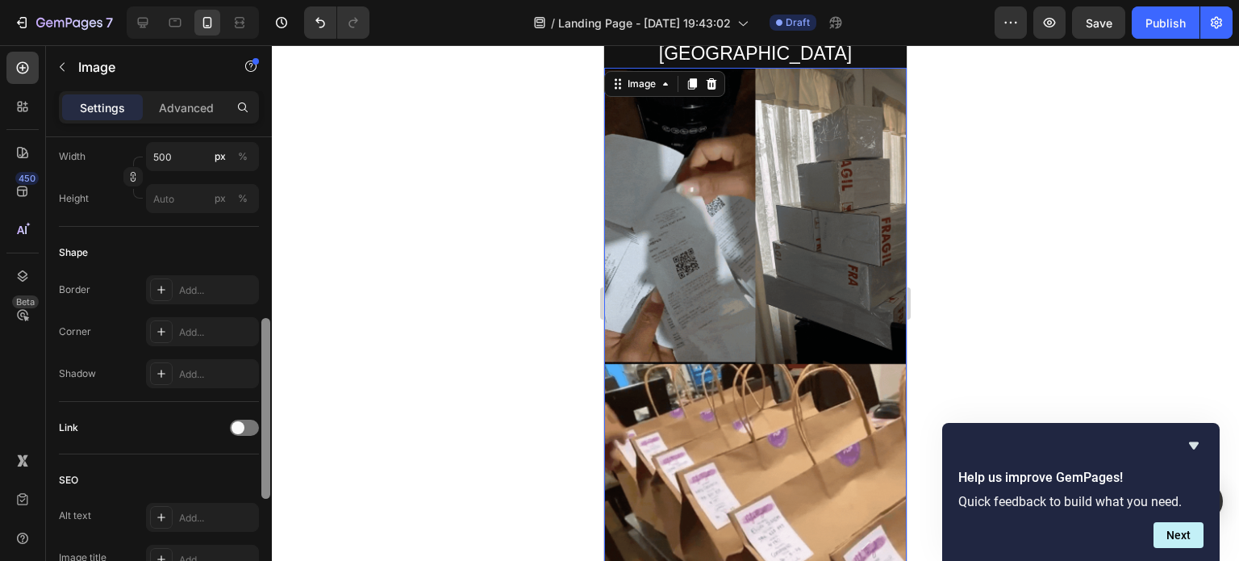
click at [261, 462] on div at bounding box center [266, 372] width 12 height 470
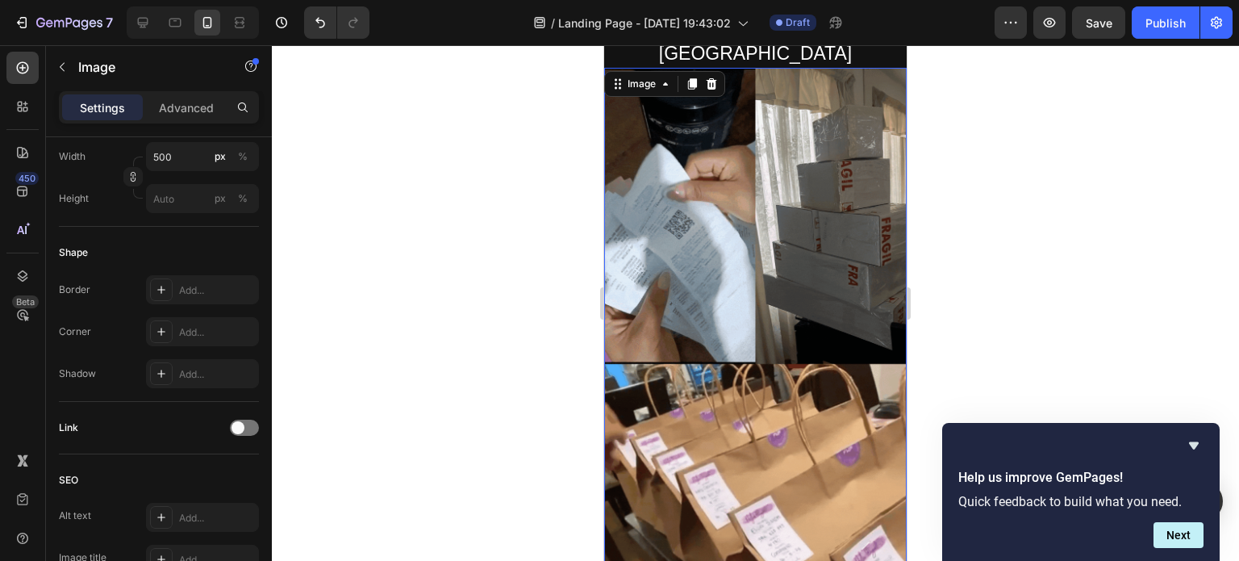
click at [741, 259] on img at bounding box center [755, 337] width 303 height 538
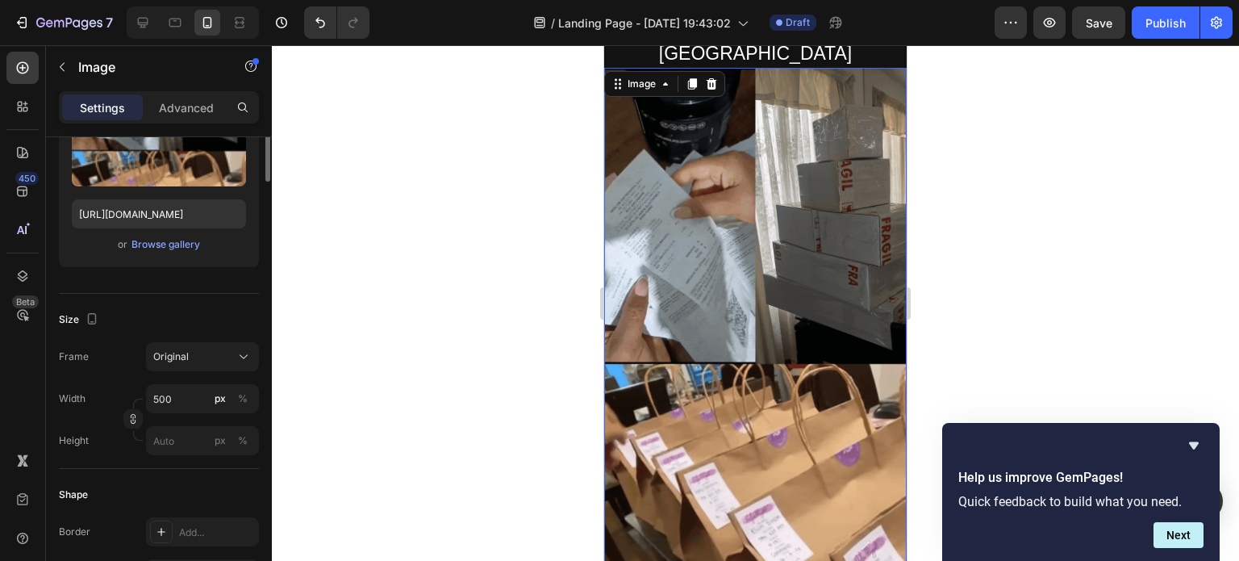
scroll to position [66, 0]
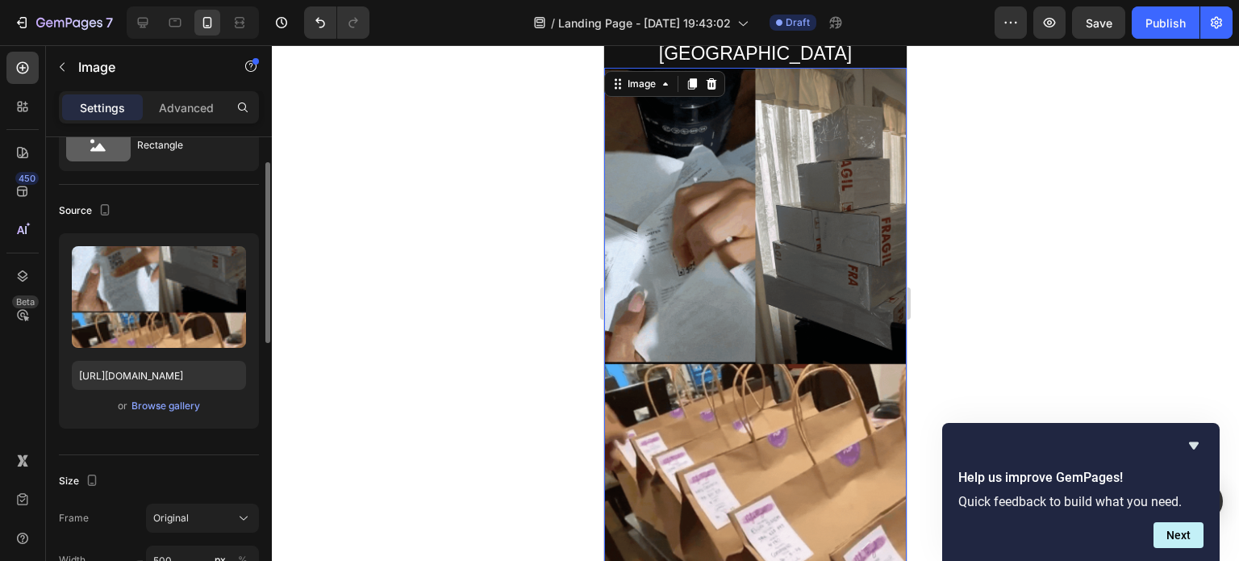
click at [80, 405] on div "or Browse gallery" at bounding box center [159, 405] width 174 height 19
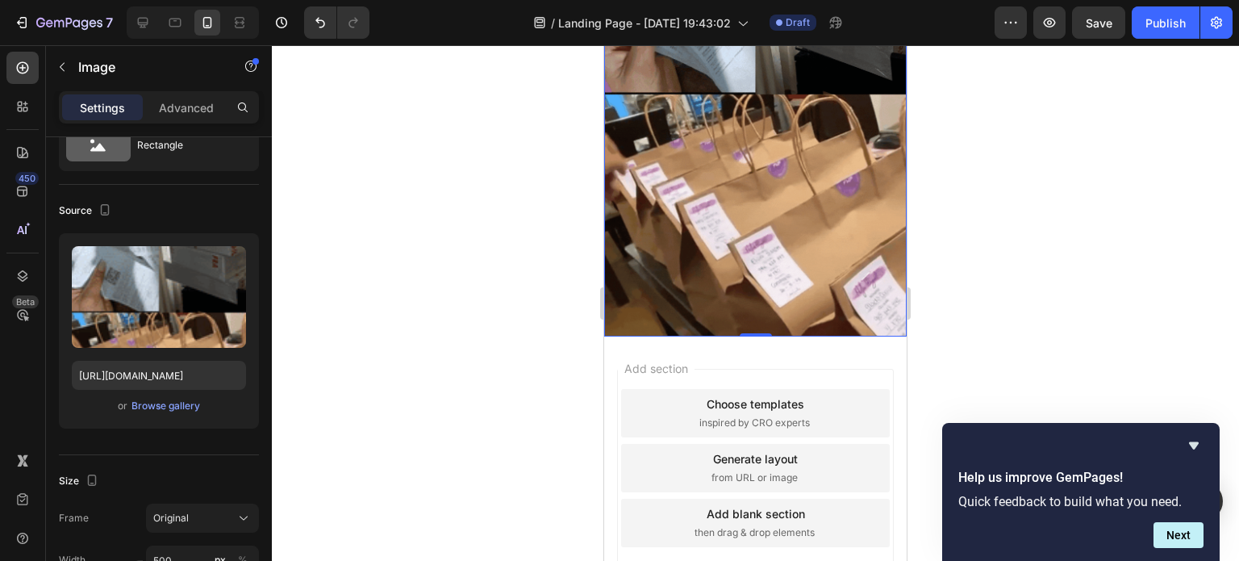
scroll to position [4509, 0]
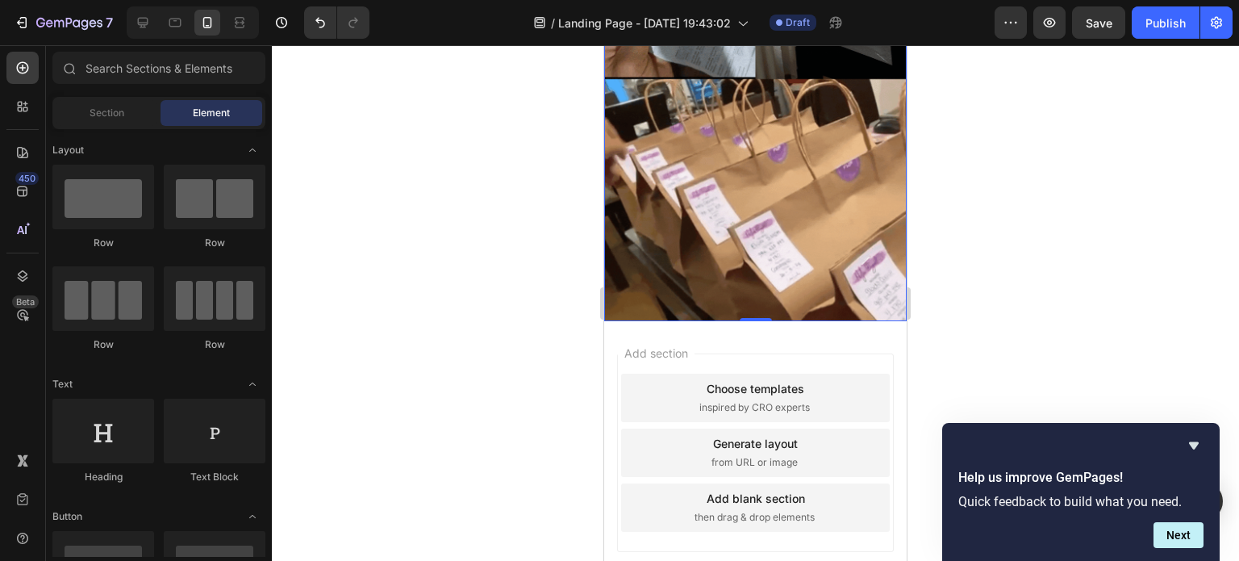
click at [723, 321] on div "Add section Choose templates inspired by CRO experts Generate layout from URL o…" at bounding box center [755, 475] width 303 height 308
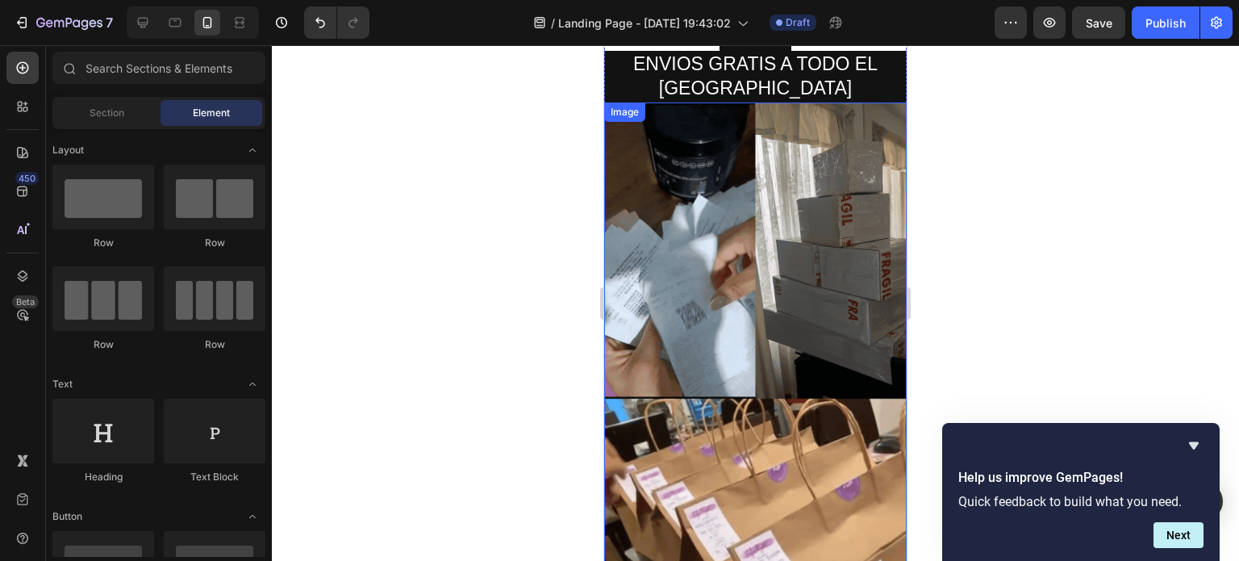
scroll to position [4186, 0]
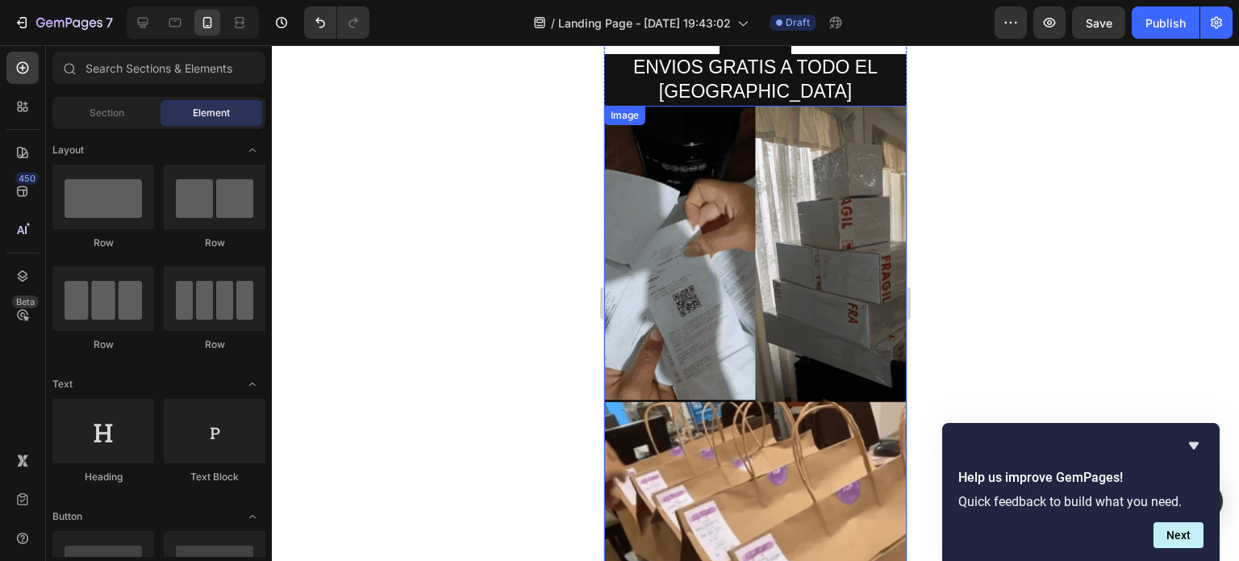
click at [701, 272] on img at bounding box center [755, 375] width 303 height 538
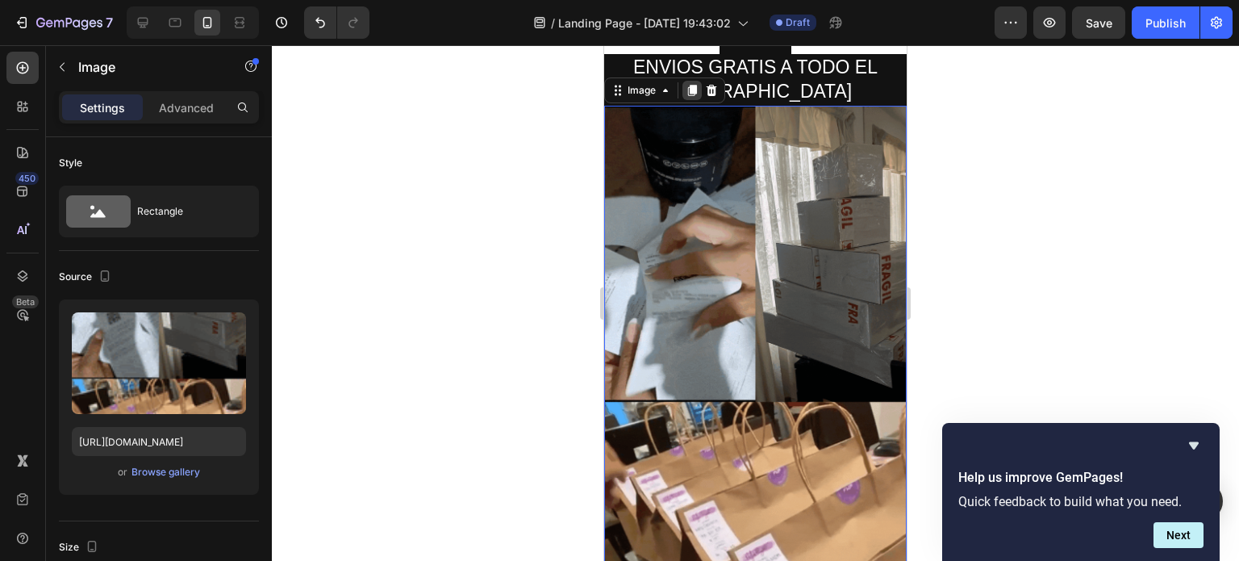
click at [691, 92] on icon at bounding box center [692, 90] width 9 height 11
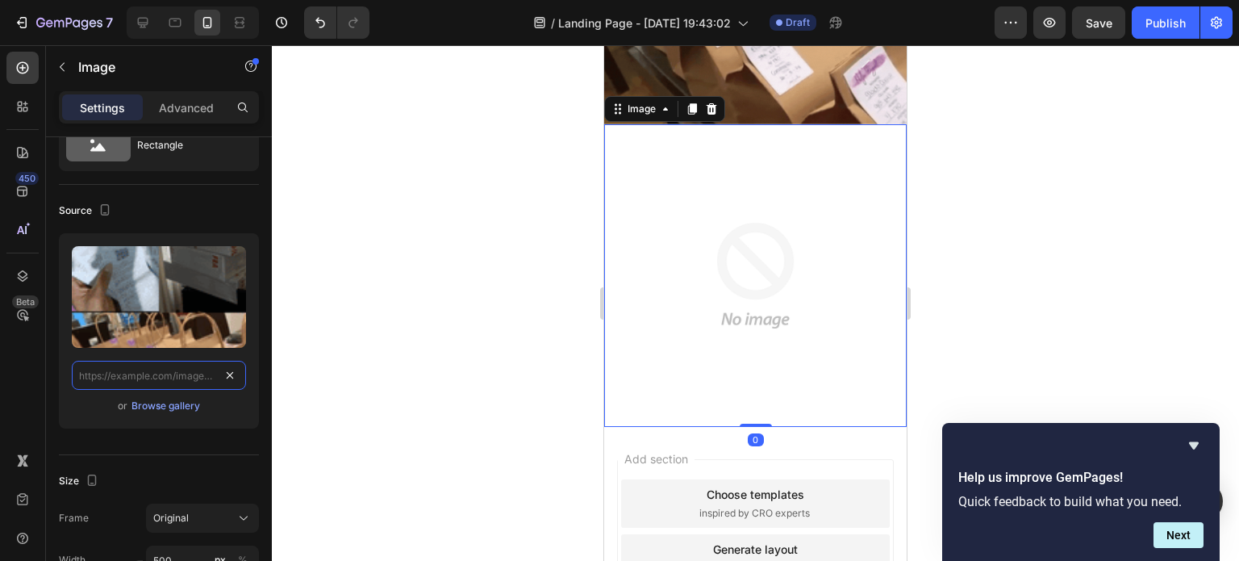
scroll to position [0, 0]
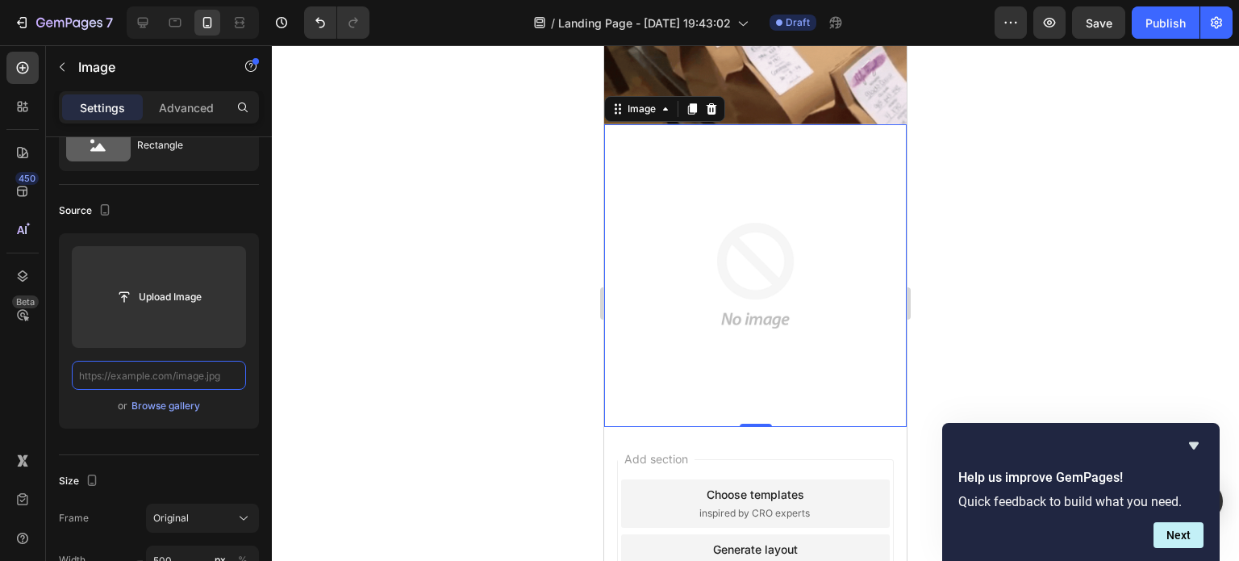
paste input "[URL][DOMAIN_NAME]"
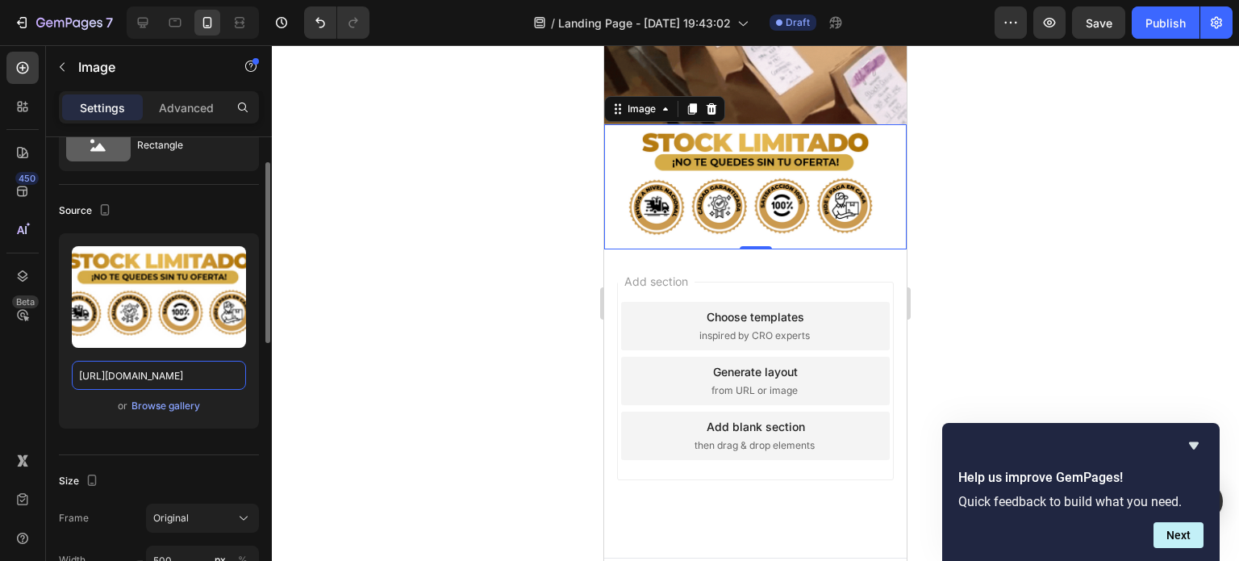
scroll to position [4630, 0]
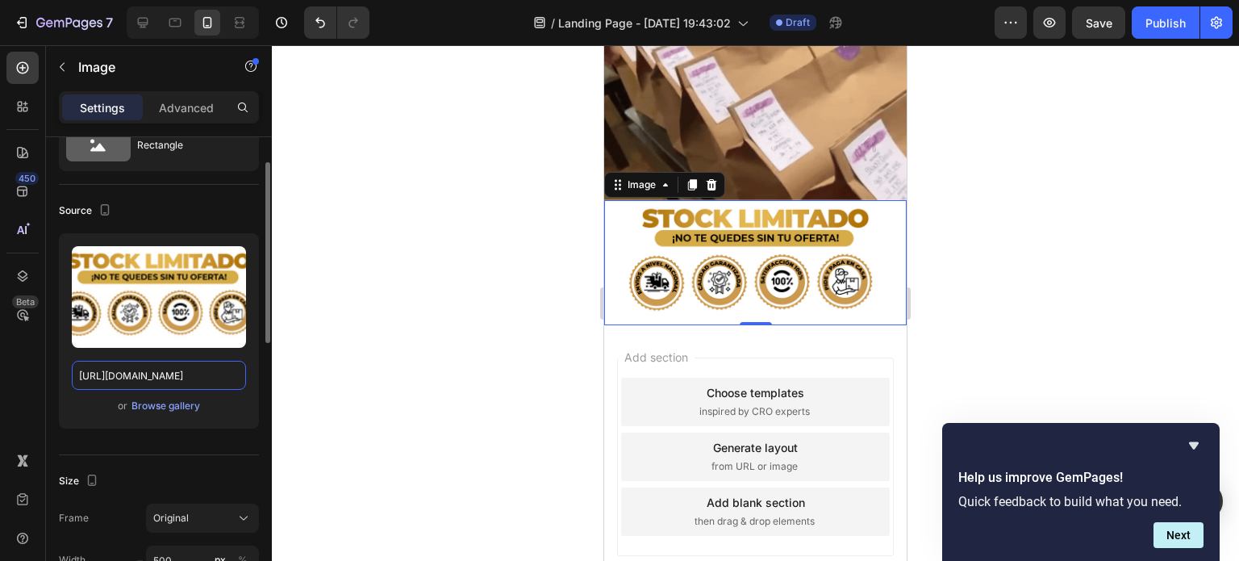
type input "[URL][DOMAIN_NAME]"
click at [246, 443] on div "Source Upload Image [URL][DOMAIN_NAME] or Browse gallery" at bounding box center [159, 320] width 200 height 270
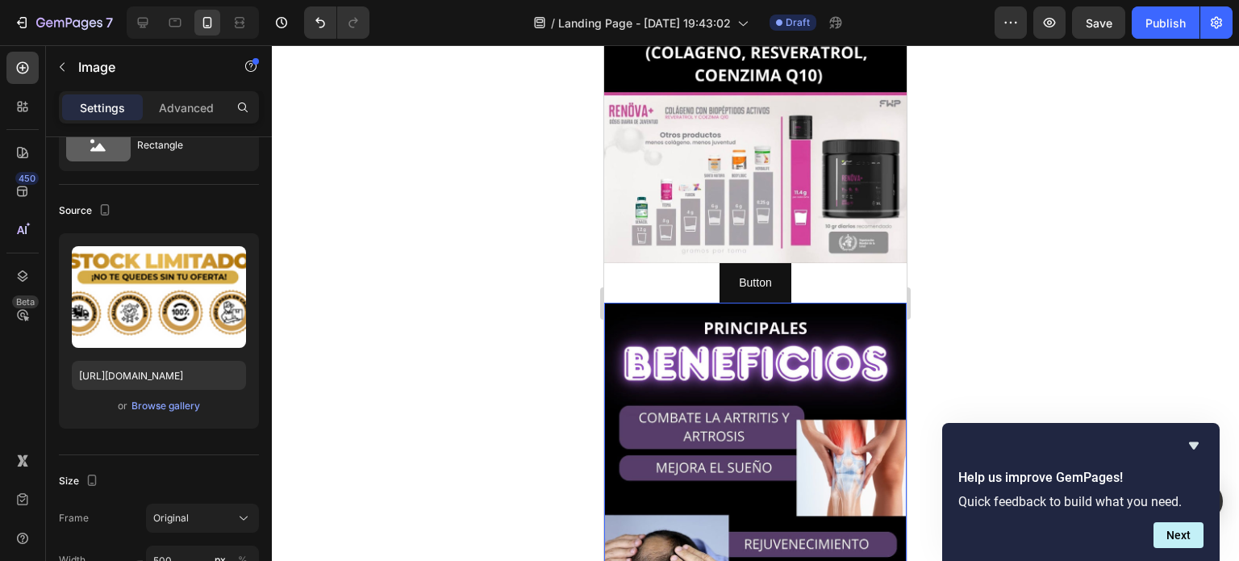
scroll to position [403, 0]
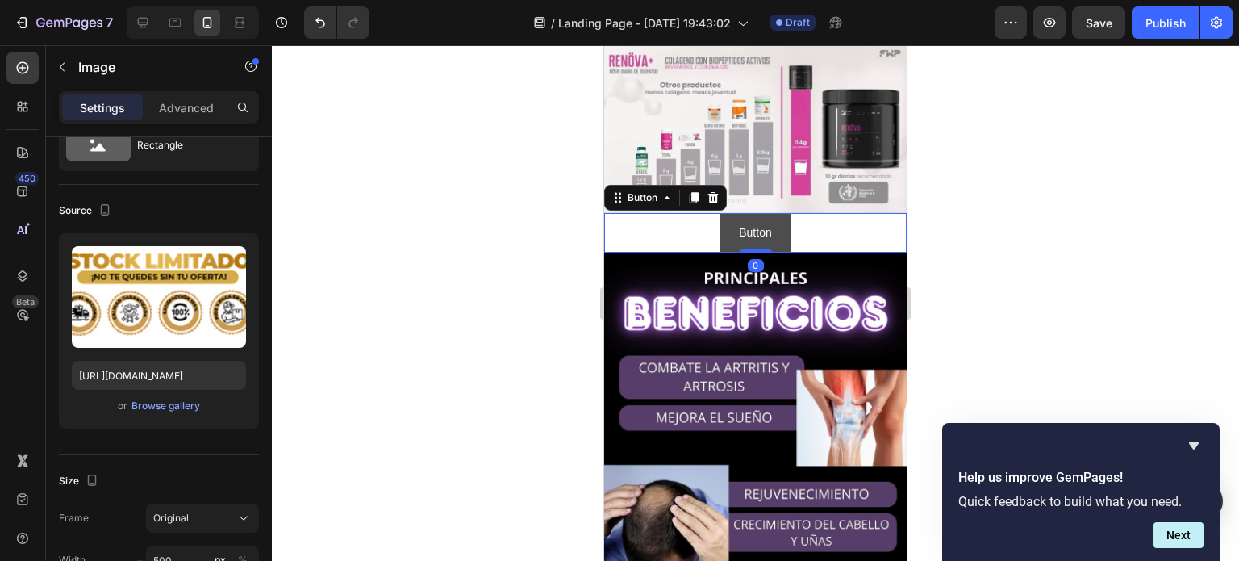
click at [767, 213] on button "Button" at bounding box center [755, 233] width 71 height 40
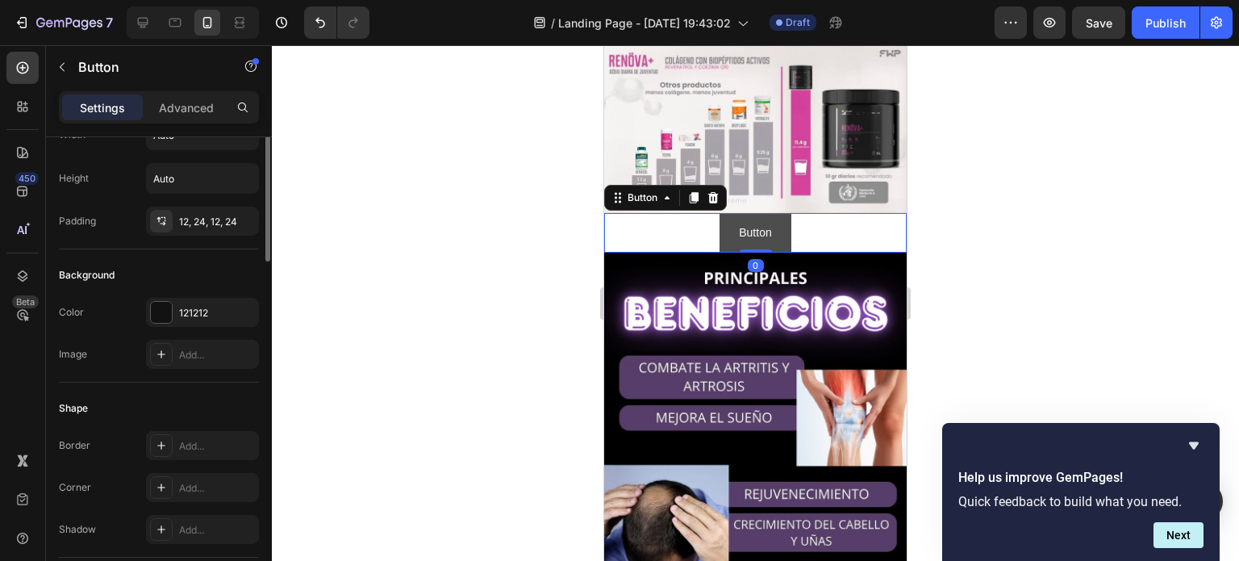
scroll to position [0, 0]
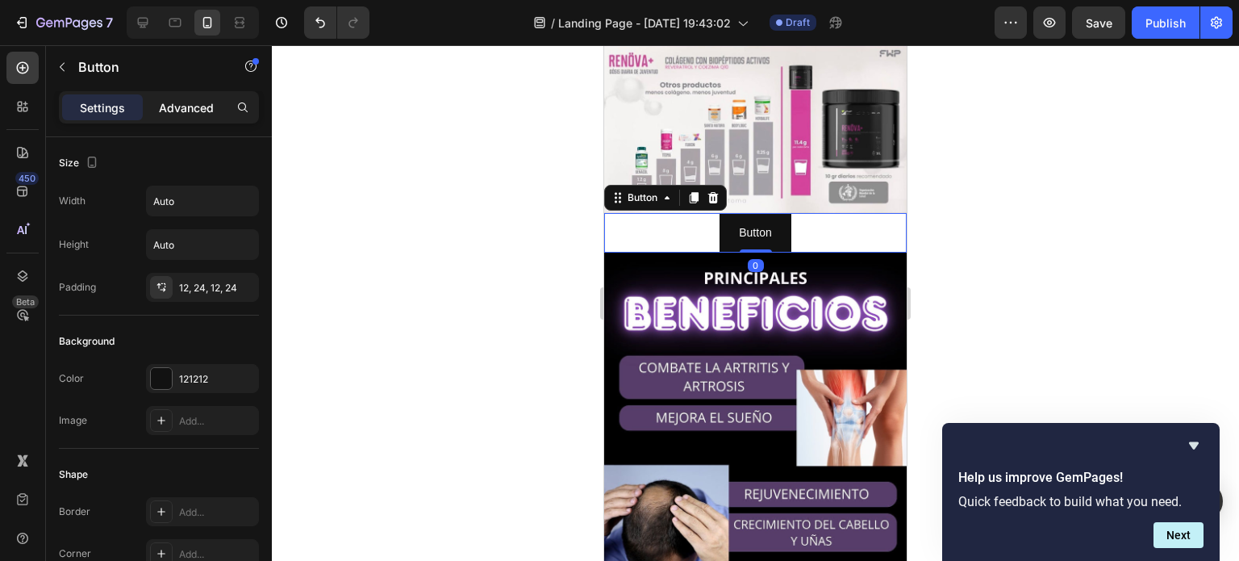
click at [185, 106] on p "Advanced" at bounding box center [186, 107] width 55 height 17
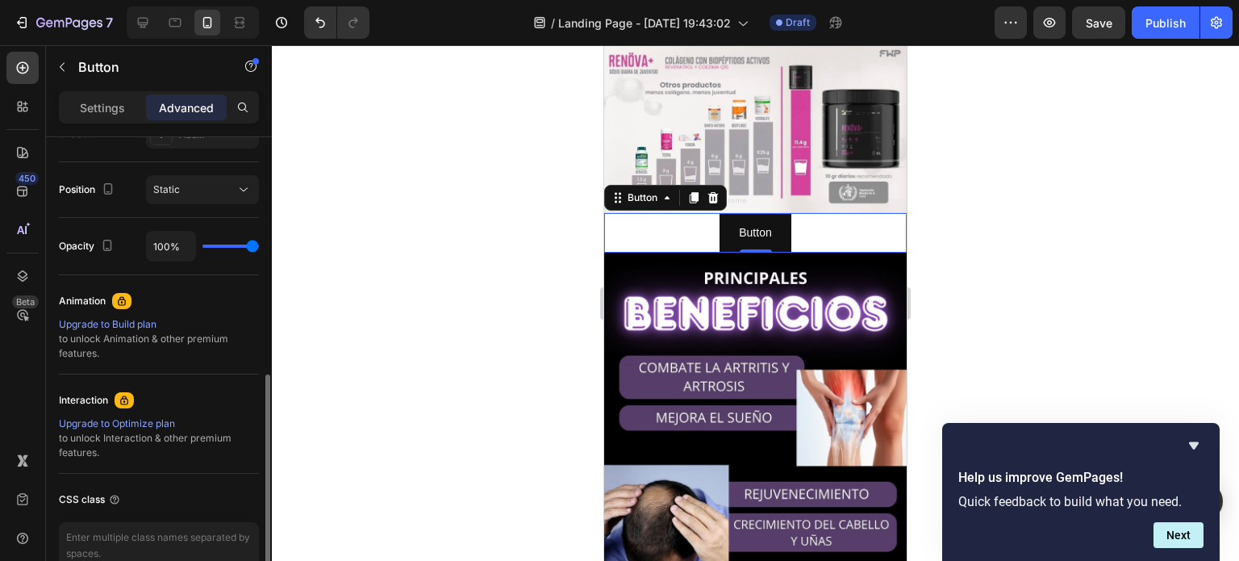
scroll to position [649, 0]
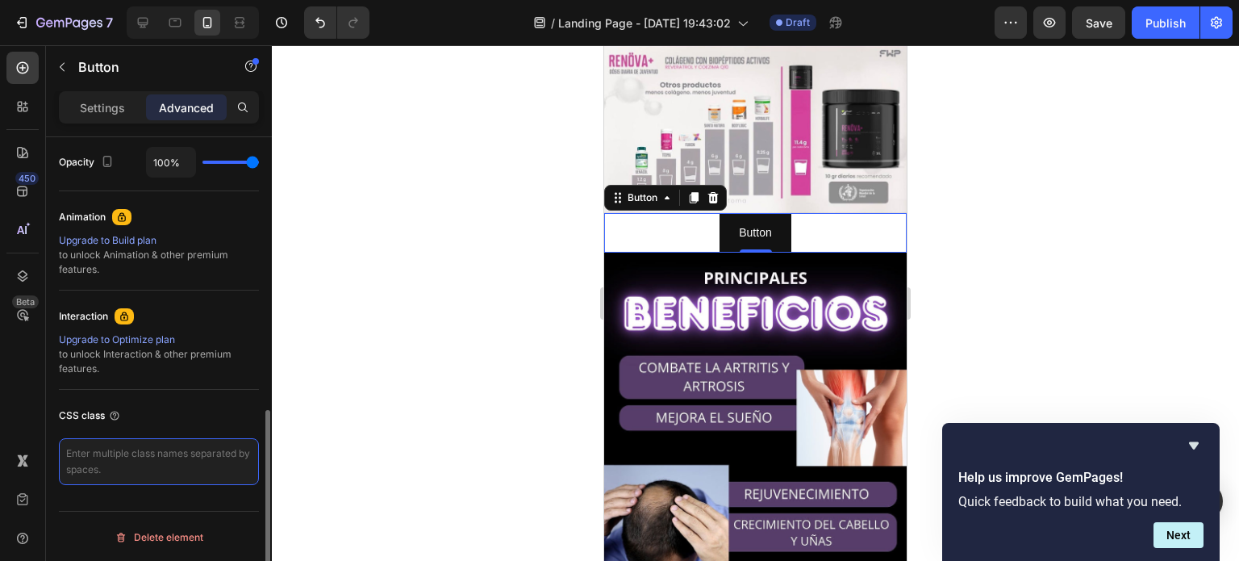
click at [180, 462] on textarea at bounding box center [159, 461] width 200 height 47
paste textarea "_rsi-cod-form-is-gempage _rsi-cod-form-gempages-button-overwrite"
click at [74, 451] on textarea "_rsi-cod-form-is-gempage _rsi-cod-form-gempages-button-overwrite" at bounding box center [159, 461] width 200 height 47
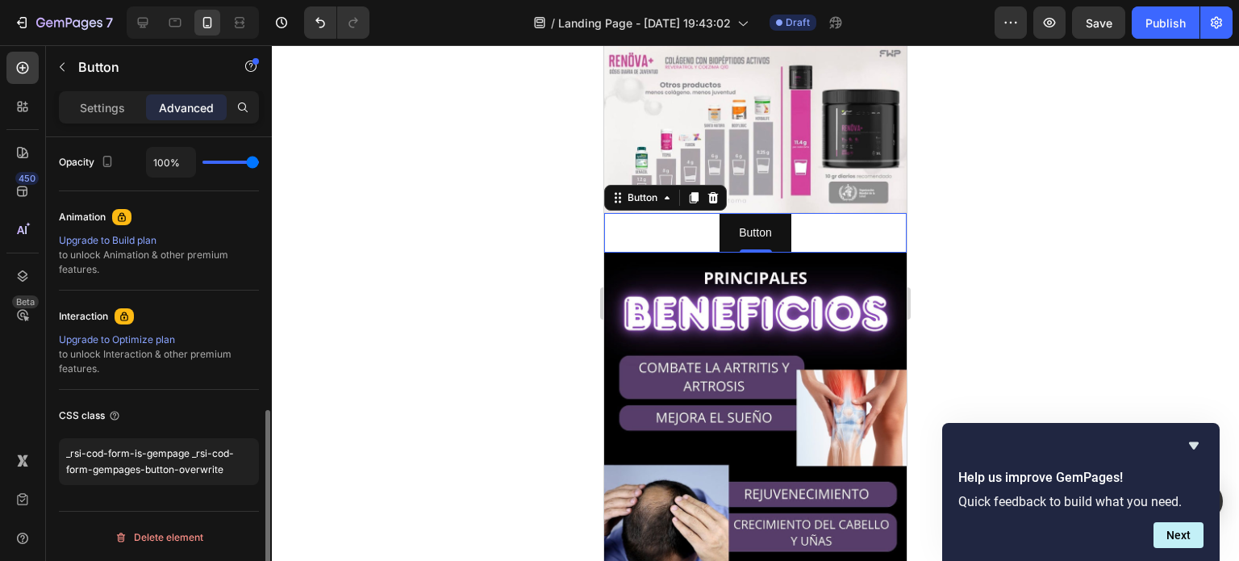
type textarea "_rsi-cod-form-is-gempage _rsi-cod-form-gempages-button-overwrite"
click at [194, 407] on div "CSS class" at bounding box center [159, 416] width 200 height 26
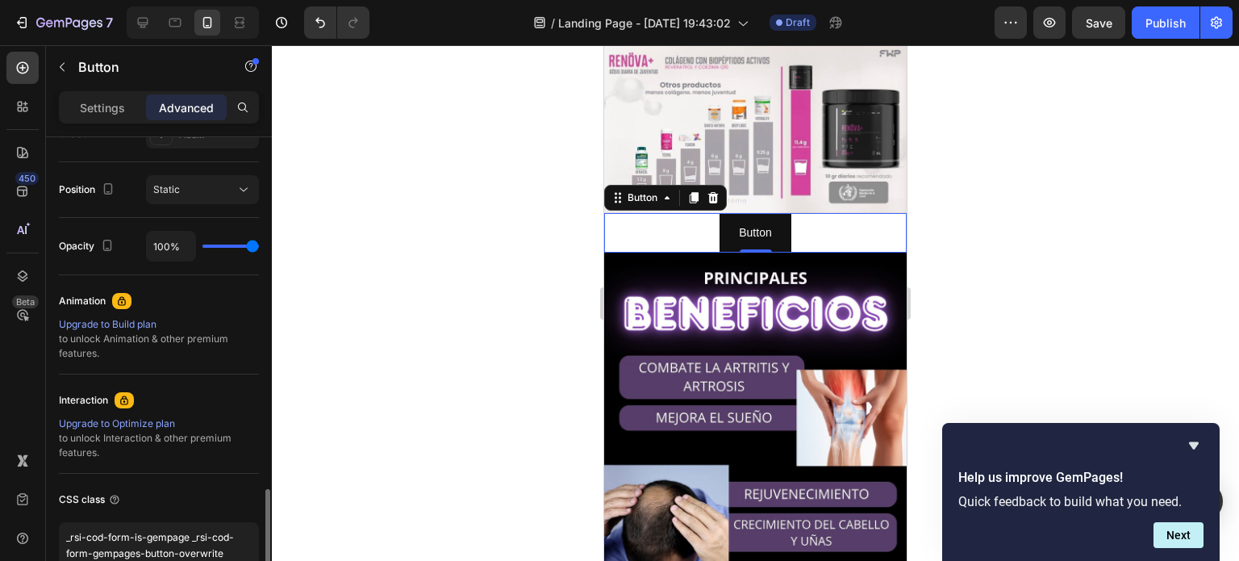
scroll to position [649, 0]
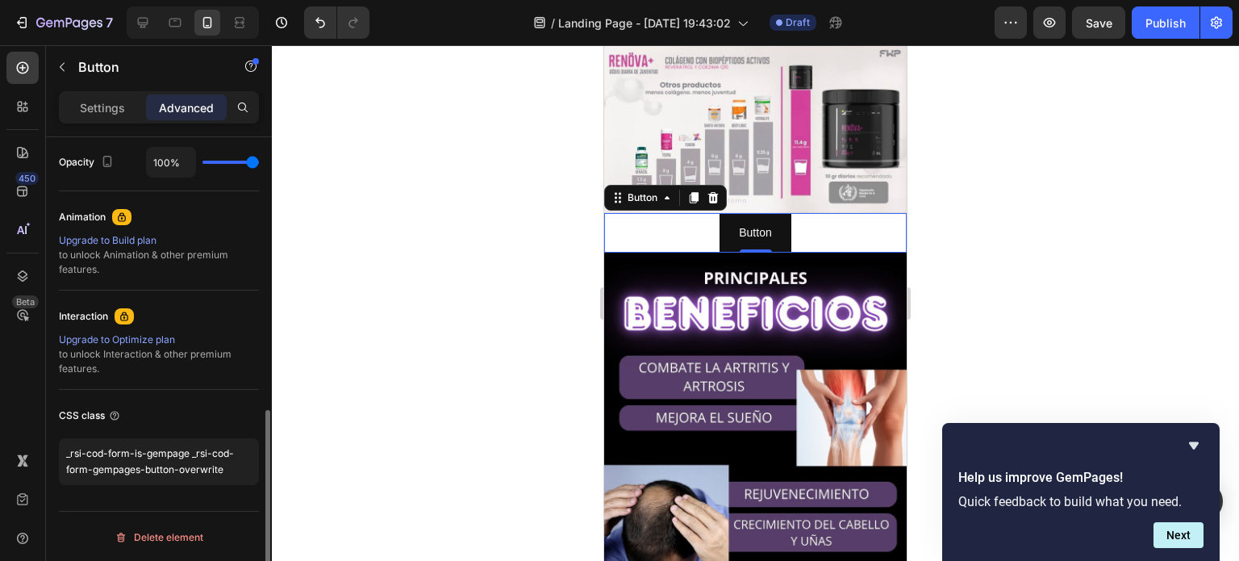
click at [226, 414] on div "CSS class" at bounding box center [159, 416] width 200 height 26
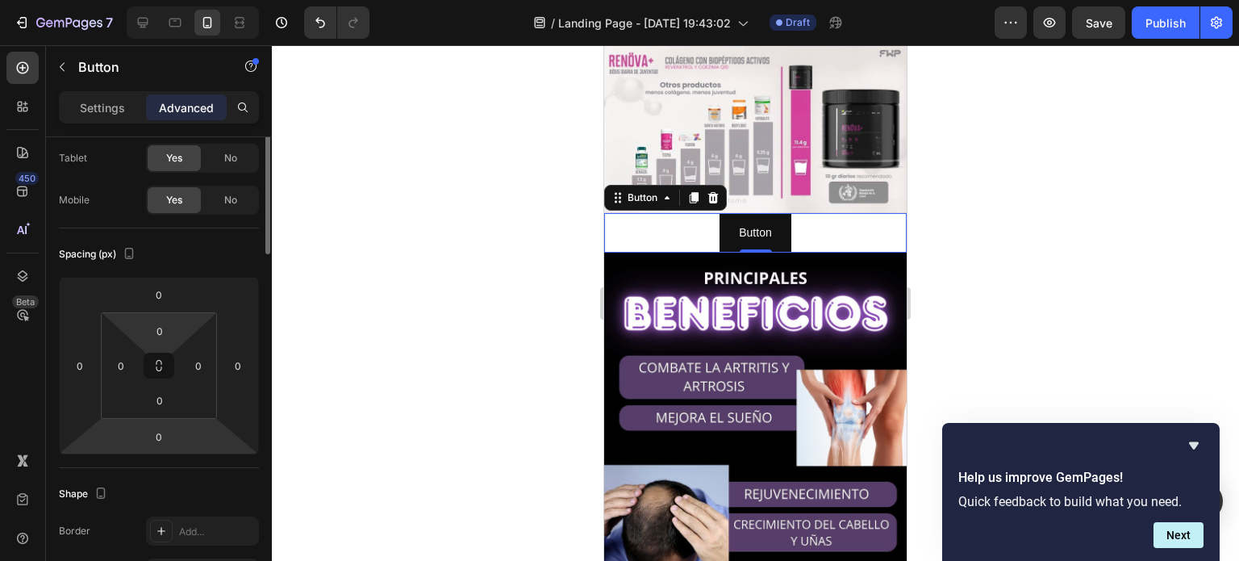
scroll to position [0, 0]
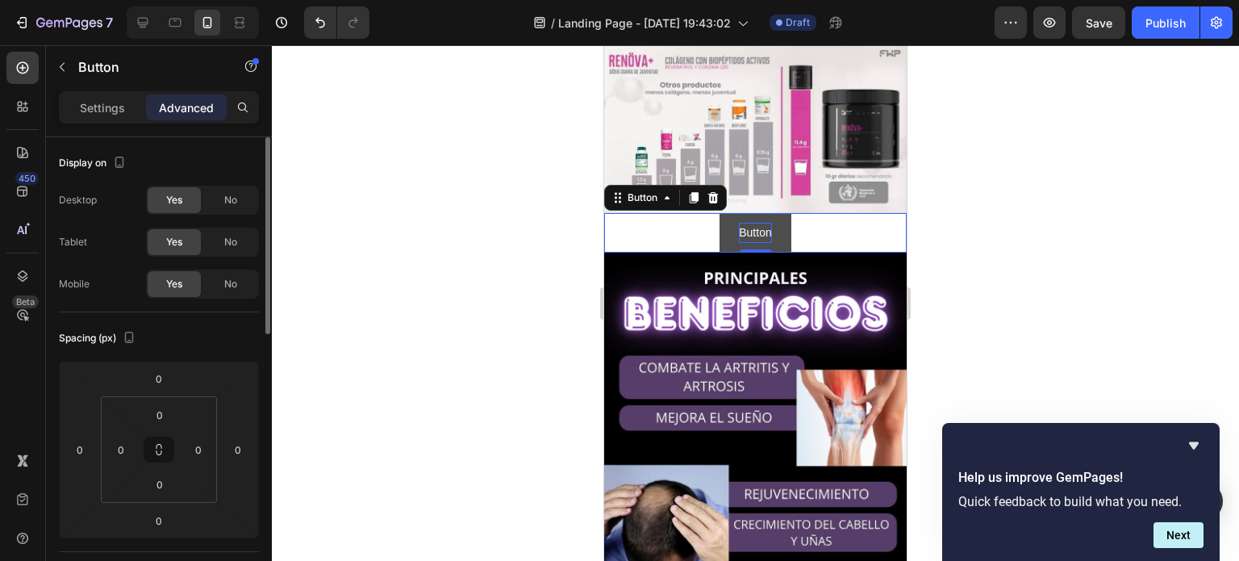
click at [755, 223] on p "Button" at bounding box center [755, 233] width 32 height 20
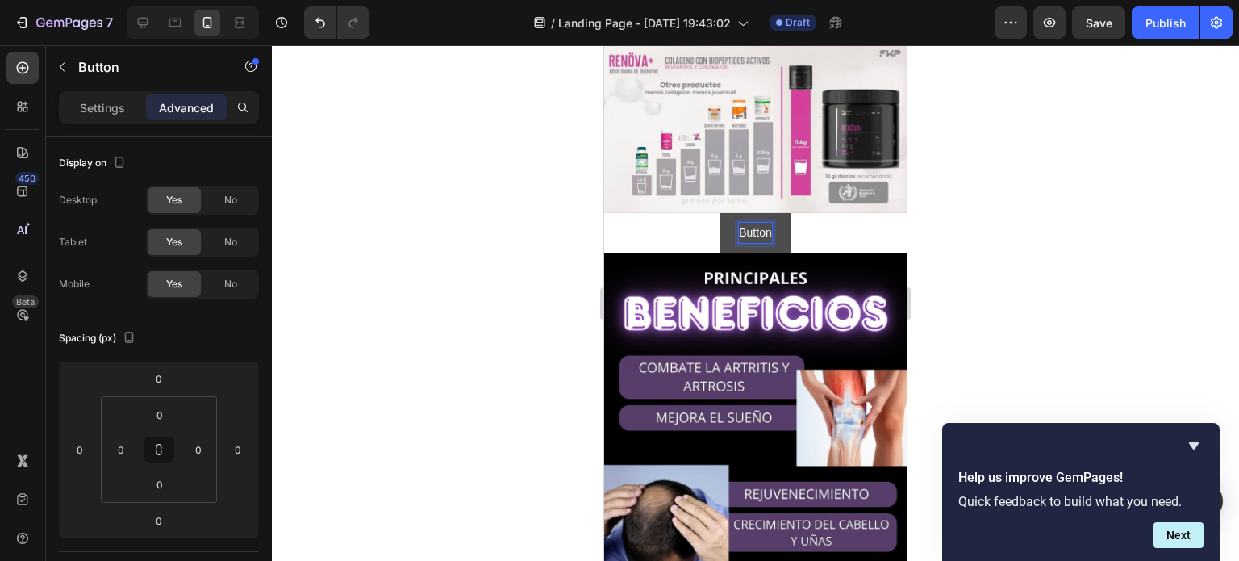
click at [755, 223] on p "Button" at bounding box center [755, 233] width 32 height 20
click at [708, 213] on button "REALIZAR" at bounding box center [755, 233] width 94 height 40
click at [701, 213] on button "REALIZAR MI" at bounding box center [756, 233] width 110 height 40
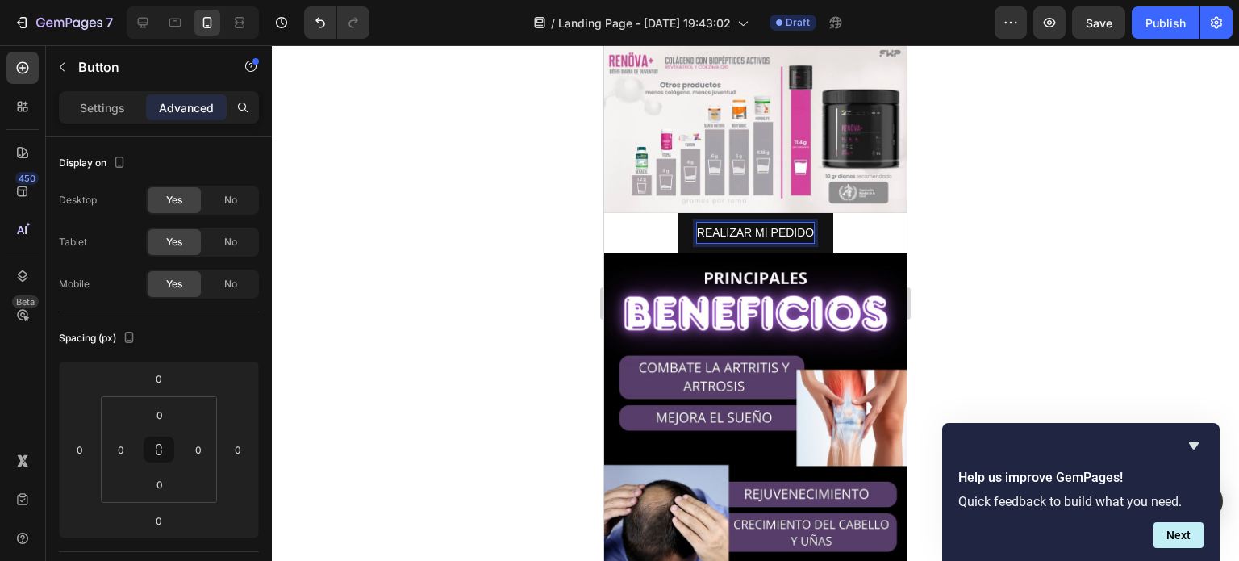
click at [678, 213] on button "REALIZAR MI PEDIDO" at bounding box center [756, 233] width 156 height 40
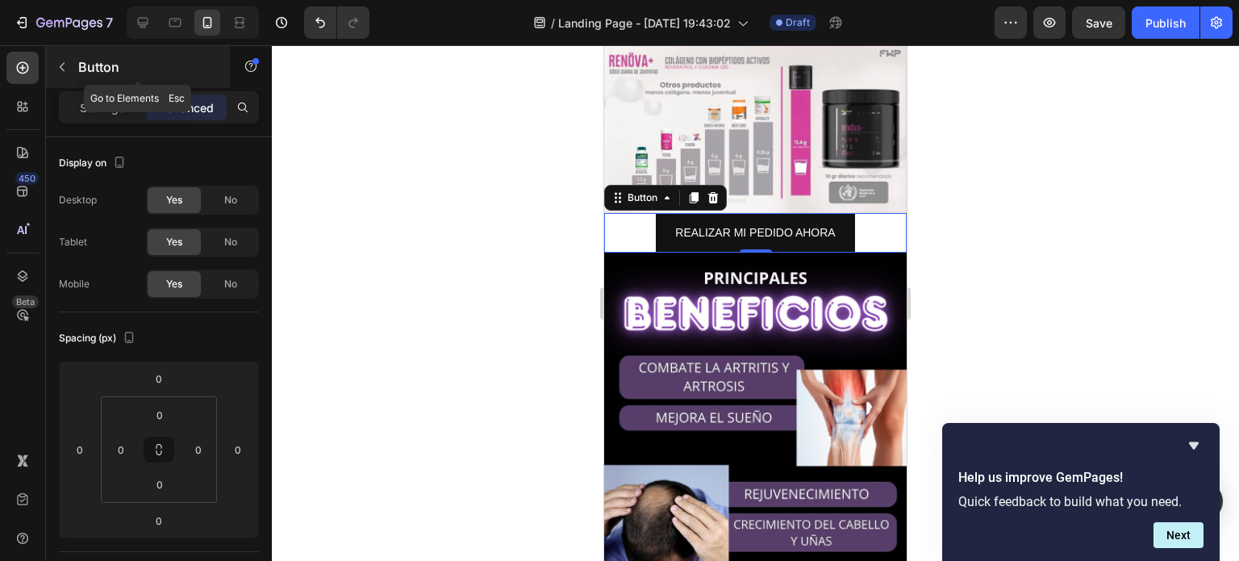
click at [69, 67] on button "button" at bounding box center [62, 67] width 26 height 26
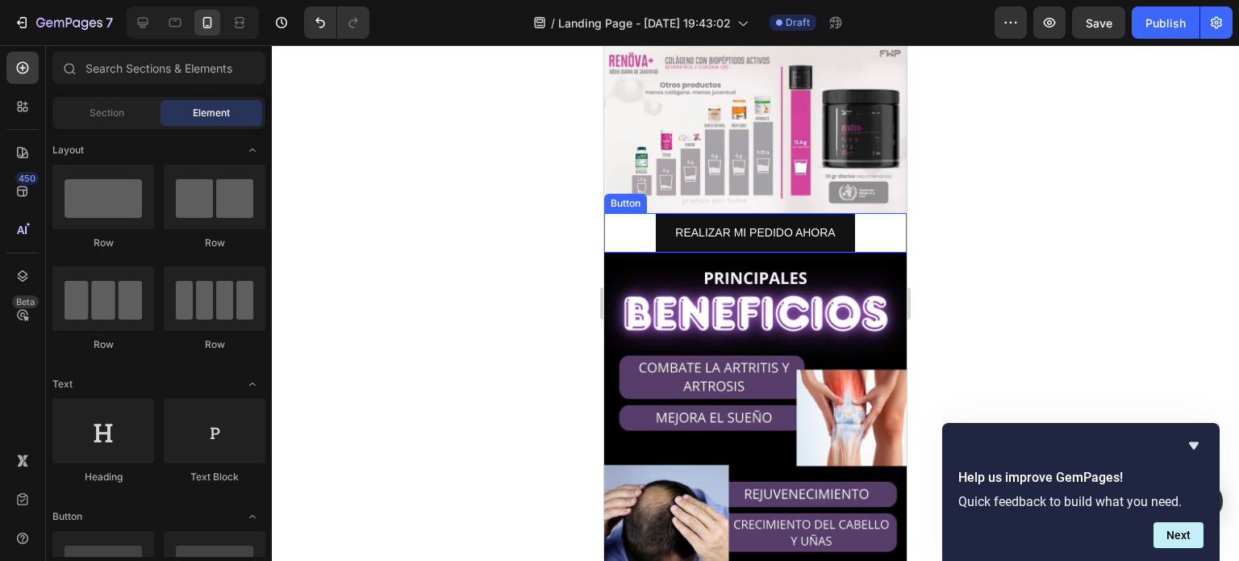
click at [648, 213] on div "REALIZAR MI PEDIDO AHORA Button" at bounding box center [755, 233] width 303 height 40
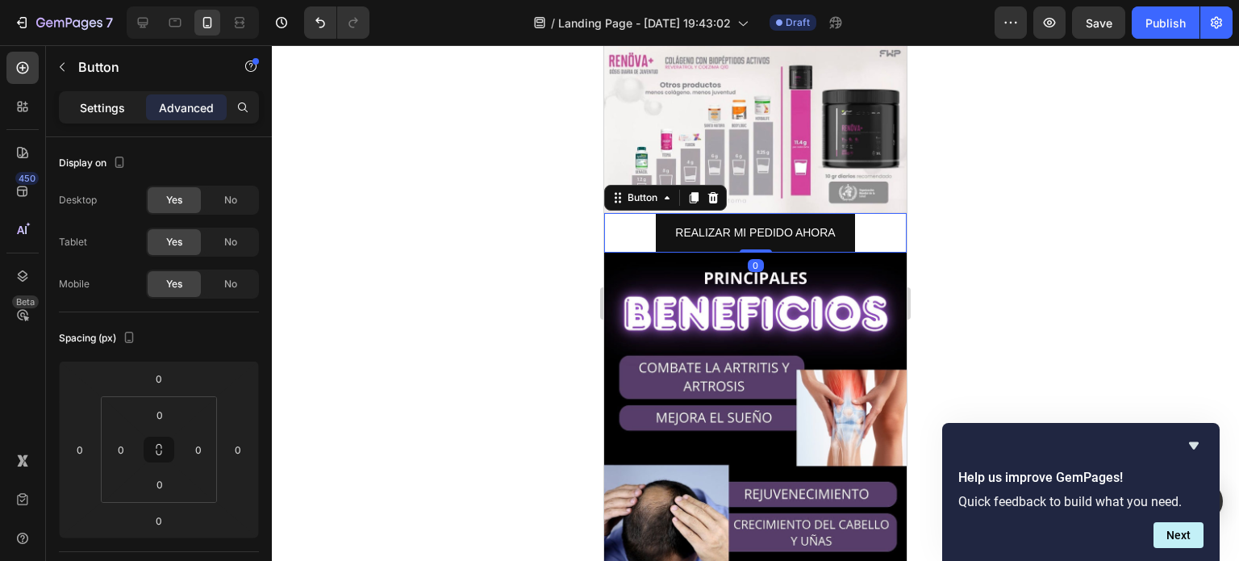
click at [122, 107] on p "Settings" at bounding box center [102, 107] width 45 height 17
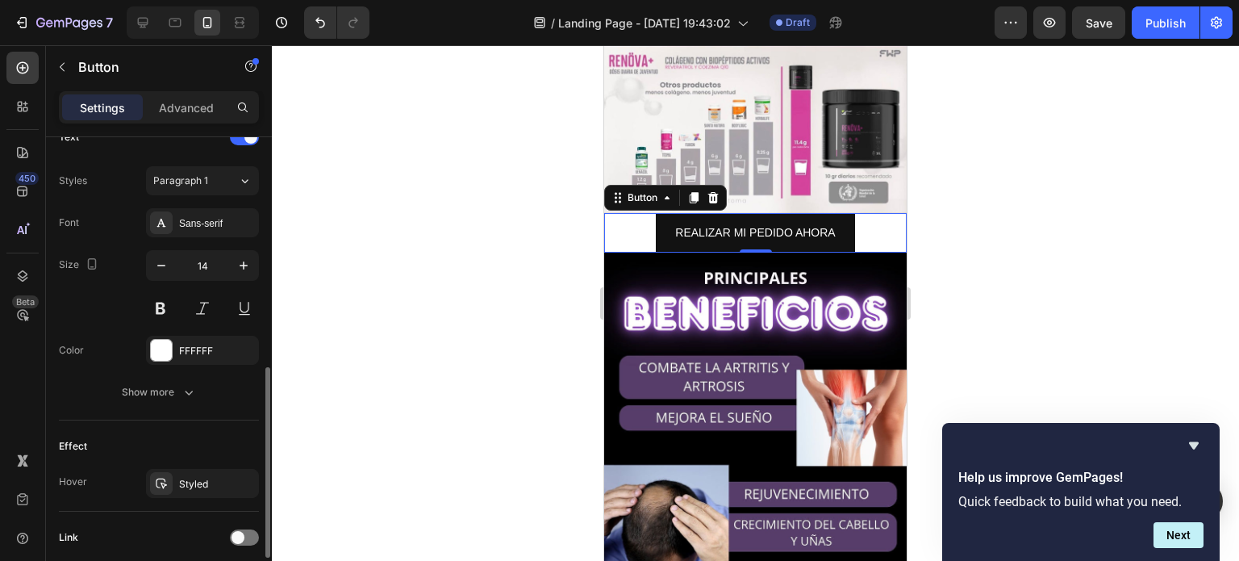
scroll to position [646, 0]
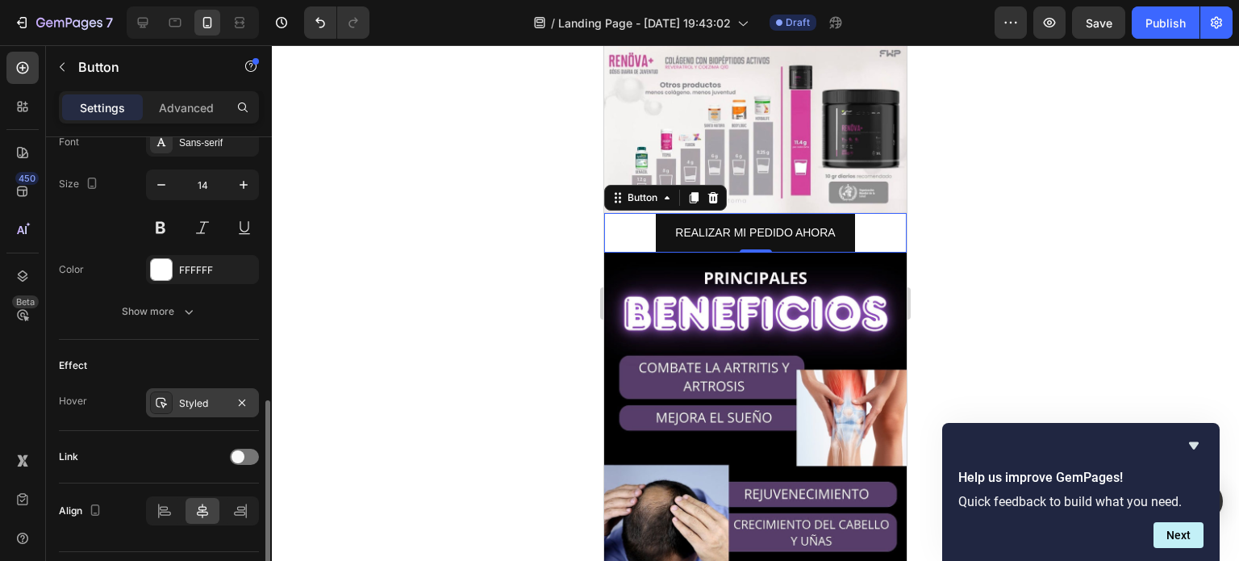
click at [191, 403] on div "Styled" at bounding box center [202, 403] width 47 height 15
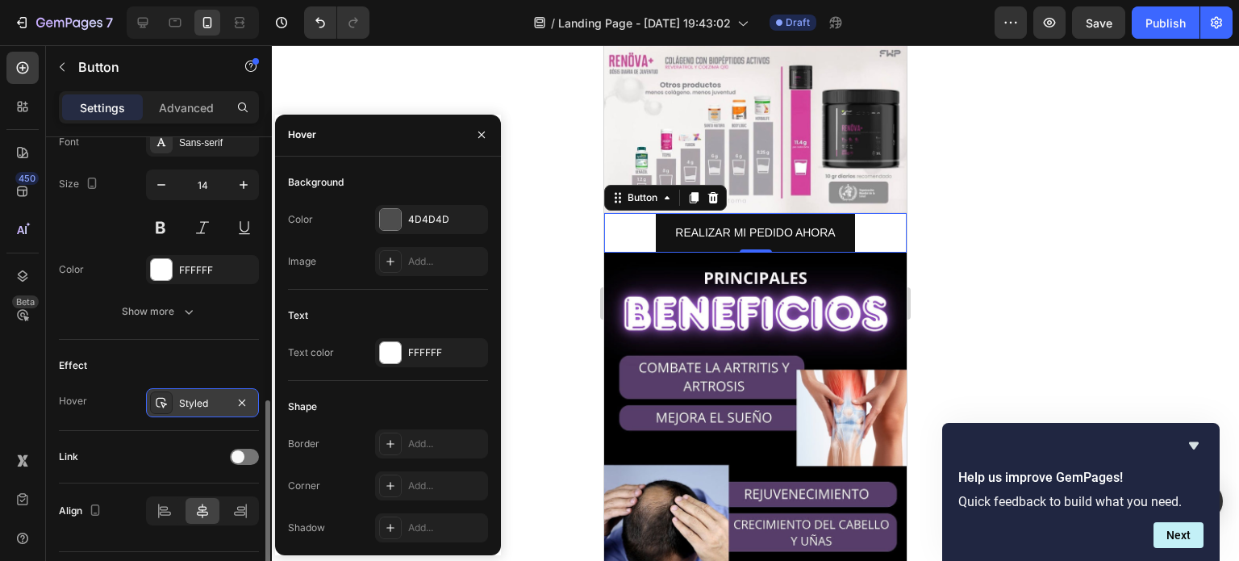
click at [191, 403] on div "Styled" at bounding box center [202, 403] width 47 height 15
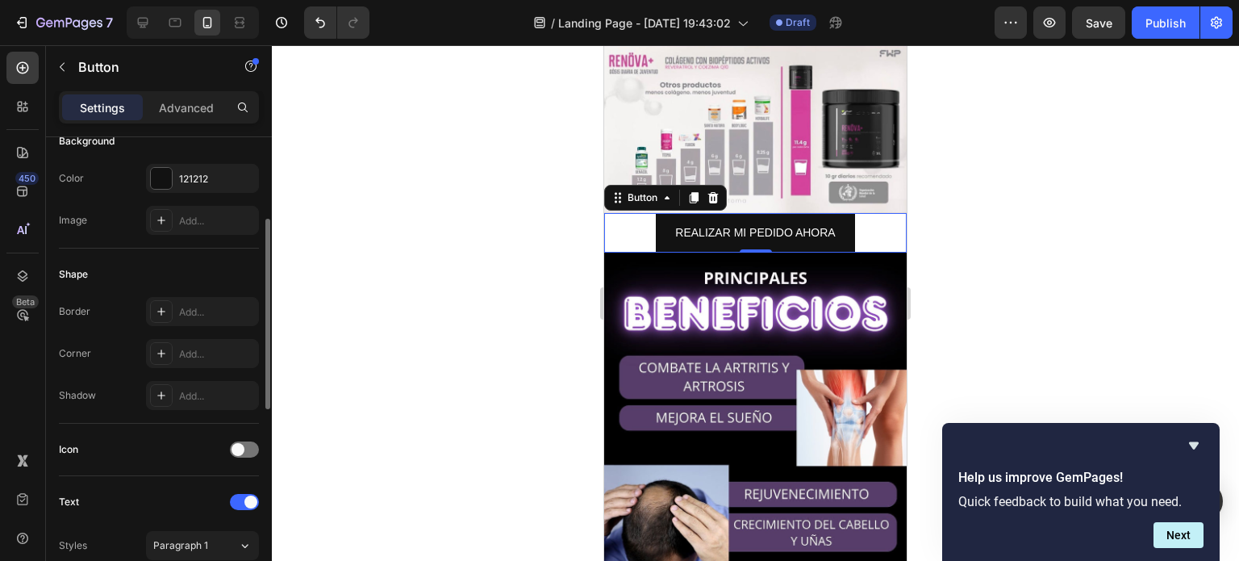
scroll to position [0, 0]
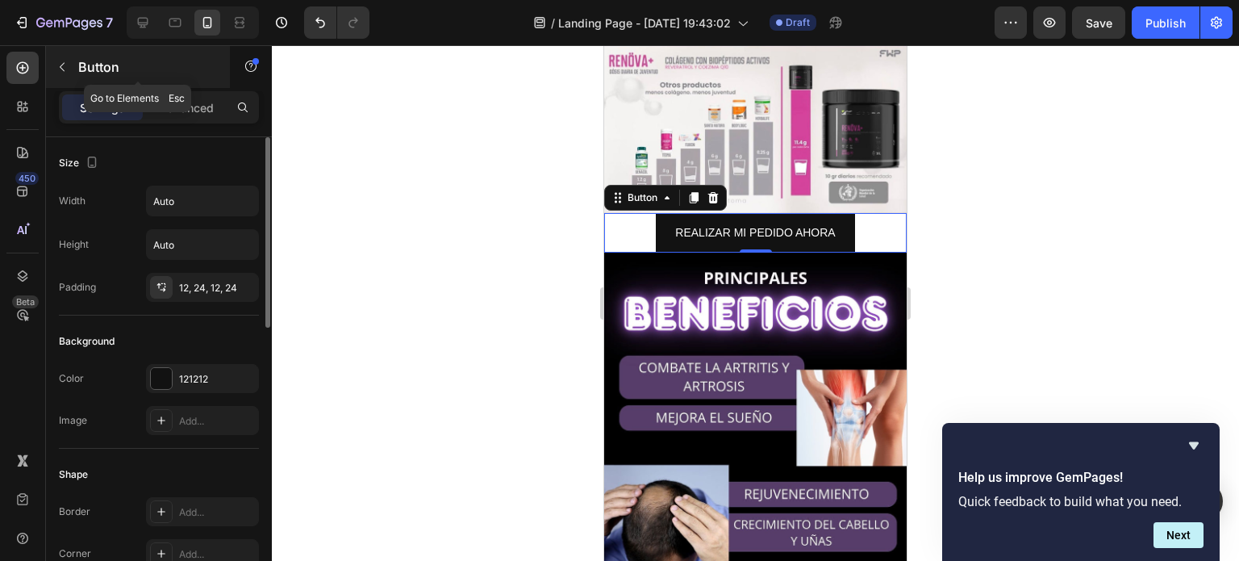
click at [67, 61] on icon "button" at bounding box center [62, 67] width 13 height 13
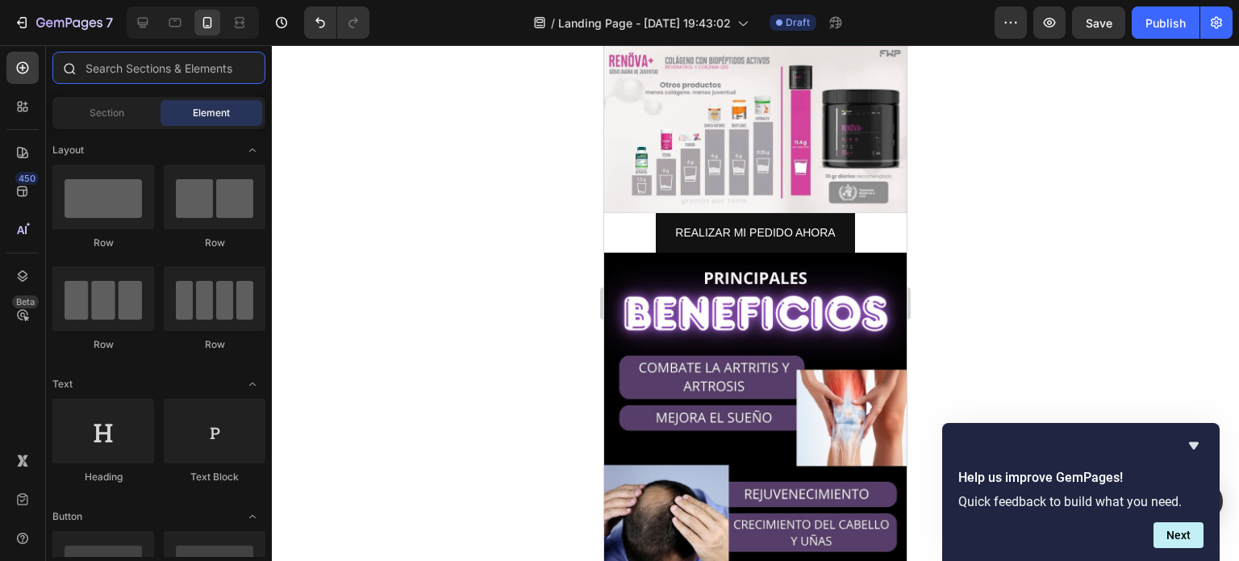
click at [104, 68] on input "text" at bounding box center [158, 68] width 213 height 32
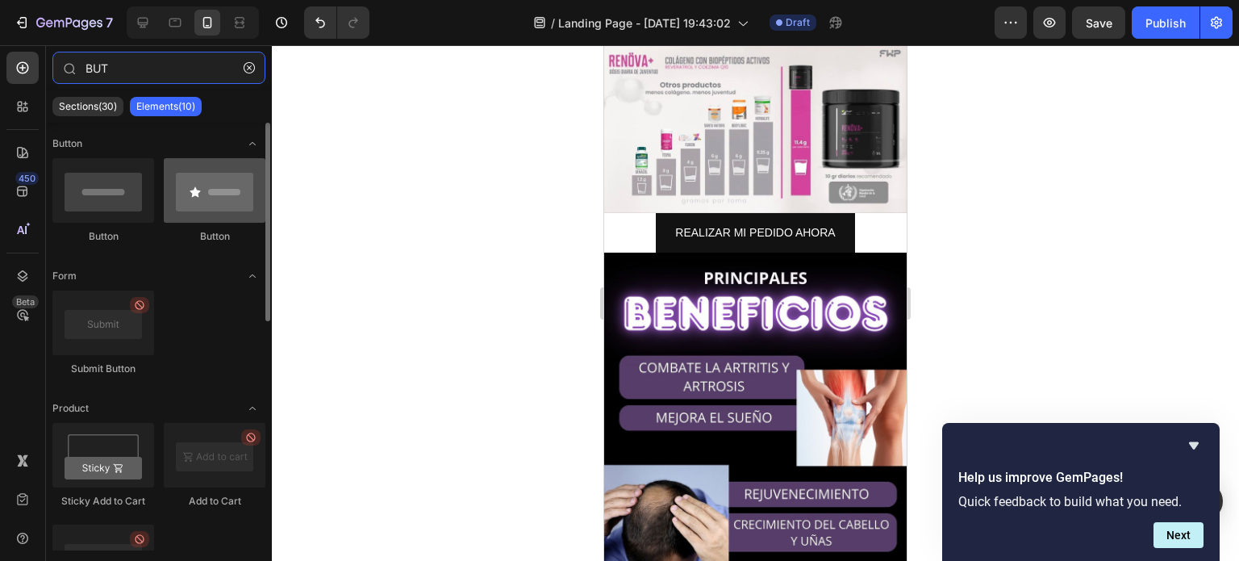
type input "BUT"
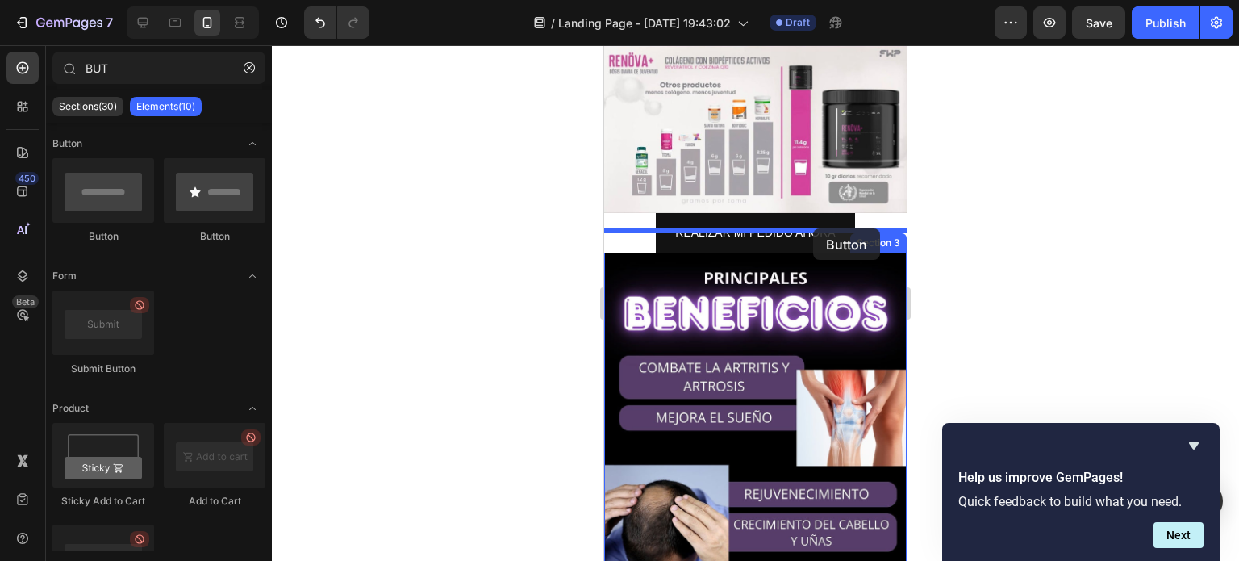
drag, startPoint x: 807, startPoint y: 243, endPoint x: 813, endPoint y: 228, distance: 15.9
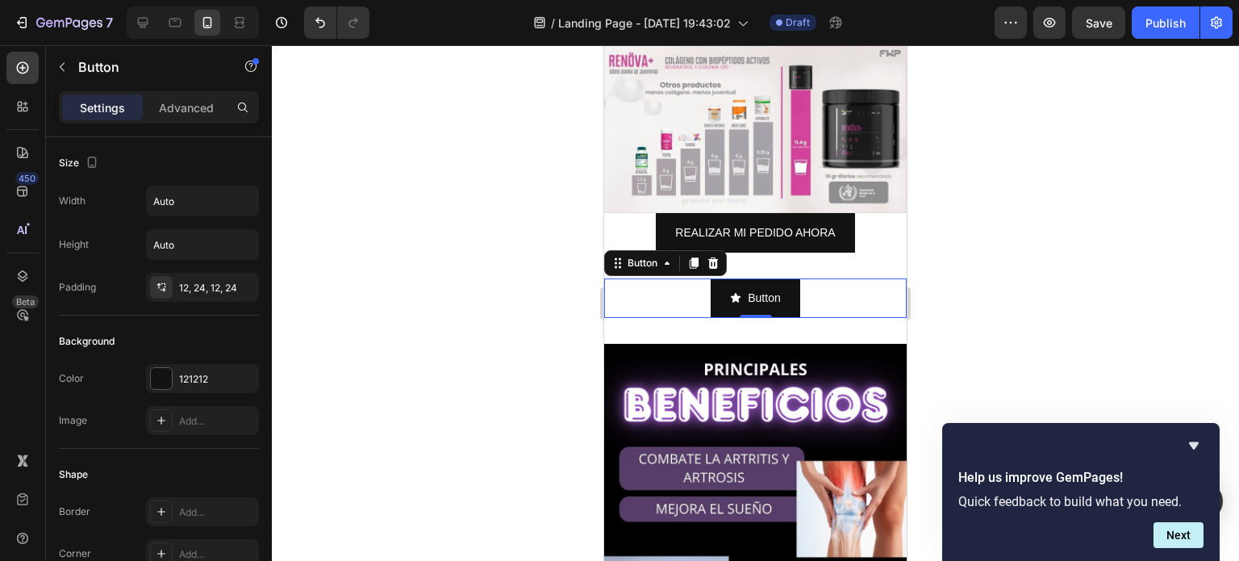
click at [802, 278] on div "Button Button 0" at bounding box center [755, 298] width 303 height 40
click at [645, 256] on div "Button" at bounding box center [643, 263] width 36 height 15
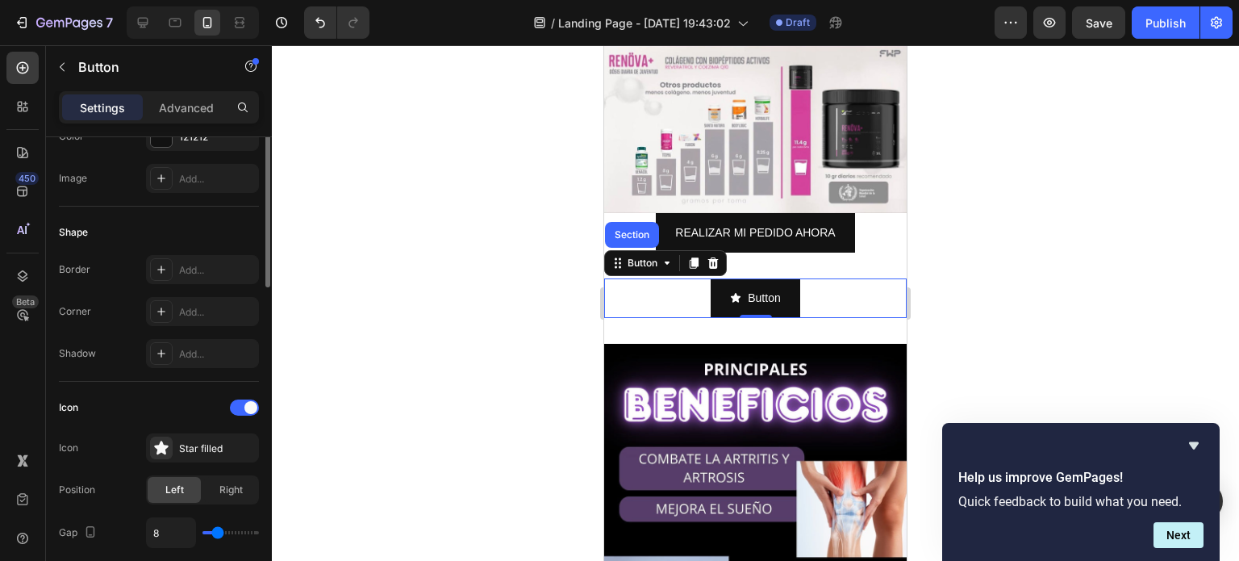
scroll to position [403, 0]
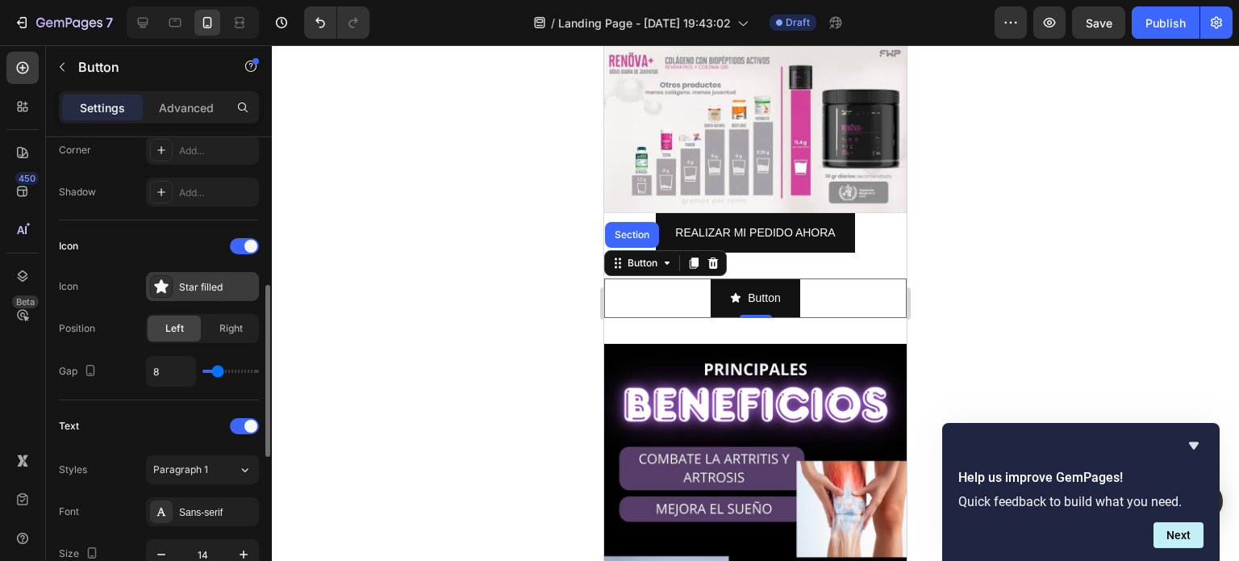
click at [214, 290] on div "Star filled" at bounding box center [217, 287] width 76 height 15
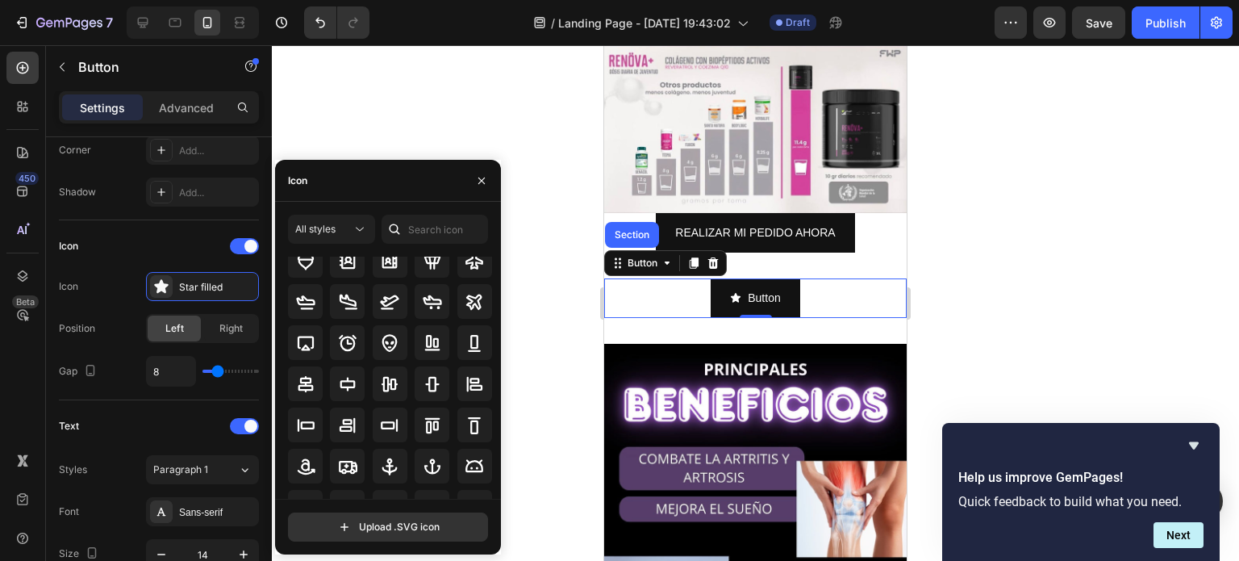
scroll to position [0, 0]
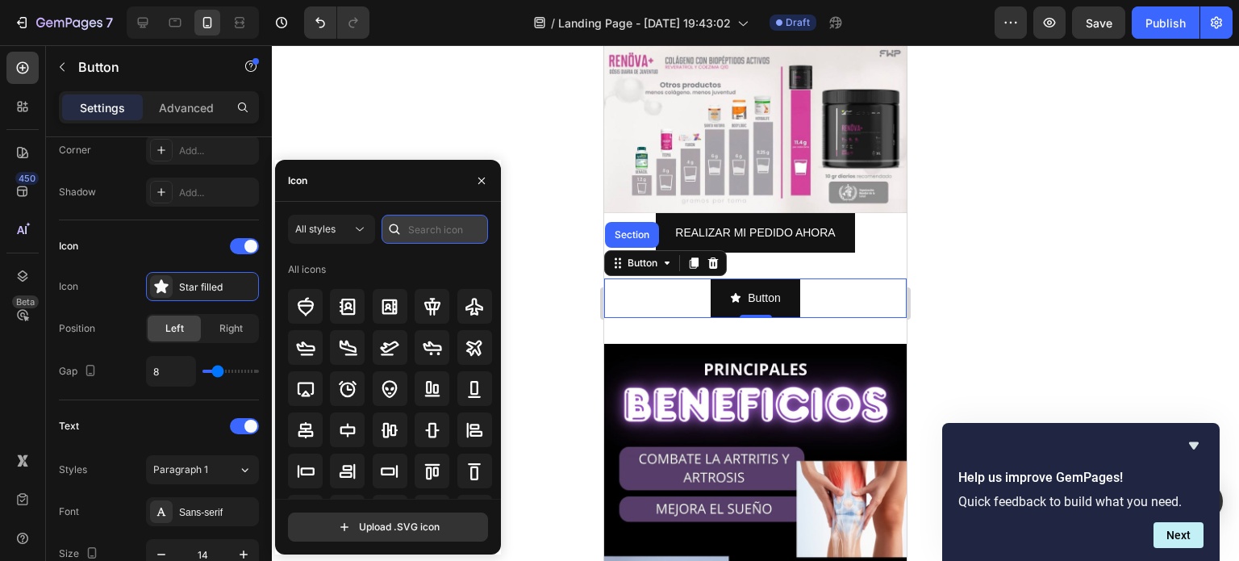
click at [412, 224] on input "text" at bounding box center [435, 229] width 107 height 29
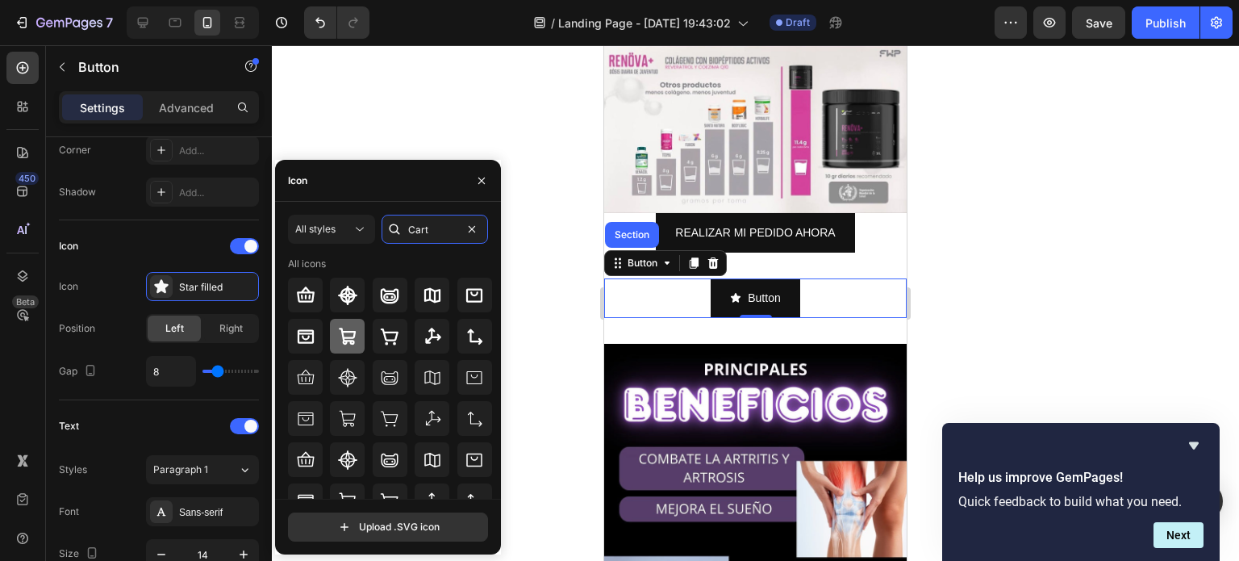
type input "Cart"
click at [353, 345] on icon at bounding box center [347, 336] width 19 height 19
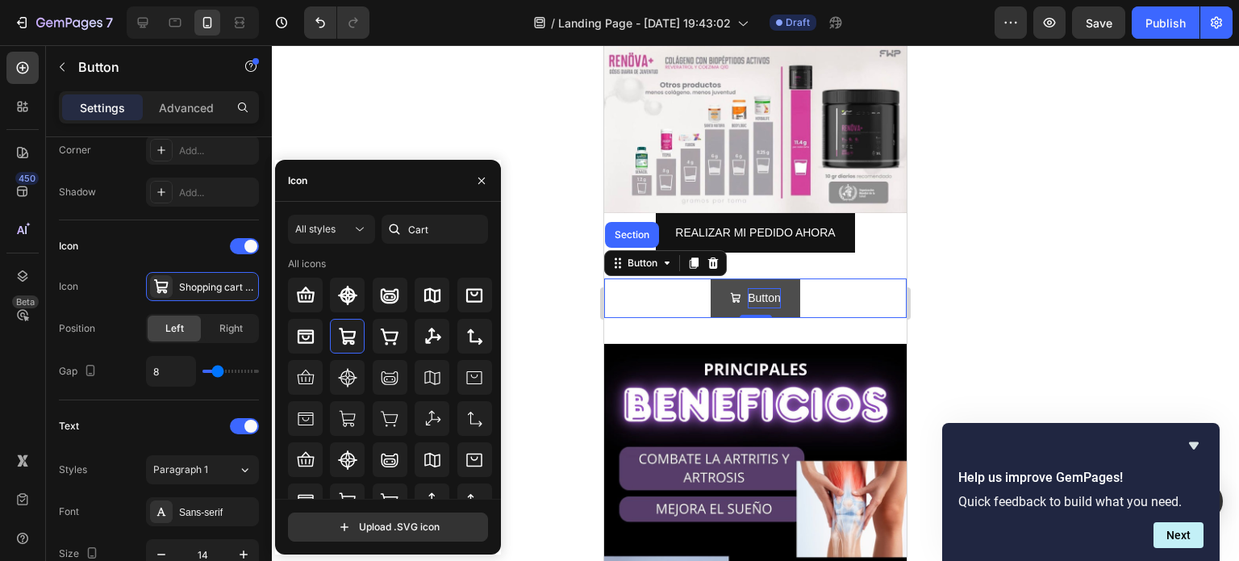
click at [762, 288] on p "Button" at bounding box center [764, 298] width 32 height 20
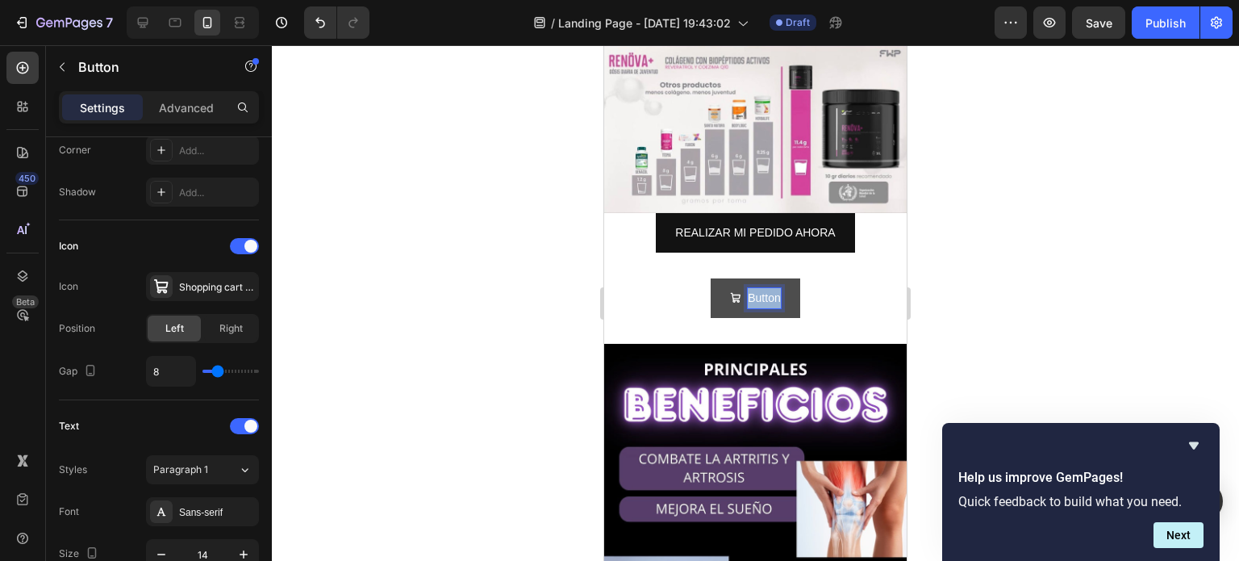
click at [762, 288] on p "Button" at bounding box center [764, 298] width 32 height 20
click at [700, 278] on button "REALIZAR" at bounding box center [755, 298] width 111 height 40
click at [687, 278] on button "REALIZAR MI P" at bounding box center [756, 298] width 138 height 40
click at [669, 278] on button "REALIZAR MI PEDIDO" at bounding box center [755, 298] width 173 height 40
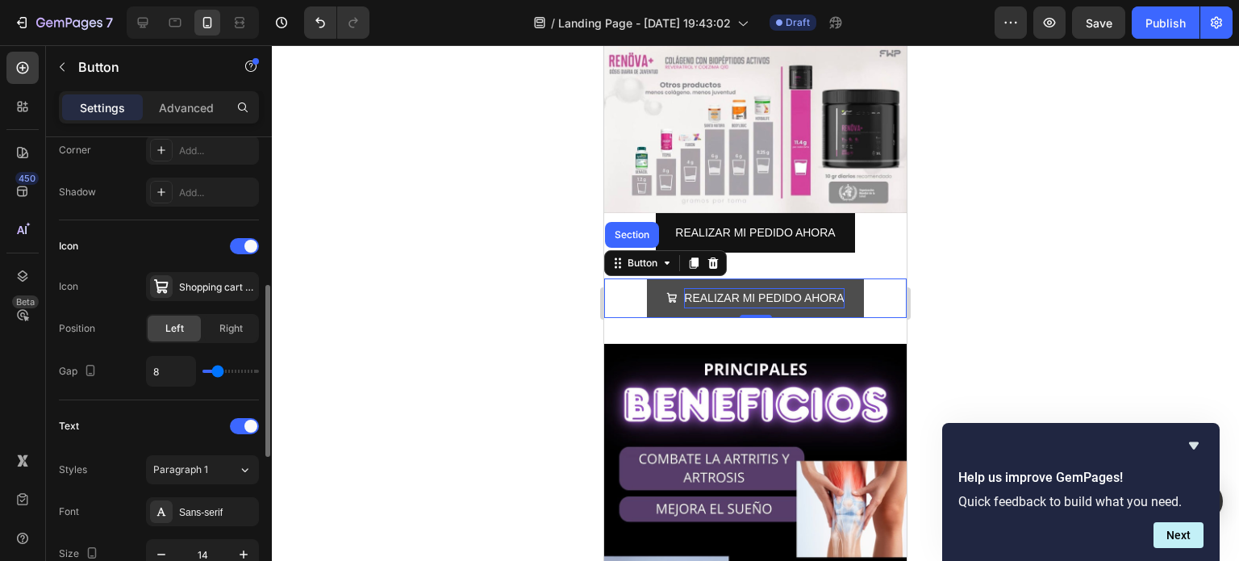
type input "11"
type input "14"
type input "16"
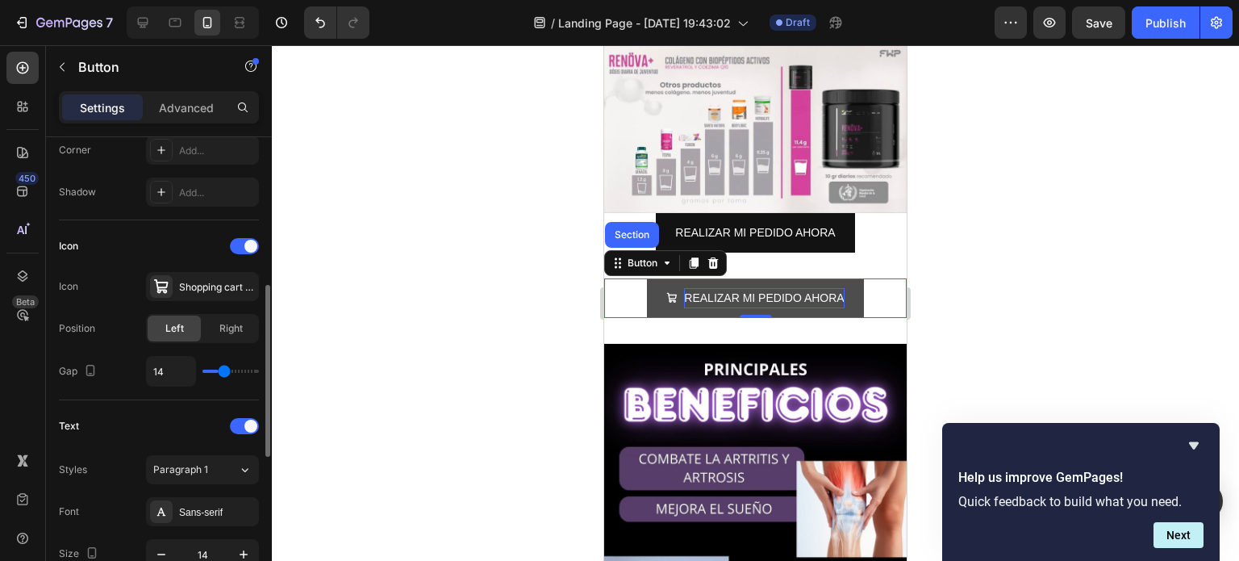
type input "16"
type input "17"
type input "19"
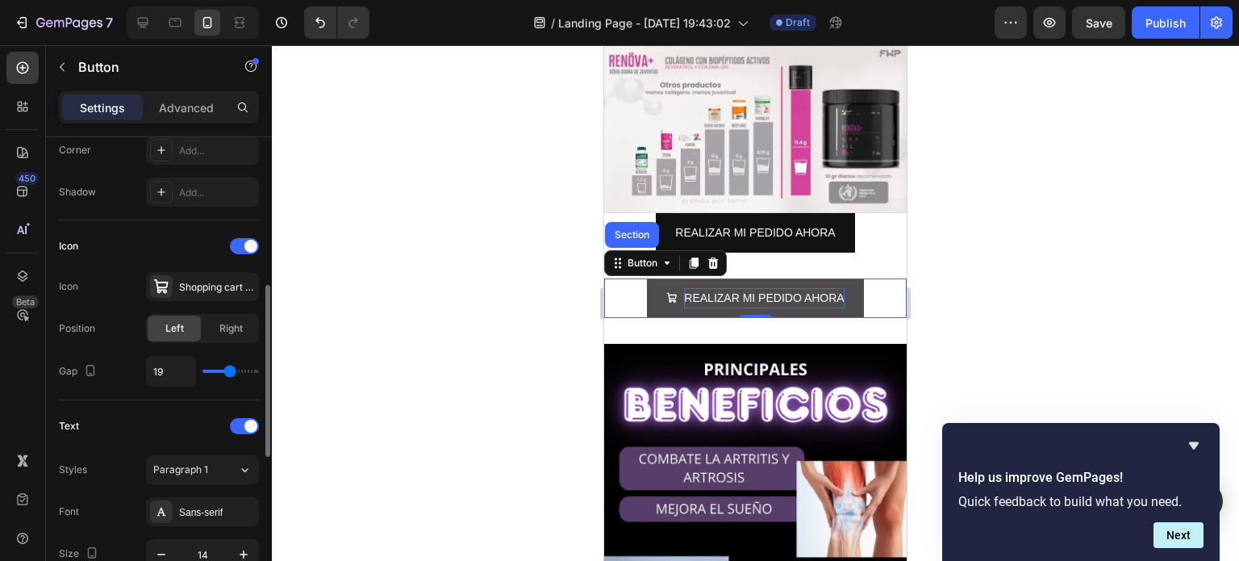
type input "21"
type input "24"
type input "26"
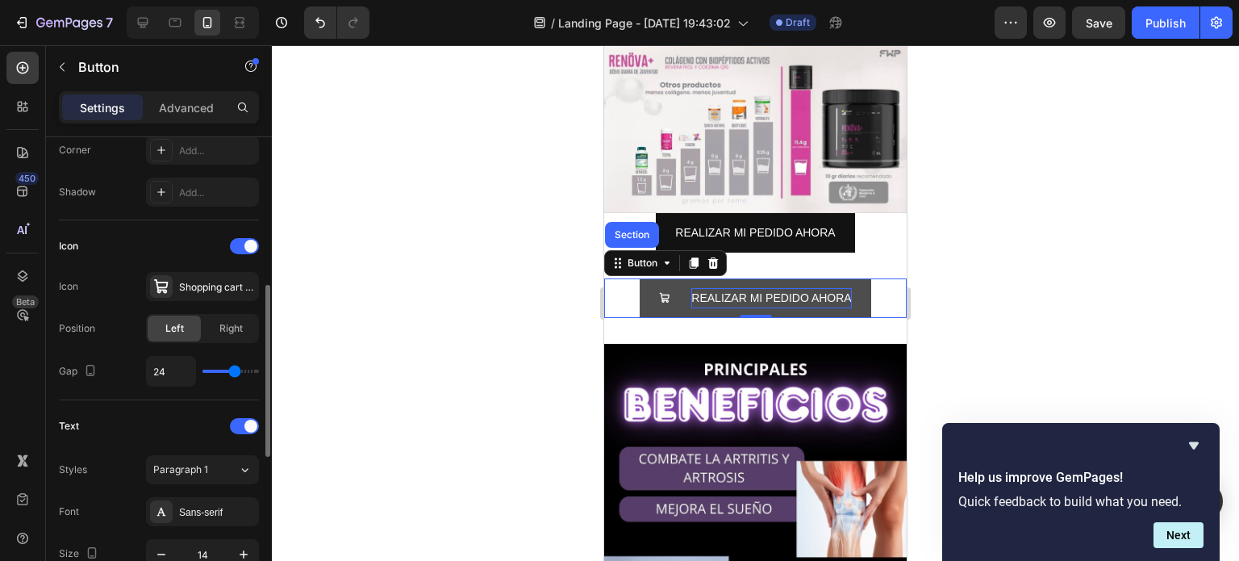
type input "26"
type input "27"
type input "28"
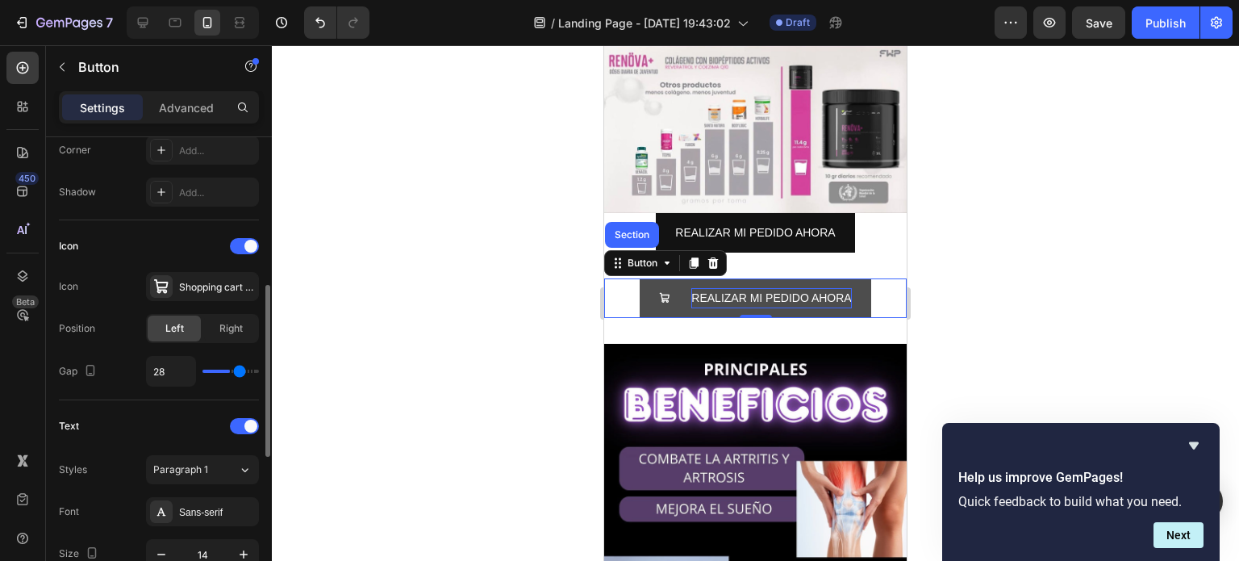
type input "29"
type input "30"
type input "31"
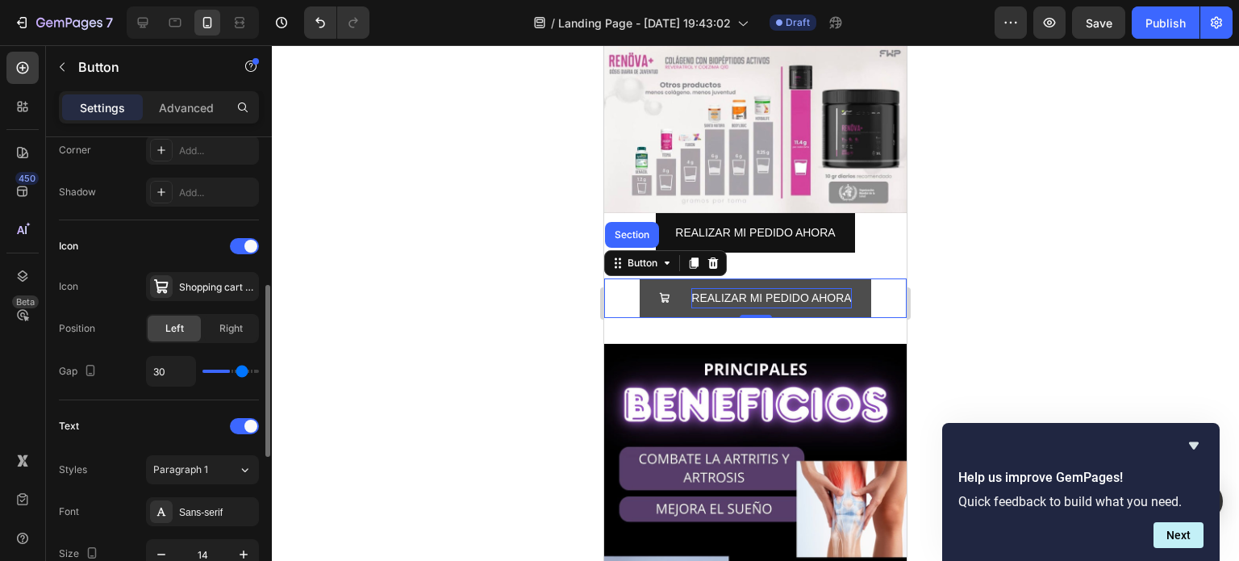
type input "31"
type input "32"
type input "34"
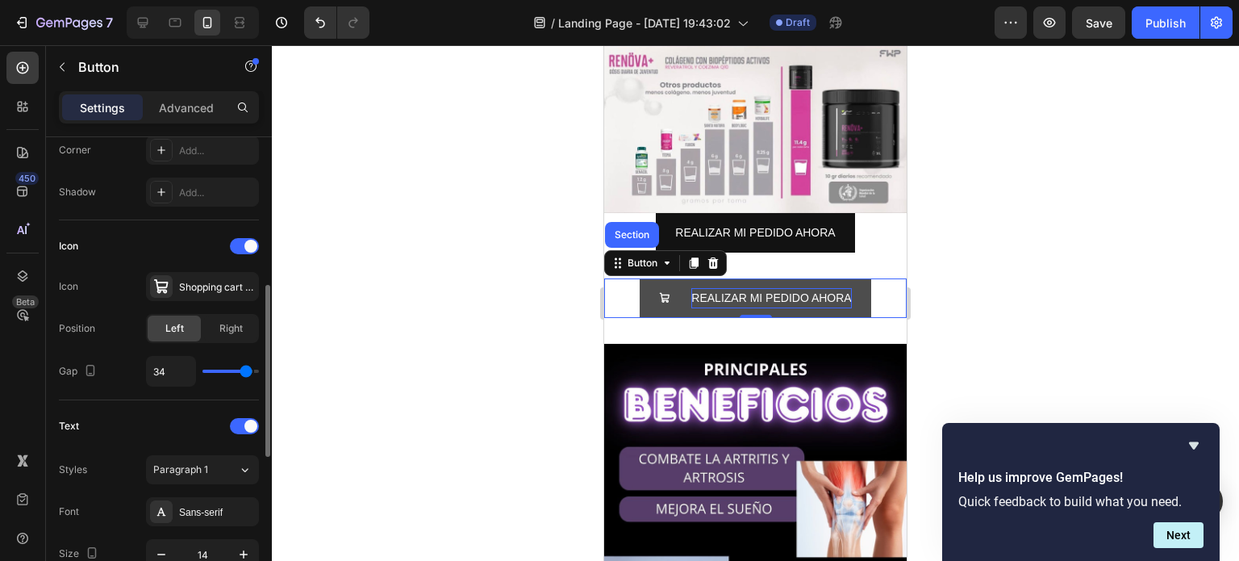
type input "35"
type input "36"
type input "39"
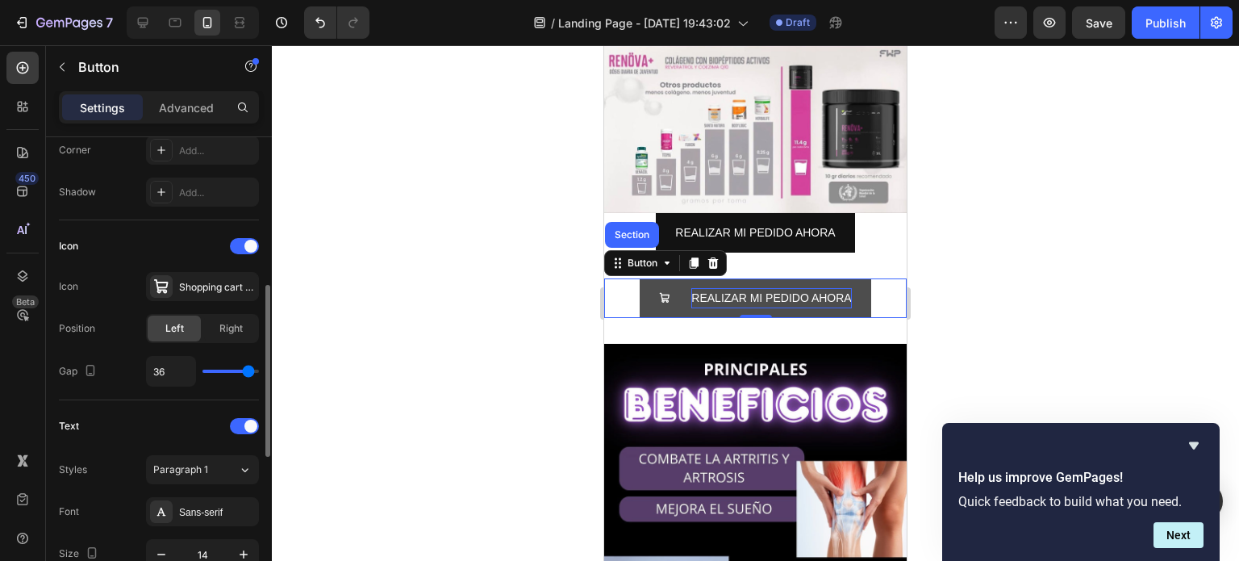
type input "39"
type input "40"
drag, startPoint x: 218, startPoint y: 373, endPoint x: 276, endPoint y: 379, distance: 58.5
type input "40"
click at [259, 373] on input "range" at bounding box center [231, 371] width 56 height 3
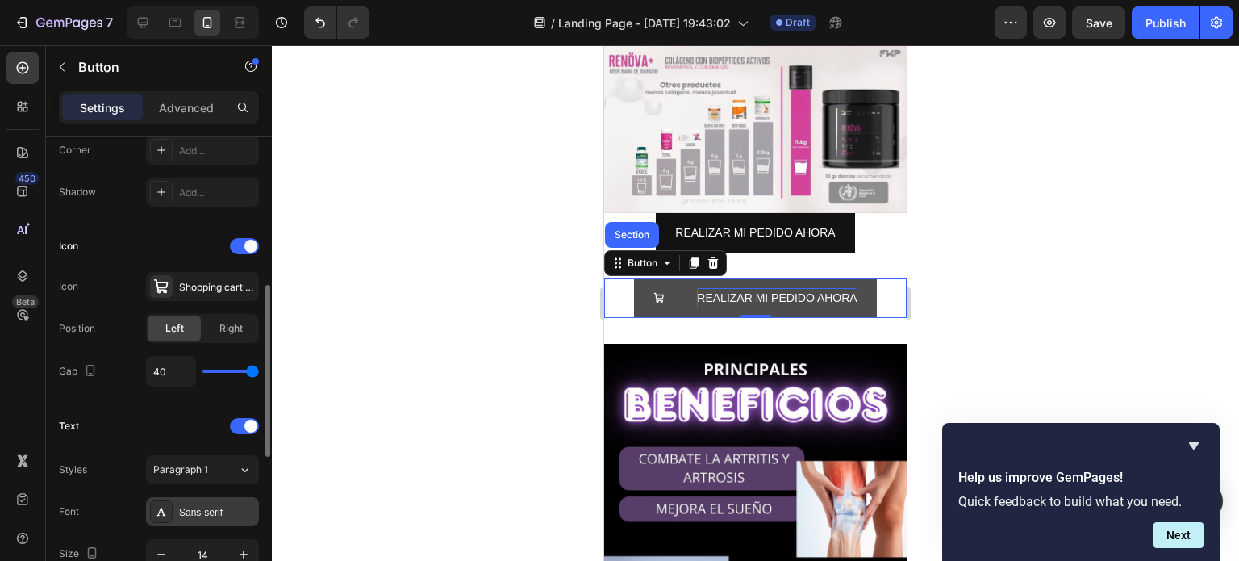
click at [220, 505] on div "Sans-serif" at bounding box center [217, 512] width 76 height 15
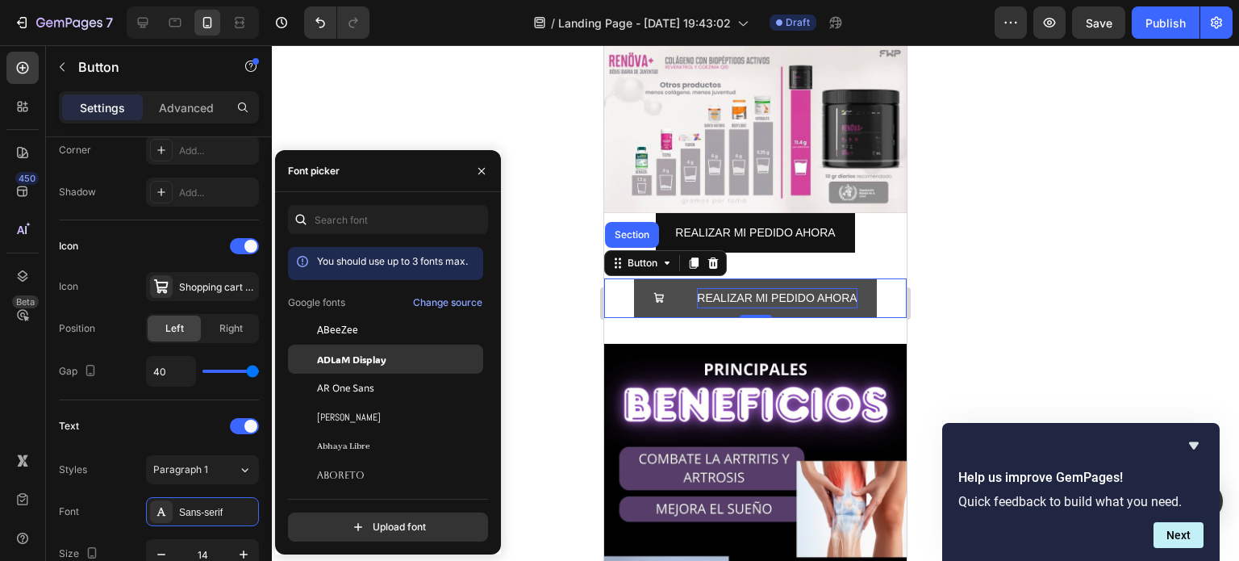
click at [368, 358] on span "ADLaM Display" at bounding box center [351, 359] width 69 height 15
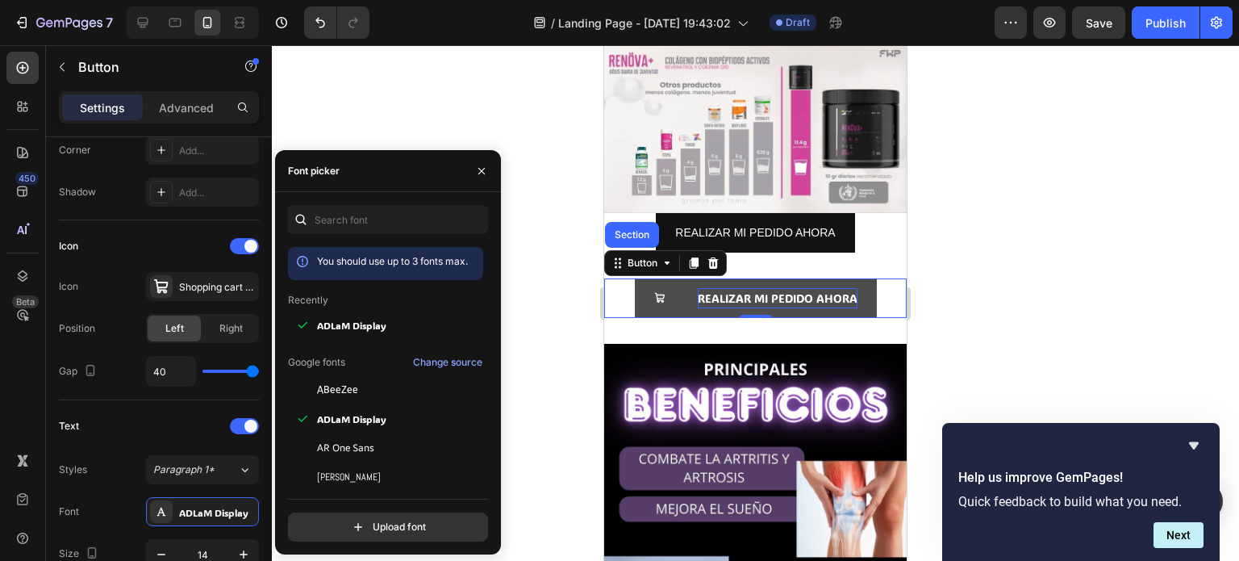
click at [532, 423] on div at bounding box center [756, 303] width 968 height 516
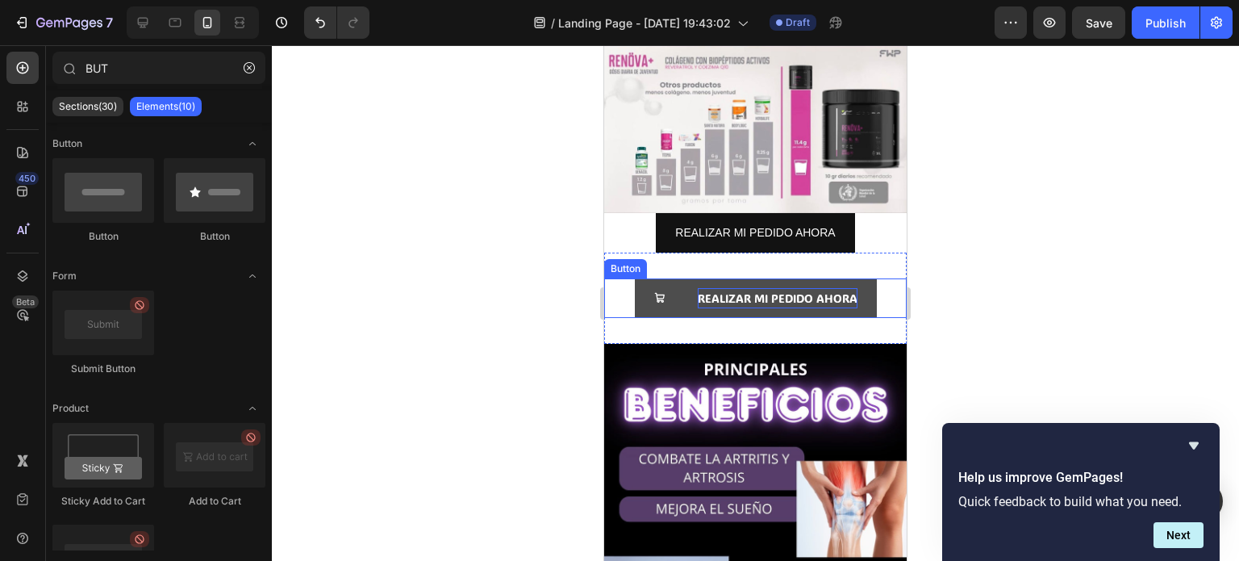
click at [658, 278] on button "REALIZAR MI PEDIDO AHORA" at bounding box center [756, 298] width 242 height 40
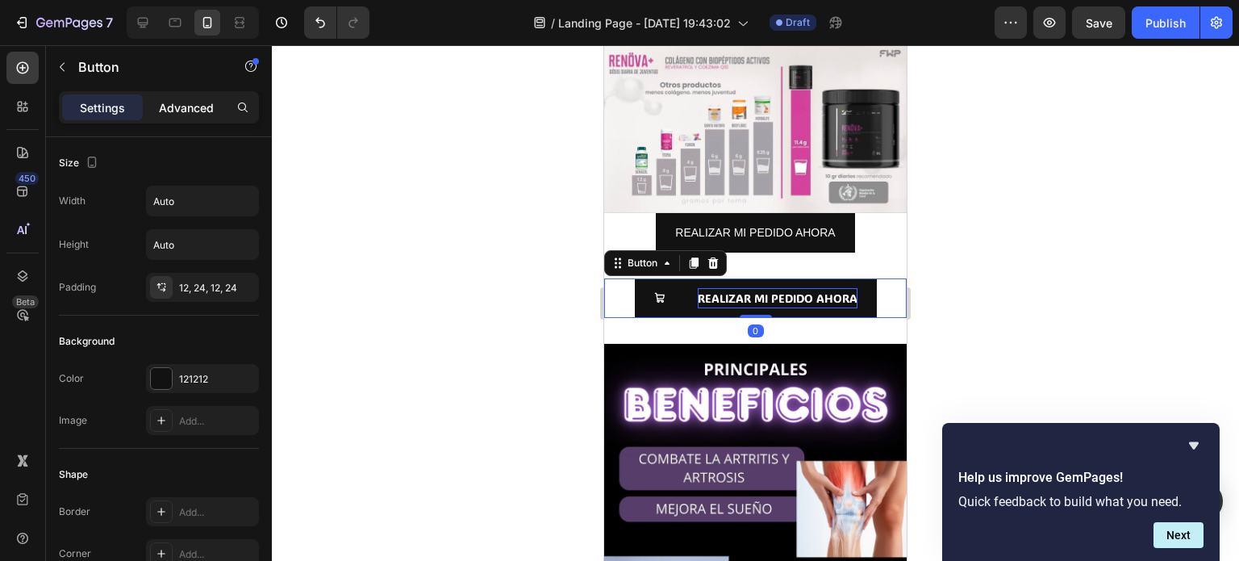
click at [194, 99] on p "Advanced" at bounding box center [186, 107] width 55 height 17
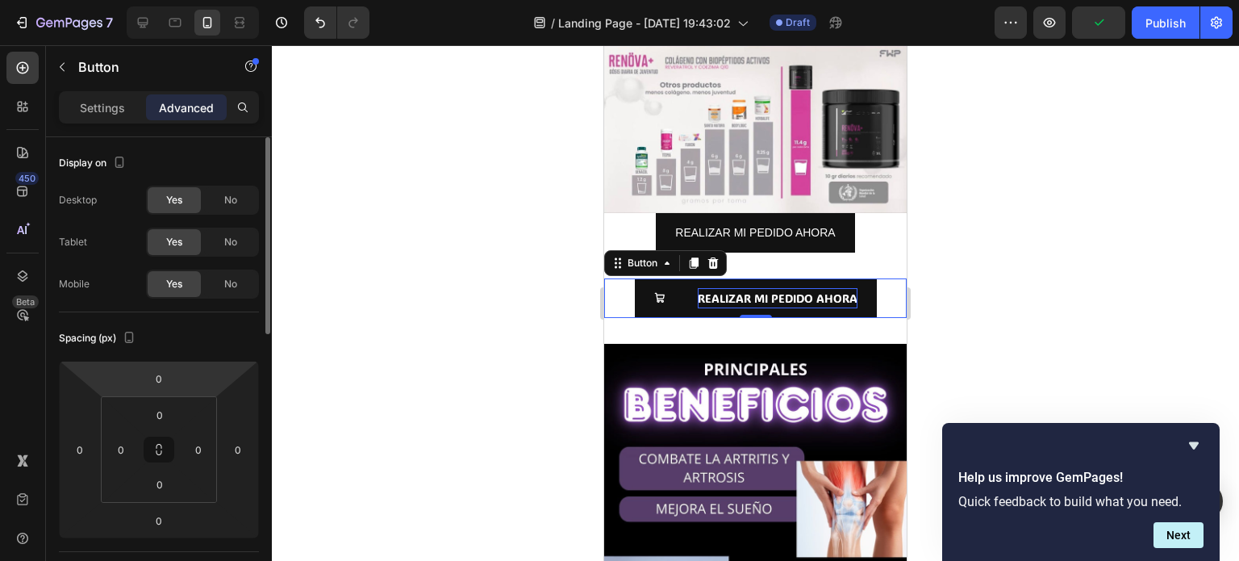
scroll to position [81, 0]
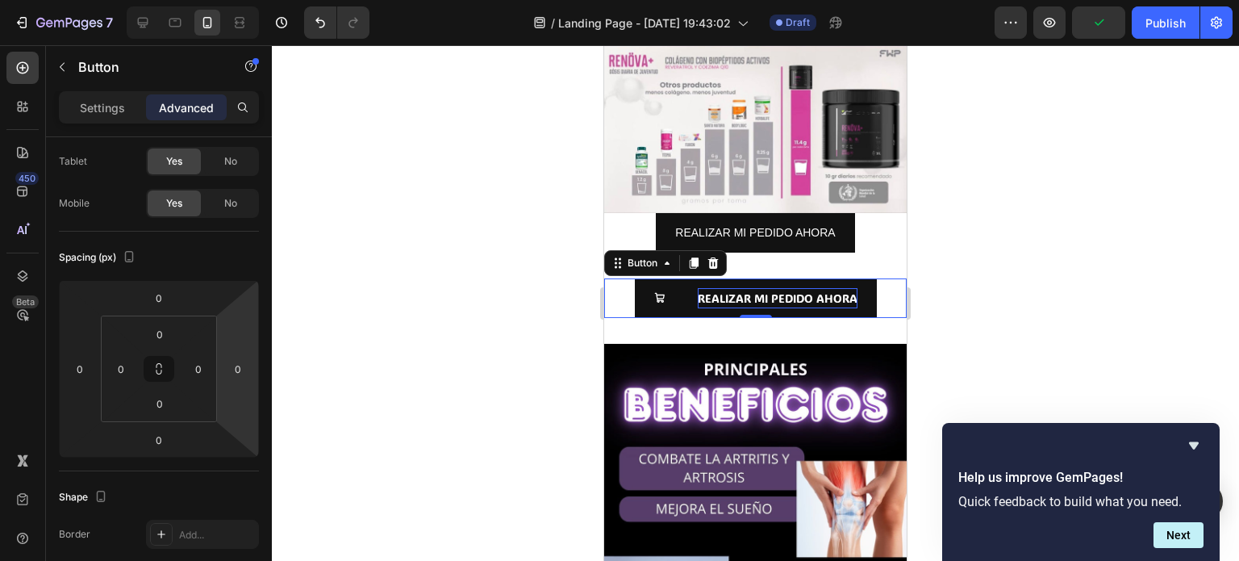
click at [800, 253] on div "REALIZAR MI PEDIDO AHORA Button 0 Section 3" at bounding box center [755, 298] width 303 height 91
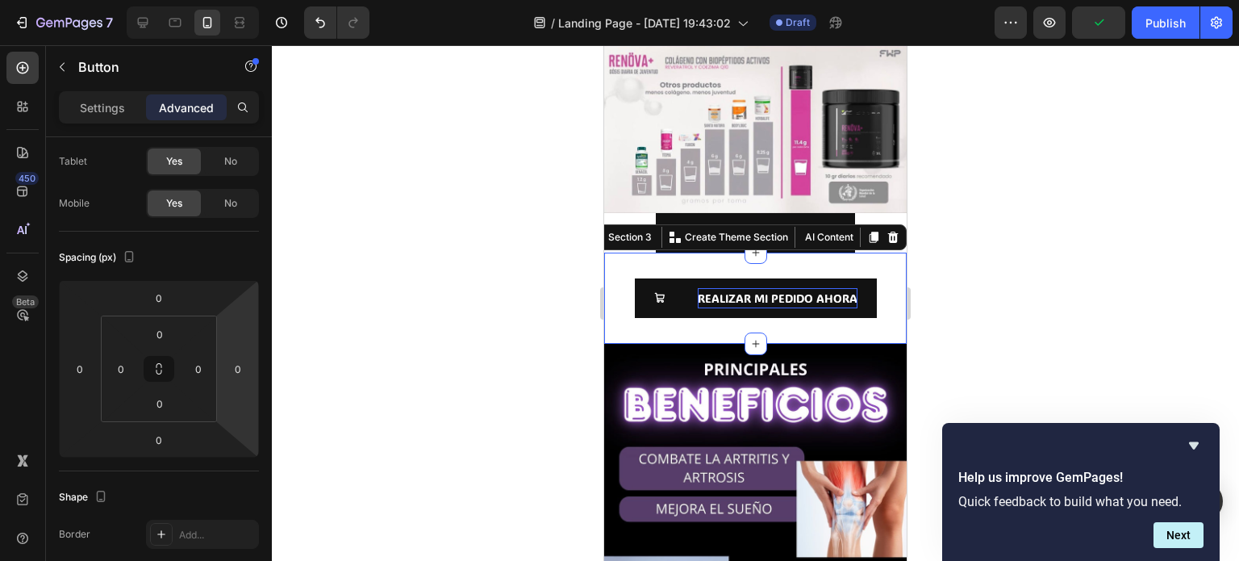
scroll to position [0, 0]
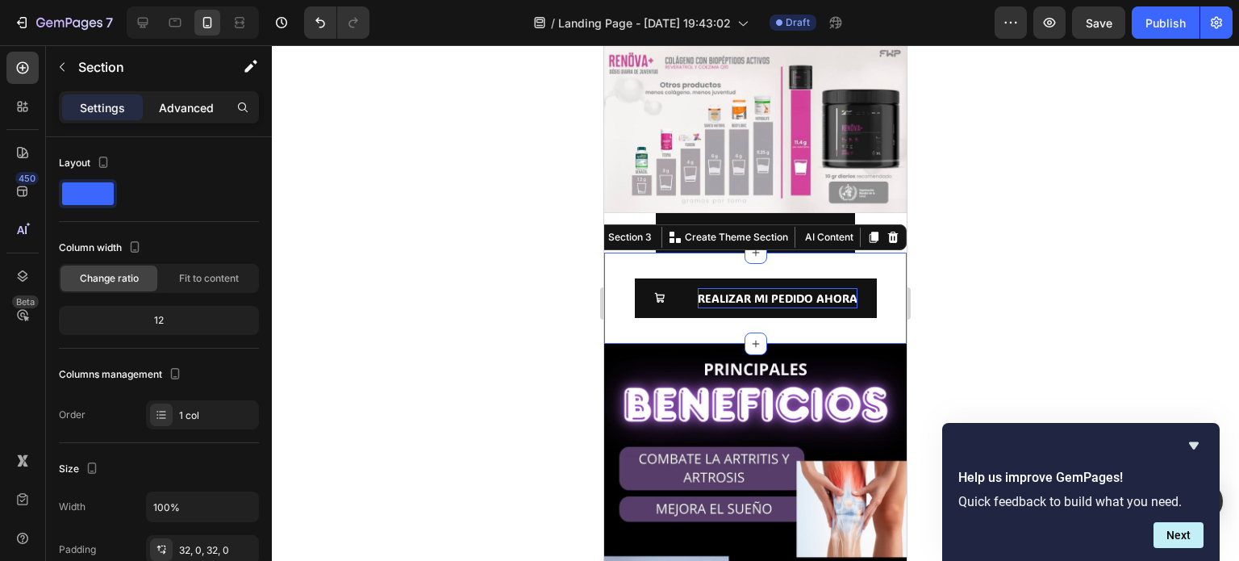
click at [187, 107] on p "Advanced" at bounding box center [186, 107] width 55 height 17
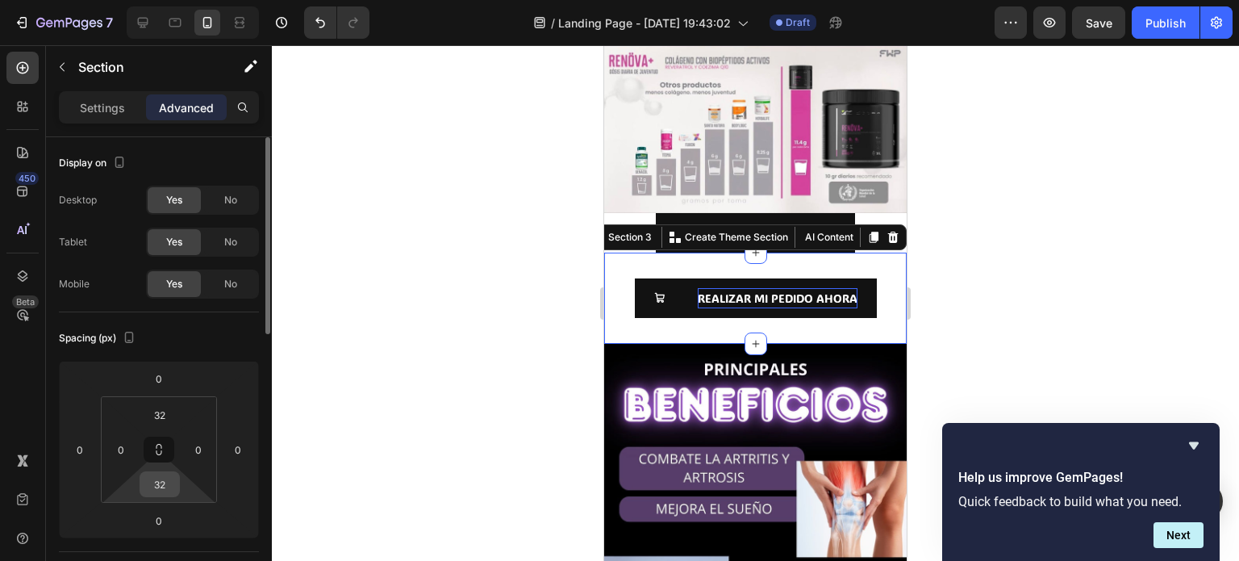
click at [157, 485] on input "32" at bounding box center [160, 484] width 32 height 24
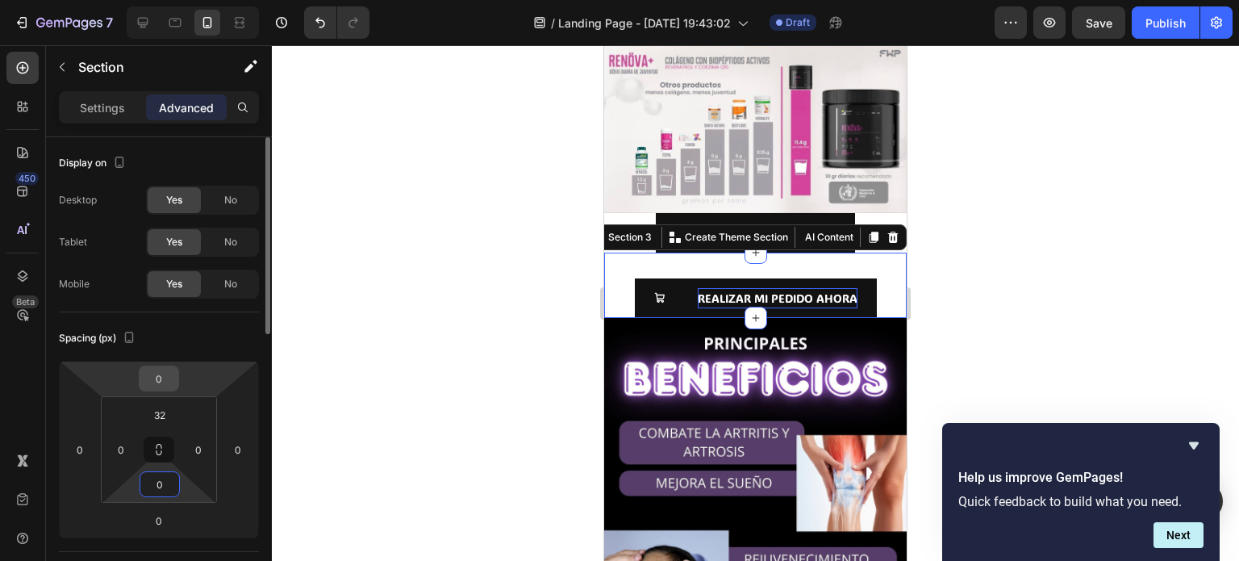
type input "0"
click at [160, 382] on input "0" at bounding box center [159, 378] width 32 height 24
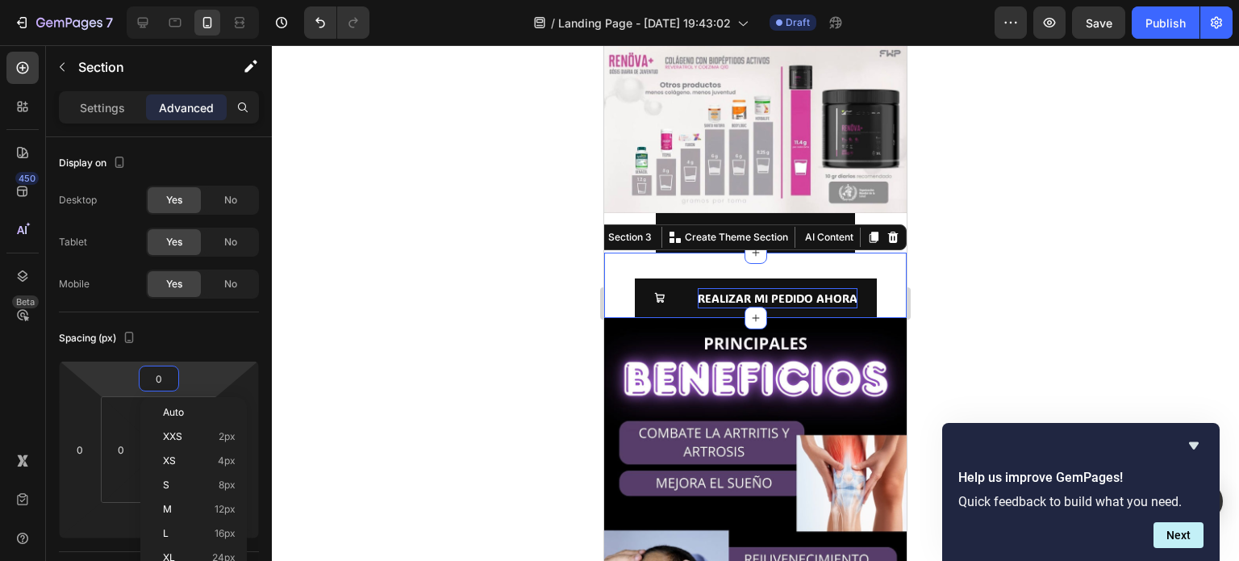
click at [295, 357] on div at bounding box center [756, 303] width 968 height 516
